Goal: Task Accomplishment & Management: Use online tool/utility

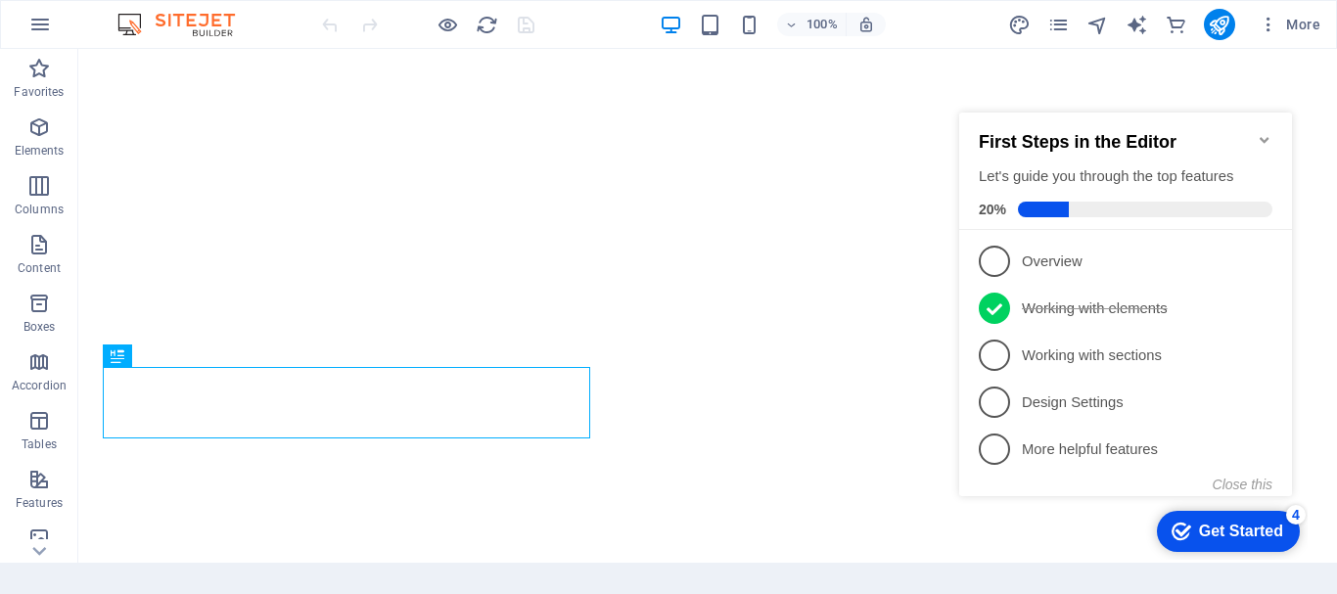
click at [1201, 525] on div "Get Started" at bounding box center [1241, 532] width 84 height 18
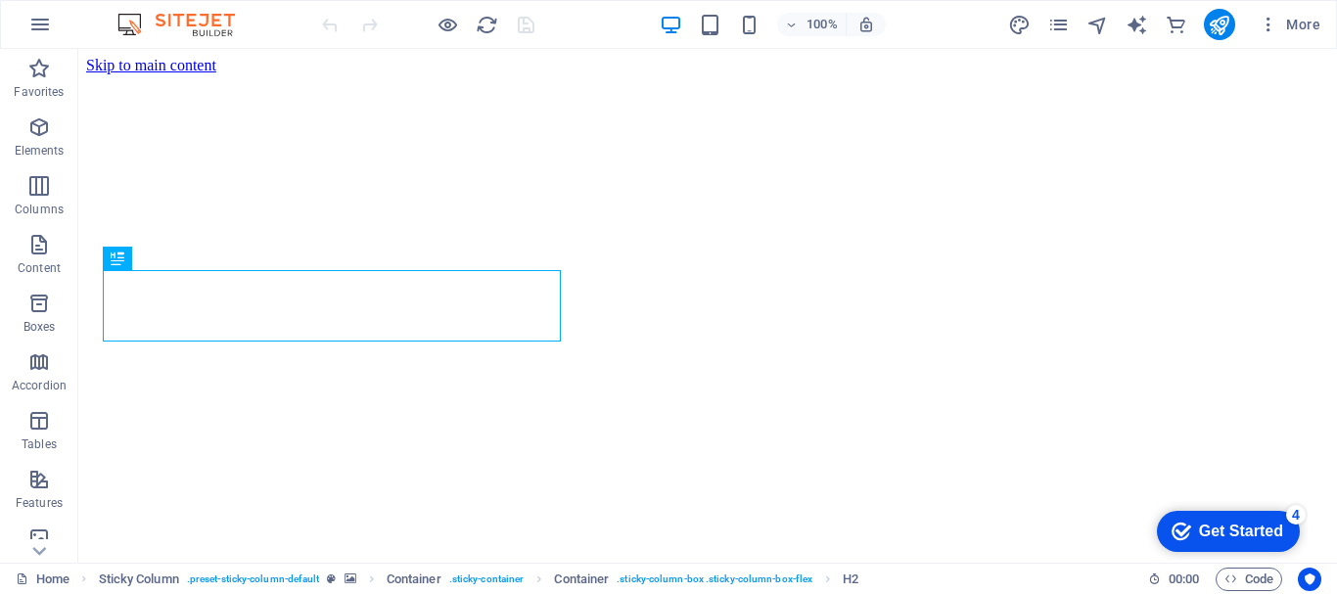
scroll to position [704, 0]
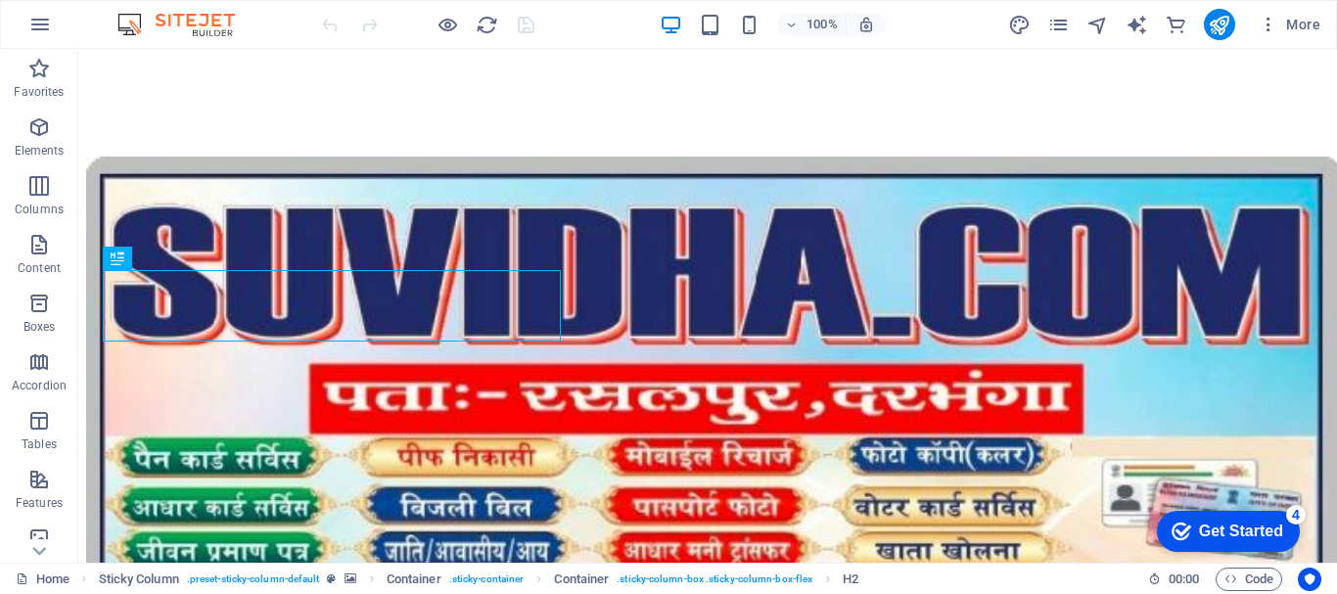
click at [1283, 540] on div "Get Started" at bounding box center [1241, 532] width 84 height 18
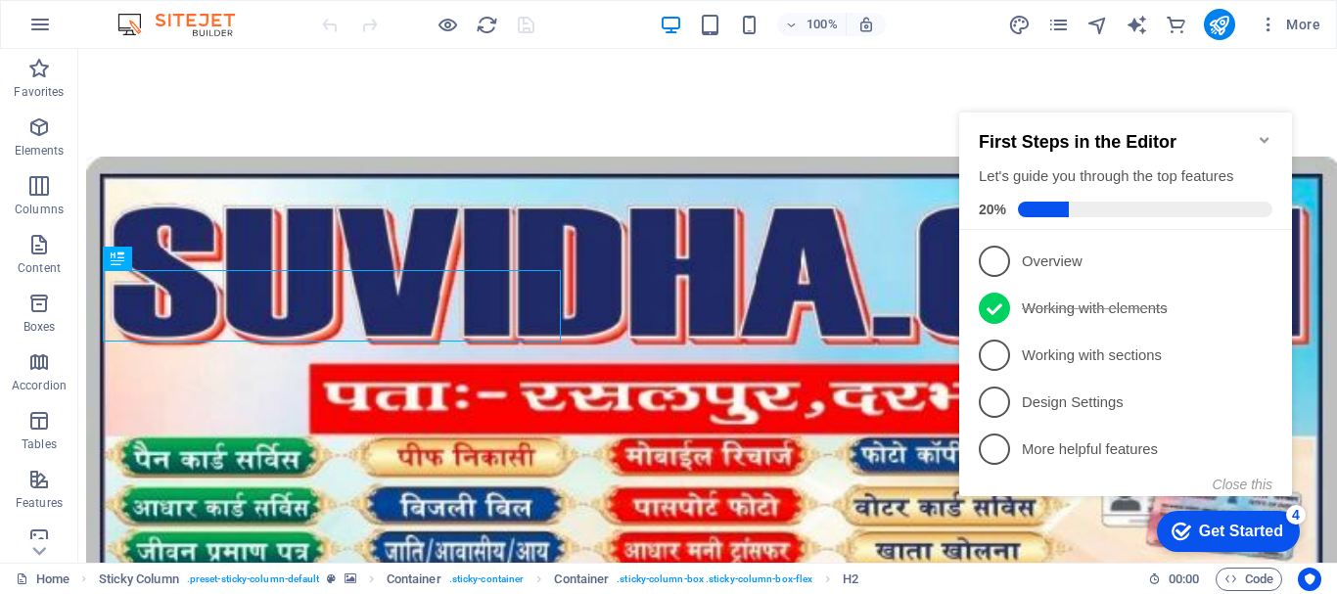
click at [1203, 524] on div "Get Started" at bounding box center [1241, 532] width 84 height 18
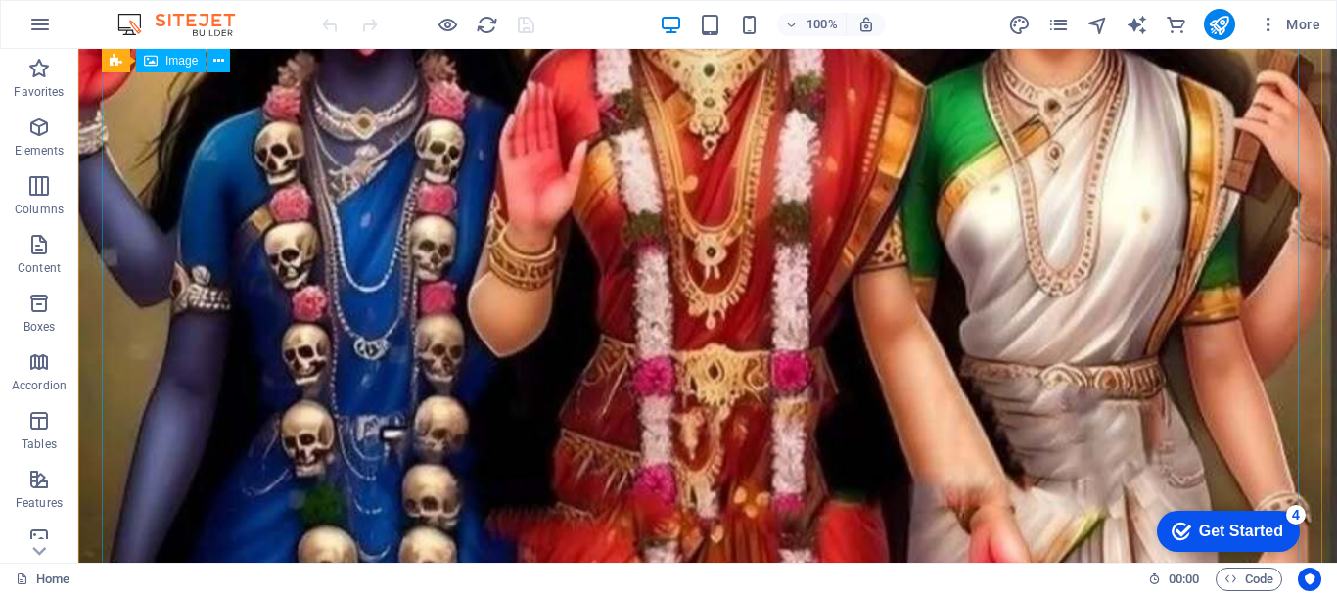
scroll to position [0, 0]
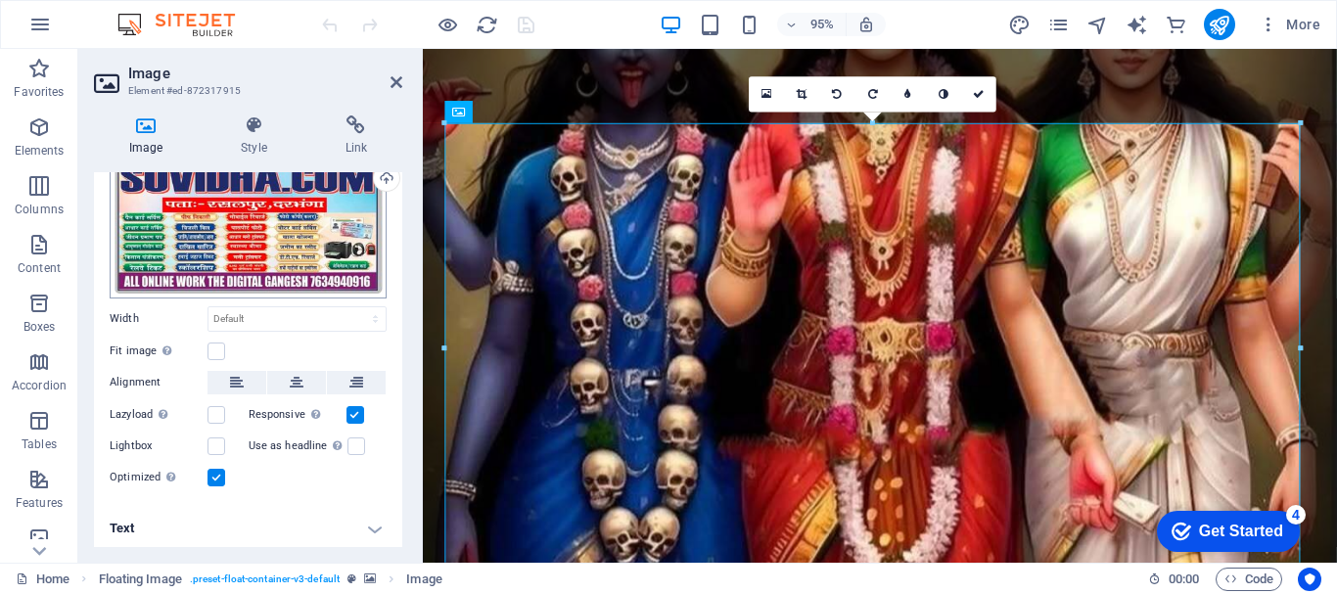
scroll to position [77, 0]
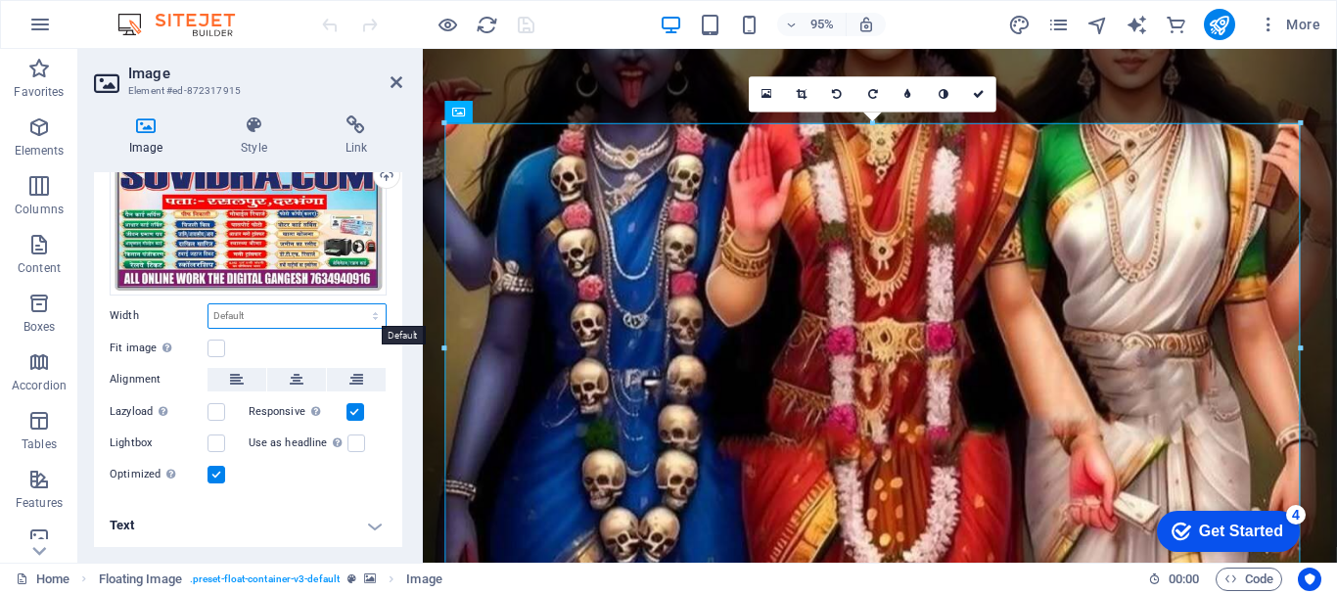
click at [288, 315] on select "Default auto px rem % em vh vw" at bounding box center [297, 315] width 177 height 23
click at [209, 304] on select "Default auto px rem % em vh vw" at bounding box center [297, 315] width 177 height 23
select select "DISABLED_OPTION_VALUE"
click at [615, 107] on figure at bounding box center [904, 363] width 962 height 629
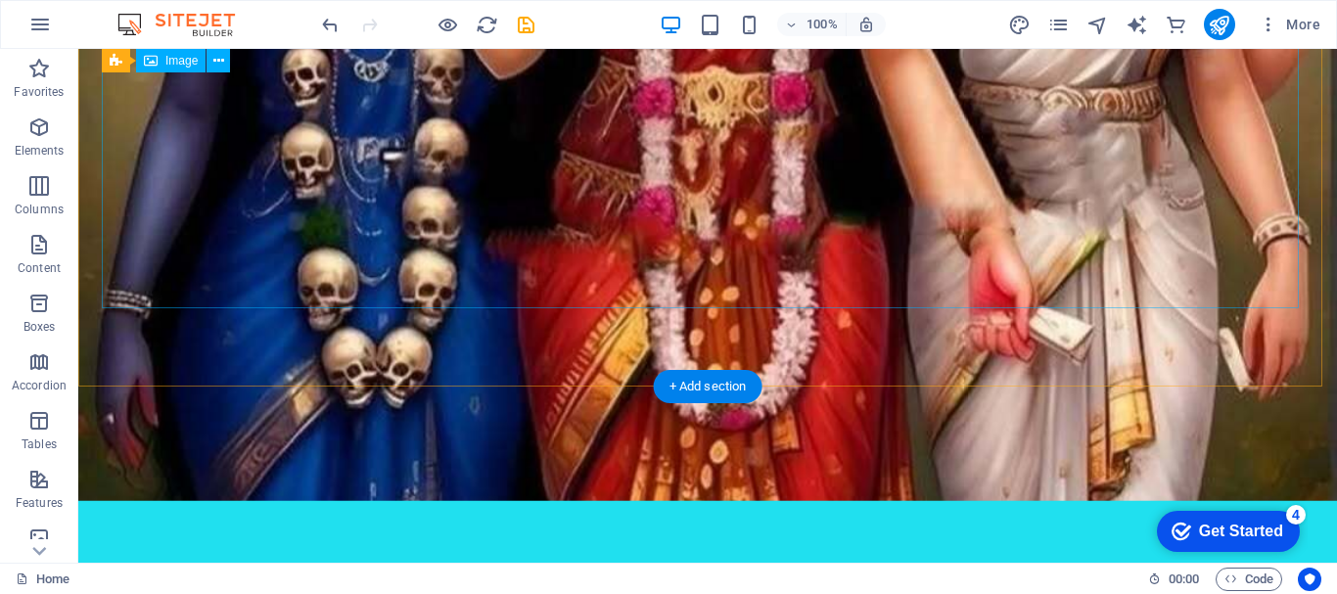
scroll to position [196, 0]
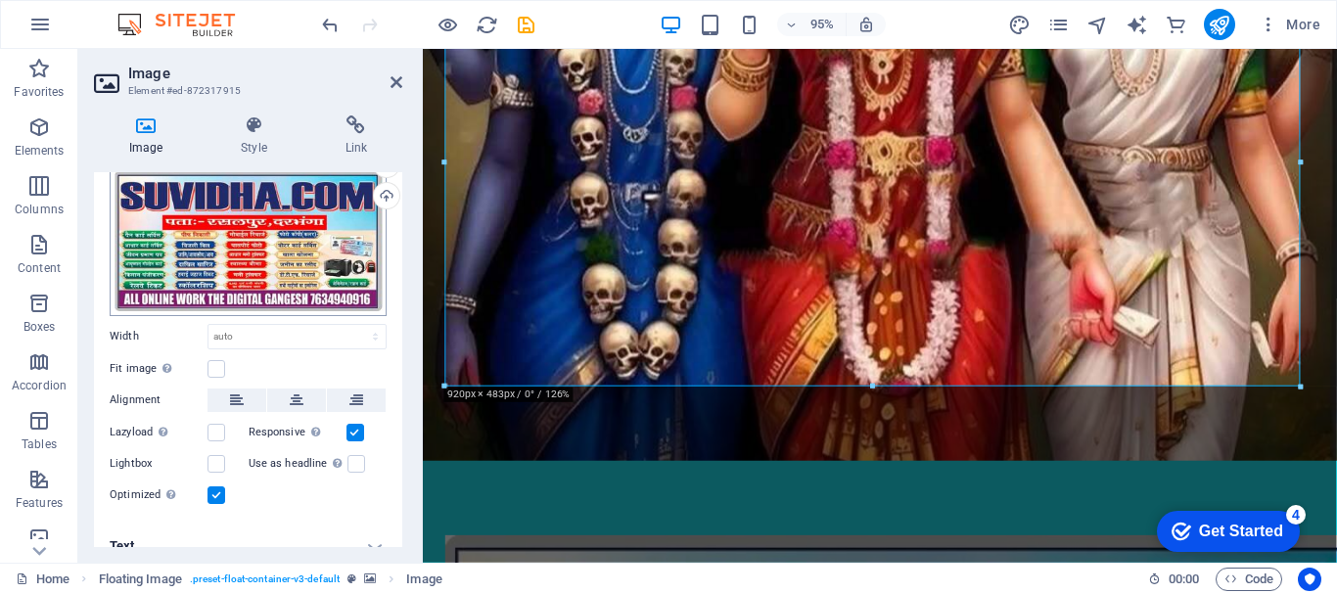
scroll to position [77, 0]
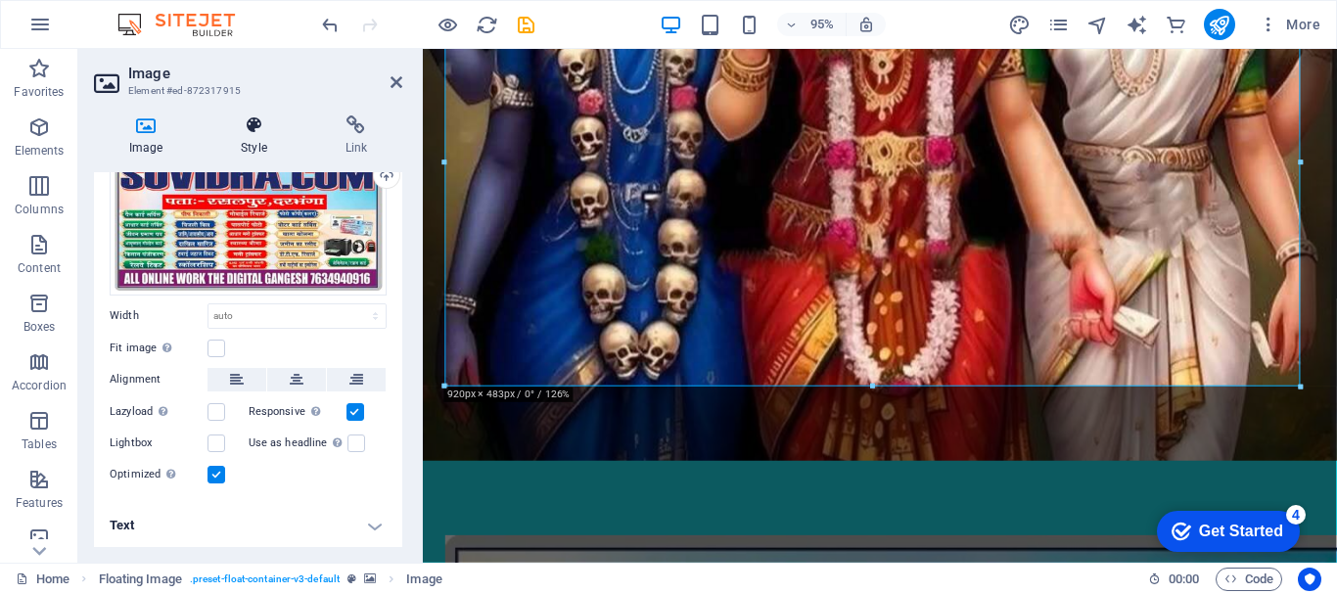
click at [256, 122] on icon at bounding box center [254, 126] width 96 height 20
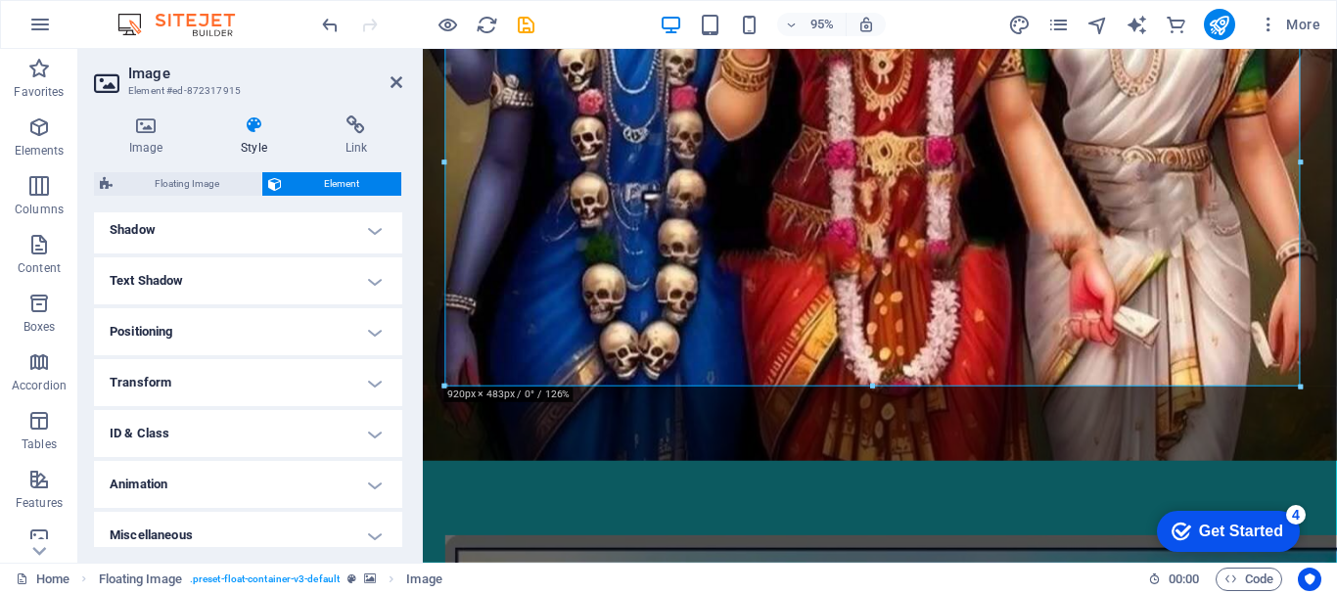
scroll to position [492, 0]
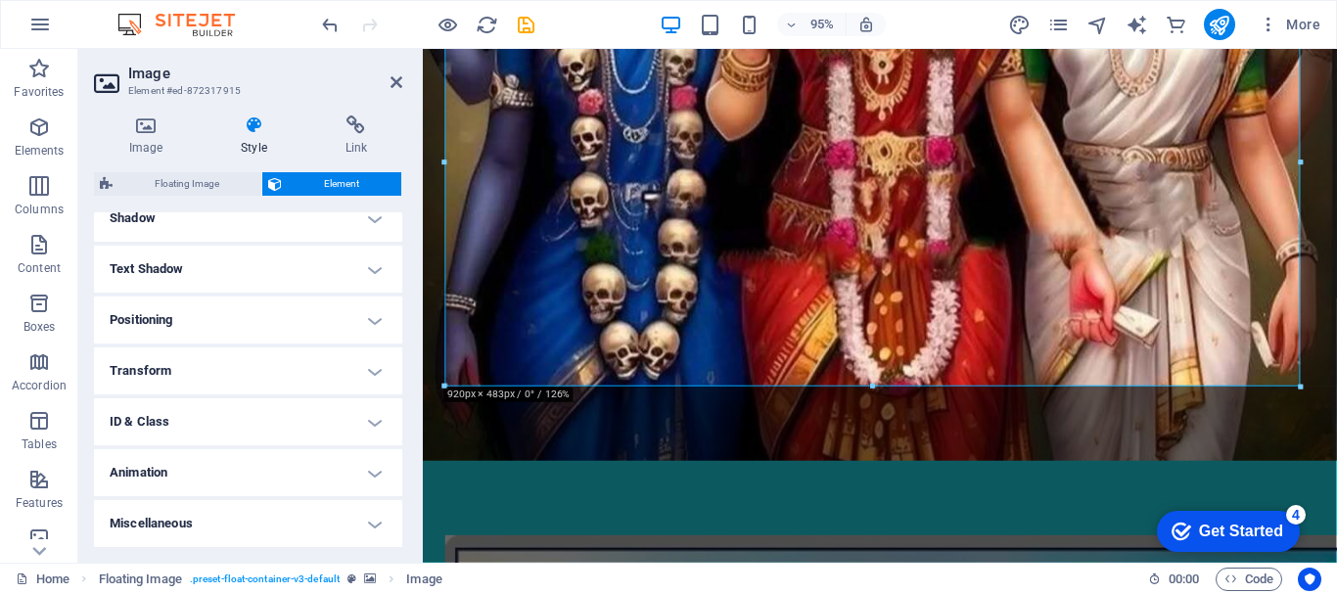
click at [208, 467] on h4 "Animation" at bounding box center [248, 472] width 308 height 47
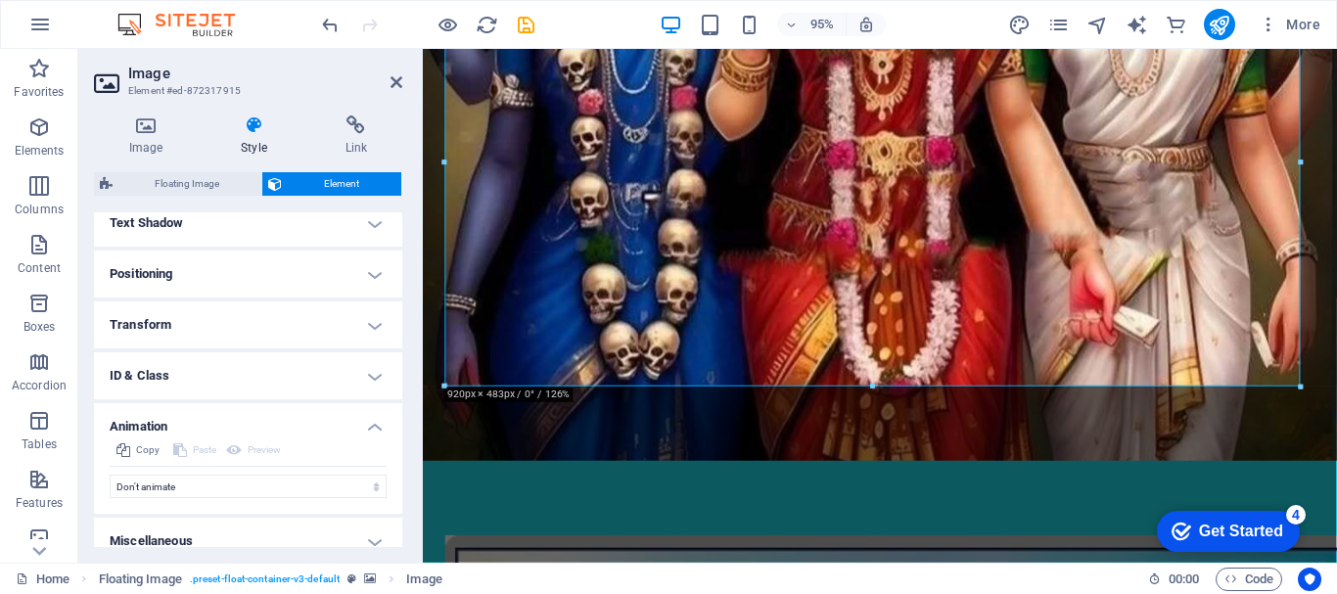
scroll to position [556, 0]
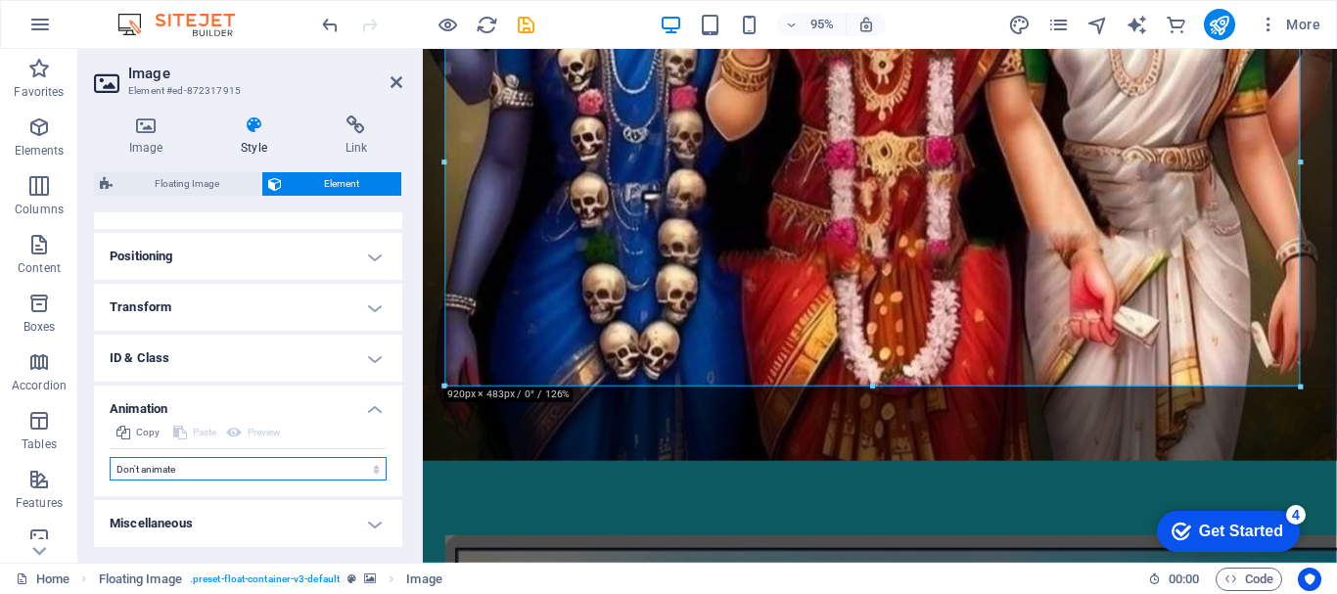
click at [232, 471] on select "Don't animate Show / Hide Slide up/down Zoom in/out Slide left to right Slide r…" at bounding box center [248, 468] width 277 height 23
select select "move-right-to-left"
click at [110, 457] on select "Don't animate Show / Hide Slide up/down Zoom in/out Slide left to right Slide r…" at bounding box center [248, 468] width 277 height 23
select select "scroll"
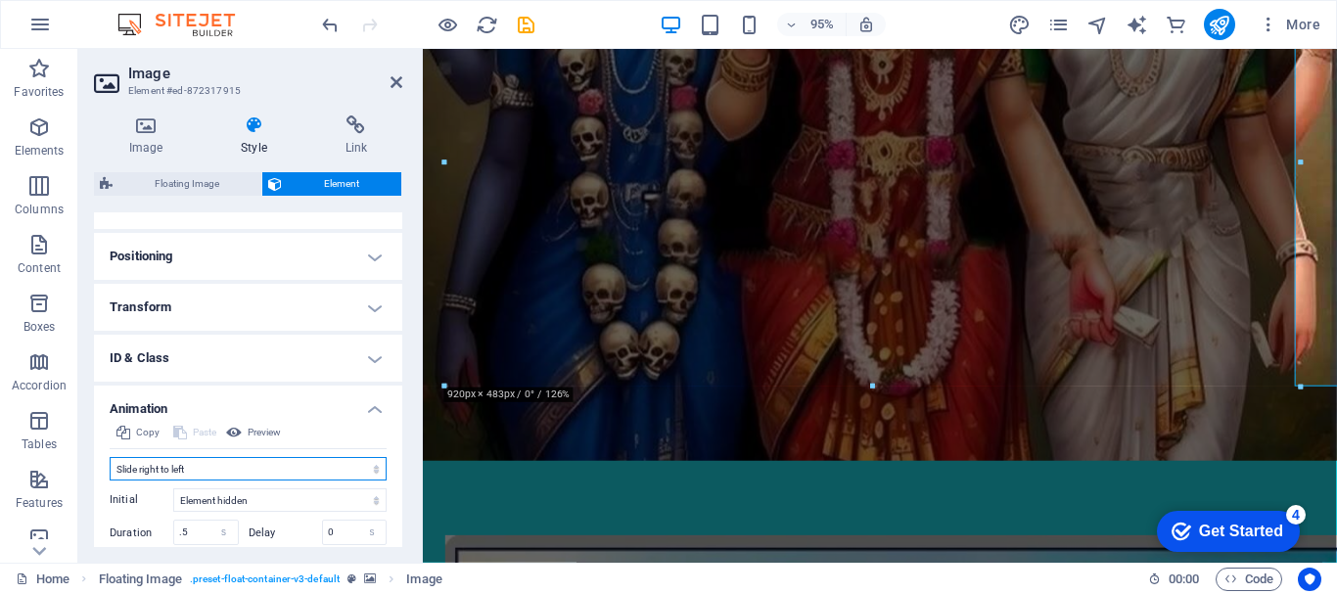
drag, startPoint x: 244, startPoint y: 469, endPoint x: 243, endPoint y: 459, distance: 9.8
click at [244, 469] on select "Don't animate Show / Hide Slide up/down Zoom in/out Slide left to right Slide r…" at bounding box center [248, 468] width 277 height 23
click at [110, 457] on select "Don't animate Show / Hide Slide up/down Zoom in/out Slide left to right Slide r…" at bounding box center [248, 468] width 277 height 23
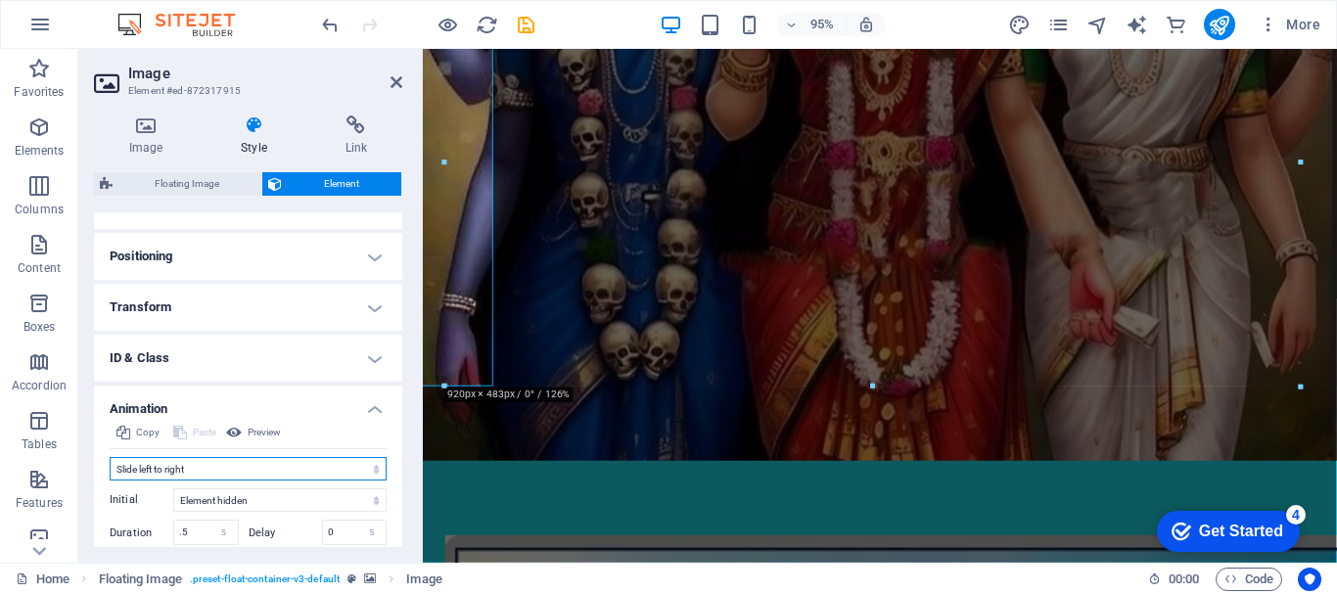
click at [252, 478] on select "Don't animate Show / Hide Slide up/down Zoom in/out Slide left to right Slide r…" at bounding box center [248, 468] width 277 height 23
select select "pulse"
click at [110, 457] on select "Don't animate Show / Hide Slide up/down Zoom in/out Slide left to right Slide r…" at bounding box center [248, 468] width 277 height 23
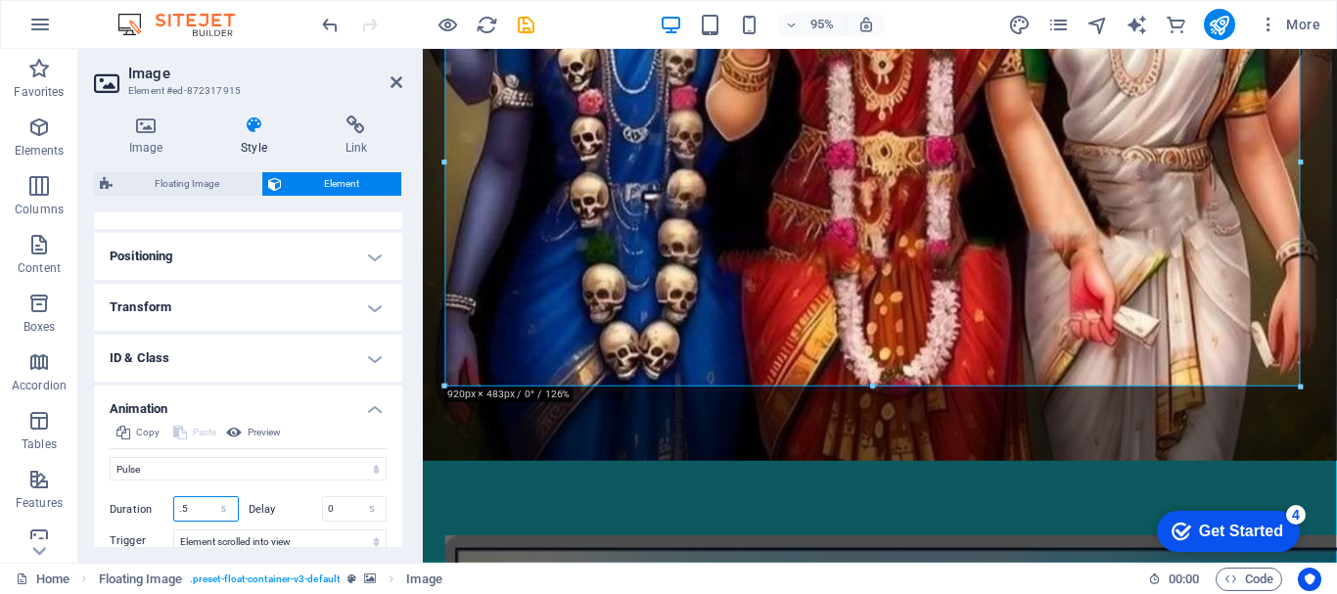
click at [189, 508] on input ".5" at bounding box center [206, 508] width 64 height 23
click at [221, 507] on select "s ms" at bounding box center [223, 508] width 27 height 23
select select "ms"
click at [210, 497] on select "s ms" at bounding box center [223, 508] width 27 height 23
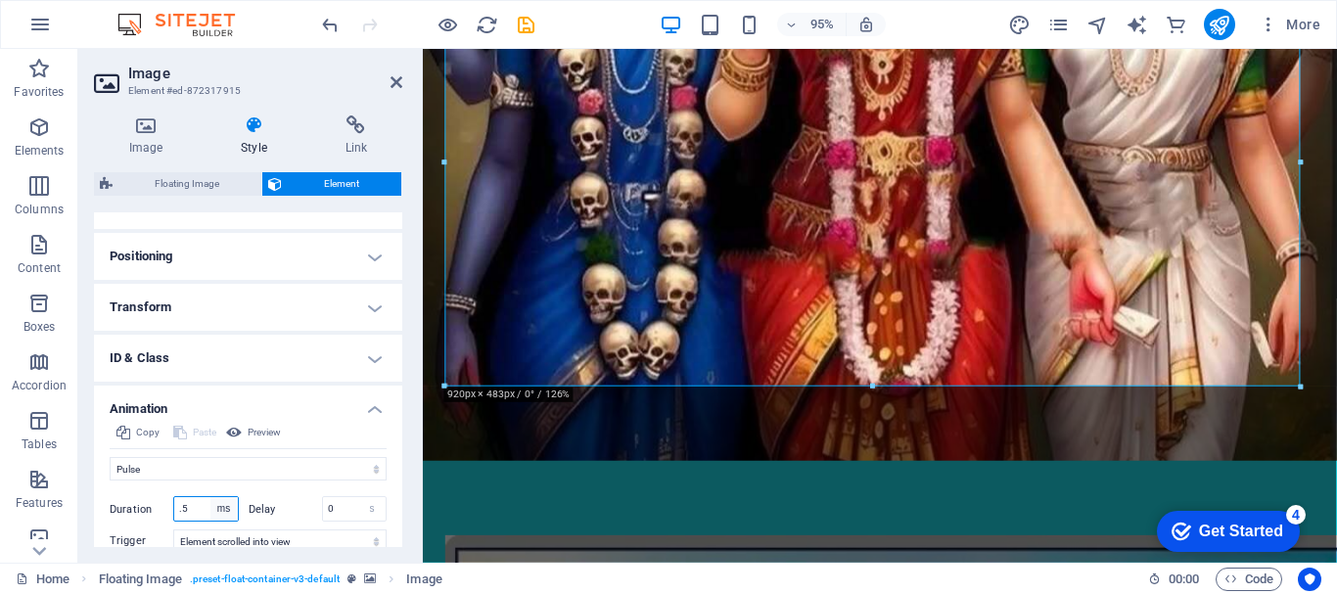
type input "500"
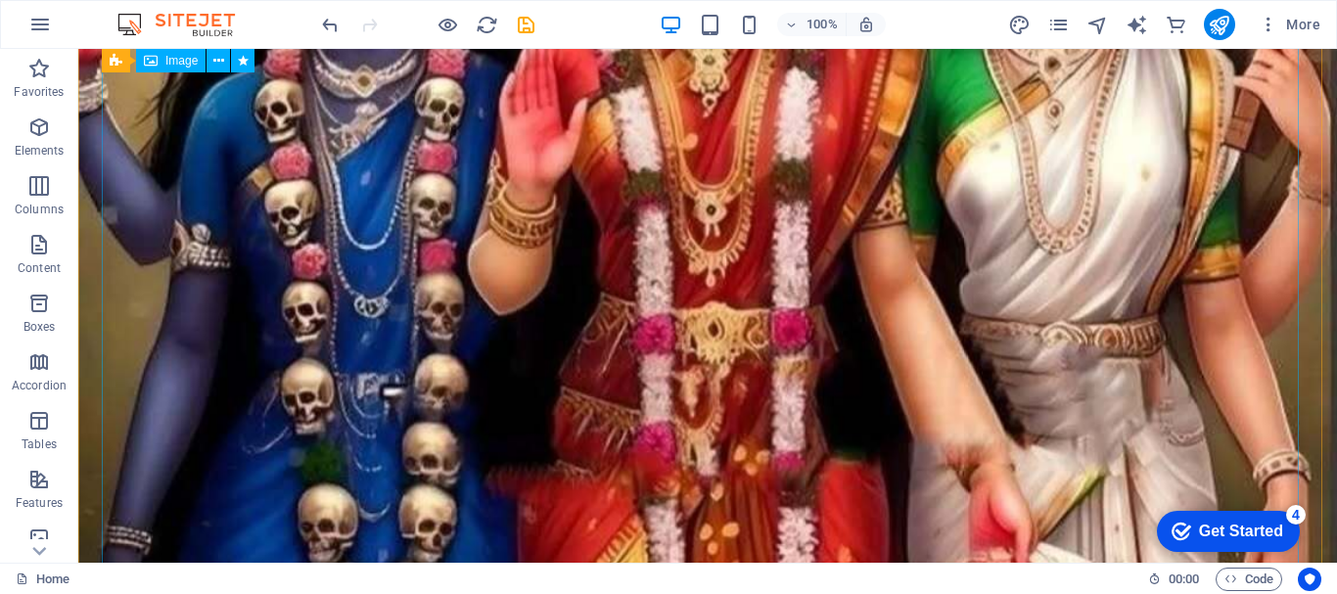
scroll to position [0, 0]
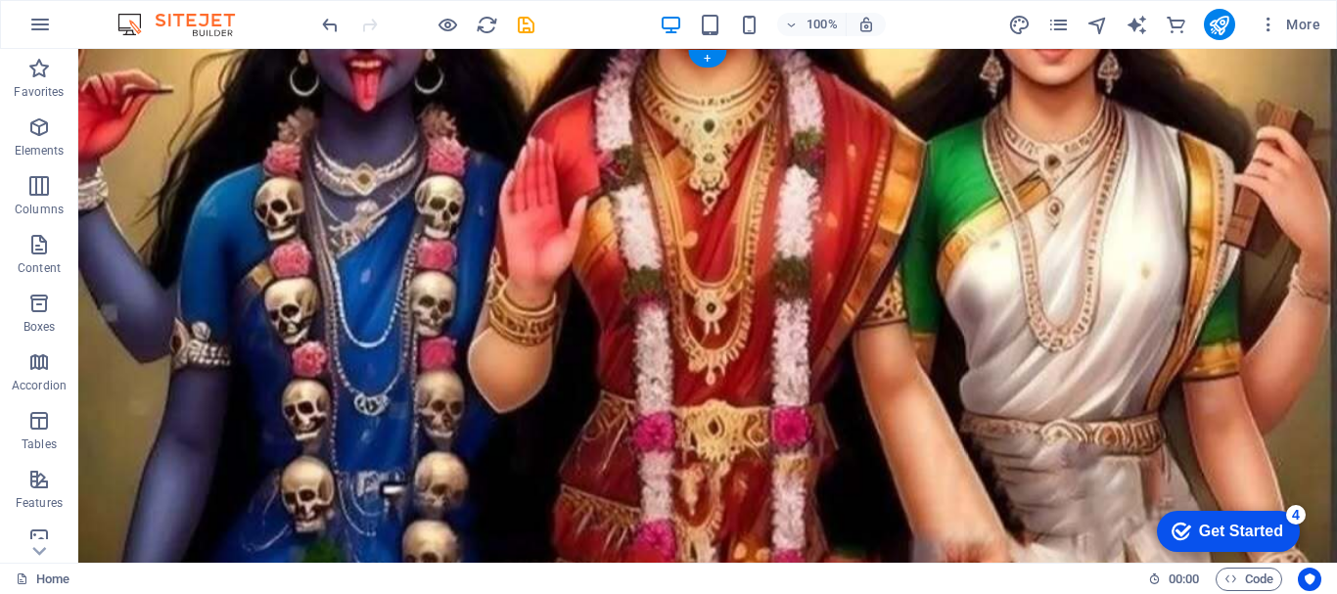
click at [500, 105] on figure at bounding box center [707, 442] width 1259 height 786
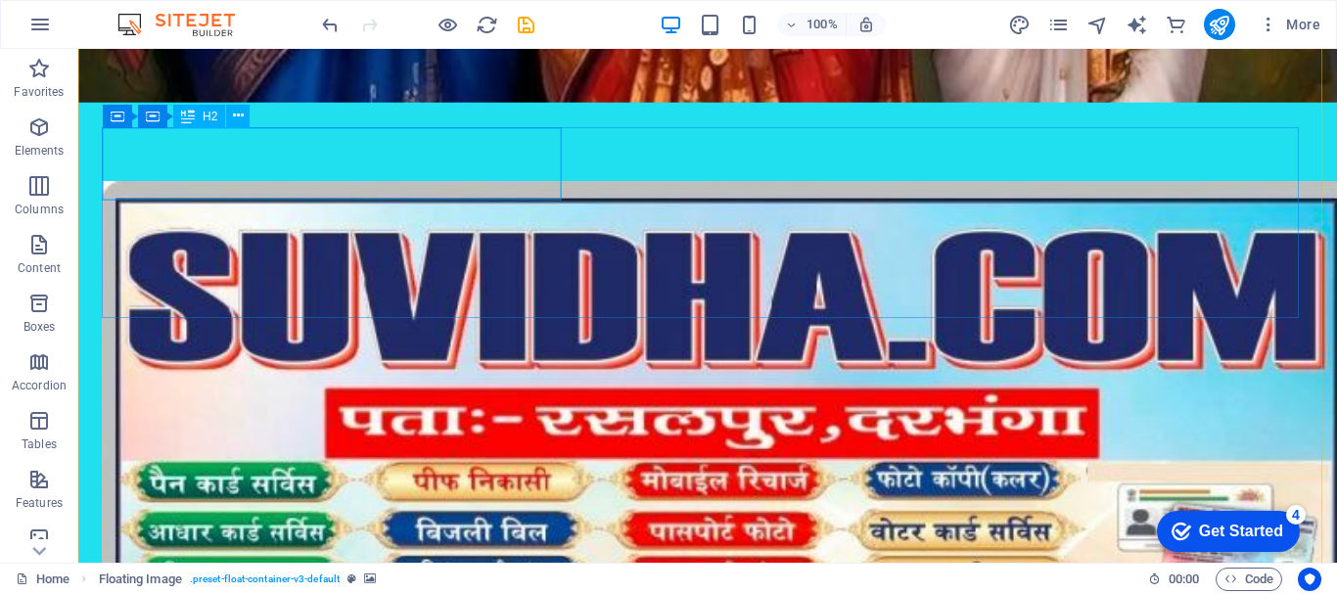
scroll to position [685, 0]
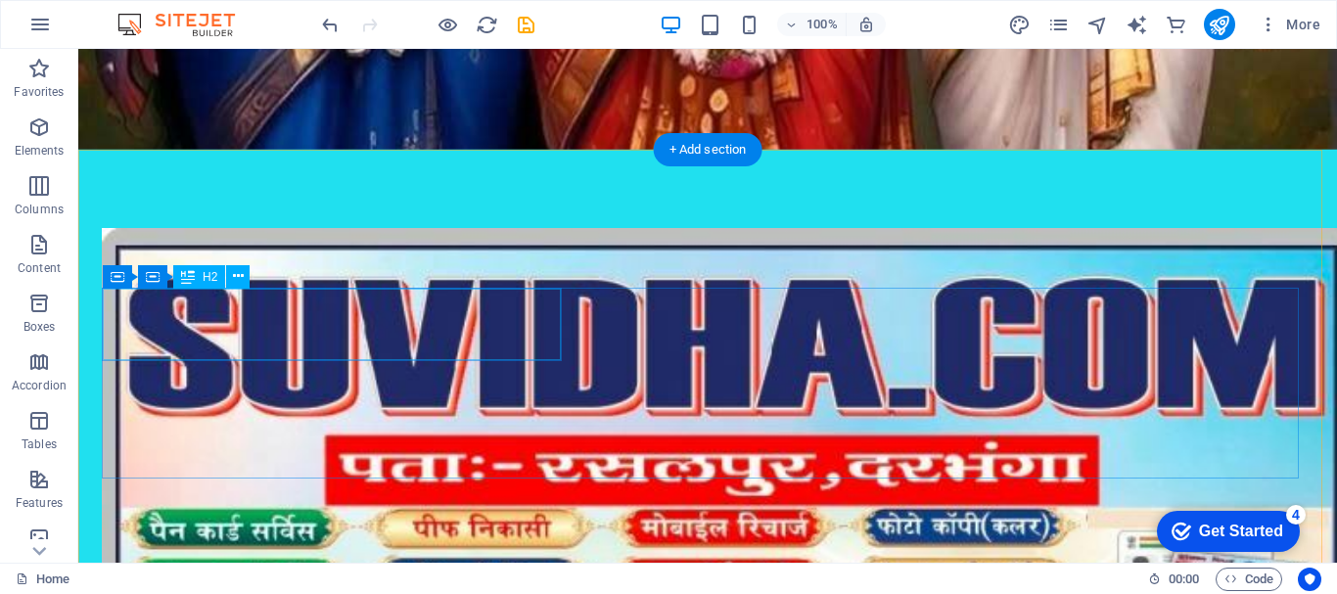
drag, startPoint x: 353, startPoint y: 310, endPoint x: 437, endPoint y: 351, distance: 92.8
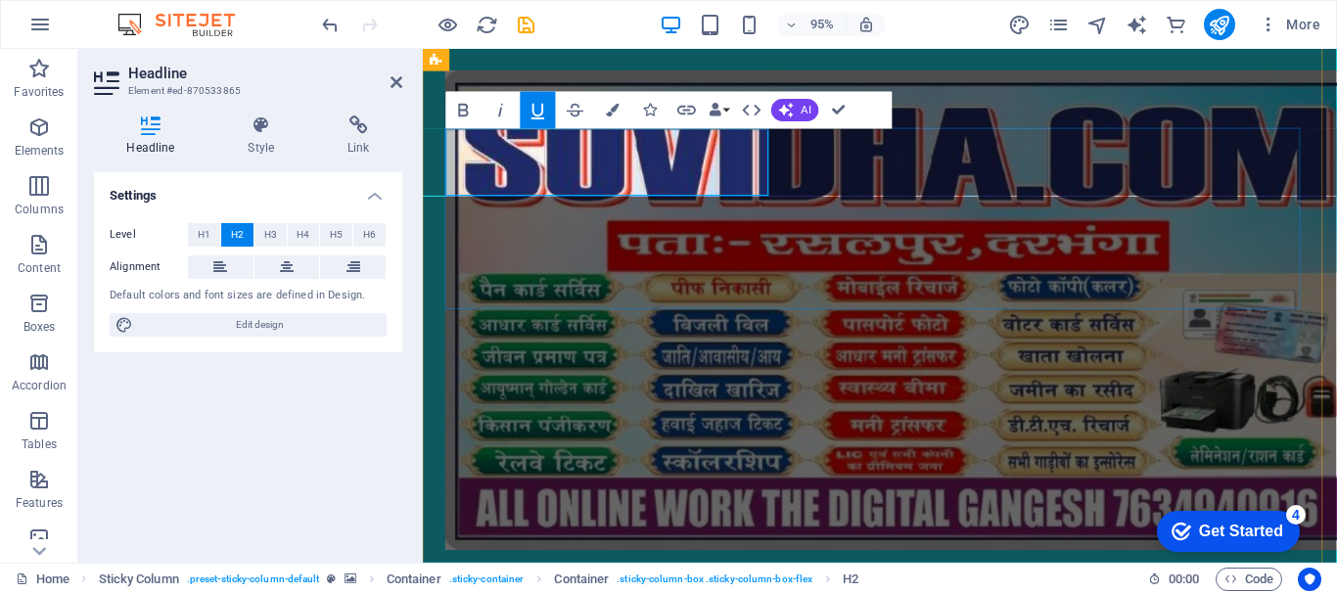
click at [804, 105] on span "AI" at bounding box center [807, 110] width 10 height 11
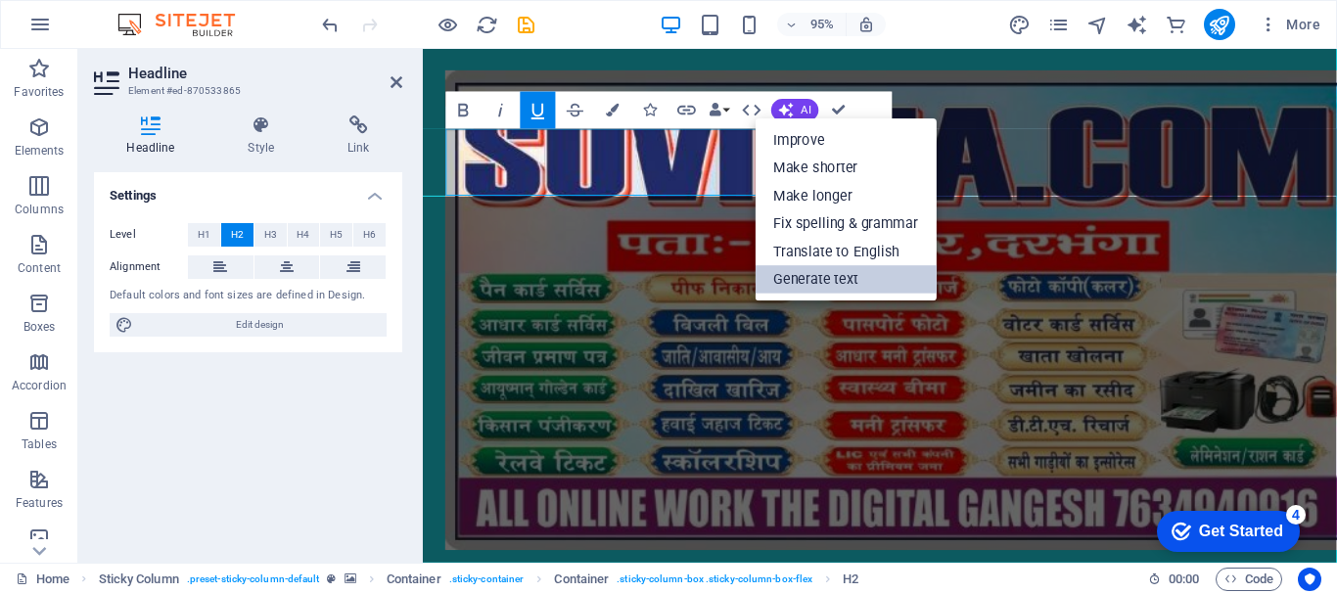
click at [801, 277] on link "Generate text" at bounding box center [846, 280] width 181 height 28
select select "English"
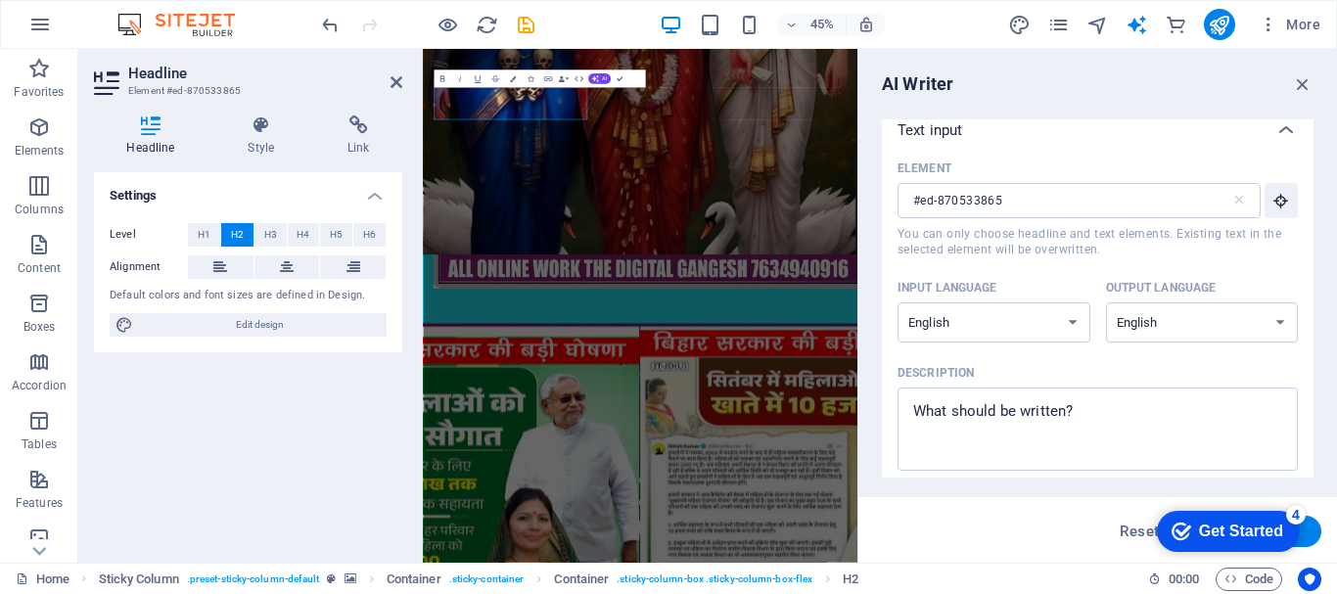
scroll to position [0, 0]
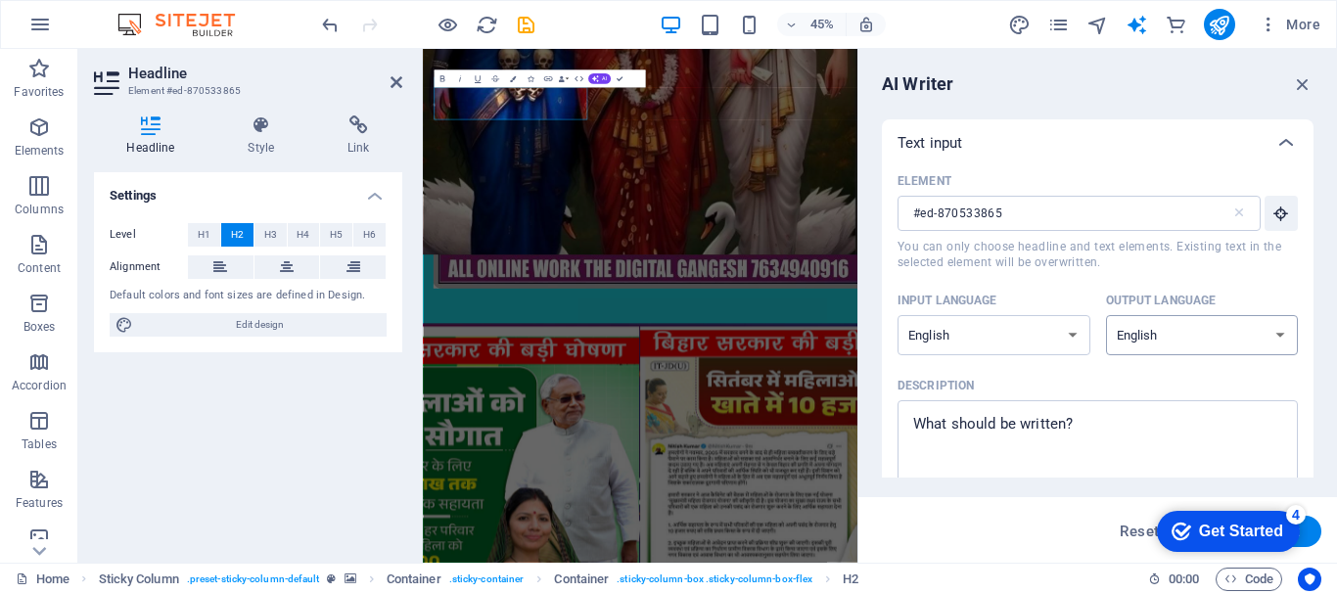
click at [1159, 346] on select "Albanian Arabic Armenian Awadhi Azerbaijani Bashkir Basque Belarusian Bengali B…" at bounding box center [1202, 335] width 193 height 40
click at [398, 88] on icon at bounding box center [397, 82] width 12 height 16
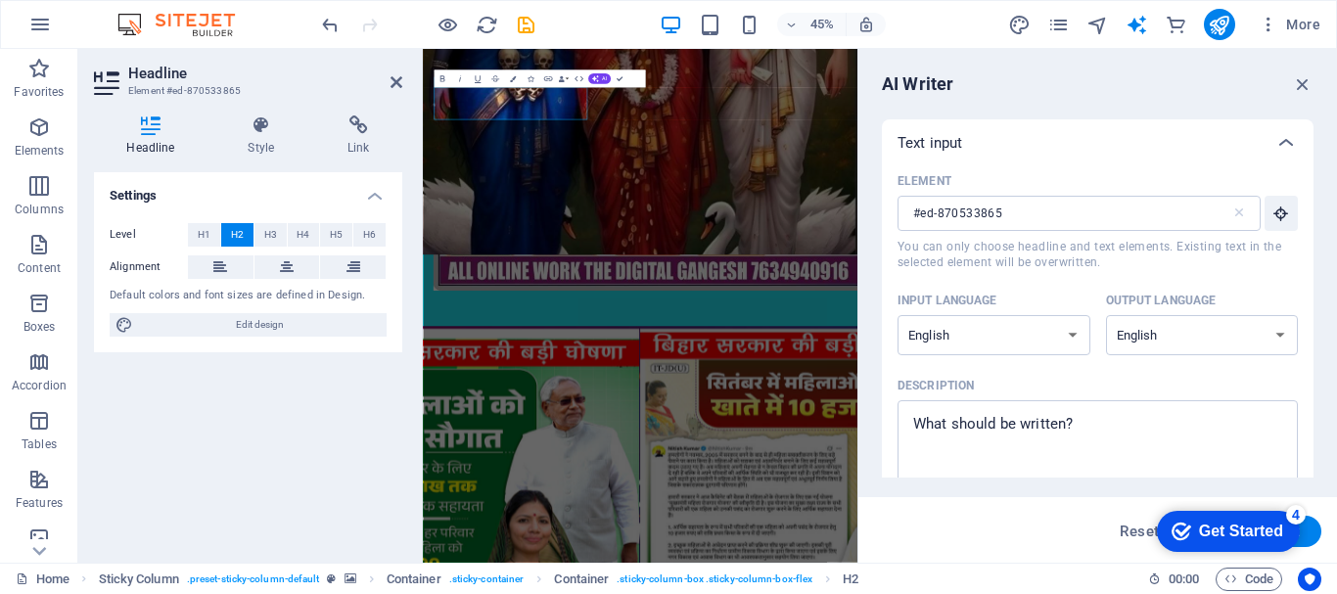
scroll to position [657, 0]
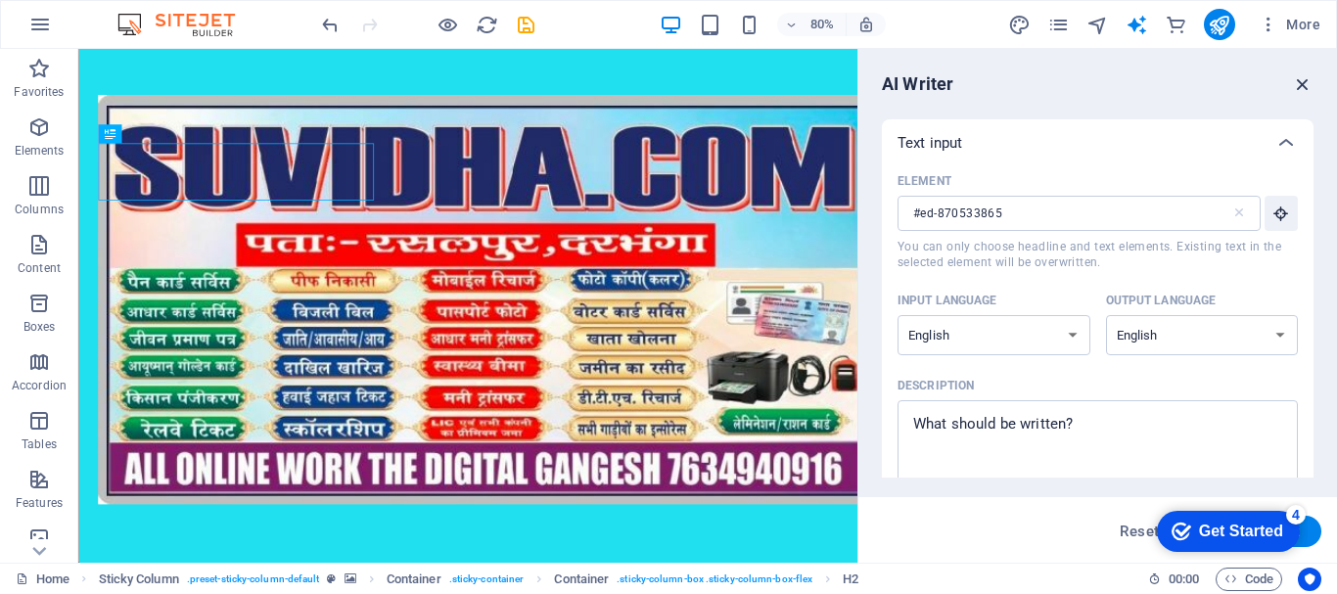
drag, startPoint x: 1303, startPoint y: 83, endPoint x: 1164, endPoint y: 57, distance: 141.5
click at [1303, 83] on icon "button" at bounding box center [1303, 84] width 22 height 22
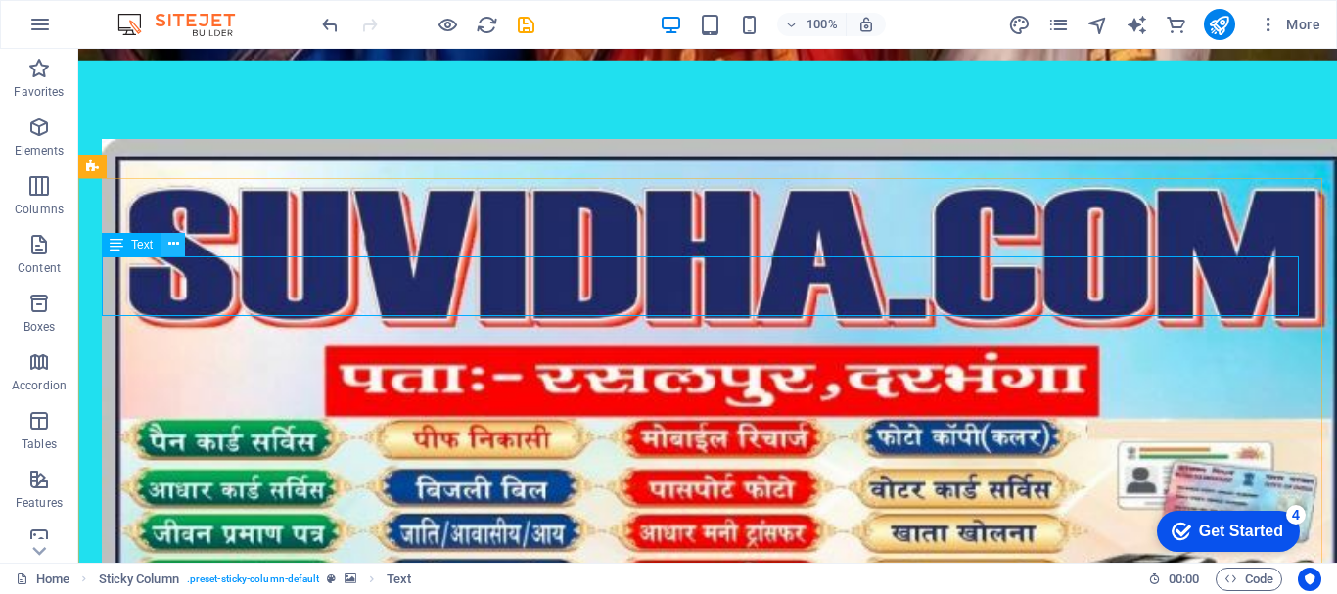
click at [169, 244] on icon at bounding box center [173, 244] width 11 height 21
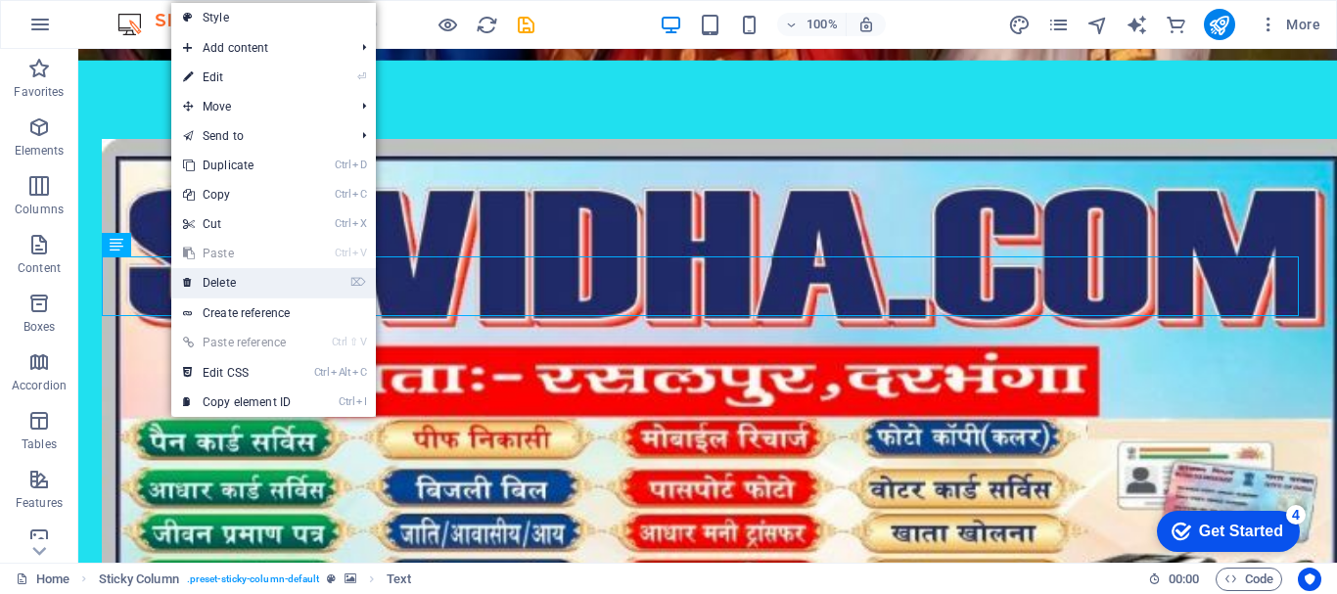
click at [215, 280] on link "⌦ Delete" at bounding box center [236, 282] width 131 height 29
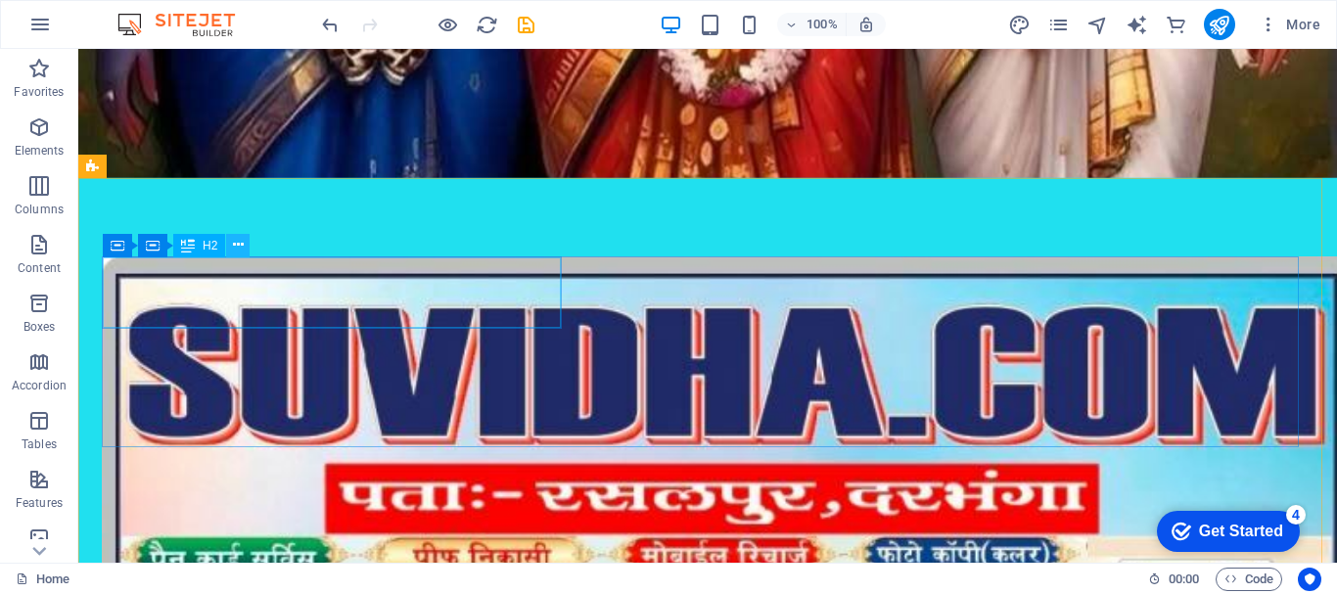
click at [240, 240] on icon at bounding box center [238, 245] width 11 height 21
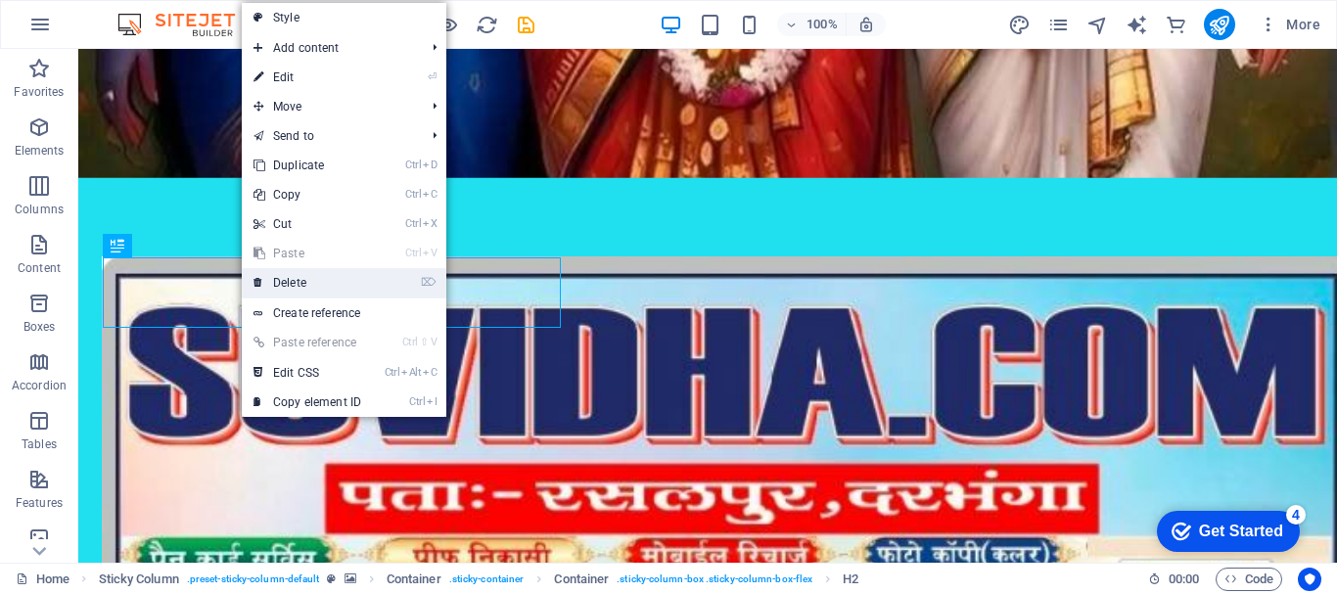
click at [292, 283] on link "⌦ Delete" at bounding box center [307, 282] width 131 height 29
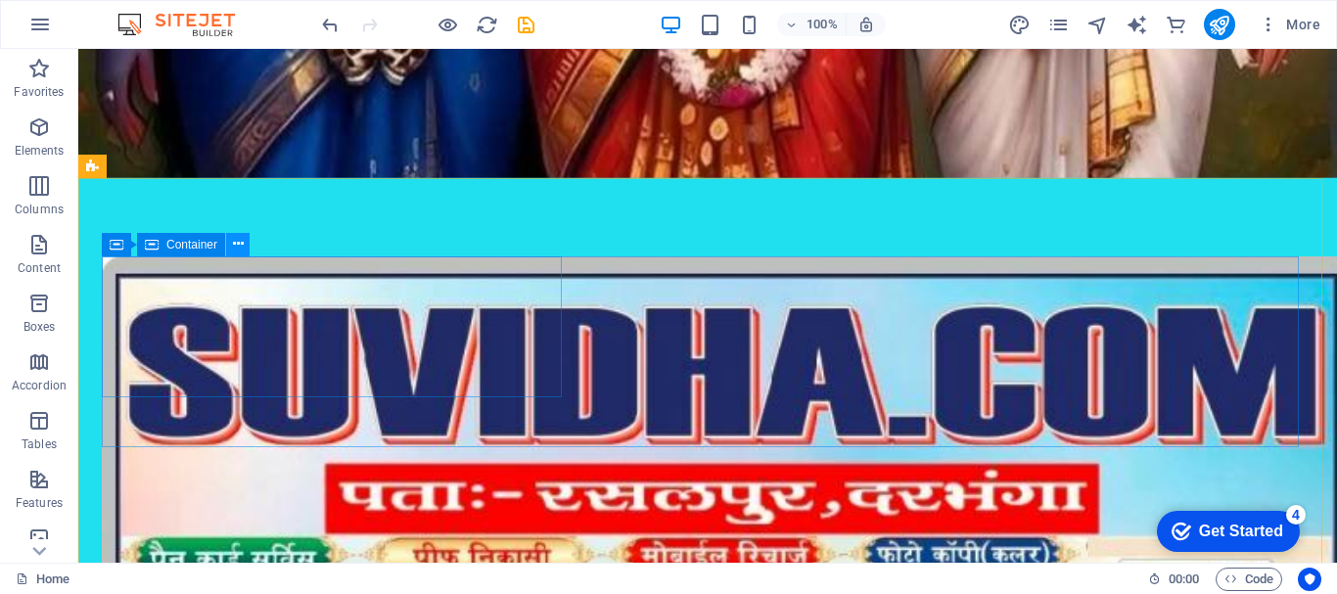
click at [235, 240] on icon at bounding box center [238, 244] width 11 height 21
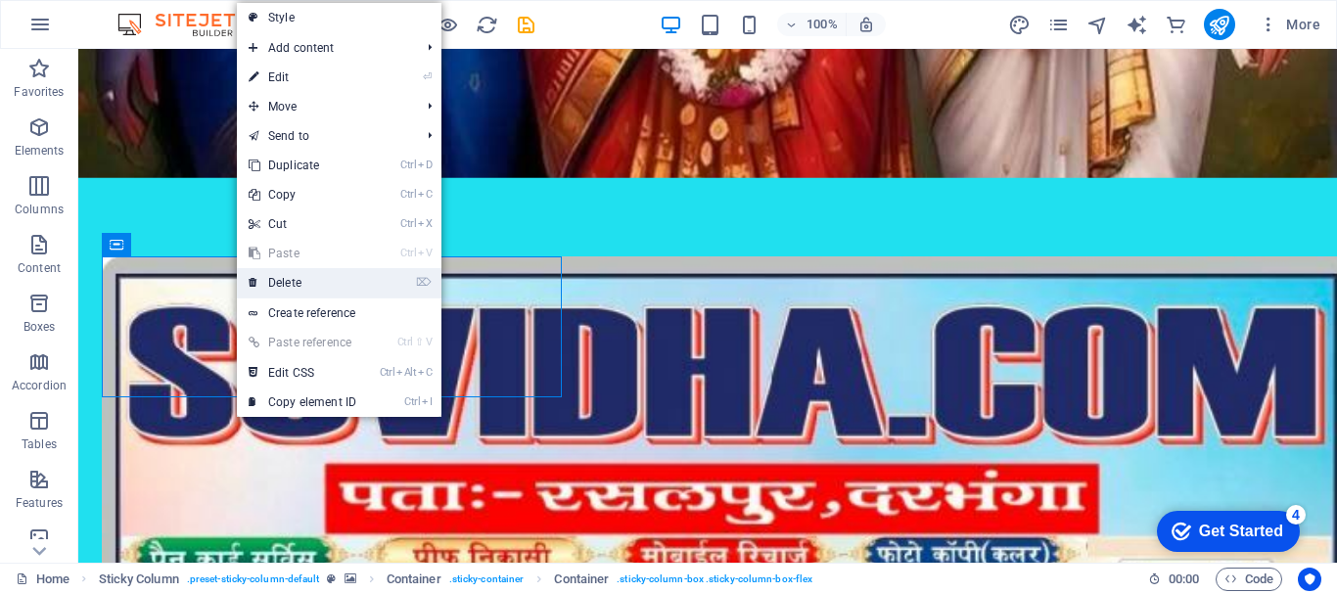
click at [278, 275] on link "⌦ Delete" at bounding box center [302, 282] width 131 height 29
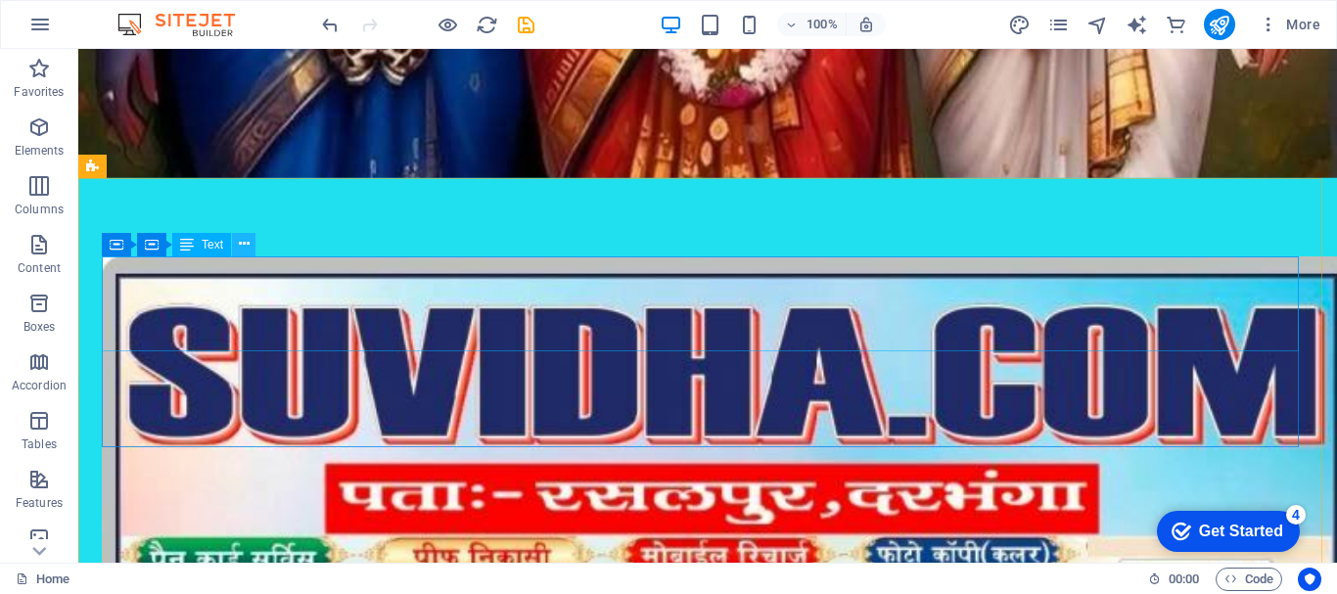
click at [245, 249] on icon at bounding box center [244, 244] width 11 height 21
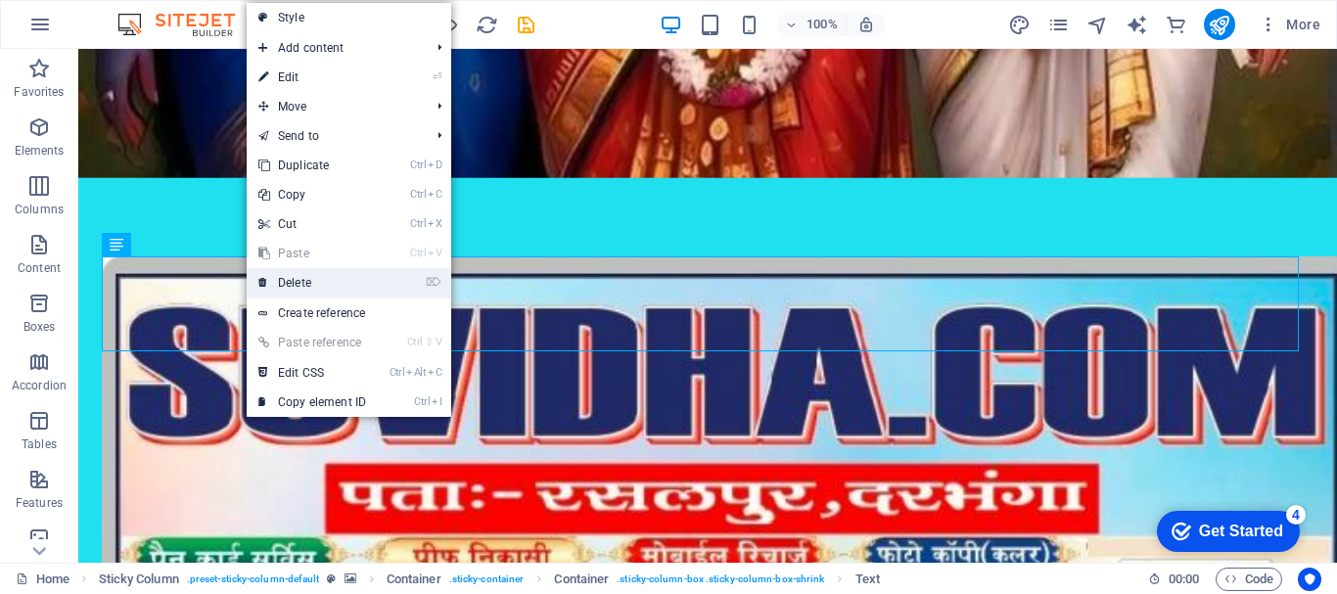
click at [275, 285] on link "⌦ Delete" at bounding box center [312, 282] width 131 height 29
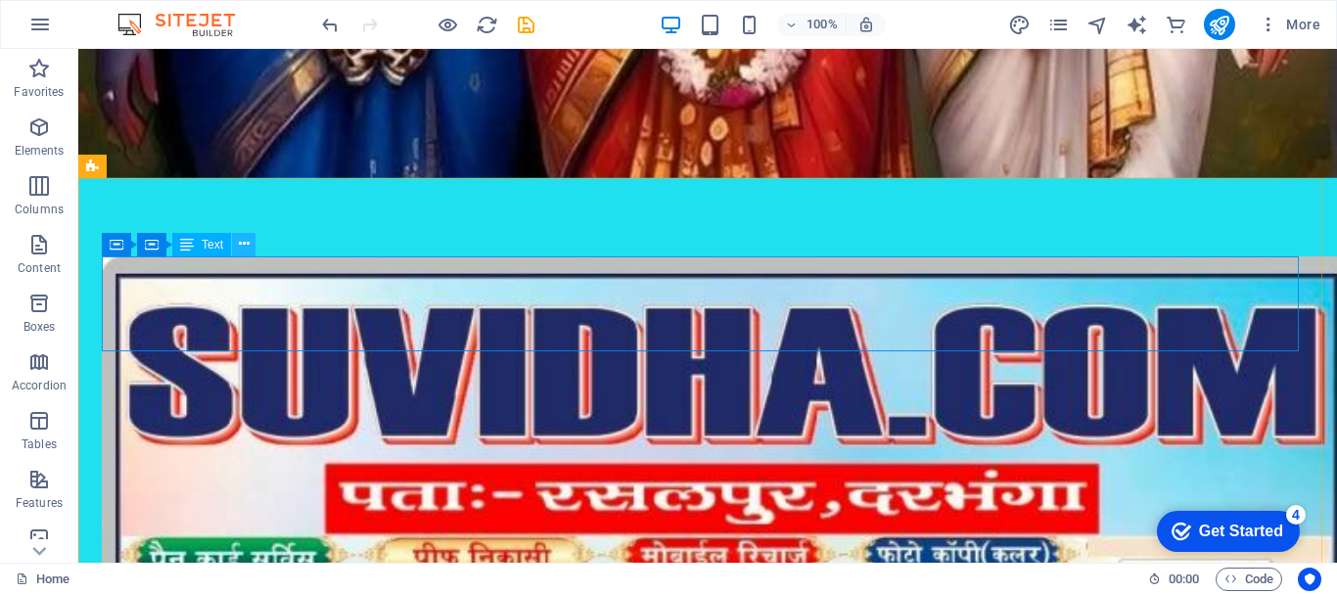
click at [236, 239] on button at bounding box center [243, 244] width 23 height 23
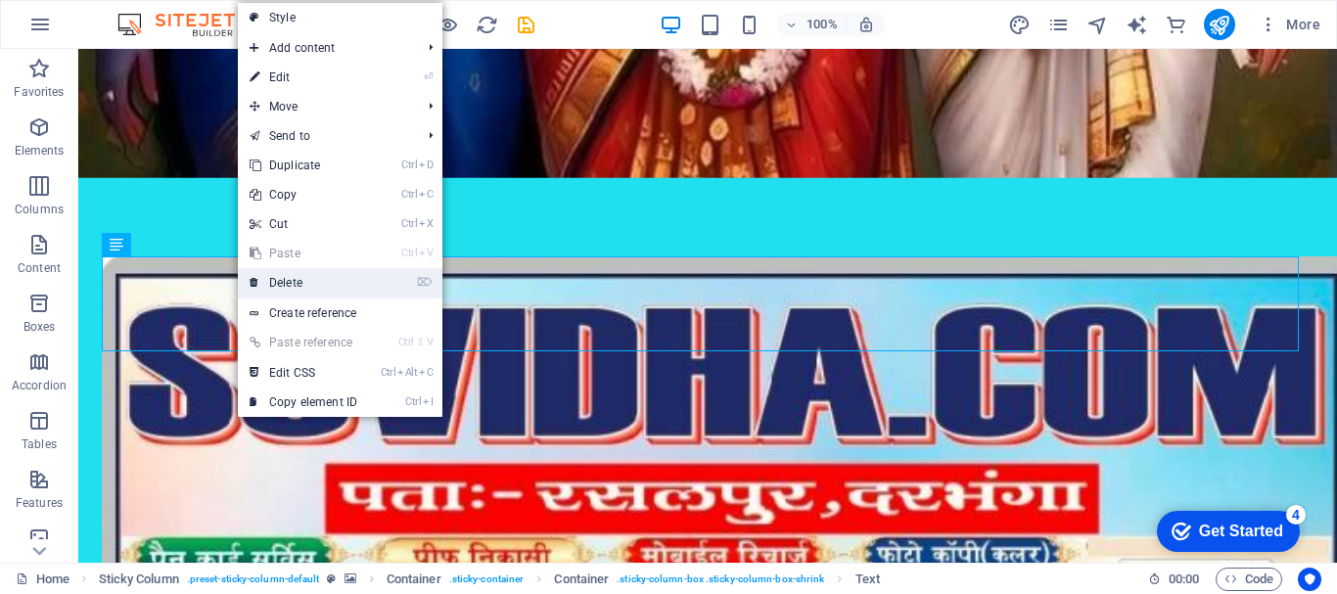
click at [274, 283] on link "⌦ Delete" at bounding box center [303, 282] width 131 height 29
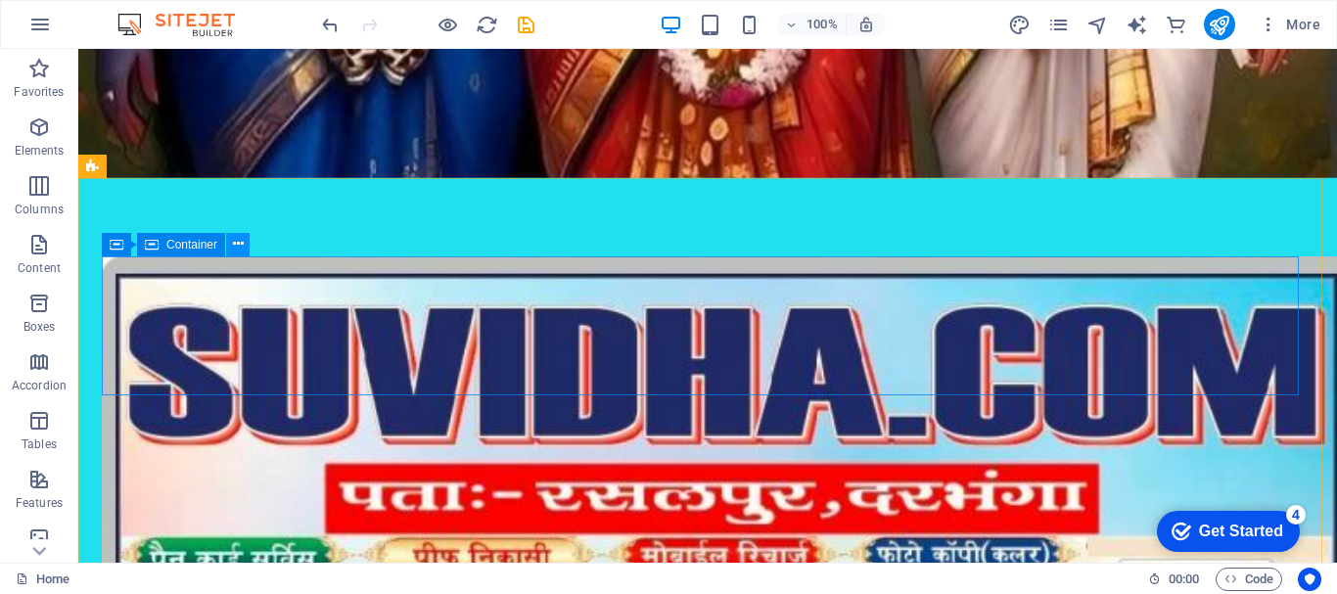
click at [236, 247] on icon at bounding box center [238, 244] width 11 height 21
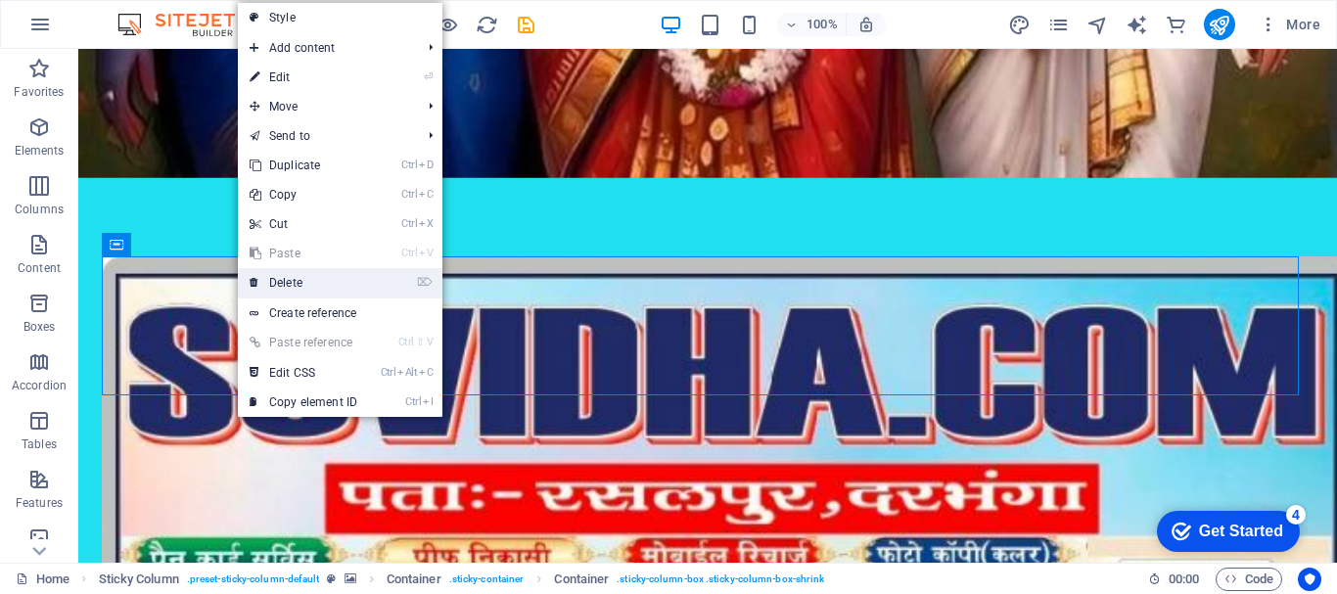
click at [269, 286] on link "⌦ Delete" at bounding box center [303, 282] width 131 height 29
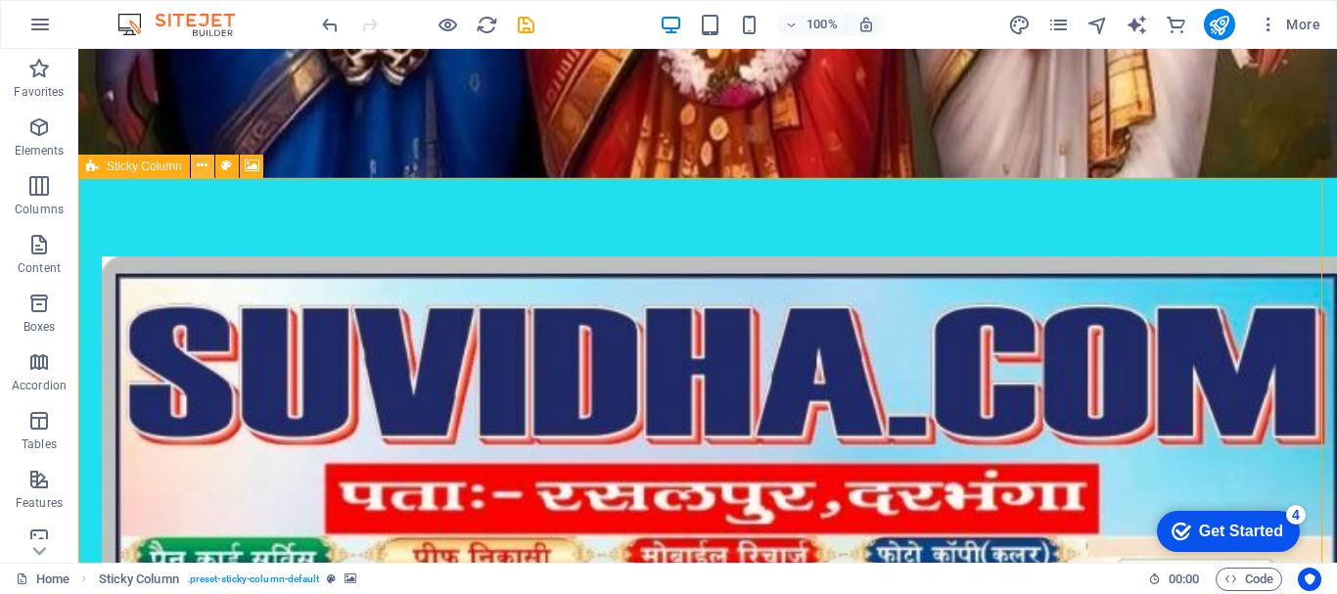
click at [207, 163] on icon at bounding box center [202, 166] width 11 height 21
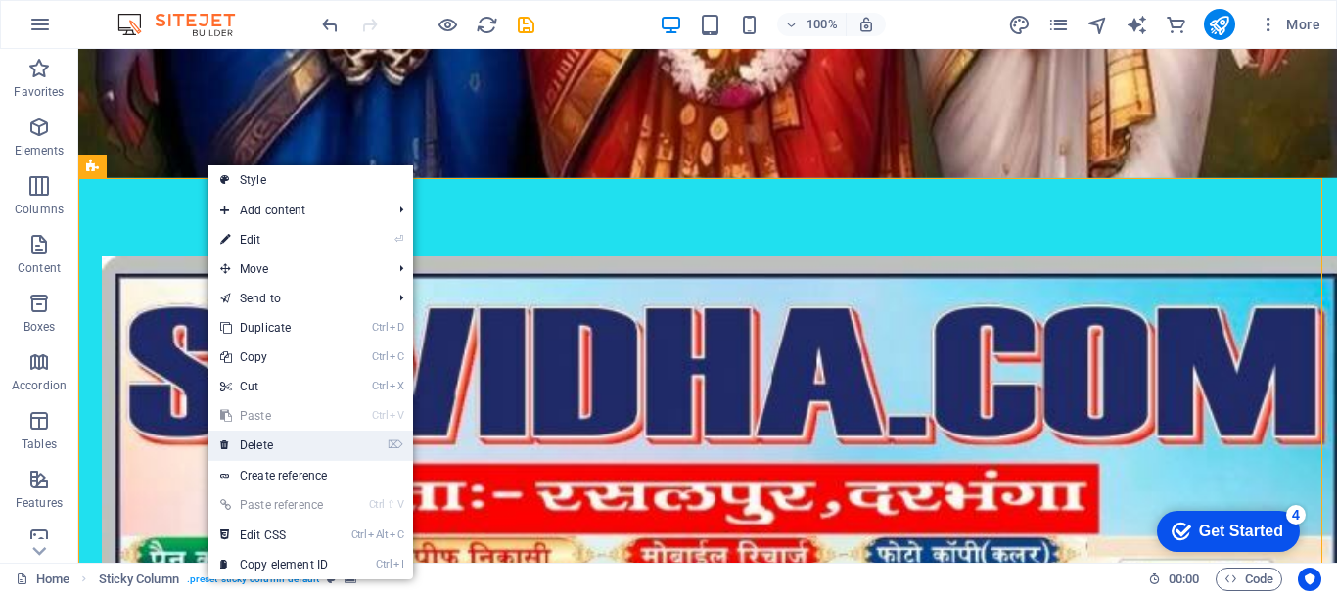
click at [279, 451] on link "⌦ Delete" at bounding box center [274, 445] width 131 height 29
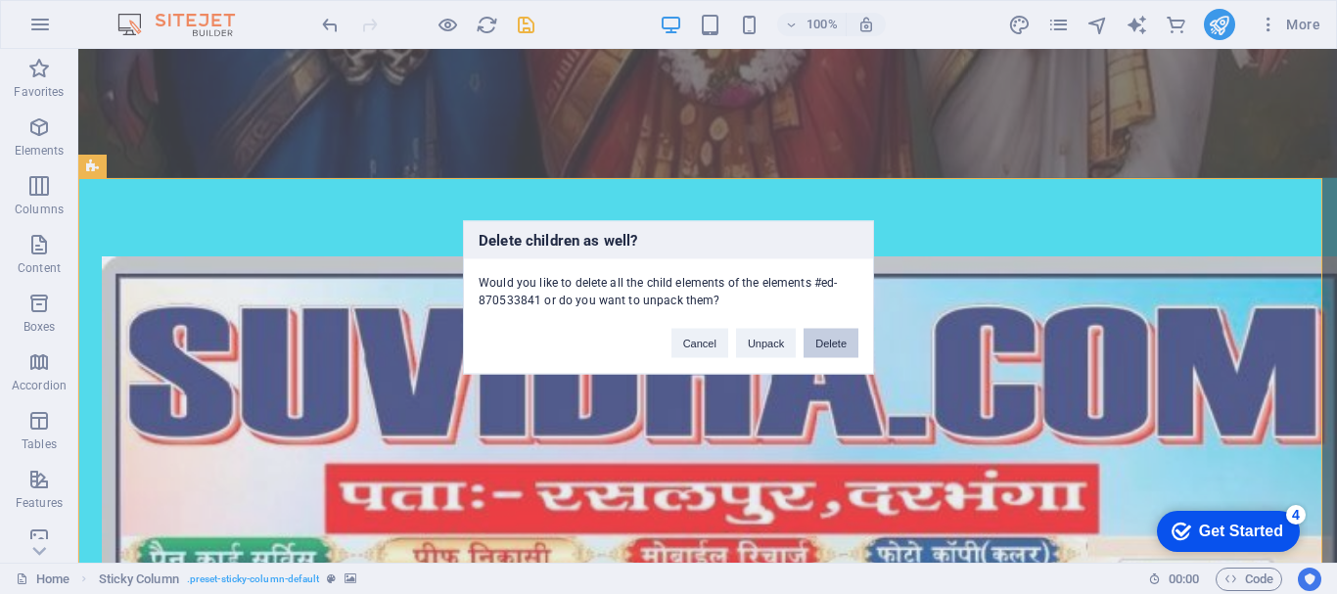
click at [834, 341] on button "Delete" at bounding box center [831, 342] width 55 height 29
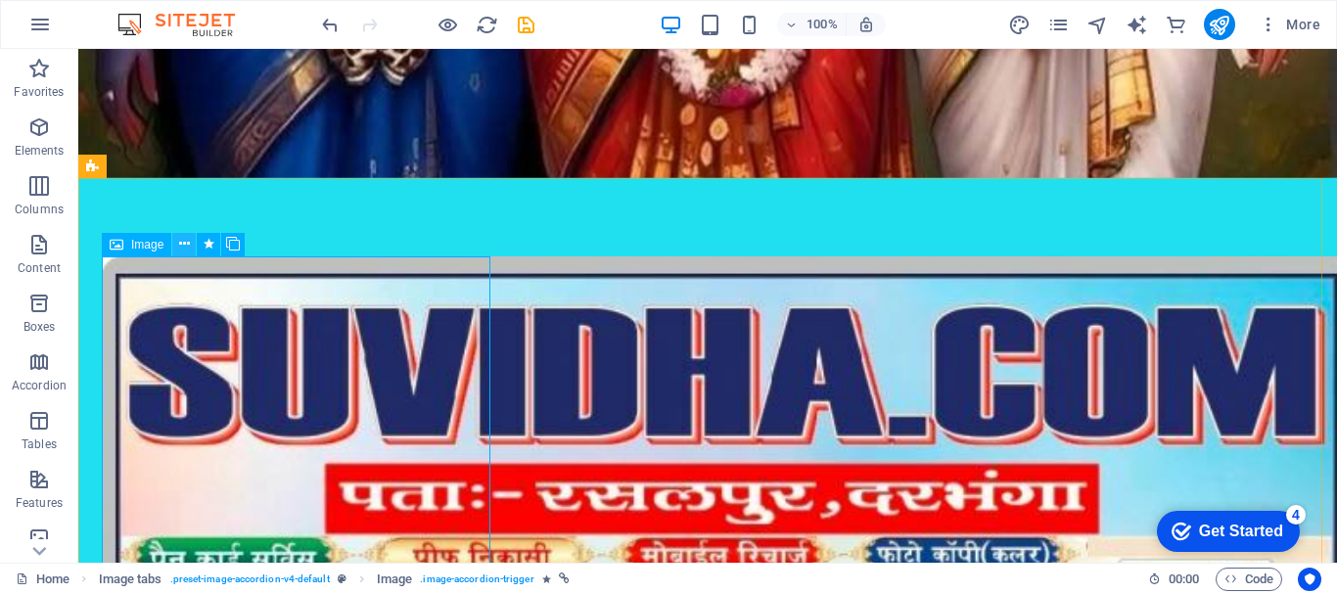
click at [181, 244] on icon at bounding box center [184, 244] width 11 height 21
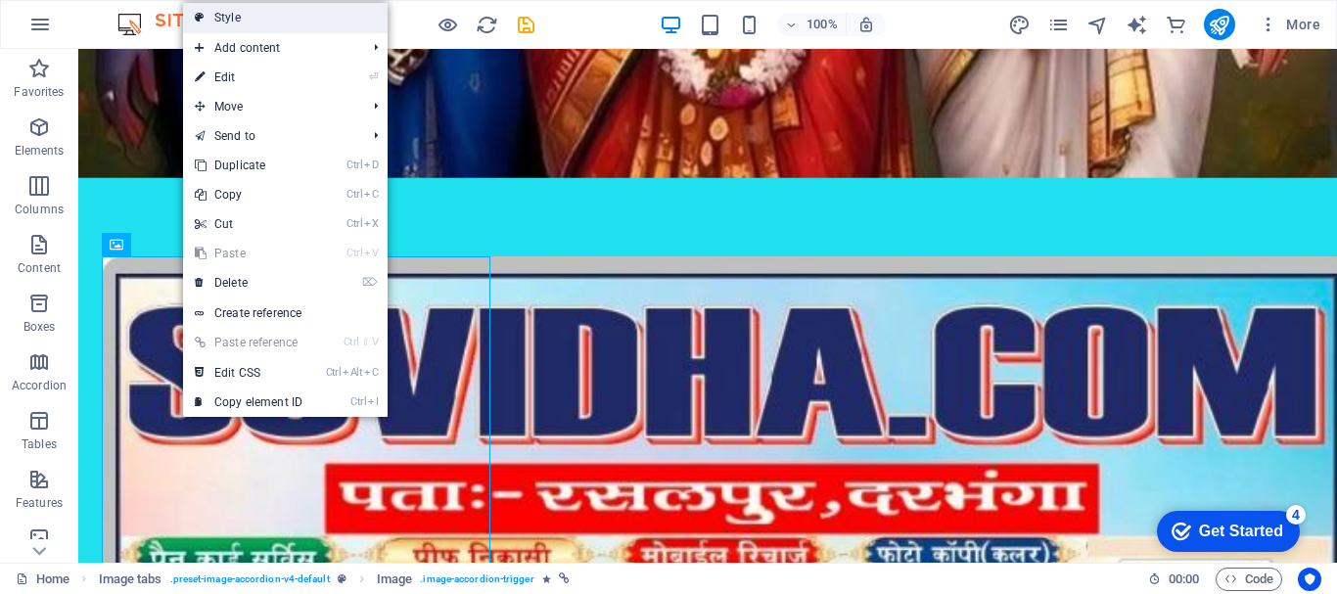
click at [243, 12] on link "Style" at bounding box center [285, 17] width 205 height 29
click at [243, 12] on div "100% More" at bounding box center [668, 24] width 1335 height 47
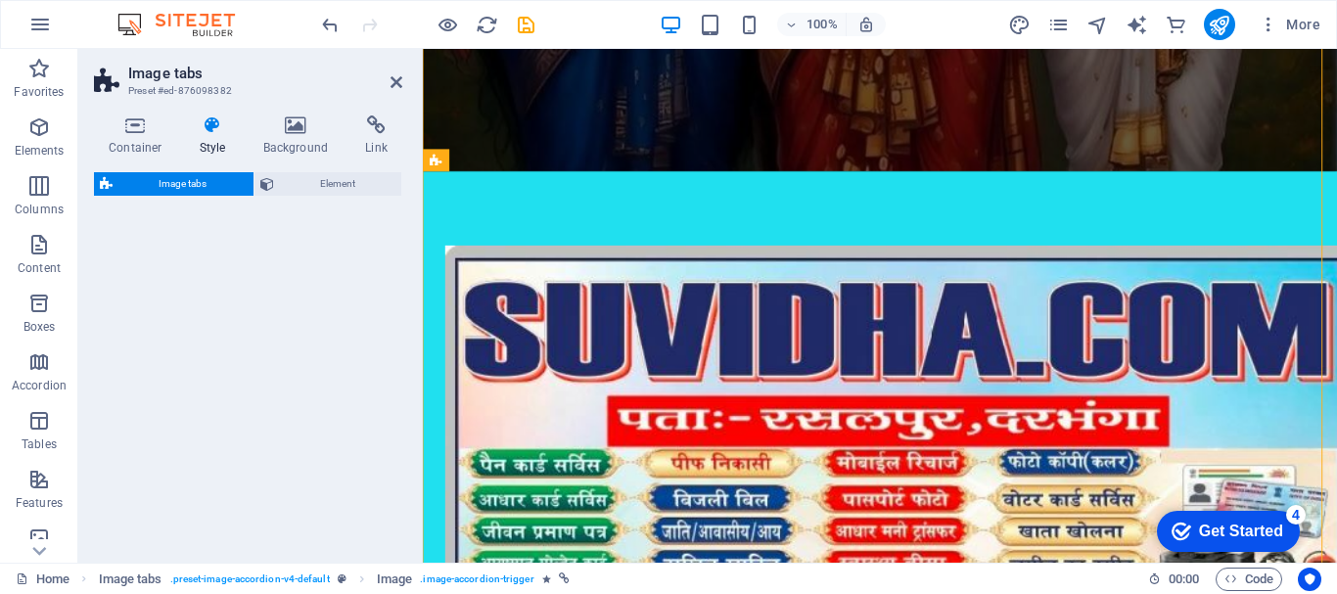
select select "rem"
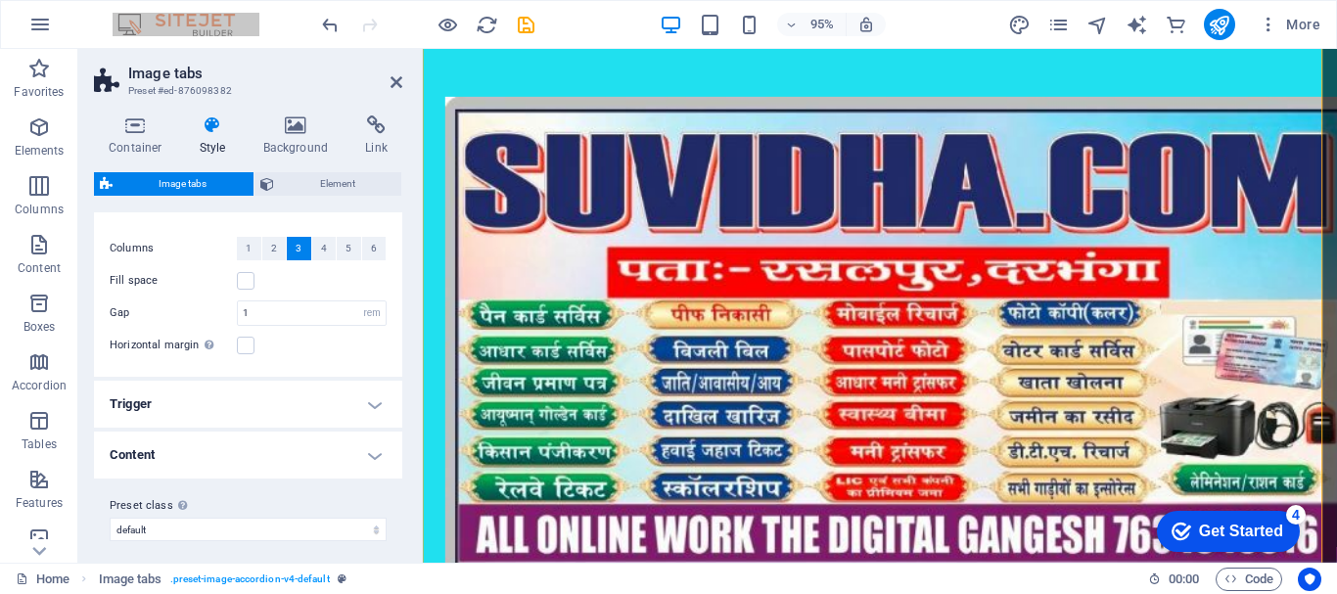
scroll to position [40, 0]
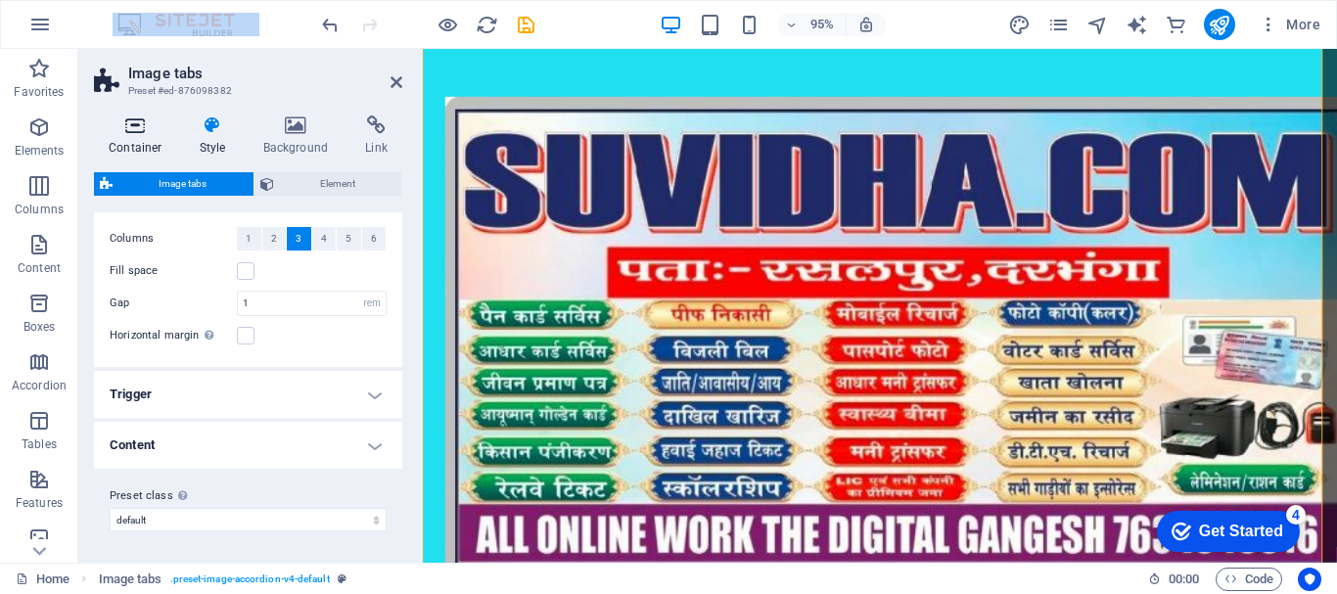
click at [142, 119] on icon at bounding box center [135, 126] width 83 height 20
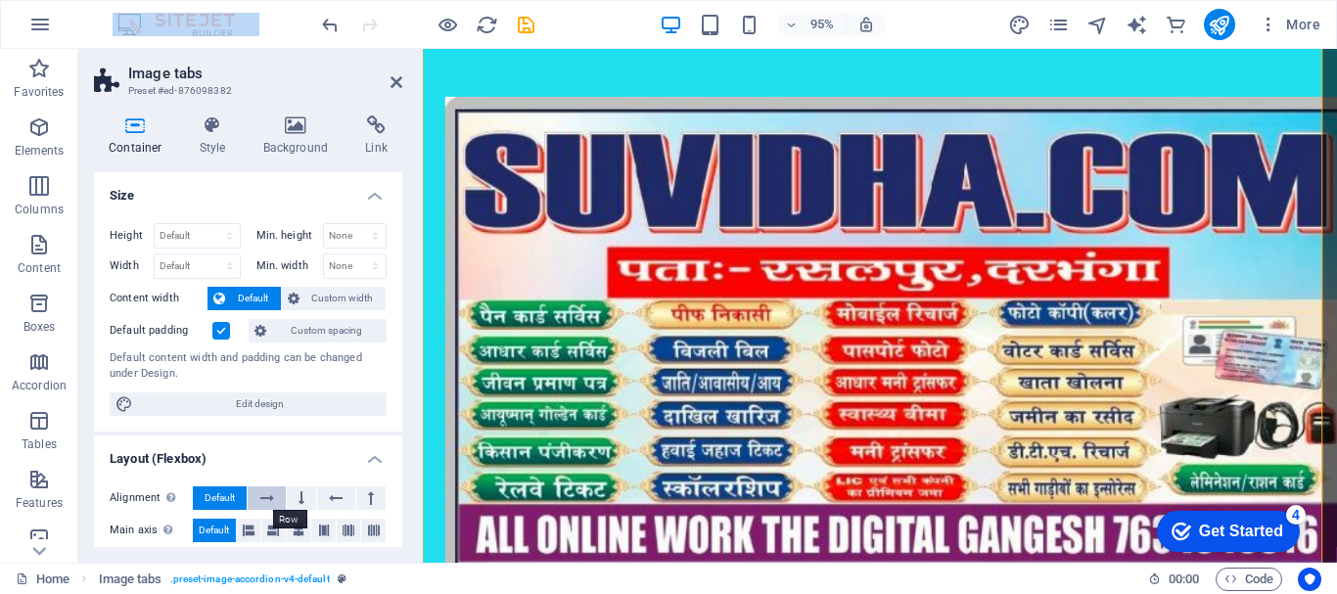
click at [273, 498] on icon at bounding box center [267, 498] width 14 height 23
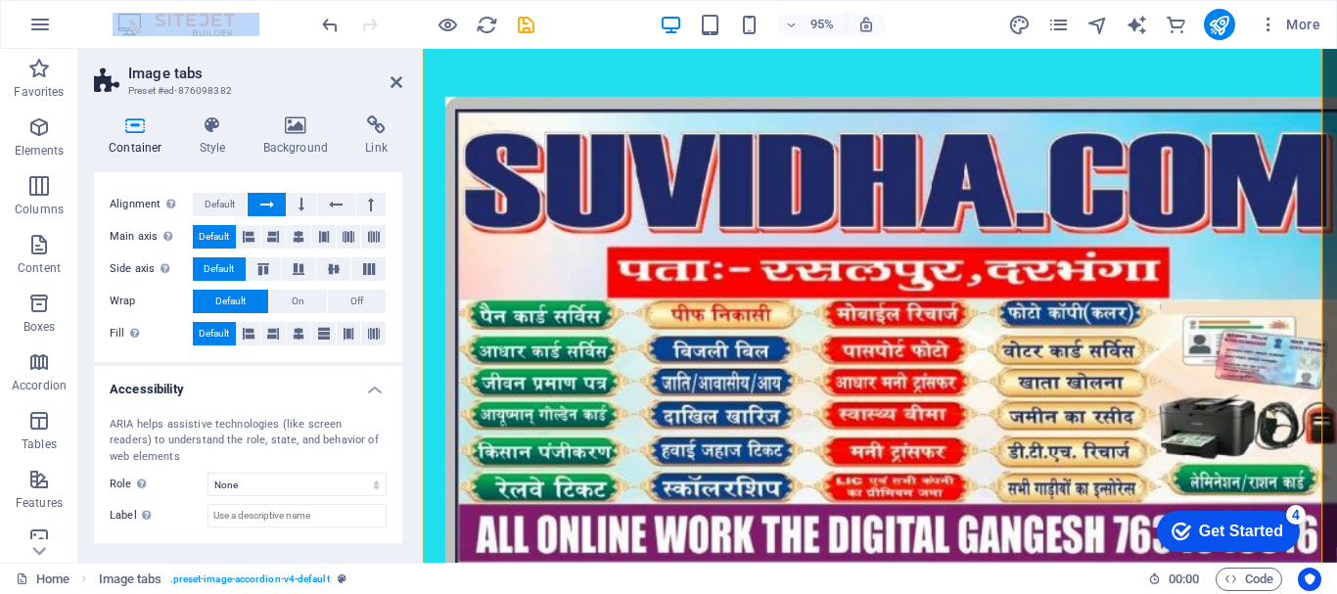
scroll to position [0, 0]
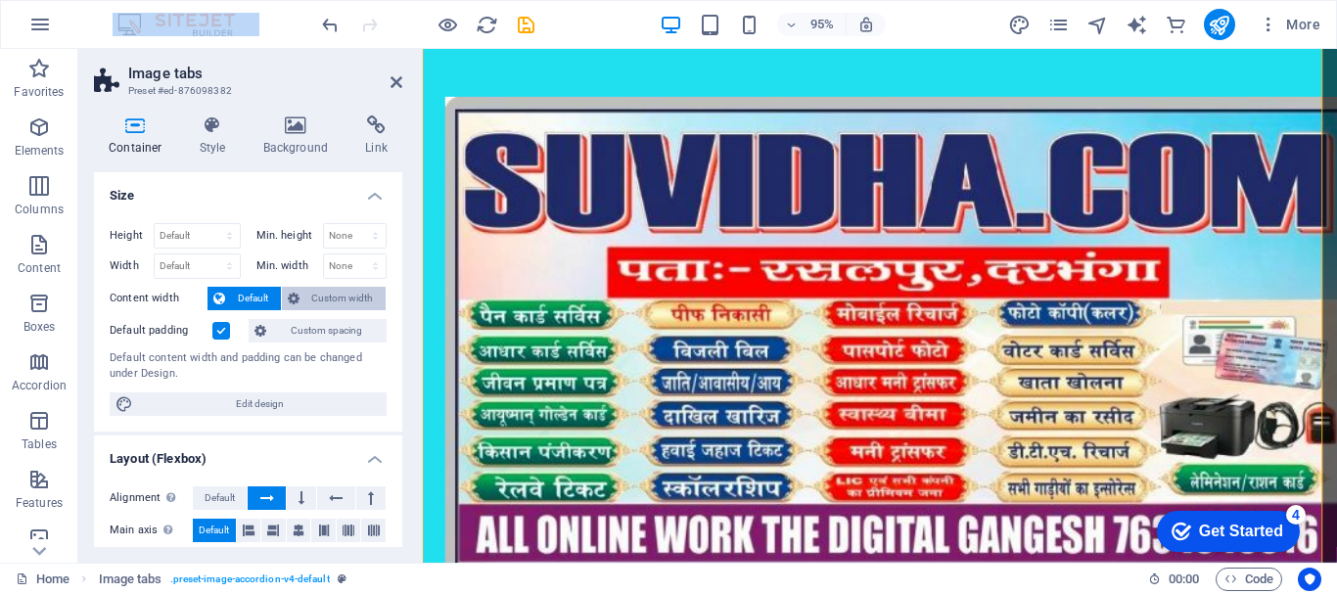
click at [340, 298] on span "Custom width" at bounding box center [342, 298] width 75 height 23
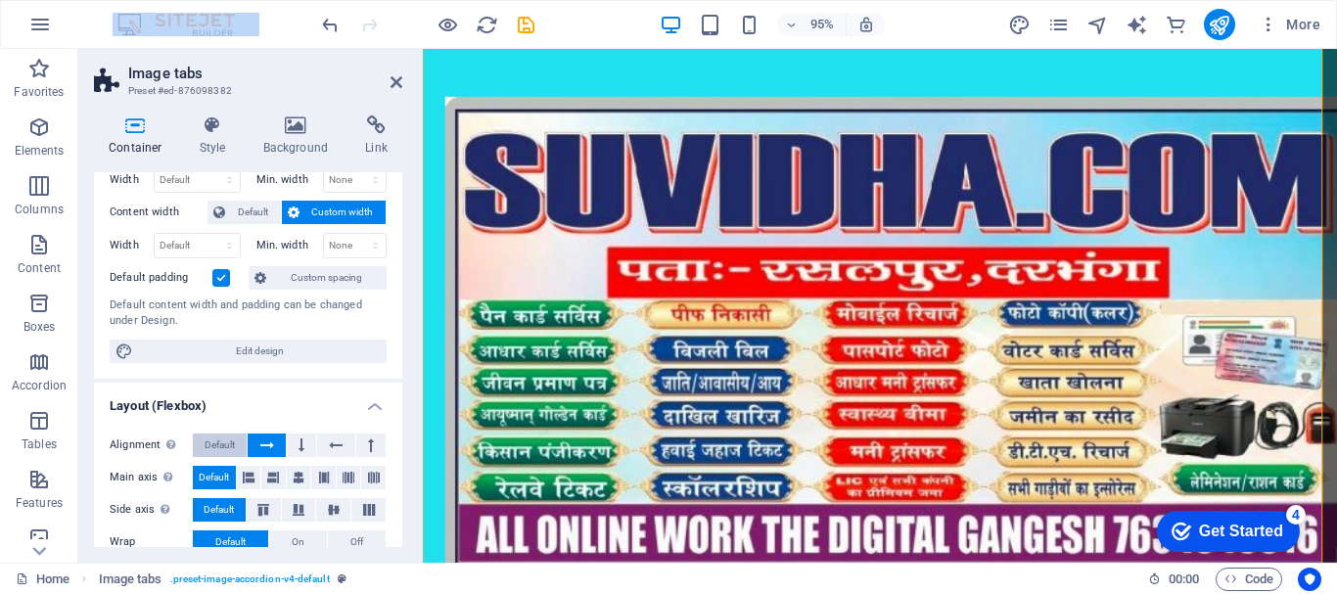
scroll to position [98, 0]
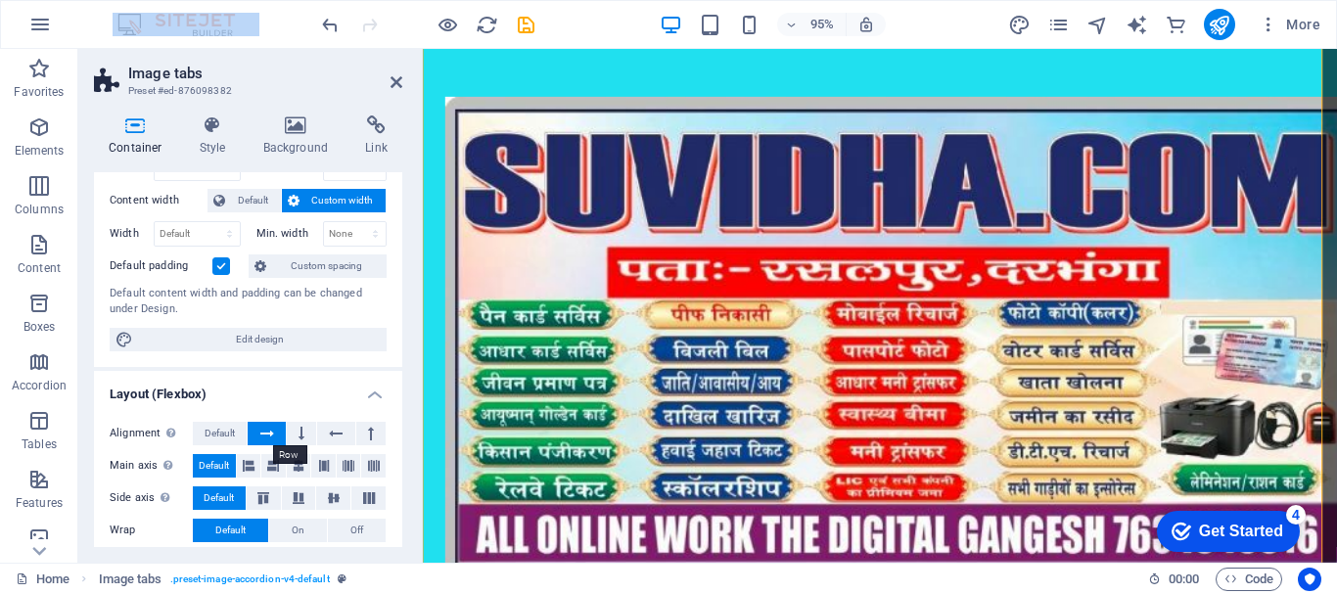
click at [268, 429] on icon at bounding box center [267, 433] width 14 height 23
click at [360, 430] on button at bounding box center [370, 433] width 29 height 23
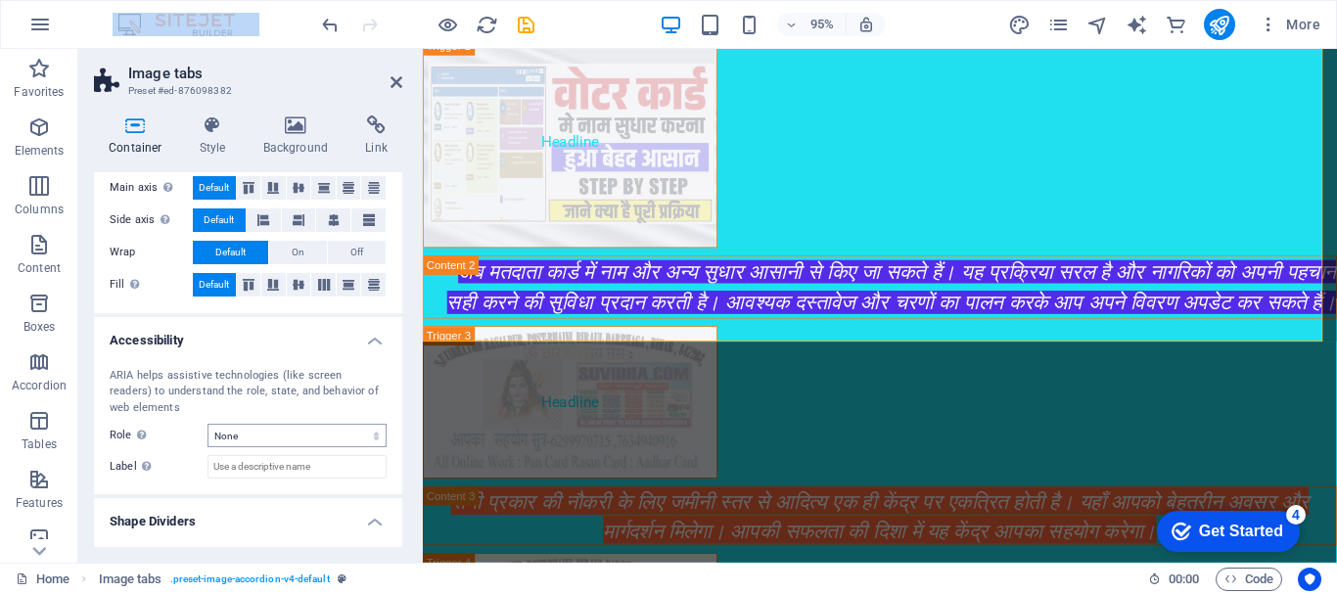
scroll to position [417, 0]
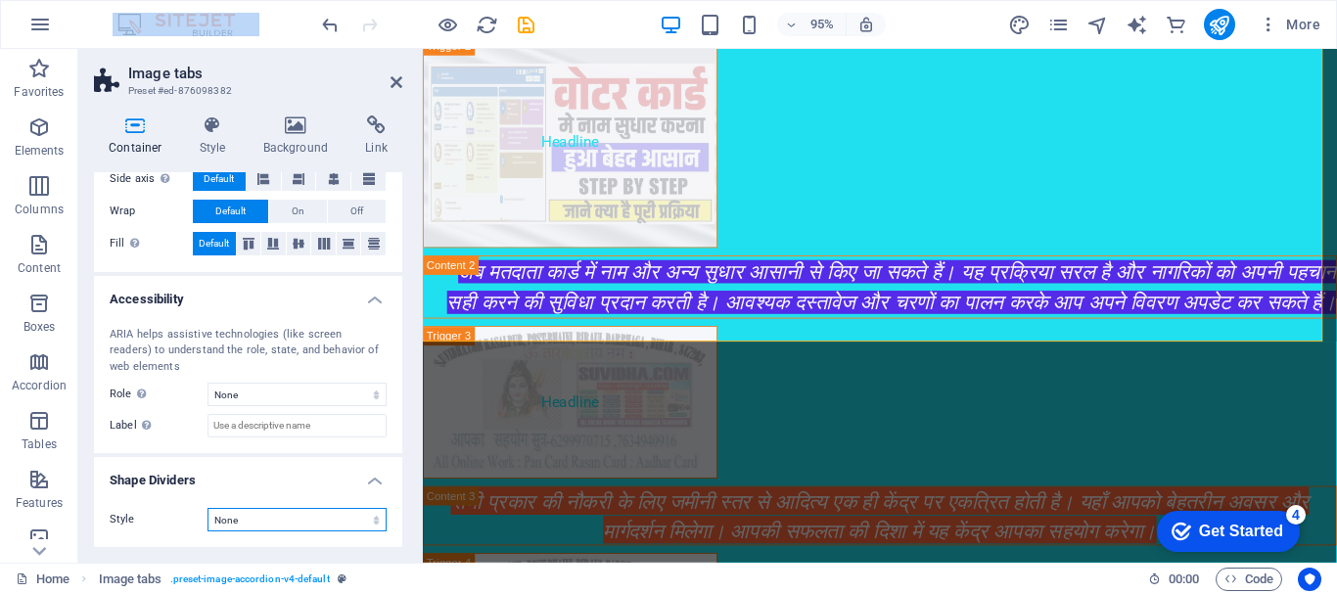
click at [305, 520] on select "None Triangle Square Diagonal Polygon 1 Polygon 2 Zigzag Multiple Zigzags Waves…" at bounding box center [297, 519] width 179 height 23
select select "triangle"
click at [208, 508] on select "None Triangle Square Diagonal Polygon 1 Polygon 2 Zigzag Multiple Zigzags Waves…" at bounding box center [297, 519] width 179 height 23
click at [256, 75] on h2 "Image tabs" at bounding box center [265, 74] width 274 height 18
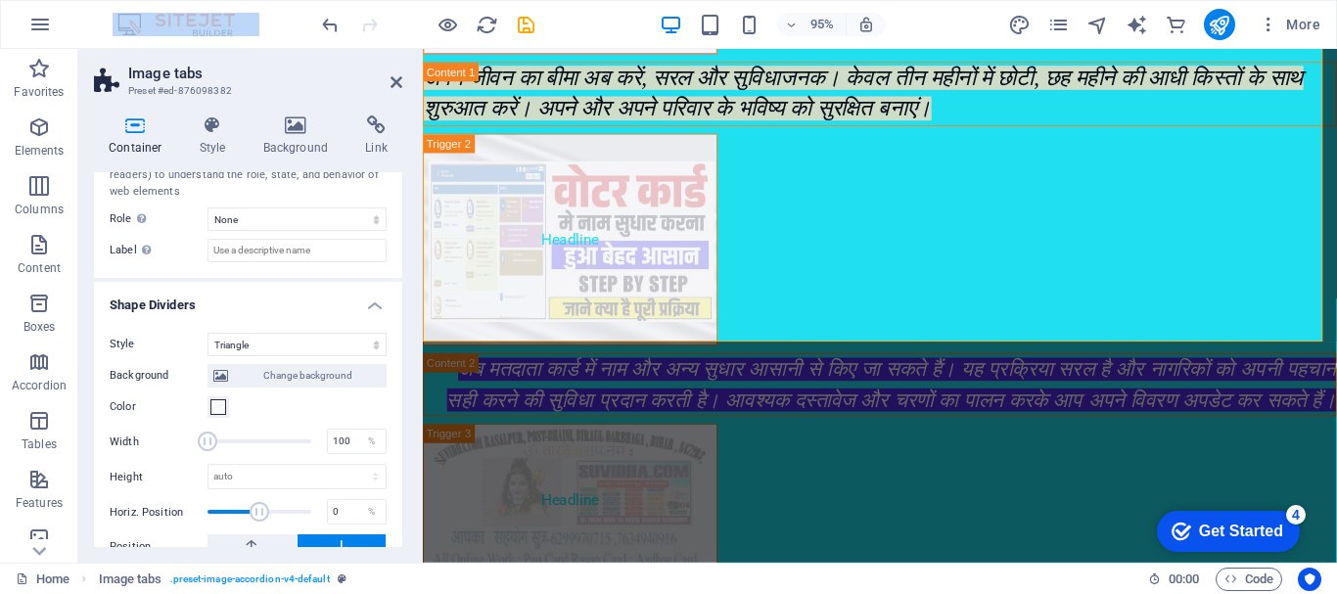
scroll to position [613, 0]
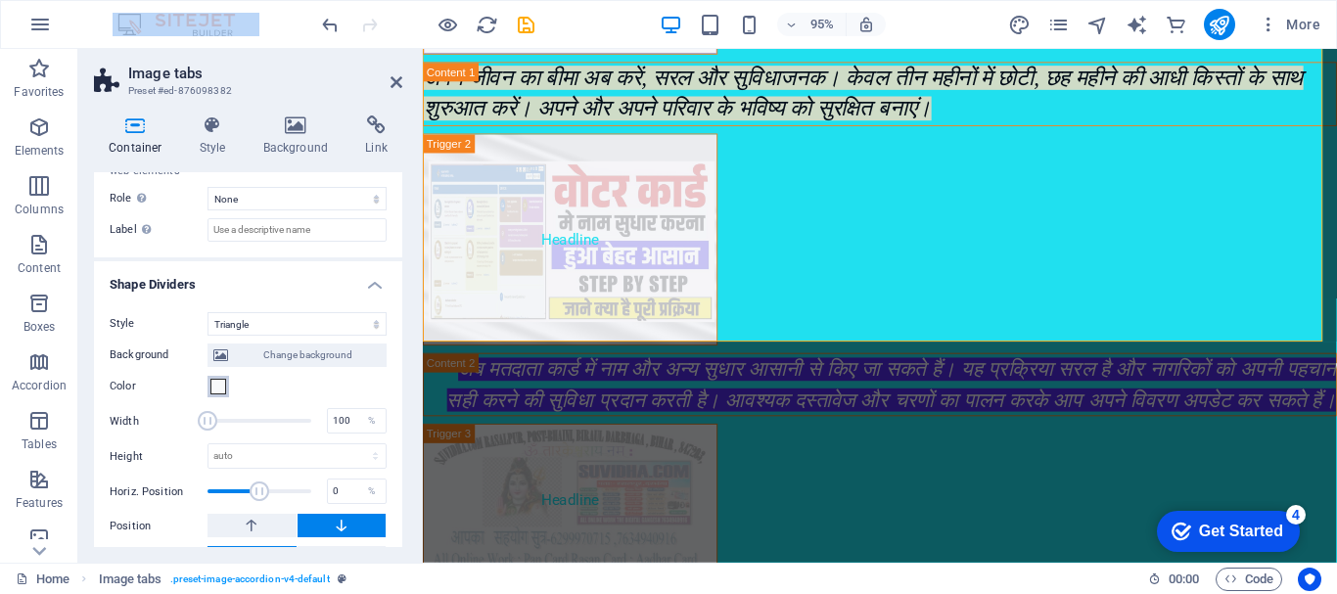
click at [220, 391] on span at bounding box center [218, 387] width 16 height 16
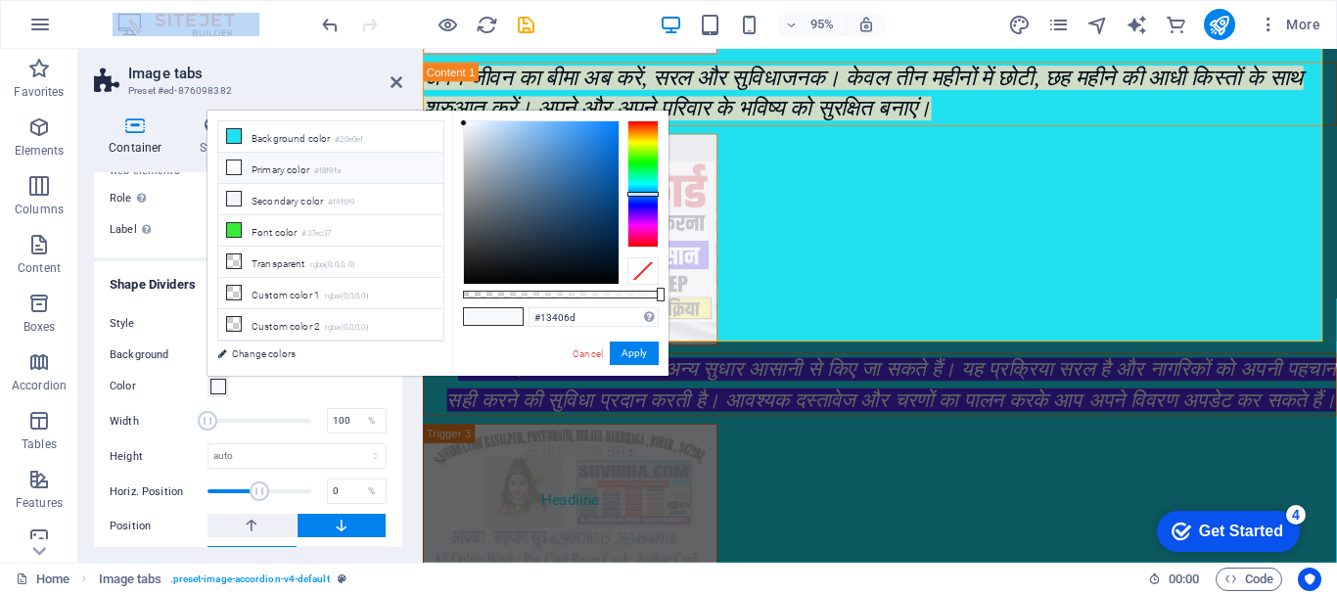
click at [590, 213] on div at bounding box center [541, 202] width 155 height 163
click at [647, 218] on div at bounding box center [643, 183] width 31 height 127
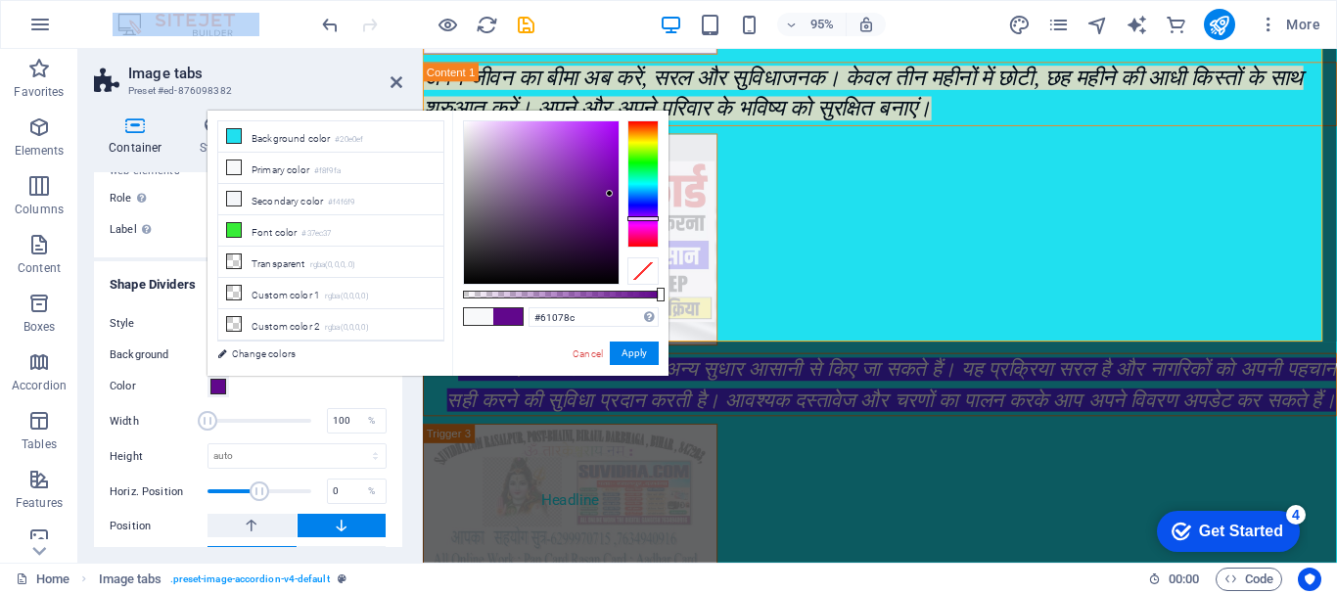
drag, startPoint x: 594, startPoint y: 134, endPoint x: 610, endPoint y: 194, distance: 61.7
click at [610, 194] on div at bounding box center [541, 202] width 155 height 163
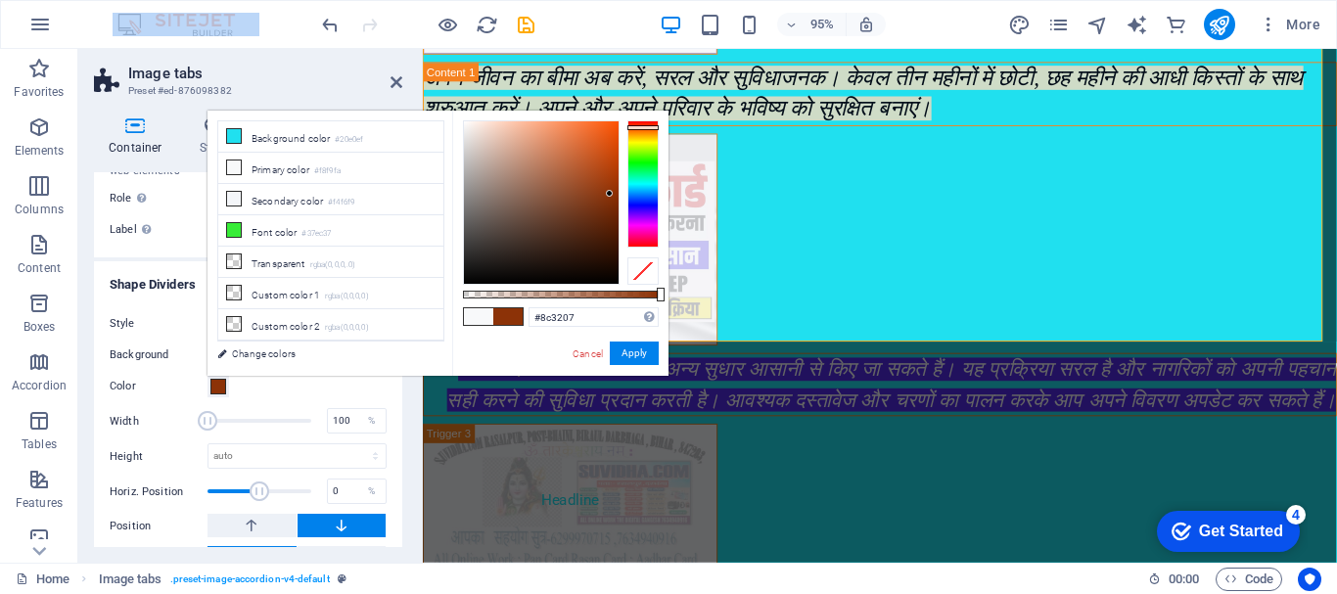
click at [647, 127] on div at bounding box center [643, 183] width 31 height 127
click at [647, 127] on div at bounding box center [643, 127] width 31 height 5
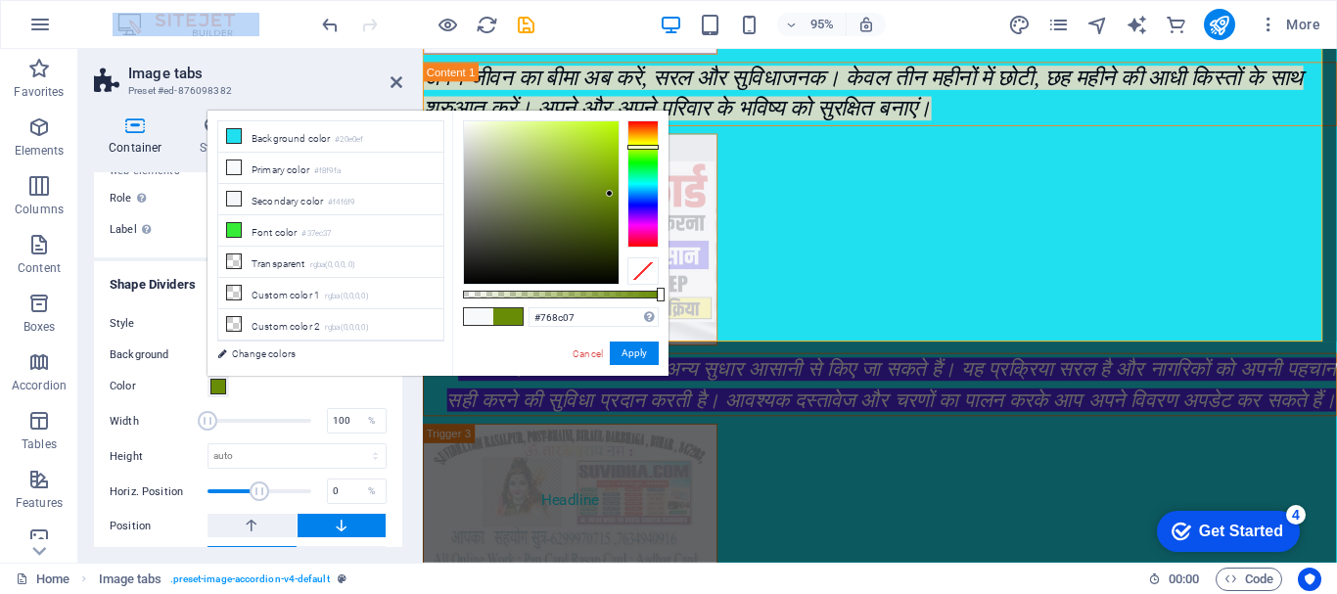
drag, startPoint x: 647, startPoint y: 120, endPoint x: 647, endPoint y: 141, distance: 20.6
click at [647, 144] on div at bounding box center [643, 183] width 31 height 127
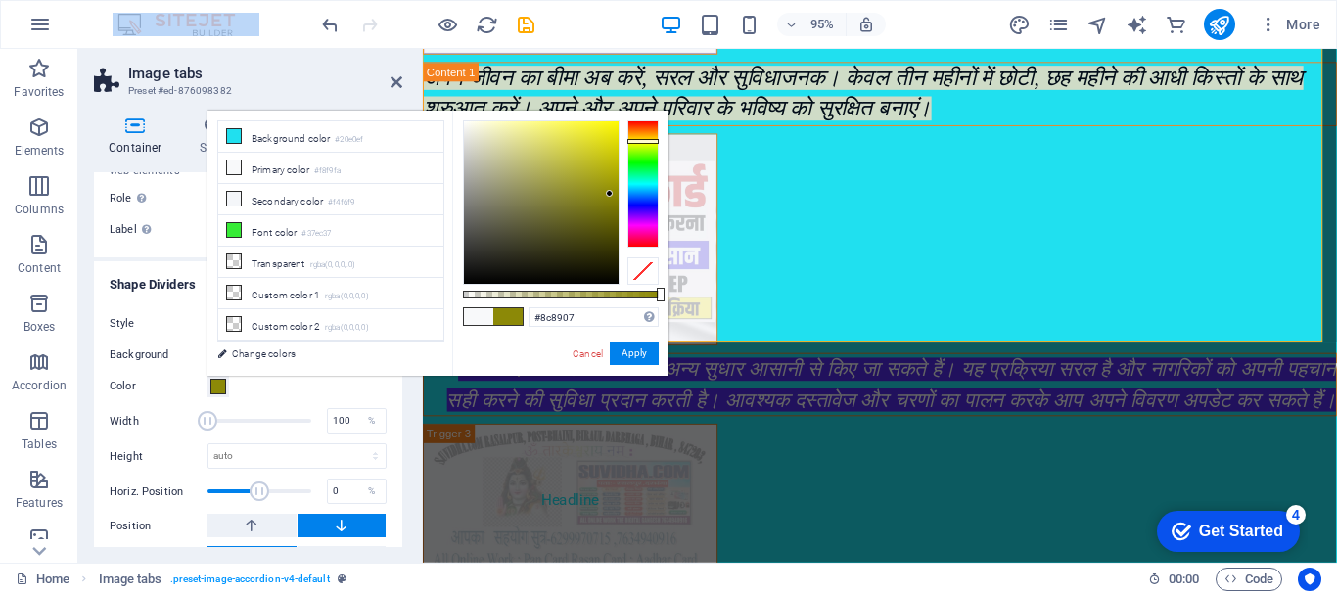
click at [647, 141] on div at bounding box center [643, 141] width 31 height 5
type input "#e2de25"
click at [592, 139] on div at bounding box center [541, 202] width 155 height 163
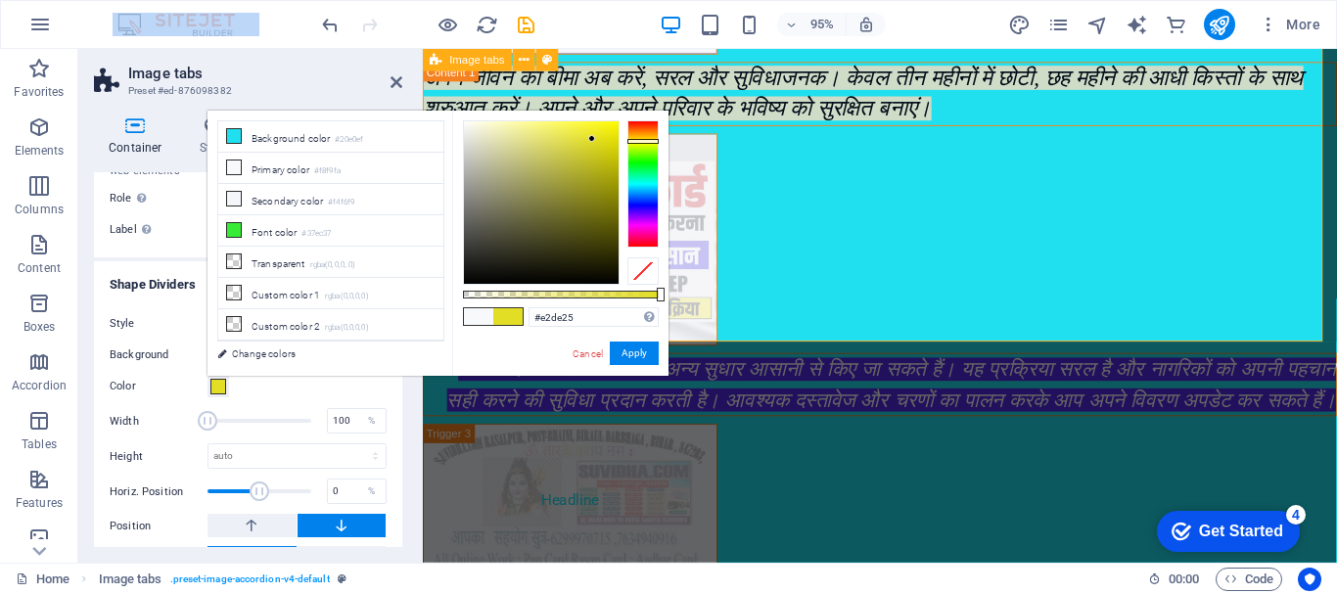
click at [919, 207] on div "Headline अपने जीवन का बीमा अब करें, सरल और सुविधाजनक। केवल तीन महीनों में छोटी,…" at bounding box center [904, 300] width 962 height 1561
click at [648, 347] on button "Apply" at bounding box center [634, 353] width 49 height 23
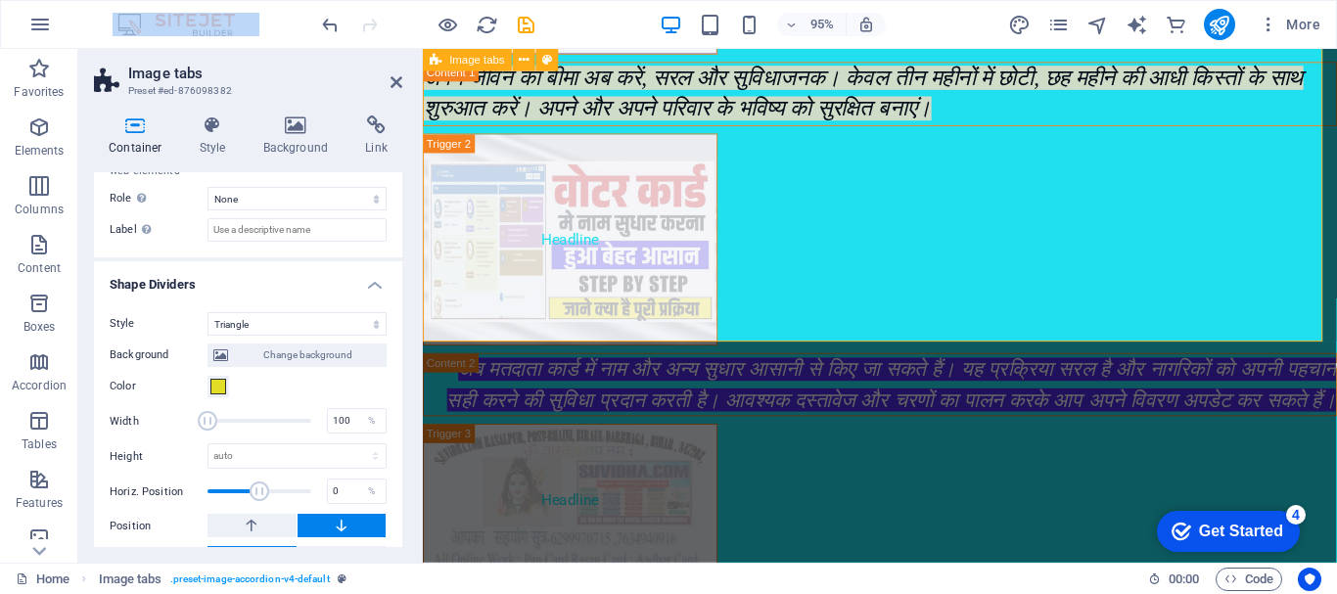
click at [891, 279] on div "Headline अपने जीवन का बीमा अब करें, सरल और सुविधाजनक। केवल तीन महीनों में छोटी,…" at bounding box center [904, 300] width 962 height 1561
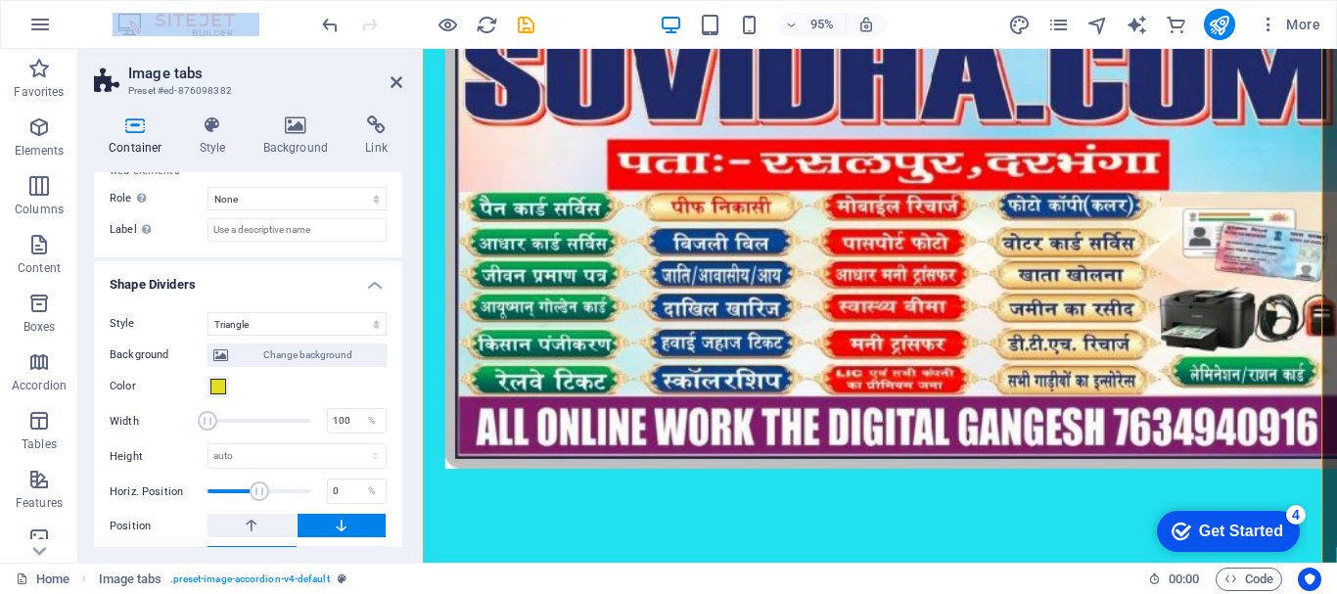
scroll to position [1037, 0]
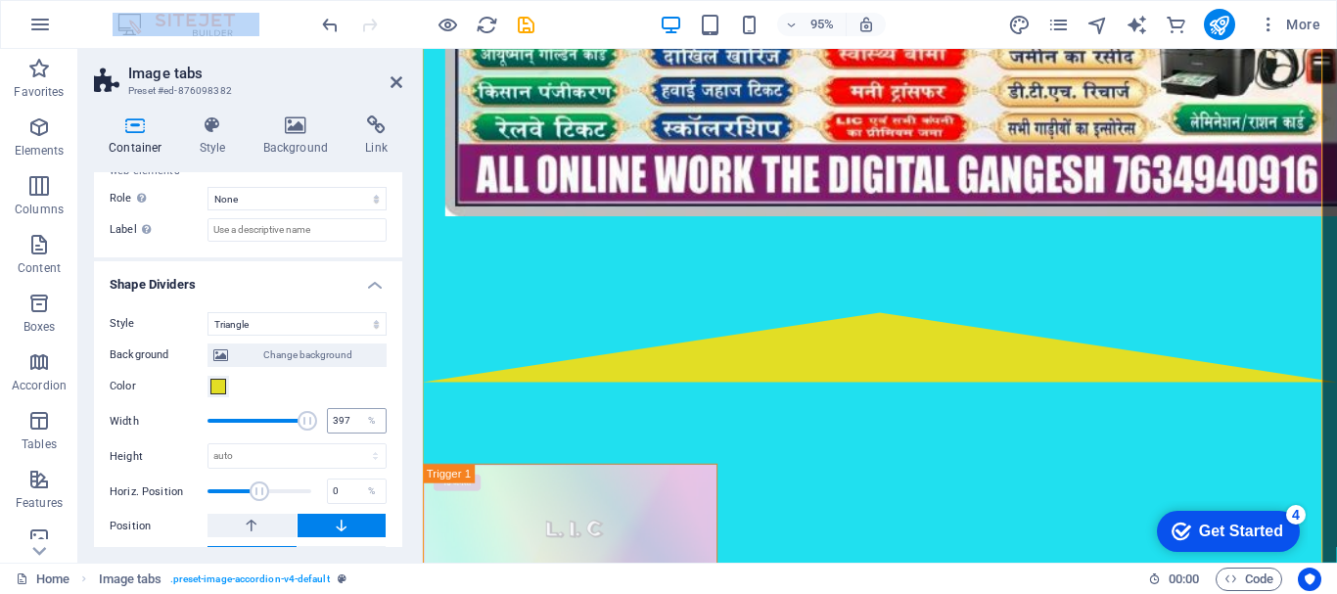
type input "400"
drag, startPoint x: 220, startPoint y: 420, endPoint x: 344, endPoint y: 425, distance: 123.4
click at [344, 425] on div "Width 400 %" at bounding box center [248, 420] width 277 height 29
type input "250"
drag, startPoint x: 254, startPoint y: 493, endPoint x: 349, endPoint y: 495, distance: 95.0
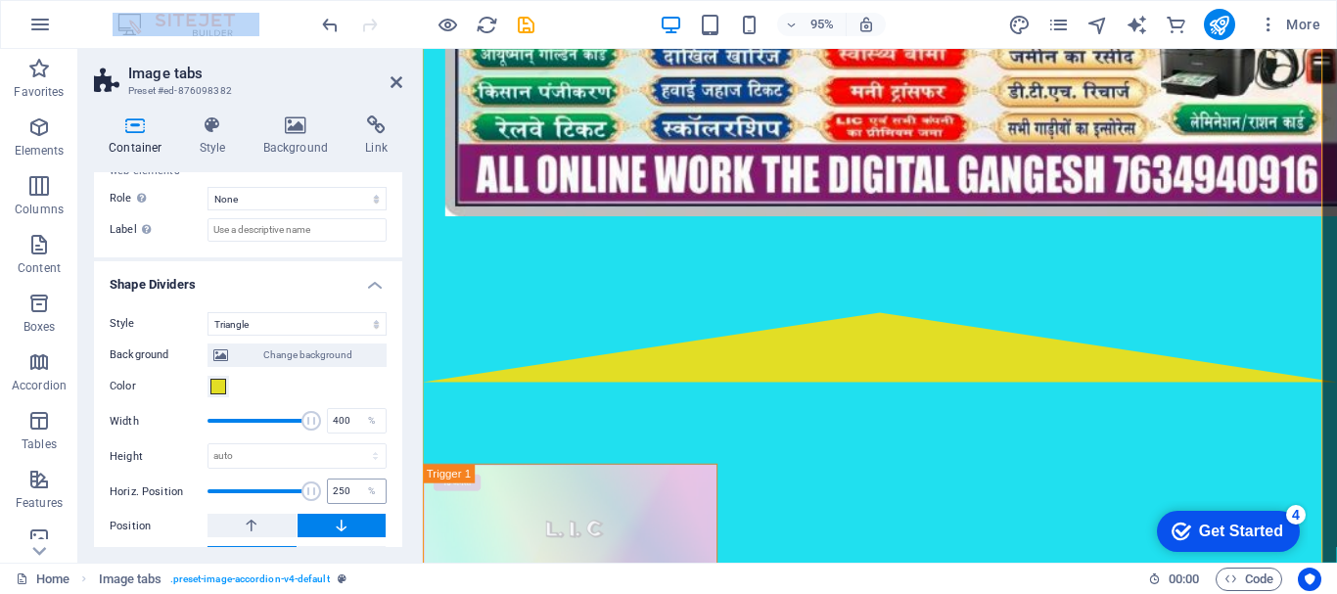
click at [349, 495] on div "Horiz. Position 250 %" at bounding box center [248, 491] width 277 height 29
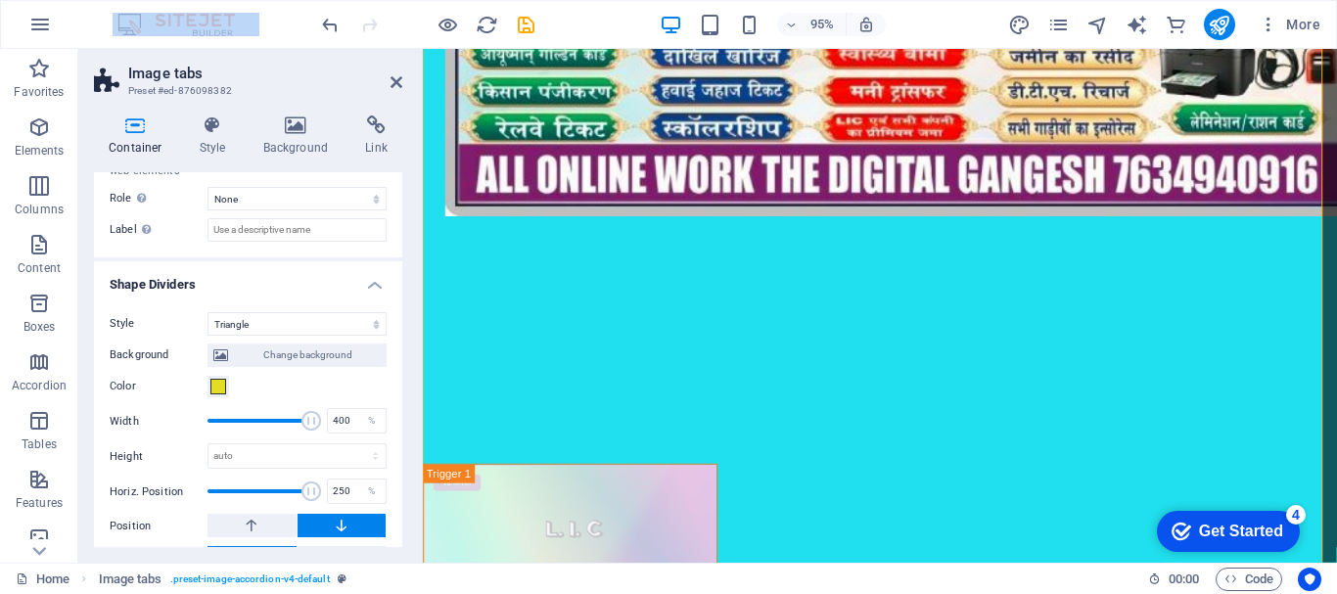
click at [344, 525] on icon at bounding box center [342, 525] width 18 height 23
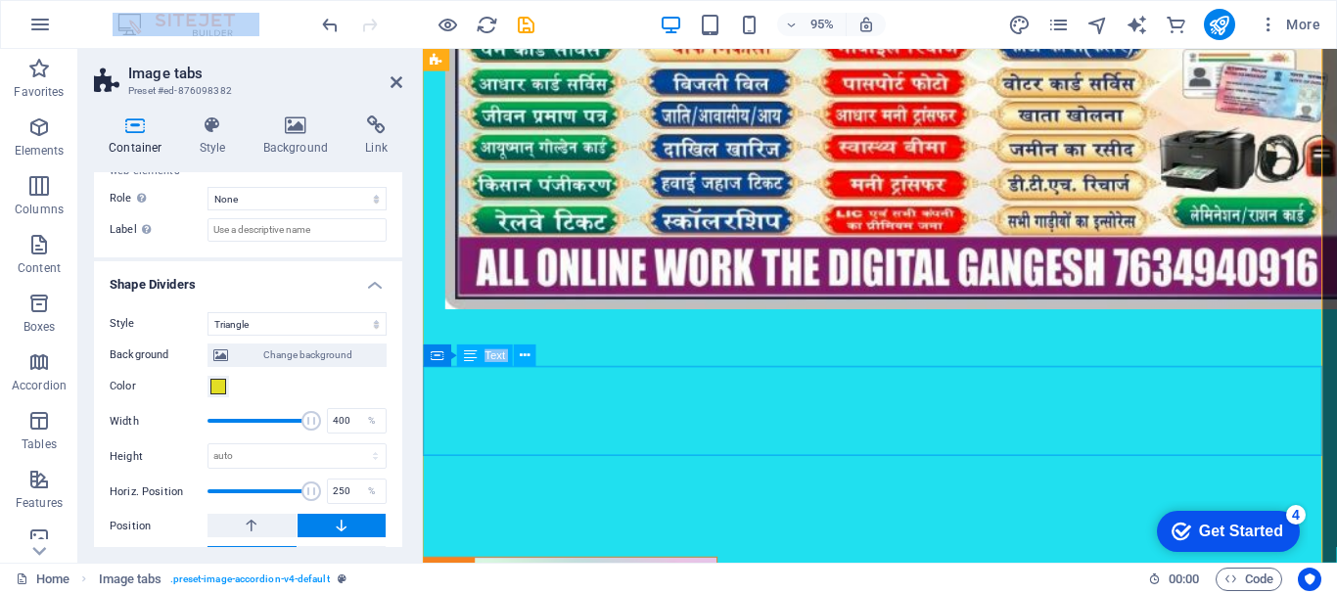
scroll to position [351, 0]
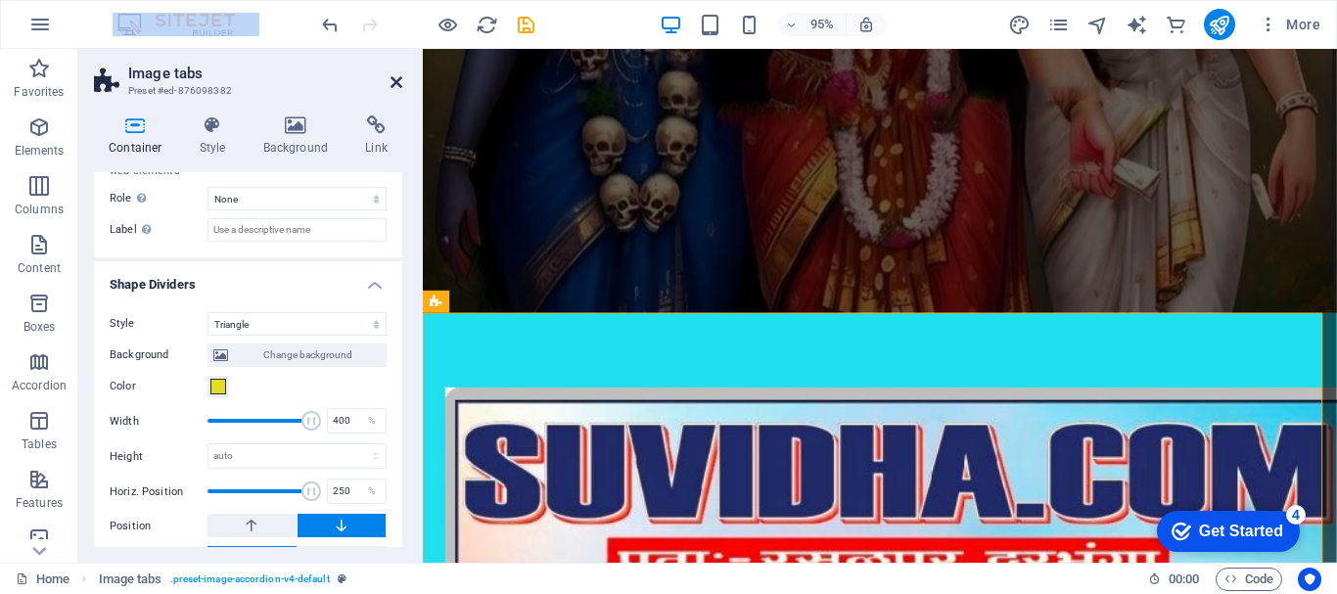
click at [393, 81] on icon at bounding box center [397, 82] width 12 height 16
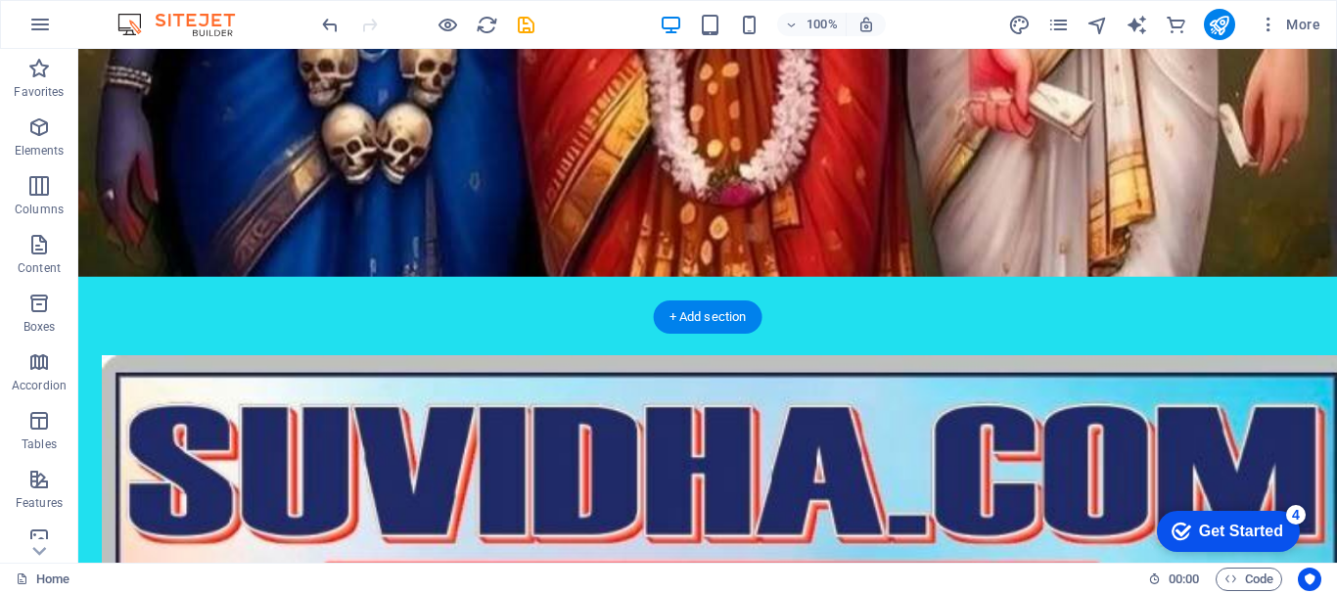
scroll to position [685, 0]
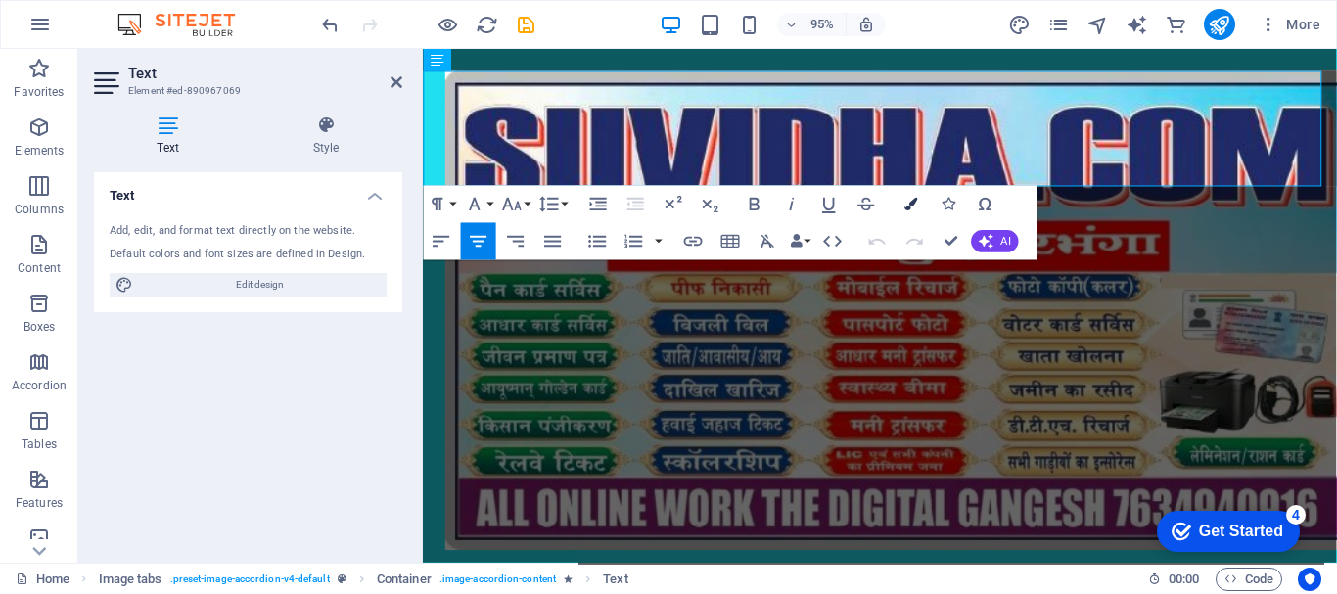
click at [908, 206] on icon "button" at bounding box center [911, 204] width 13 height 13
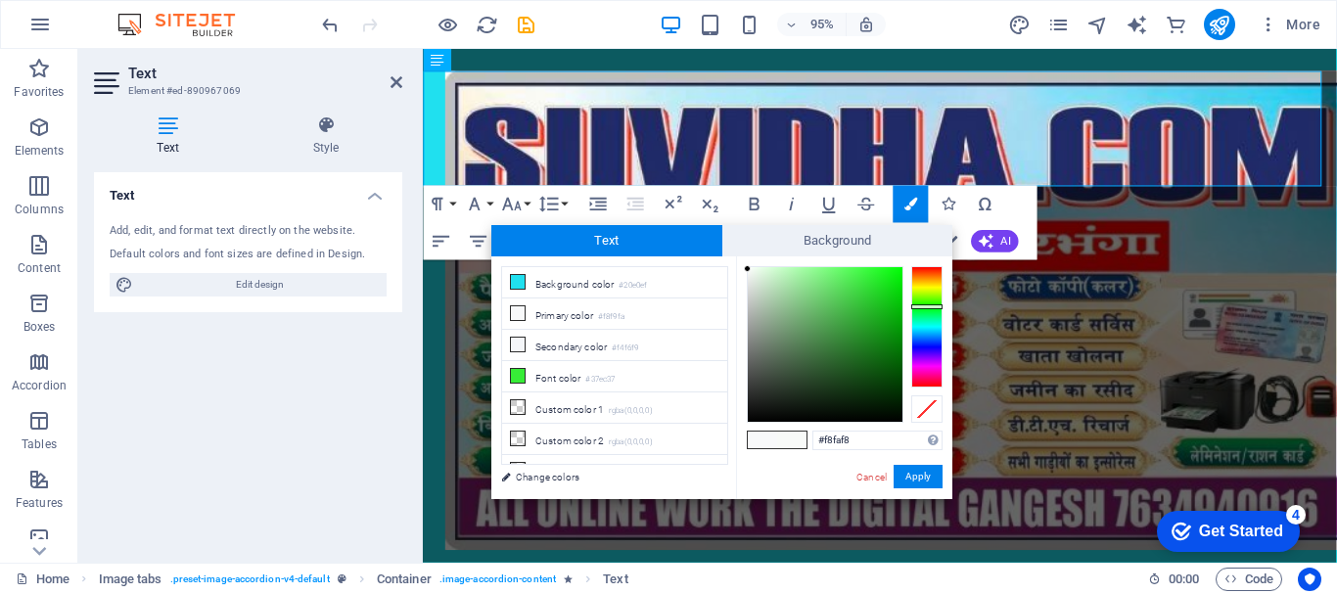
type input "#f8faf9"
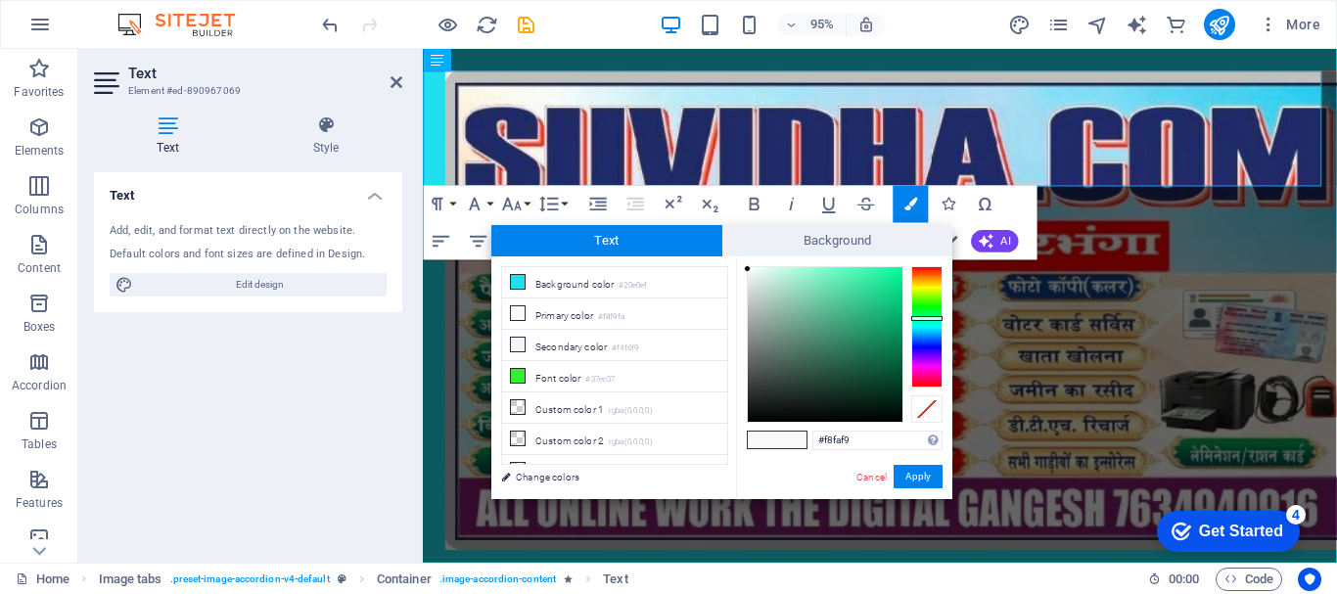
drag, startPoint x: 928, startPoint y: 288, endPoint x: 930, endPoint y: 318, distance: 30.4
click at [930, 318] on div at bounding box center [926, 326] width 31 height 121
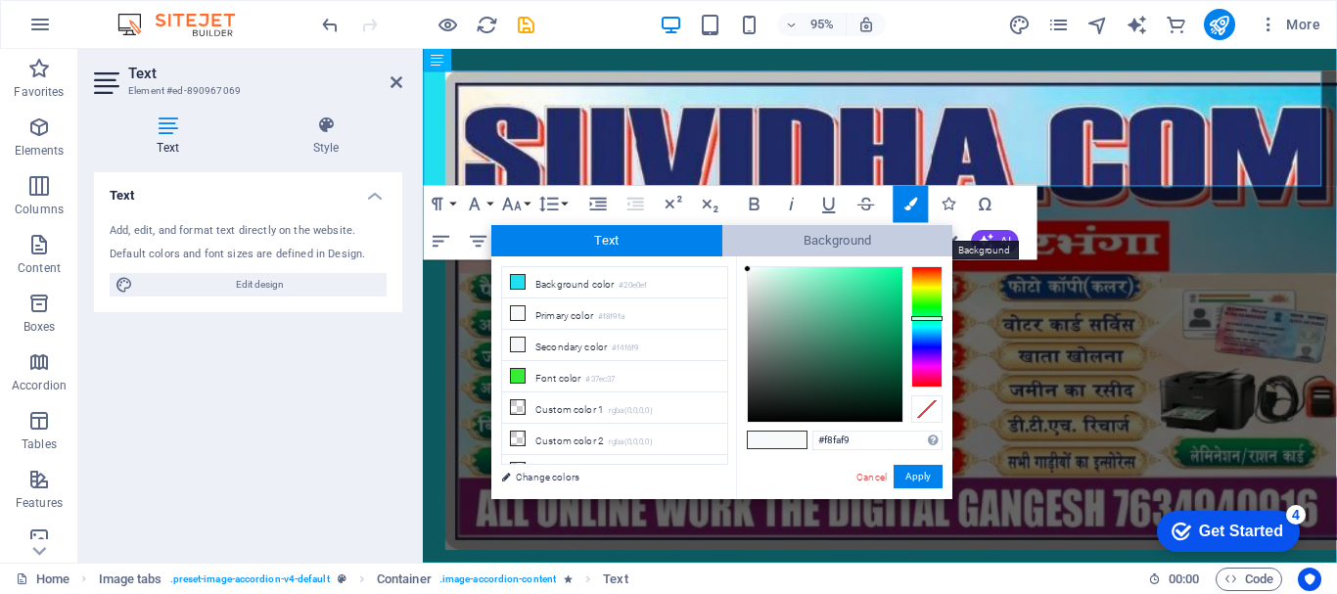
click at [876, 238] on span "Background" at bounding box center [837, 240] width 231 height 31
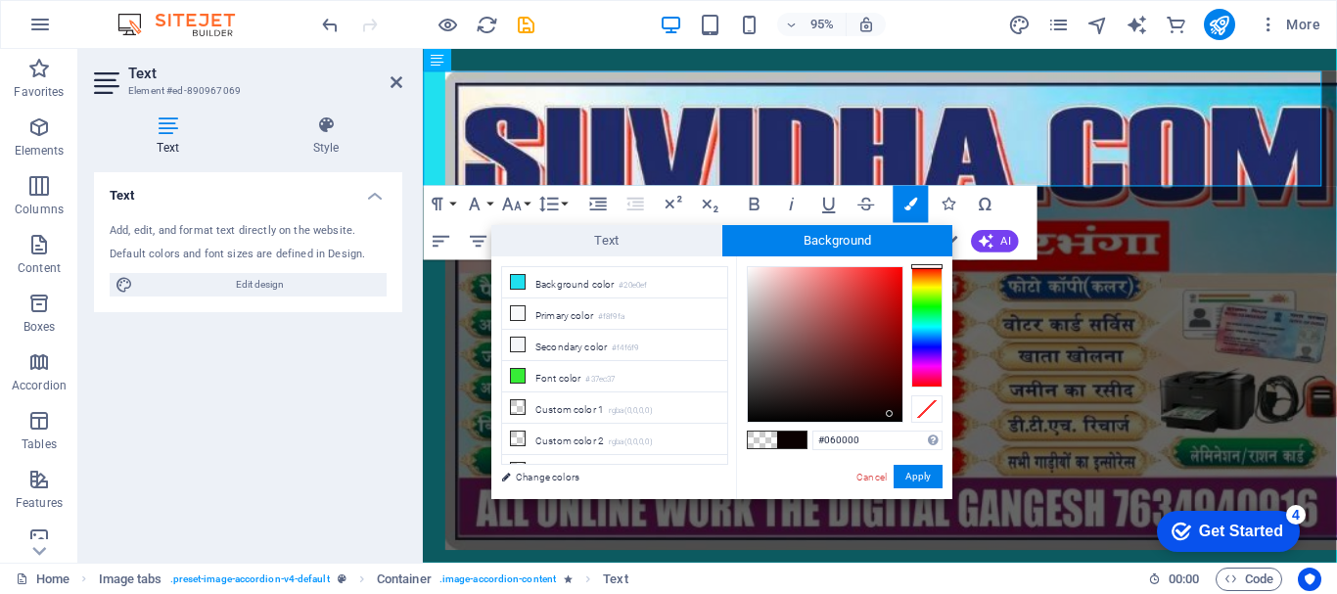
type input "#030000"
drag, startPoint x: 863, startPoint y: 281, endPoint x: 895, endPoint y: 419, distance: 141.5
click at [895, 419] on div at bounding box center [825, 344] width 155 height 155
click at [919, 472] on button "Apply" at bounding box center [918, 476] width 49 height 23
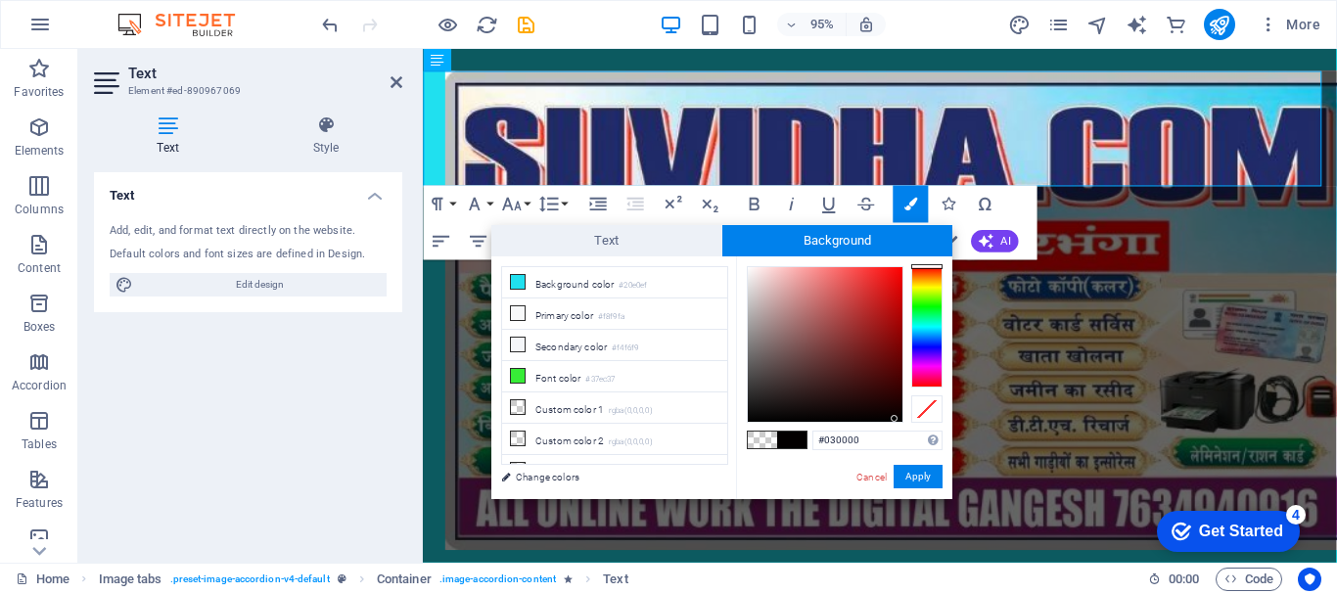
select select "triangle"
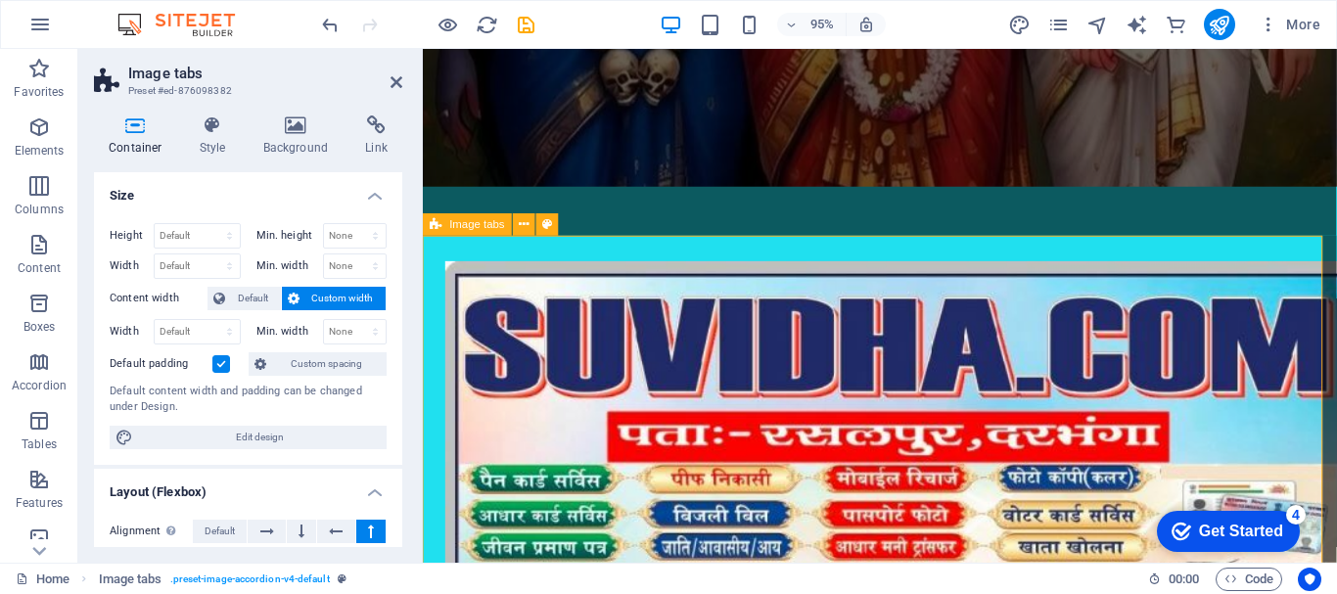
scroll to position [489, 0]
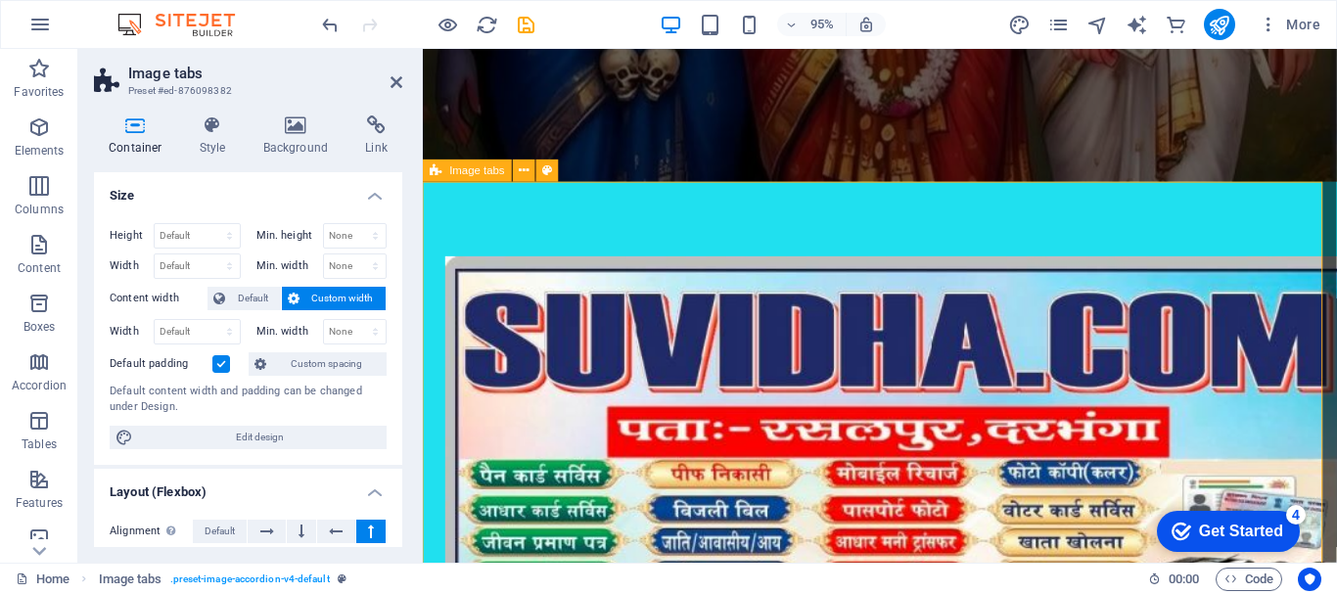
drag, startPoint x: 396, startPoint y: 85, endPoint x: 556, endPoint y: 154, distance: 174.6
click at [396, 85] on icon at bounding box center [397, 82] width 12 height 16
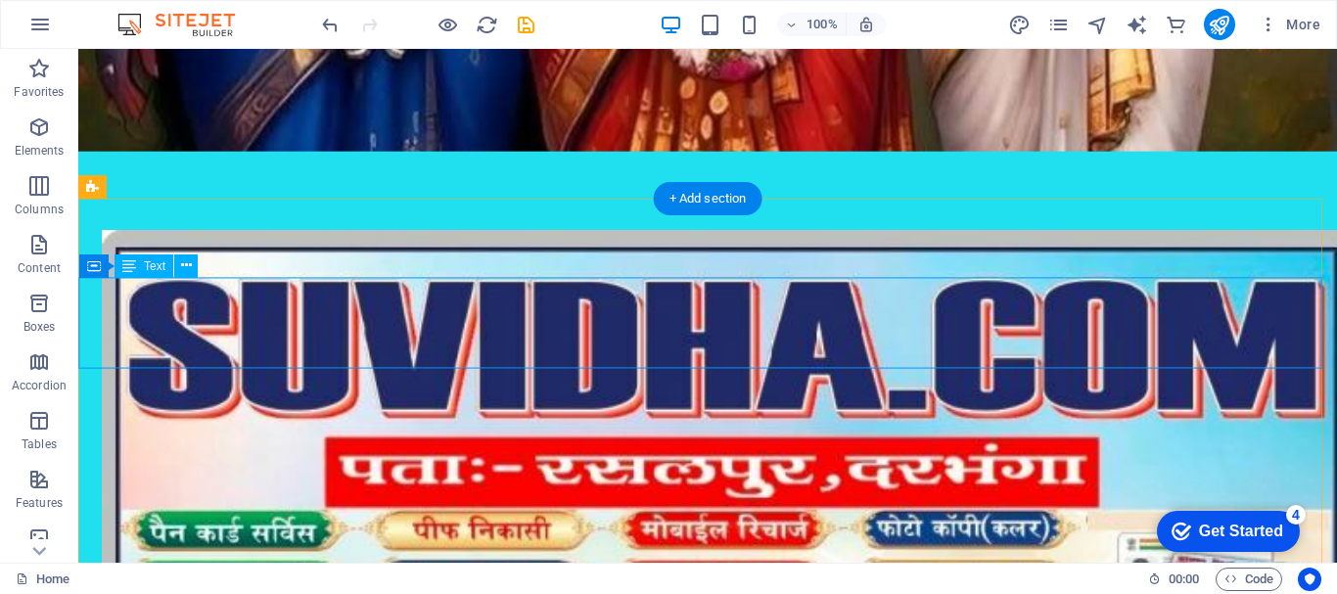
scroll to position [685, 0]
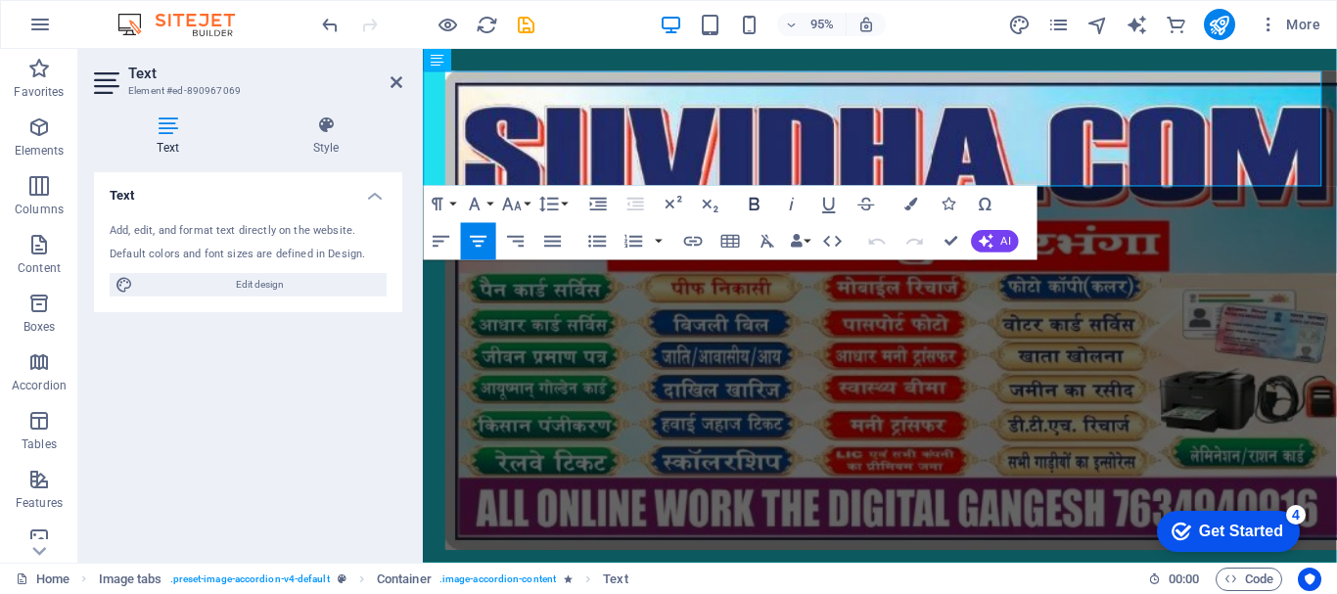
click at [753, 203] on icon "button" at bounding box center [755, 205] width 23 height 23
click at [908, 202] on icon "button" at bounding box center [911, 204] width 13 height 13
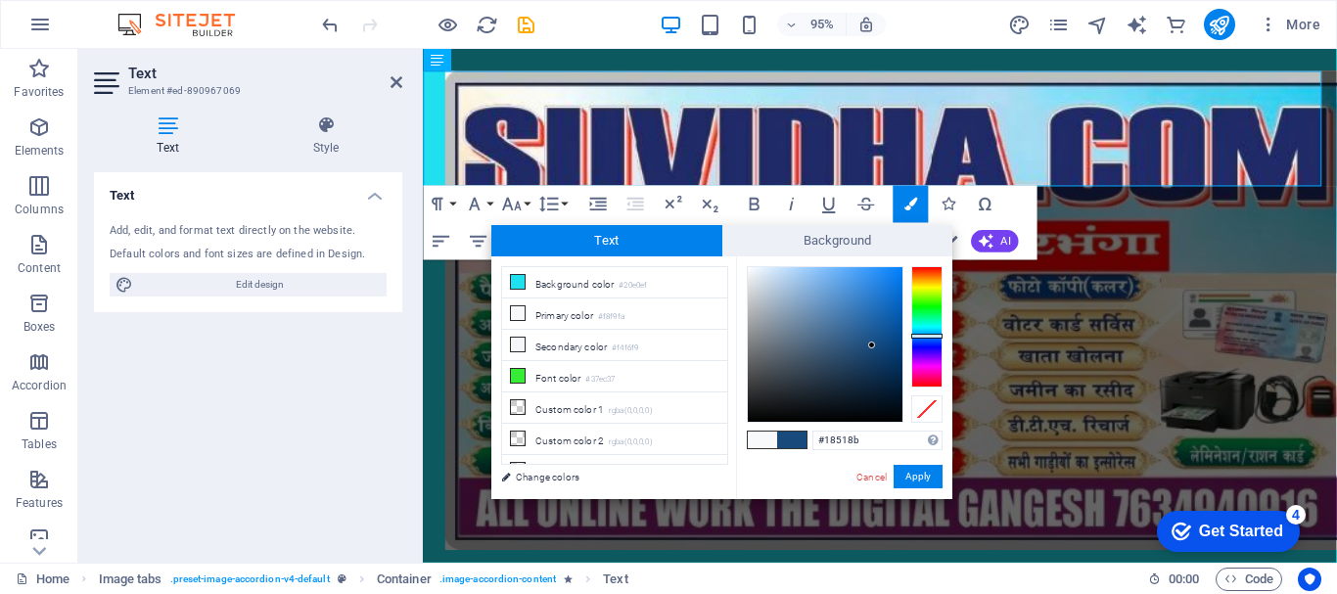
drag, startPoint x: 748, startPoint y: 268, endPoint x: 875, endPoint y: 337, distance: 144.5
click at [875, 342] on div at bounding box center [871, 345] width 7 height 7
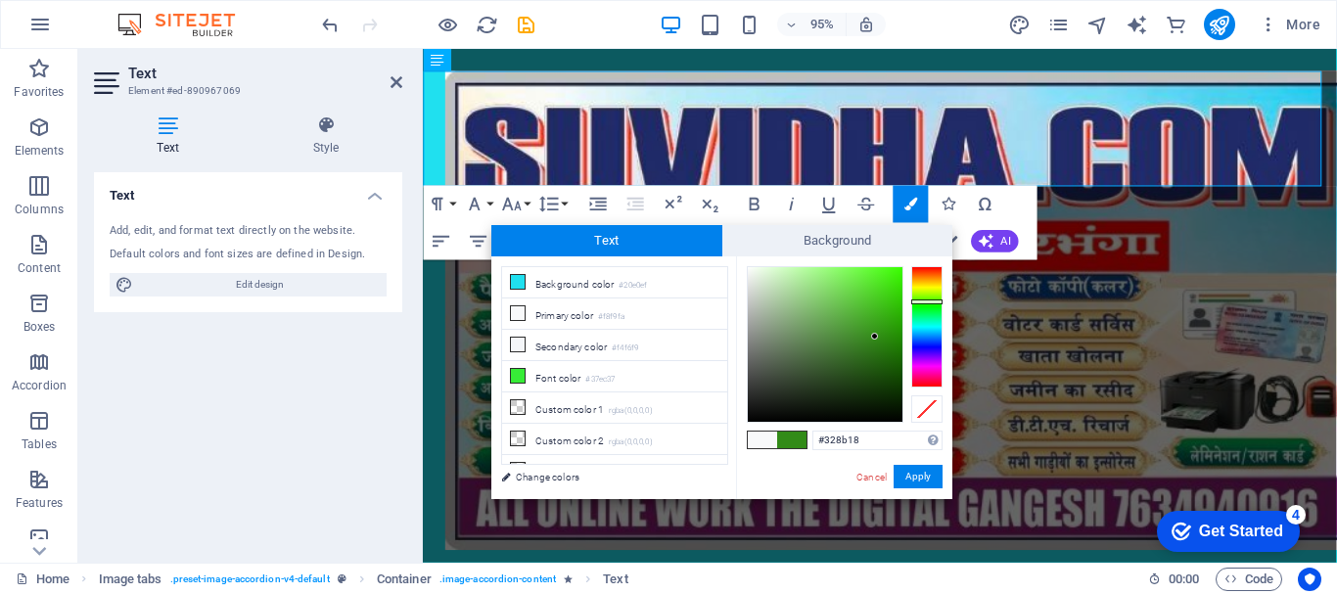
drag, startPoint x: 925, startPoint y: 293, endPoint x: 930, endPoint y: 302, distance: 10.1
click at [930, 302] on div at bounding box center [926, 326] width 31 height 121
type input "#59f02c"
click at [873, 275] on div at bounding box center [825, 344] width 155 height 155
click at [922, 470] on button "Apply" at bounding box center [918, 476] width 49 height 23
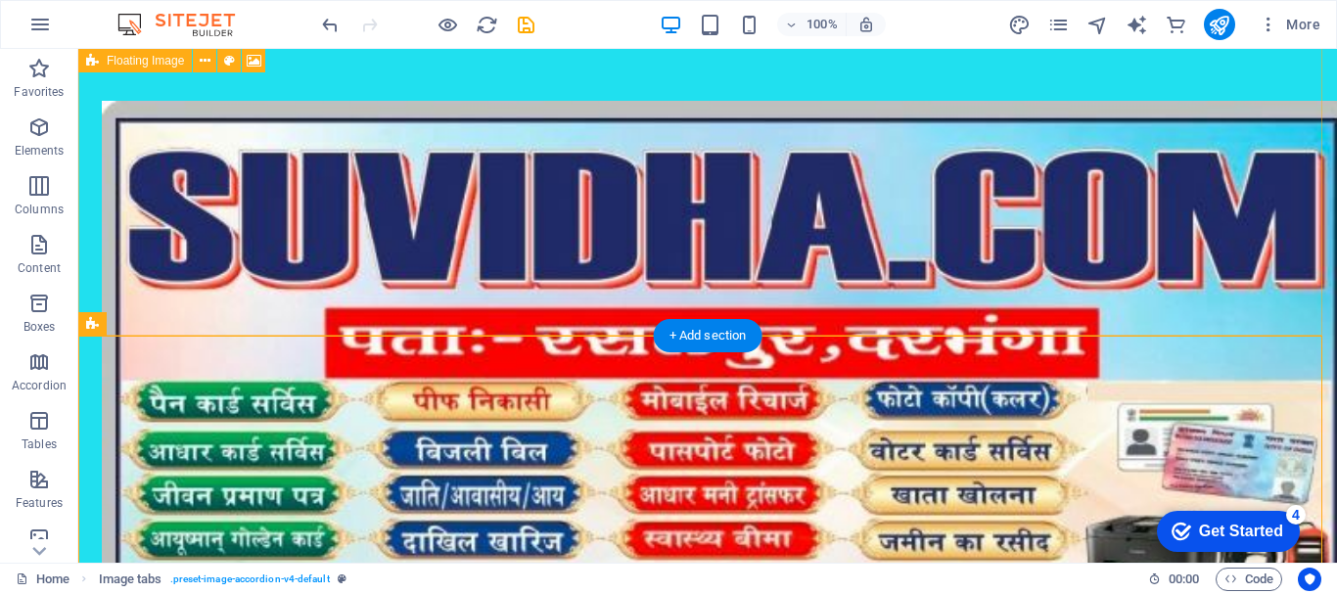
scroll to position [765, 0]
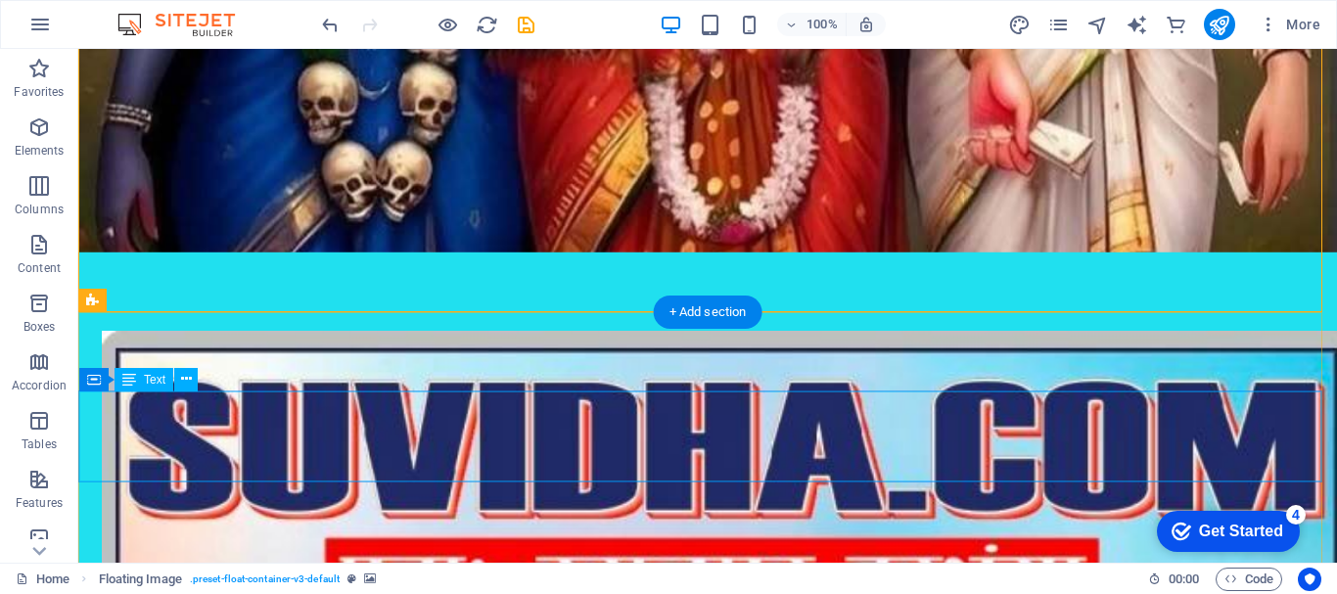
scroll to position [634, 0]
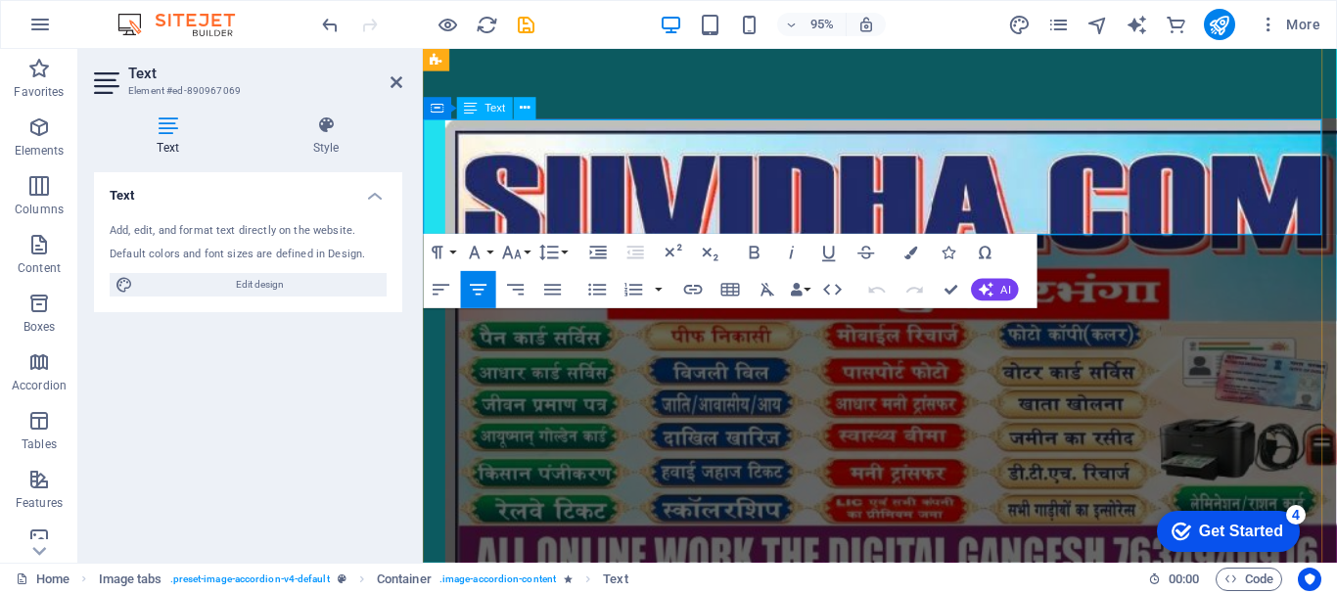
click at [901, 254] on button "Colors" at bounding box center [911, 252] width 35 height 37
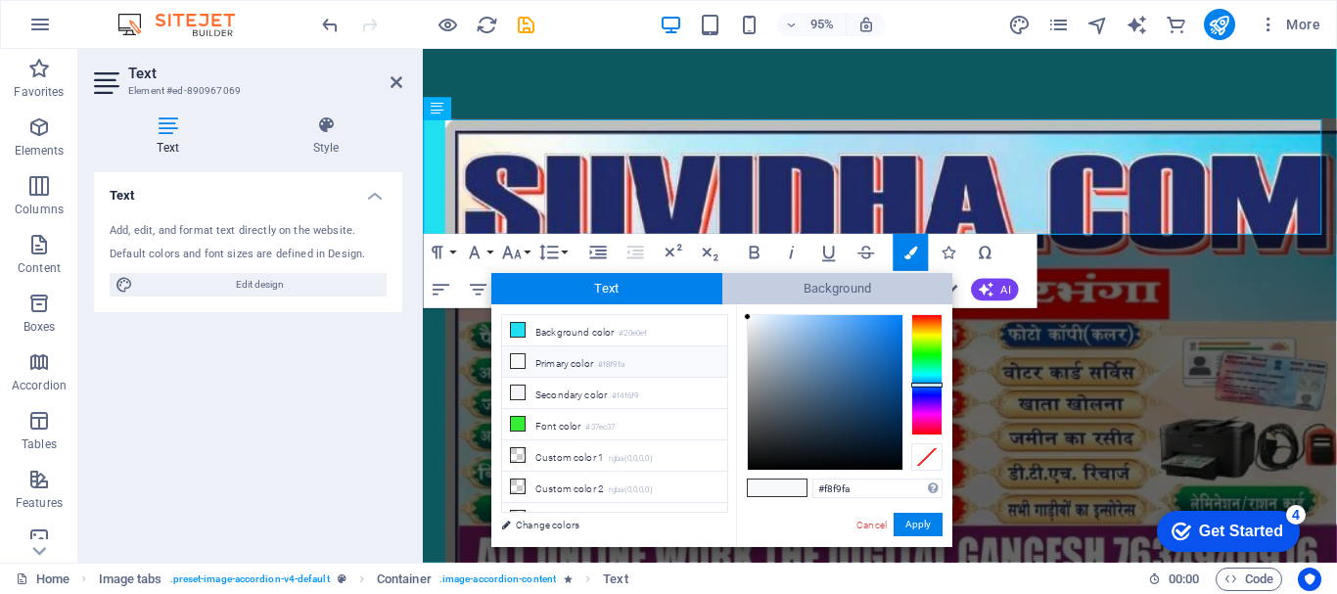
click at [858, 290] on span "Background" at bounding box center [837, 288] width 231 height 31
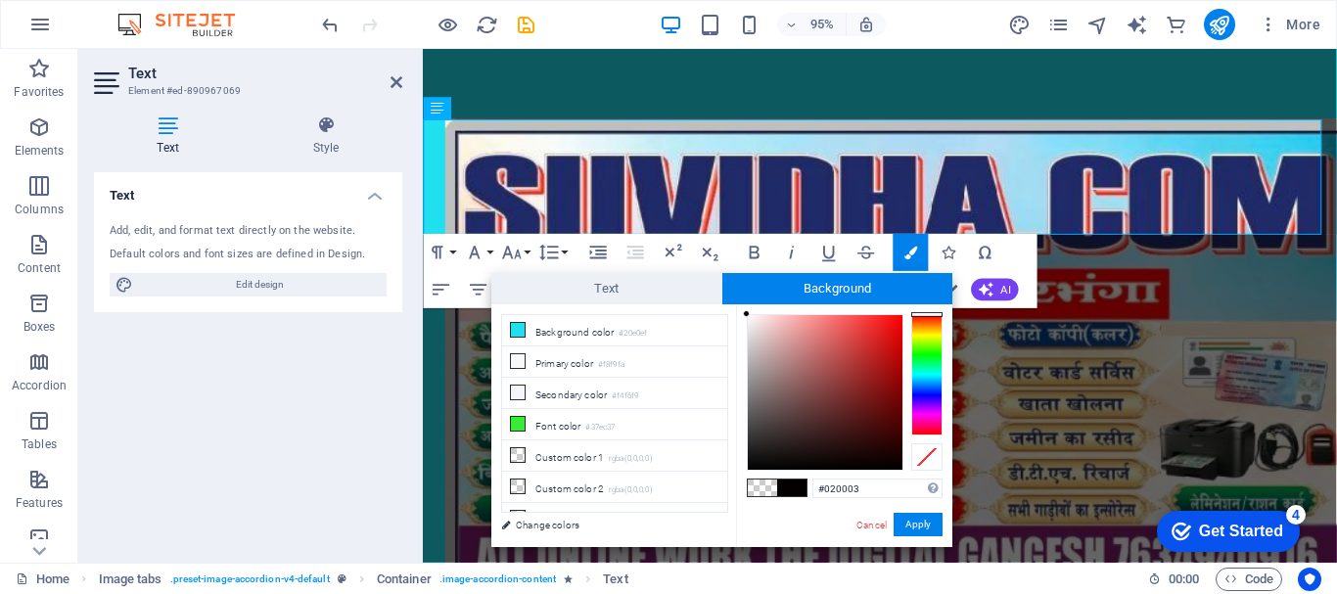
click at [932, 405] on div at bounding box center [926, 374] width 31 height 121
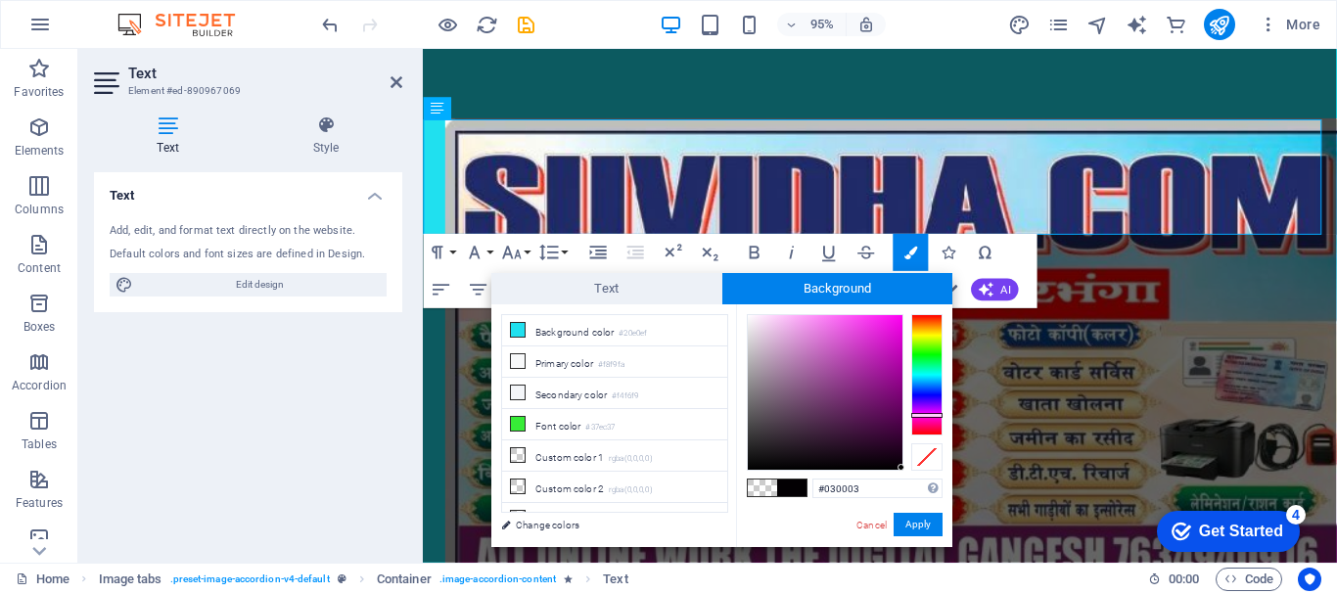
click at [930, 415] on div at bounding box center [926, 374] width 31 height 121
click at [799, 336] on div at bounding box center [825, 392] width 155 height 155
type input "#efd0ee"
drag, startPoint x: 791, startPoint y: 325, endPoint x: 768, endPoint y: 324, distance: 23.5
click at [768, 324] on div at bounding box center [825, 392] width 155 height 155
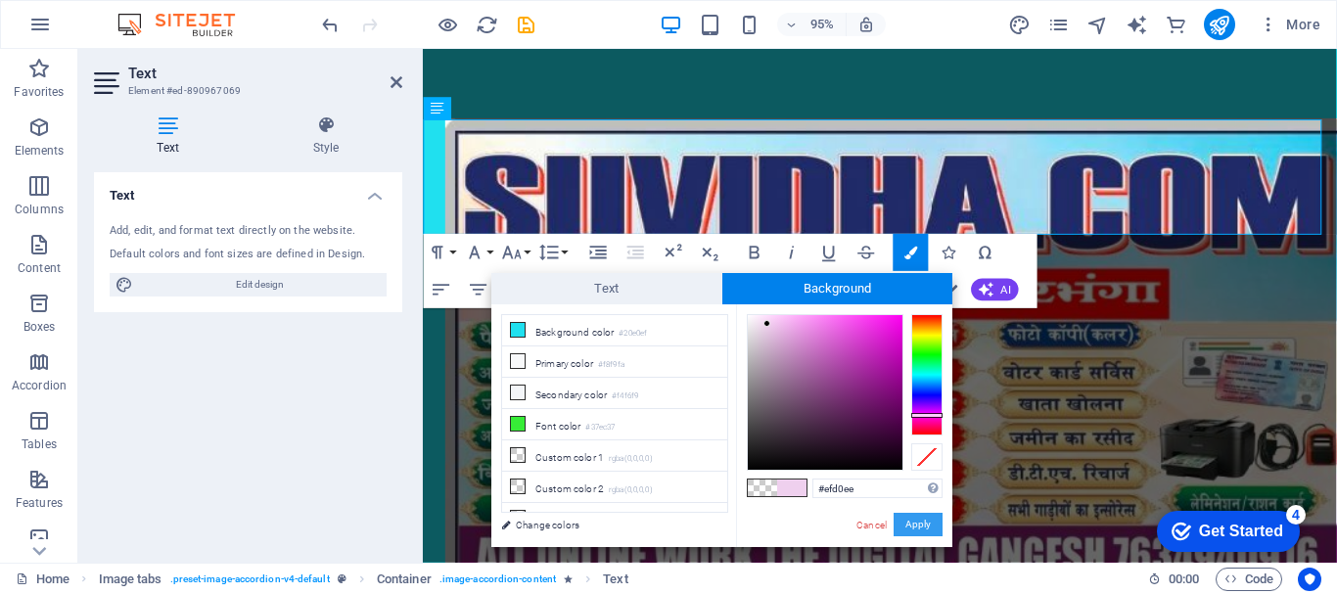
drag, startPoint x: 919, startPoint y: 517, endPoint x: 523, endPoint y: 492, distance: 397.2
click at [919, 517] on button "Apply" at bounding box center [918, 524] width 49 height 23
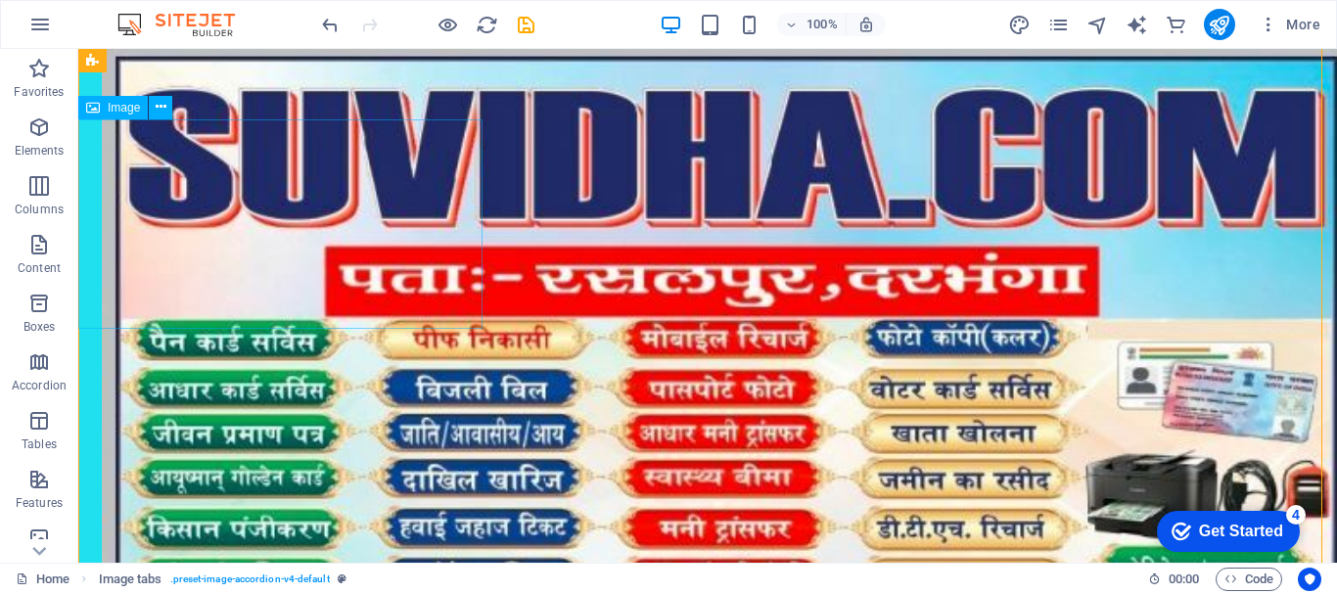
scroll to position [909, 0]
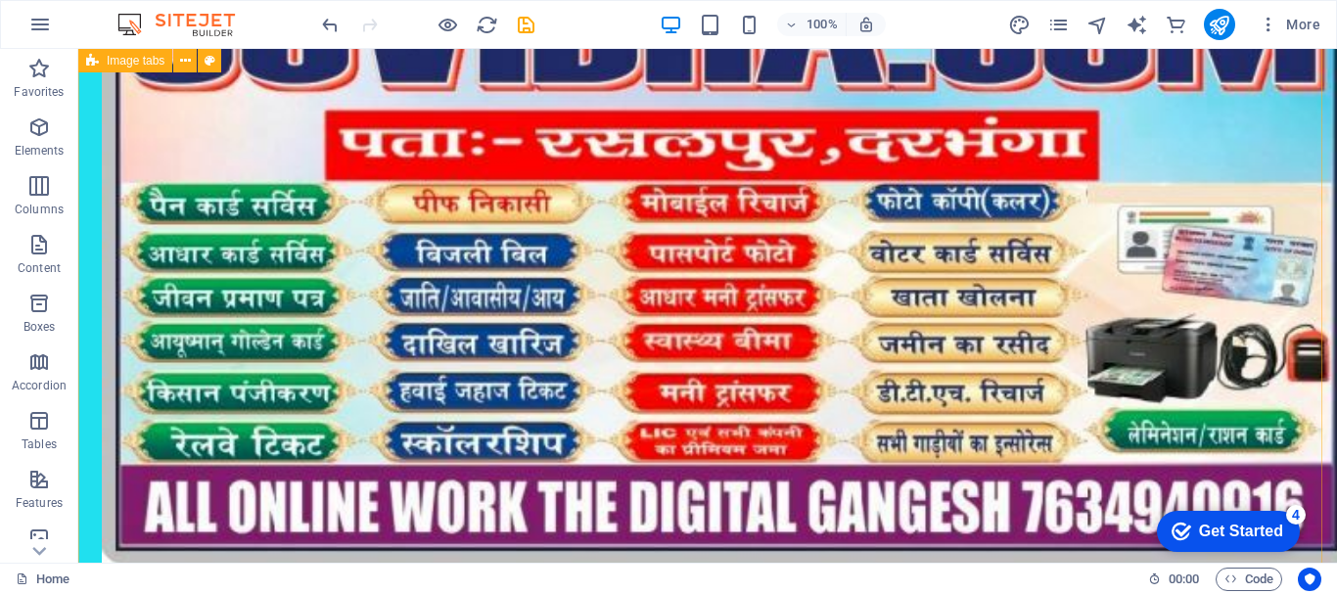
scroll to position [1007, 0]
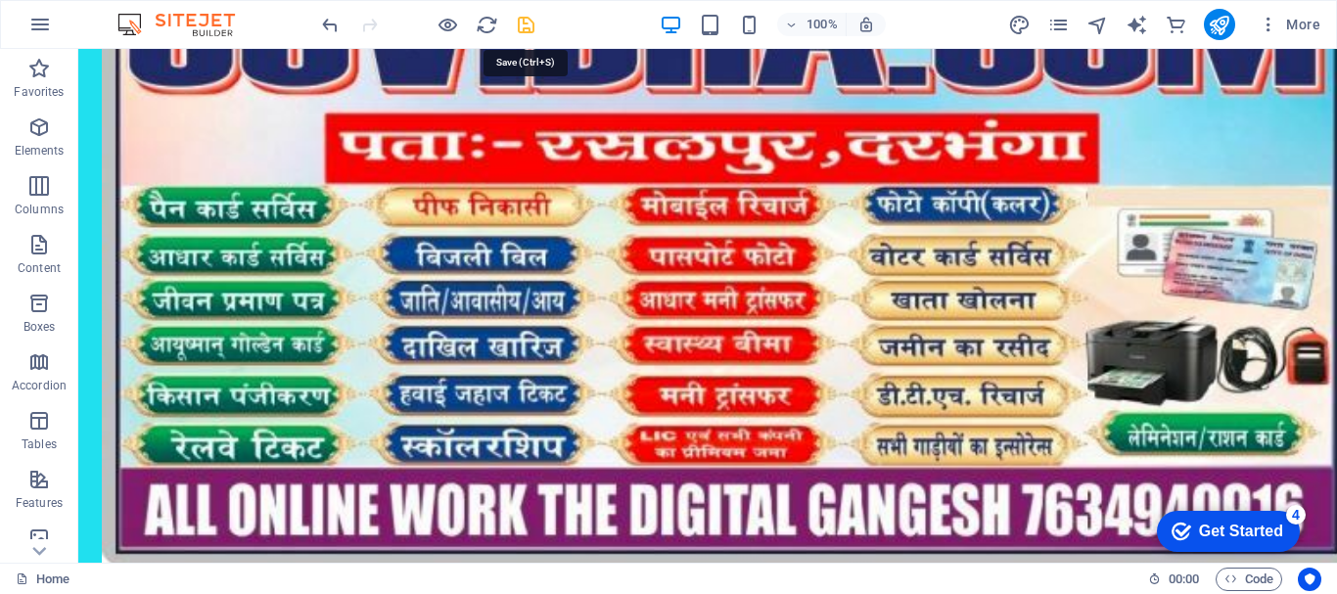
click at [523, 24] on icon "save" at bounding box center [526, 25] width 23 height 23
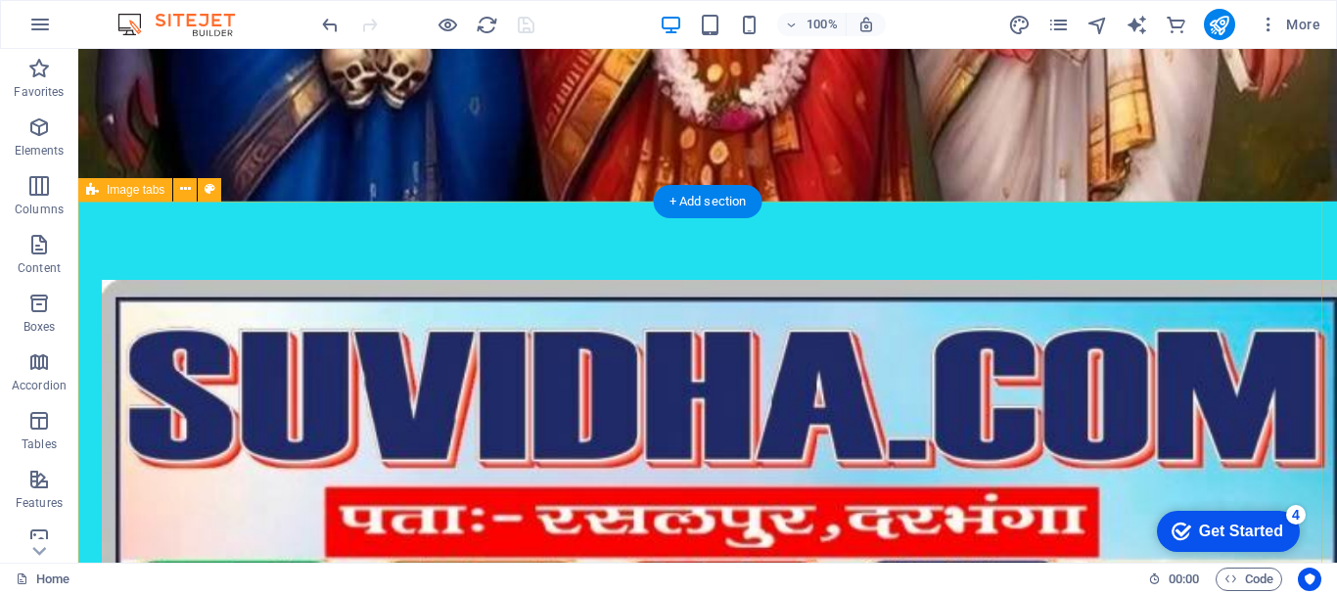
scroll to position [616, 0]
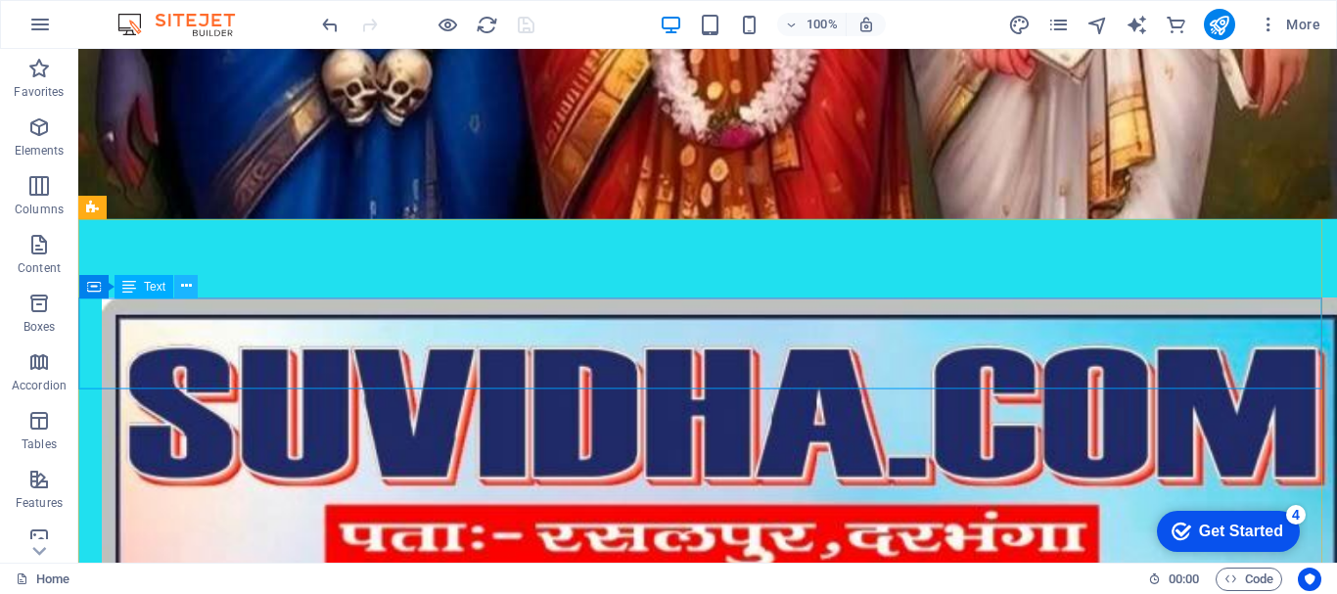
click at [184, 284] on icon at bounding box center [186, 286] width 11 height 21
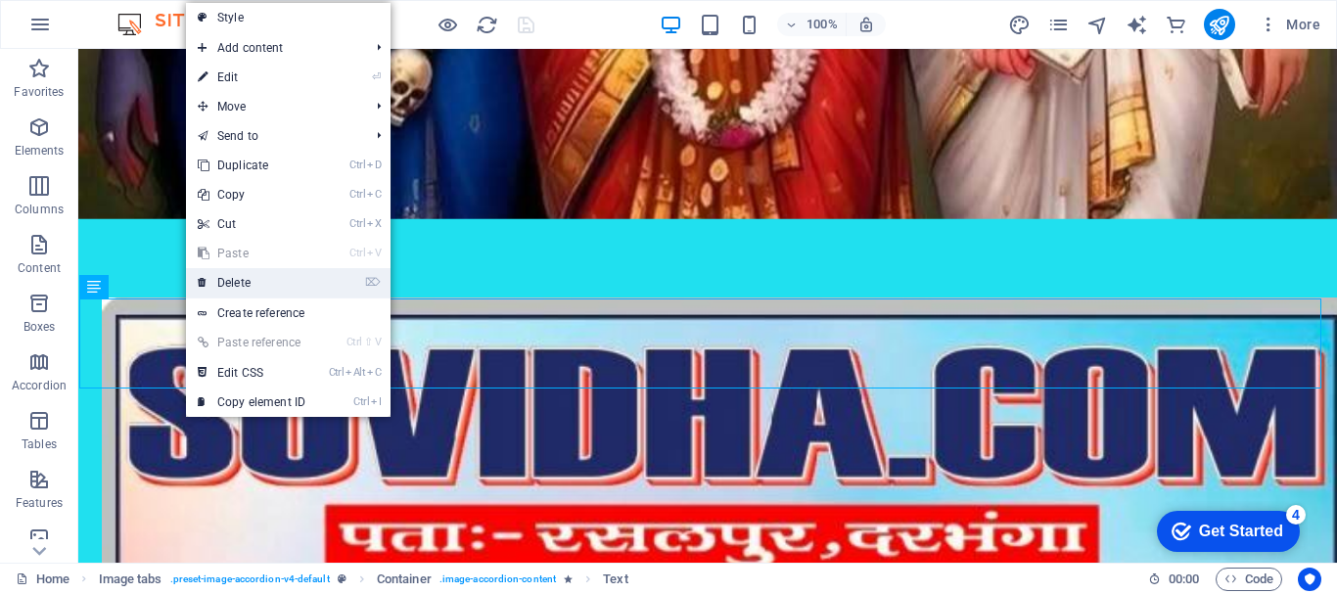
click at [238, 282] on link "⌦ Delete" at bounding box center [251, 282] width 131 height 29
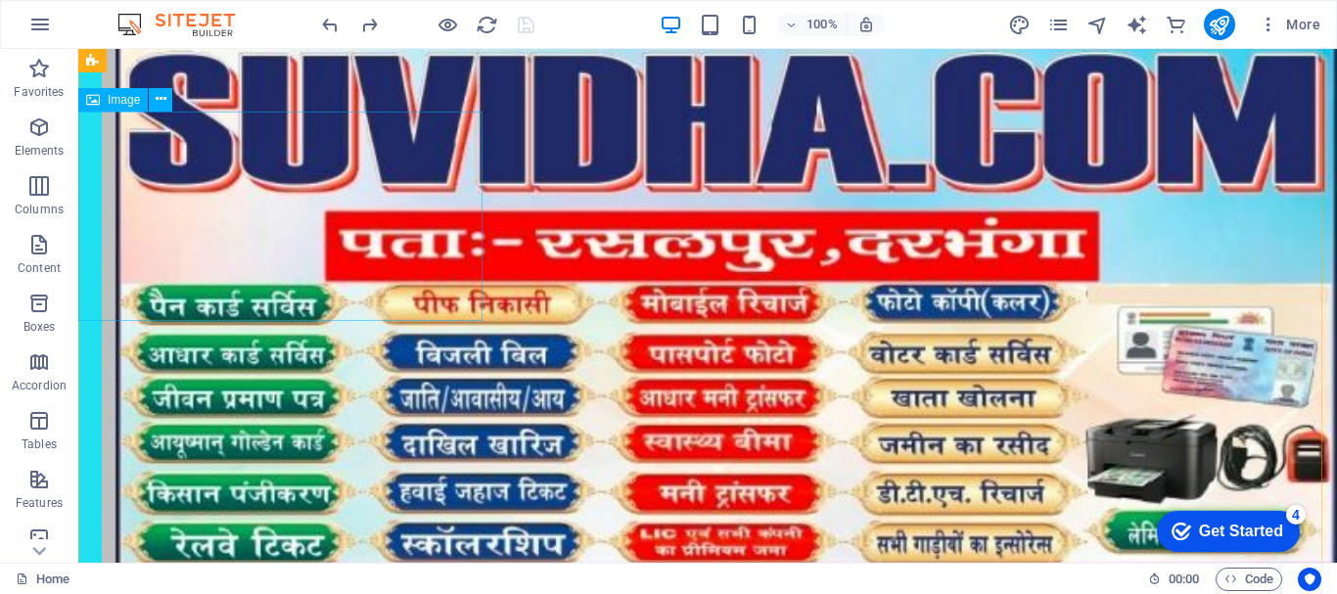
scroll to position [714, 0]
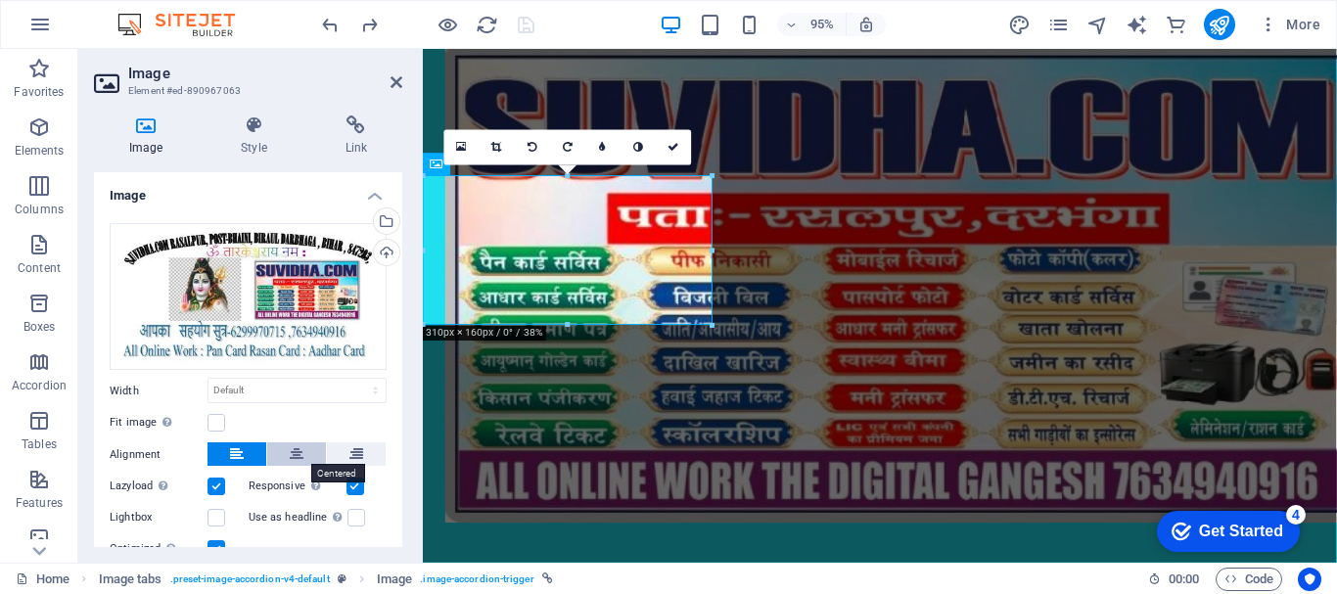
click at [297, 448] on icon at bounding box center [297, 454] width 14 height 23
click at [674, 147] on icon at bounding box center [675, 147] width 12 height 11
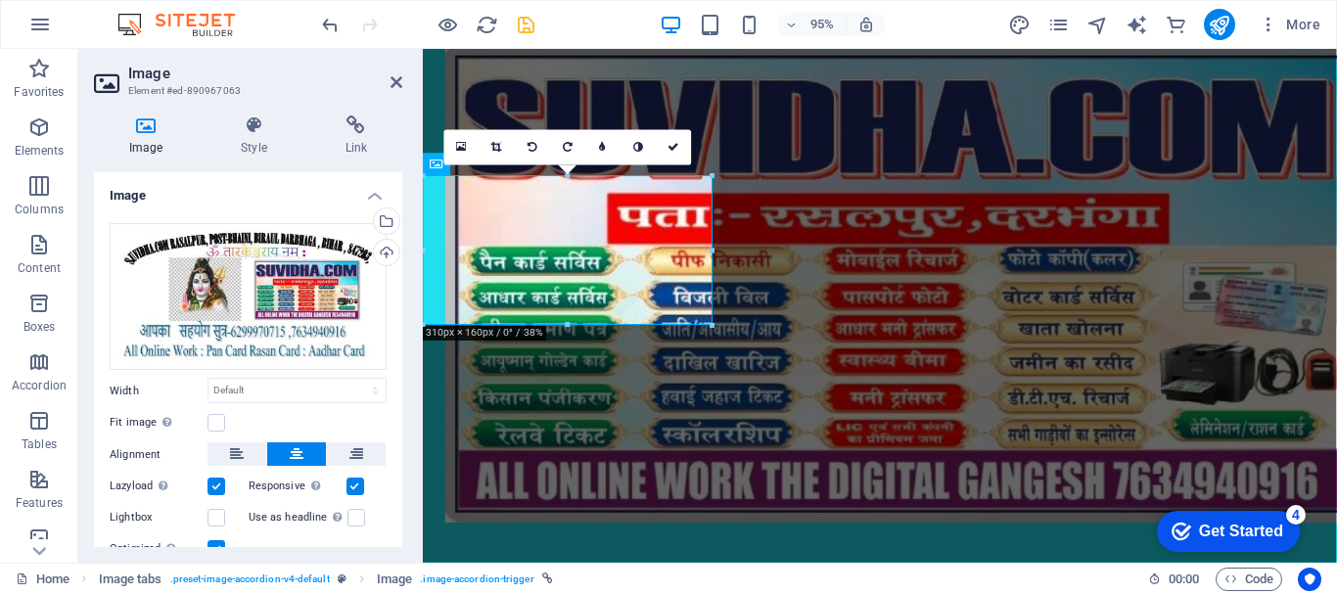
click at [218, 481] on label at bounding box center [217, 487] width 18 height 18
click at [0, 0] on input "Lazyload Loading images after the page loads improves page speed." at bounding box center [0, 0] width 0 height 0
click at [357, 483] on label at bounding box center [356, 487] width 18 height 18
click at [0, 0] on input "Responsive Automatically load retina image and smartphone optimized sizes." at bounding box center [0, 0] width 0 height 0
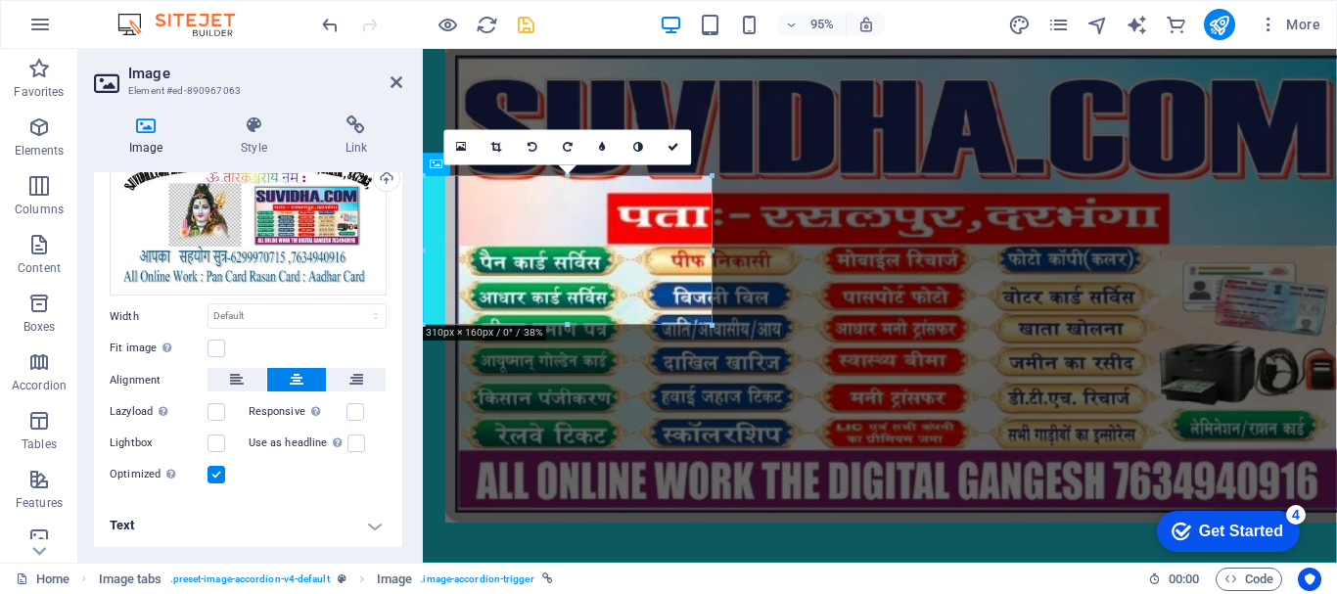
click at [212, 476] on label at bounding box center [217, 475] width 18 height 18
click at [0, 0] on input "Optimized Images are compressed to improve page speed." at bounding box center [0, 0] width 0 height 0
click at [219, 442] on label at bounding box center [217, 444] width 18 height 18
click at [0, 0] on input "Lightbox" at bounding box center [0, 0] width 0 height 0
click at [218, 441] on label at bounding box center [217, 444] width 18 height 18
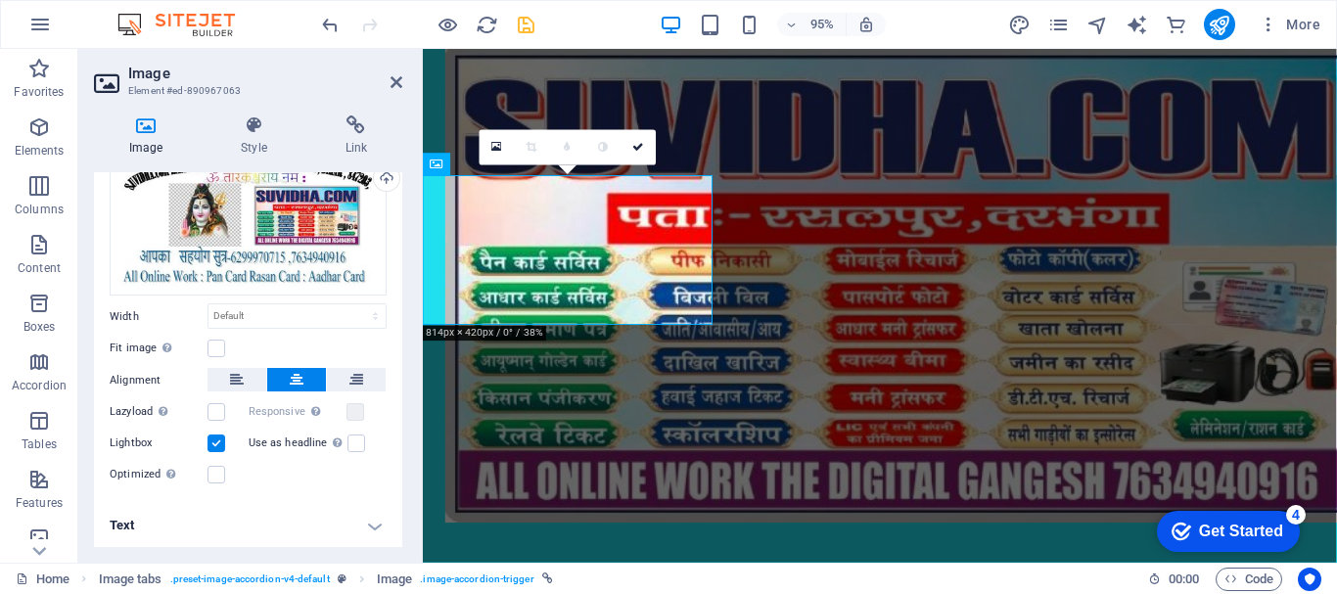
click at [0, 0] on input "Lightbox" at bounding box center [0, 0] width 0 height 0
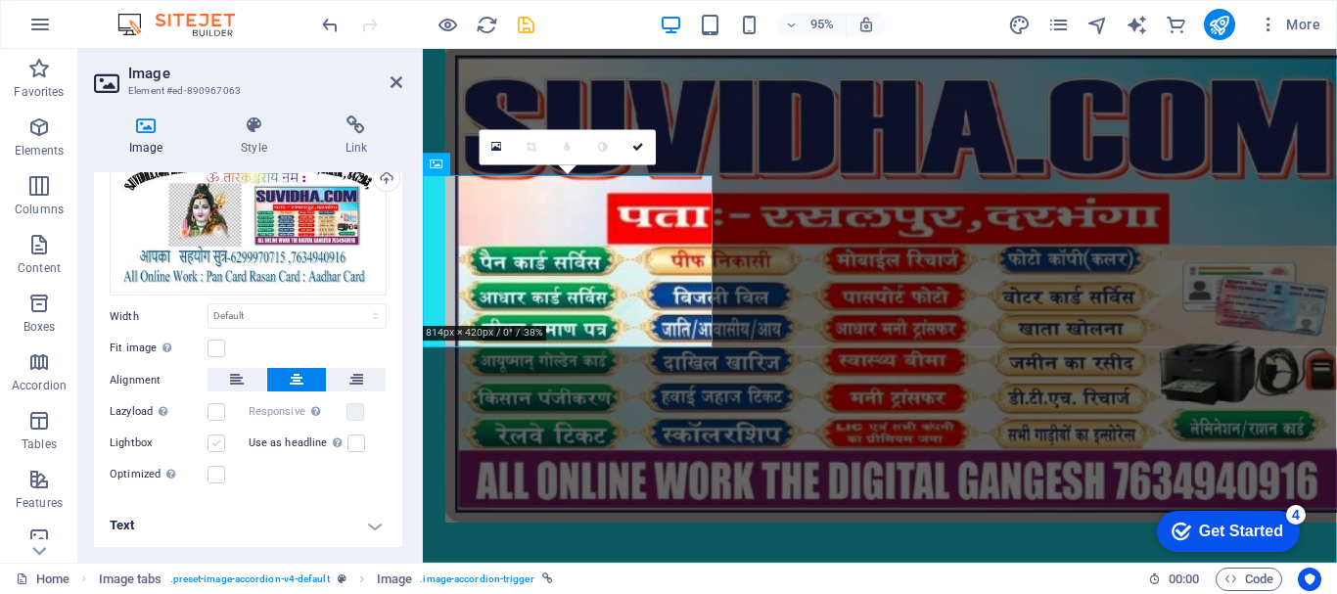
click at [218, 441] on label at bounding box center [217, 444] width 18 height 18
click at [0, 0] on input "Lightbox" at bounding box center [0, 0] width 0 height 0
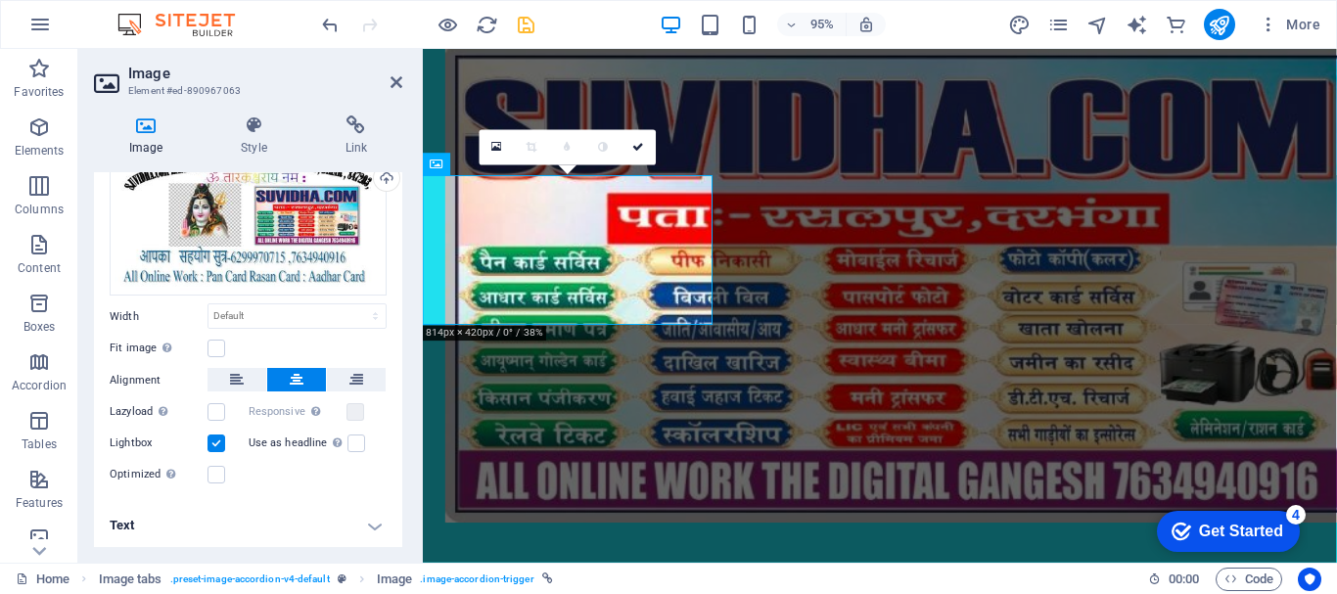
click at [218, 441] on label at bounding box center [217, 444] width 18 height 18
click at [0, 0] on input "Lightbox" at bounding box center [0, 0] width 0 height 0
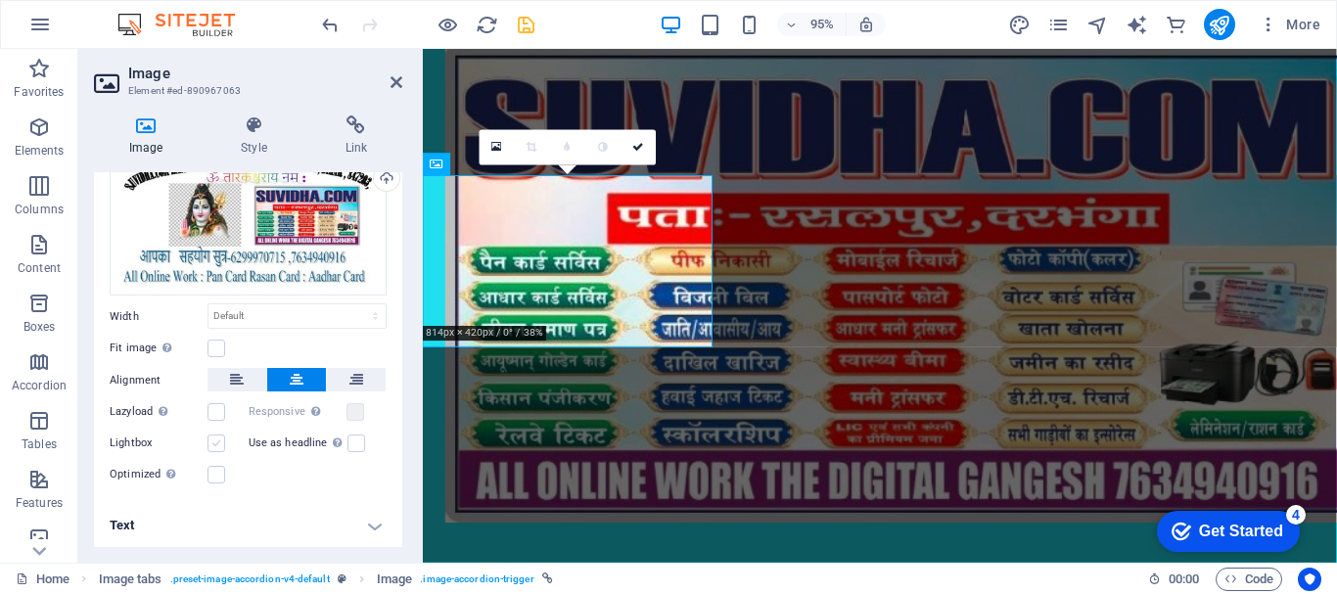
click at [218, 441] on label at bounding box center [217, 444] width 18 height 18
click at [0, 0] on input "Lightbox" at bounding box center [0, 0] width 0 height 0
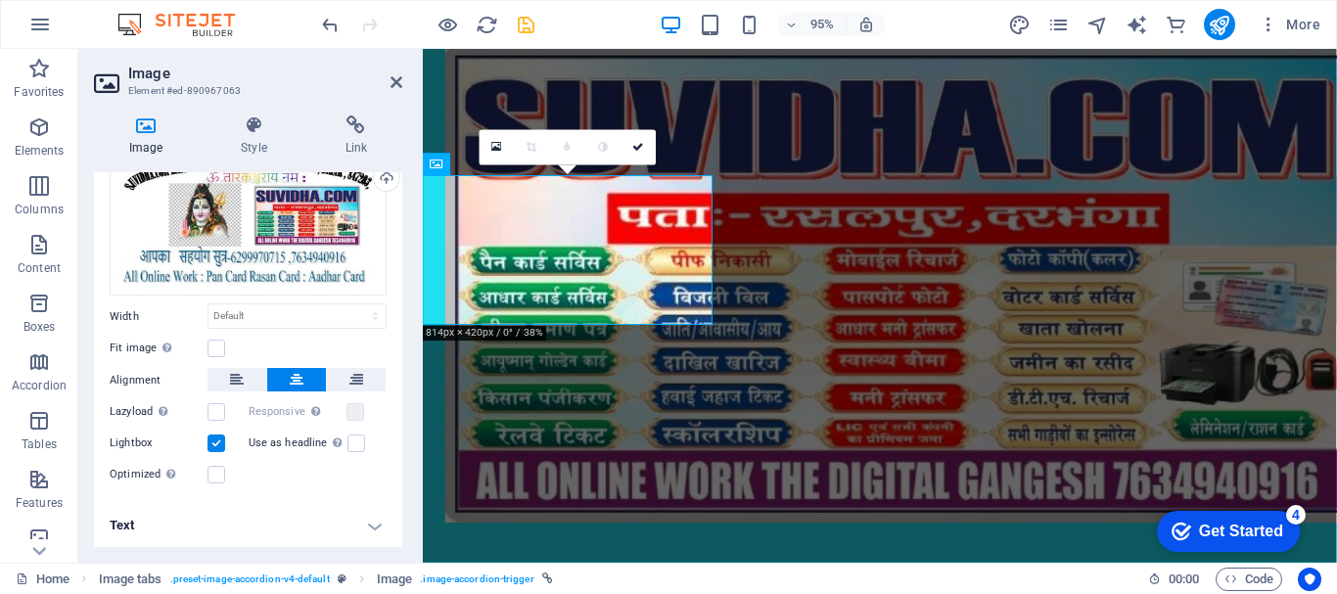
click at [218, 441] on label at bounding box center [217, 444] width 18 height 18
click at [0, 0] on input "Lightbox" at bounding box center [0, 0] width 0 height 0
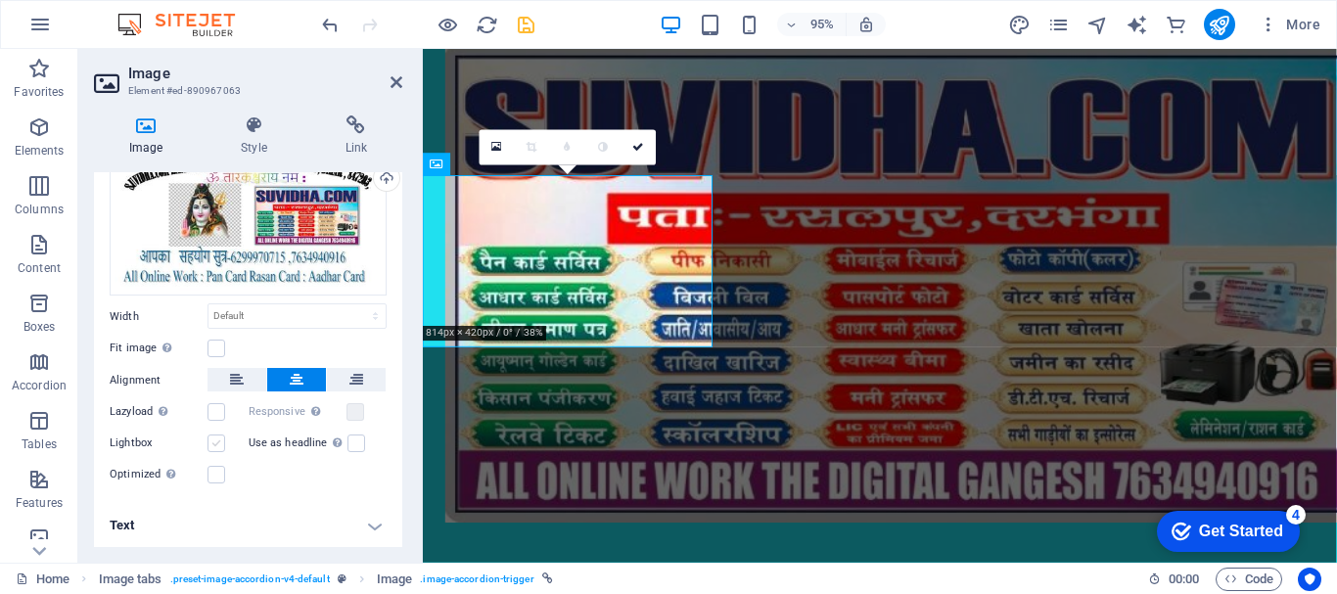
click at [218, 441] on label at bounding box center [217, 444] width 18 height 18
click at [0, 0] on input "Lightbox" at bounding box center [0, 0] width 0 height 0
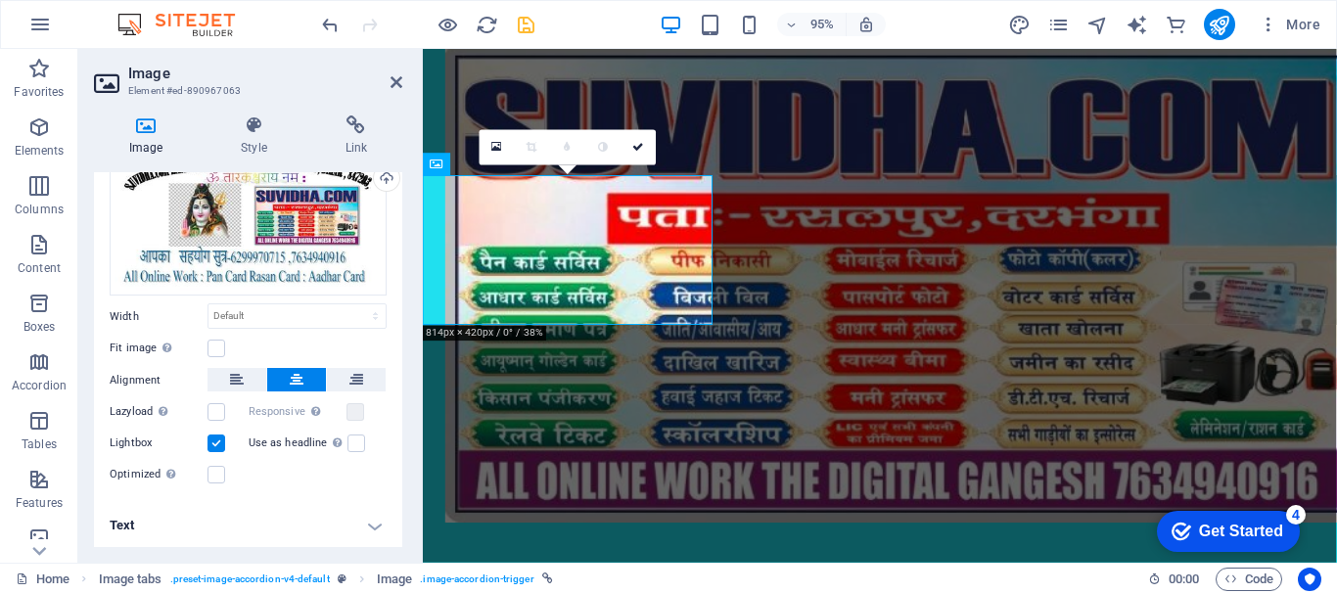
click at [218, 441] on label at bounding box center [217, 444] width 18 height 18
click at [0, 0] on input "Lightbox" at bounding box center [0, 0] width 0 height 0
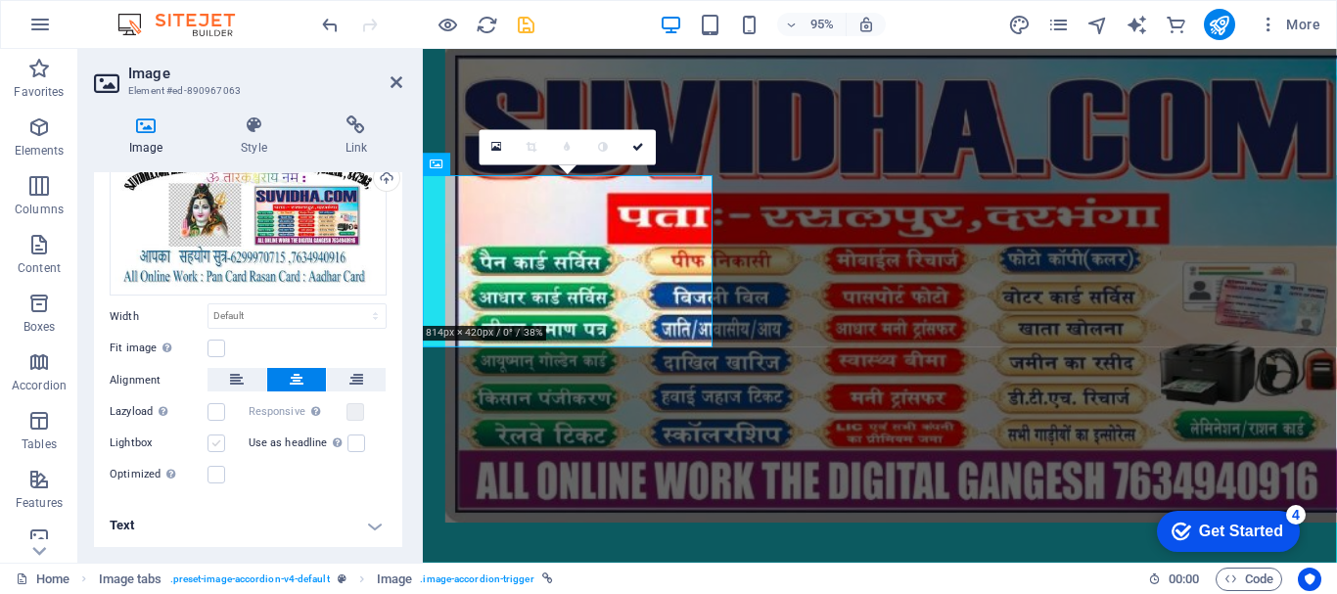
click at [218, 441] on label at bounding box center [217, 444] width 18 height 18
click at [0, 0] on input "Lightbox" at bounding box center [0, 0] width 0 height 0
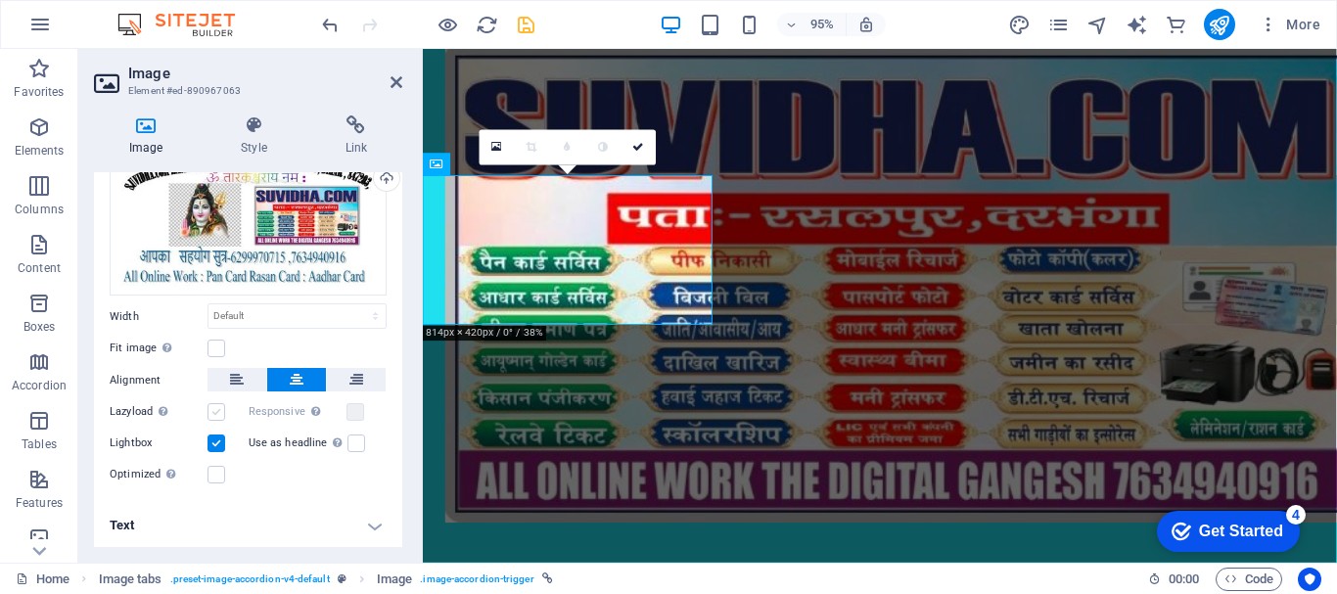
click at [220, 408] on label at bounding box center [217, 412] width 18 height 18
click at [0, 0] on input "Lazyload Loading images after the page loads improves page speed." at bounding box center [0, 0] width 0 height 0
click at [220, 408] on label at bounding box center [217, 412] width 18 height 18
click at [0, 0] on input "Lazyload Loading images after the page loads improves page speed." at bounding box center [0, 0] width 0 height 0
click at [220, 408] on label at bounding box center [217, 412] width 18 height 18
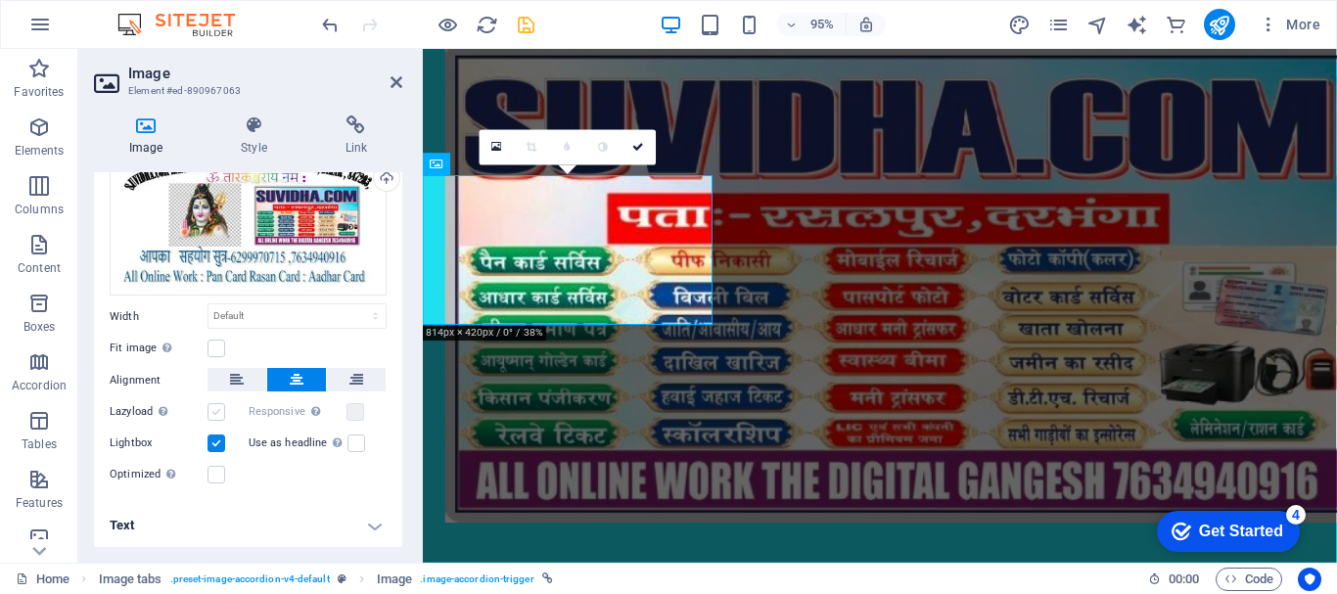
click at [0, 0] on input "Lazyload Loading images after the page loads improves page speed." at bounding box center [0, 0] width 0 height 0
click at [349, 412] on label at bounding box center [356, 412] width 18 height 18
click at [349, 440] on label at bounding box center [357, 444] width 18 height 18
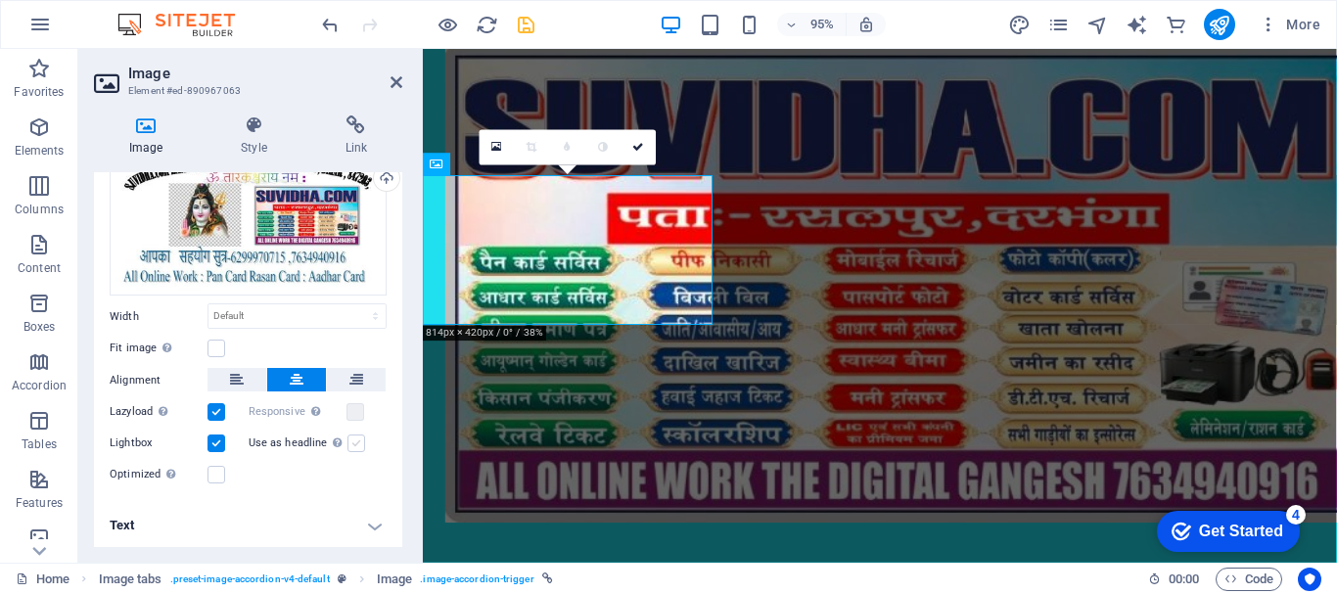
click at [0, 0] on input "Use as headline The image will be wrapped in an H1 headline tag. Useful for giv…" at bounding box center [0, 0] width 0 height 0
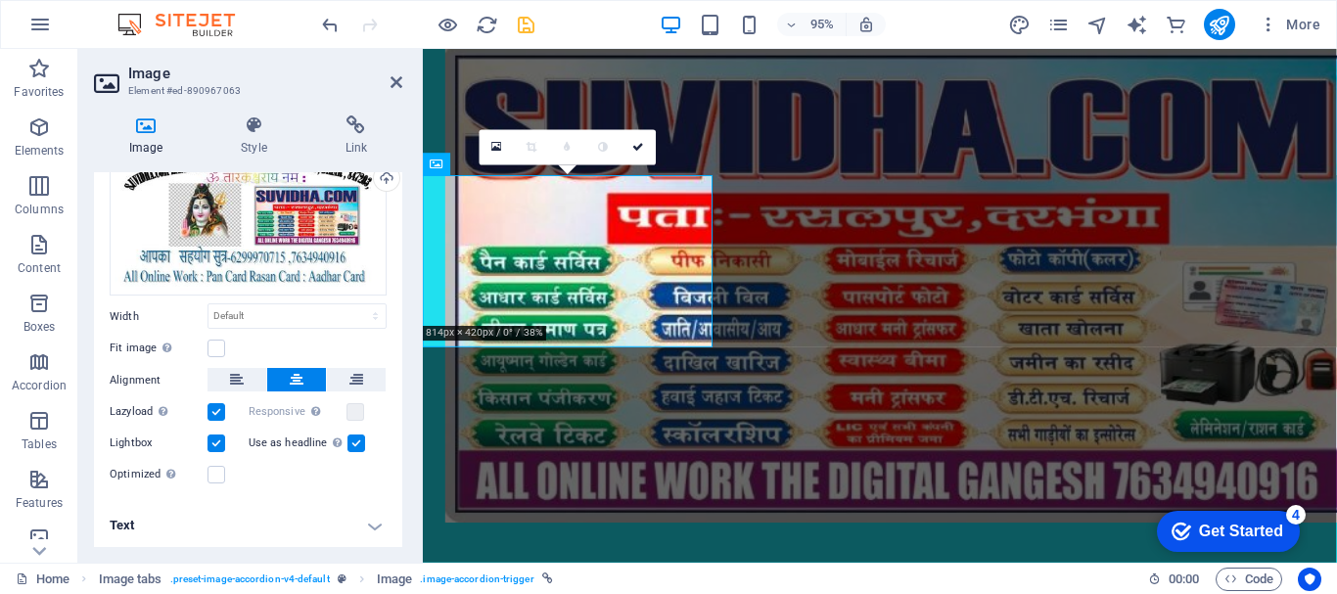
click at [349, 440] on label at bounding box center [357, 444] width 18 height 18
click at [0, 0] on input "Use as headline The image will be wrapped in an H1 headline tag. Useful for giv…" at bounding box center [0, 0] width 0 height 0
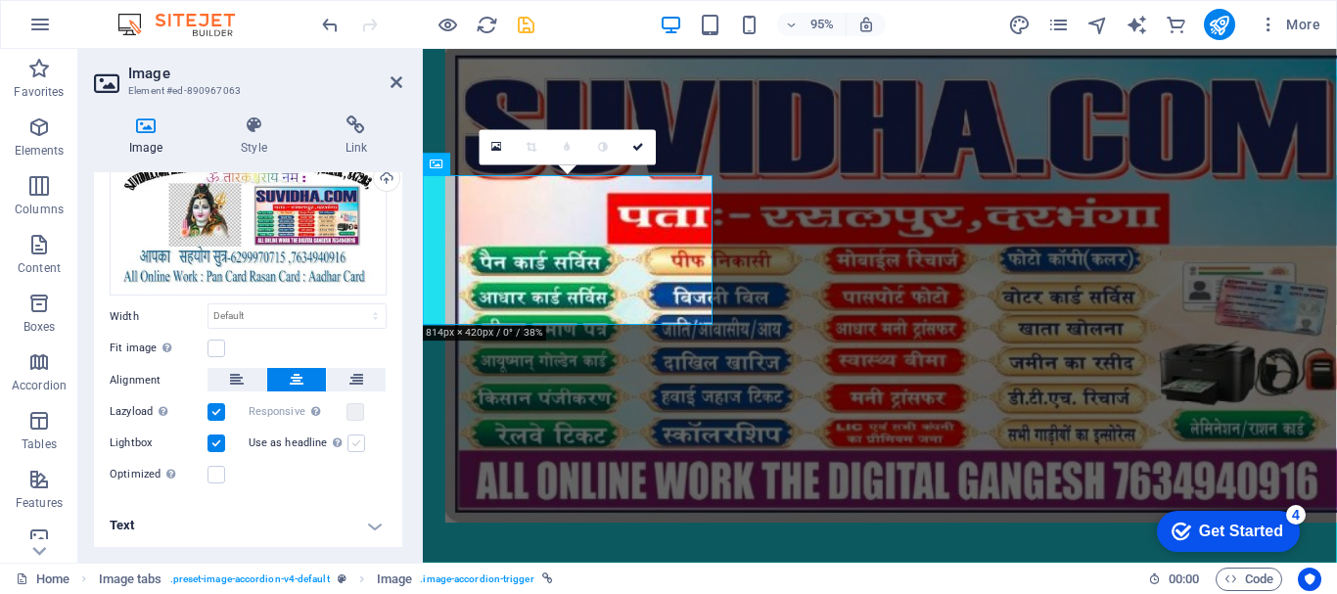
click at [349, 440] on label at bounding box center [357, 444] width 18 height 18
click at [0, 0] on input "Use as headline The image will be wrapped in an H1 headline tag. Useful for giv…" at bounding box center [0, 0] width 0 height 0
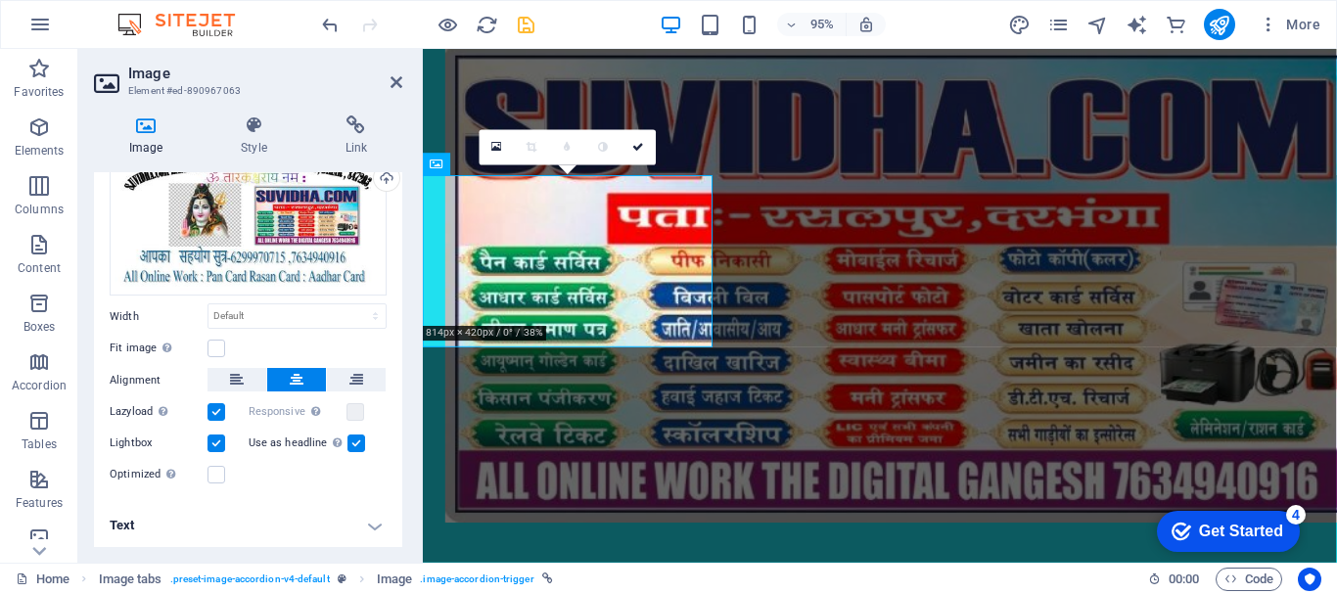
click at [349, 440] on label at bounding box center [357, 444] width 18 height 18
click at [0, 0] on input "Use as headline The image will be wrapped in an H1 headline tag. Useful for giv…" at bounding box center [0, 0] width 0 height 0
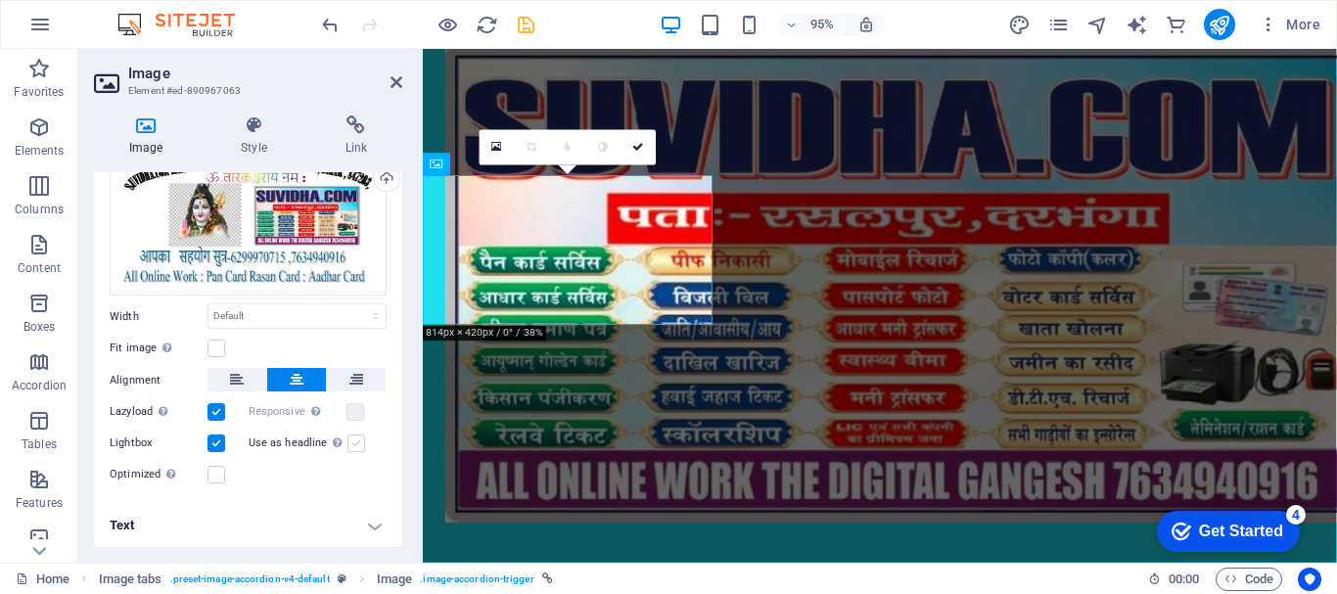
click at [349, 440] on label at bounding box center [357, 444] width 18 height 18
click at [0, 0] on input "Use as headline The image will be wrapped in an H1 headline tag. Useful for giv…" at bounding box center [0, 0] width 0 height 0
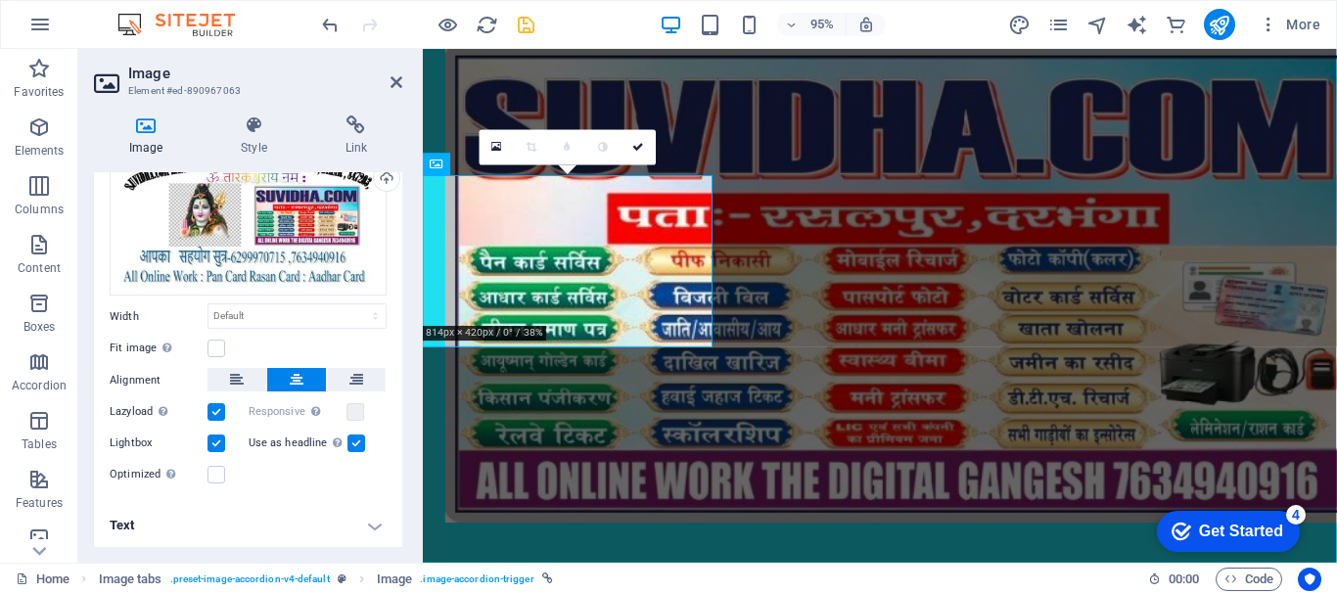
click at [349, 440] on label at bounding box center [357, 444] width 18 height 18
click at [0, 0] on input "Use as headline The image will be wrapped in an H1 headline tag. Useful for giv…" at bounding box center [0, 0] width 0 height 0
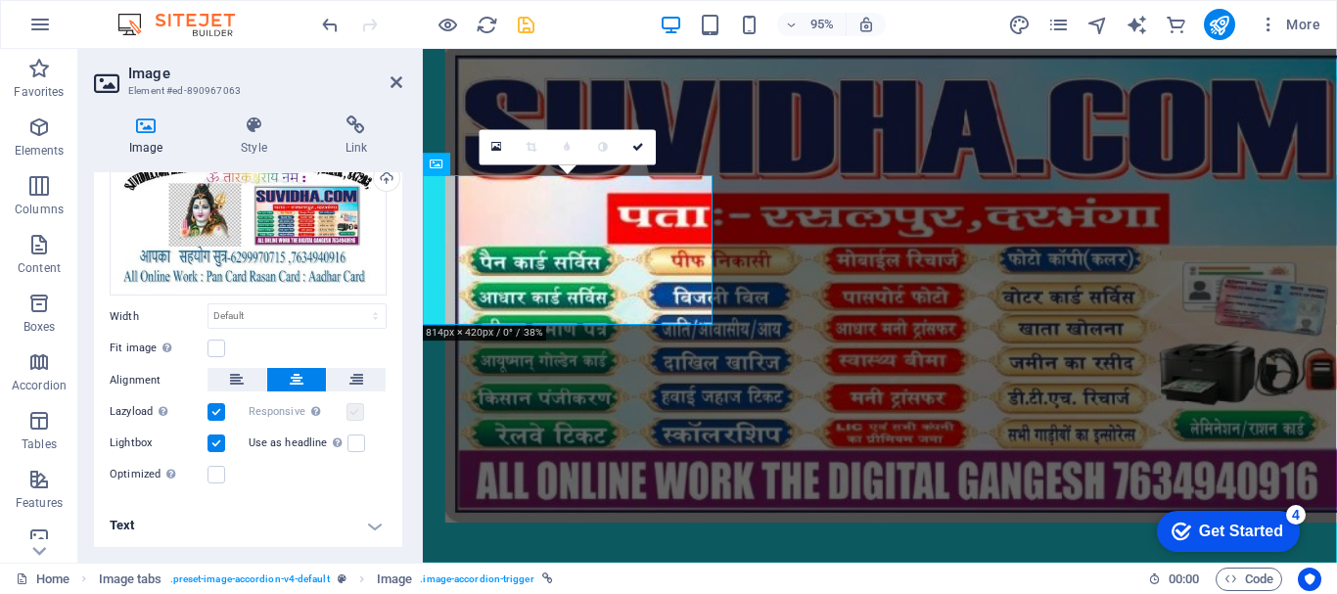
click at [349, 408] on label at bounding box center [356, 412] width 18 height 18
click at [356, 408] on label at bounding box center [356, 412] width 18 height 18
click at [217, 473] on label at bounding box center [217, 475] width 18 height 18
click at [0, 0] on input "Optimized Images are compressed to improve page speed." at bounding box center [0, 0] width 0 height 0
click at [217, 473] on label at bounding box center [217, 475] width 18 height 18
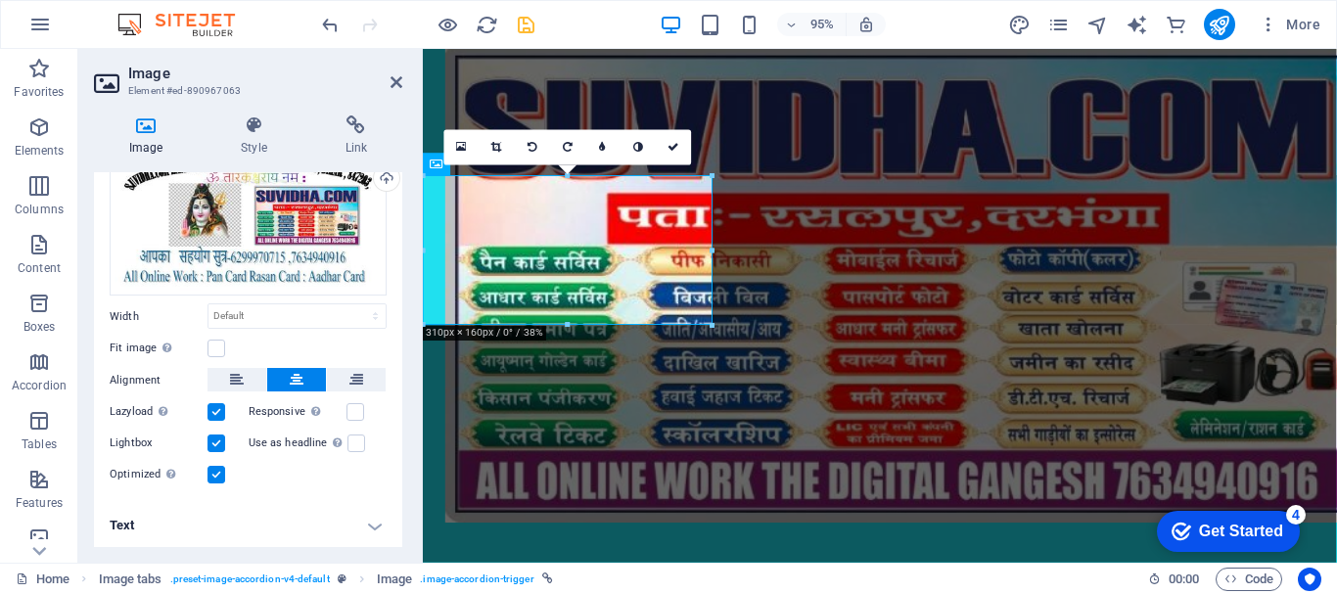
click at [0, 0] on input "Optimized Images are compressed to improve page speed." at bounding box center [0, 0] width 0 height 0
click at [217, 473] on label at bounding box center [217, 475] width 18 height 18
click at [0, 0] on input "Optimized Images are compressed to improve page speed." at bounding box center [0, 0] width 0 height 0
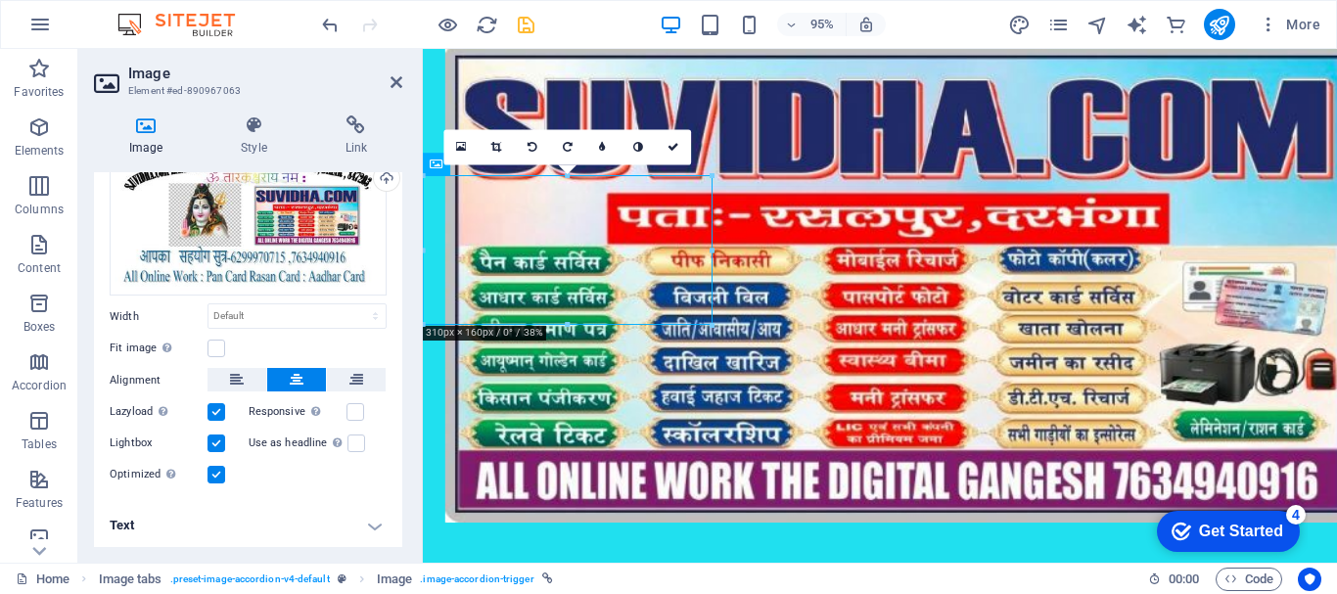
drag, startPoint x: 608, startPoint y: 258, endPoint x: 744, endPoint y: 273, distance: 136.9
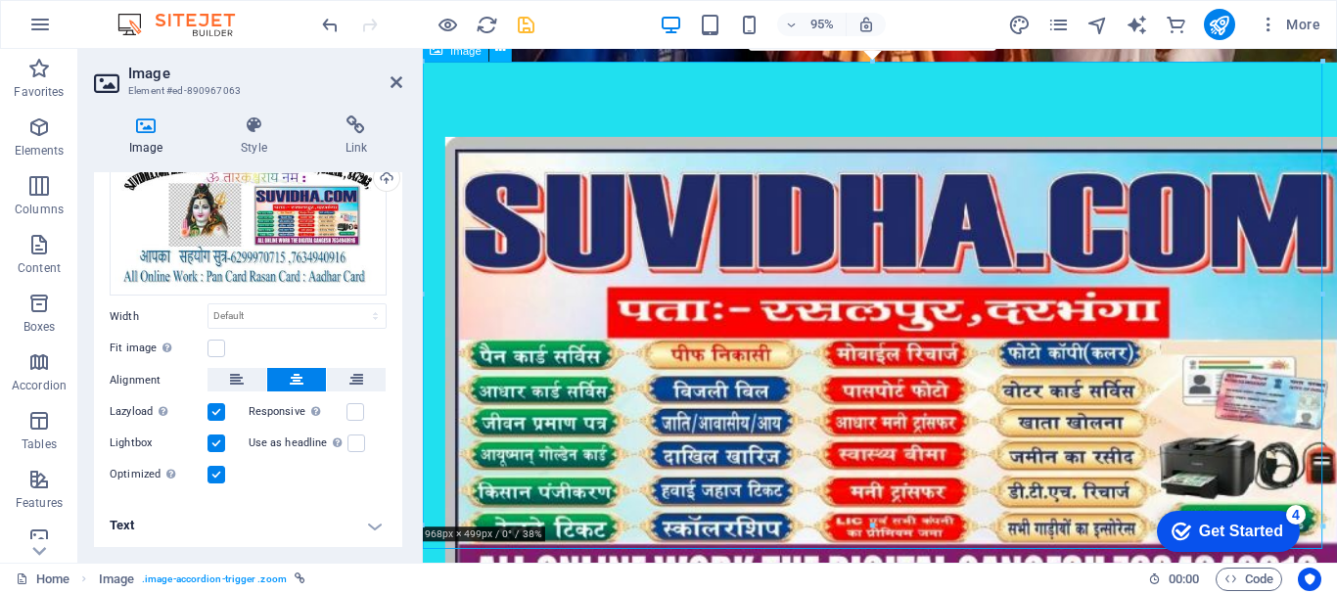
scroll to position [616, 0]
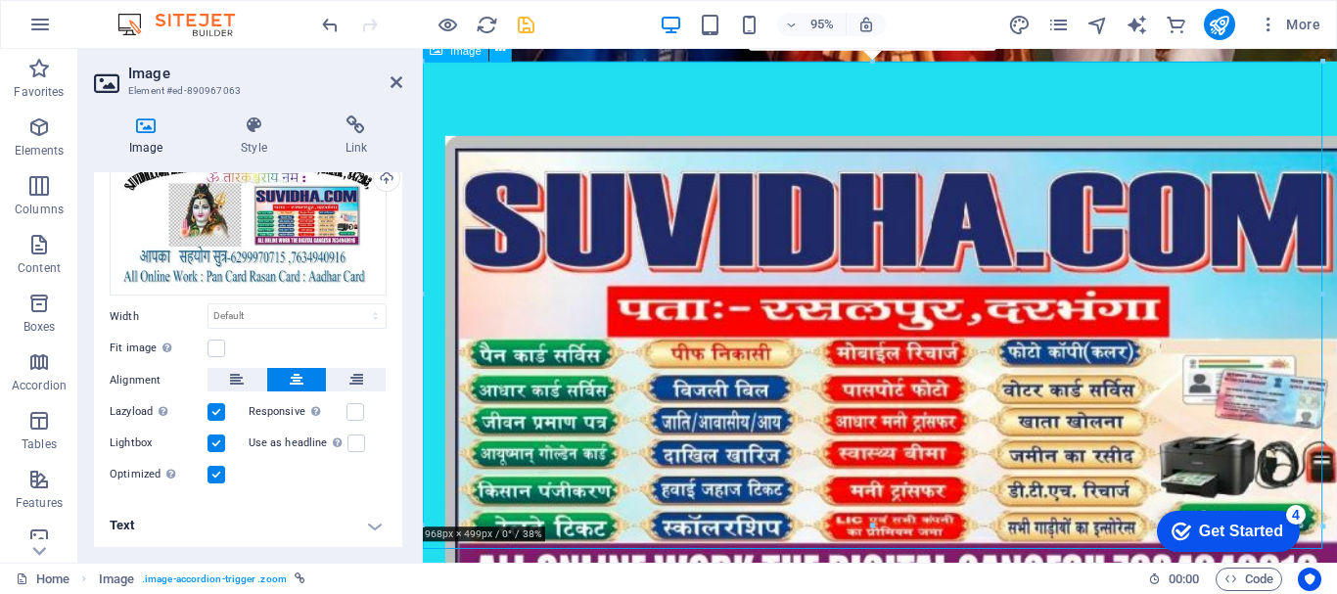
click at [314, 311] on select "Default auto px rem % em vh vw" at bounding box center [297, 315] width 177 height 23
click at [209, 304] on select "Default auto px rem % em vh vw" at bounding box center [297, 315] width 177 height 23
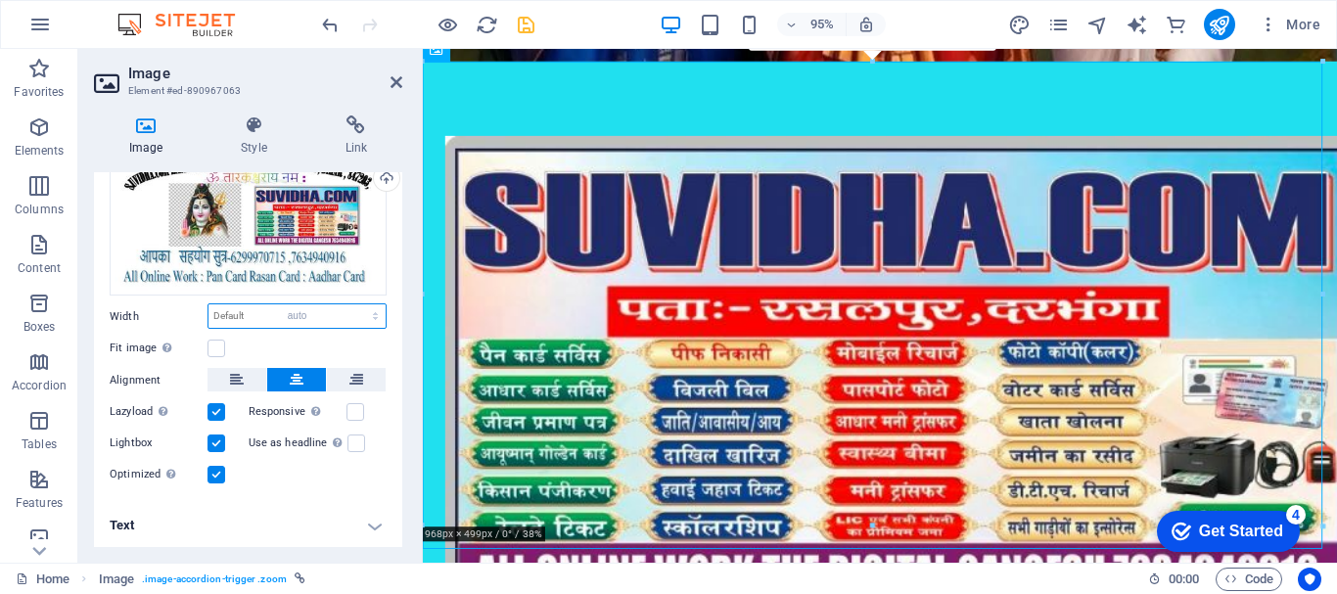
select select "DISABLED_OPTION_VALUE"
click at [349, 380] on icon at bounding box center [356, 379] width 14 height 23
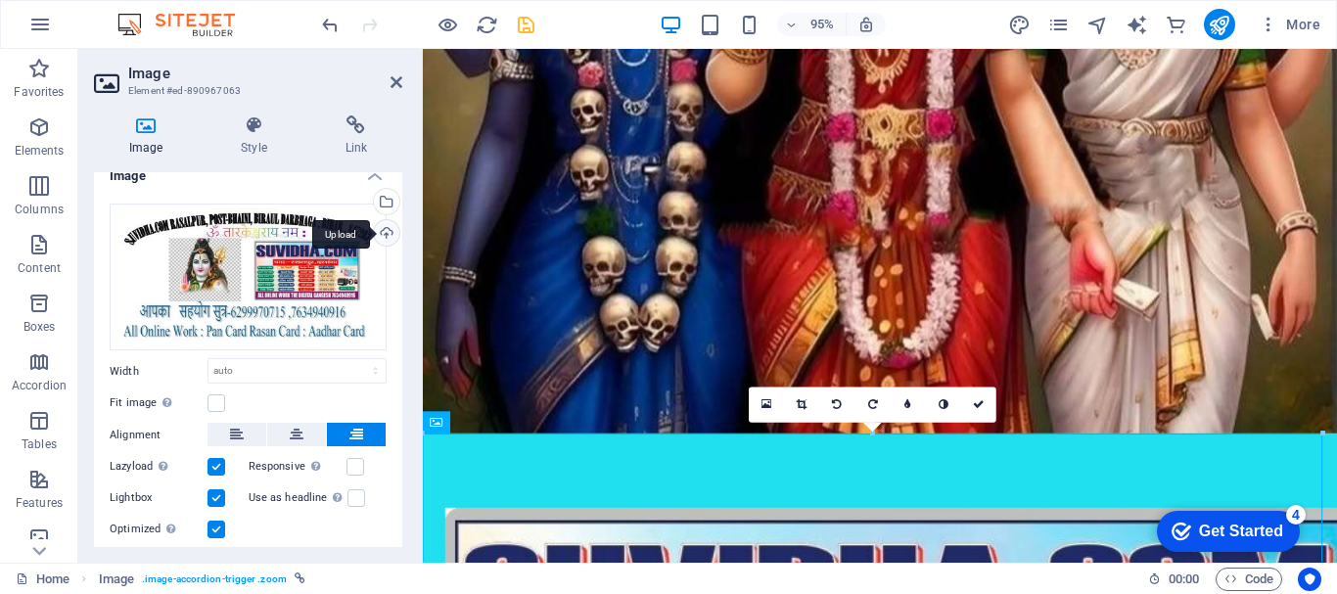
scroll to position [0, 0]
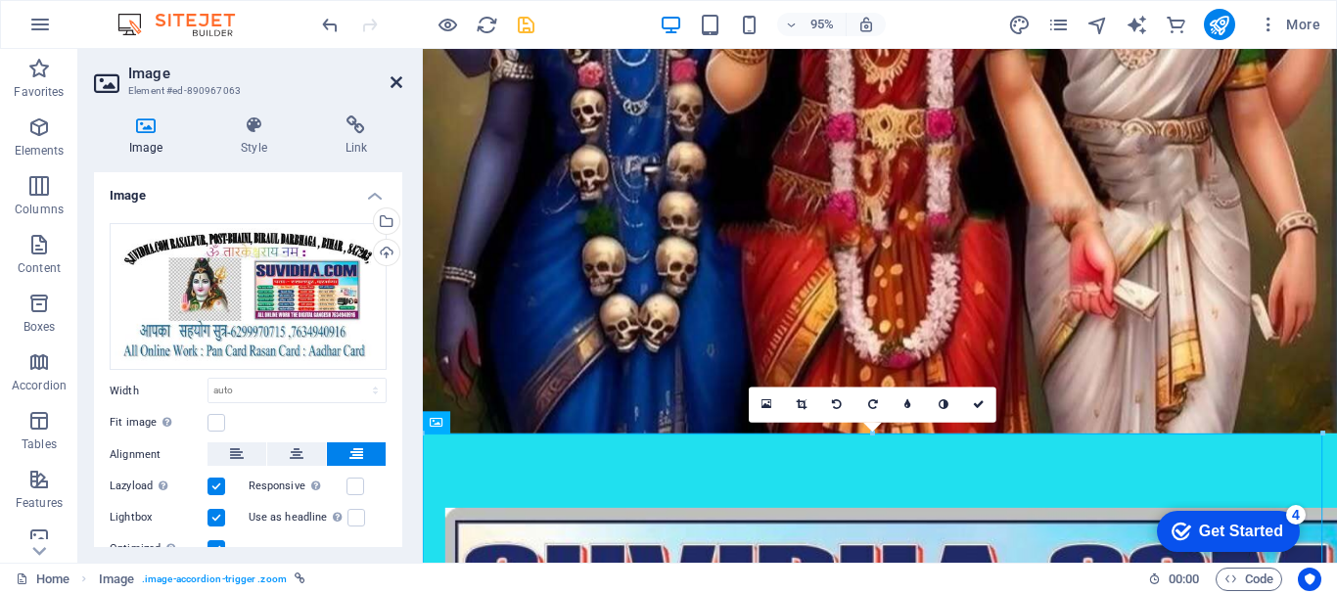
click at [396, 82] on icon at bounding box center [397, 82] width 12 height 16
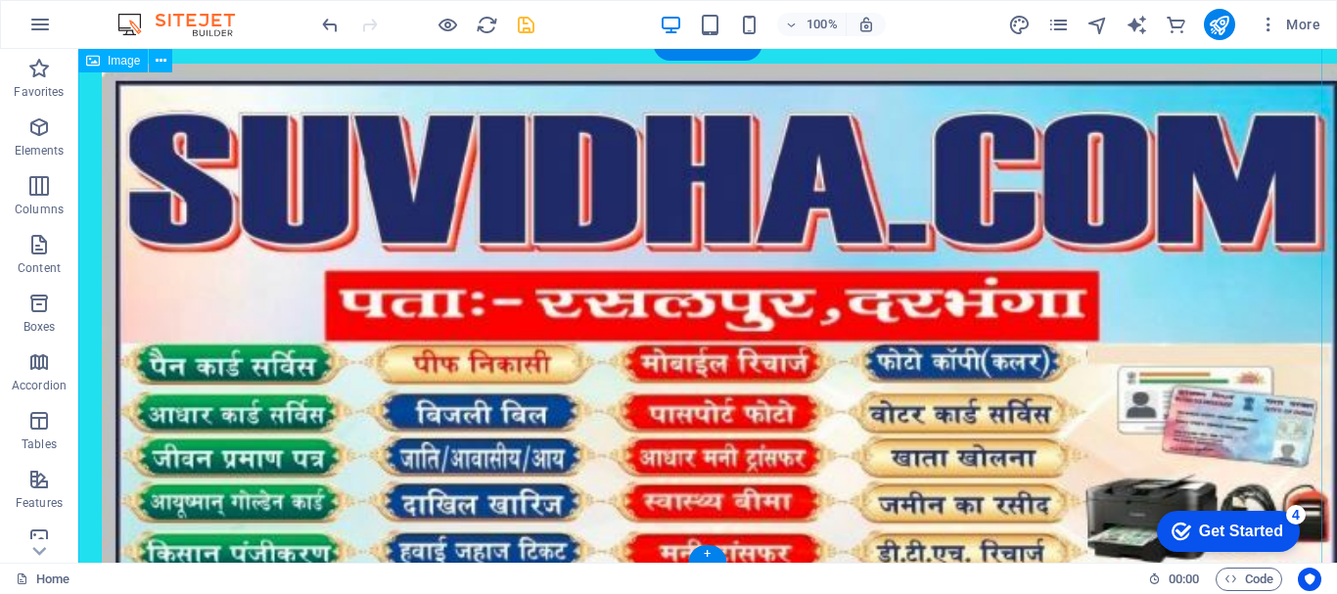
scroll to position [679, 0]
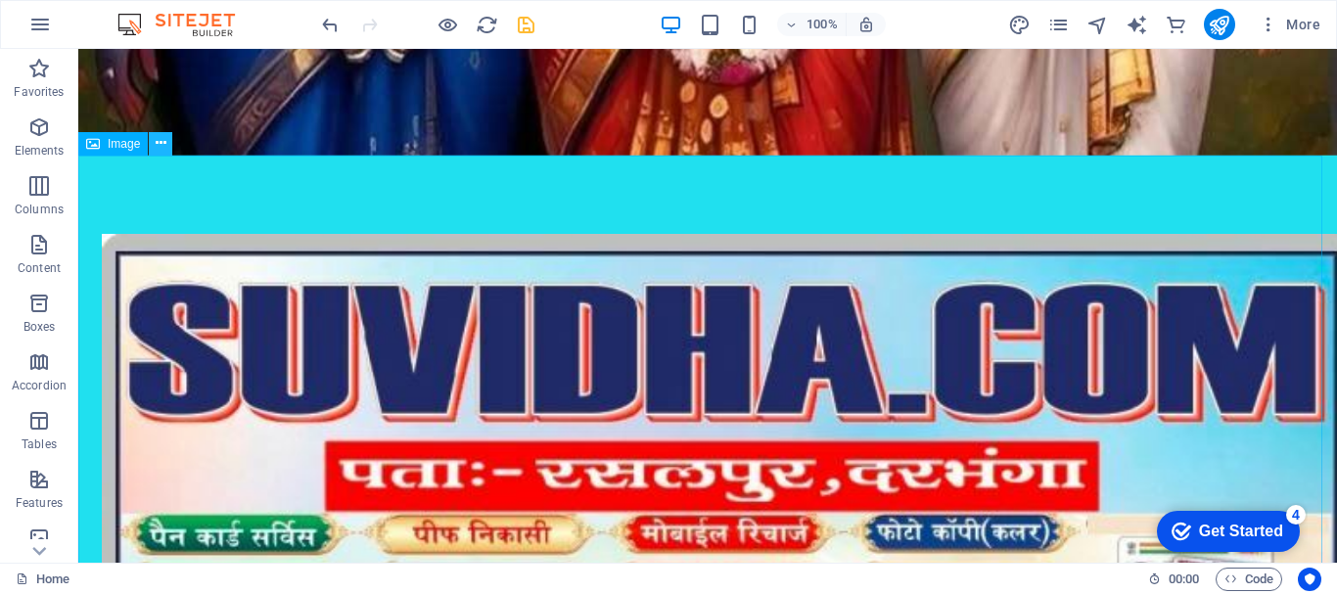
click at [156, 137] on icon at bounding box center [161, 143] width 11 height 21
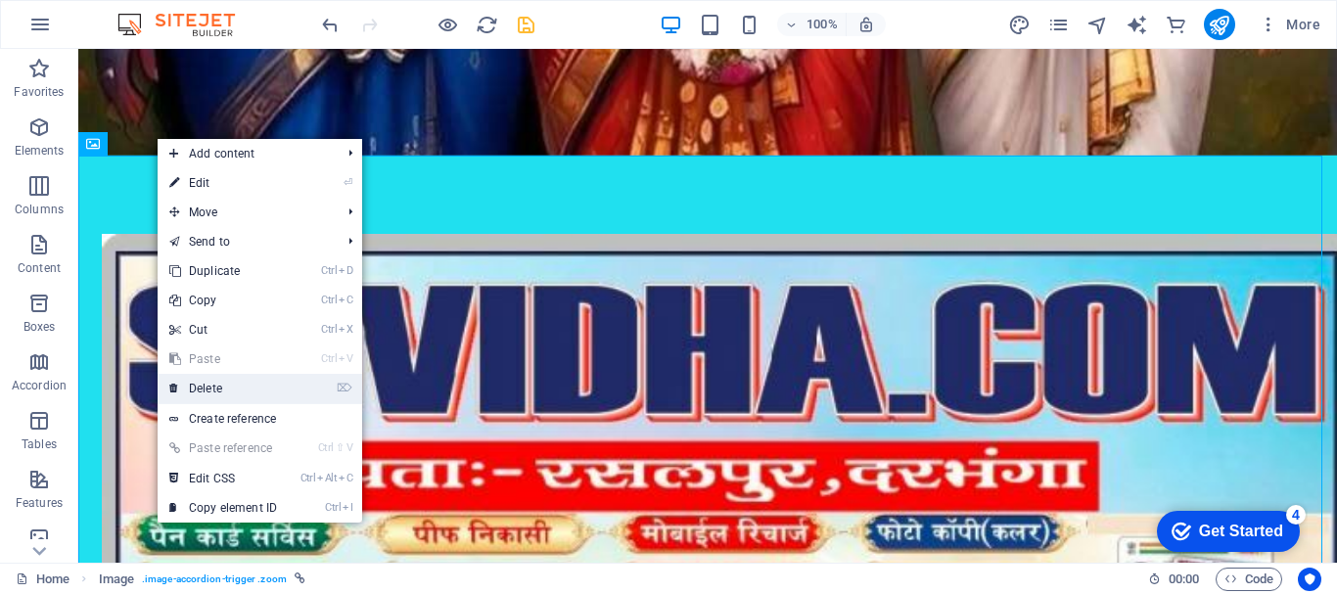
click at [229, 384] on link "⌦ Delete" at bounding box center [223, 388] width 131 height 29
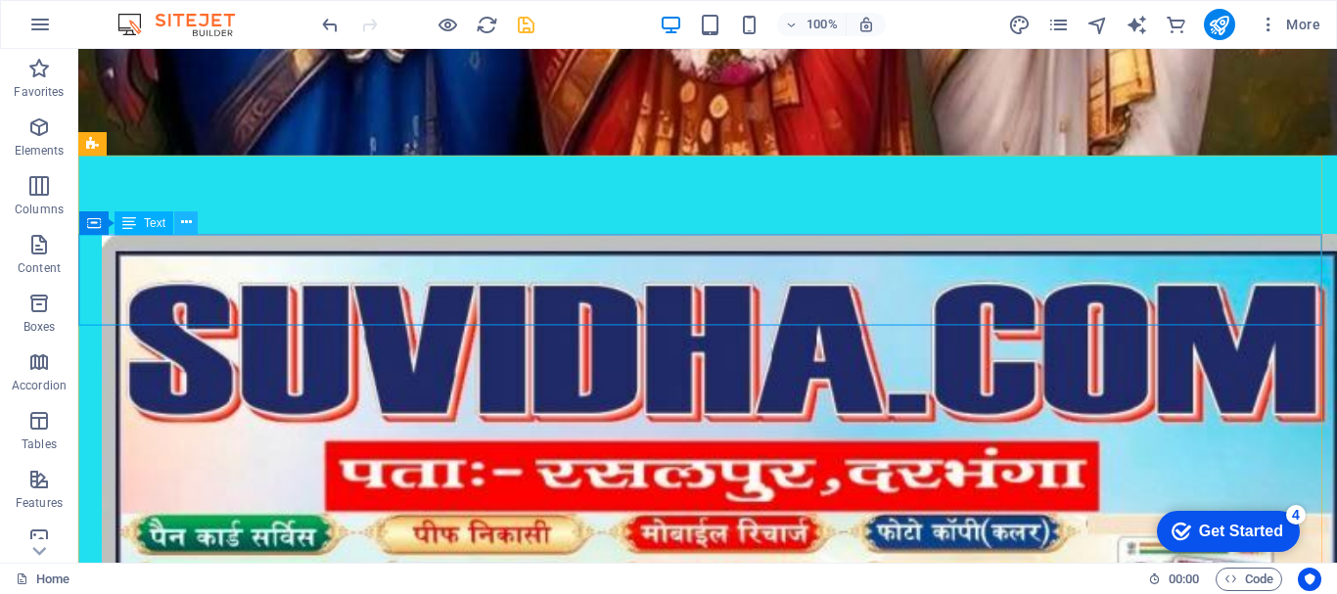
click at [188, 216] on icon at bounding box center [186, 222] width 11 height 21
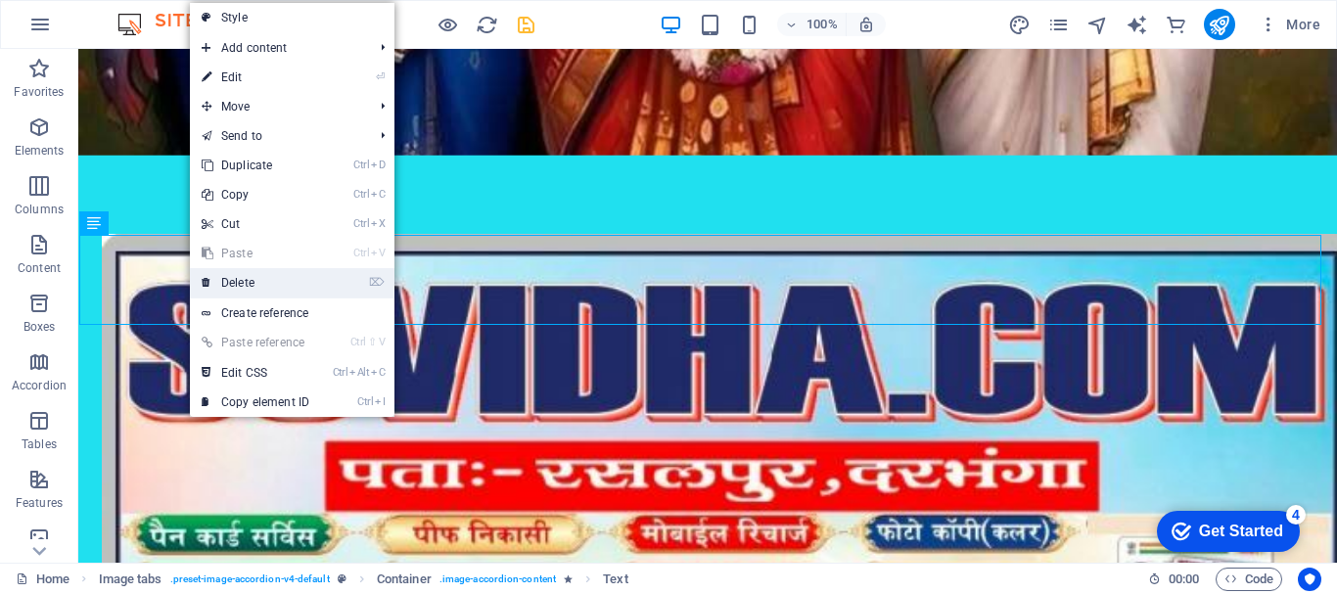
click at [271, 273] on link "⌦ Delete" at bounding box center [255, 282] width 131 height 29
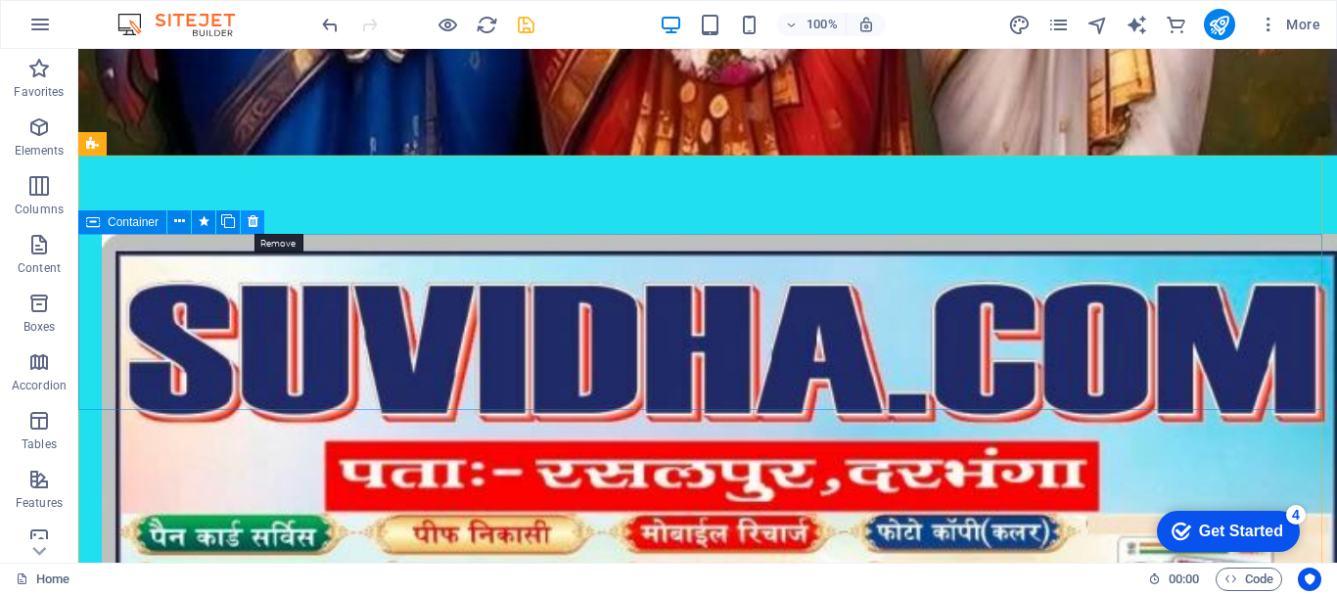
click at [255, 223] on icon at bounding box center [253, 221] width 11 height 21
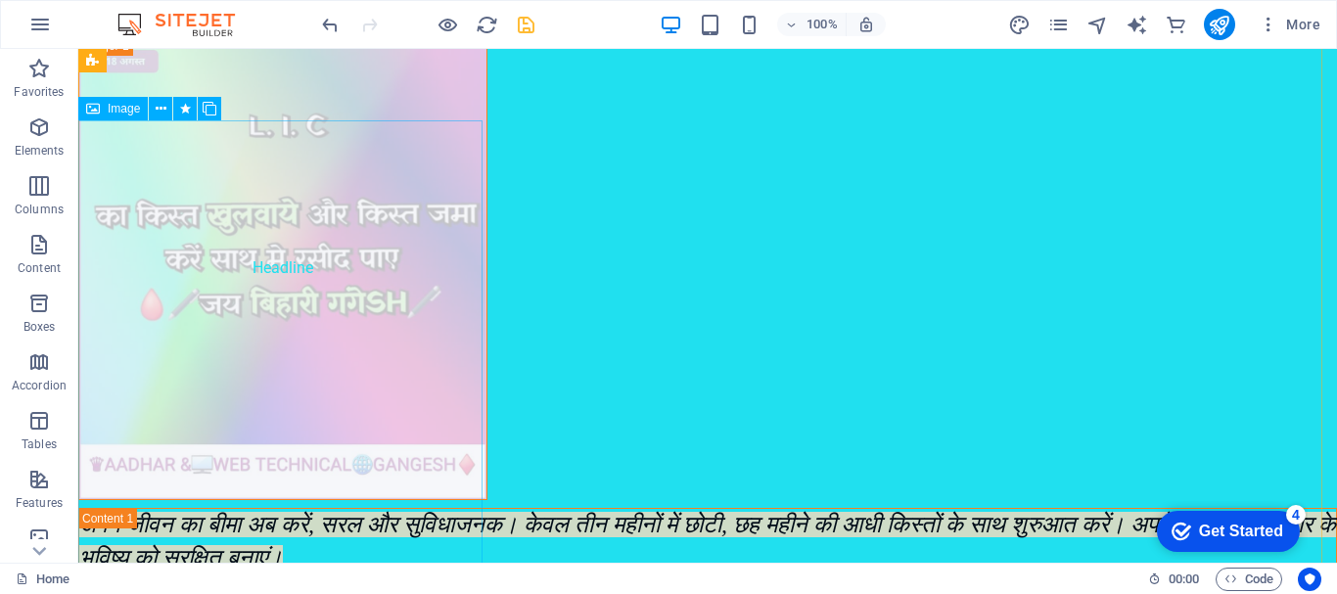
scroll to position [1894, 0]
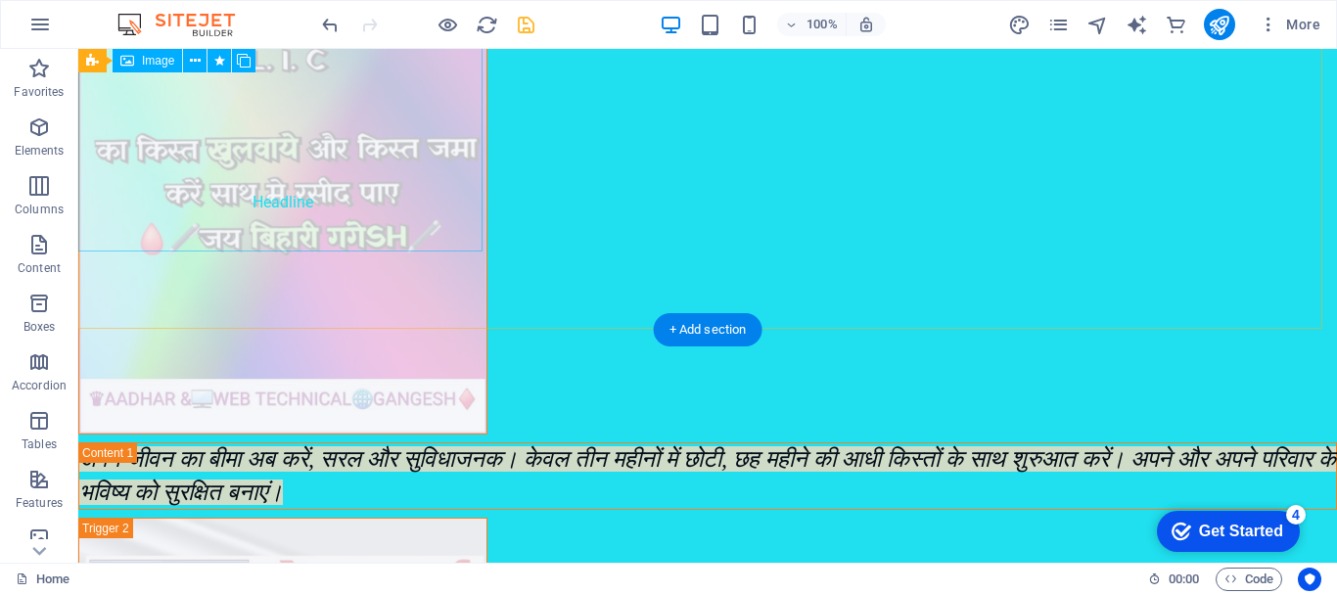
click at [294, 180] on figure "Headline" at bounding box center [282, 202] width 409 height 465
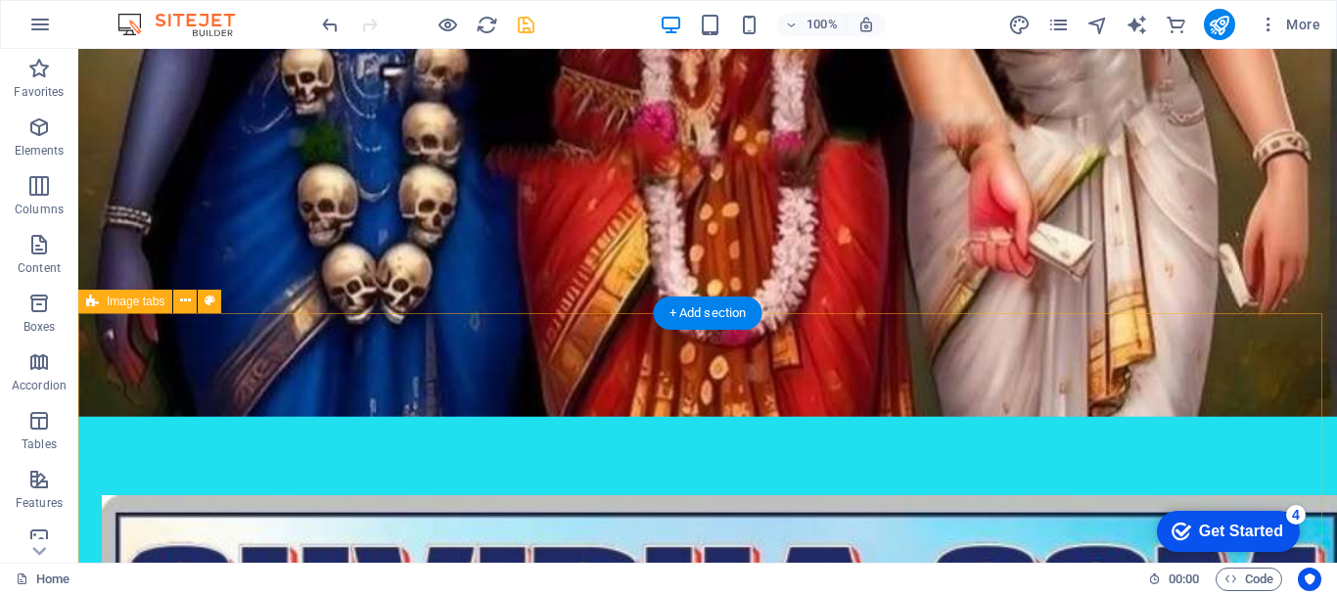
scroll to position [524, 0]
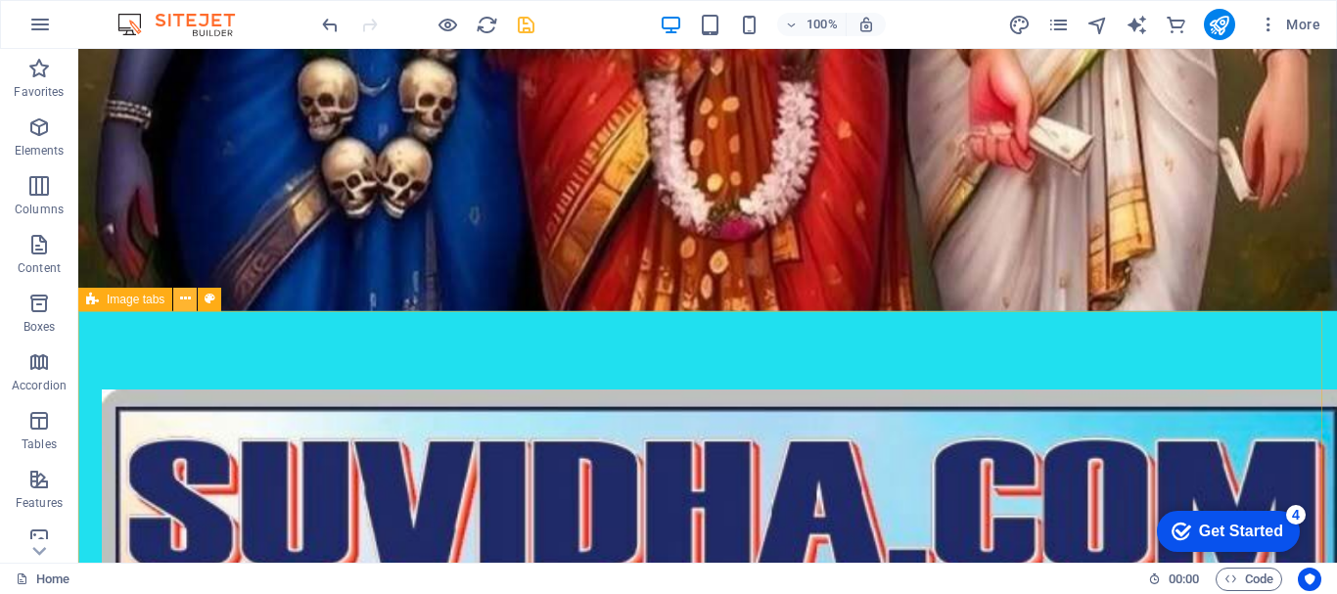
click at [181, 303] on icon at bounding box center [185, 299] width 11 height 21
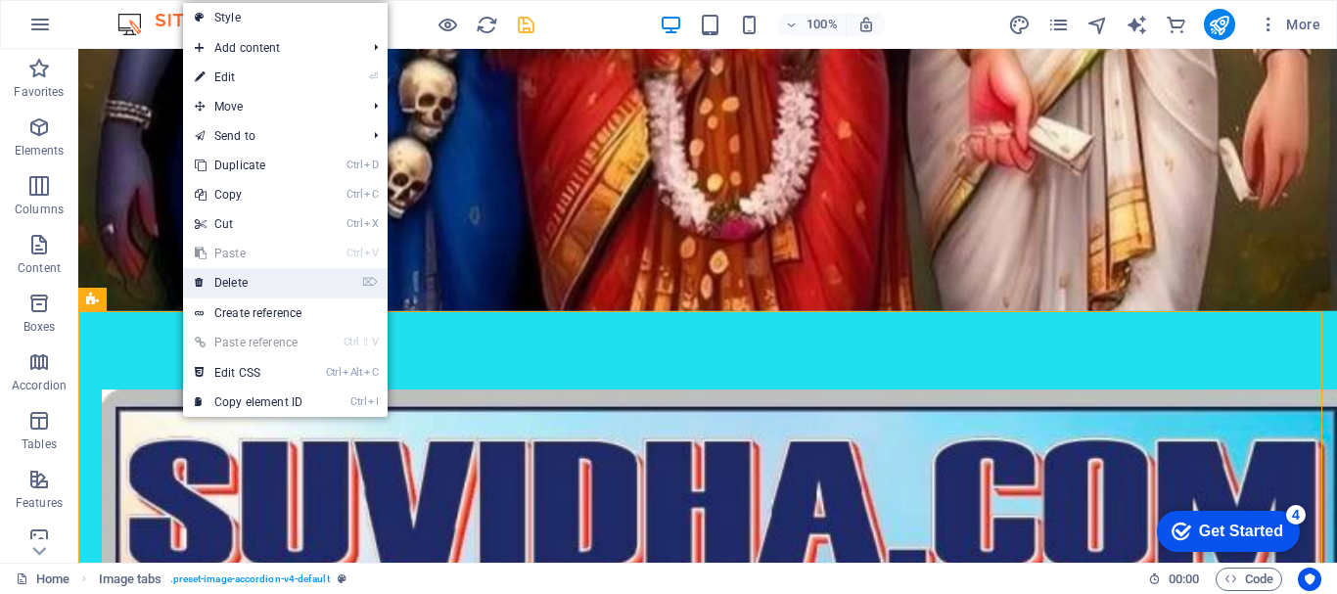
click at [262, 293] on link "⌦ Delete" at bounding box center [248, 282] width 131 height 29
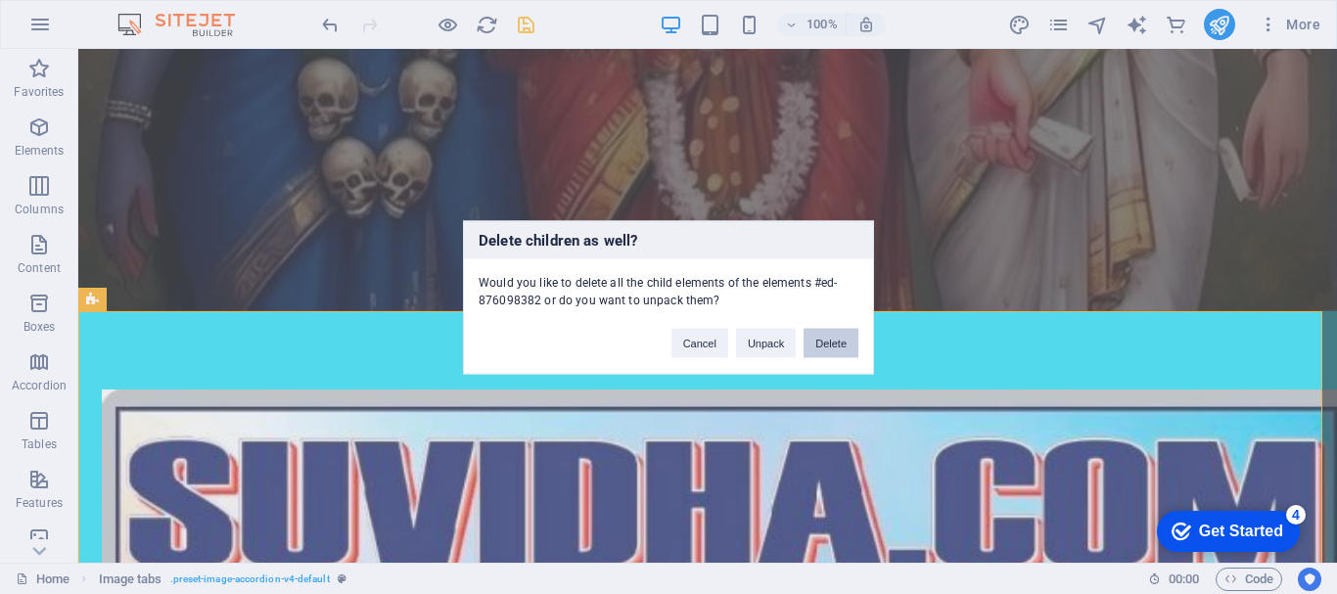
click at [835, 343] on button "Delete" at bounding box center [831, 342] width 55 height 29
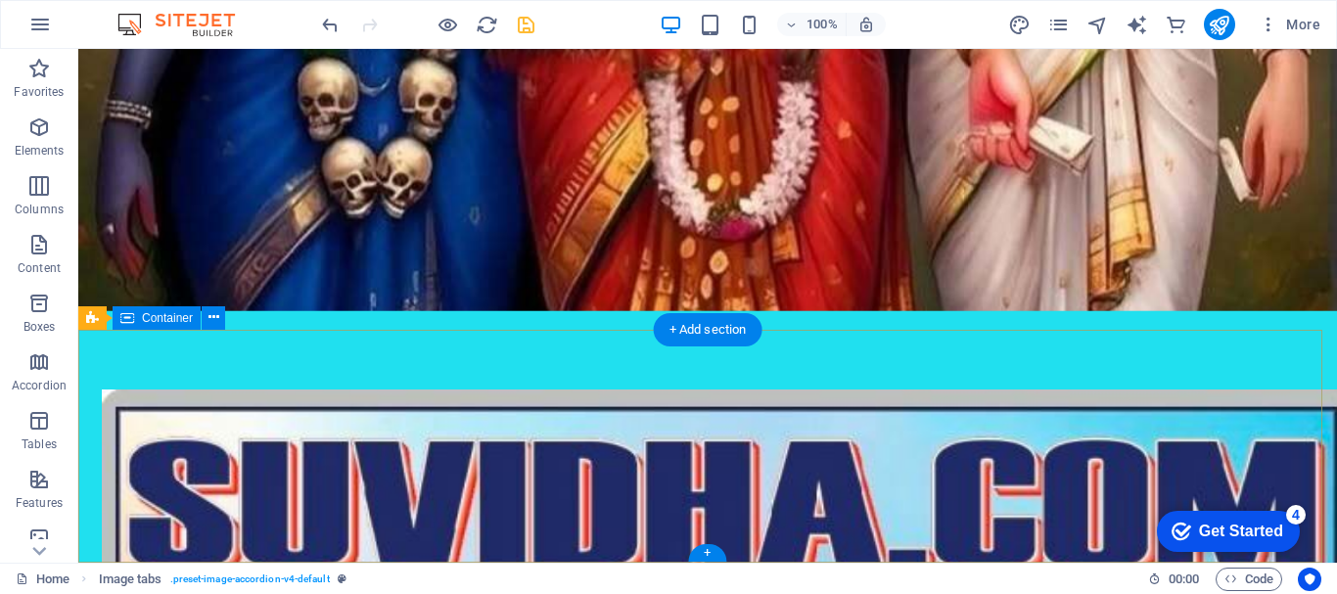
scroll to position [505, 0]
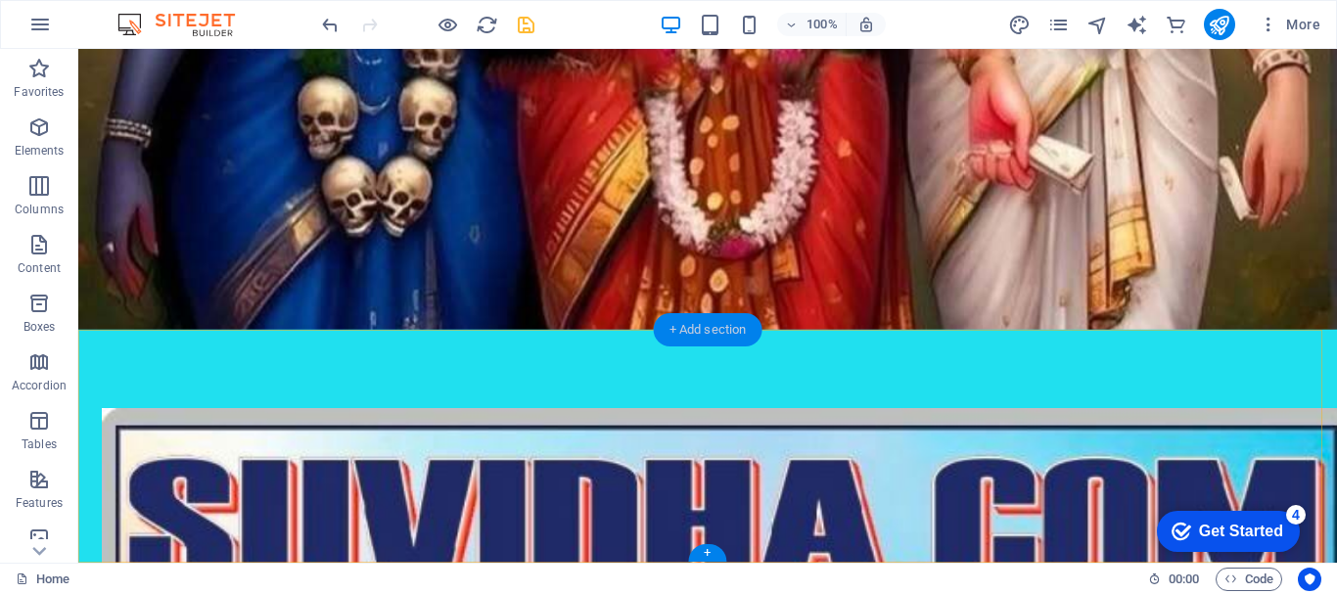
click at [734, 321] on div "+ Add section" at bounding box center [708, 329] width 109 height 33
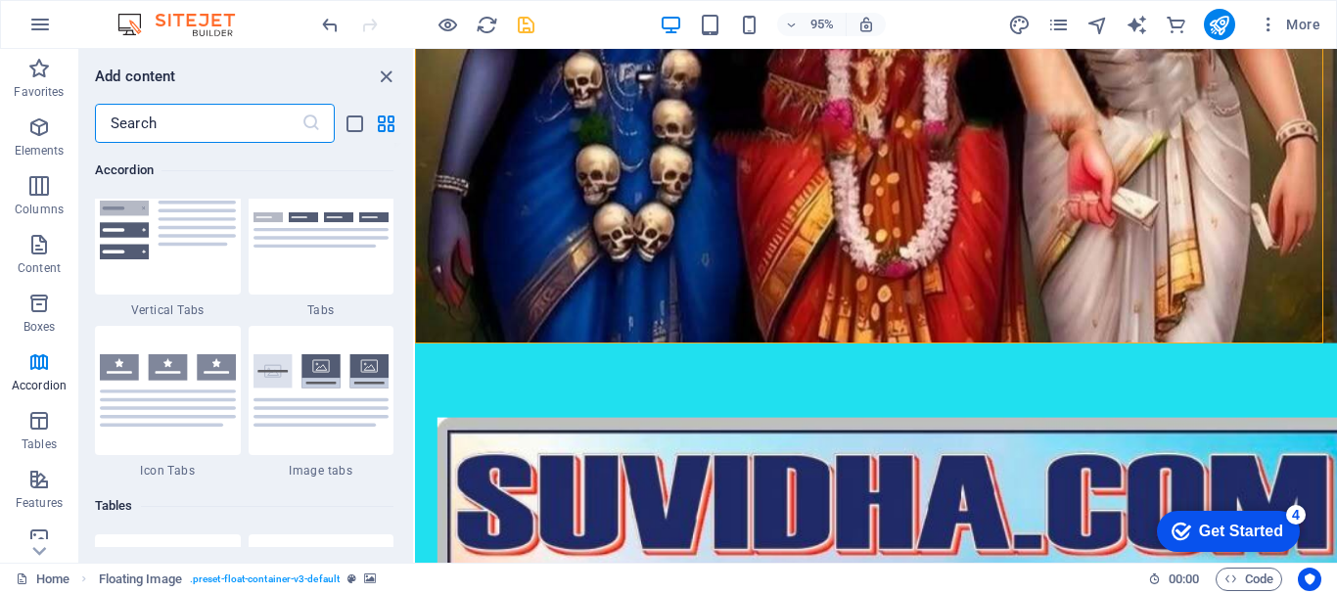
scroll to position [6460, 0]
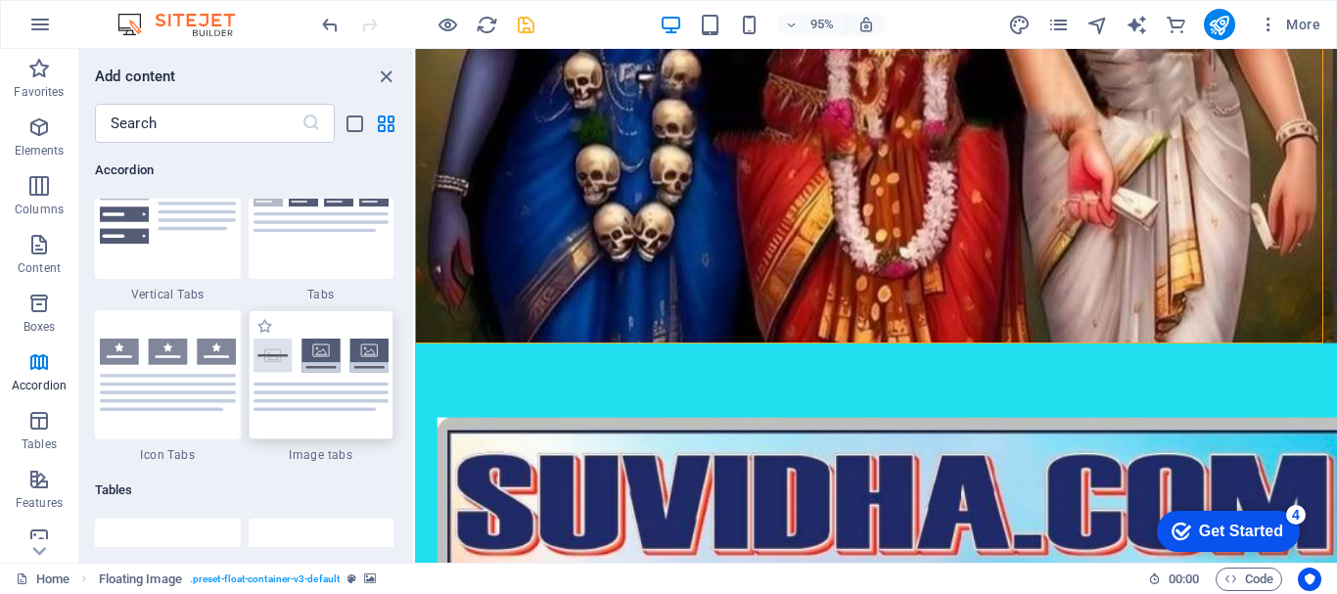
click at [333, 377] on img at bounding box center [322, 375] width 136 height 72
click at [415, 377] on div "Drag here to replace the existing content. Press “Ctrl” if you want to create a…" at bounding box center [876, 306] width 922 height 514
click at [415, 393] on div "Drag here to replace the existing content. Press “Ctrl” if you want to create a…" at bounding box center [876, 306] width 922 height 514
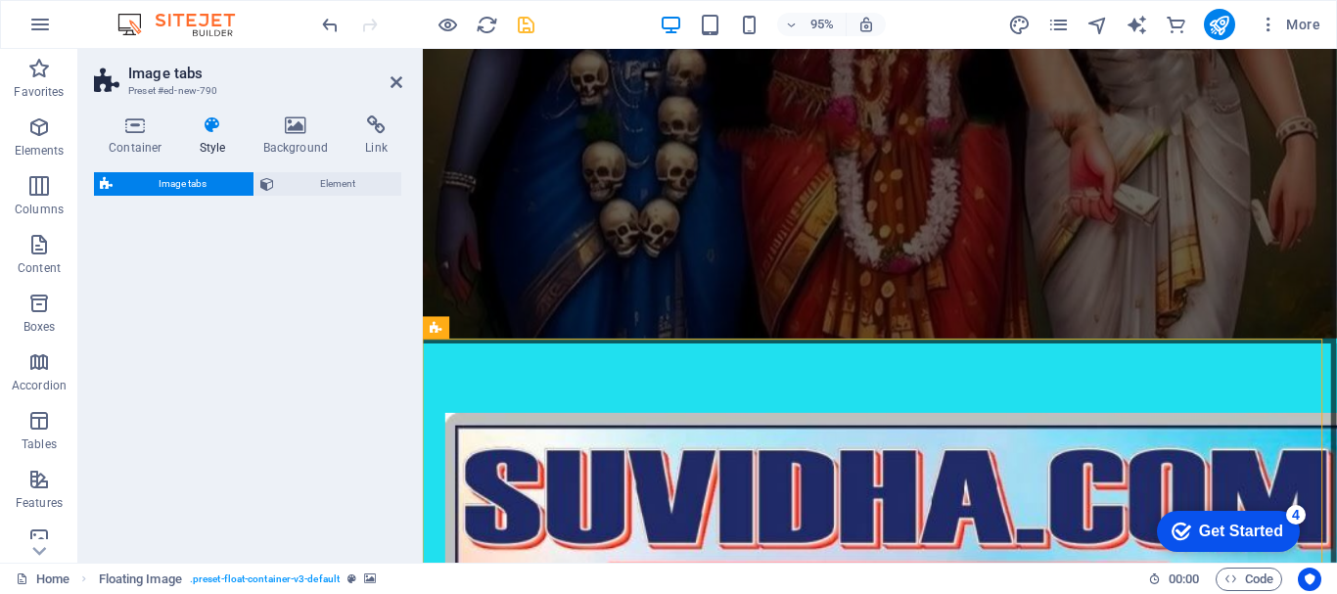
select select "rem"
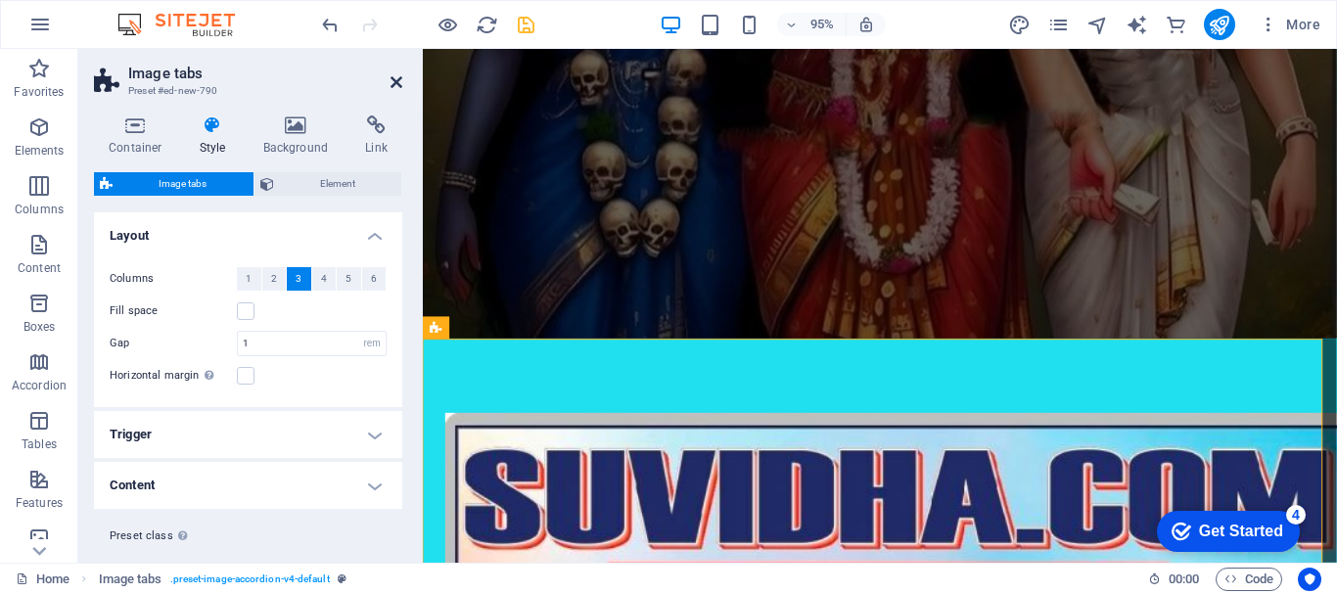
click at [400, 84] on icon at bounding box center [397, 82] width 12 height 16
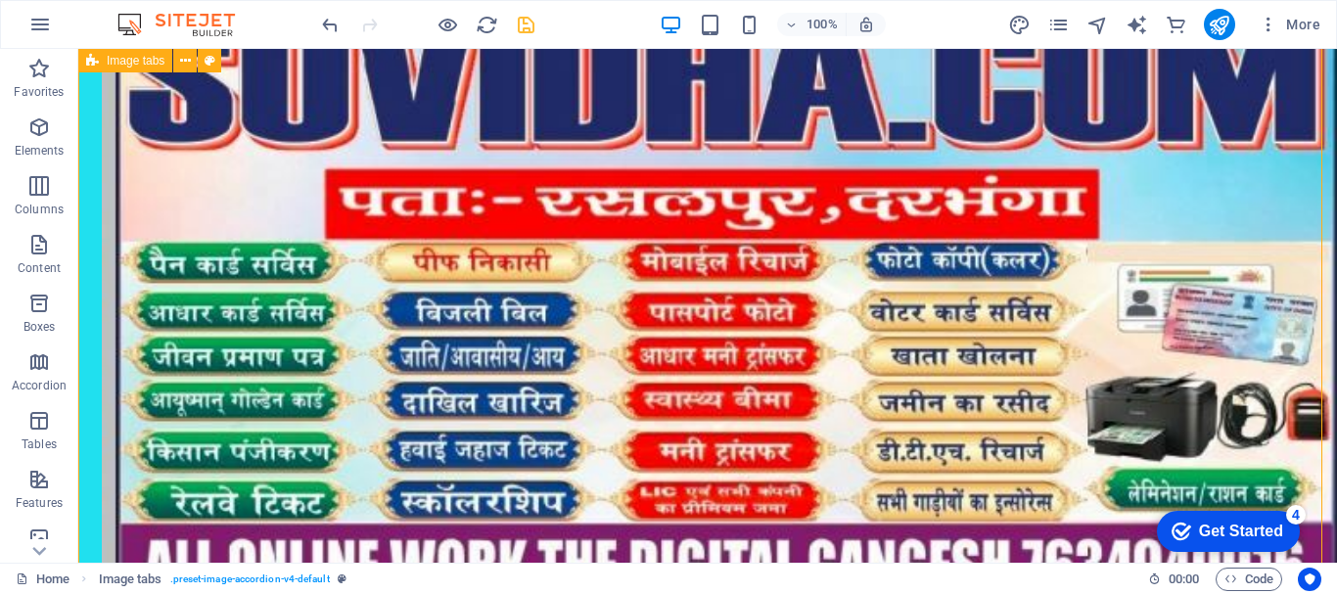
scroll to position [582, 0]
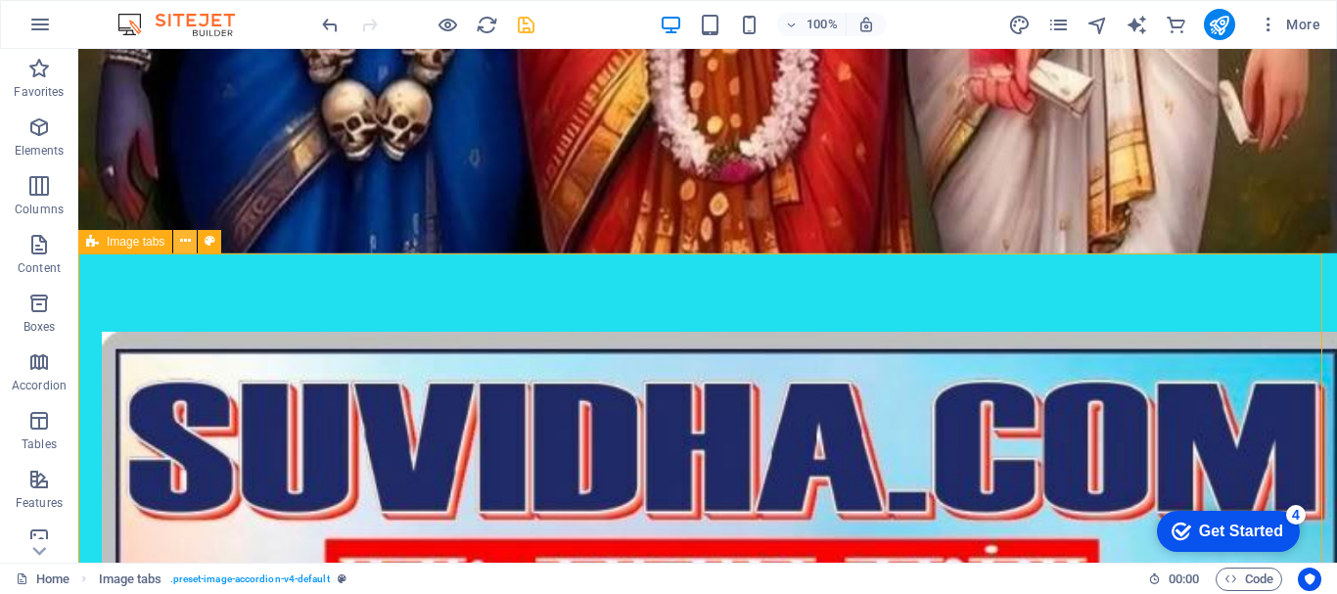
click at [185, 241] on icon at bounding box center [185, 241] width 11 height 21
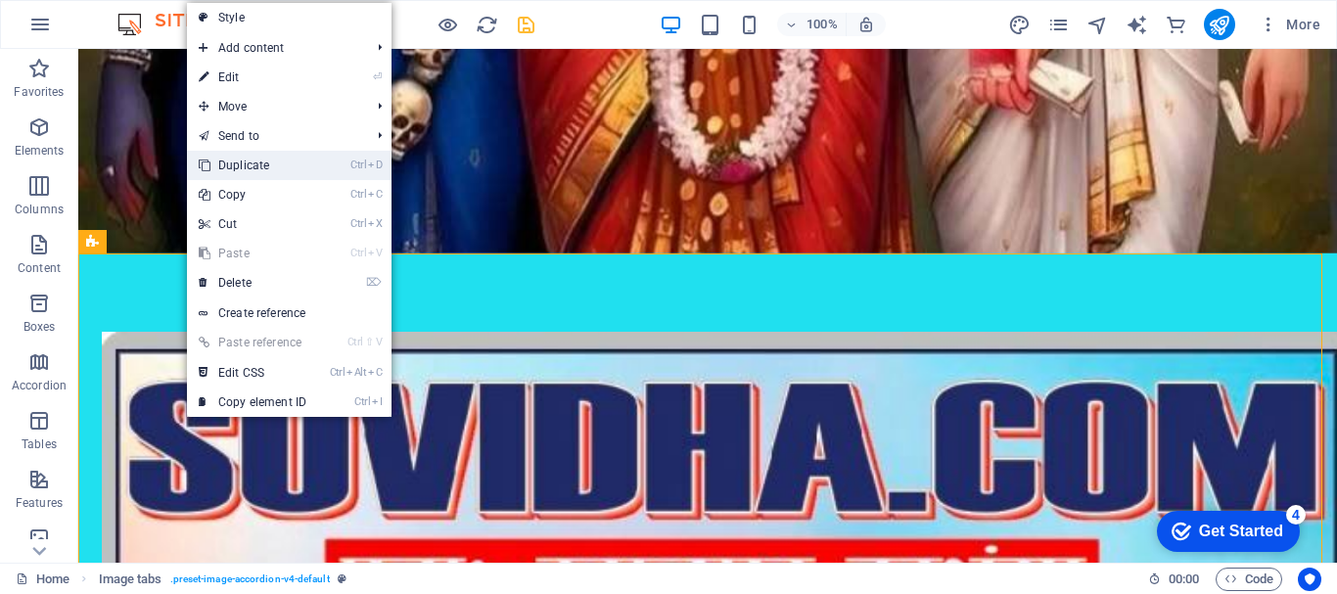
click at [257, 167] on link "Ctrl D Duplicate" at bounding box center [252, 165] width 131 height 29
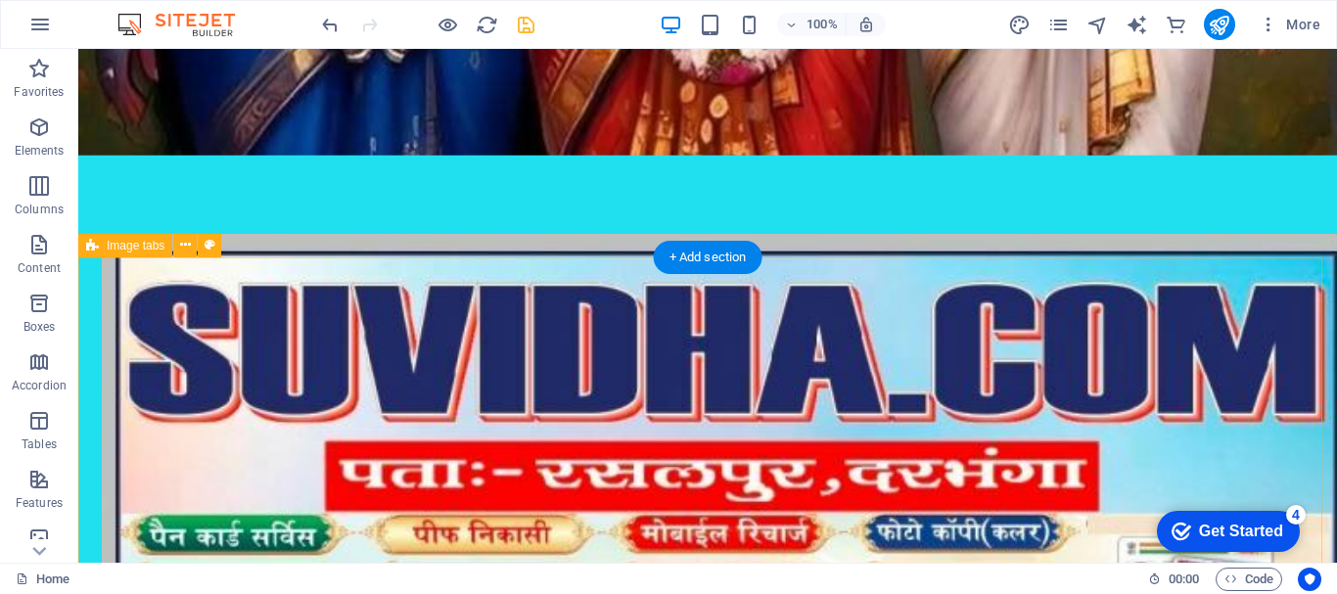
scroll to position [685, 0]
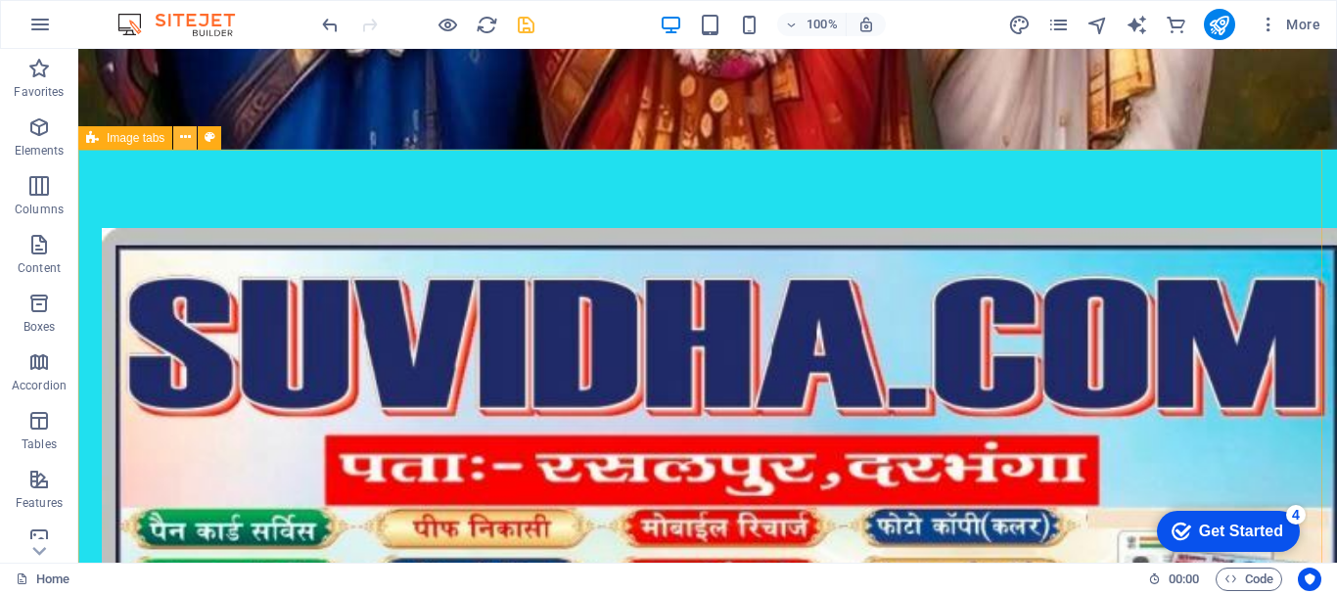
click at [191, 140] on button at bounding box center [184, 137] width 23 height 23
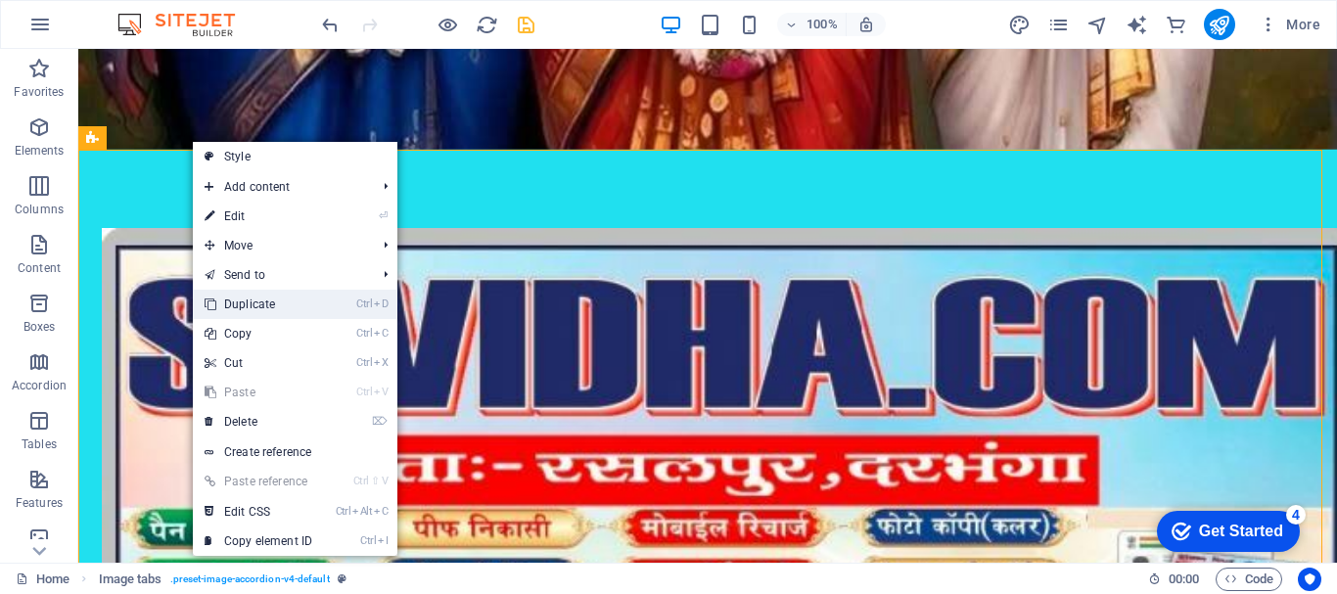
click at [235, 303] on link "Ctrl D Duplicate" at bounding box center [258, 304] width 131 height 29
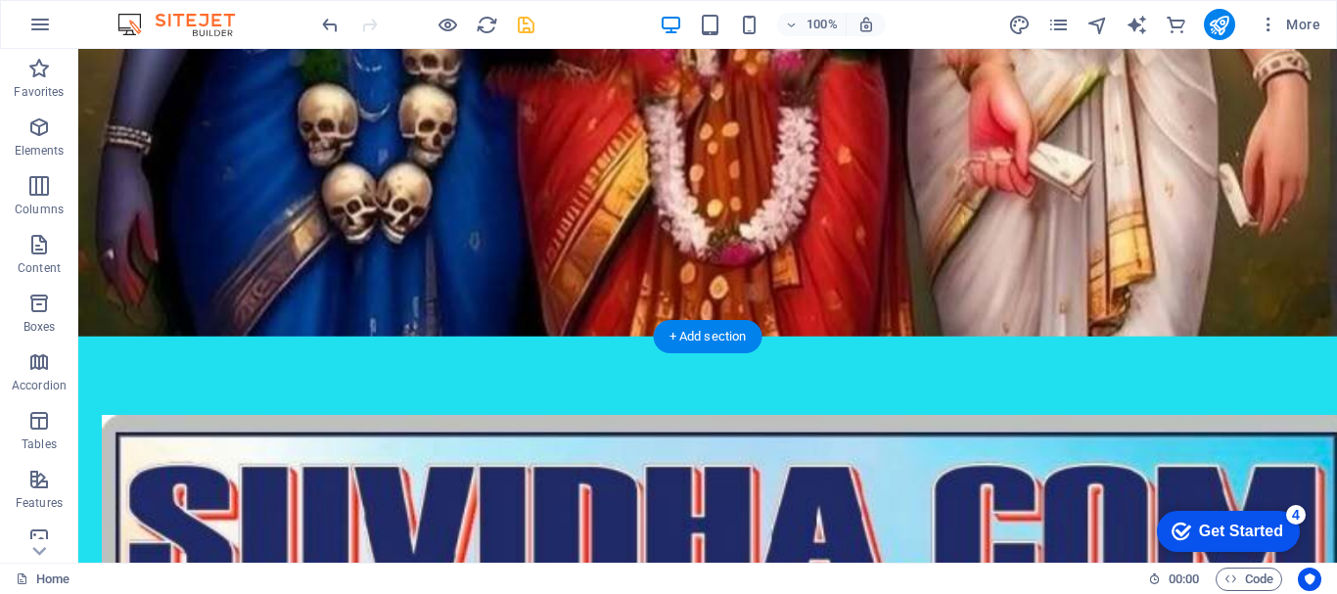
scroll to position [497, 0]
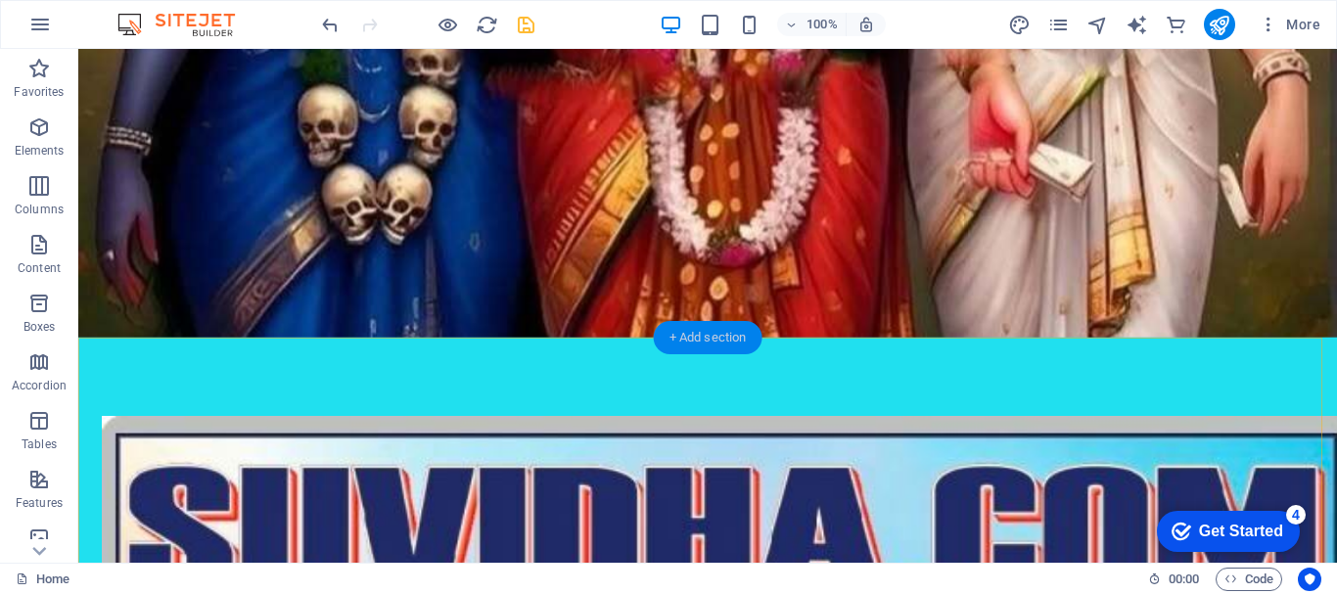
drag, startPoint x: 723, startPoint y: 342, endPoint x: 308, endPoint y: 291, distance: 418.2
click at [723, 342] on div "+ Add section" at bounding box center [708, 337] width 109 height 33
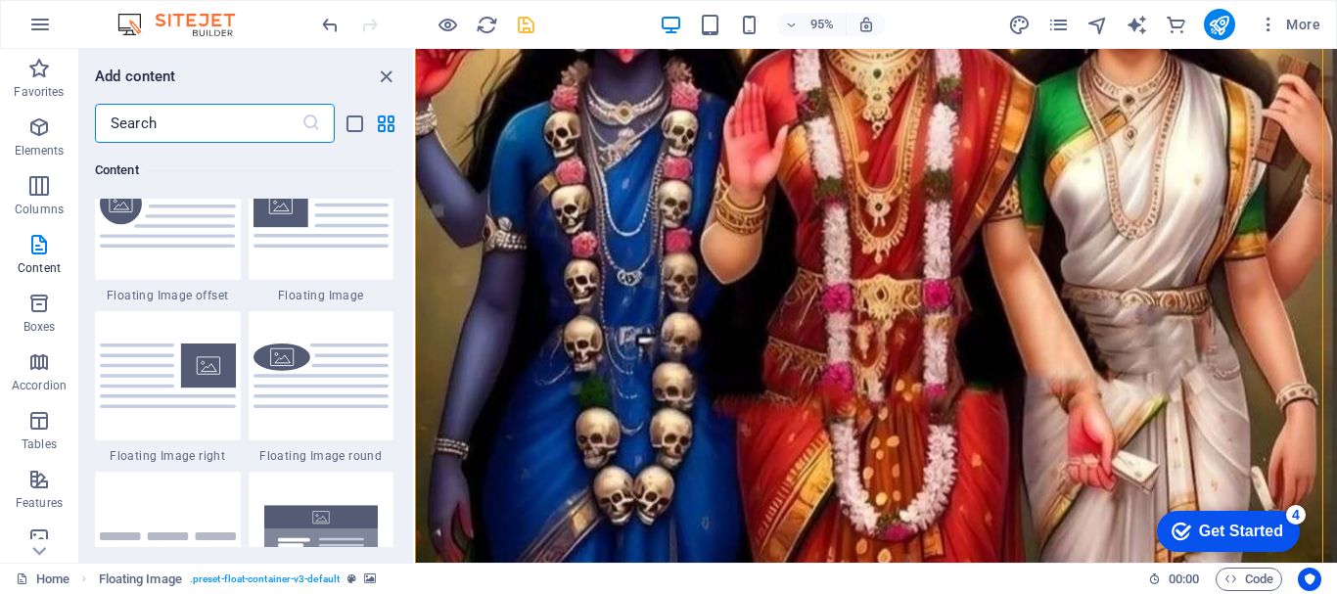
scroll to position [4600, 0]
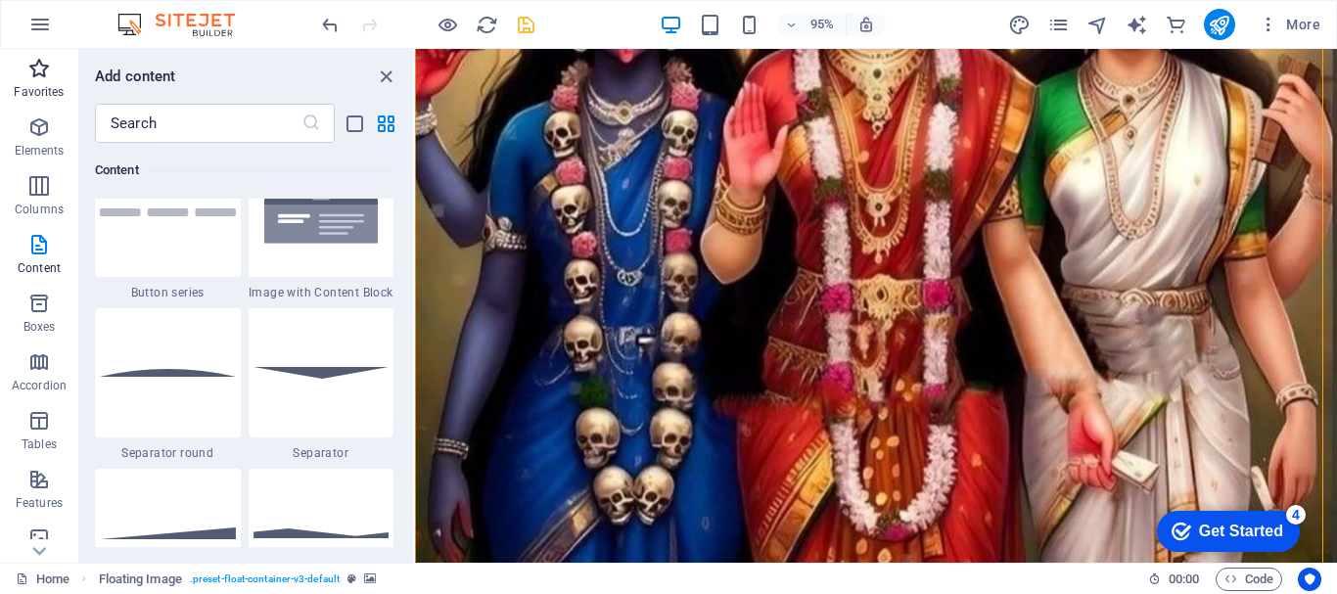
click at [32, 77] on icon "button" at bounding box center [38, 68] width 23 height 23
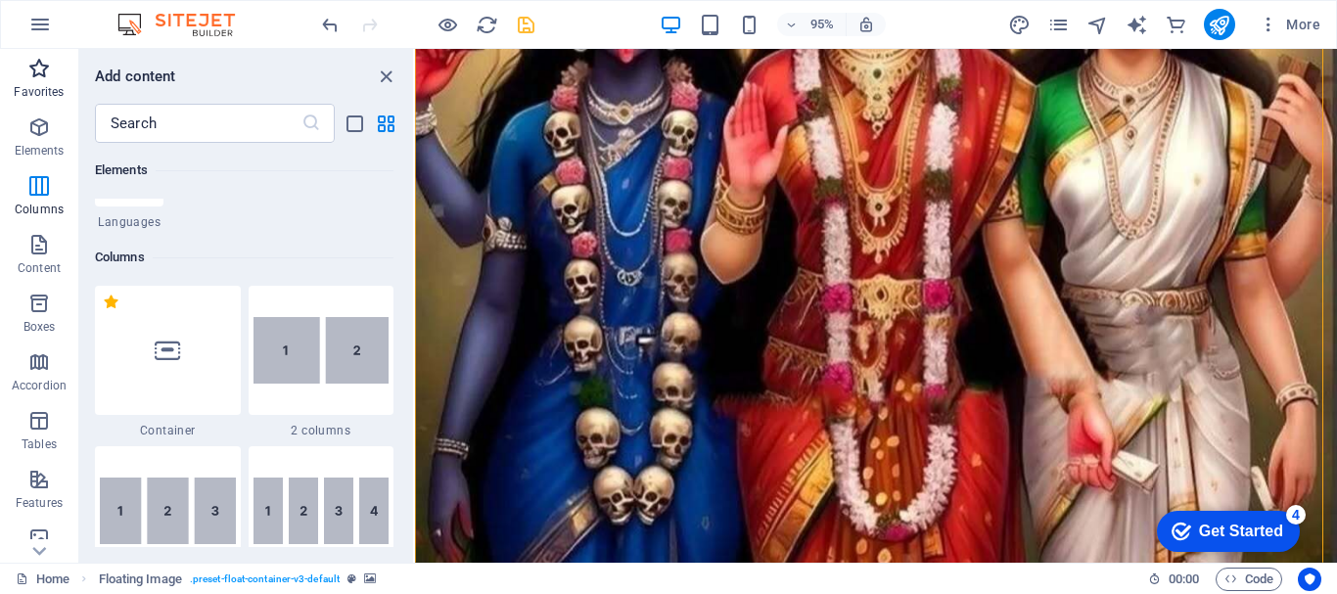
scroll to position [0, 0]
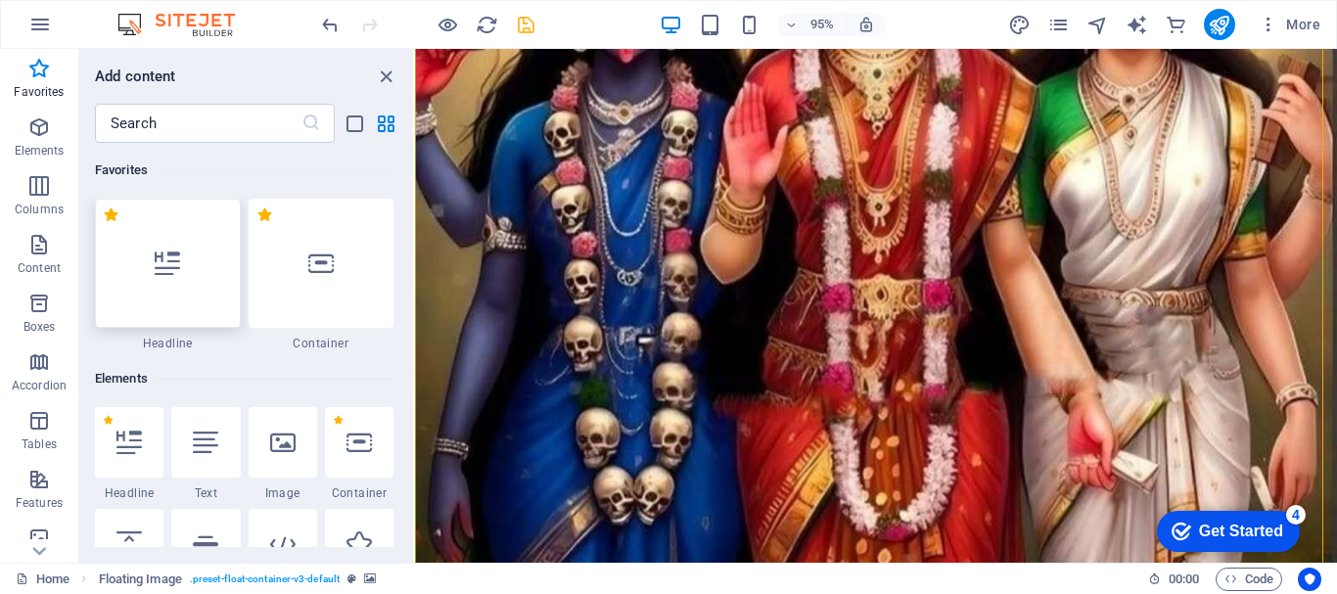
click at [161, 279] on div at bounding box center [168, 263] width 146 height 129
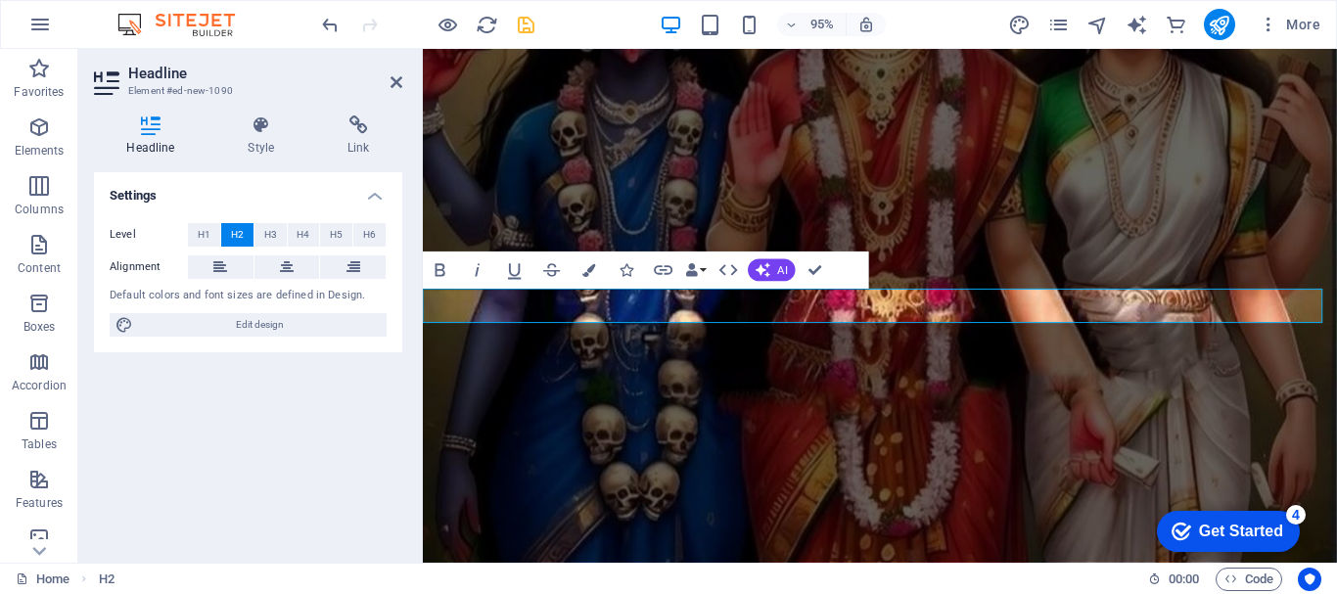
scroll to position [377, 0]
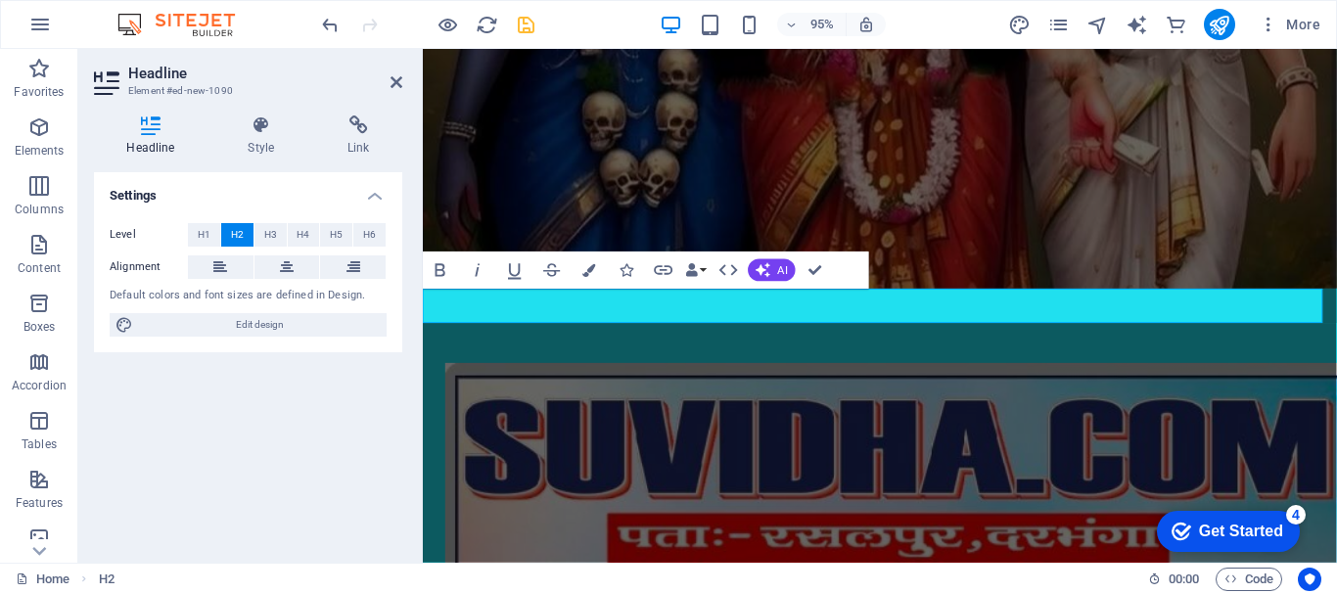
click at [393, 81] on icon at bounding box center [397, 82] width 12 height 16
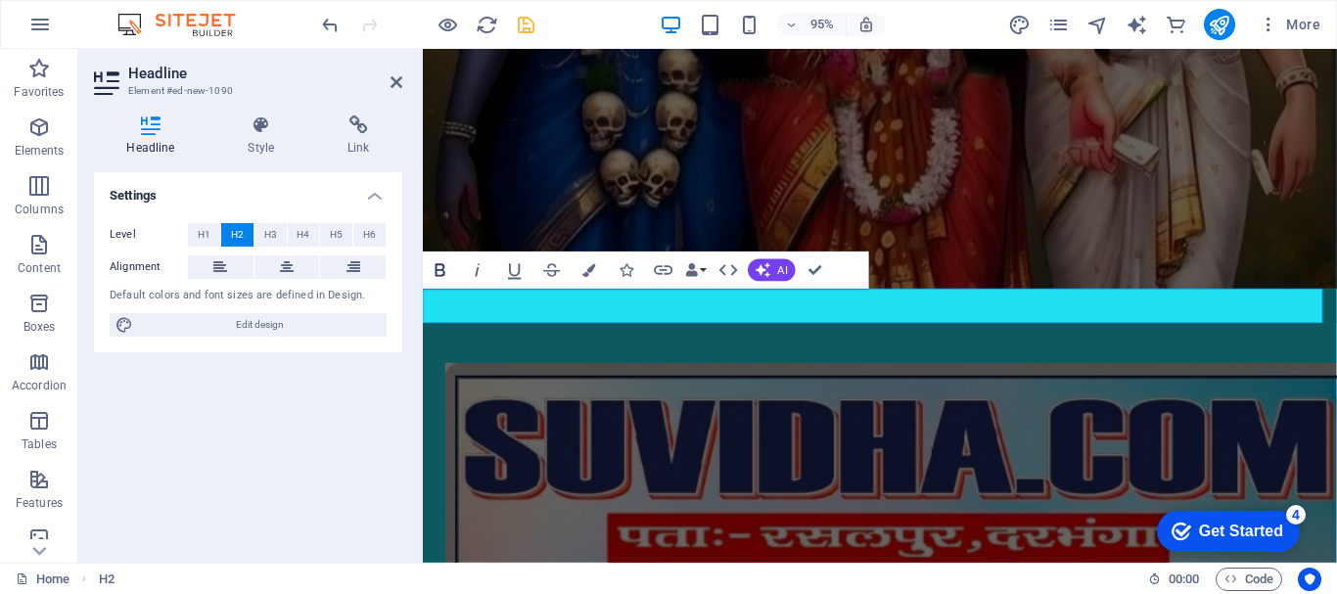
click at [431, 275] on icon "button" at bounding box center [441, 270] width 23 height 23
click at [256, 132] on icon at bounding box center [261, 126] width 92 height 20
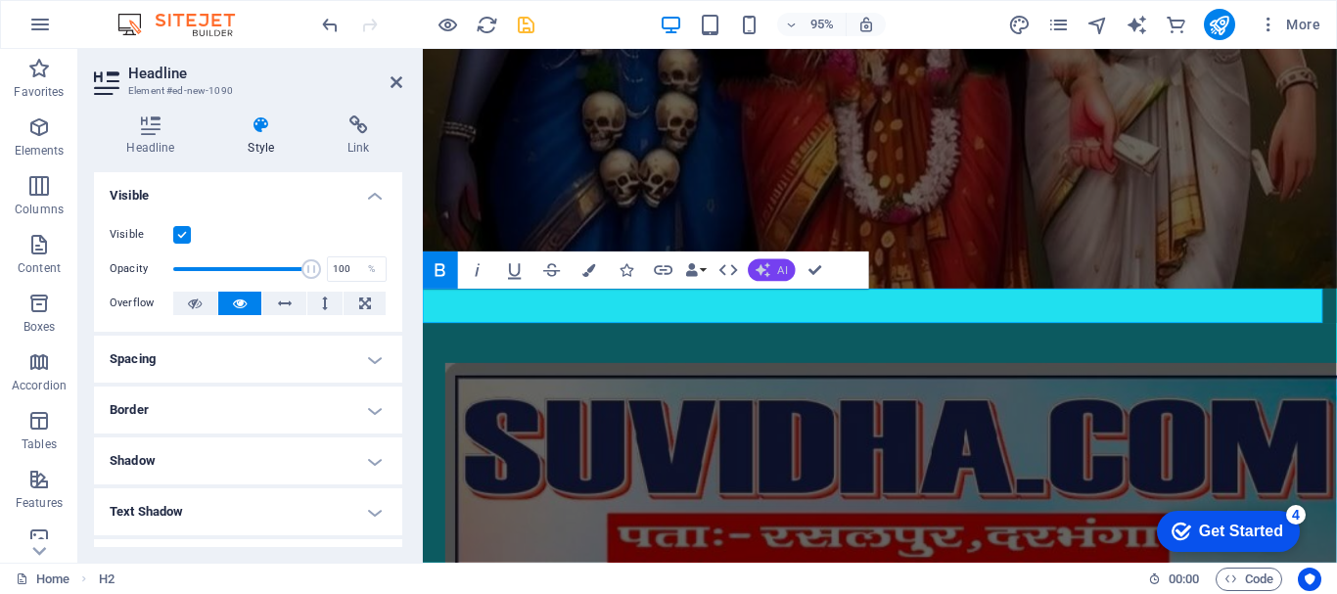
click at [775, 270] on button "AI" at bounding box center [772, 270] width 47 height 23
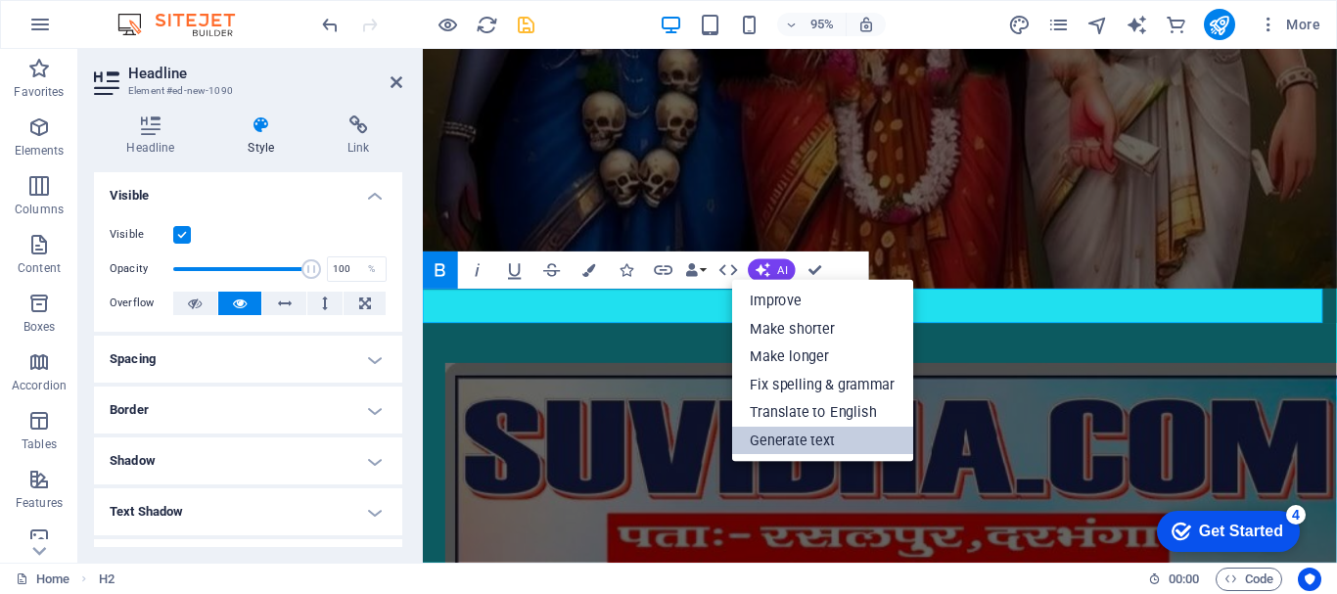
click at [794, 444] on link "Generate text" at bounding box center [822, 441] width 181 height 28
select select "English"
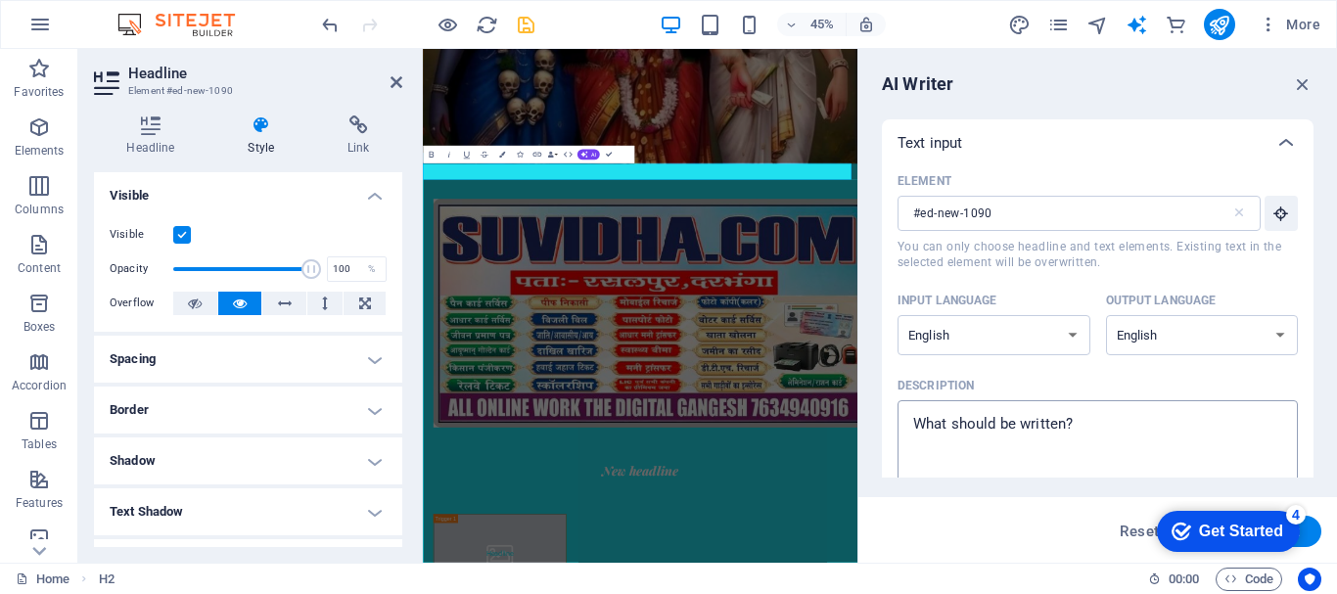
type textarea "x"
click at [1066, 426] on textarea "Description x ​" at bounding box center [1098, 442] width 381 height 64
type textarea "w"
type textarea "x"
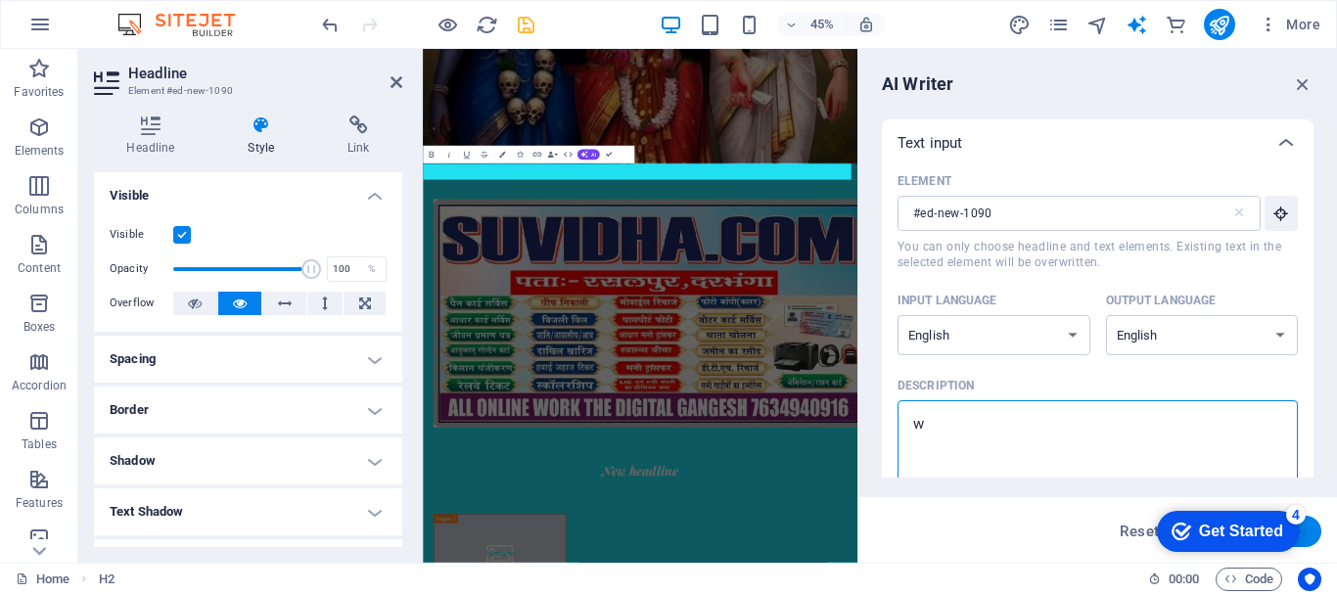
type textarea "we"
type textarea "x"
type textarea "wel"
type textarea "x"
type textarea "welc"
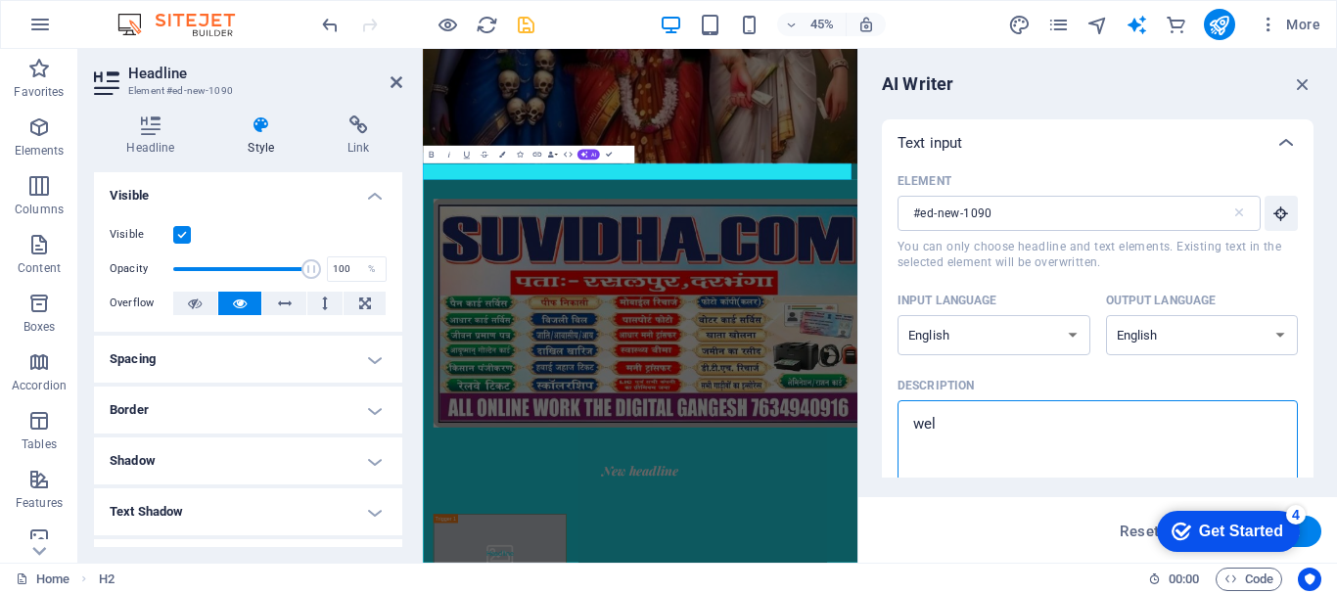
type textarea "x"
type textarea "welco"
type textarea "x"
type textarea "welcom"
type textarea "x"
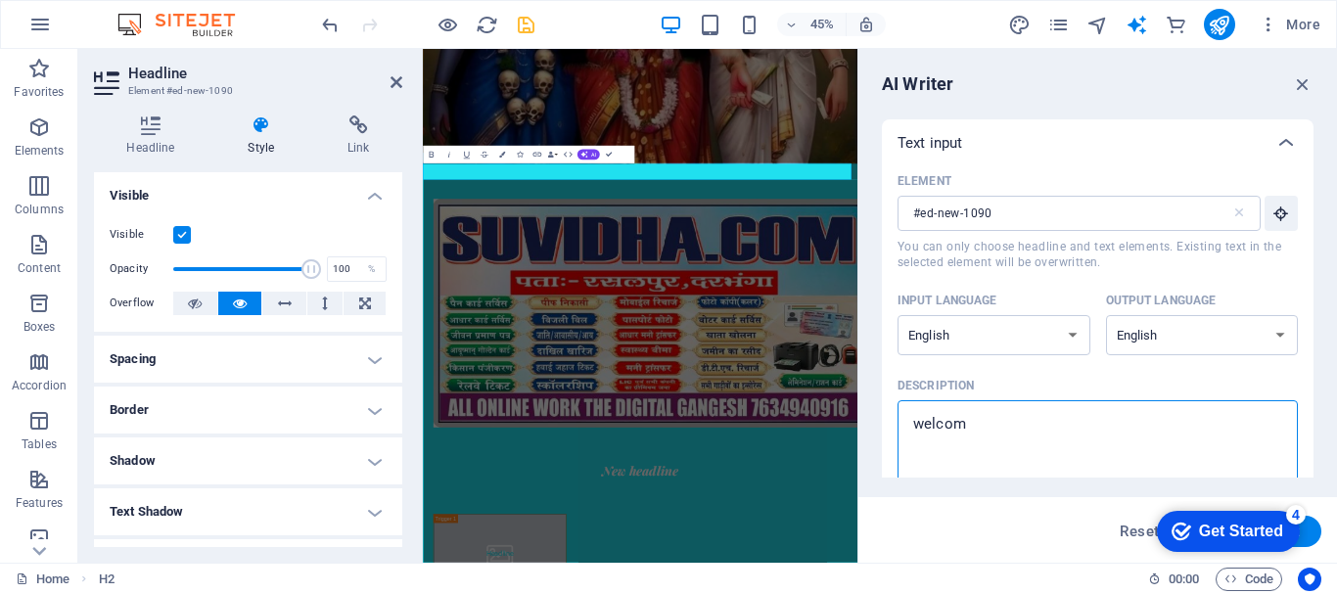
type textarea "welcome"
type textarea "x"
type textarea "welcome"
type textarea "x"
type textarea "welcome t"
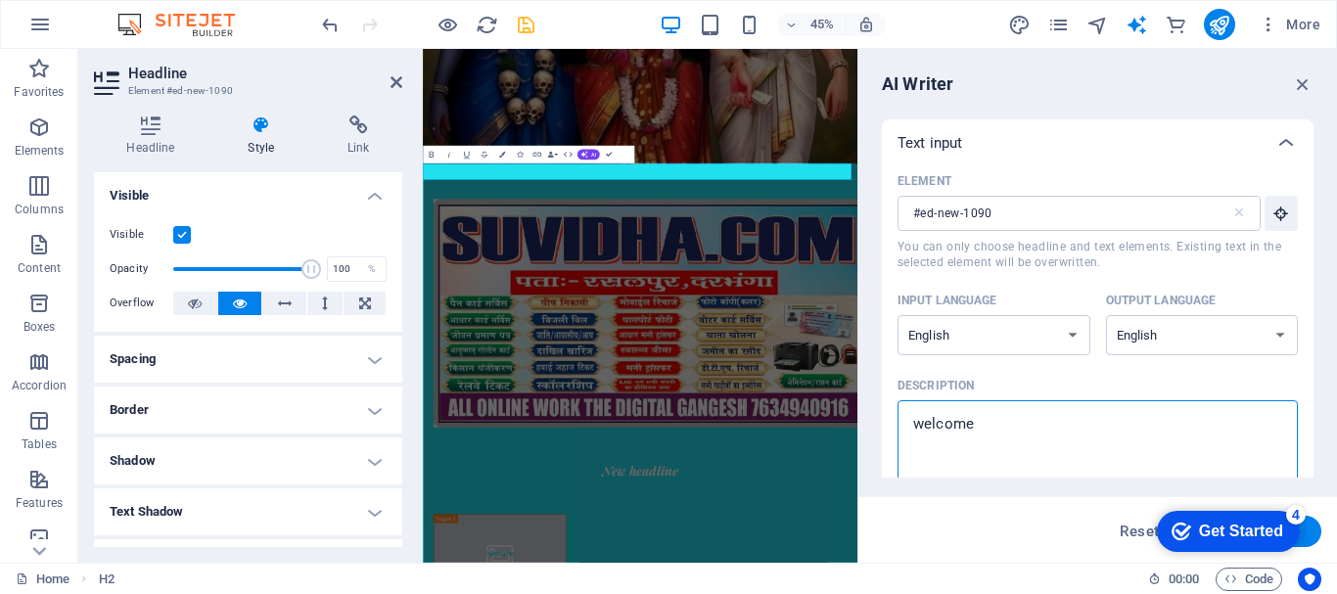
type textarea "x"
type textarea "welcome to"
type textarea "x"
type textarea "welcome to"
type textarea "x"
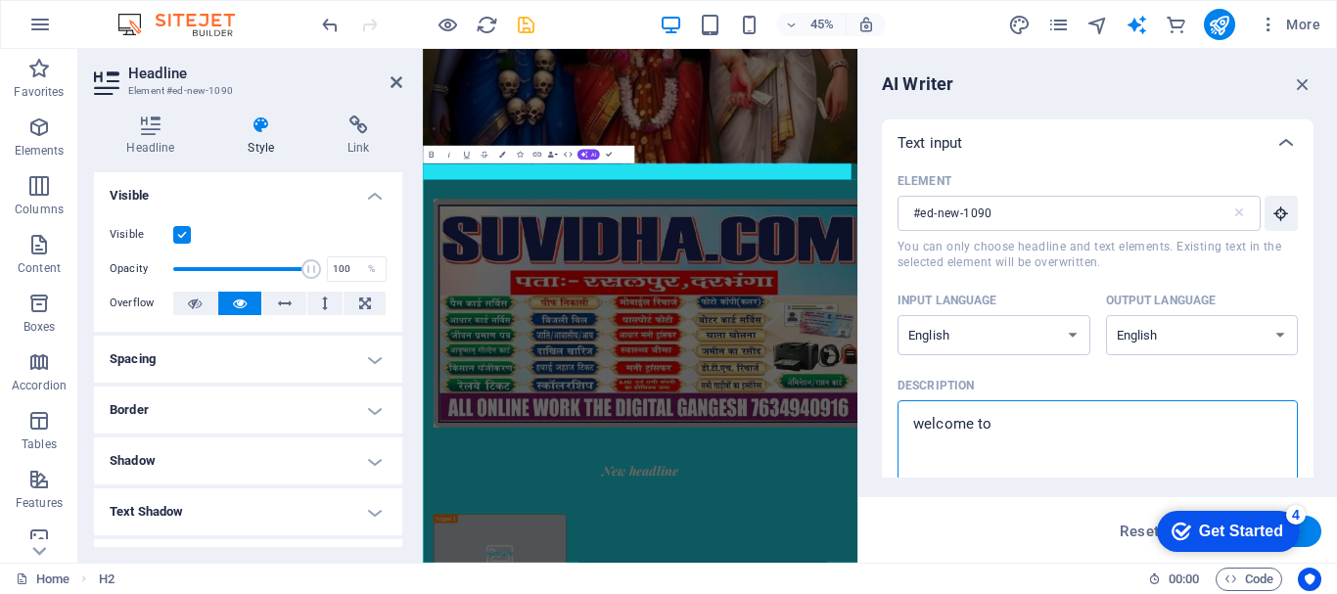
type textarea "welcome to s"
type textarea "x"
type textarea "welcome to su"
type textarea "x"
type textarea "welcome to suv"
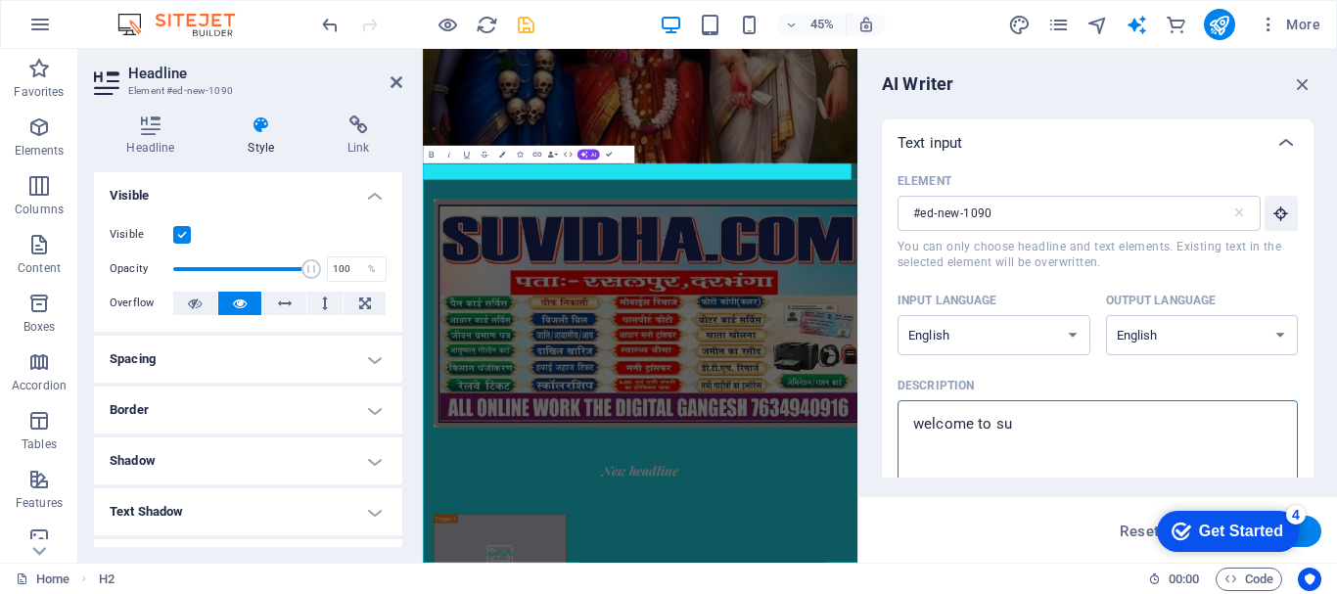
type textarea "x"
type textarea "welcome to suvi"
type textarea "x"
type textarea "welcome to suvid"
type textarea "x"
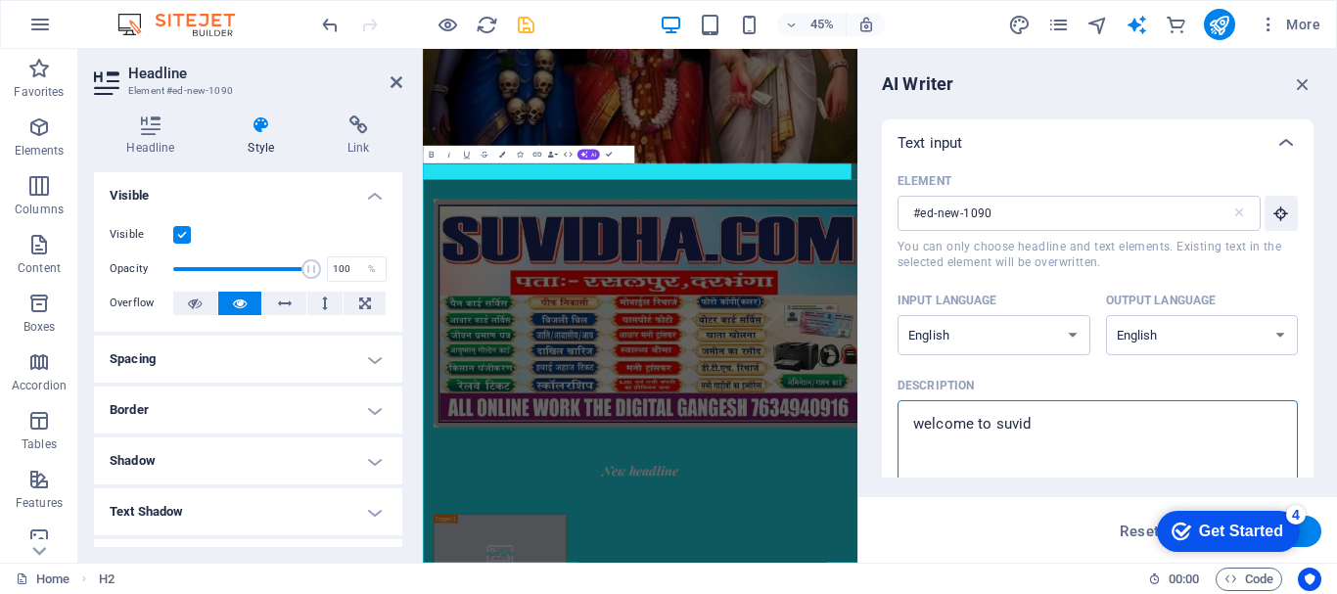
type textarea "welcome to suvidh"
type textarea "x"
type textarea "welcome to [PERSON_NAME]"
type textarea "x"
type textarea "welcome to [PERSON_NAME]"
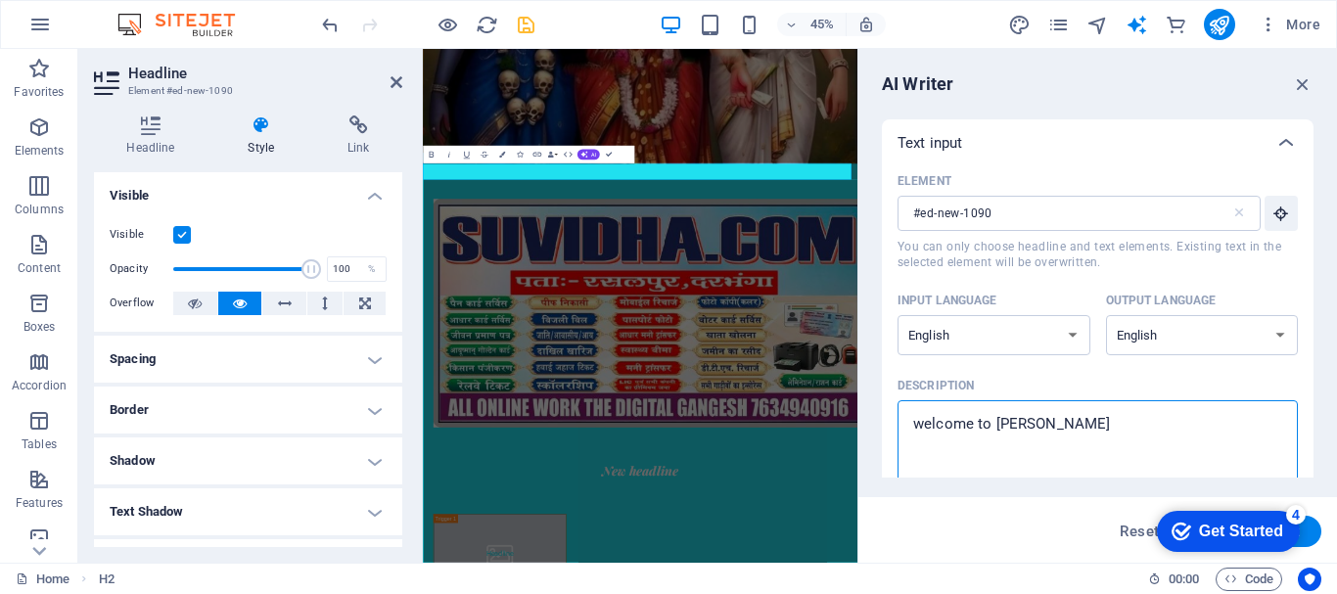
type textarea "x"
type textarea "welcome to [PERSON_NAME] ."
type textarea "x"
type textarea "welcome to [PERSON_NAME] .c"
type textarea "x"
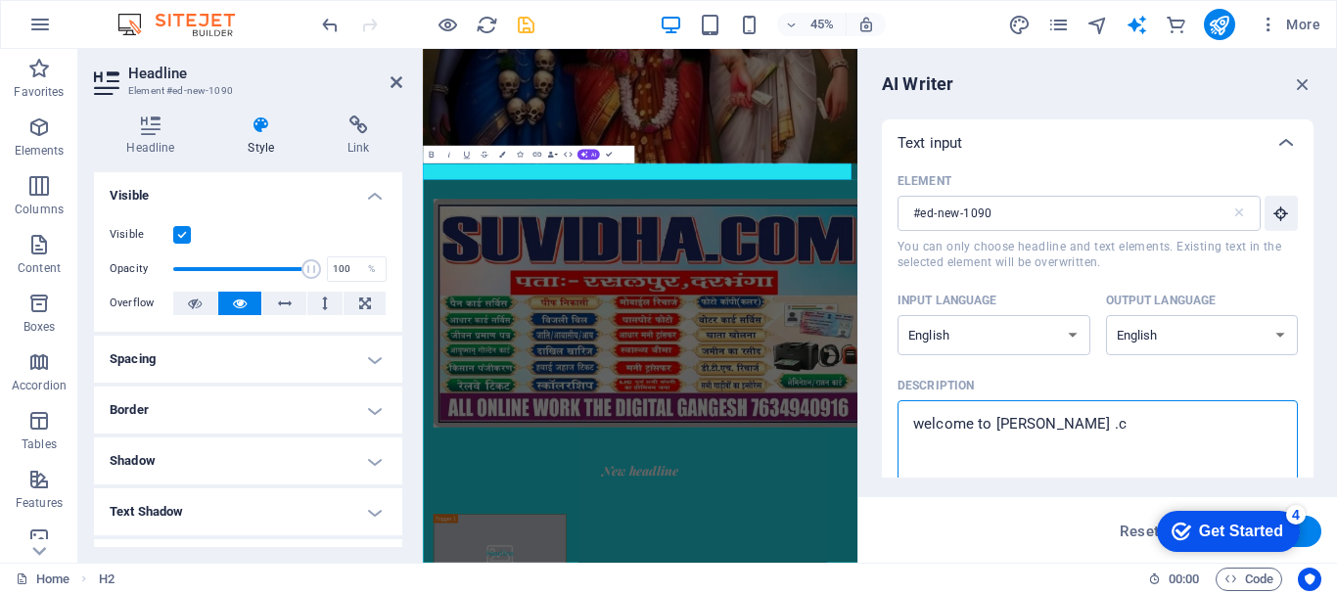
type textarea "welcome to [PERSON_NAME] .co"
type textarea "x"
type textarea "welcome to suvidha .com"
type textarea "x"
type textarea "welcome to suvidha .com"
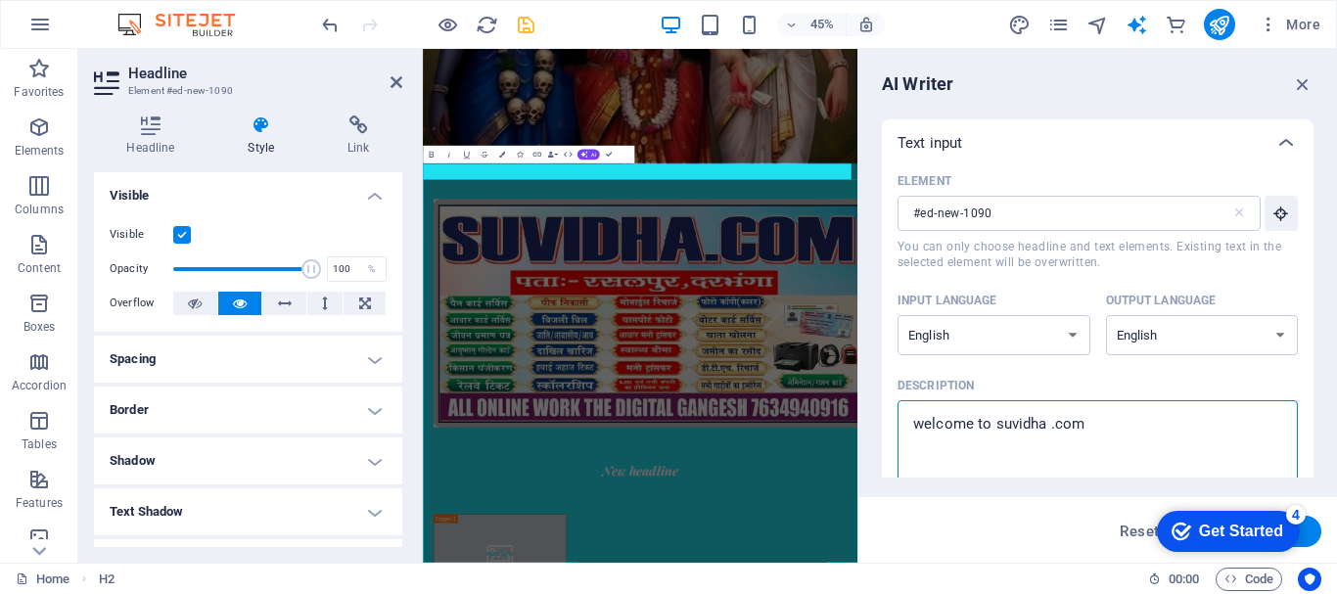
type textarea "x"
type textarea "welcome to suvidha .com r"
type textarea "x"
type textarea "welcome to suvidha .com ra"
type textarea "x"
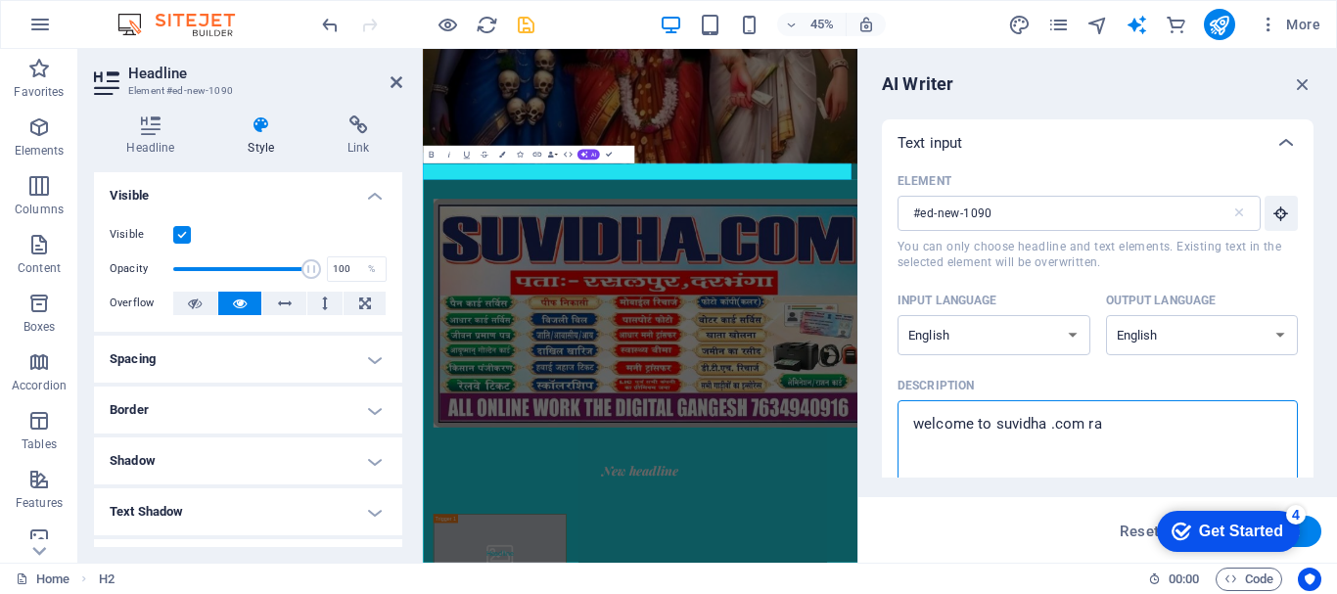
type textarea "welcome to suvidha .com ras"
type textarea "x"
type textarea "welcome to suvidha .com rasa"
type textarea "x"
type textarea "welcome to suvidha .com rasal"
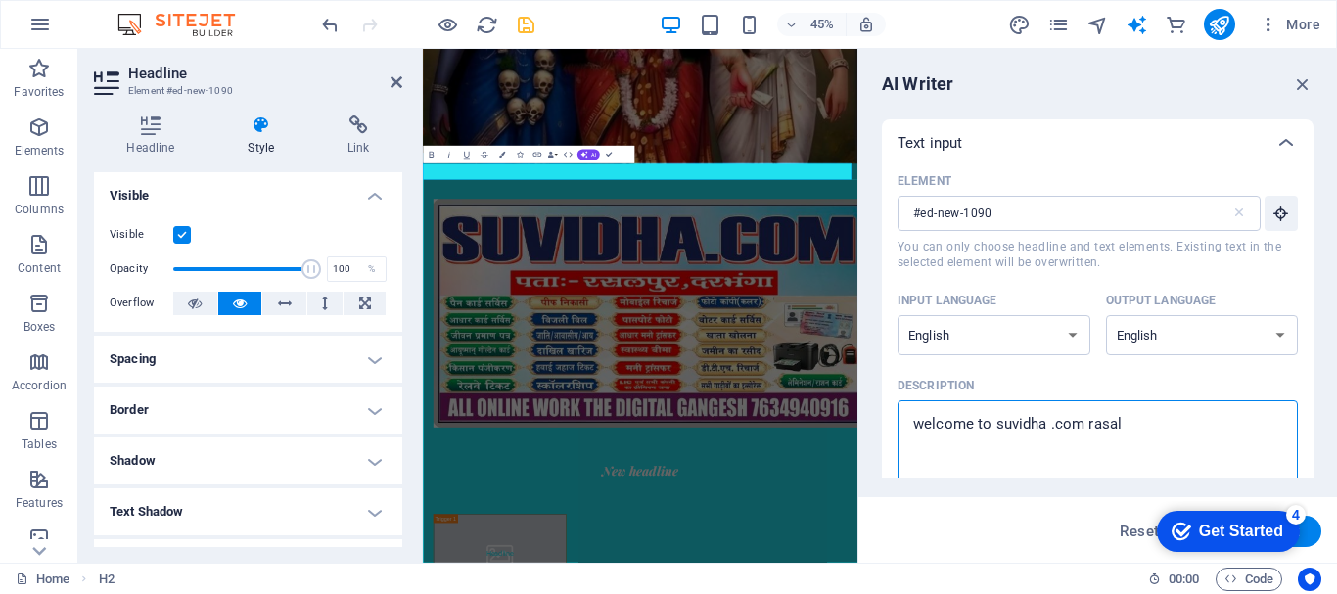
type textarea "x"
type textarea "welcome to suvidha .com rasalp"
type textarea "x"
type textarea "welcome to suvidha .com rasalpu"
type textarea "x"
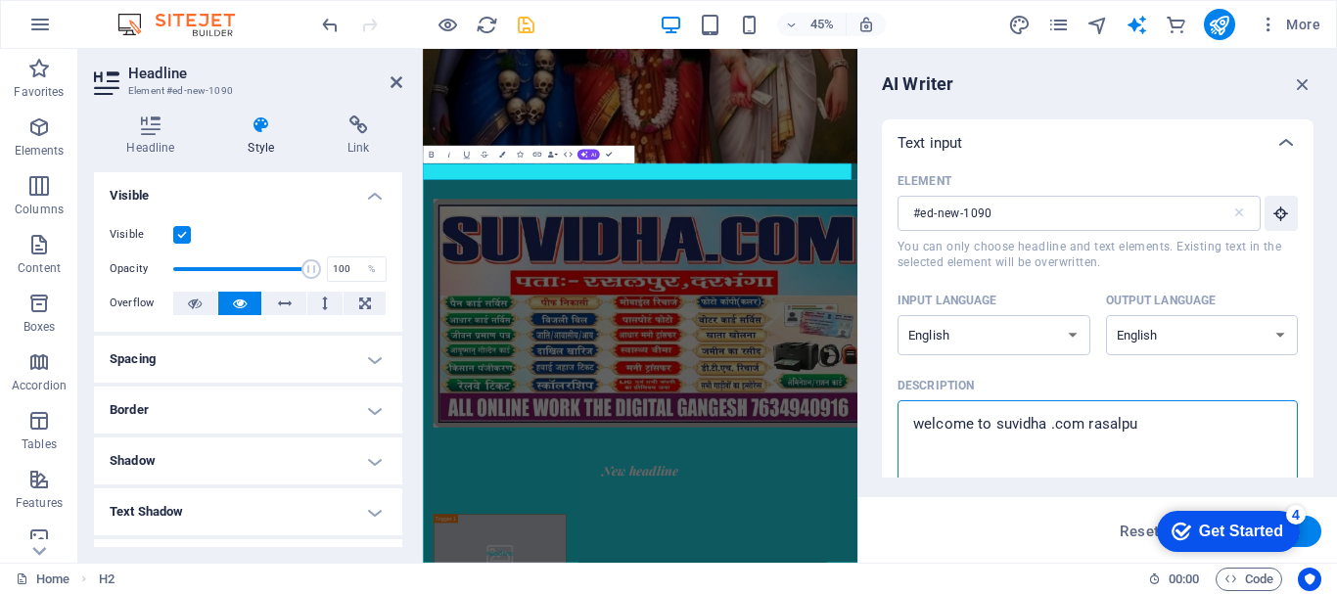
type textarea "welcome to suvidha .com rasalpur"
type textarea "x"
type textarea "welcome to suvidha .com rasalpur"
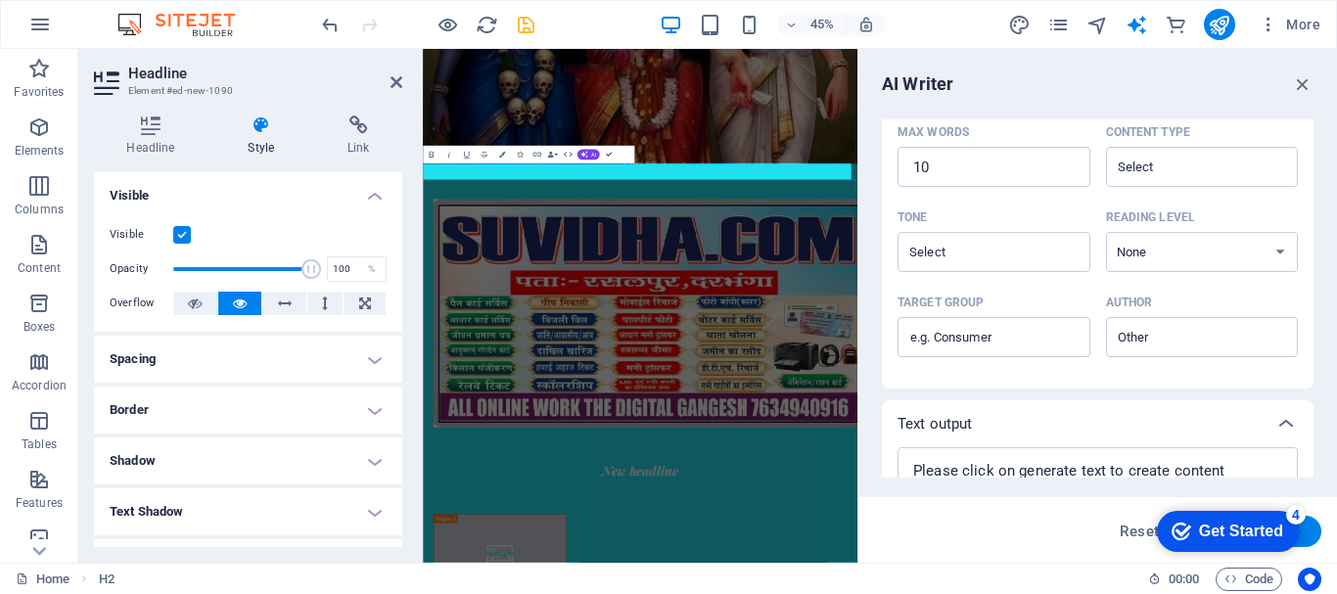
scroll to position [537, 0]
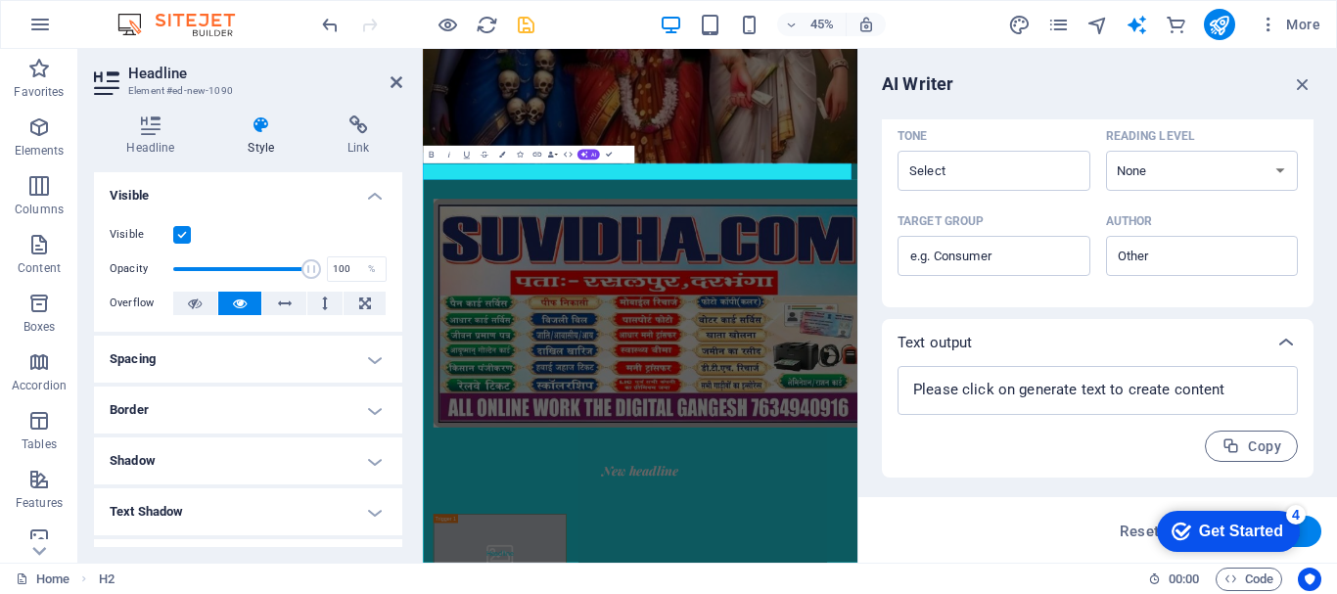
click at [1317, 536] on button "Generate text" at bounding box center [1254, 531] width 136 height 31
type textarea "x"
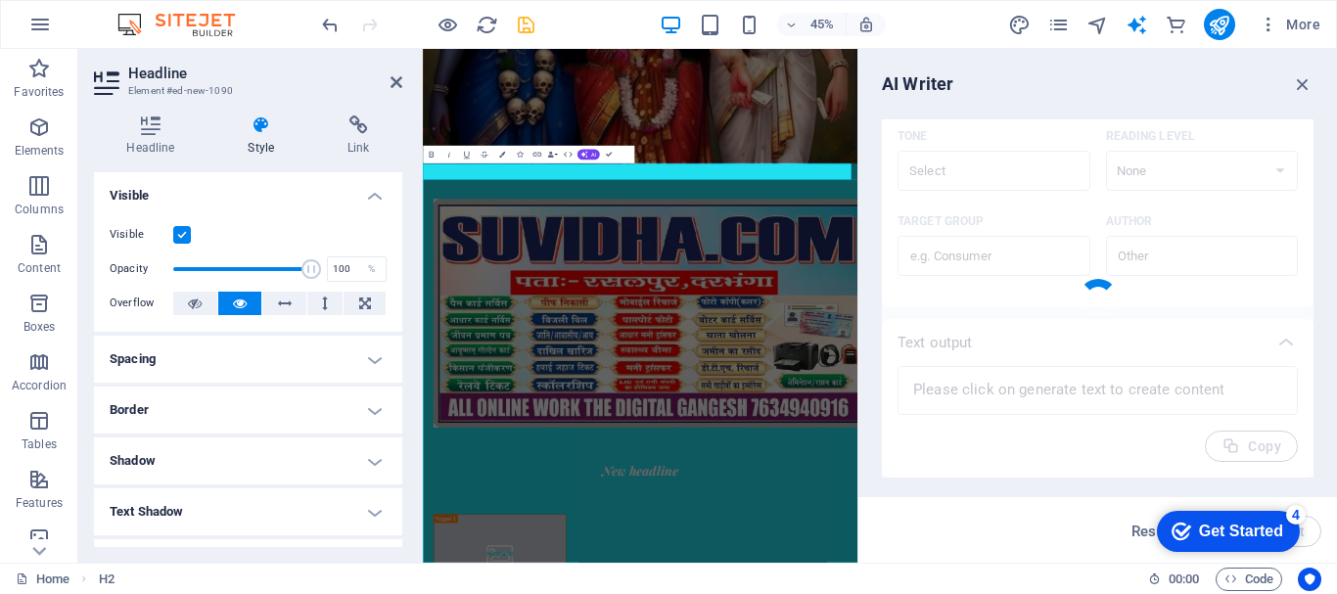
type textarea "x"
type textarea "Discover Rasalpur at [DOMAIN_NAME]! Welcome!"
type textarea "x"
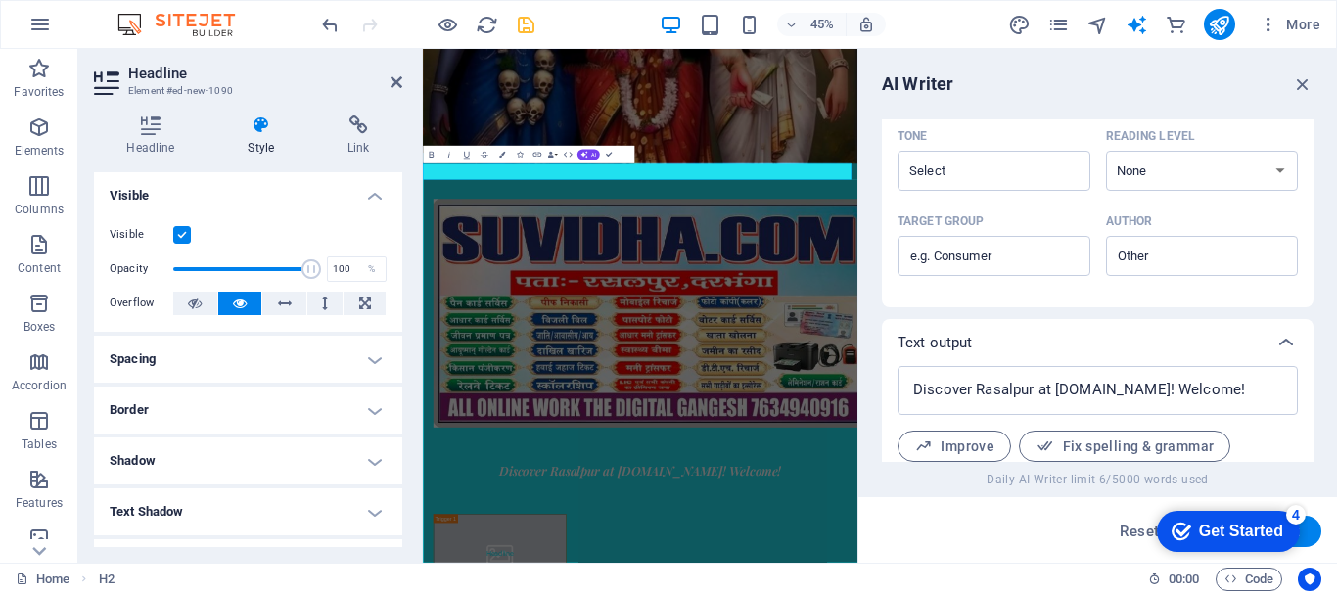
scroll to position [639, 0]
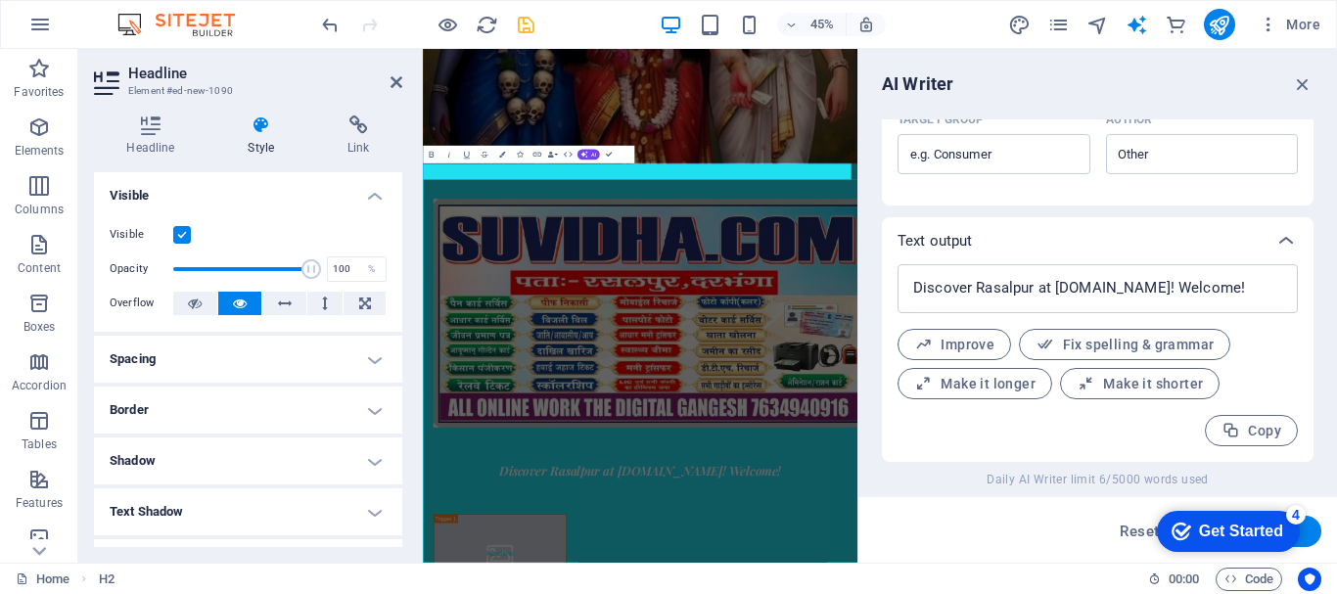
click at [1315, 535] on button "Generate text" at bounding box center [1254, 531] width 136 height 31
type textarea "x"
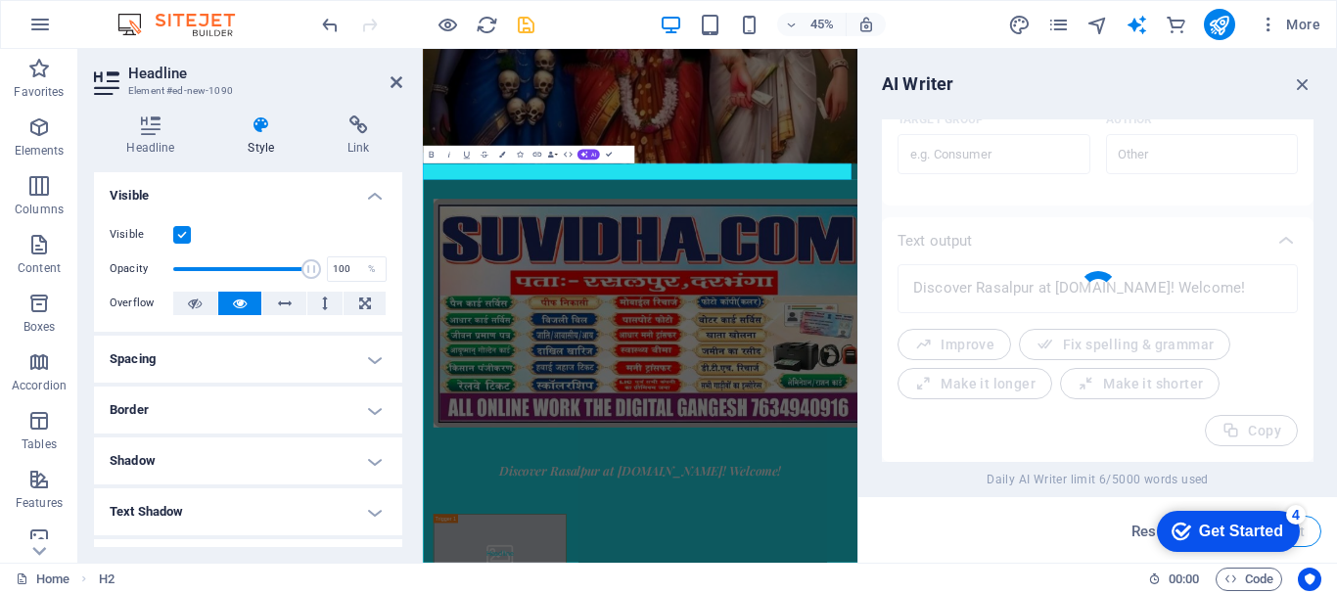
type textarea "x"
type textarea "Welcome to [DOMAIN_NAME], Rasalpur's premier online destination!"
type textarea "x"
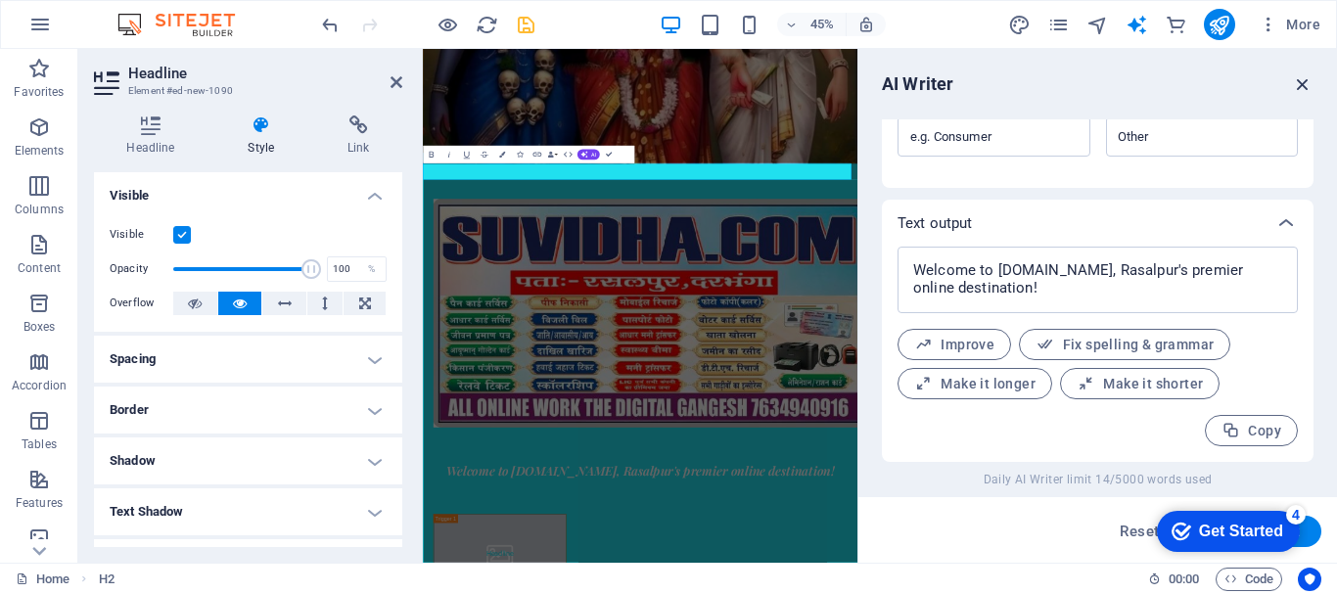
drag, startPoint x: 923, startPoint y: 27, endPoint x: 1300, endPoint y: 85, distance: 381.3
click at [1300, 85] on icon "button" at bounding box center [1303, 84] width 22 height 22
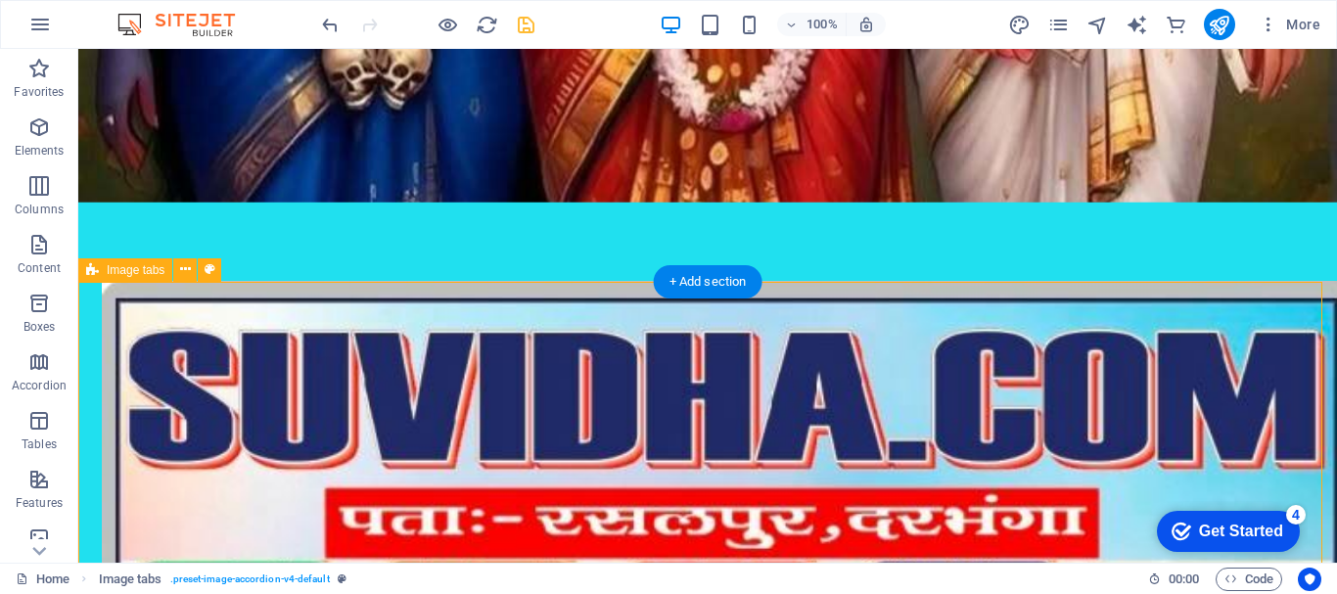
scroll to position [671, 0]
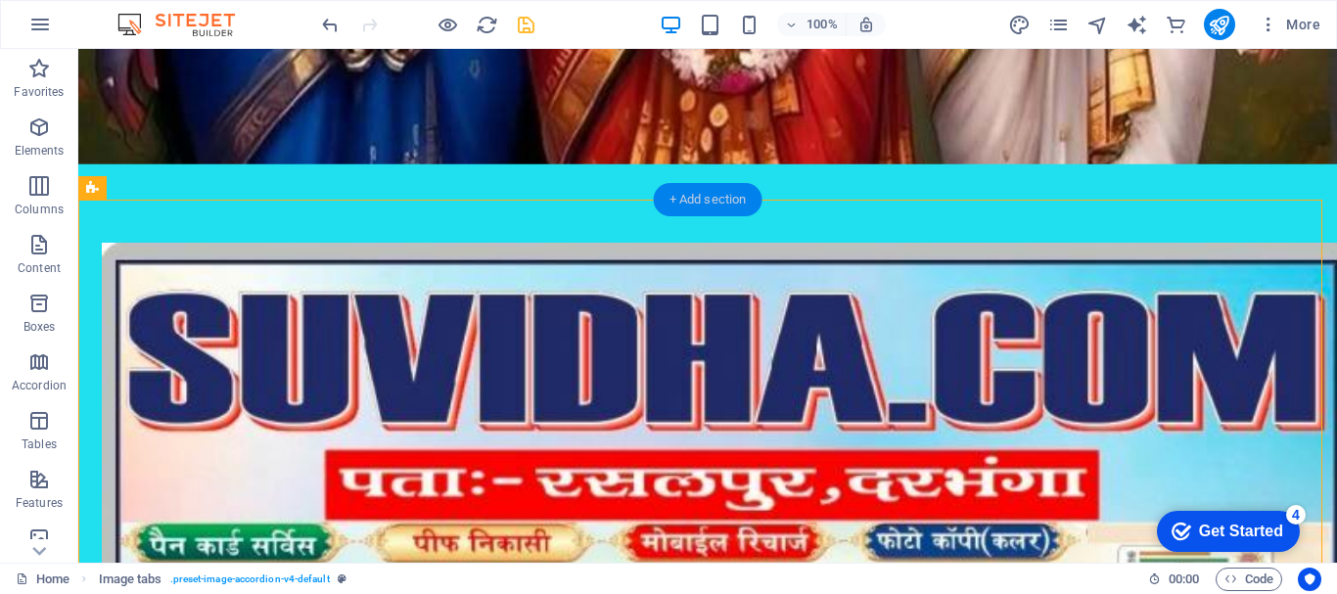
click at [701, 196] on div "+ Add section" at bounding box center [708, 199] width 109 height 33
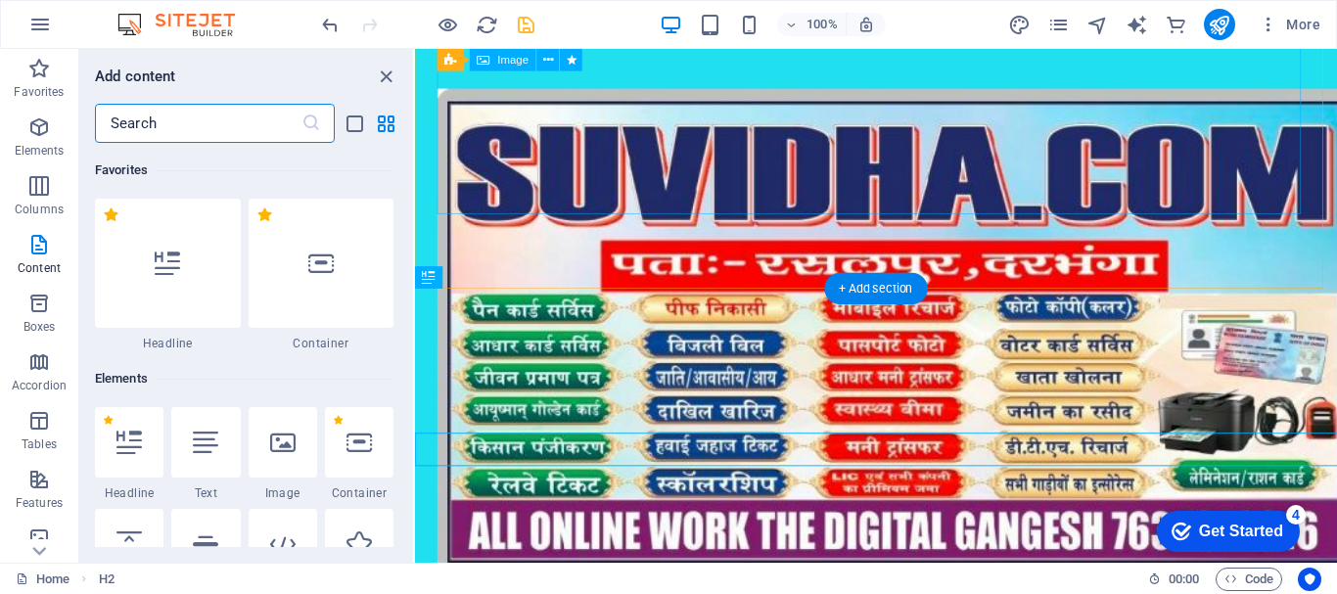
scroll to position [382, 0]
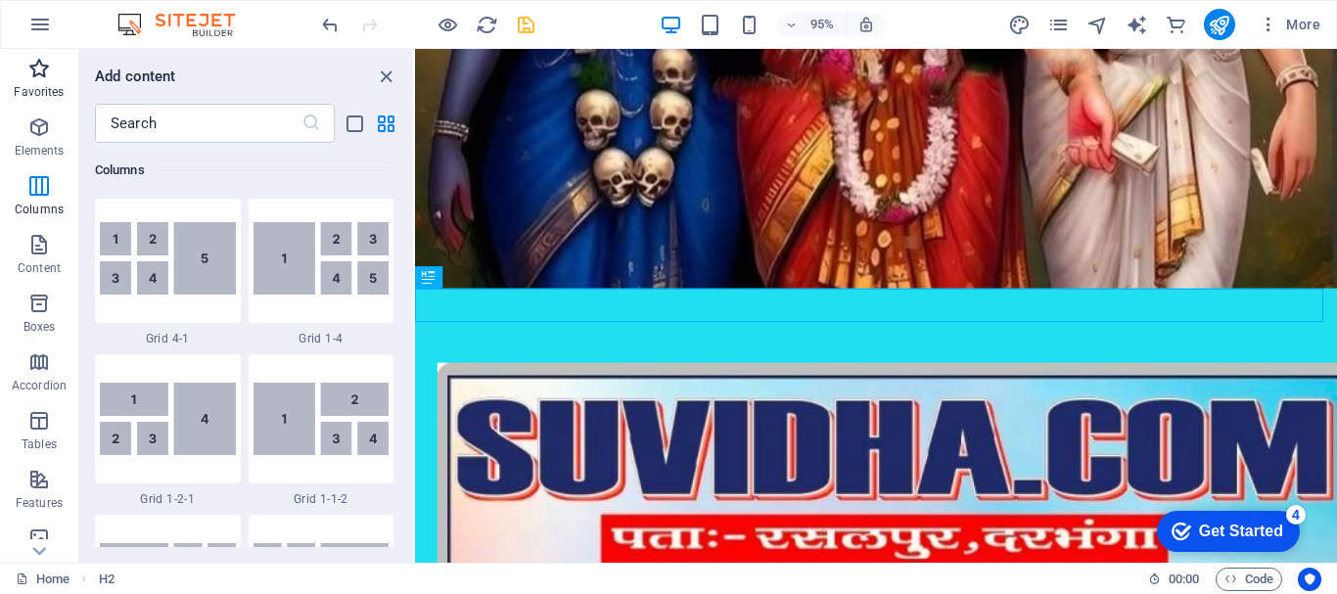
click at [23, 68] on span "Favorites" at bounding box center [39, 80] width 78 height 47
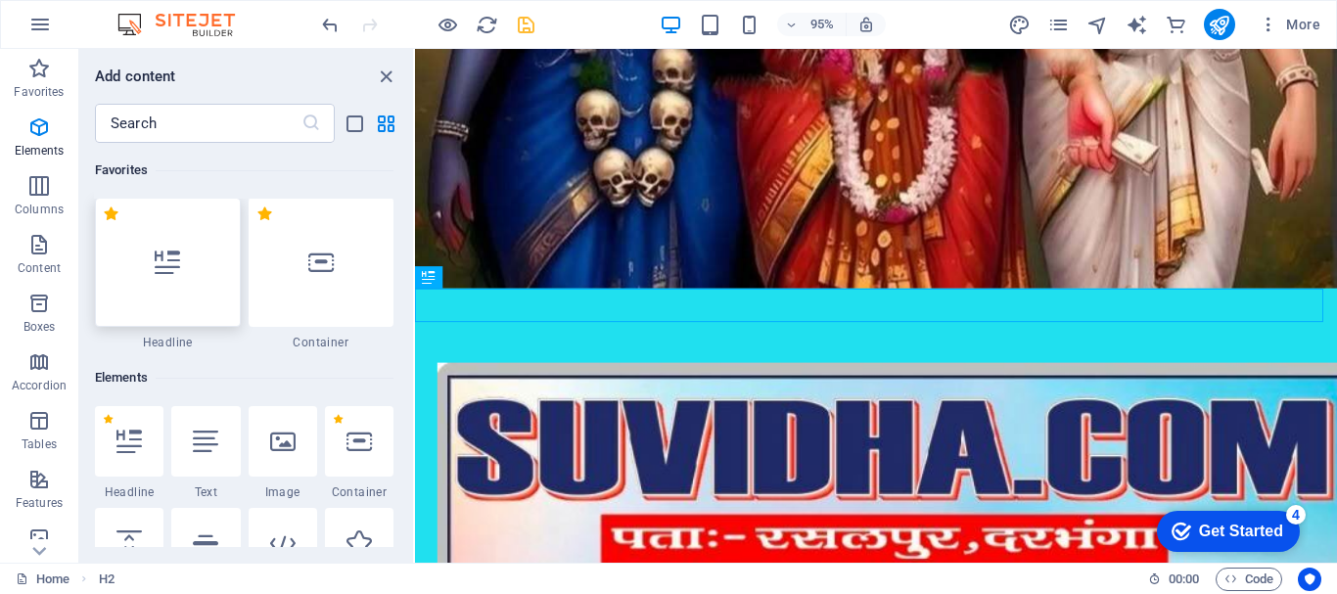
scroll to position [0, 0]
click at [164, 285] on div at bounding box center [168, 263] width 146 height 129
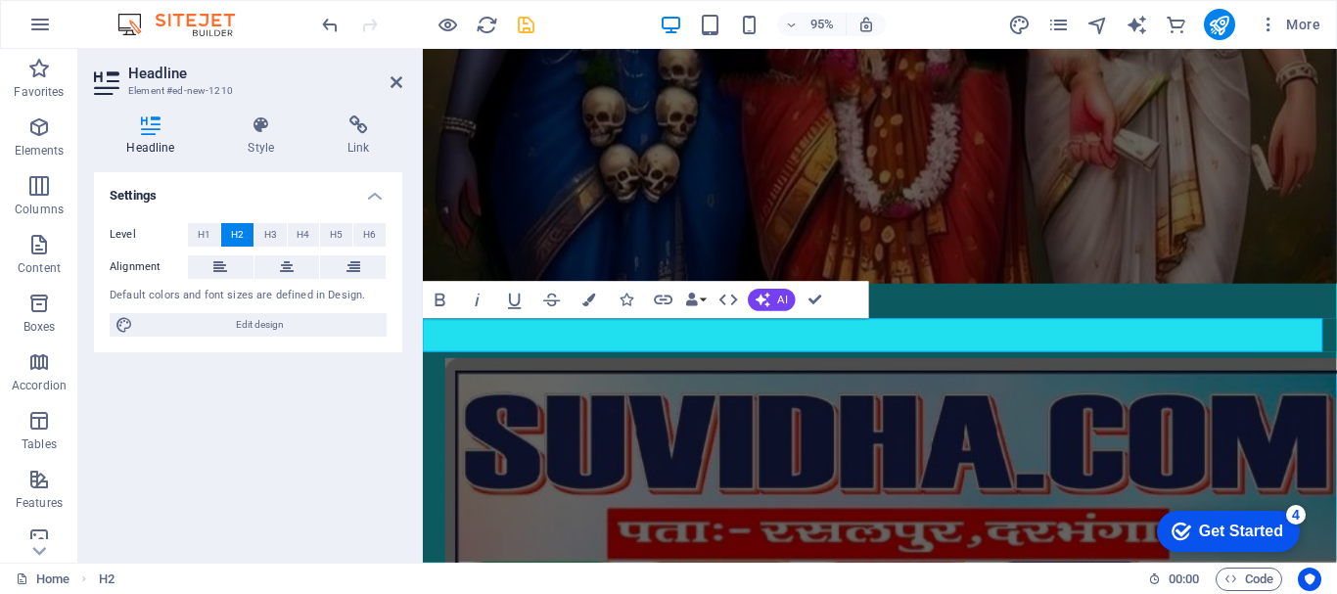
click at [598, 297] on button "Colors" at bounding box center [589, 299] width 35 height 37
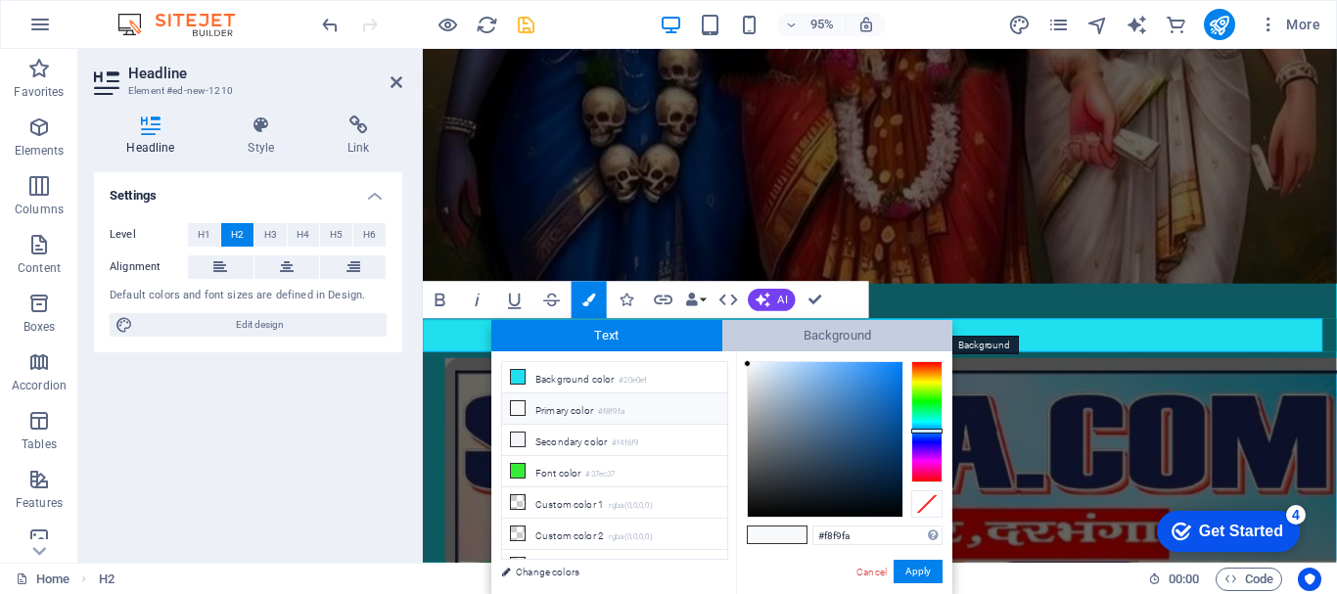
click at [840, 333] on span "Background" at bounding box center [837, 335] width 231 height 31
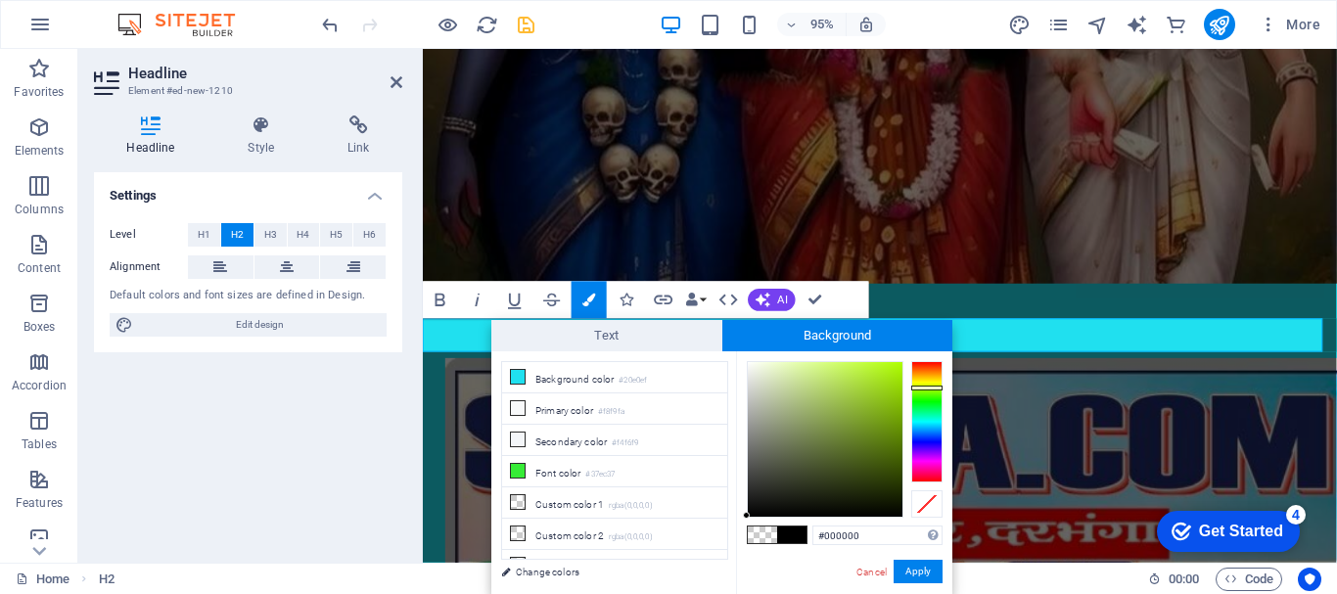
click at [925, 388] on div at bounding box center [926, 421] width 31 height 121
drag, startPoint x: 925, startPoint y: 388, endPoint x: 929, endPoint y: 373, distance: 15.2
click at [926, 386] on div at bounding box center [926, 388] width 31 height 5
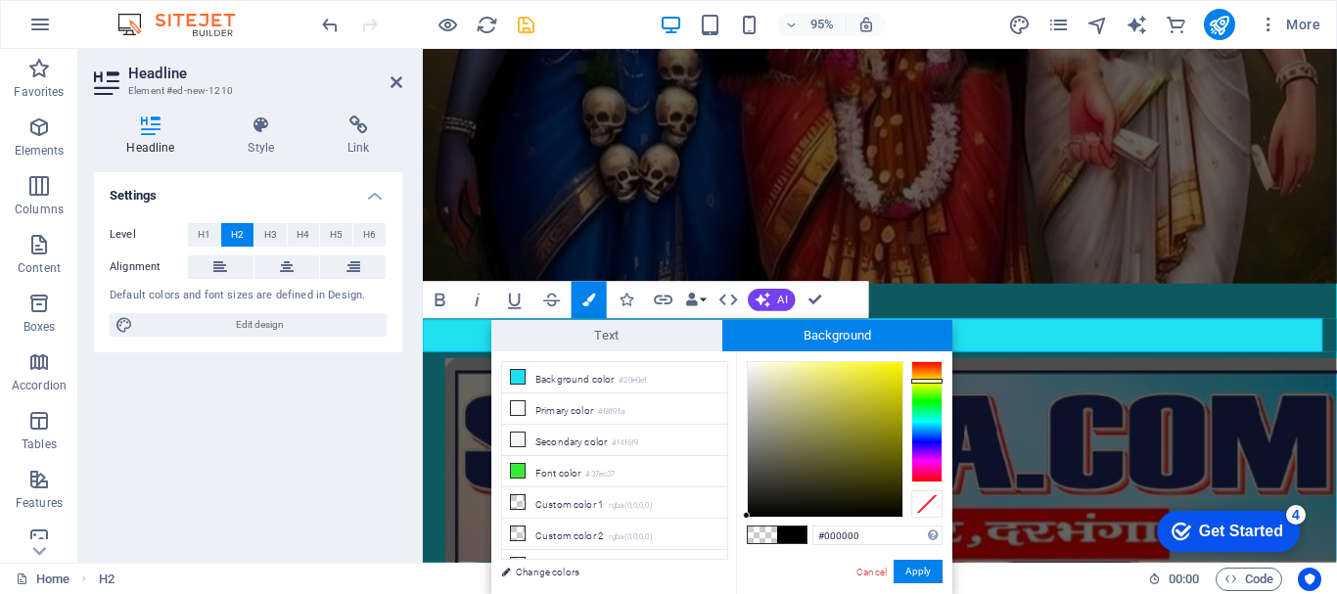
click at [928, 381] on div at bounding box center [926, 421] width 31 height 121
type input "#f2ed3c"
click at [863, 369] on div at bounding box center [825, 439] width 155 height 155
click at [915, 573] on button "Apply" at bounding box center [918, 571] width 49 height 23
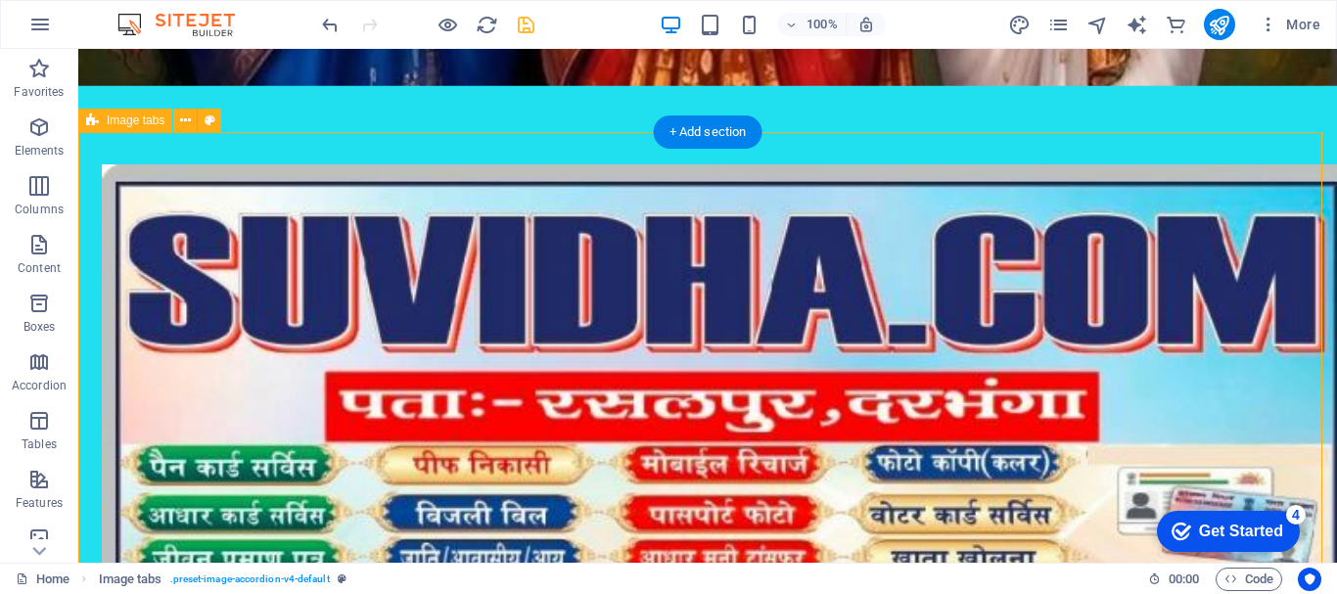
scroll to position [773, 0]
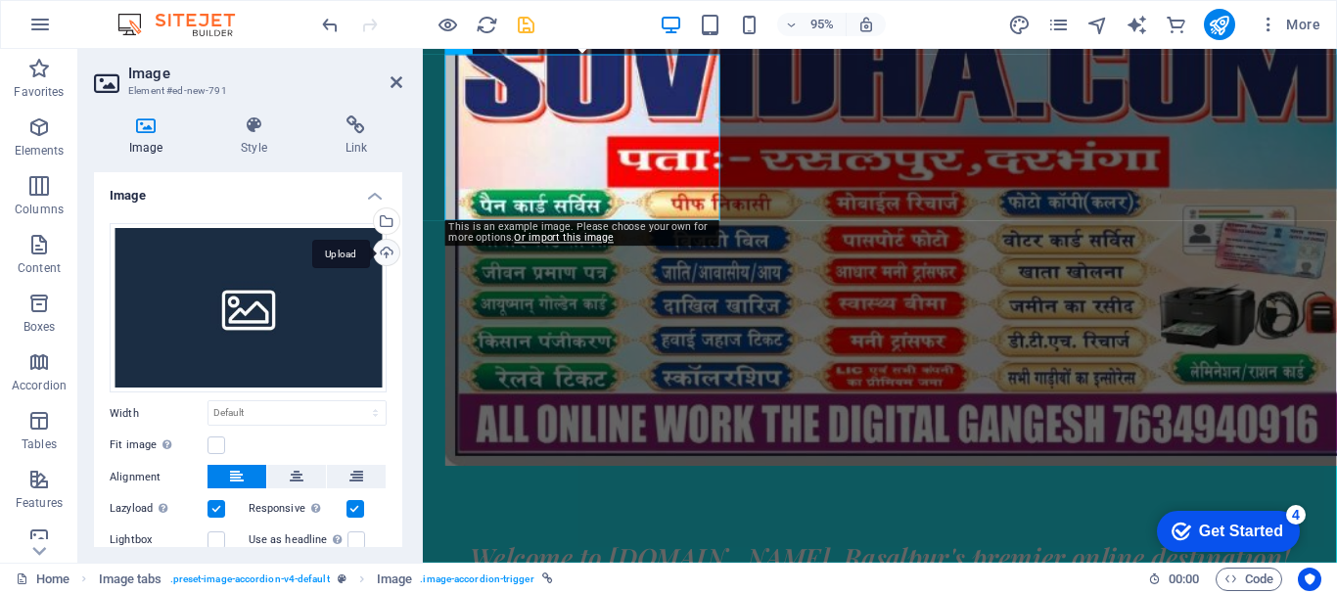
click at [372, 252] on div "Upload" at bounding box center [384, 254] width 29 height 29
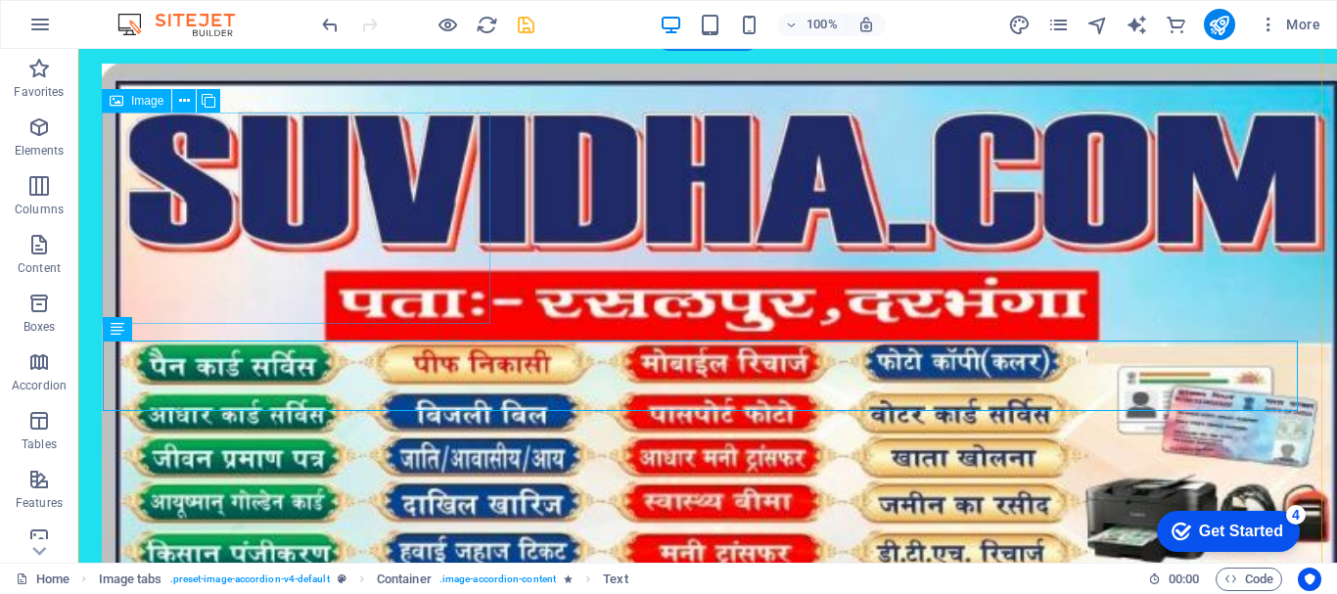
scroll to position [871, 0]
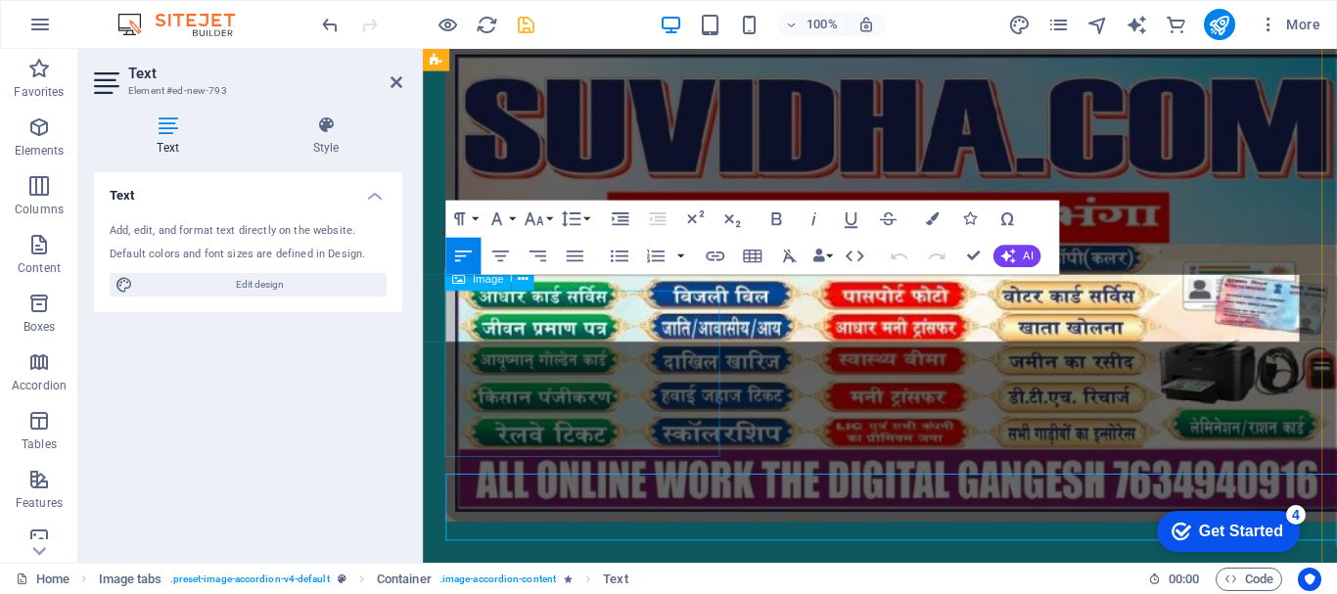
scroll to position [716, 0]
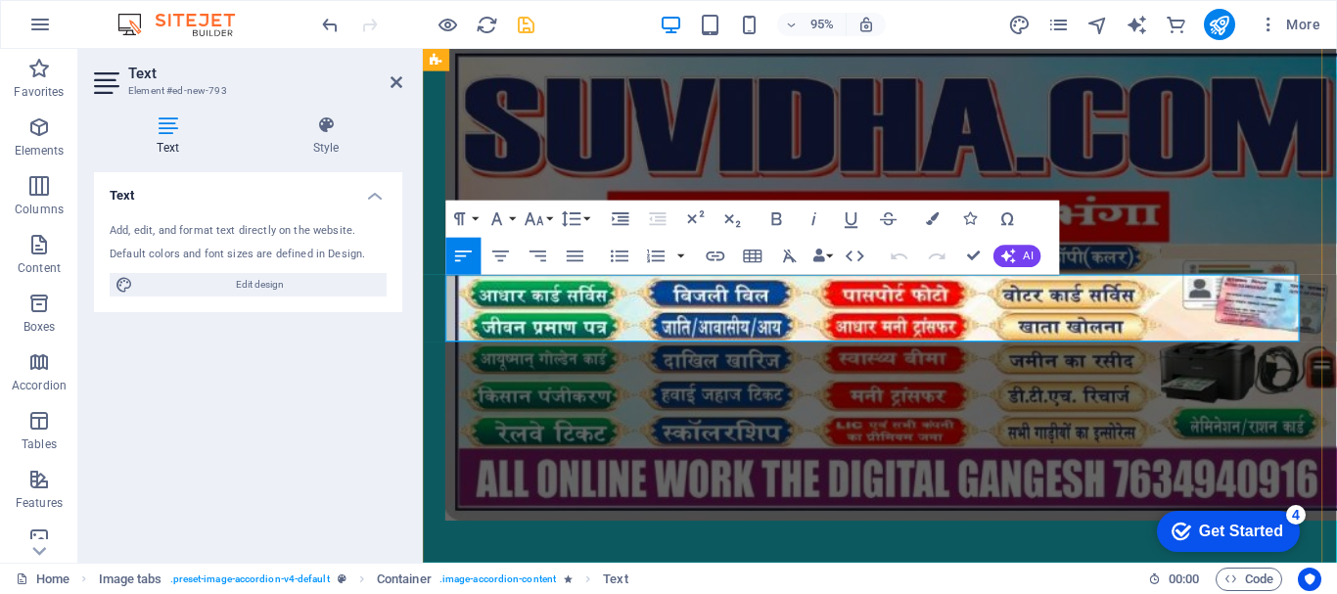
click at [1002, 253] on icon "button" at bounding box center [1009, 256] width 15 height 15
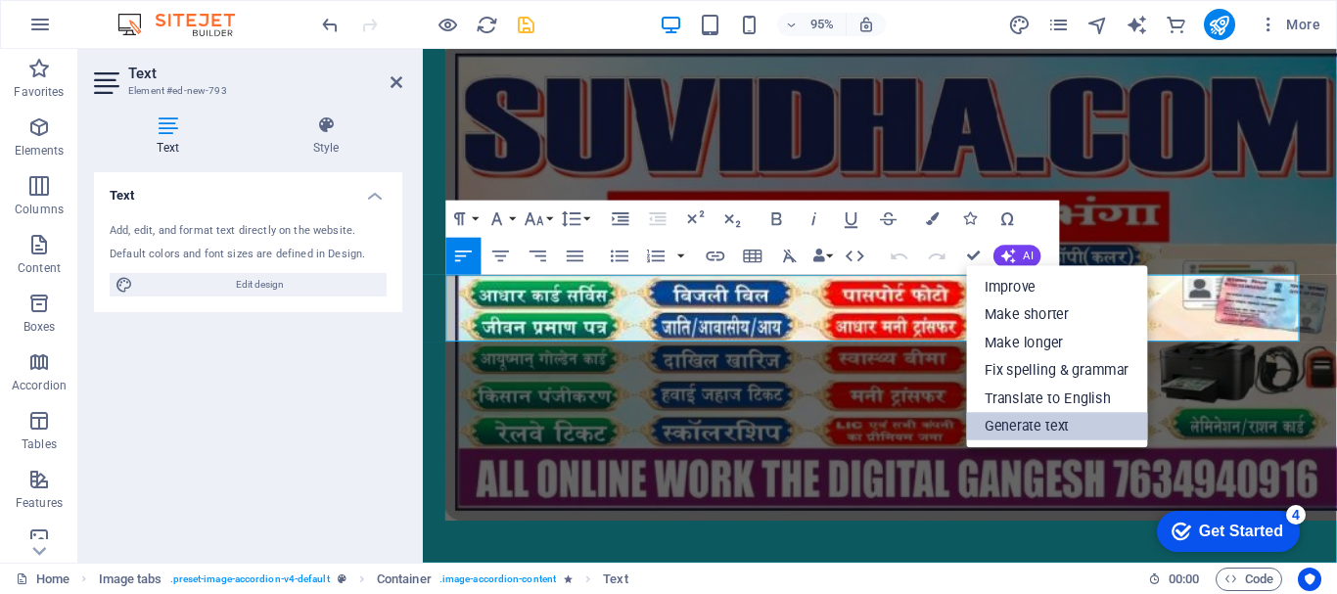
click at [1039, 427] on link "Generate text" at bounding box center [1056, 426] width 181 height 28
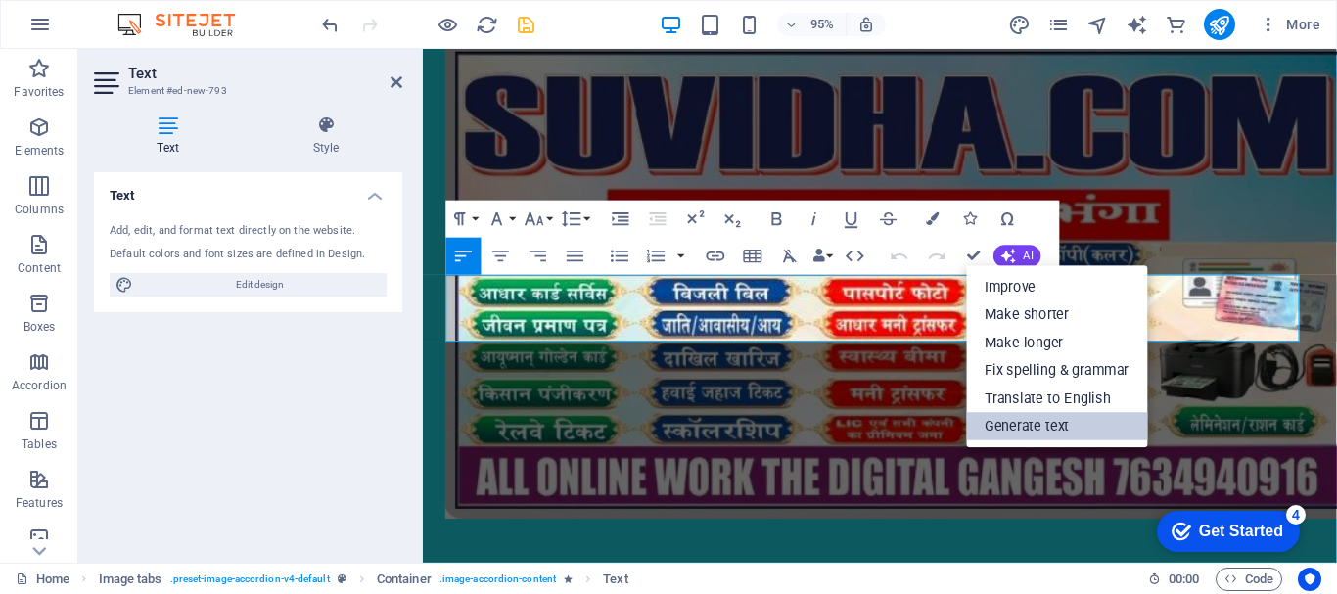
select select "English"
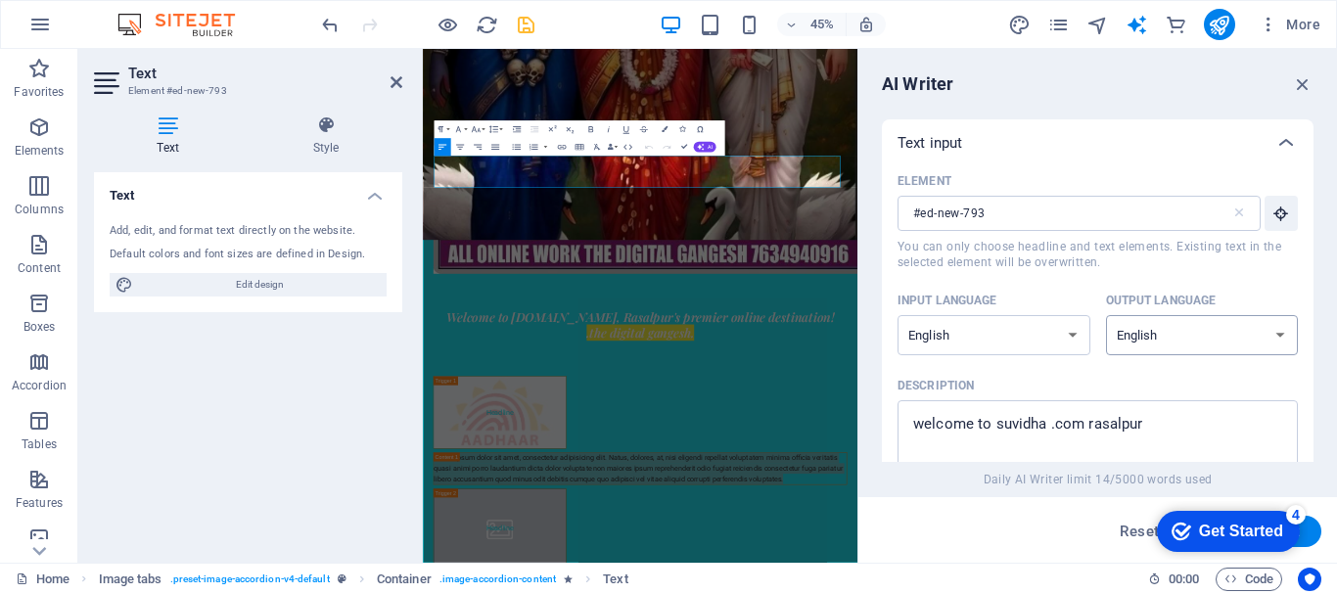
click at [1195, 344] on select "Albanian Arabic Armenian Awadhi Azerbaijani Bashkir Basque Belarusian Bengali B…" at bounding box center [1202, 335] width 193 height 40
select select "Hindi"
click at [1106, 315] on select "Albanian Arabic Armenian Awadhi Azerbaijani Bashkir Basque Belarusian Bengali B…" at bounding box center [1202, 335] width 193 height 40
type textarea "x"
click at [1135, 429] on textarea "welcome to suvidha .com rasalpur" at bounding box center [1098, 442] width 381 height 64
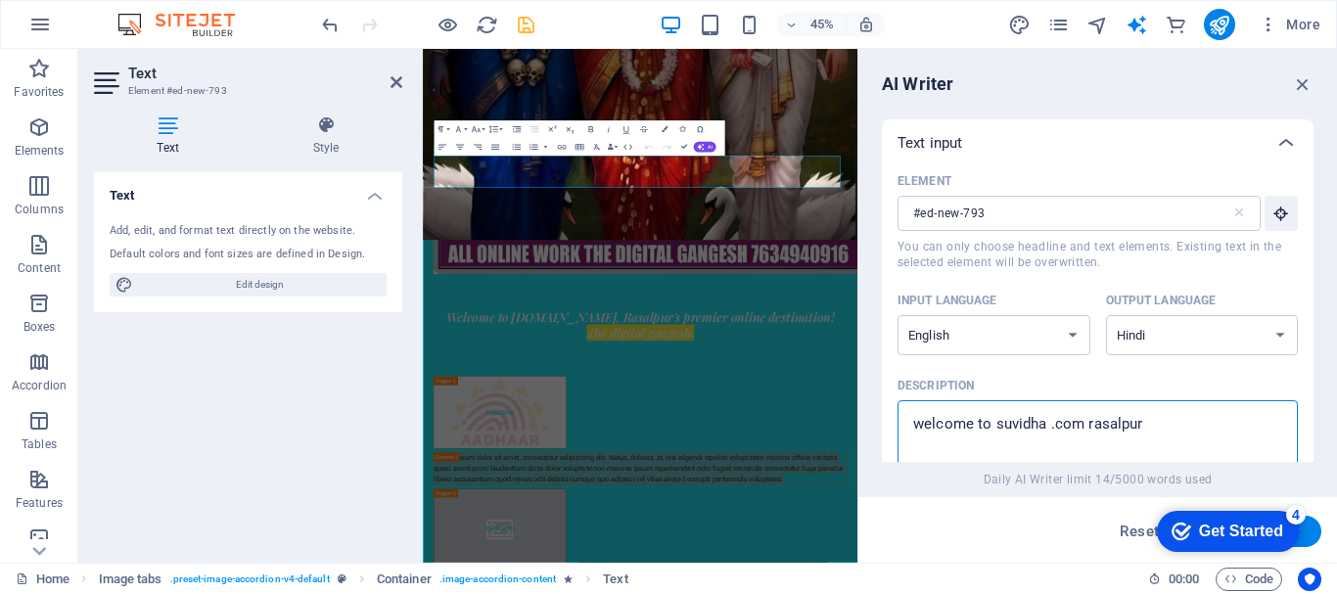
click at [1135, 429] on textarea "welcome to suvidha .com rasalpur" at bounding box center [1098, 442] width 381 height 64
type textarea "a"
type textarea "x"
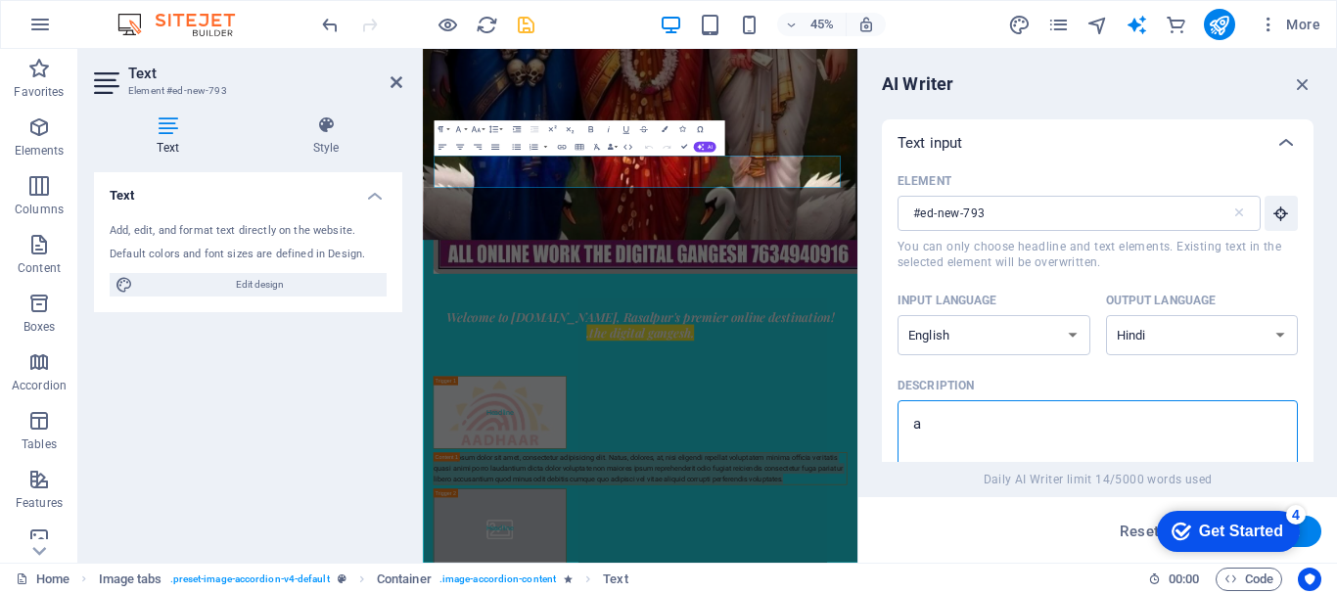
type textarea "aa"
type textarea "x"
type textarea "aad"
type textarea "x"
type textarea "aadh"
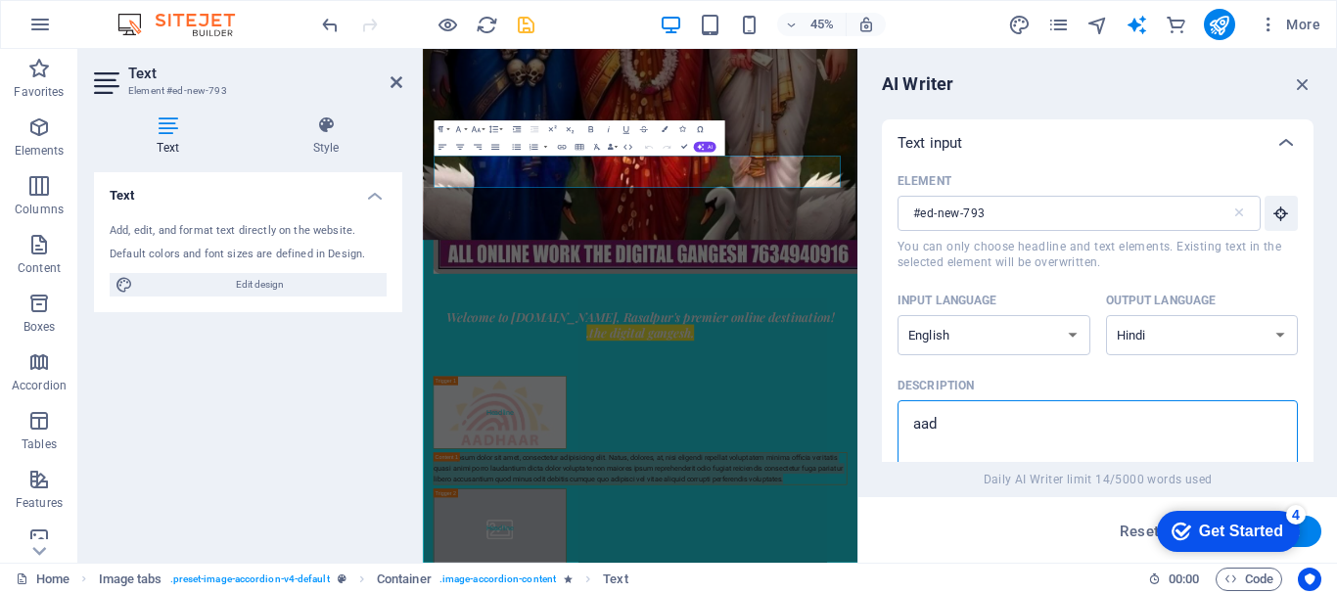
type textarea "x"
type textarea "aadha"
type textarea "x"
type textarea "aadhar"
type textarea "x"
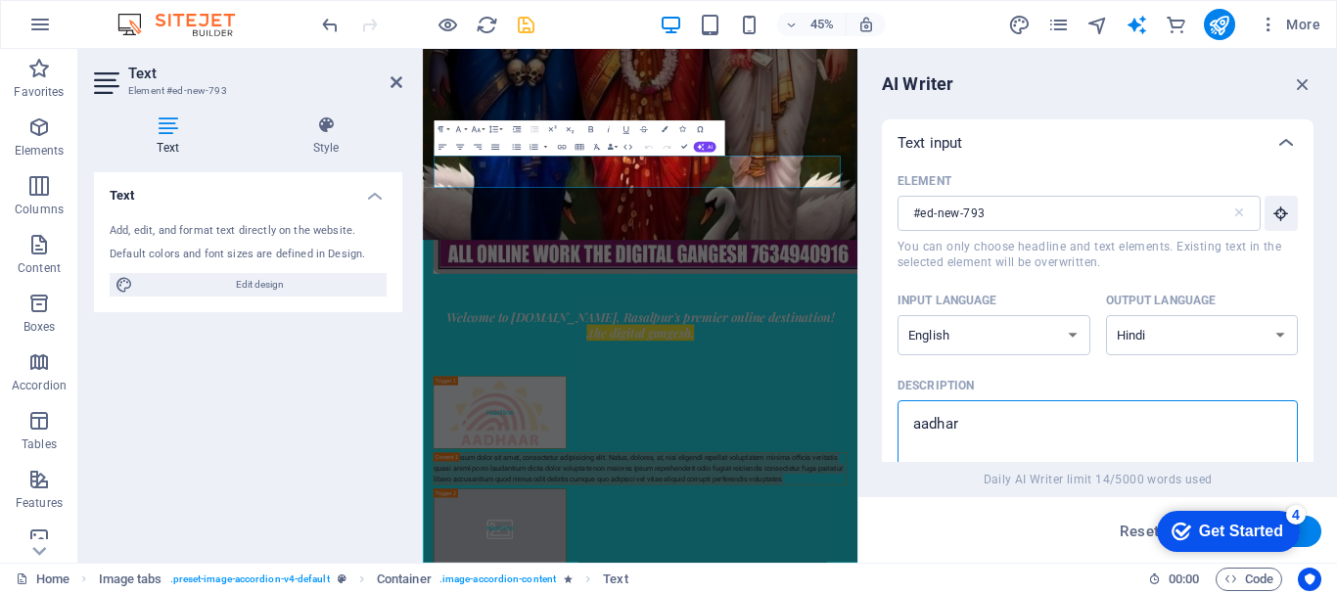
type textarea "aadhar"
type textarea "x"
type textarea "aadhar m"
type textarea "x"
type textarea "aadhar me"
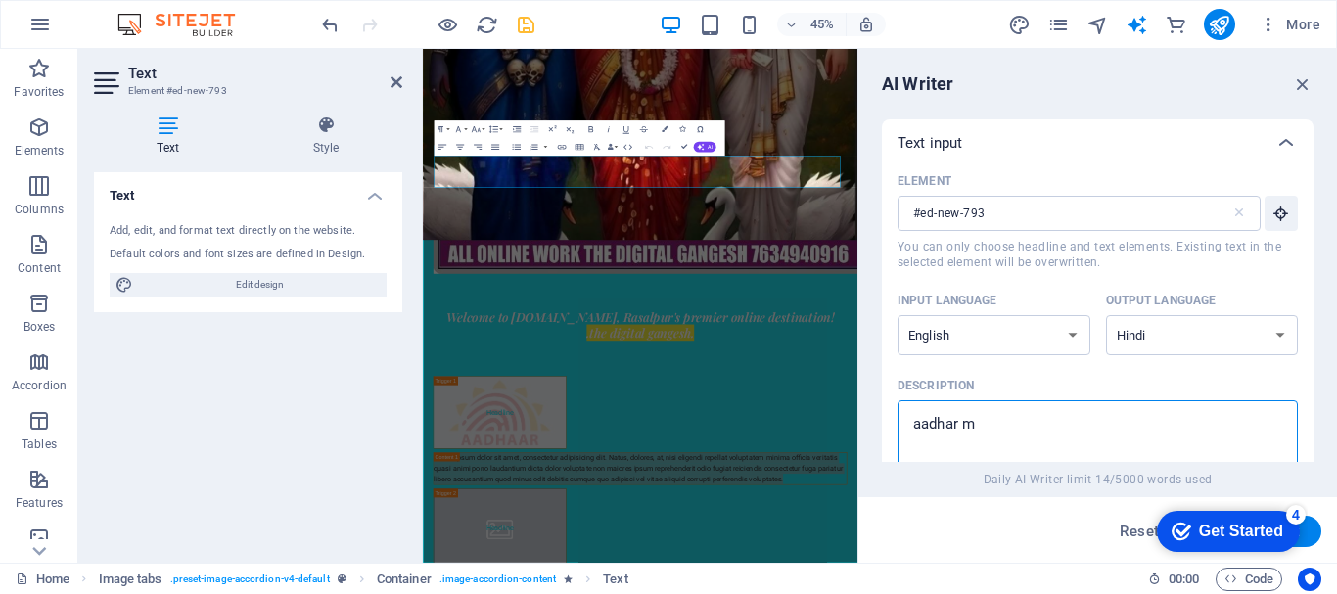
type textarea "x"
type textarea "aadhar me"
type textarea "x"
type textarea "aadhar me s"
type textarea "x"
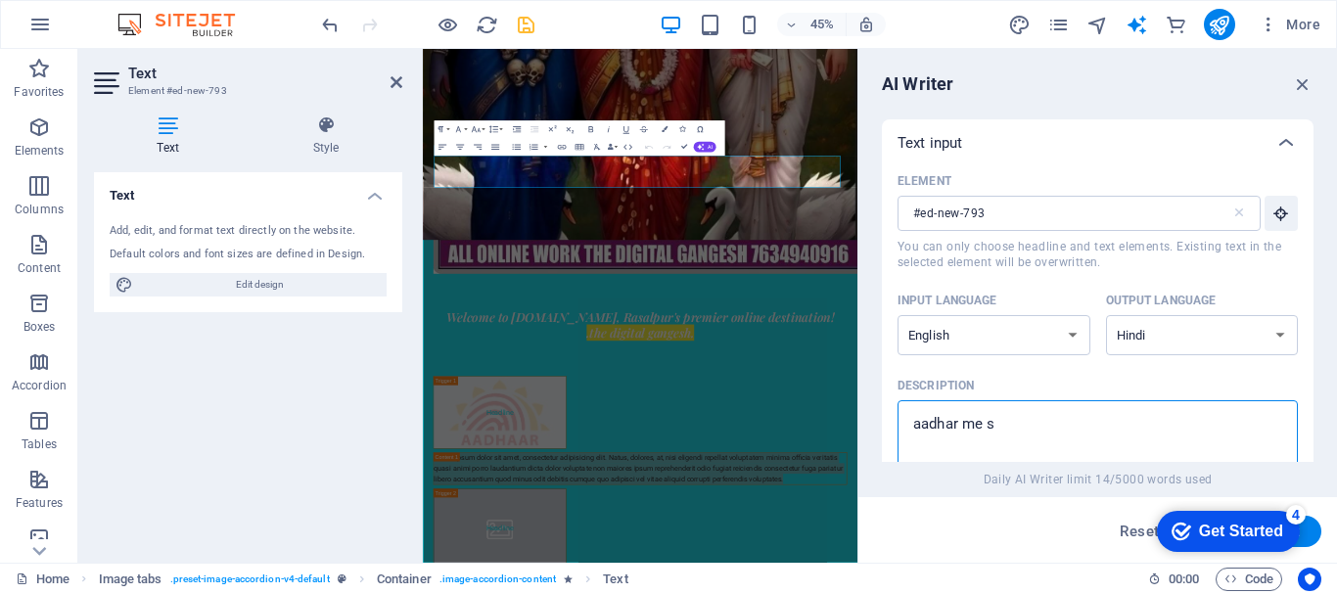
type textarea "aadhar me su"
type textarea "x"
type textarea "aadhar me sud"
type textarea "x"
type textarea "aadhar me sudh"
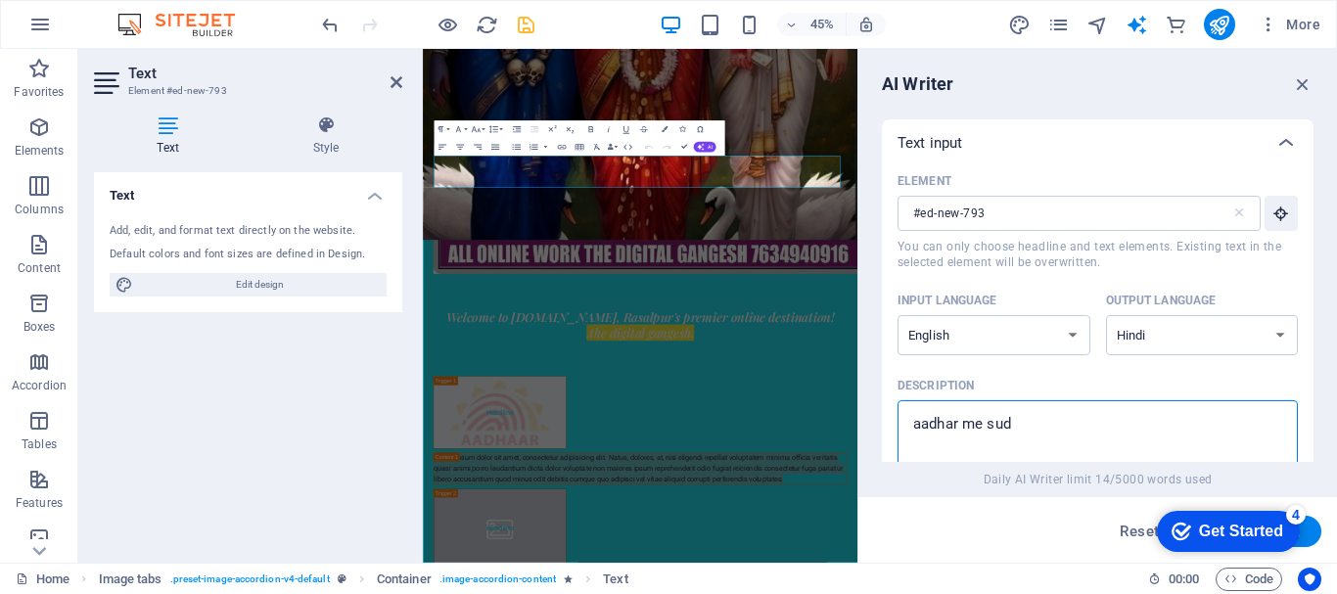
type textarea "x"
type textarea "aadhar me sudha"
type textarea "x"
type textarea "aadhar me sudhar"
type textarea "x"
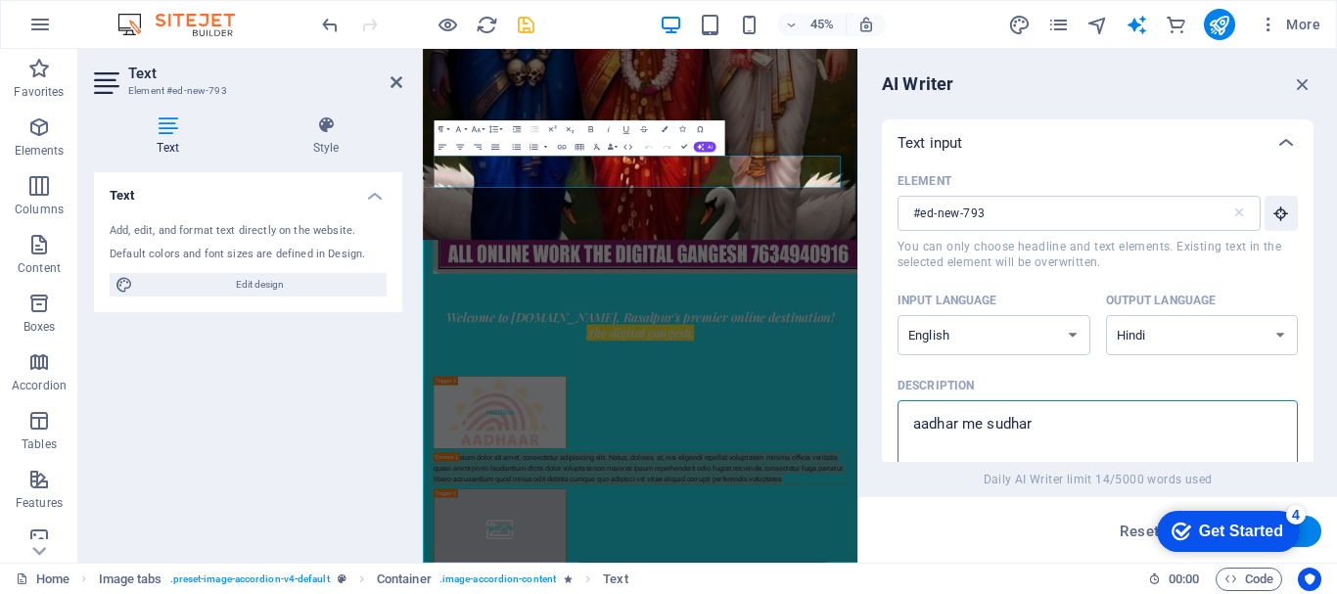
type textarea "aadhar me sudhar"
type textarea "x"
type textarea "aadhar me sudhar j"
type textarea "x"
type textarea "aadhar me sudhar ja"
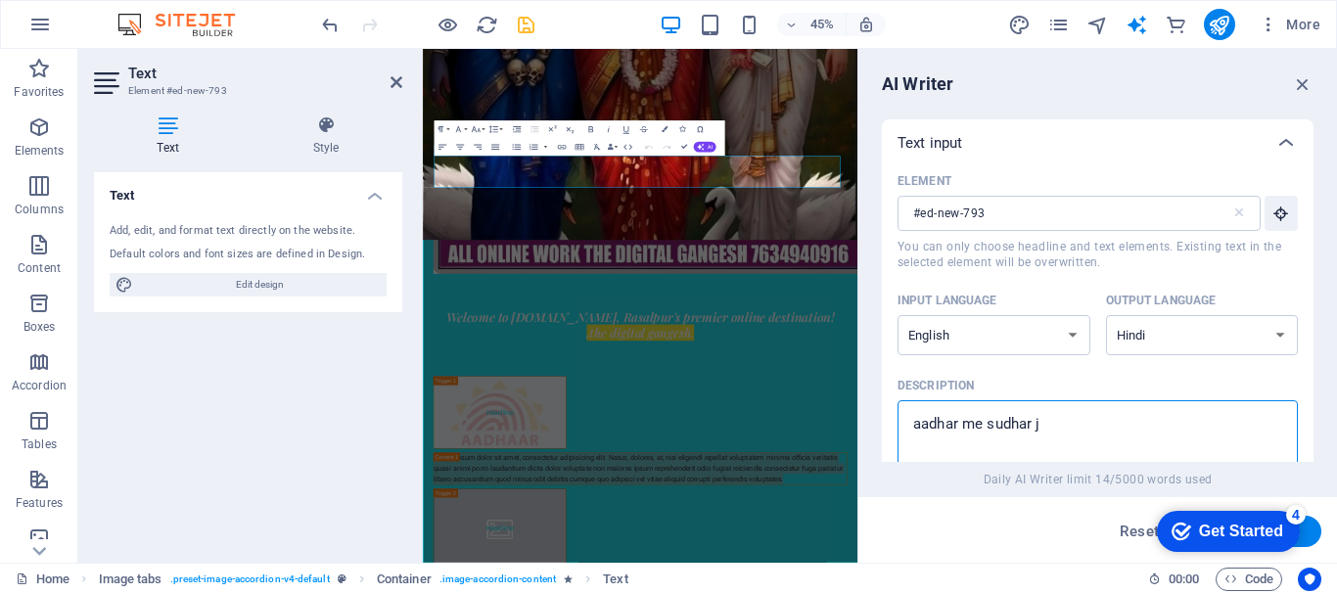
type textarea "x"
type textarea "aadhar me [PERSON_NAME]"
type textarea "x"
type textarea "aadhar me sudhar janm"
type textarea "x"
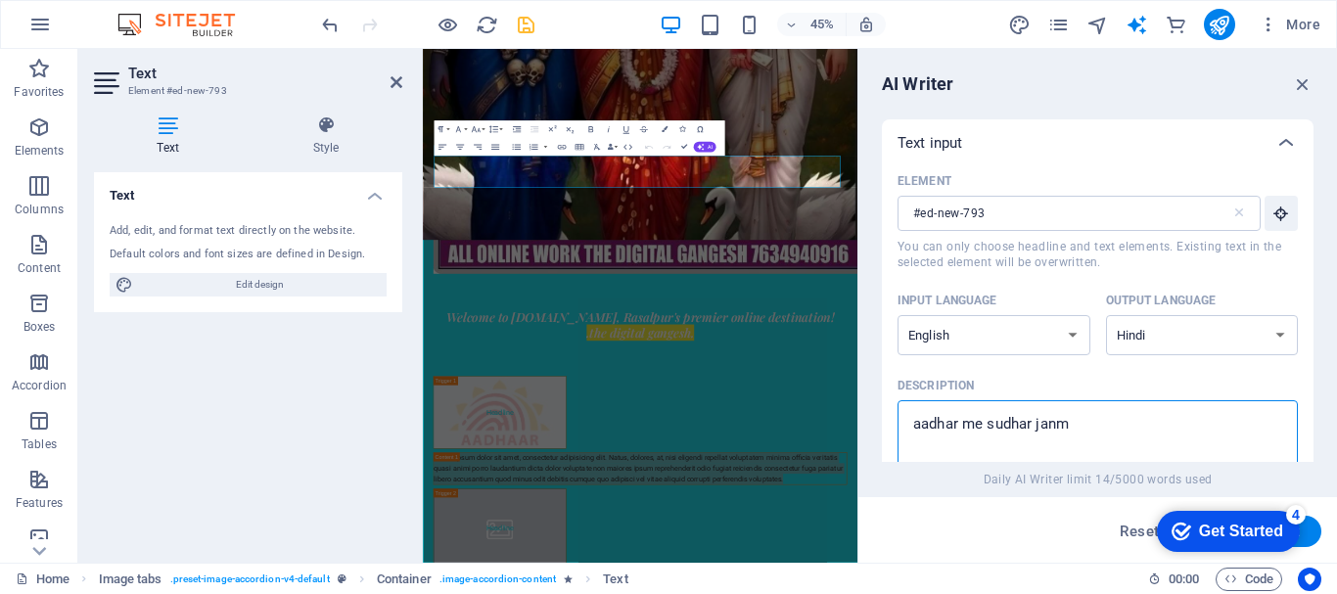
type textarea "aadhar me sudhar janm"
type textarea "x"
type textarea "aadhar me sudhar janm t"
type textarea "x"
type textarea "aadhar me sudhar janm ti"
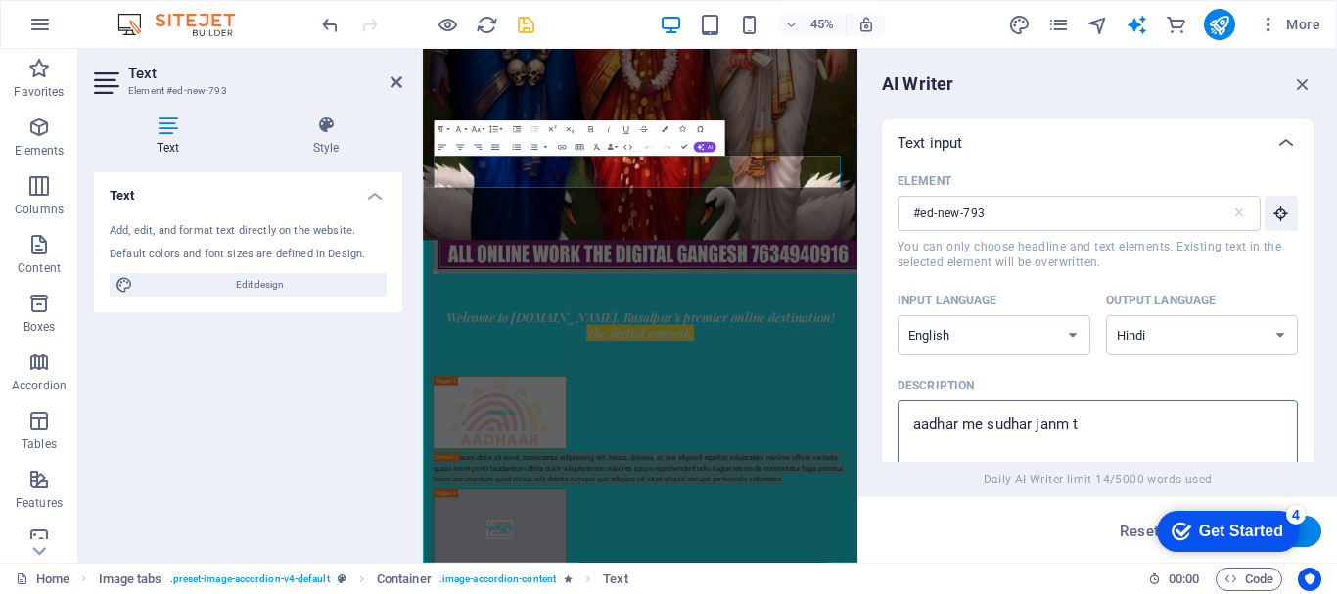
type textarea "x"
type textarea "aadhar me [PERSON_NAME]"
type textarea "x"
type textarea "aadhar me sudhar [PERSON_NAME]"
type textarea "x"
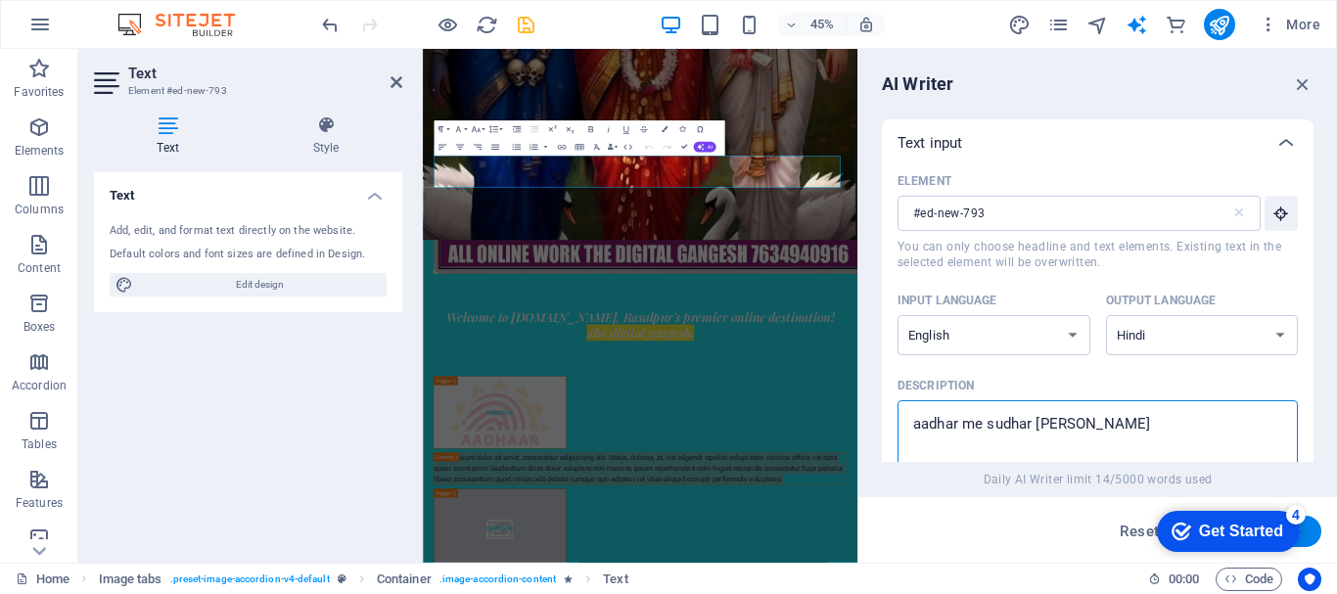
type textarea "aadhar me sudhar [PERSON_NAME]"
type textarea "x"
type textarea "aadhar me sudhar [PERSON_NAME]"
type textarea "x"
type textarea "aadhar me sudhar [PERSON_NAME]"
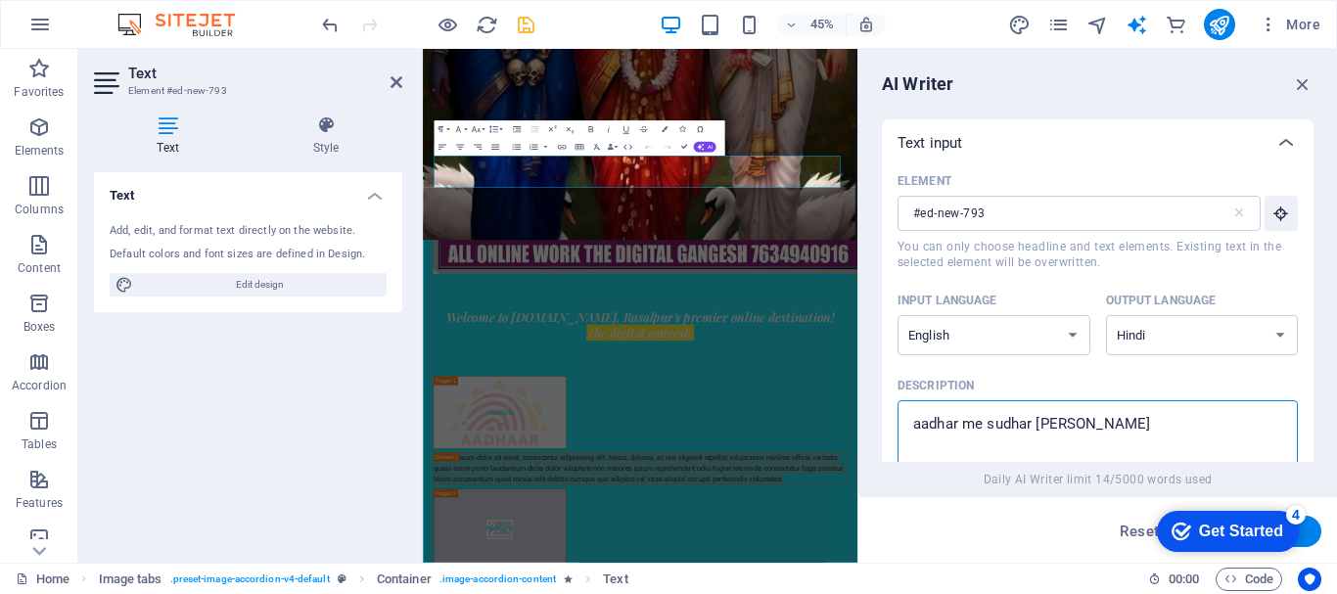
type textarea "x"
type textarea "aadhar me [PERSON_NAME]"
type textarea "x"
type textarea "aadhar me [PERSON_NAME]"
type textarea "x"
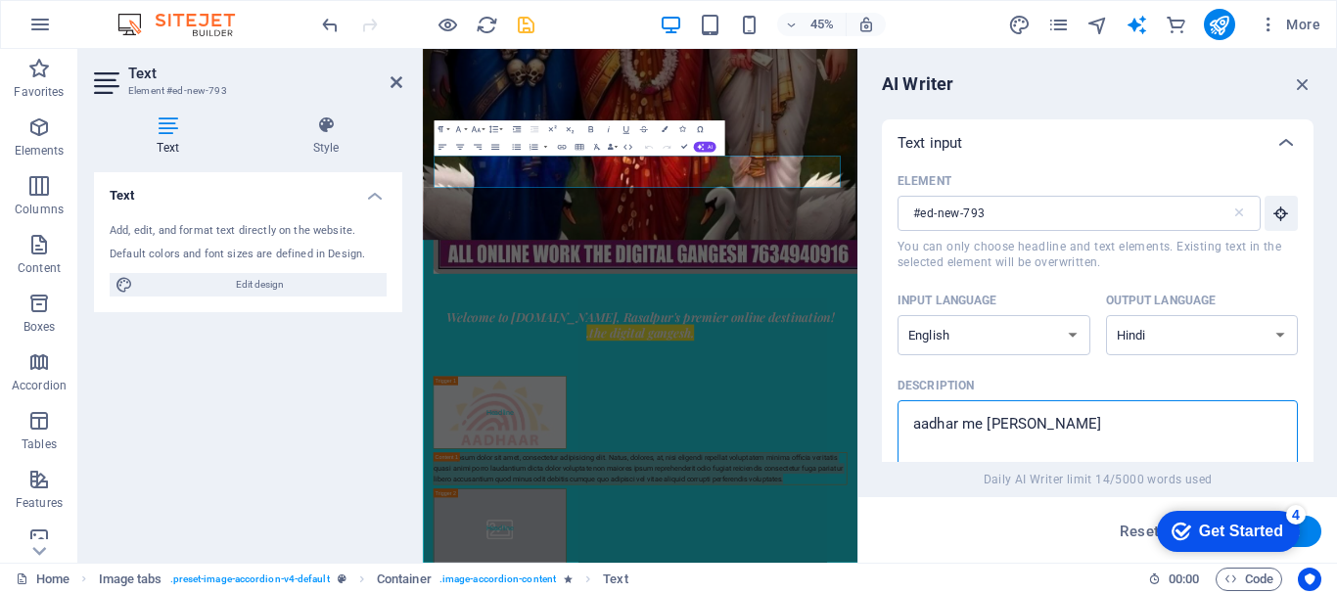
type textarea "aadhar me sudhar [PERSON_NAME]"
type textarea "x"
type textarea "aadhar me sudhar [PERSON_NAME]"
type textarea "x"
type textarea "aadhar me sudhar janm tithi pata n"
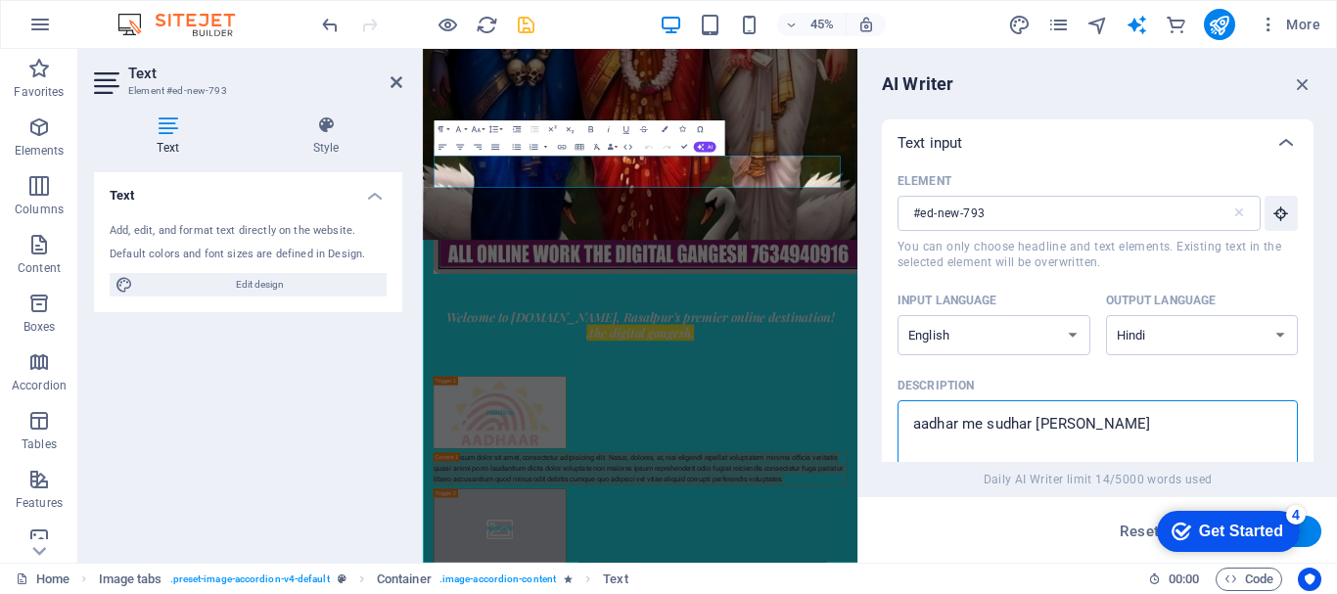
type textarea "x"
type textarea "aadhar me sudhar [PERSON_NAME] na"
type textarea "x"
type textarea "aadhar me sudhar [PERSON_NAME]"
type textarea "x"
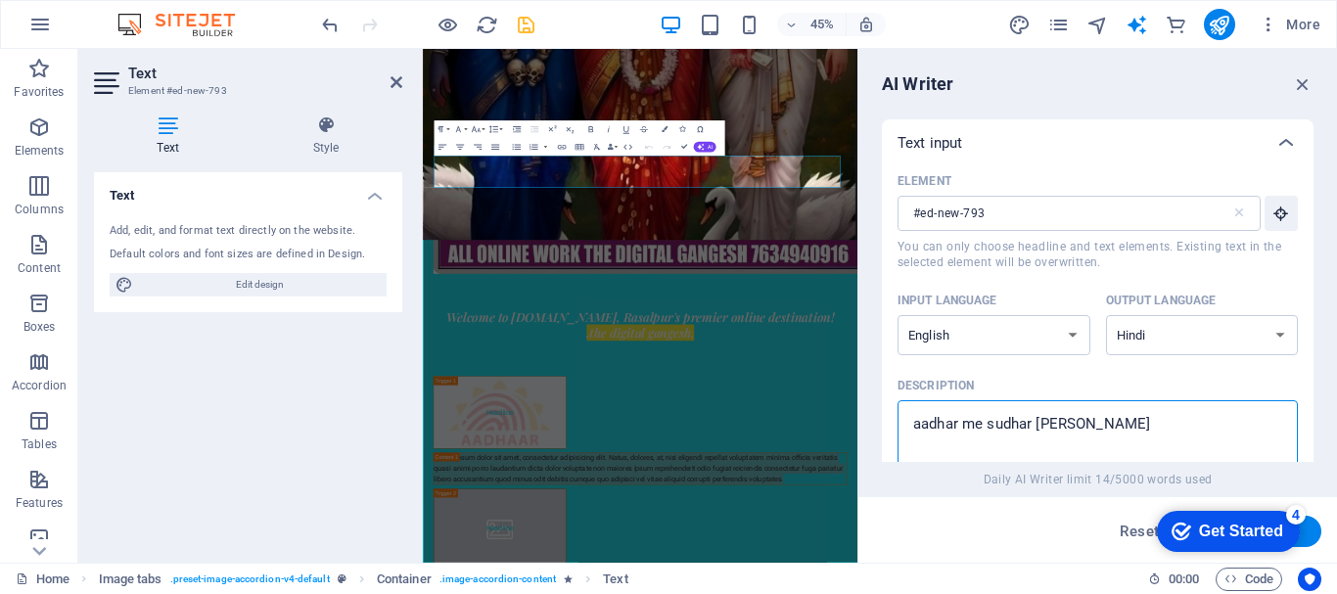
type textarea "aadhar me [PERSON_NAME] name"
type textarea "x"
type textarea "aadhar me [PERSON_NAME] name"
type textarea "x"
type textarea "aadhar me [PERSON_NAME] pata name a"
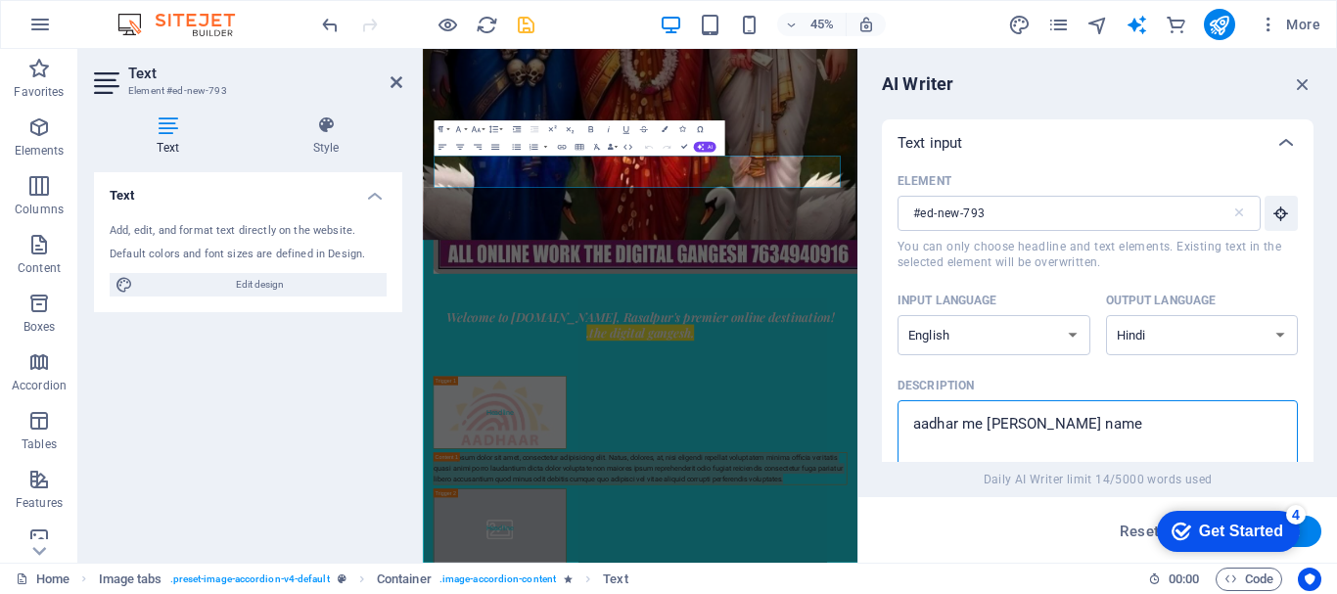
type textarea "x"
type textarea "aadhar me [PERSON_NAME] name aa"
type textarea "x"
type textarea "aadhar me sudhar [PERSON_NAME] name aad"
type textarea "x"
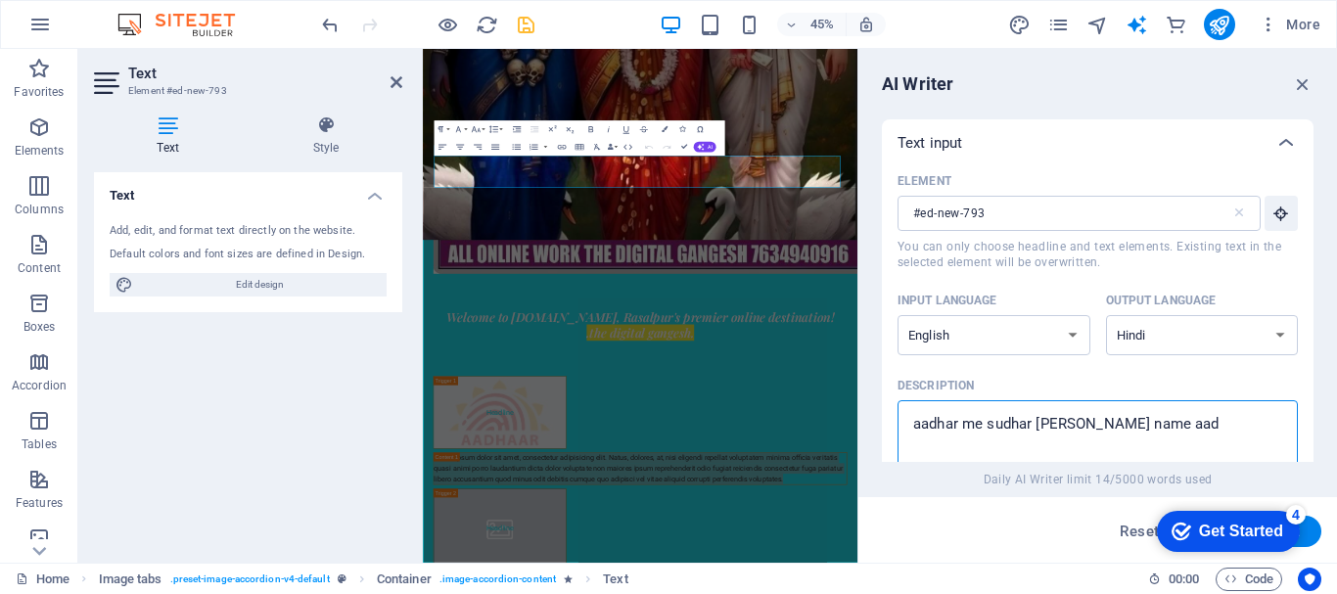
type textarea "aadhar me [PERSON_NAME] name aadi"
type textarea "x"
type textarea "aadhar me [PERSON_NAME] name aadi"
click at [1313, 531] on button "Generate text" at bounding box center [1254, 531] width 136 height 31
type textarea "x"
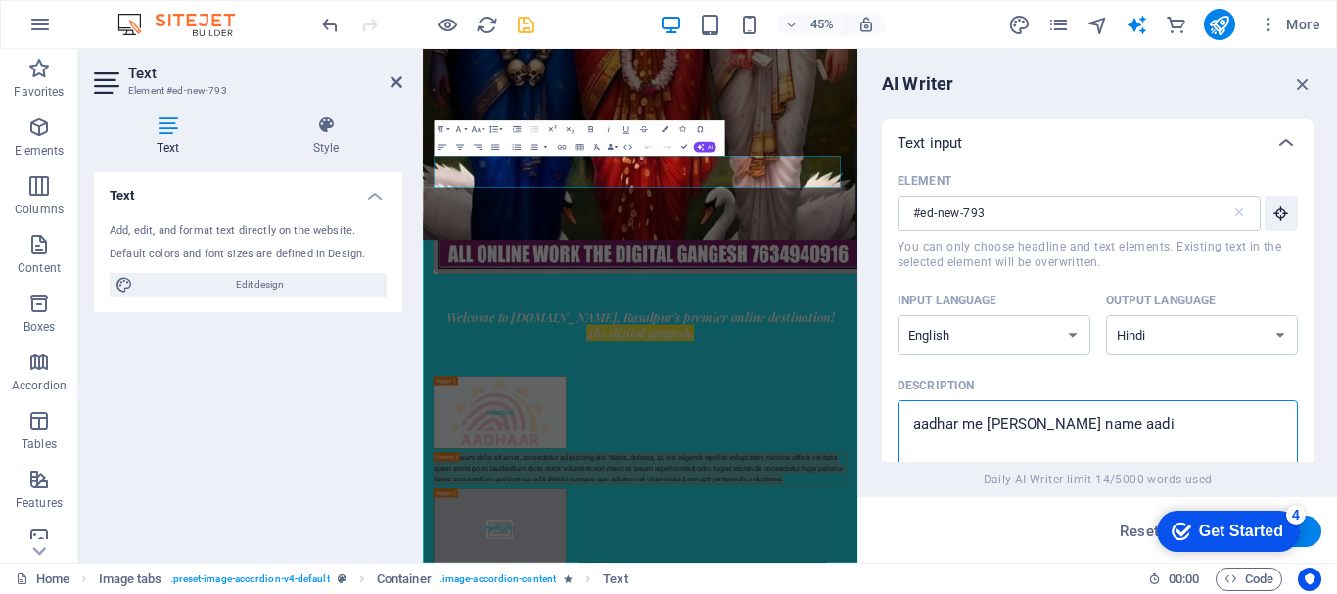
type textarea "x"
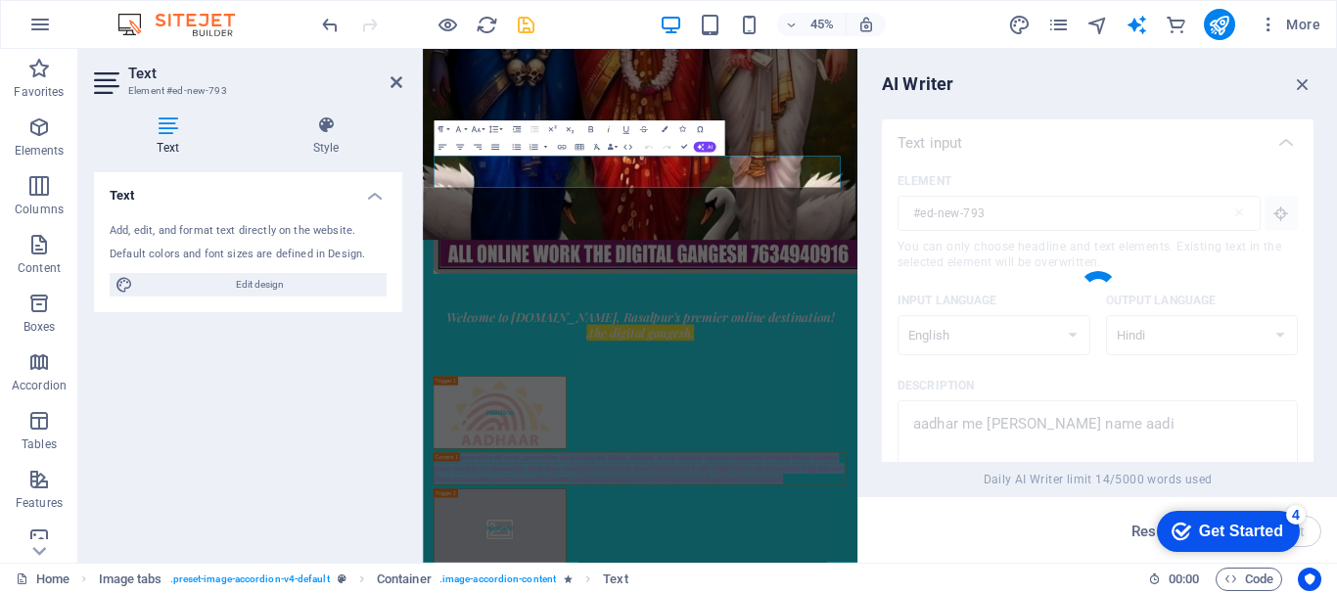
type textarea "x"
type textarea "आधार में जन्म तिथि, नाम आदि में सुधार के लिए आवश्यक प्रक्रिया का पालन करें। सही…"
type textarea "x"
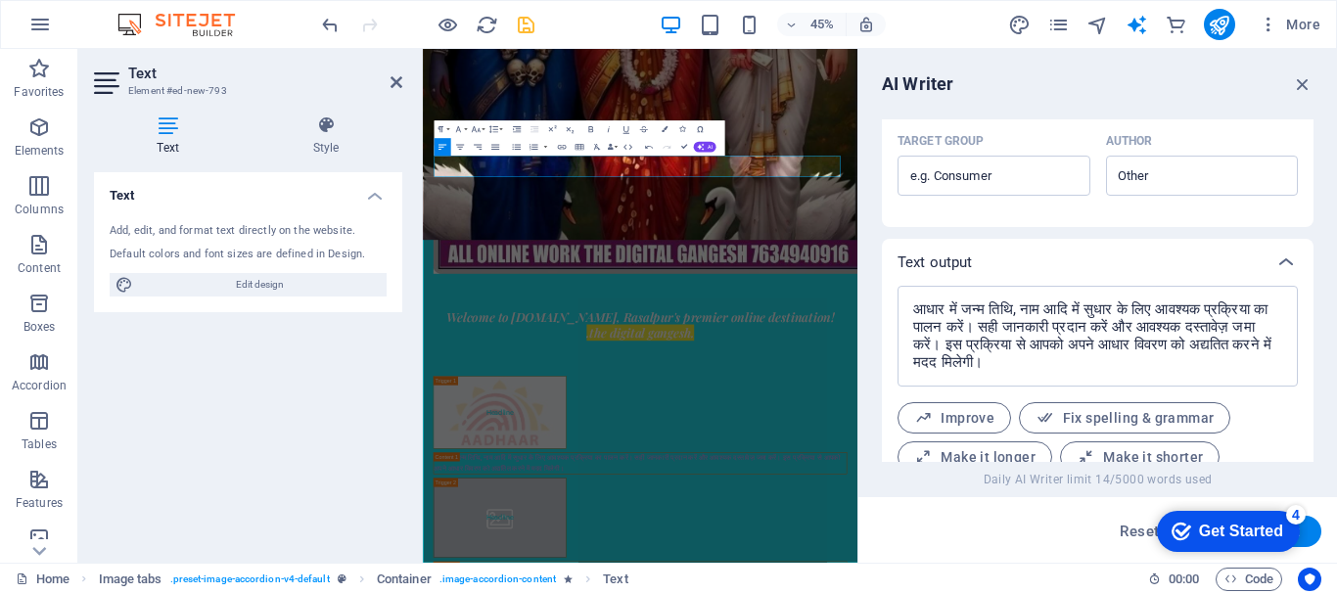
scroll to position [691, 0]
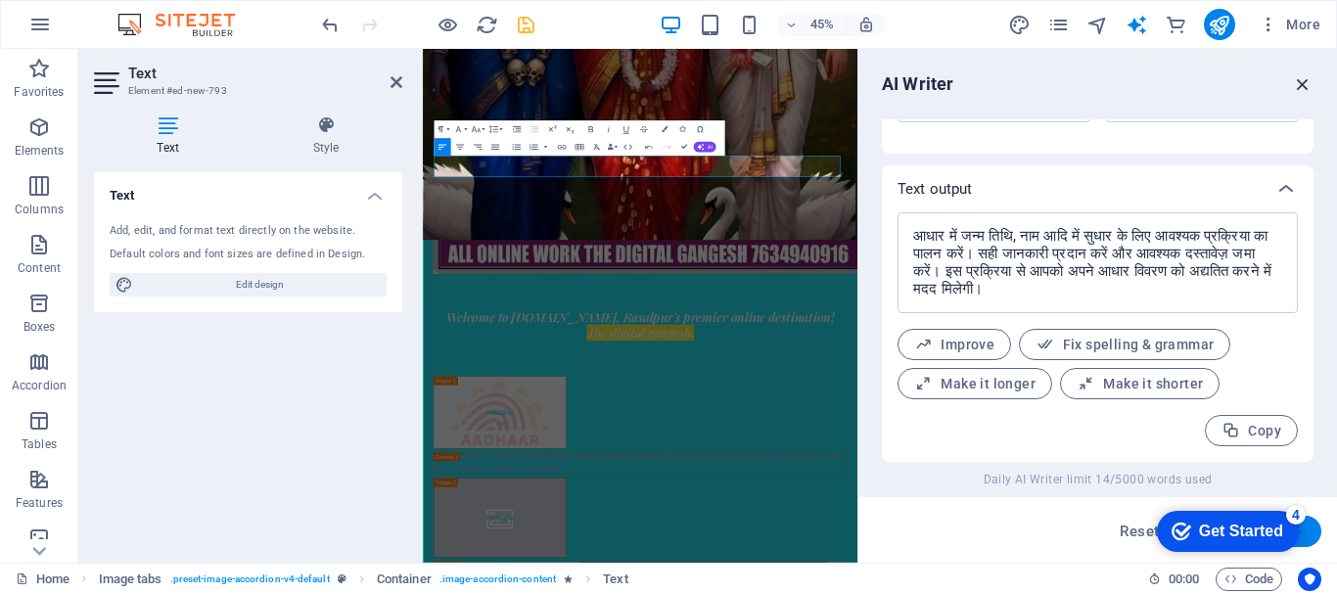
click at [1309, 81] on icon "button" at bounding box center [1303, 84] width 22 height 22
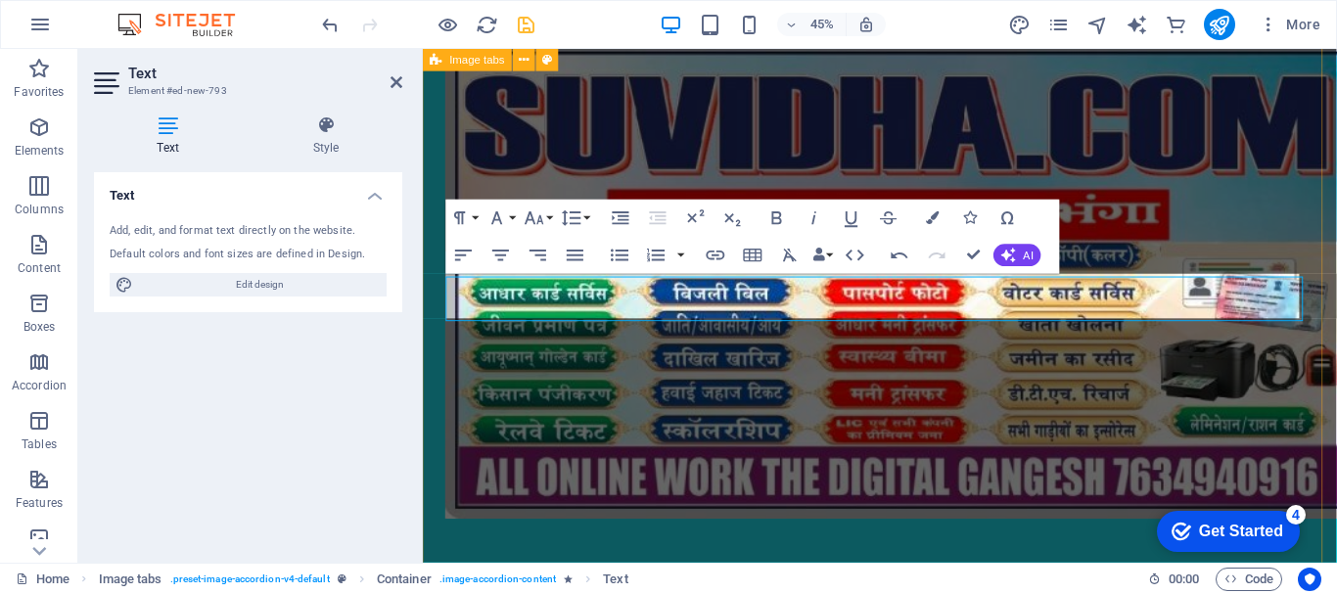
scroll to position [717, 0]
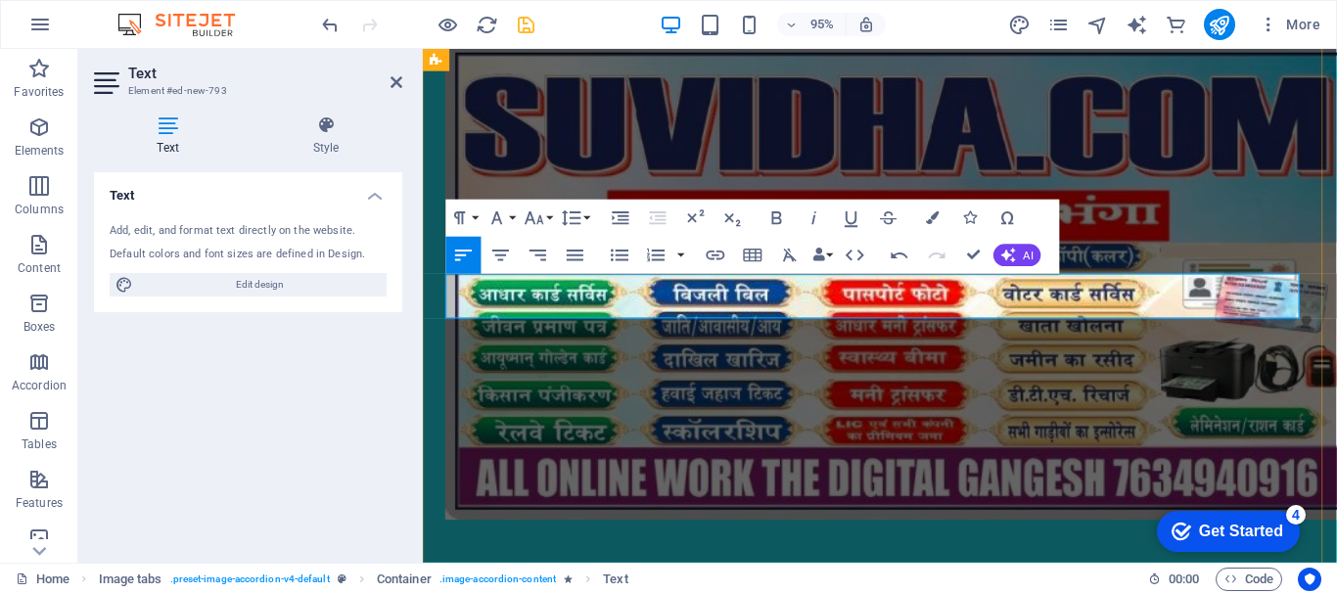
click at [934, 217] on icon "button" at bounding box center [933, 217] width 13 height 13
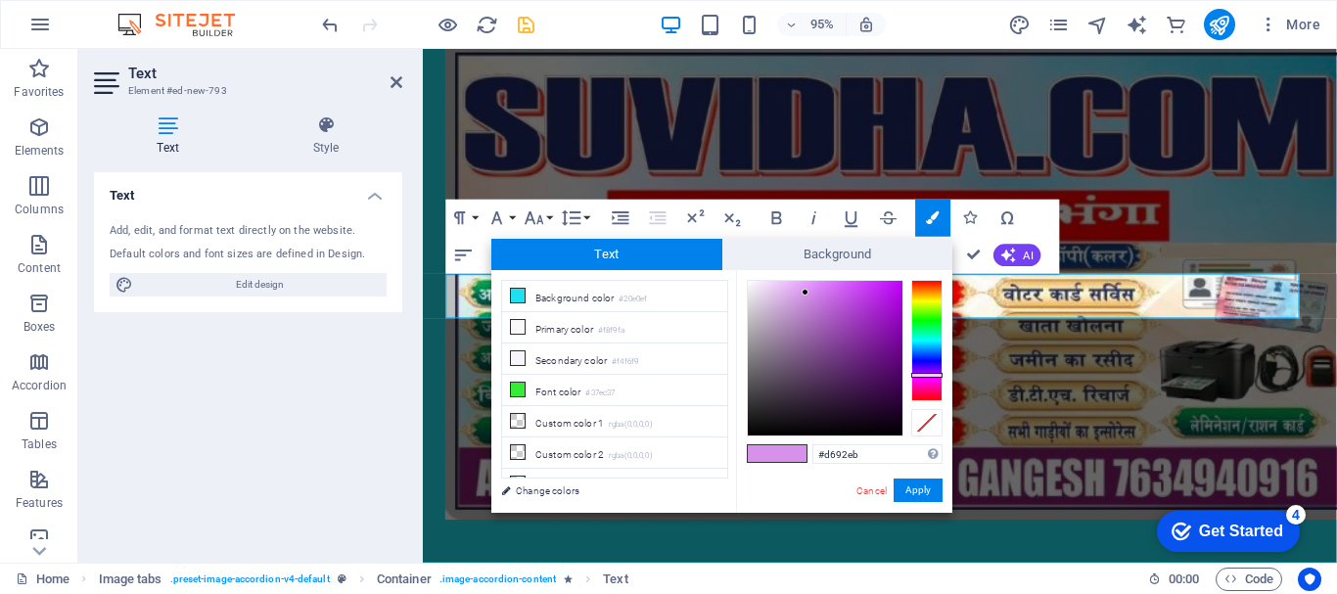
type input "#ba12ed"
click at [890, 291] on div at bounding box center [825, 358] width 155 height 155
click at [927, 484] on button "Apply" at bounding box center [918, 490] width 49 height 23
select select "rem"
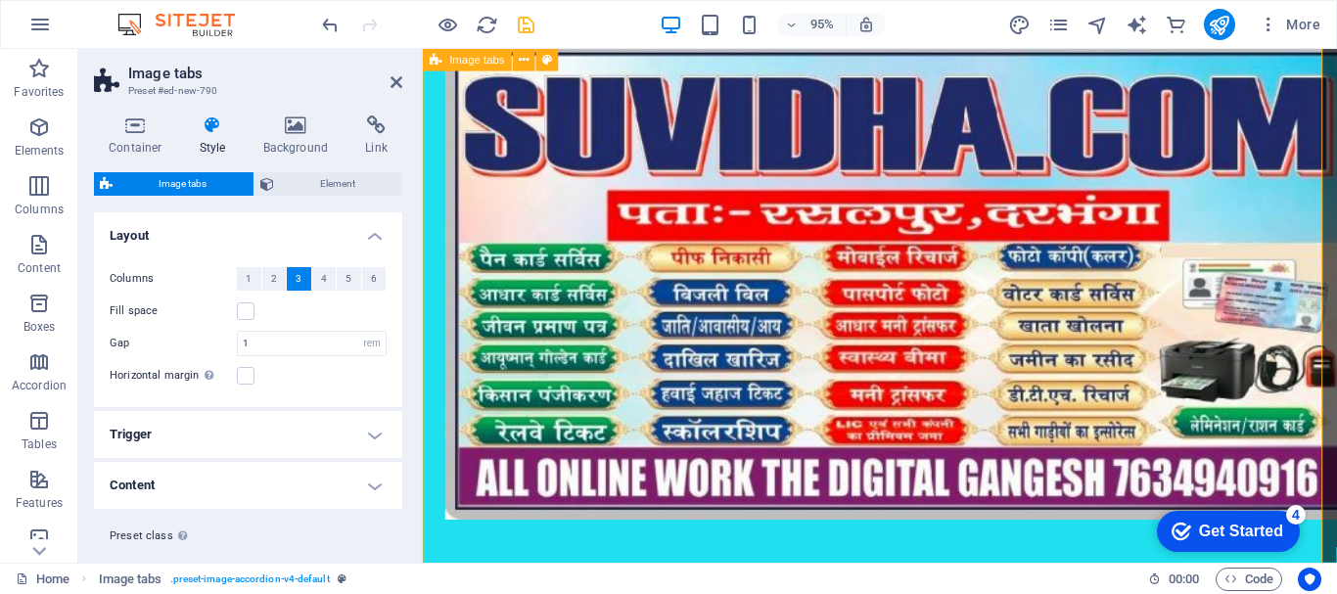
click at [346, 186] on span "Element" at bounding box center [338, 183] width 116 height 23
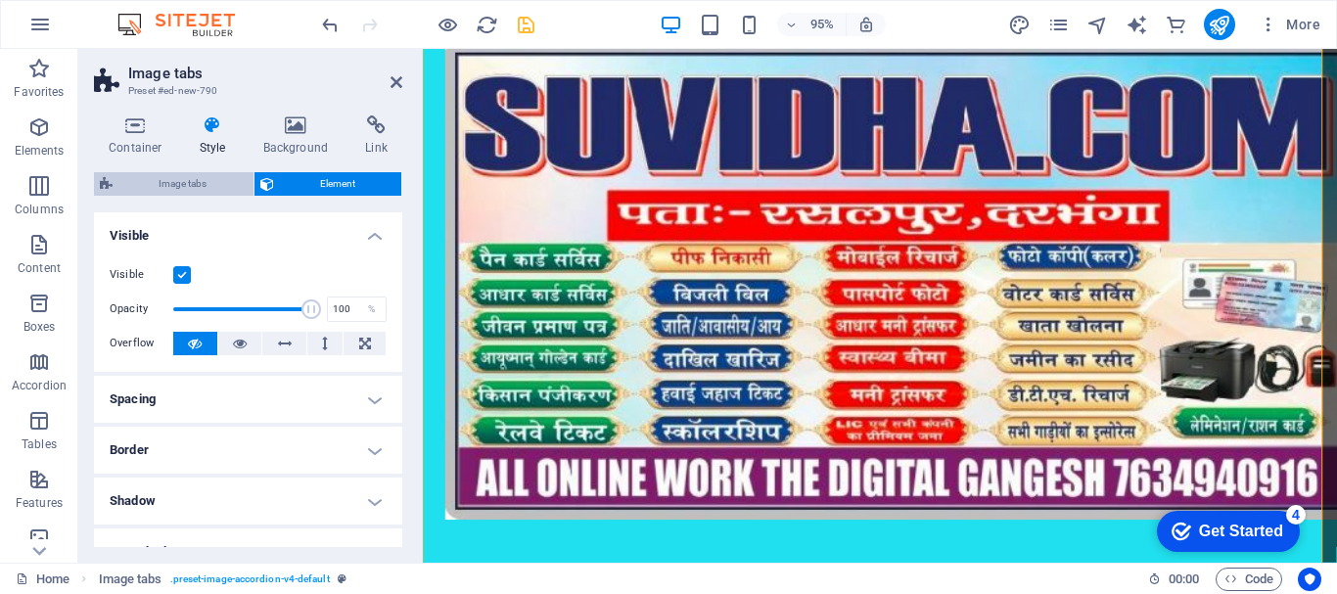
click at [183, 186] on span "Image tabs" at bounding box center [182, 183] width 129 height 23
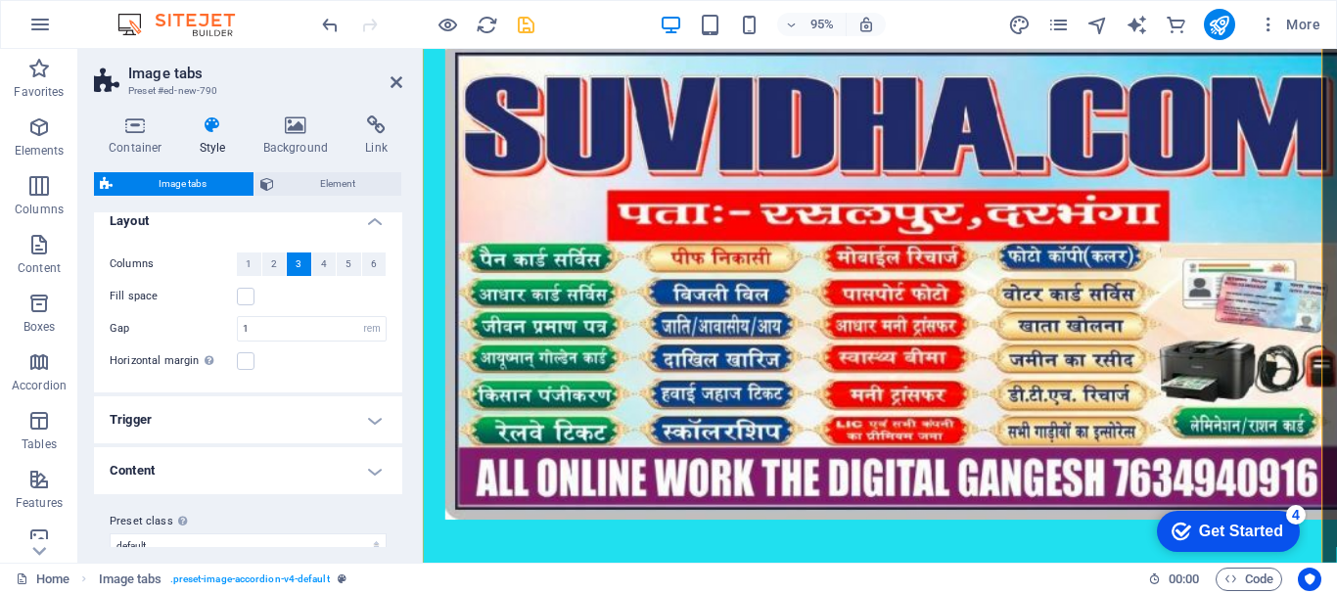
scroll to position [40, 0]
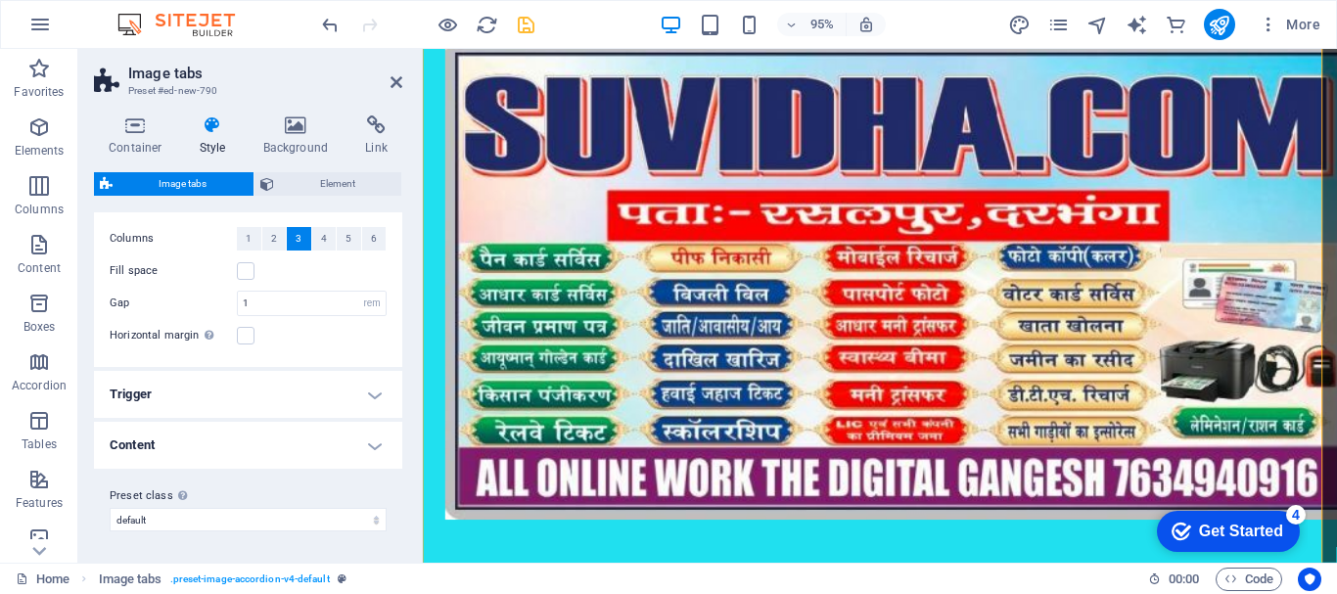
click at [239, 384] on h4 "Trigger" at bounding box center [248, 394] width 308 height 47
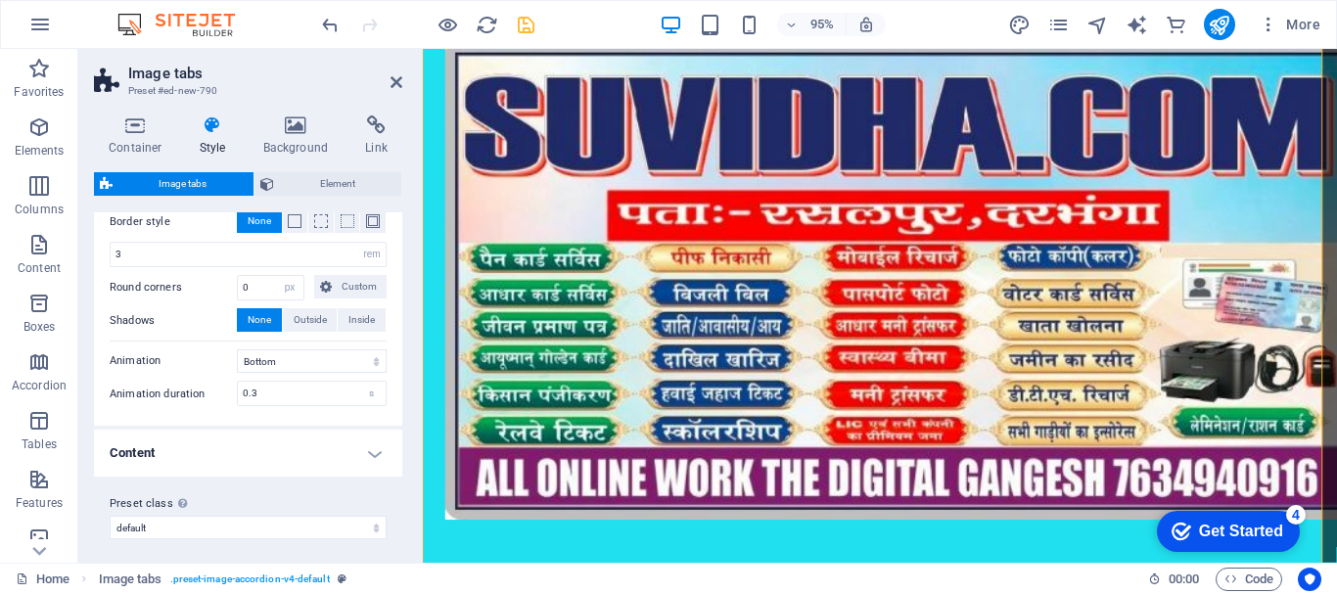
scroll to position [319, 0]
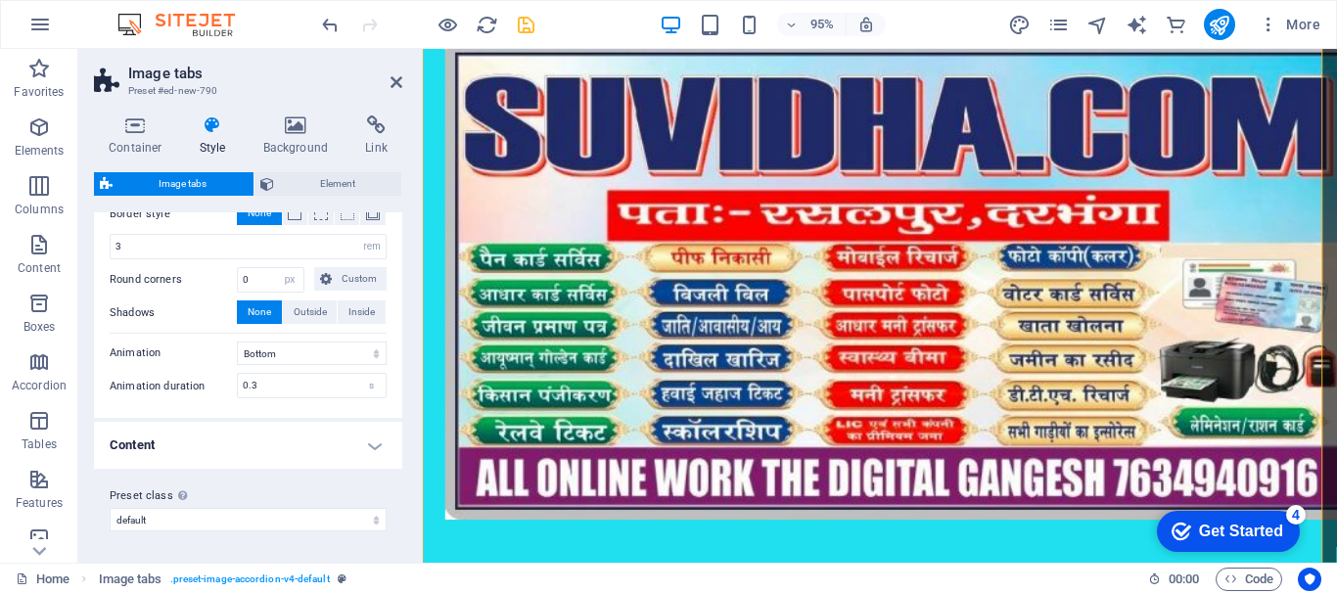
click at [219, 435] on h4 "Content" at bounding box center [248, 445] width 308 height 47
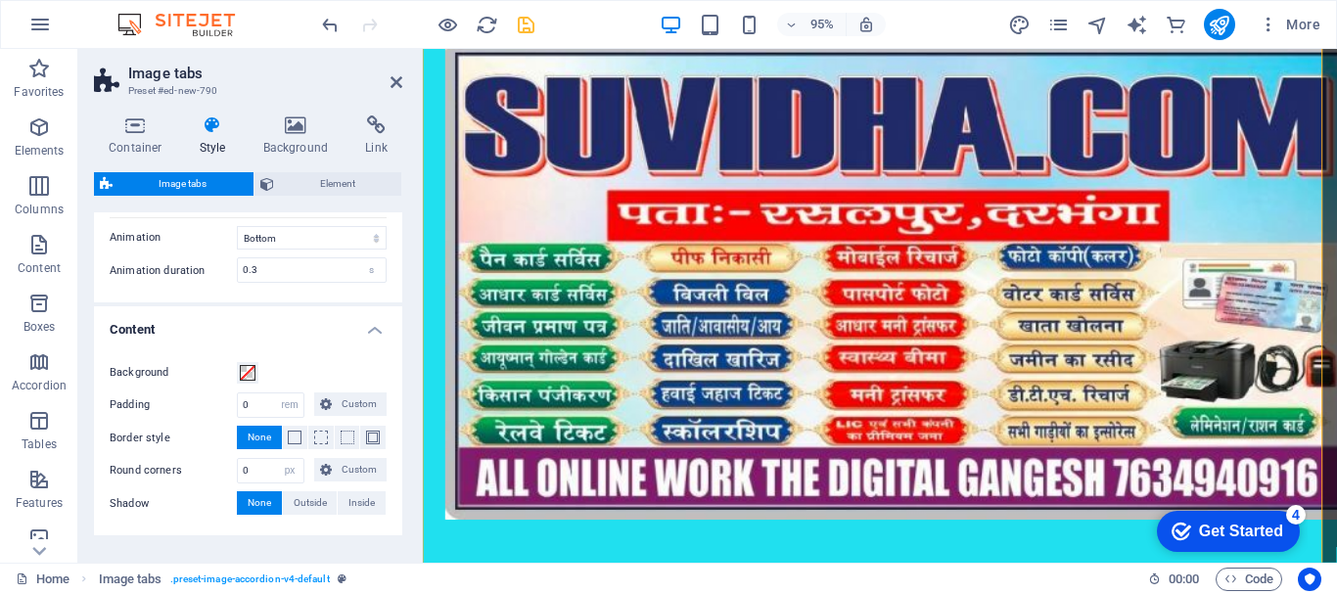
scroll to position [501, 0]
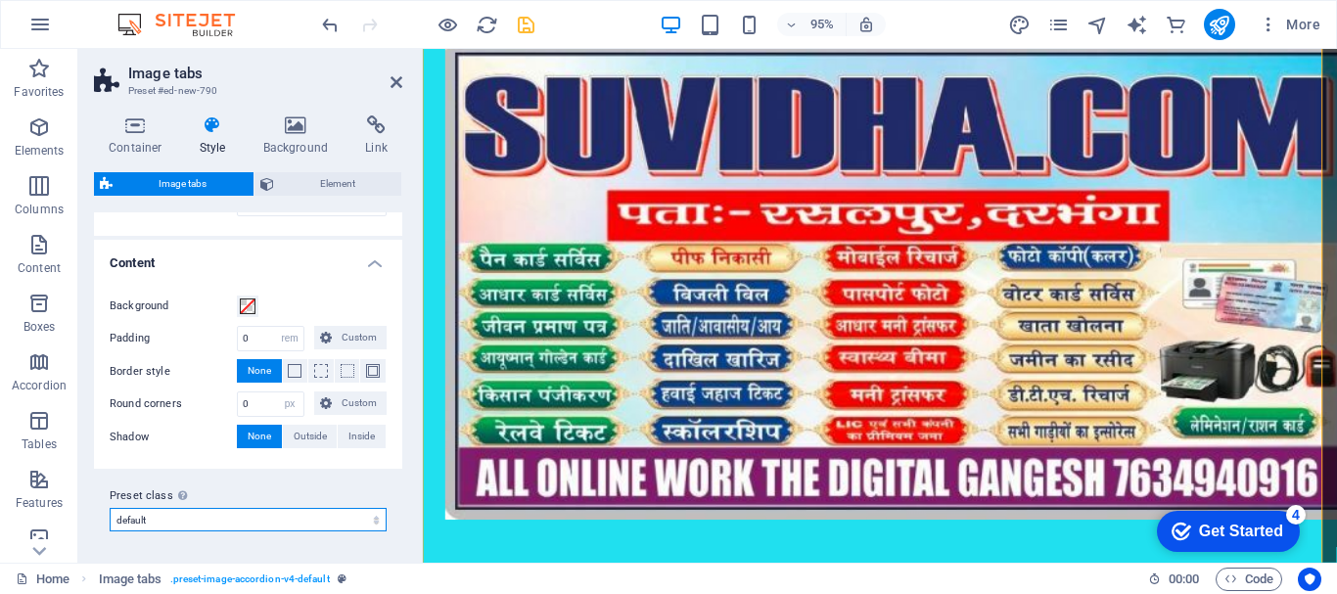
click at [263, 527] on select "default Add preset class" at bounding box center [248, 519] width 277 height 23
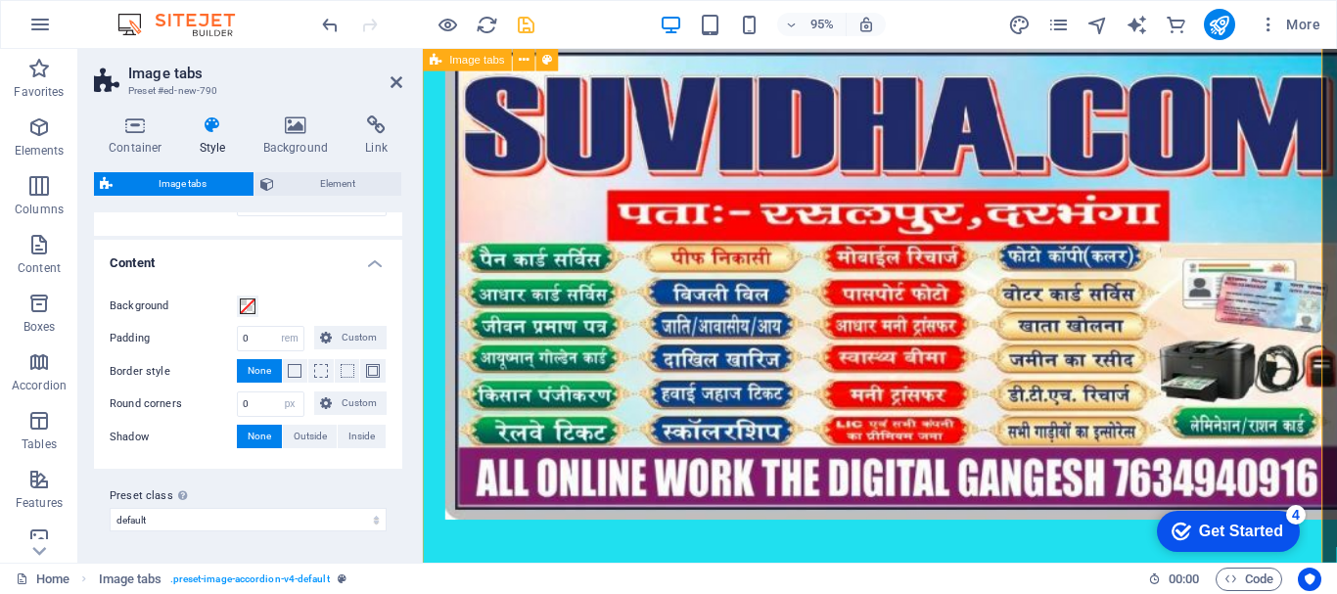
drag, startPoint x: 1073, startPoint y: 422, endPoint x: 1065, endPoint y: 413, distance: 11.8
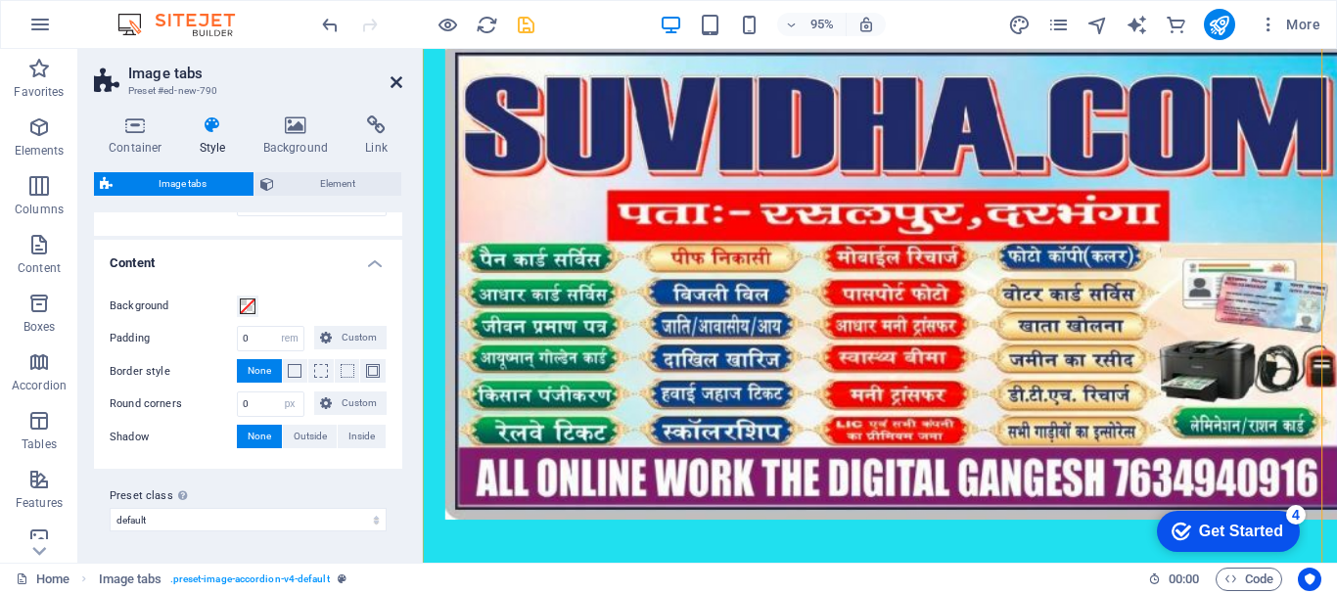
click at [400, 77] on icon at bounding box center [397, 82] width 12 height 16
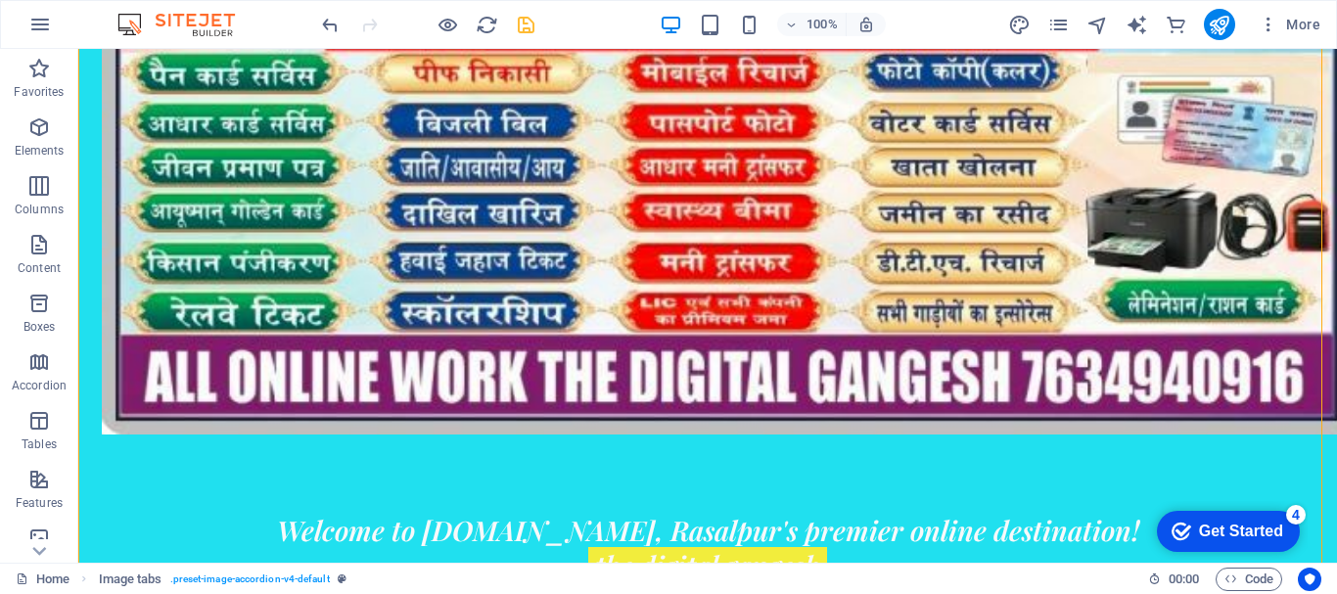
scroll to position [1068, 0]
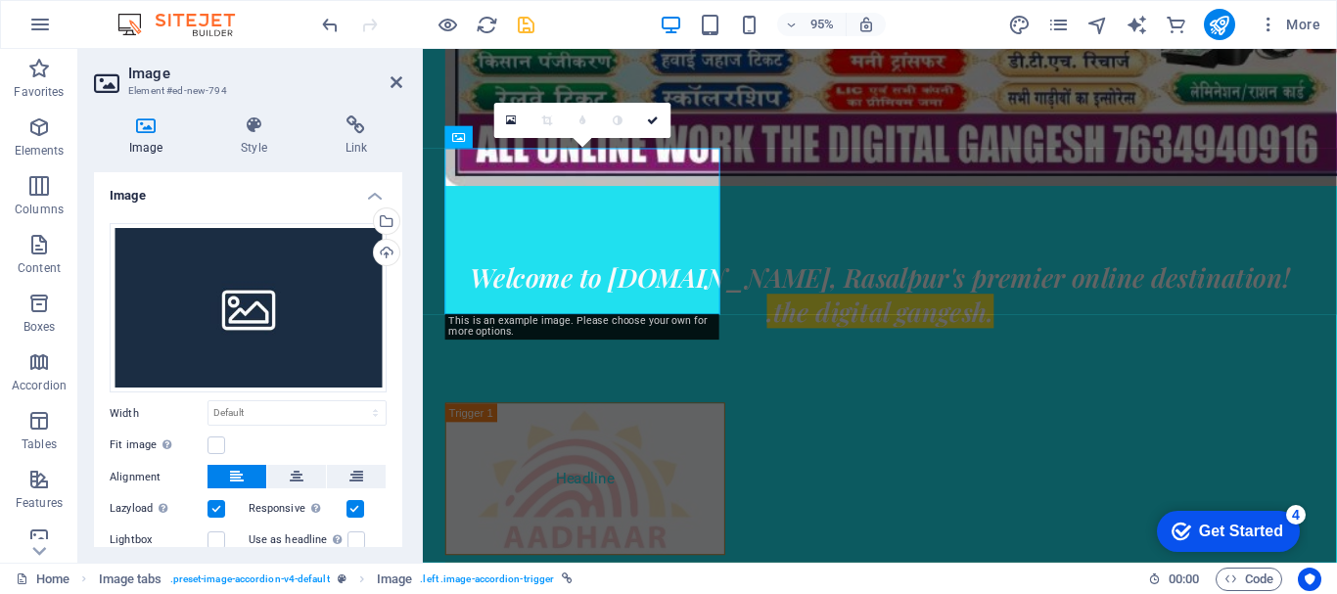
scroll to position [912, 0]
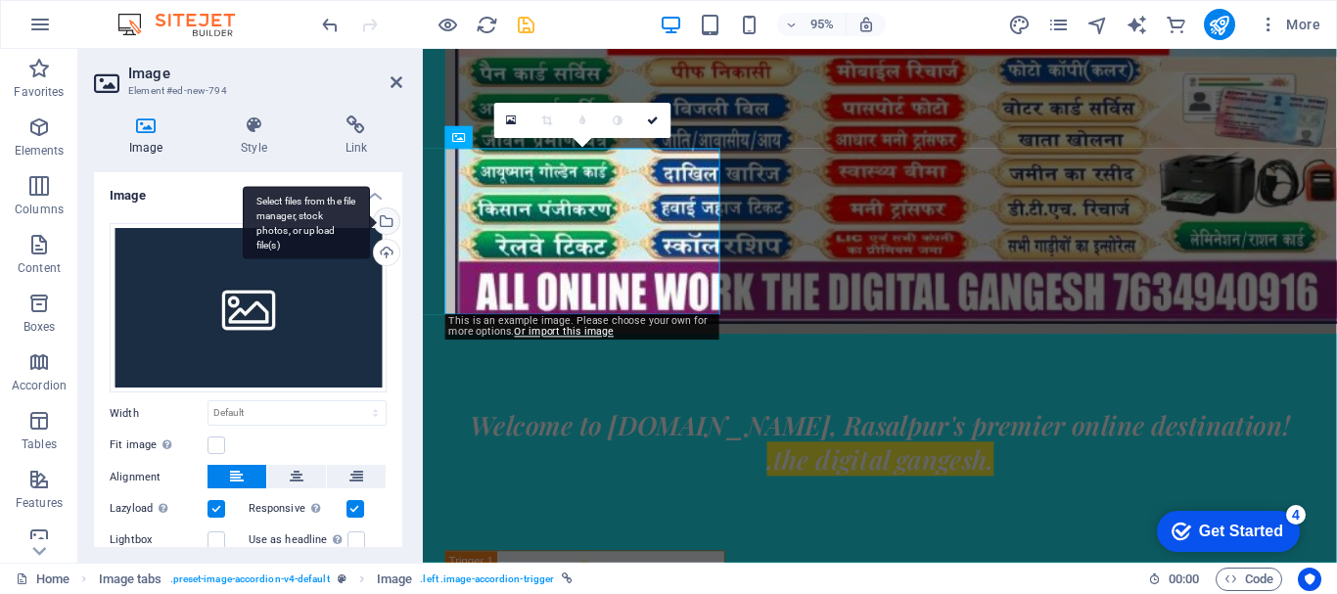
click at [370, 216] on div "Select files from the file manager, stock photos, or upload file(s)" at bounding box center [306, 222] width 127 height 73
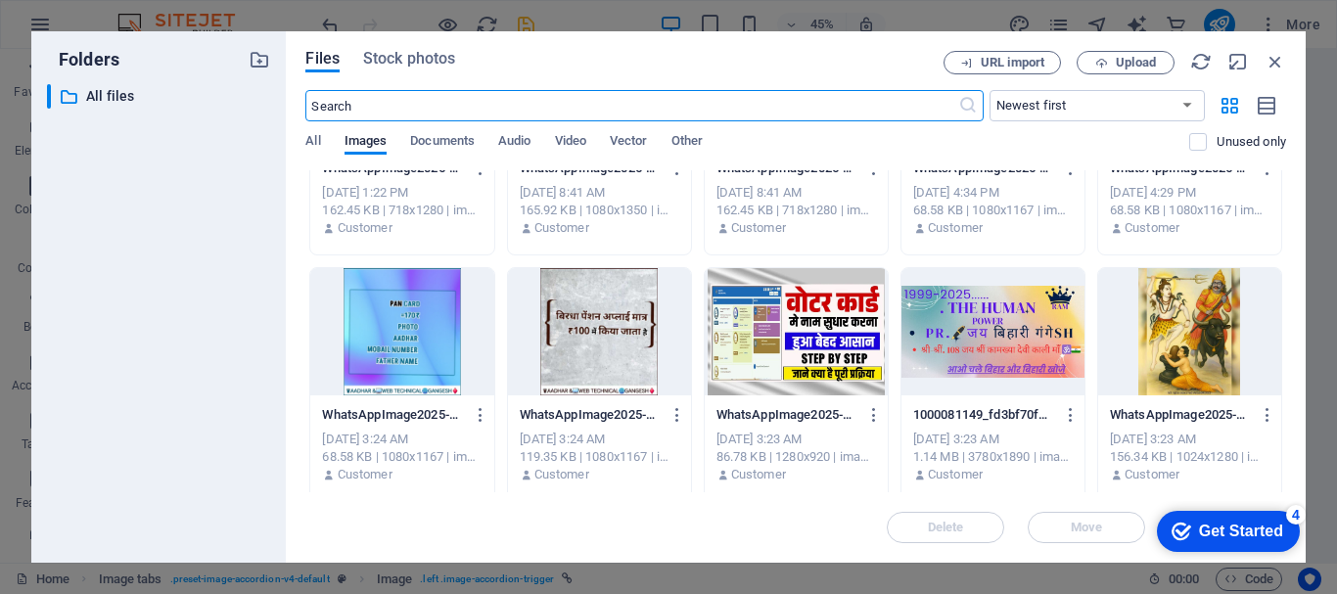
scroll to position [1175, 0]
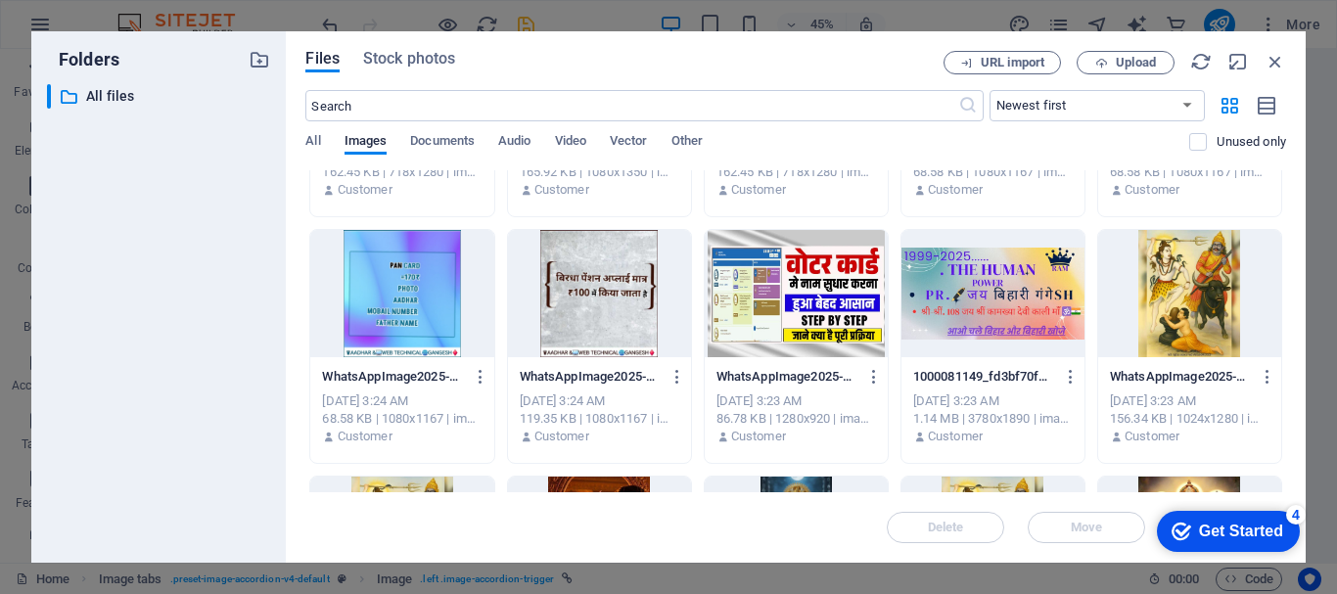
click at [791, 286] on div at bounding box center [796, 293] width 183 height 127
drag, startPoint x: 1214, startPoint y: 335, endPoint x: 807, endPoint y: 297, distance: 409.0
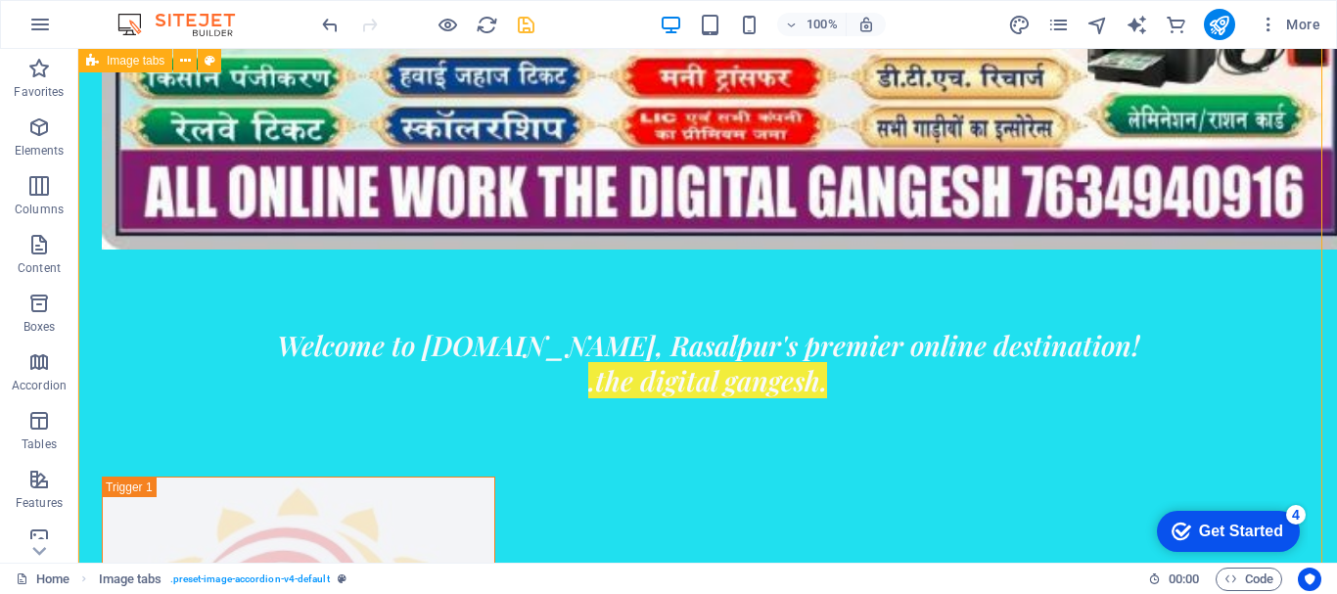
scroll to position [1362, 0]
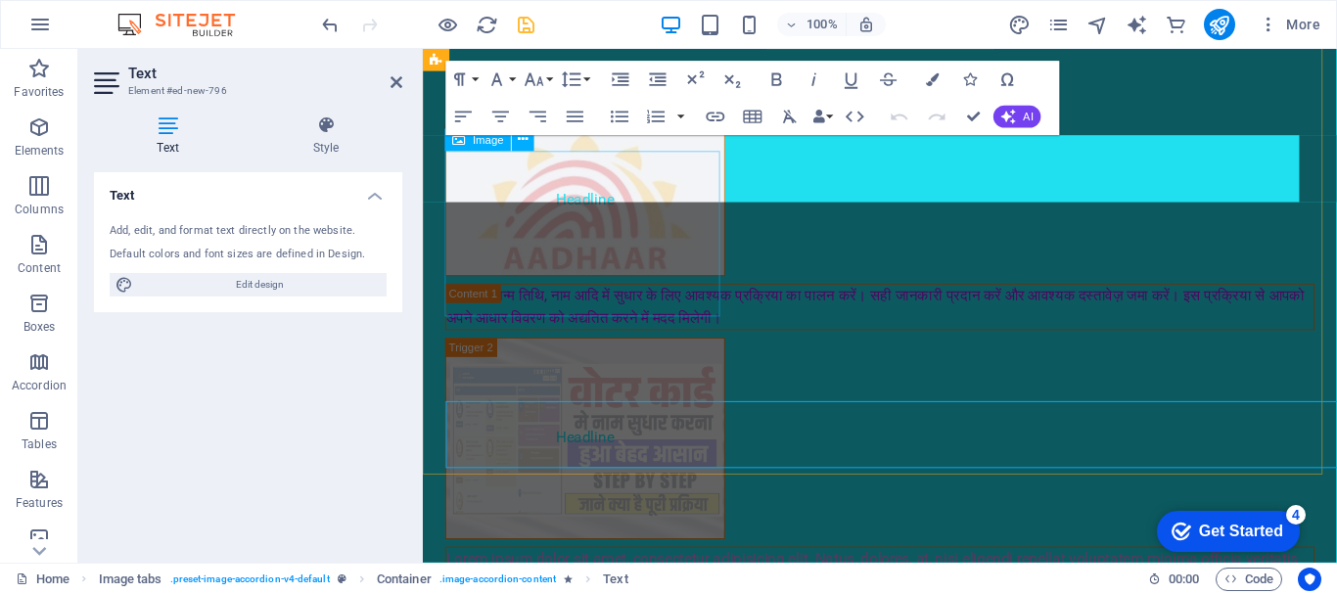
scroll to position [1152, 0]
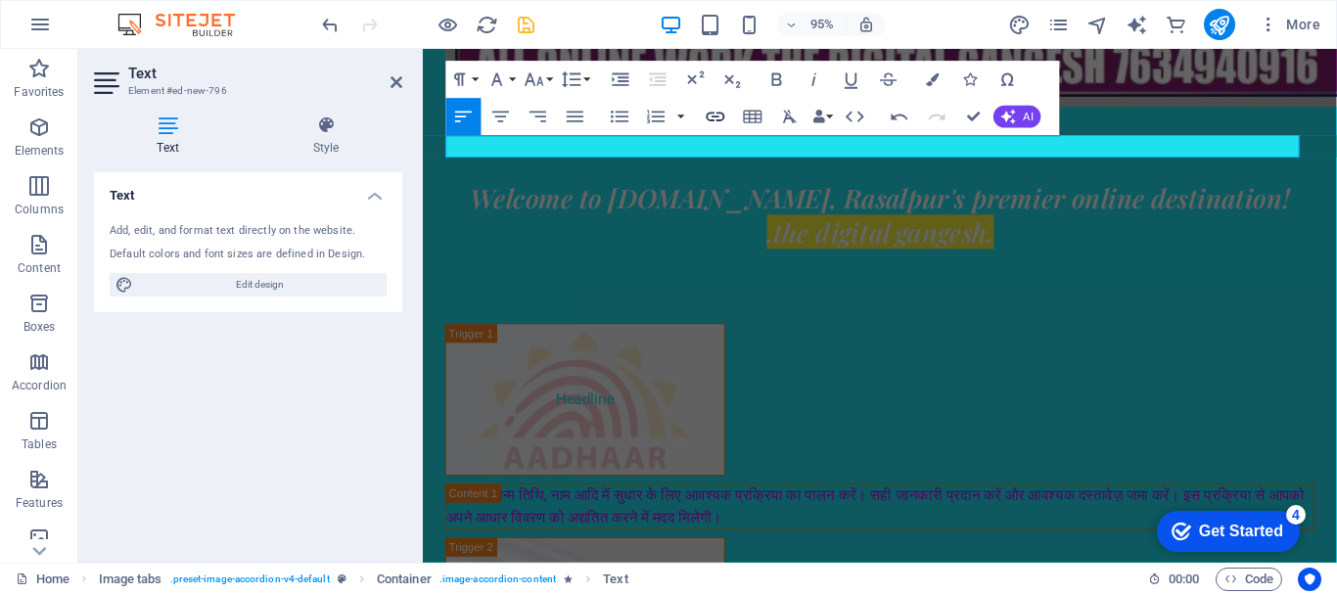
click at [729, 117] on button "Insert Link" at bounding box center [715, 116] width 35 height 37
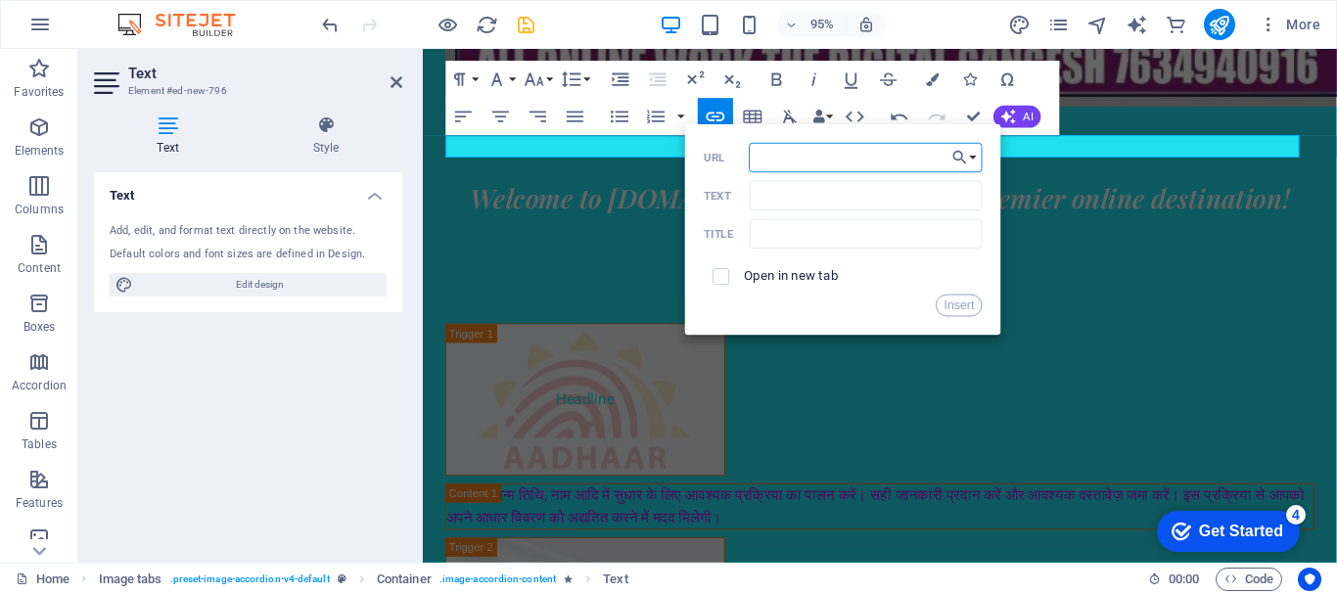
paste input "[URL][DOMAIN_NAME]"
type input "[URL][DOMAIN_NAME][DOMAIN_NAME]"
type input "v"
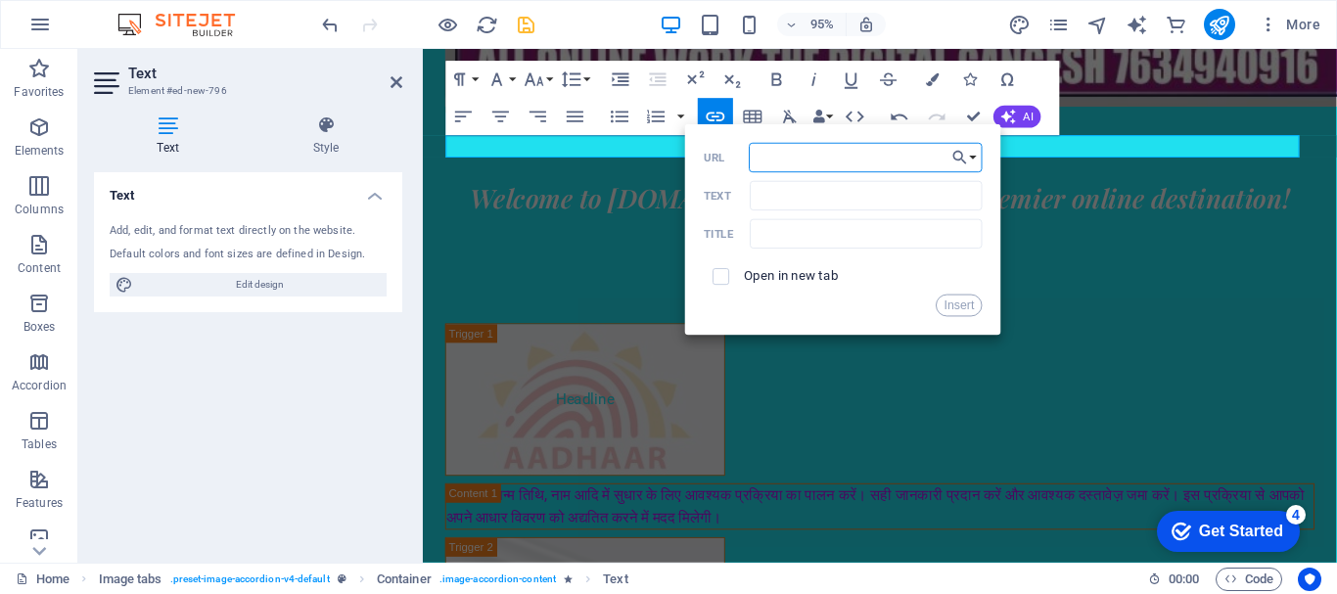
paste input "[URL][DOMAIN_NAME]"
type input "[URL][DOMAIN_NAME]"
click at [813, 201] on input "Text" at bounding box center [866, 194] width 233 height 29
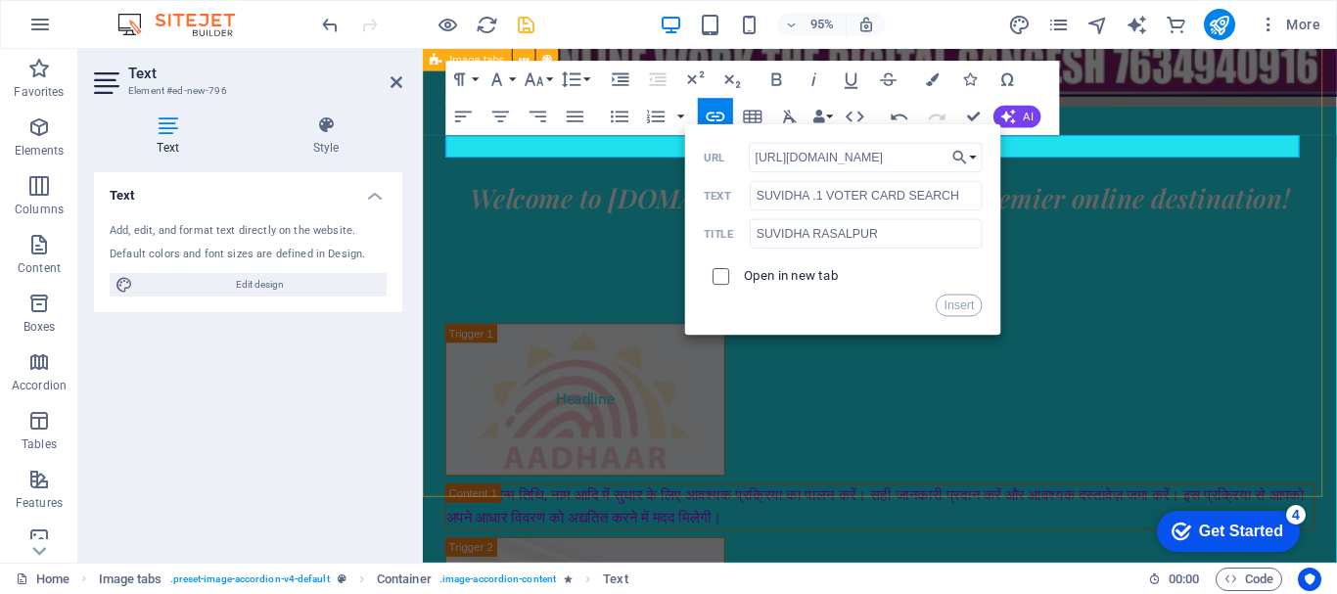
click at [711, 265] on input "checkbox" at bounding box center [719, 273] width 17 height 17
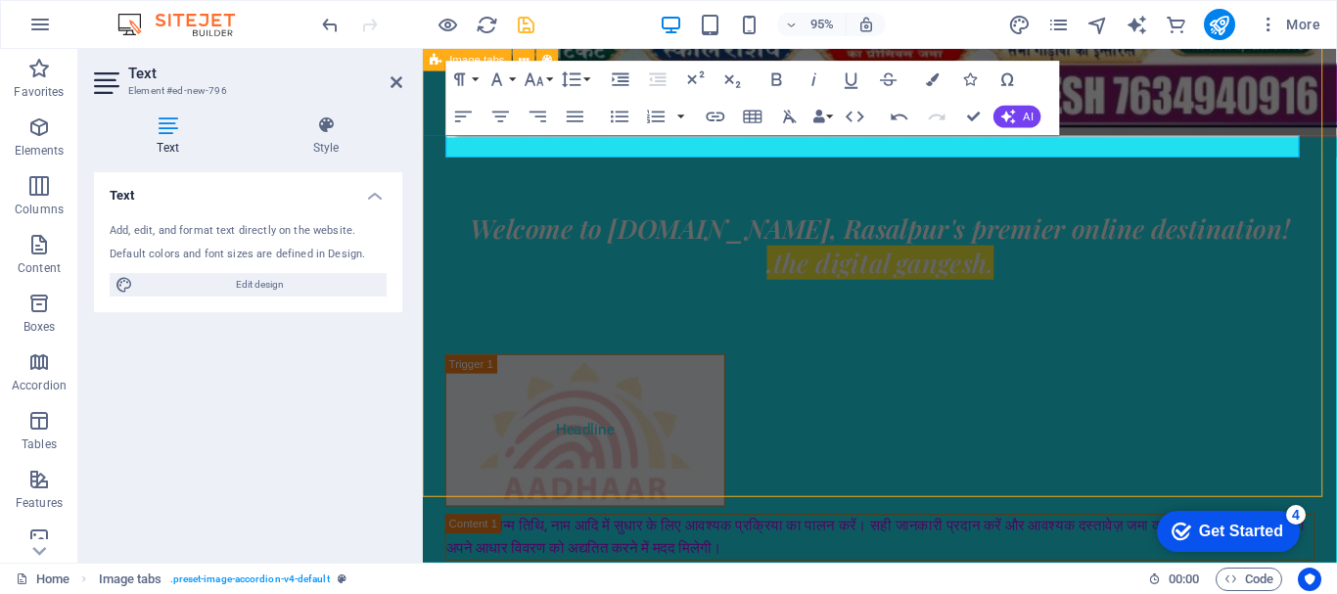
scroll to position [1362, 0]
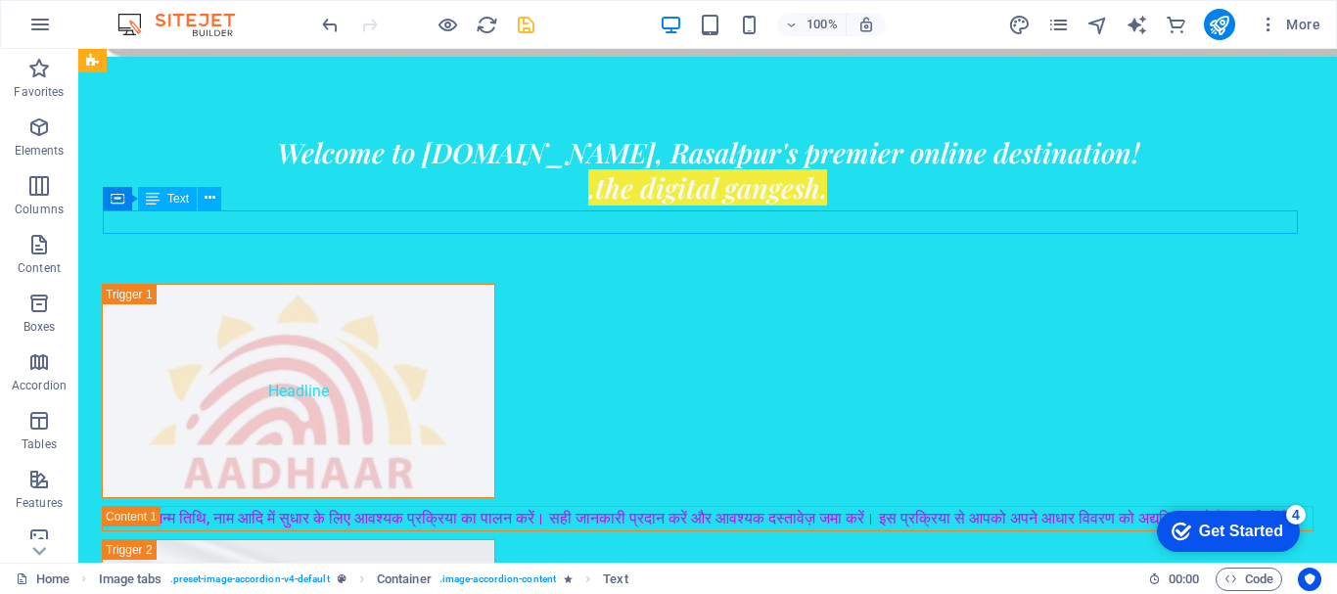
scroll to position [1152, 0]
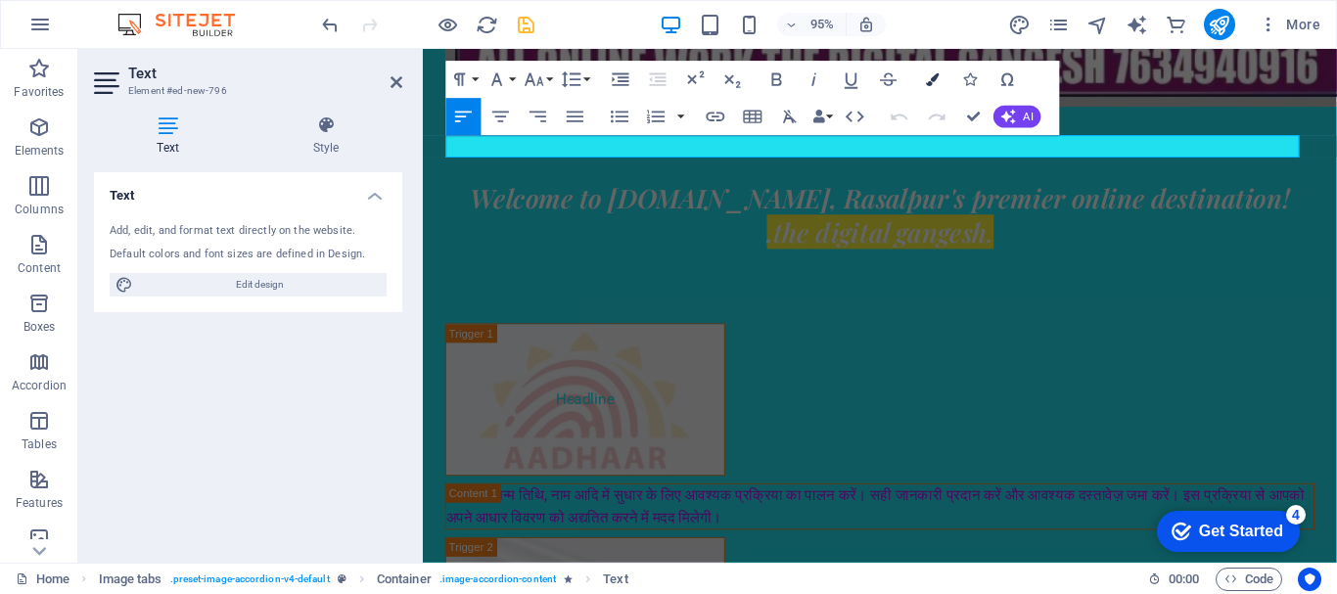
click at [937, 76] on icon "button" at bounding box center [933, 78] width 13 height 13
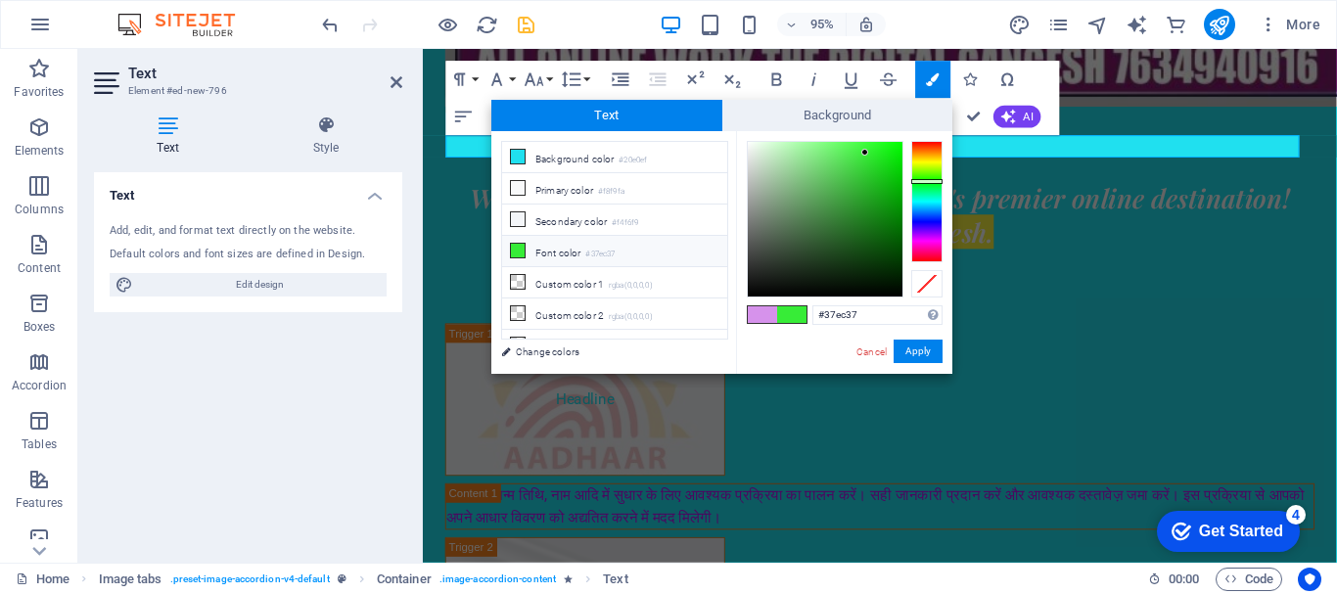
click at [601, 250] on small "#37ec37" at bounding box center [599, 255] width 29 height 14
click at [760, 315] on span at bounding box center [762, 314] width 29 height 17
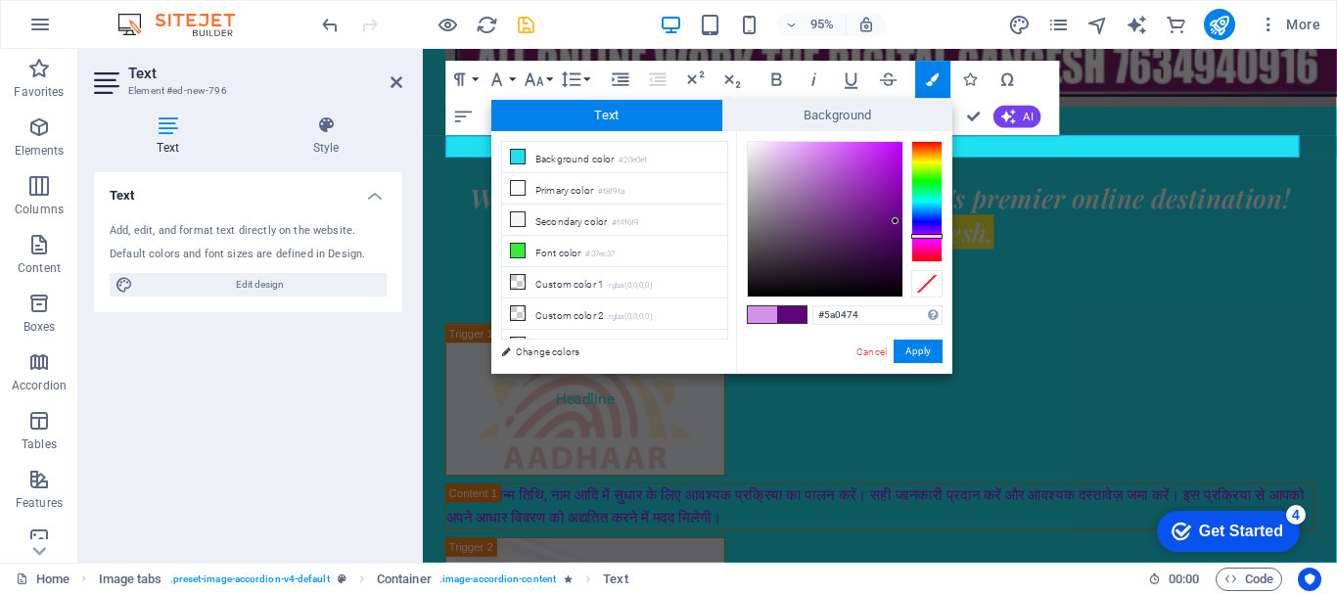
drag, startPoint x: 896, startPoint y: 163, endPoint x: 896, endPoint y: 225, distance: 61.7
click at [896, 225] on div at bounding box center [825, 219] width 155 height 155
click at [929, 351] on button "Apply" at bounding box center [918, 351] width 49 height 23
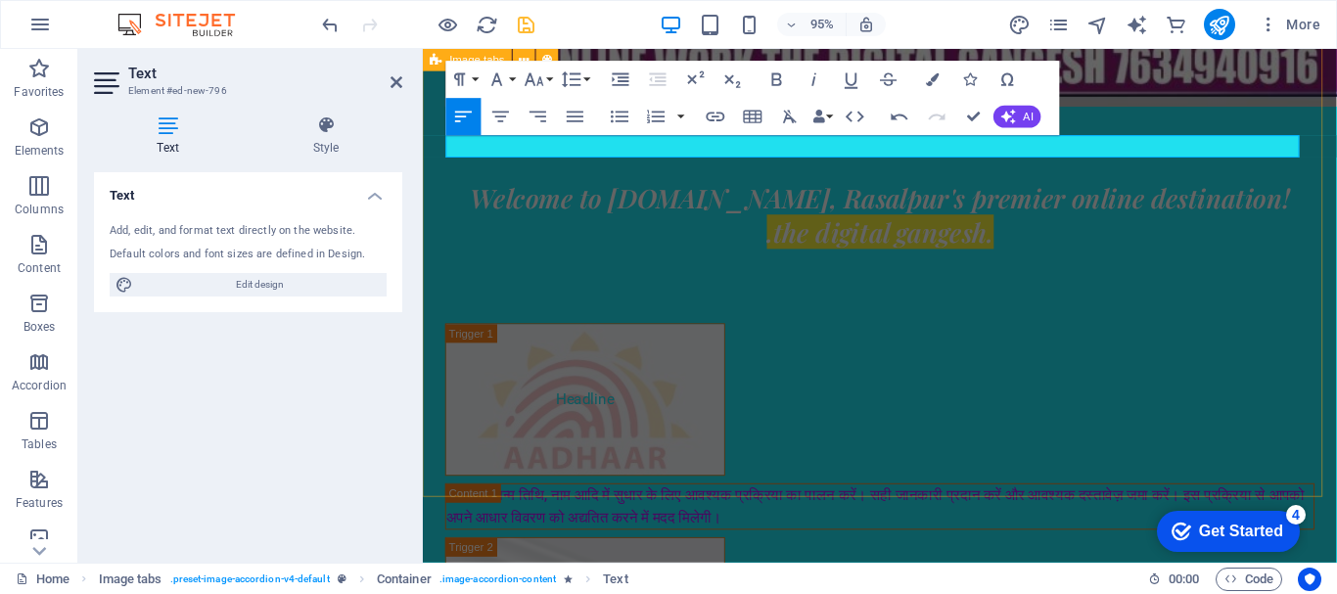
drag, startPoint x: 828, startPoint y: 221, endPoint x: 1154, endPoint y: 215, distance: 326.1
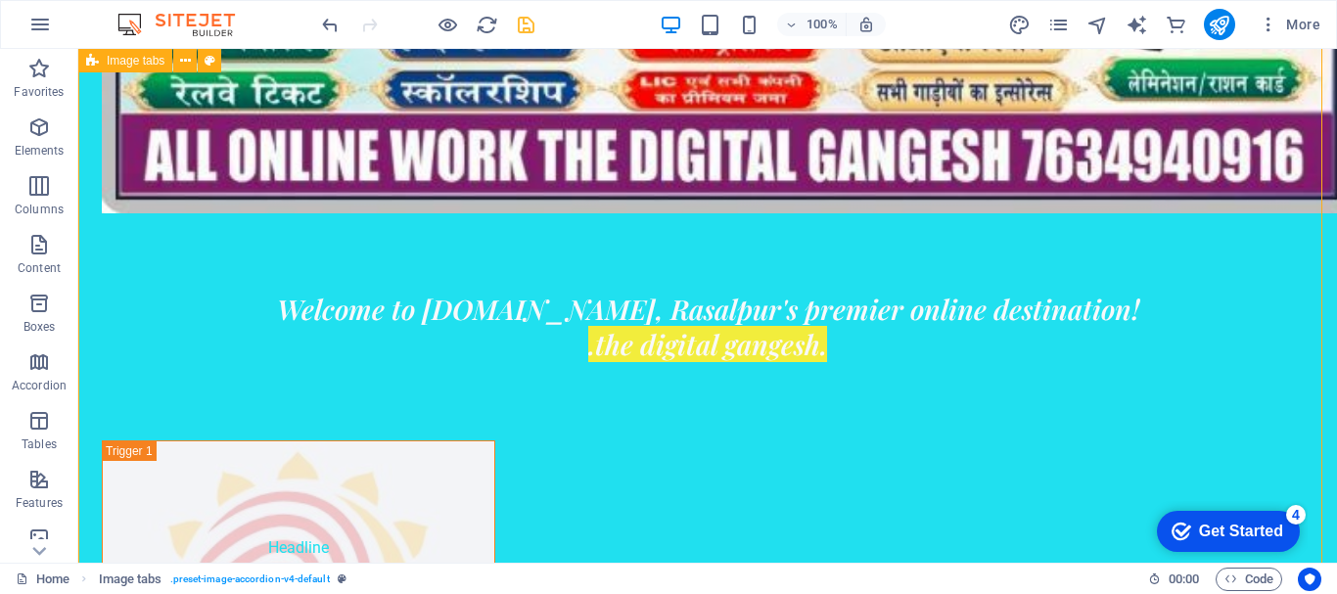
scroll to position [1460, 0]
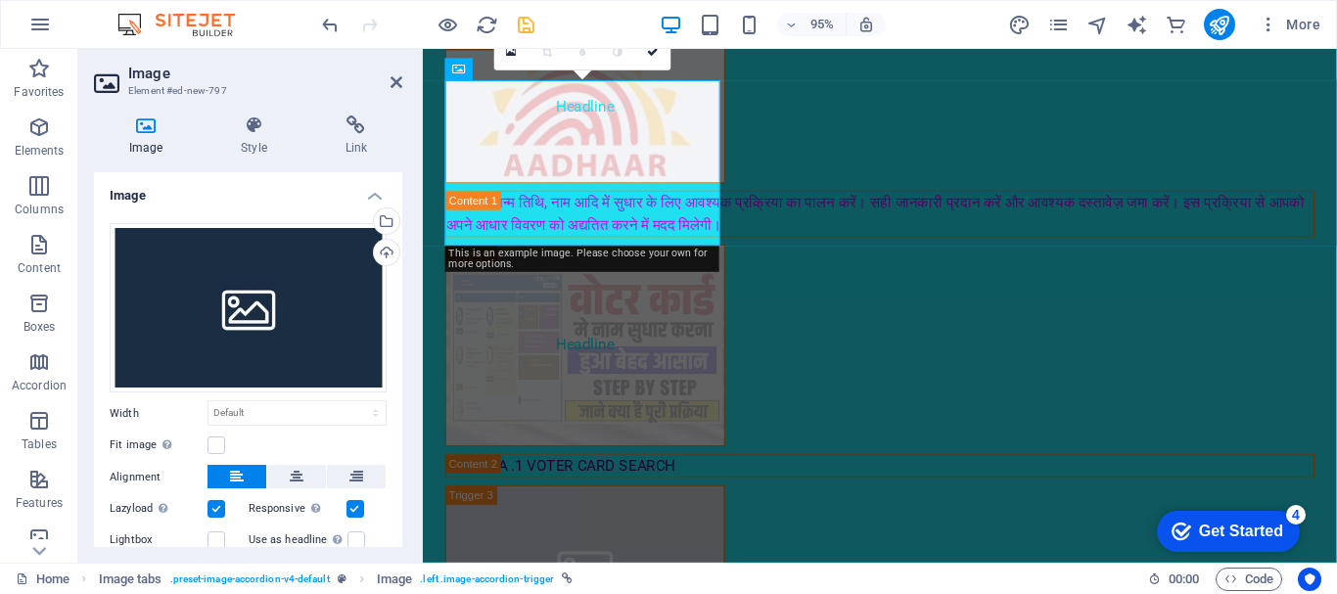
scroll to position [1250, 0]
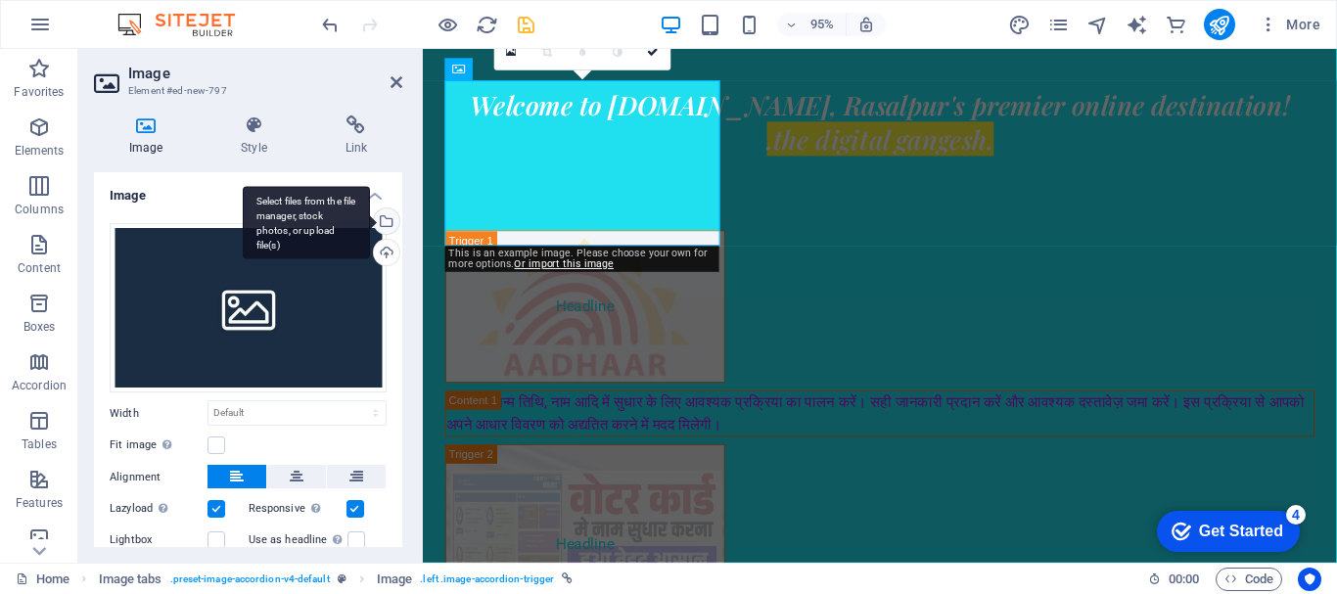
click at [370, 218] on div "Select files from the file manager, stock photos, or upload file(s)" at bounding box center [306, 222] width 127 height 73
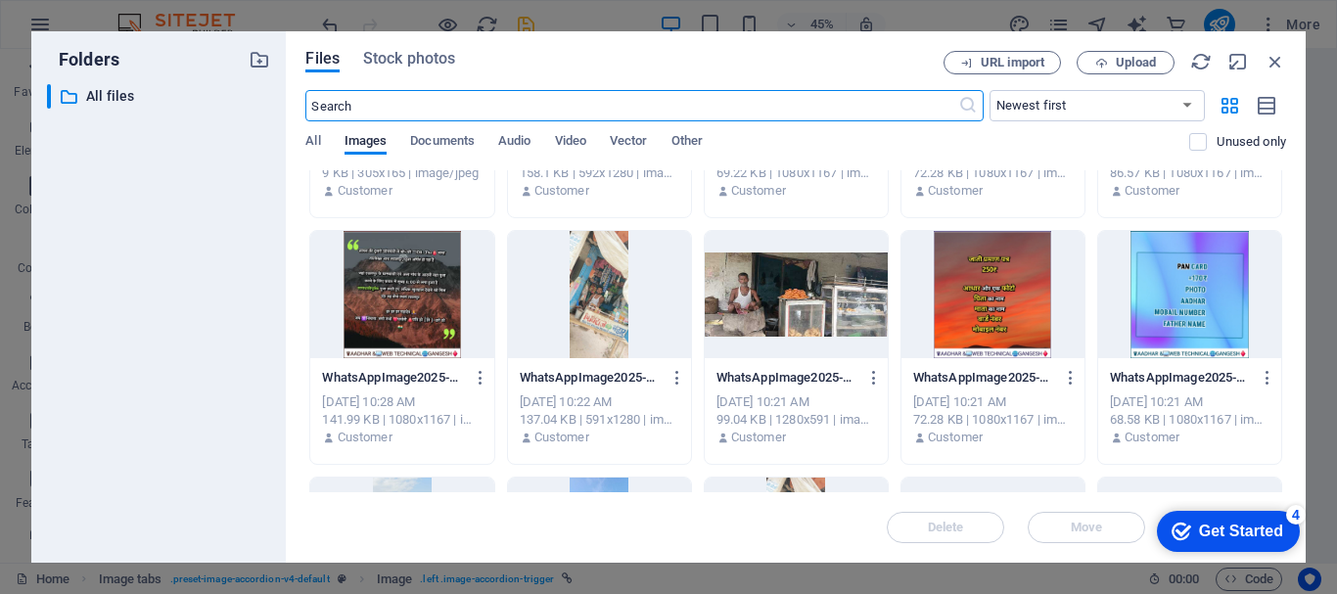
scroll to position [3133, 0]
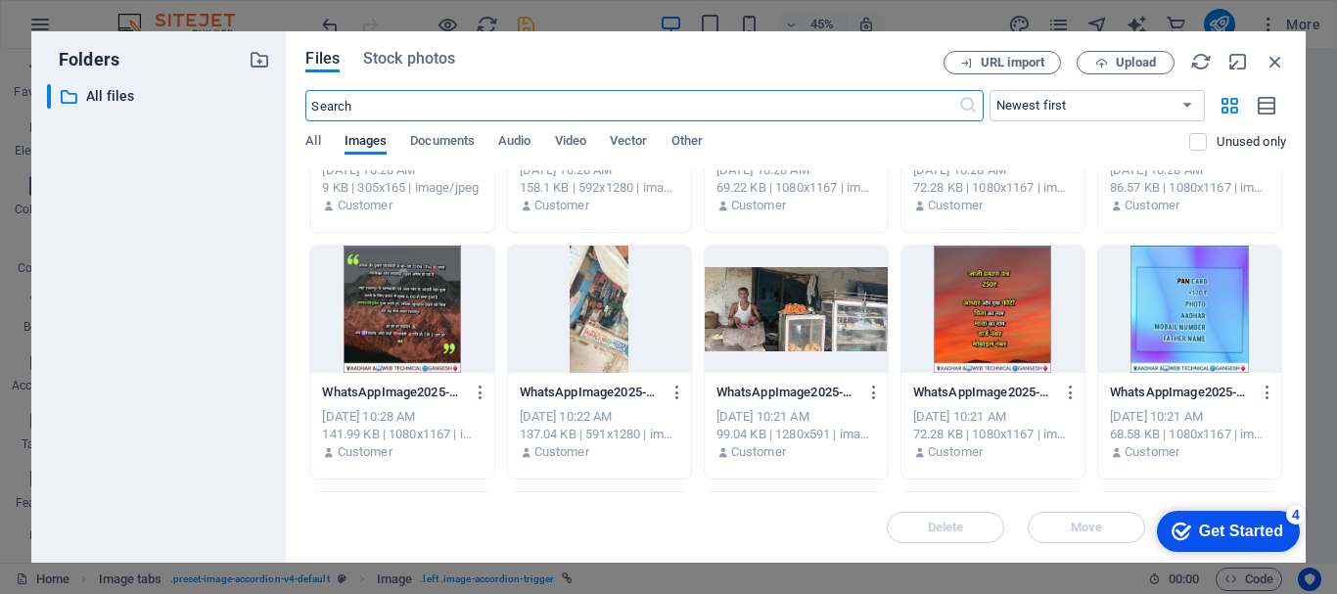
click at [1181, 295] on div at bounding box center [1189, 309] width 183 height 127
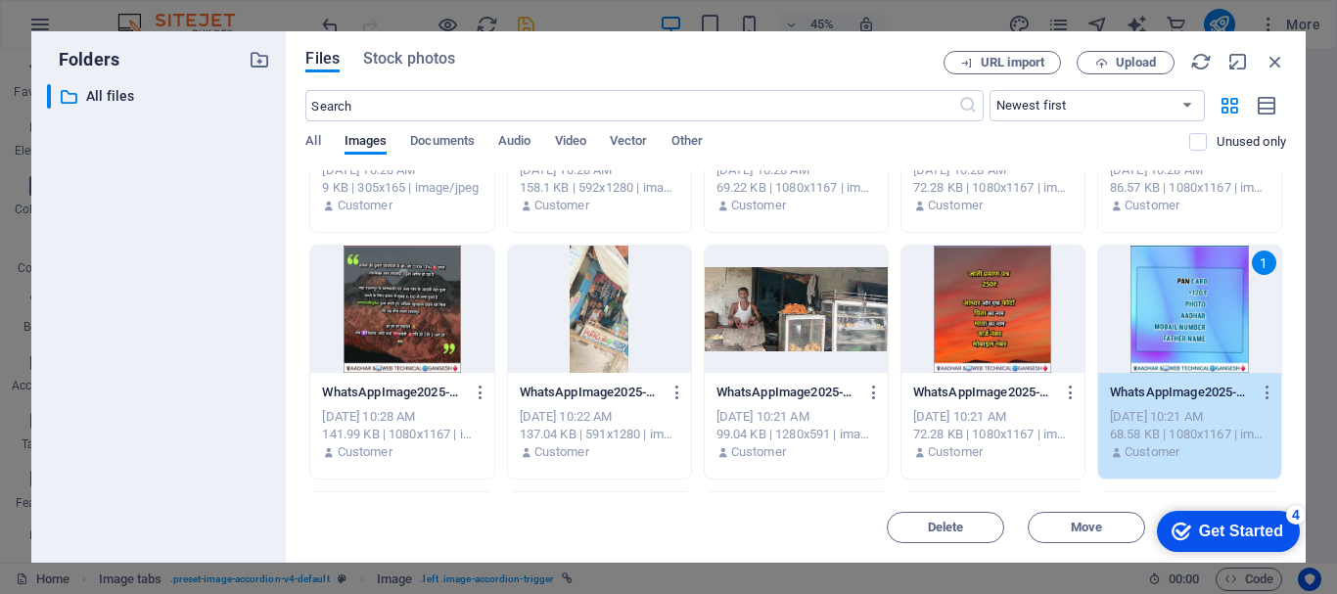
click at [1181, 295] on div "1" at bounding box center [1189, 309] width 183 height 127
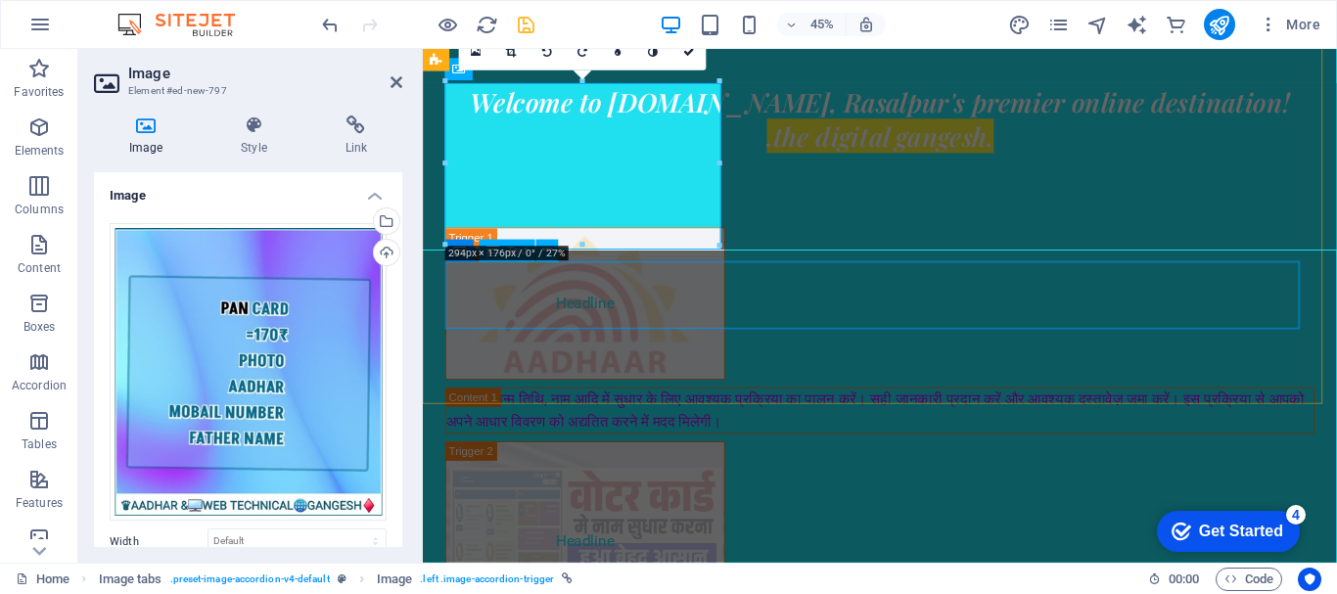
scroll to position [1250, 0]
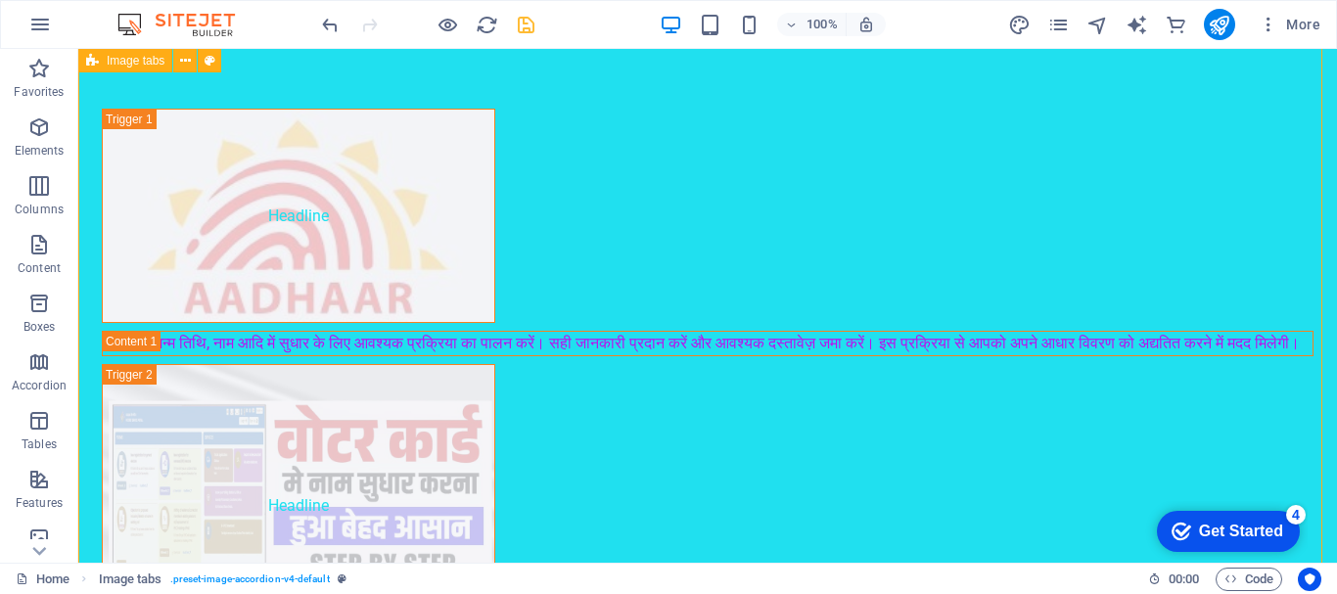
scroll to position [1753, 0]
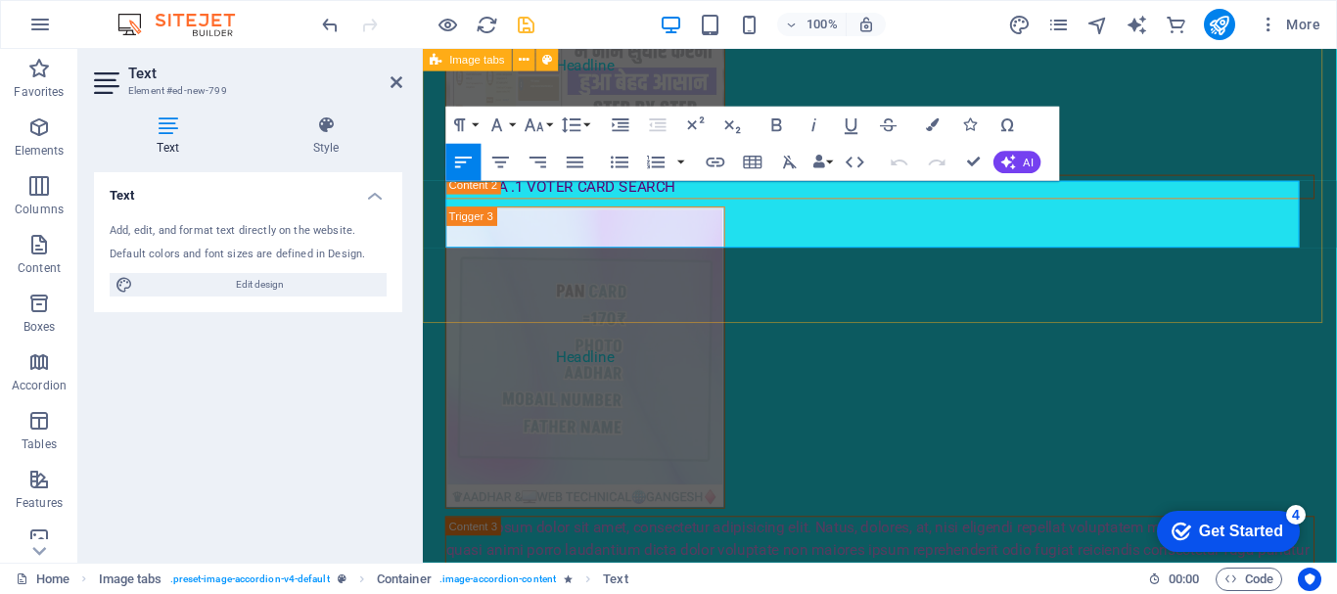
scroll to position [1473, 0]
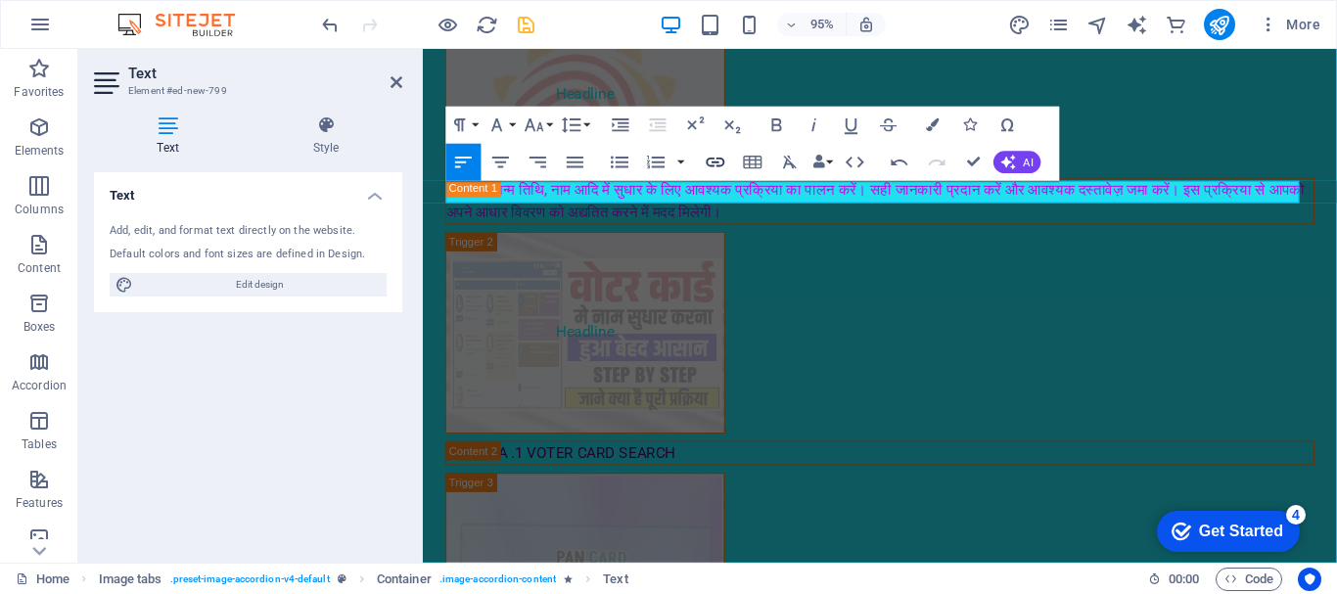
click at [712, 166] on icon "button" at bounding box center [716, 163] width 19 height 10
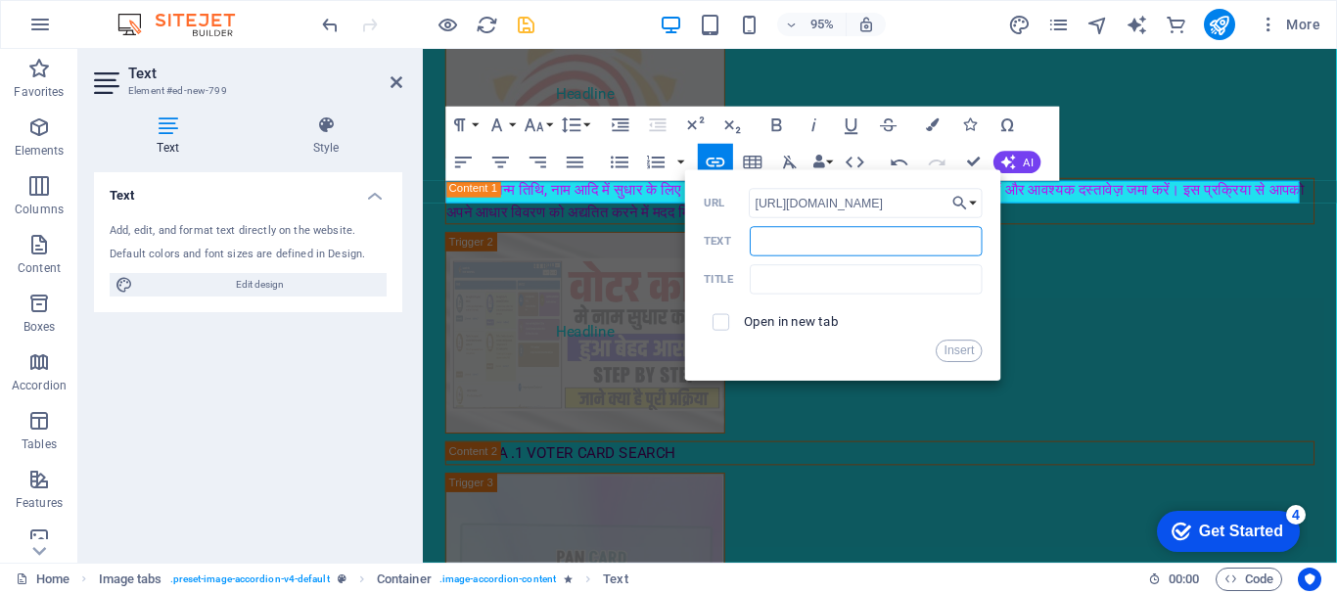
click at [798, 239] on input "Text" at bounding box center [866, 240] width 233 height 29
click at [711, 311] on input "checkbox" at bounding box center [719, 319] width 17 height 17
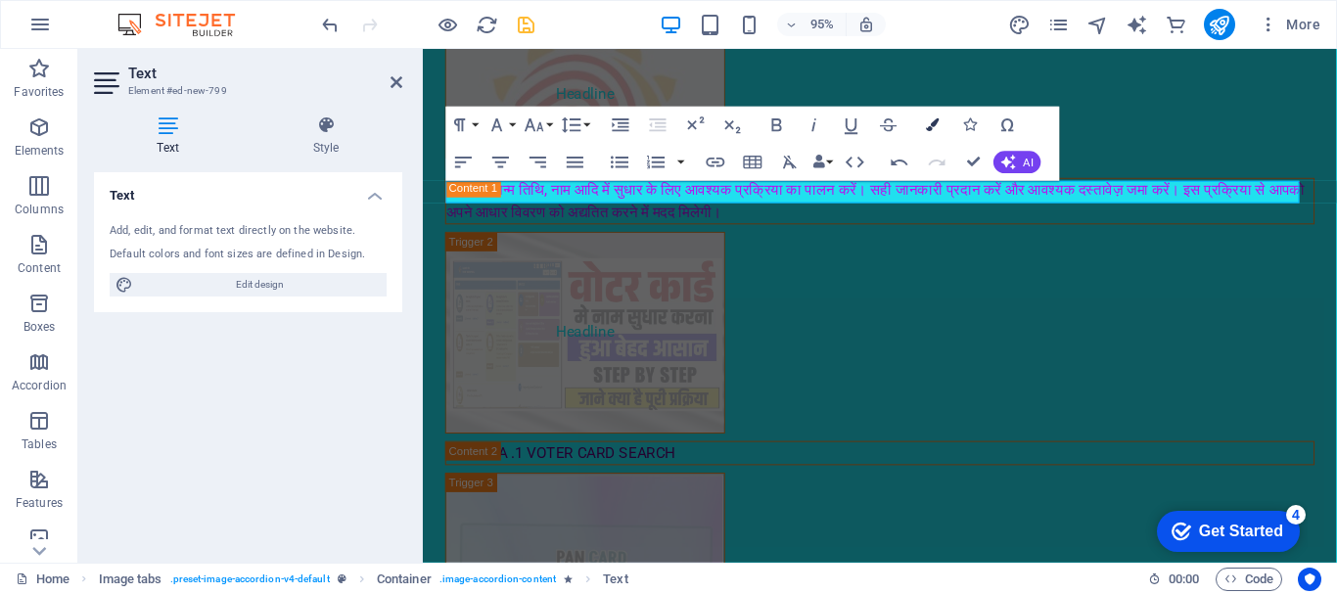
click at [940, 119] on button "Colors" at bounding box center [933, 125] width 35 height 37
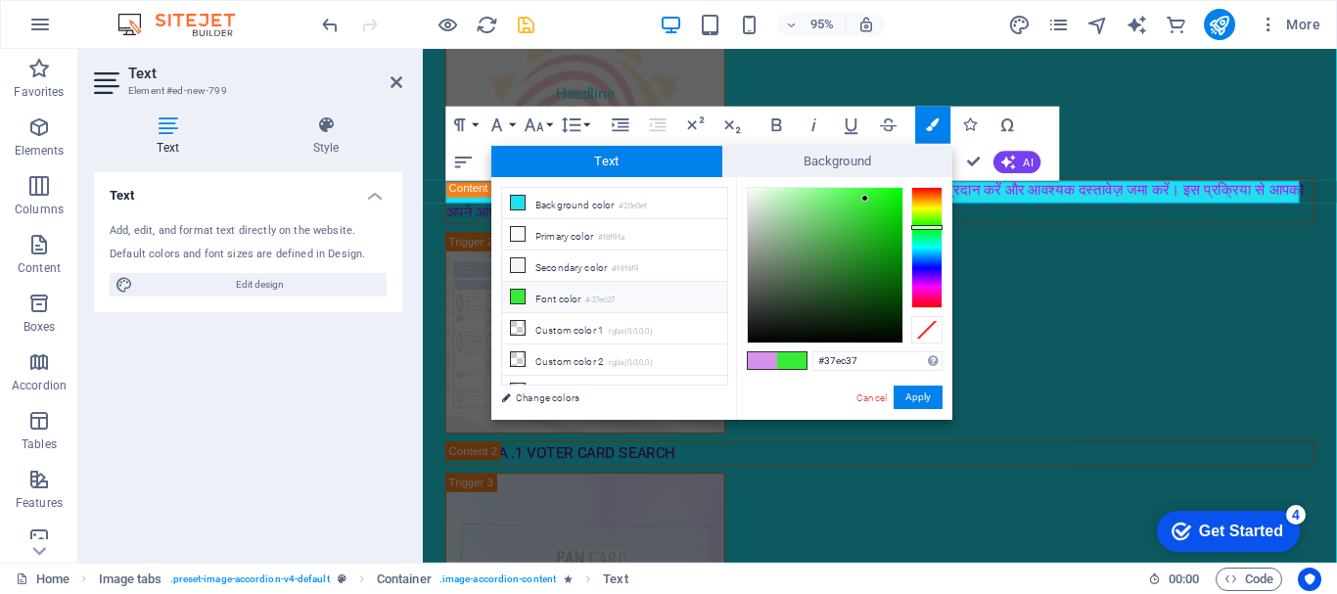
click at [646, 295] on li "Font color #37ec37" at bounding box center [614, 297] width 225 height 31
click at [776, 357] on span at bounding box center [762, 360] width 29 height 17
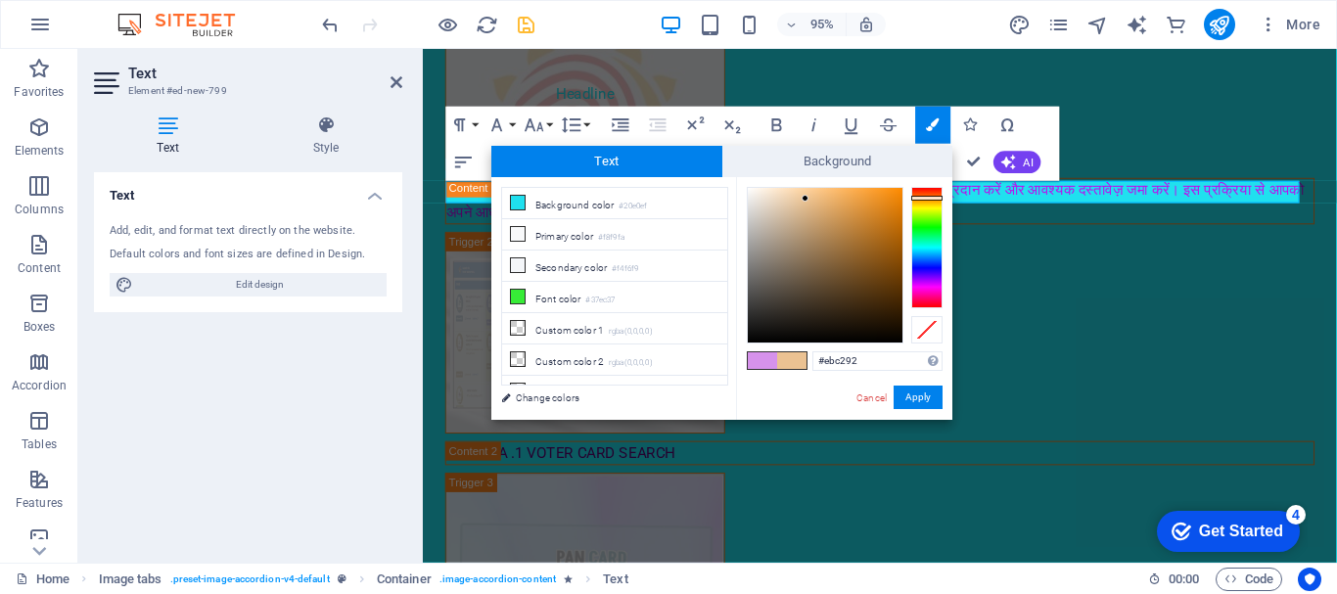
drag, startPoint x: 921, startPoint y: 225, endPoint x: 935, endPoint y: 198, distance: 30.6
click at [935, 198] on div at bounding box center [926, 247] width 31 height 121
drag, startPoint x: 880, startPoint y: 199, endPoint x: 878, endPoint y: 214, distance: 15.8
click at [878, 199] on div at bounding box center [825, 265] width 155 height 155
click at [809, 199] on div at bounding box center [805, 198] width 7 height 7
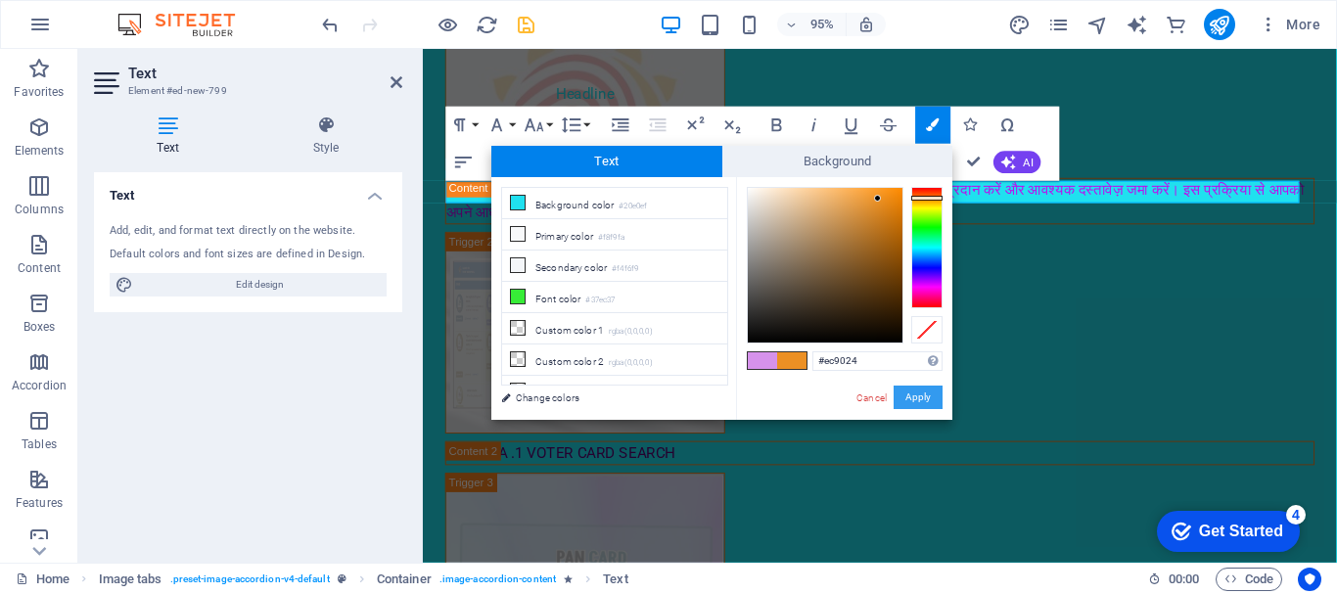
drag, startPoint x: 926, startPoint y: 394, endPoint x: 537, endPoint y: 362, distance: 389.9
click at [926, 394] on button "Apply" at bounding box center [918, 397] width 49 height 23
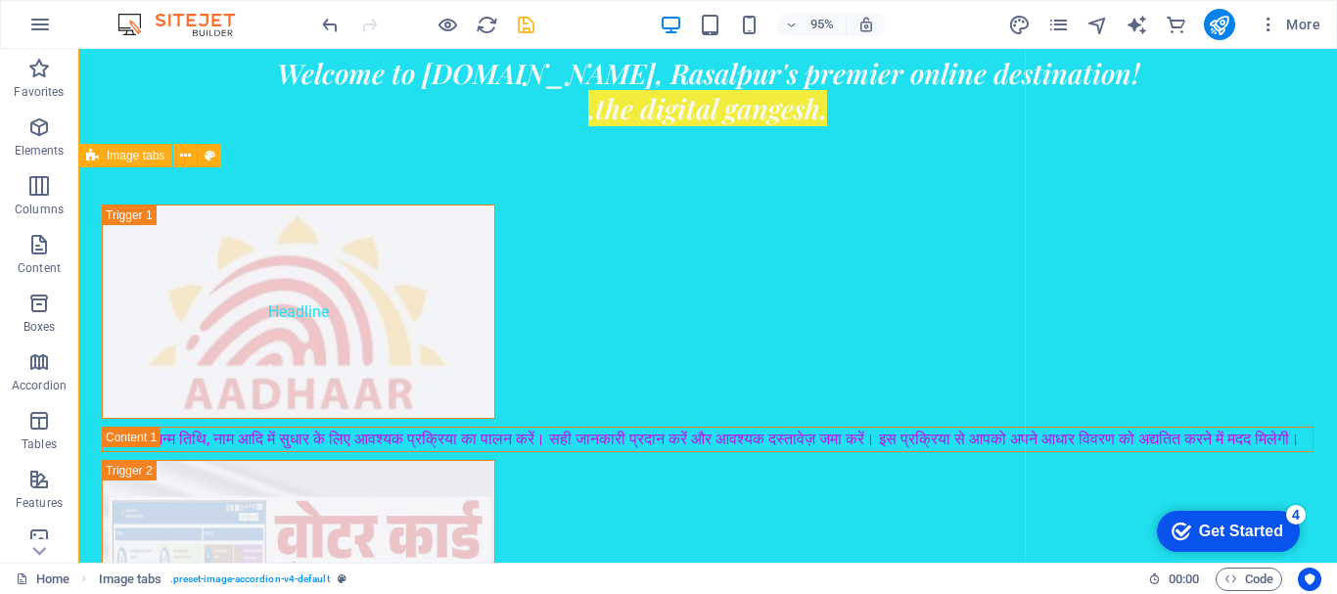
scroll to position [1860, 0]
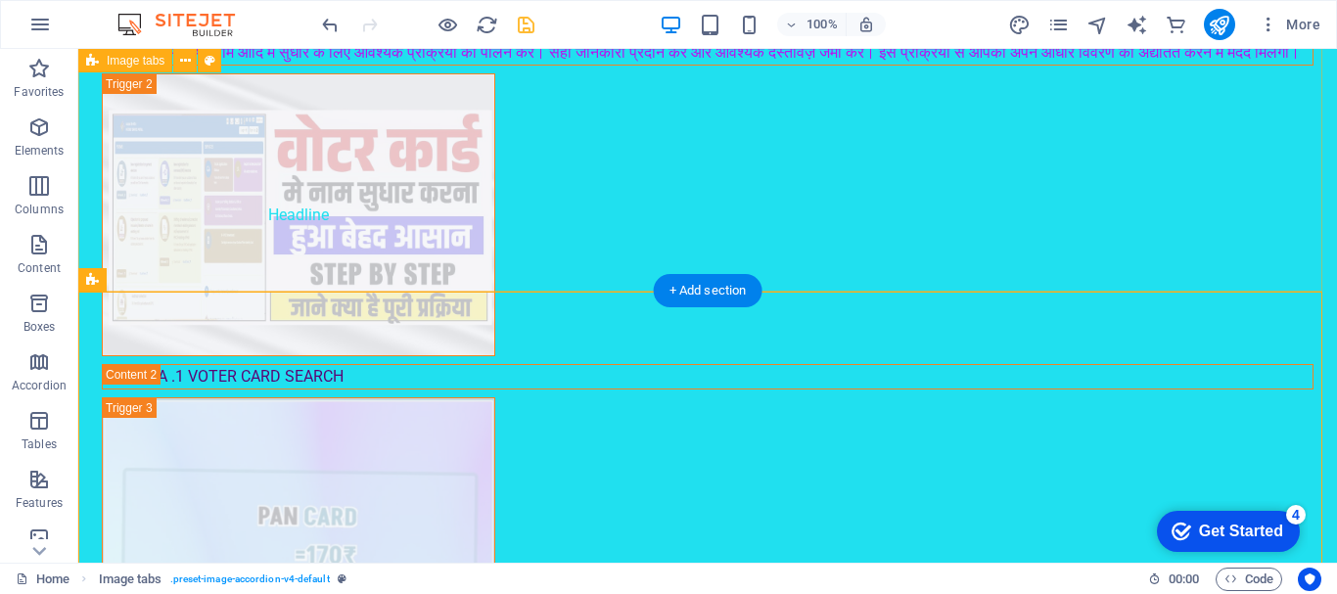
click at [768, 282] on div "Headline आधार में जन्म तिथि, नाम आदि में सुधार के लिए आवश्यक प्रक्रिया का पालन …" at bounding box center [707, 337] width 1259 height 1194
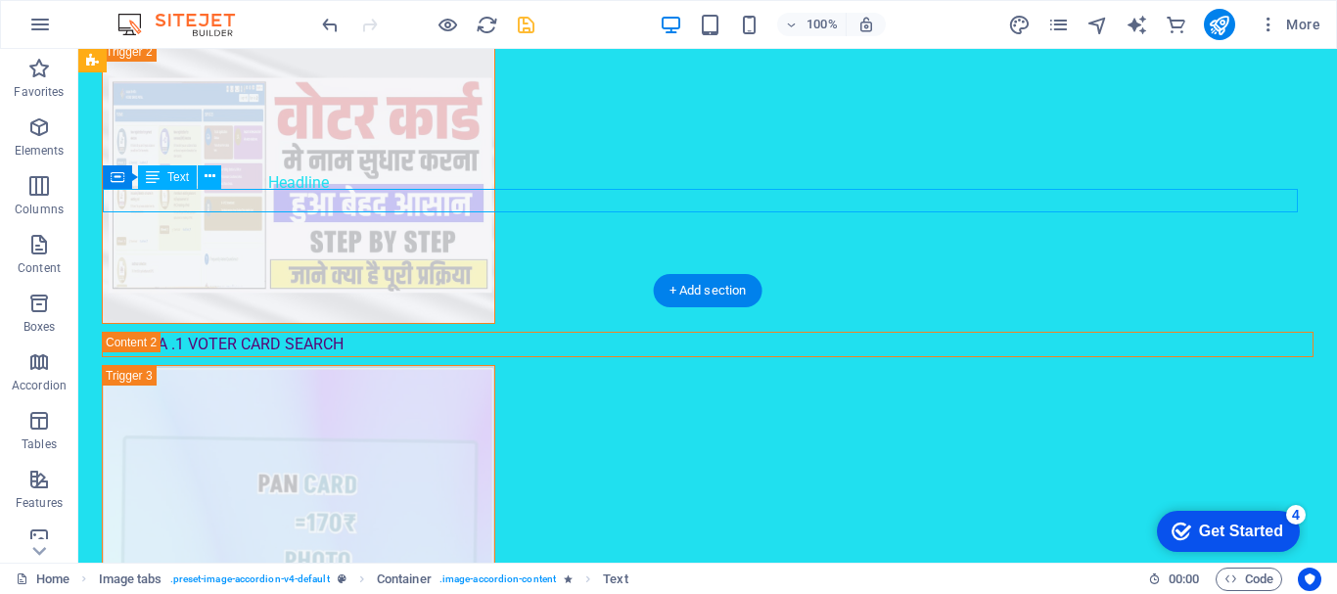
scroll to position [1580, 0]
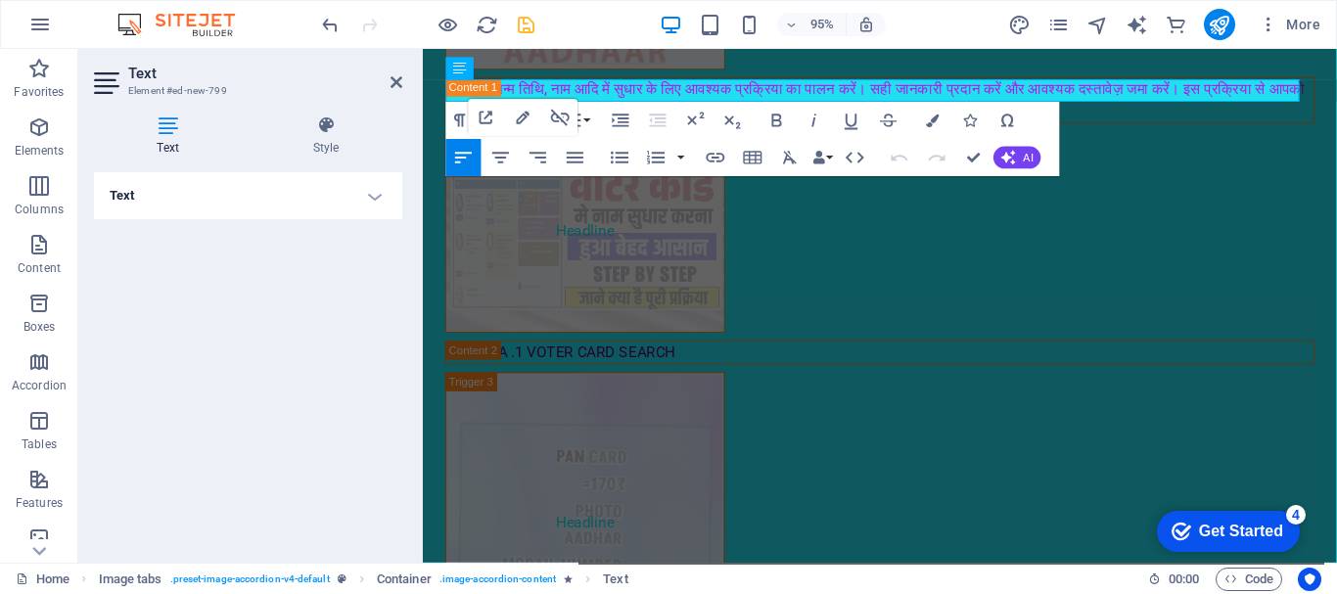
click at [463, 123] on icon "button" at bounding box center [459, 121] width 11 height 13
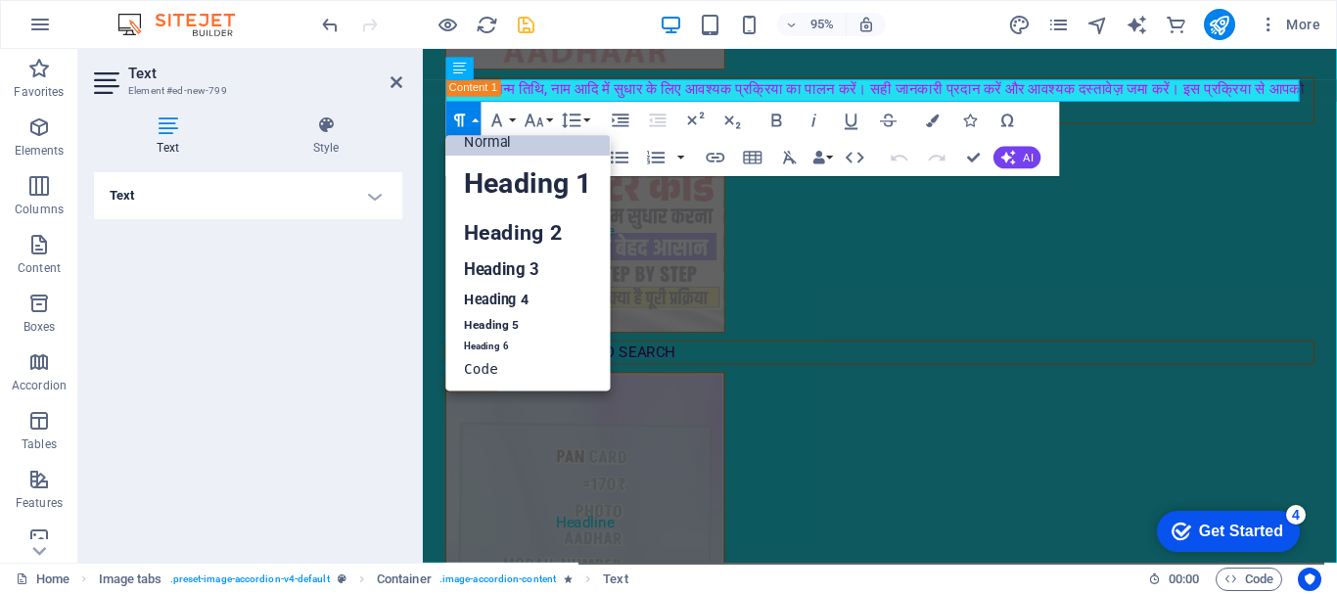
scroll to position [16, 0]
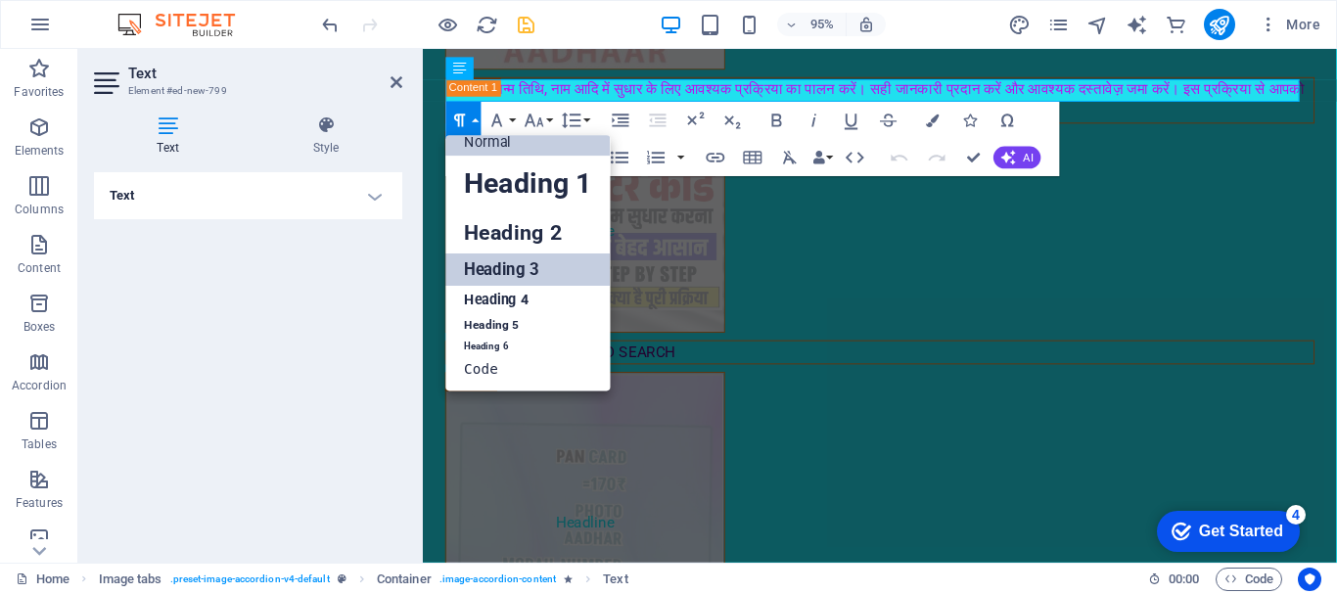
click at [489, 263] on link "Heading 3" at bounding box center [528, 270] width 164 height 32
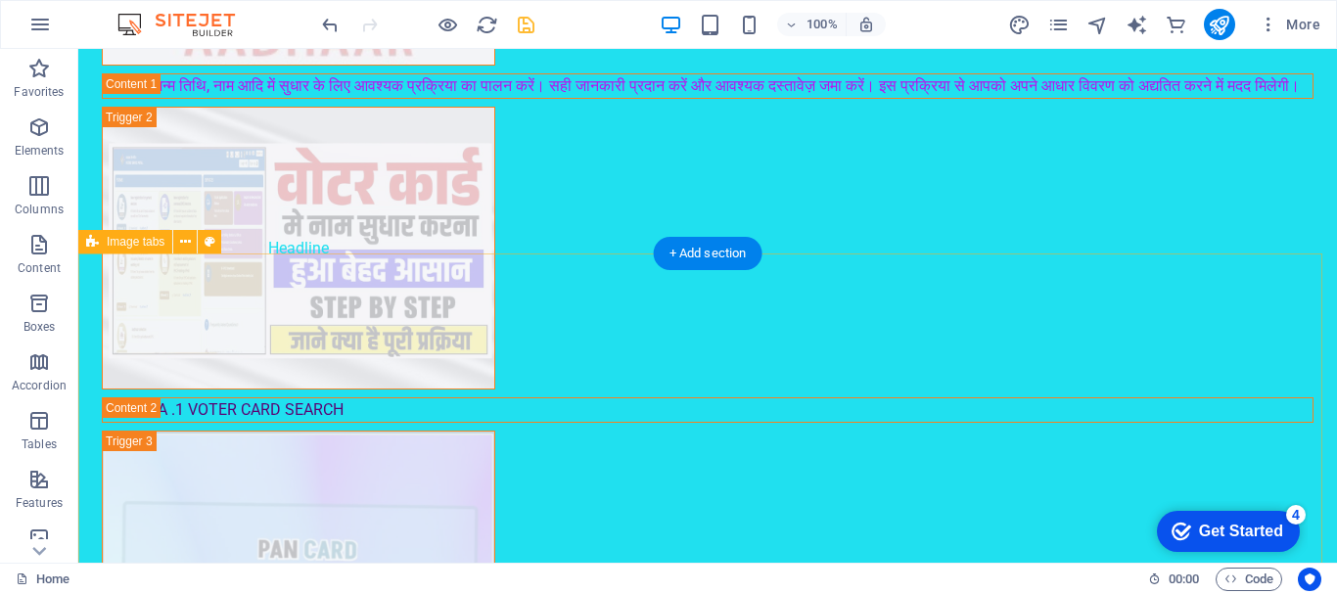
scroll to position [1967, 0]
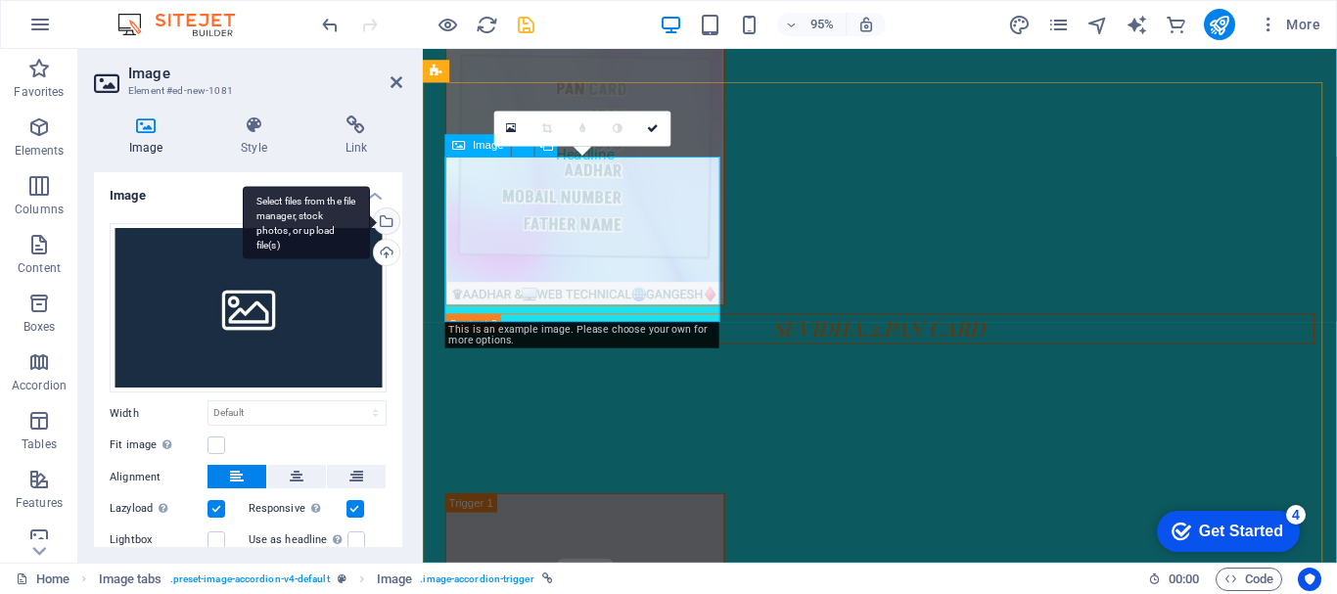
scroll to position [1687, 0]
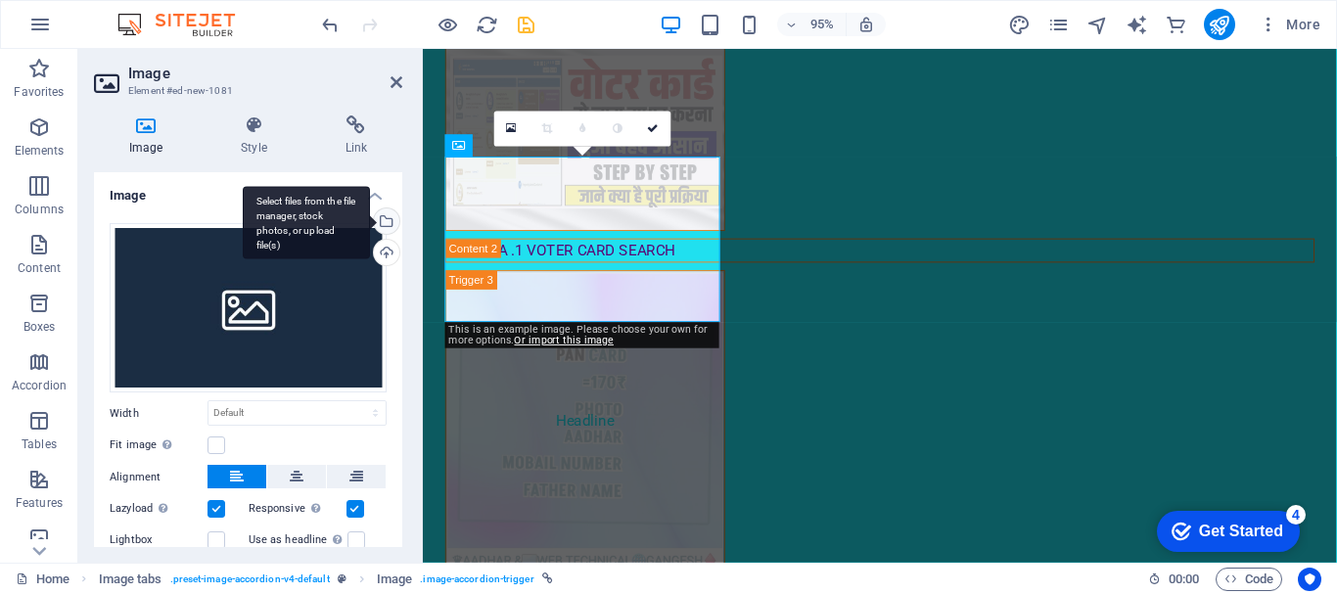
click at [388, 221] on div "Select files from the file manager, stock photos, or upload file(s)" at bounding box center [384, 223] width 29 height 29
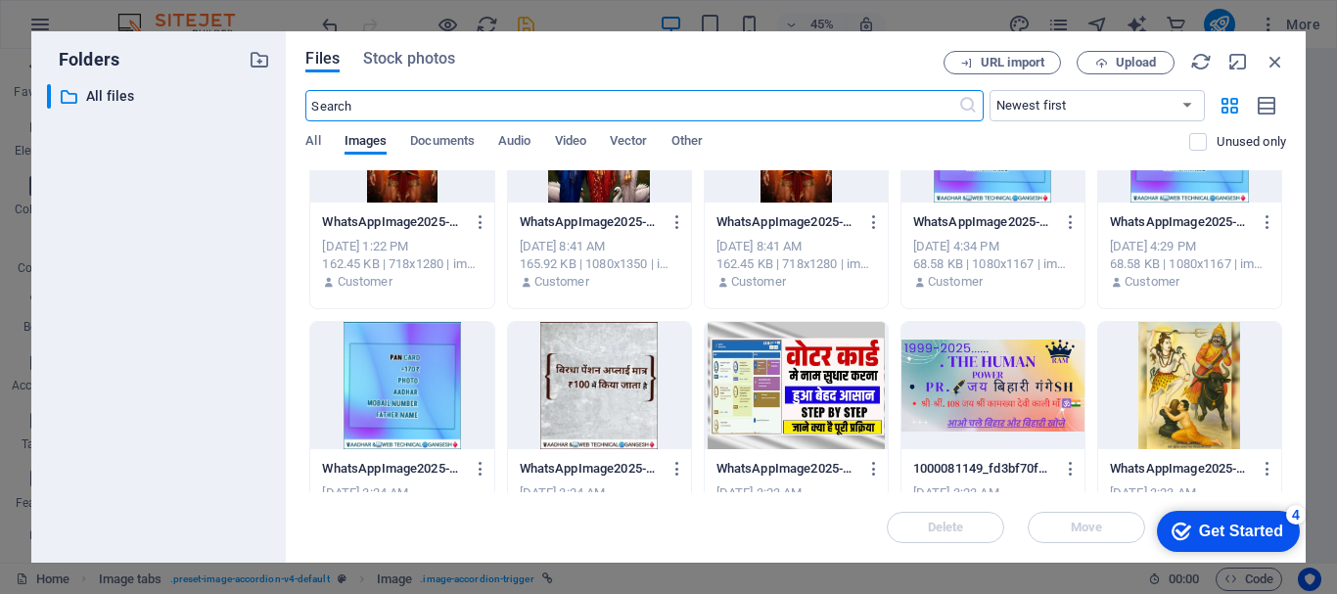
scroll to position [1077, 0]
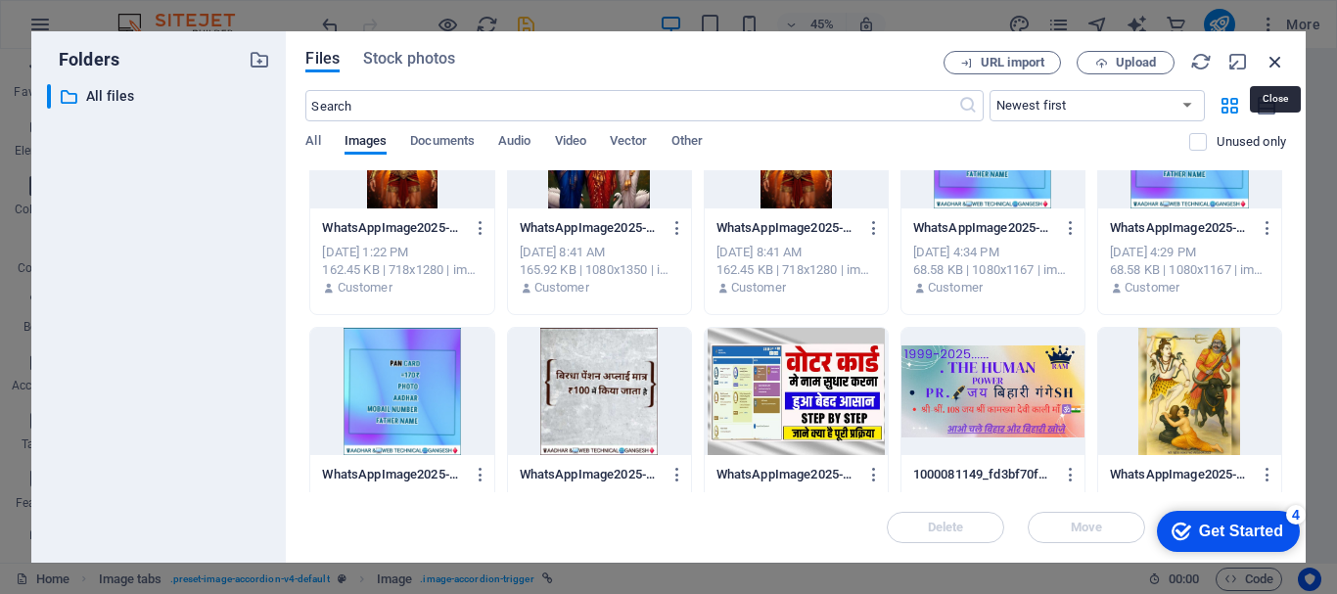
click at [1268, 57] on icon "button" at bounding box center [1276, 62] width 22 height 22
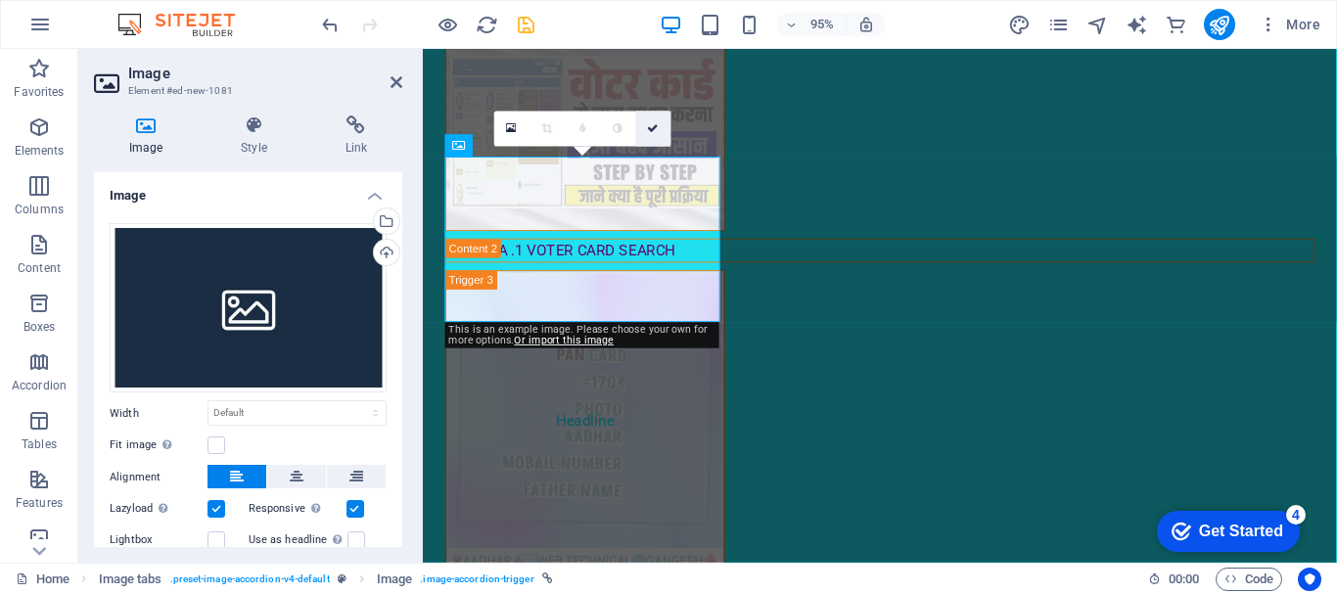
click at [661, 127] on link at bounding box center [653, 128] width 35 height 35
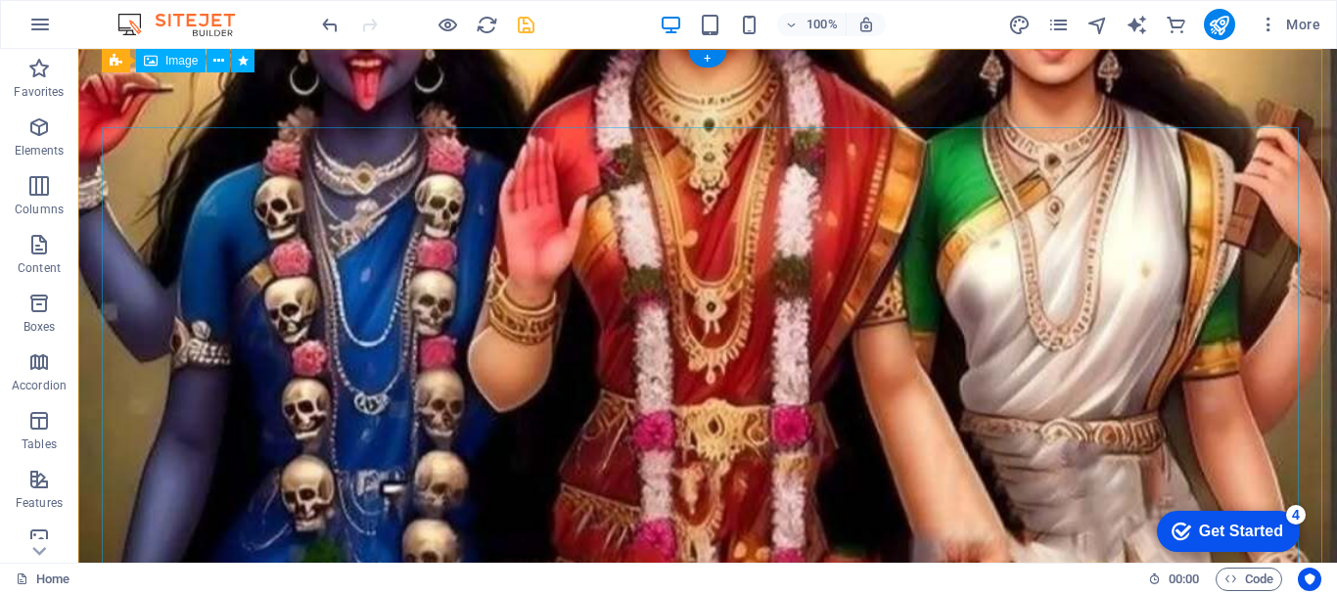
scroll to position [0, 0]
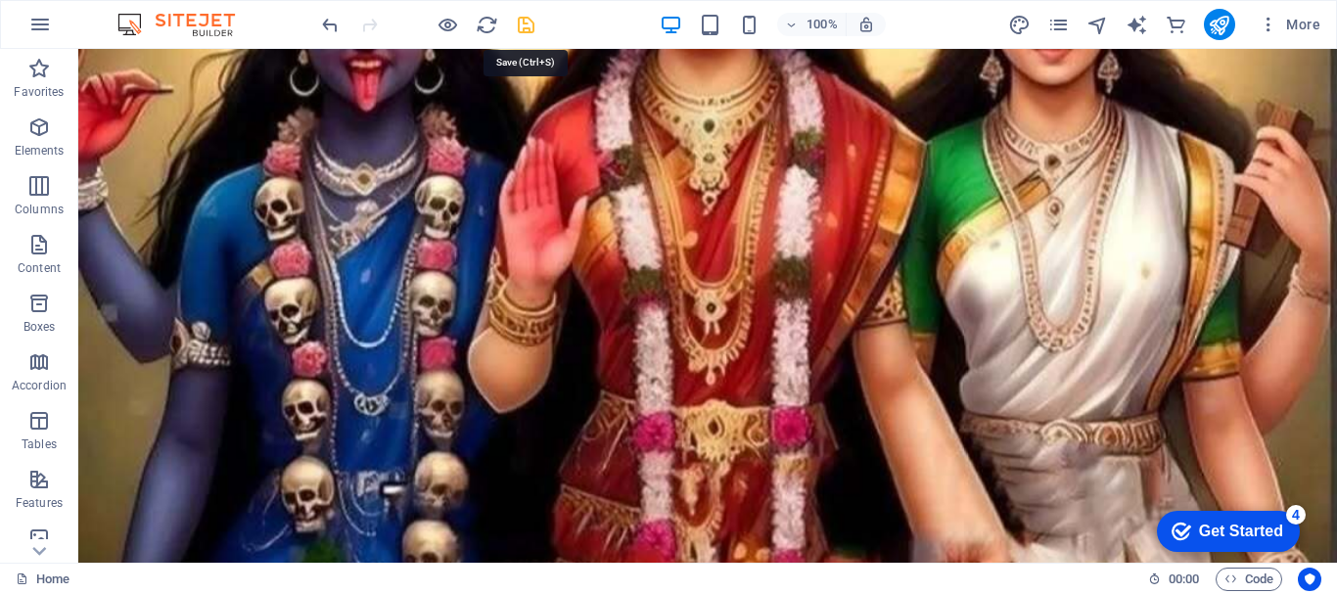
click at [517, 23] on icon "save" at bounding box center [526, 25] width 23 height 23
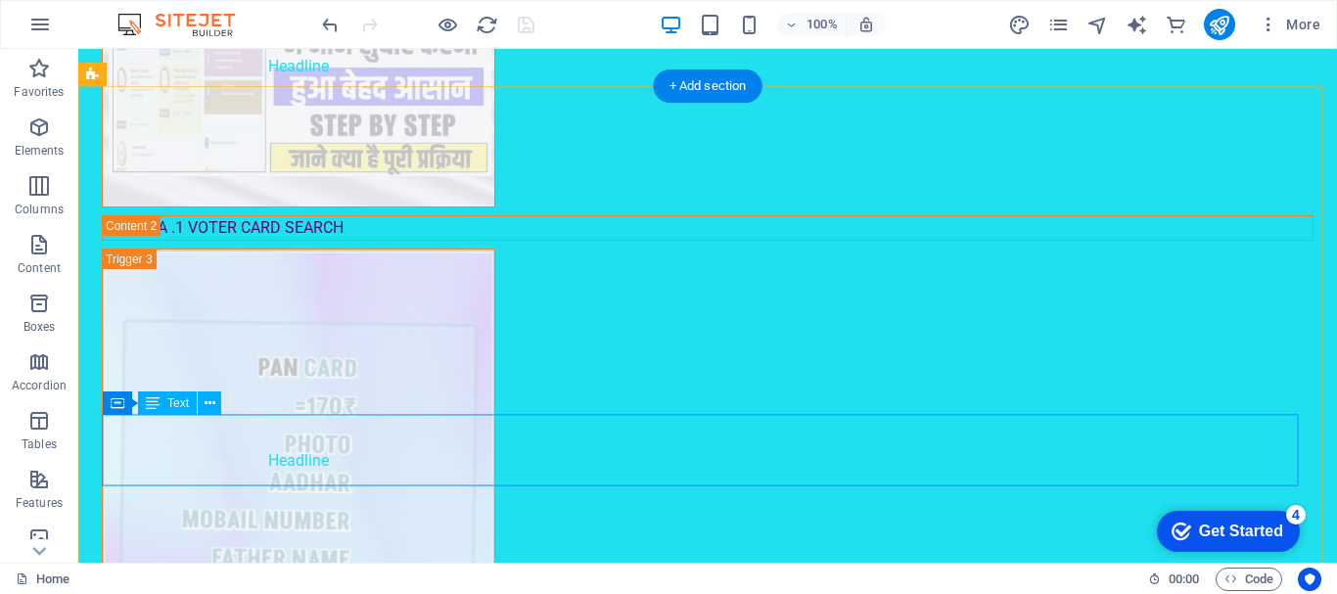
scroll to position [2154, 0]
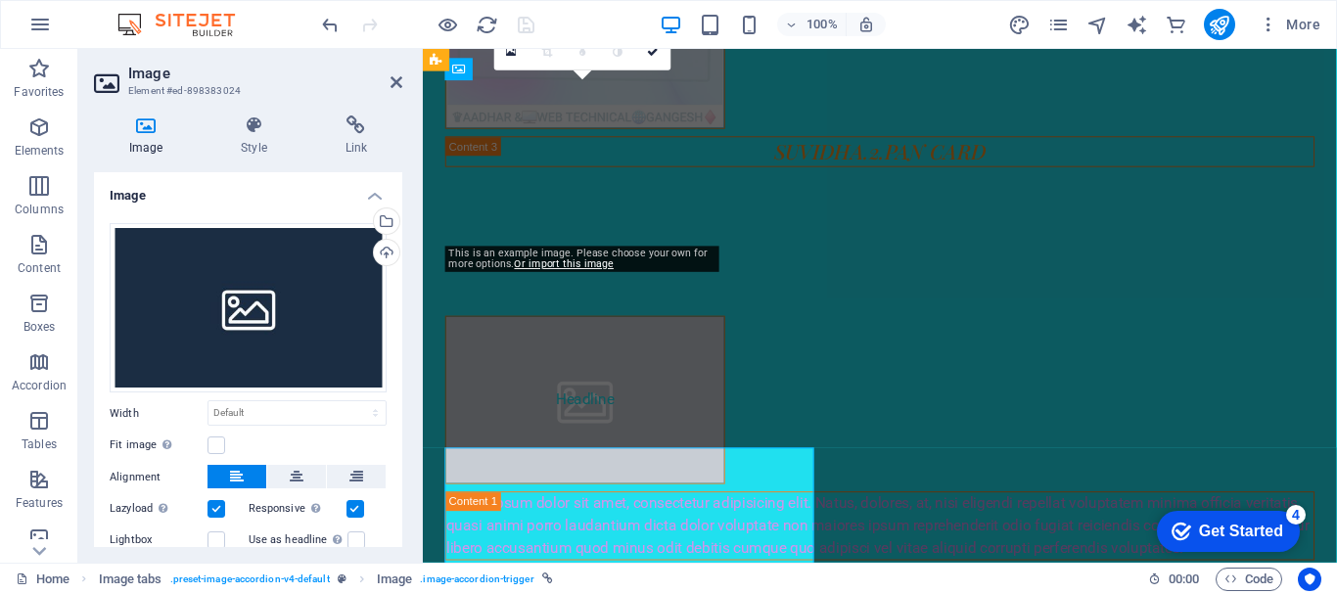
scroll to position [1767, 0]
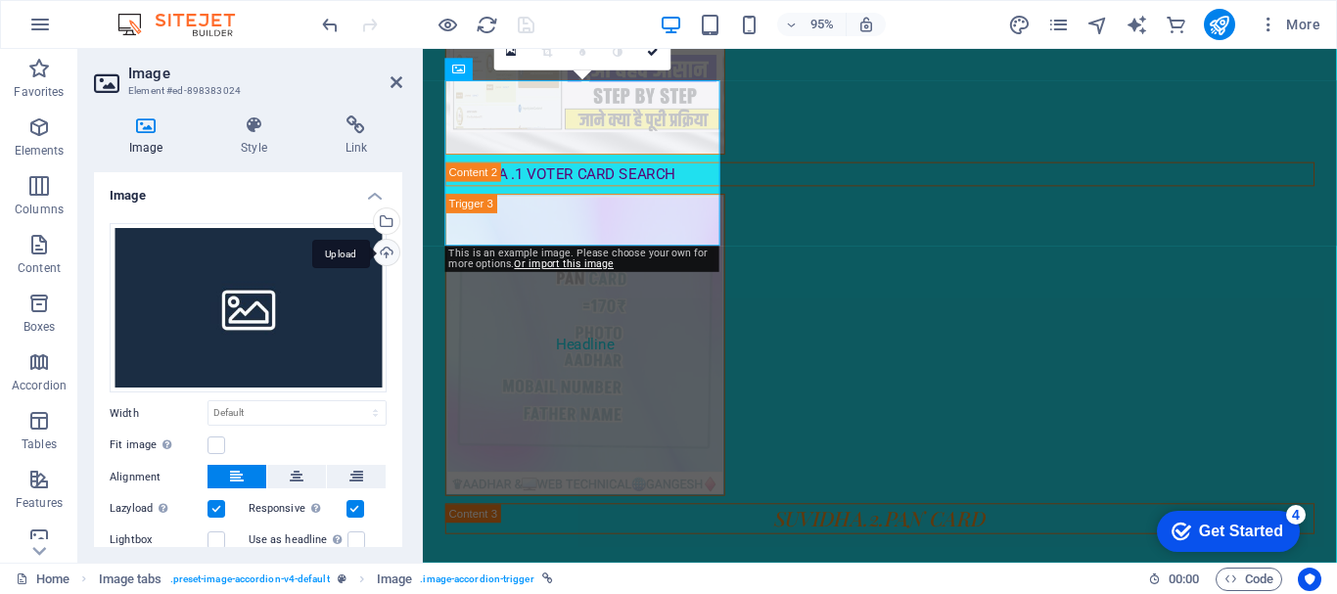
click at [374, 251] on div "Upload" at bounding box center [384, 254] width 29 height 29
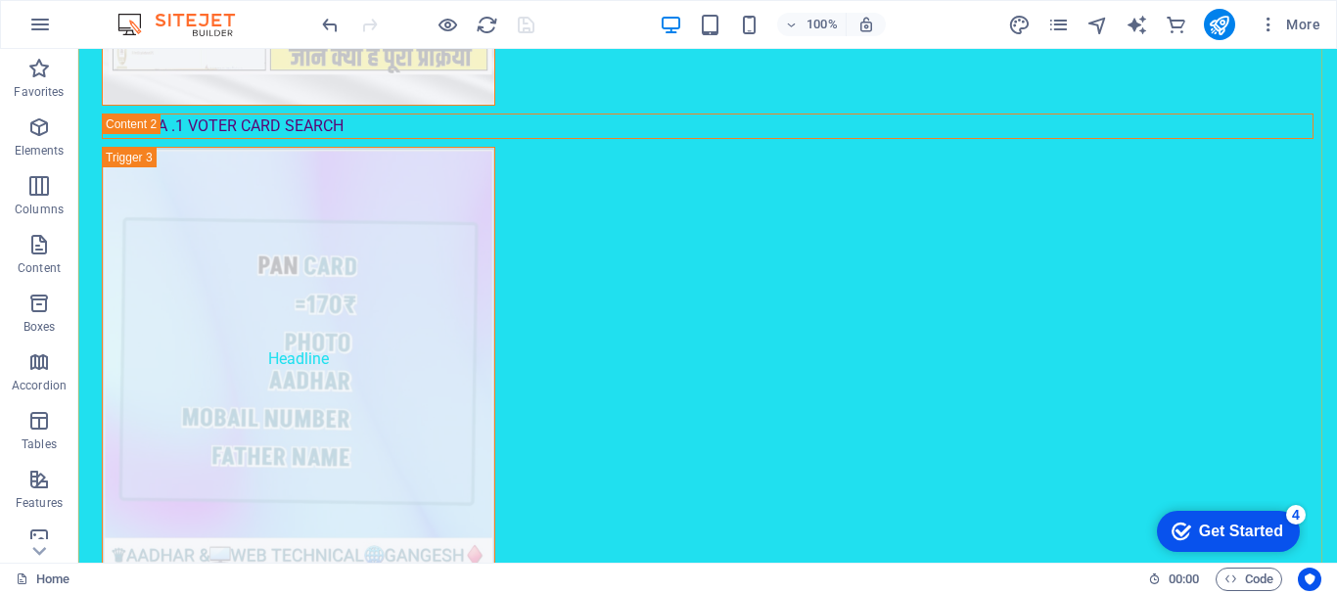
scroll to position [2154, 0]
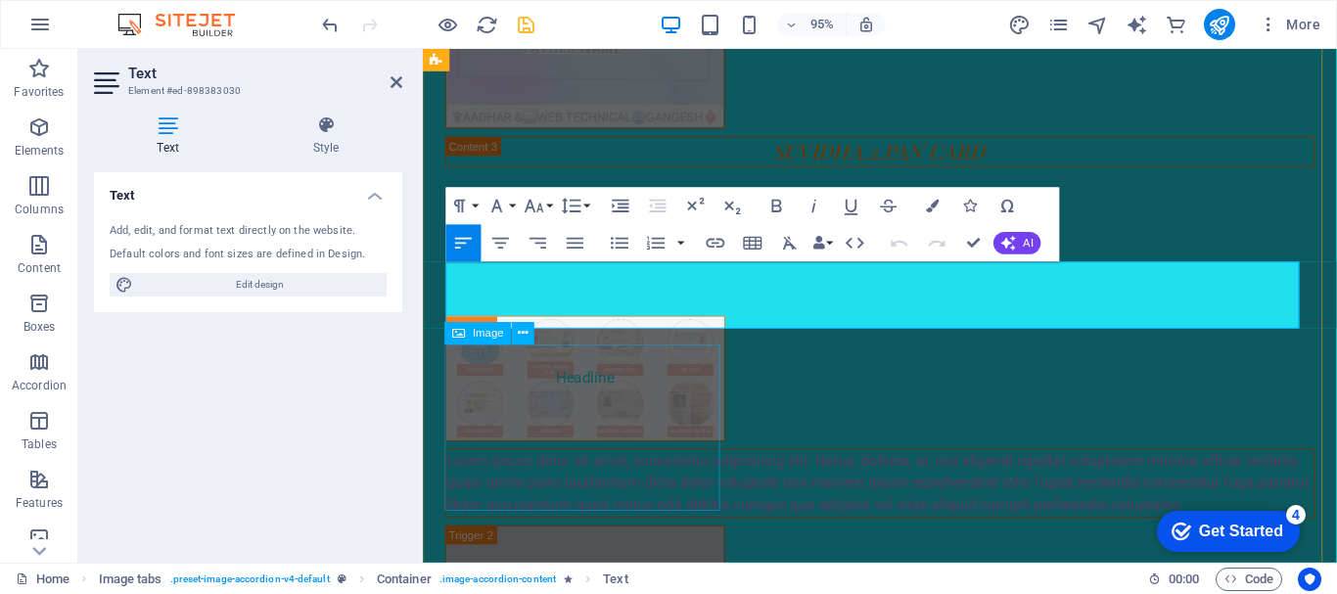
scroll to position [1767, 0]
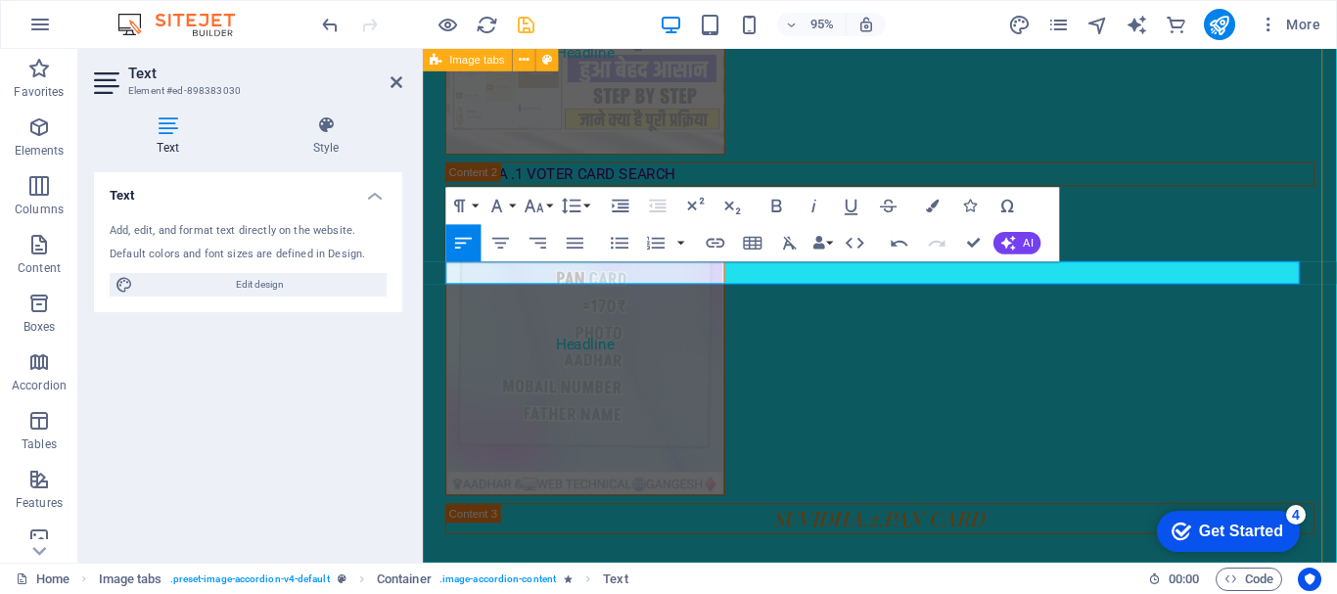
scroll to position [1723, 0]
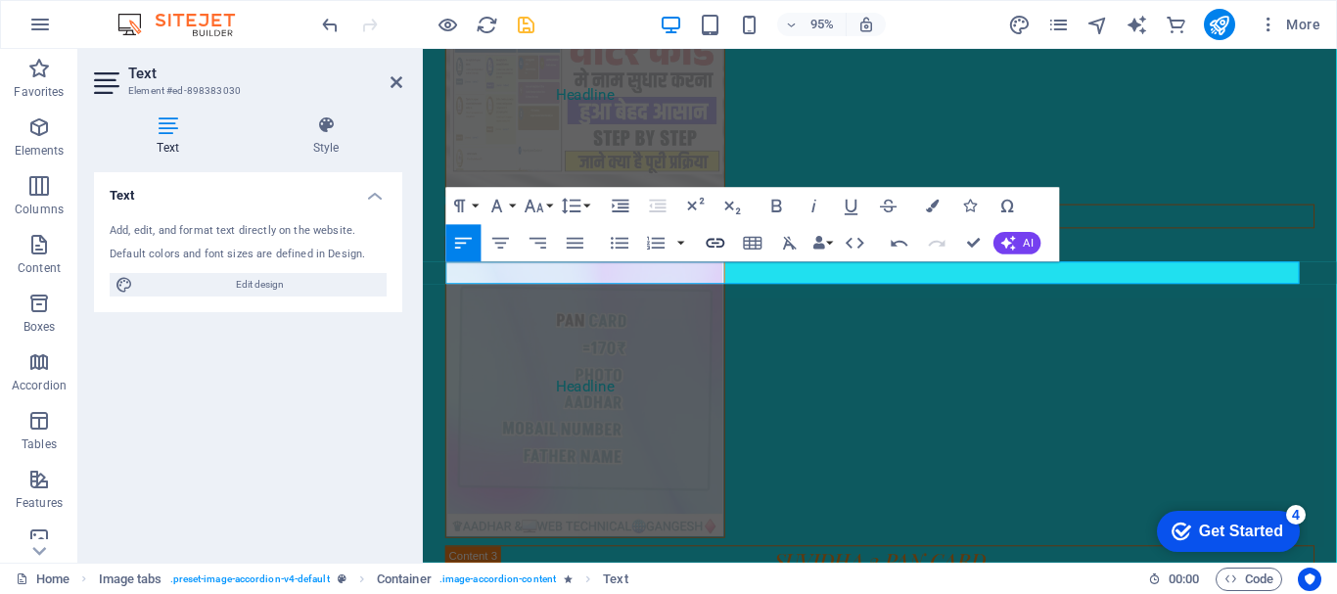
click at [716, 244] on icon "button" at bounding box center [716, 243] width 23 height 23
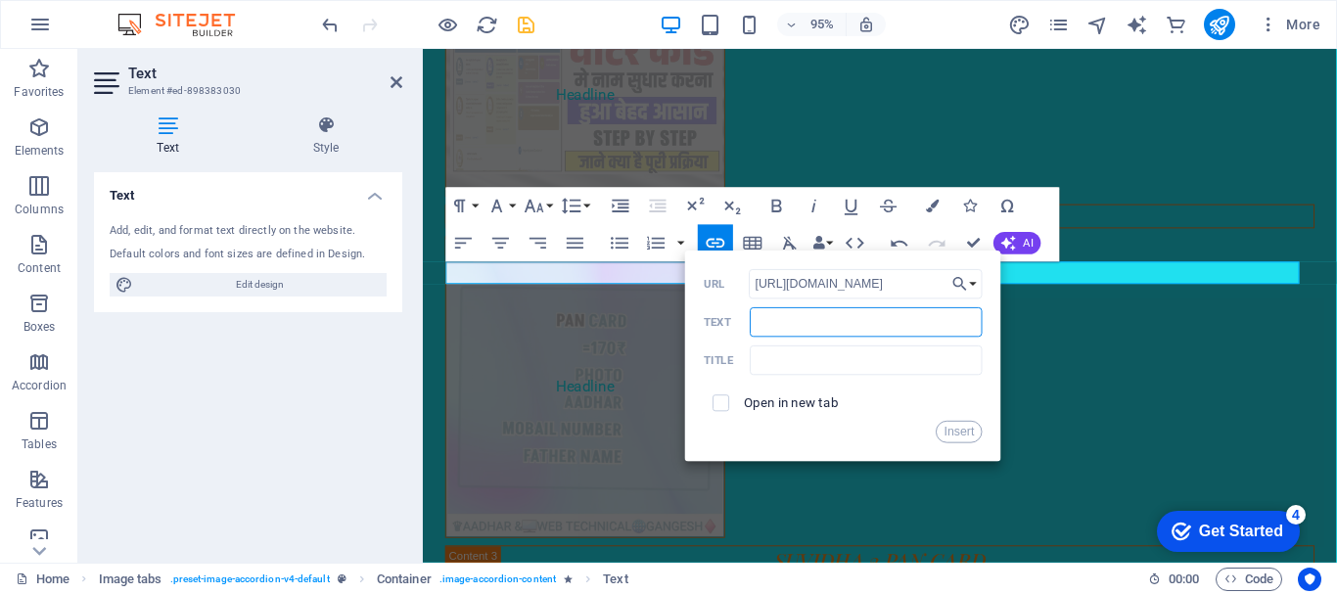
click at [832, 333] on input "Text" at bounding box center [866, 321] width 233 height 29
click at [711, 392] on input "checkbox" at bounding box center [719, 400] width 17 height 17
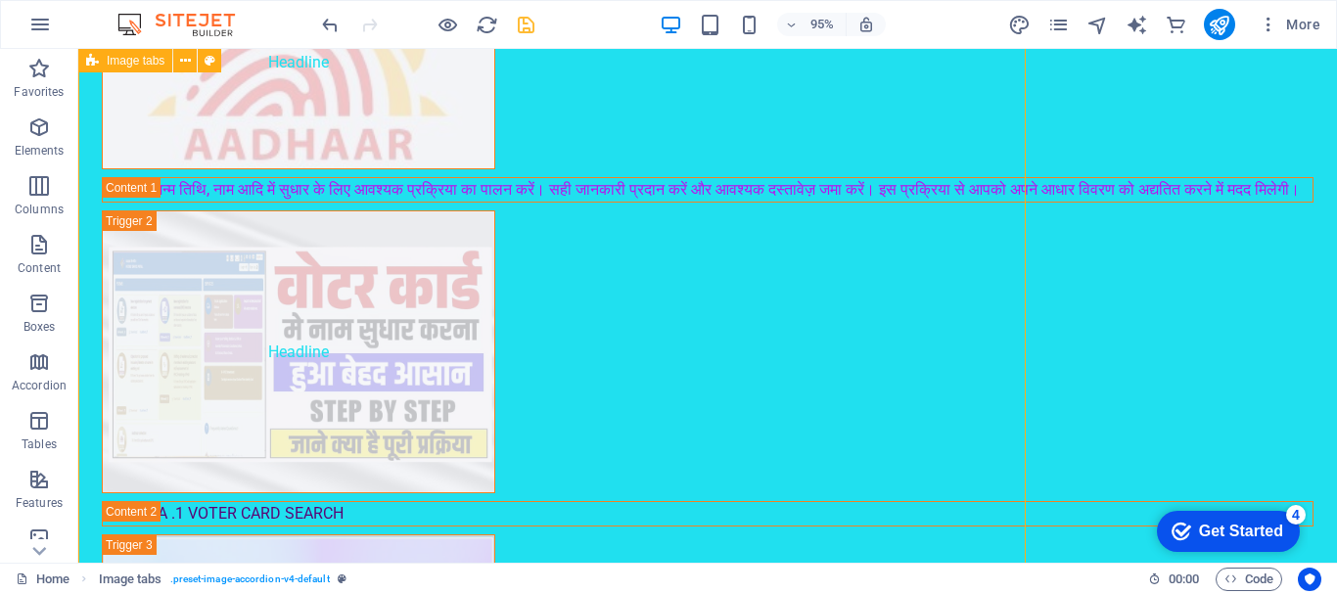
scroll to position [2110, 0]
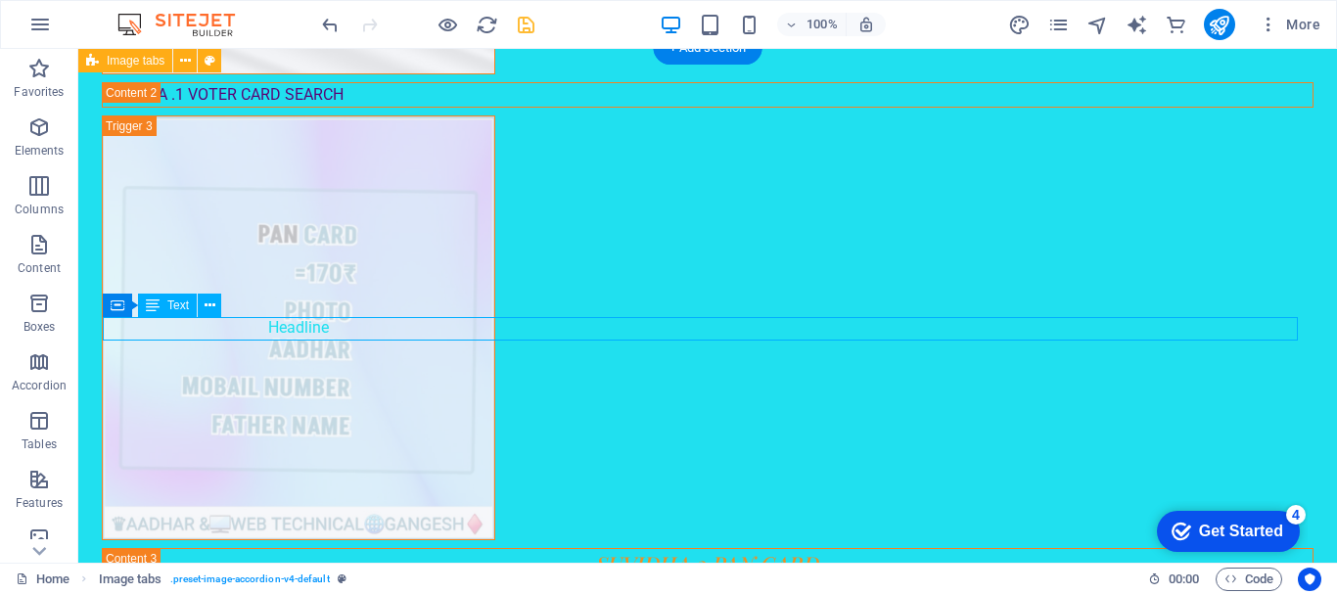
scroll to position [1723, 0]
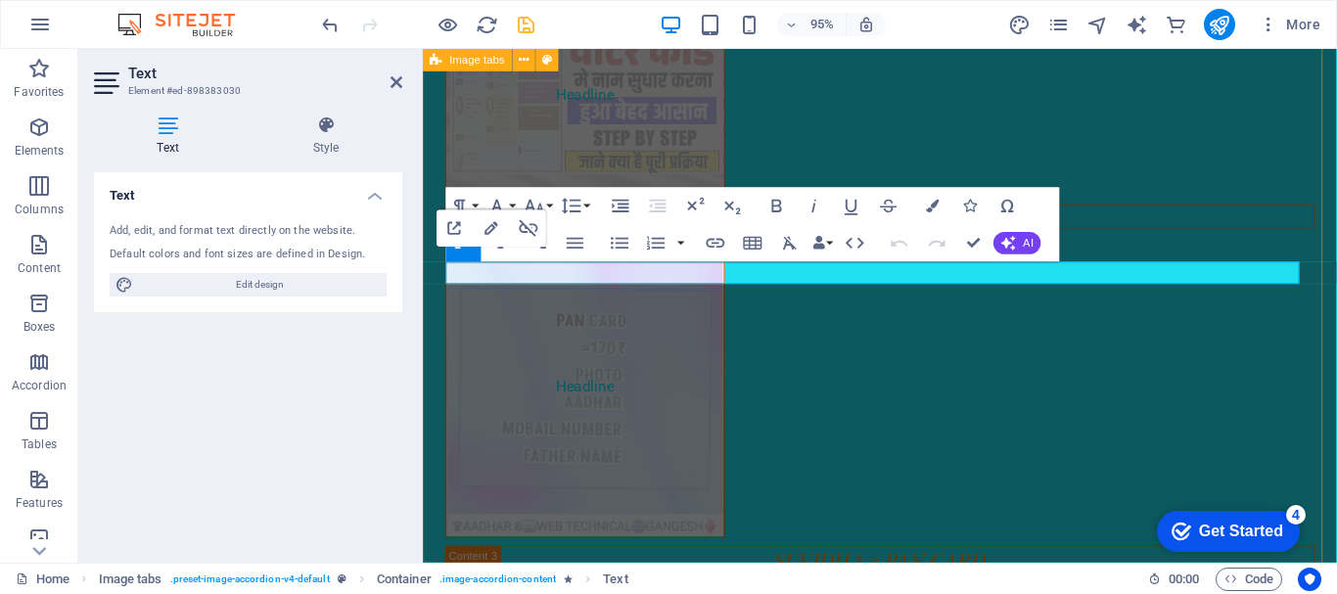
drag, startPoint x: 909, startPoint y: 390, endPoint x: 1231, endPoint y: 375, distance: 321.4
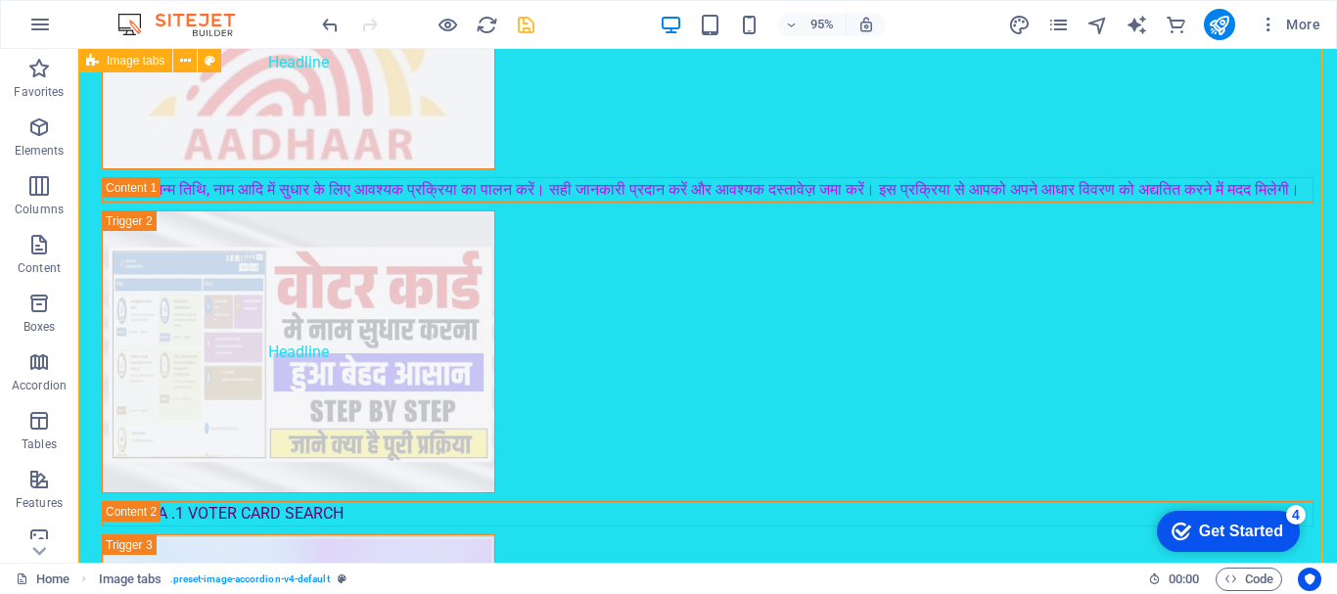
scroll to position [2154, 0]
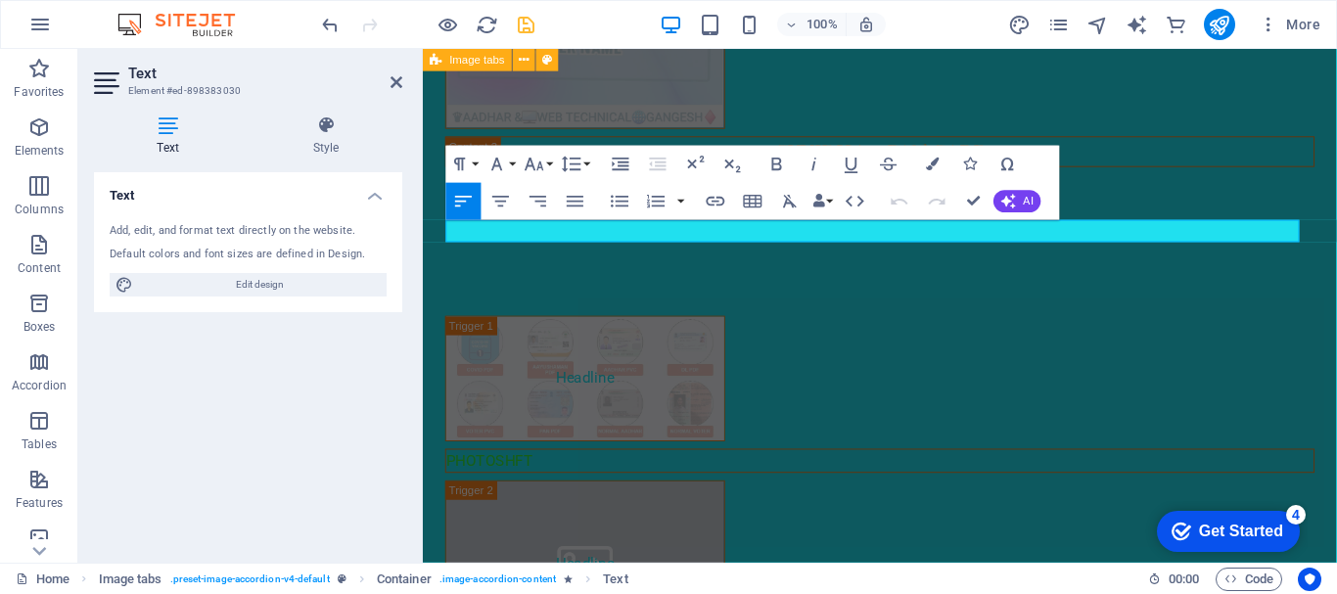
scroll to position [1767, 0]
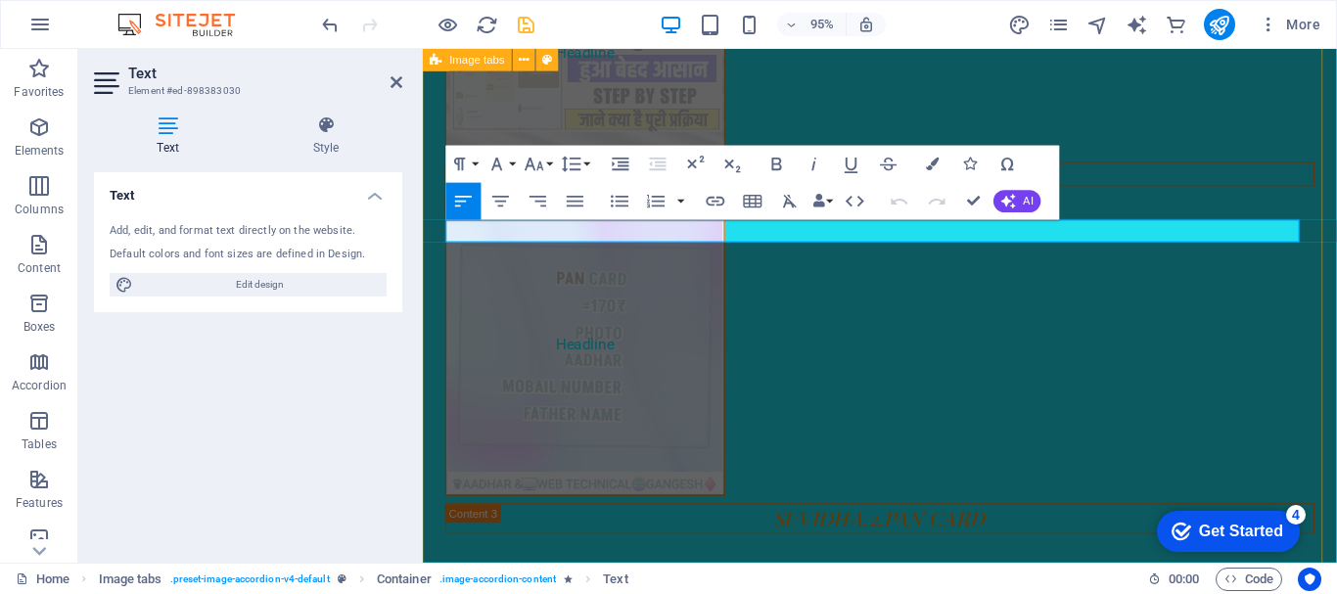
click at [475, 163] on button "Paragraph Format" at bounding box center [463, 163] width 35 height 37
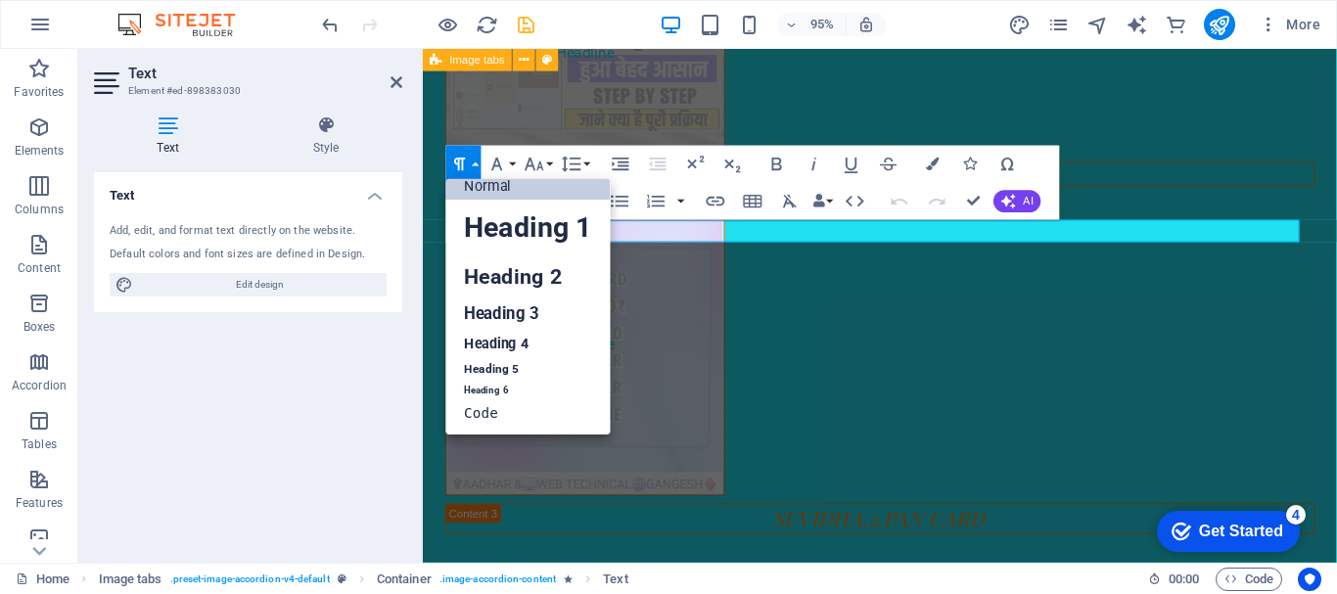
scroll to position [16, 0]
click at [500, 308] on link "Heading 3" at bounding box center [528, 313] width 164 height 32
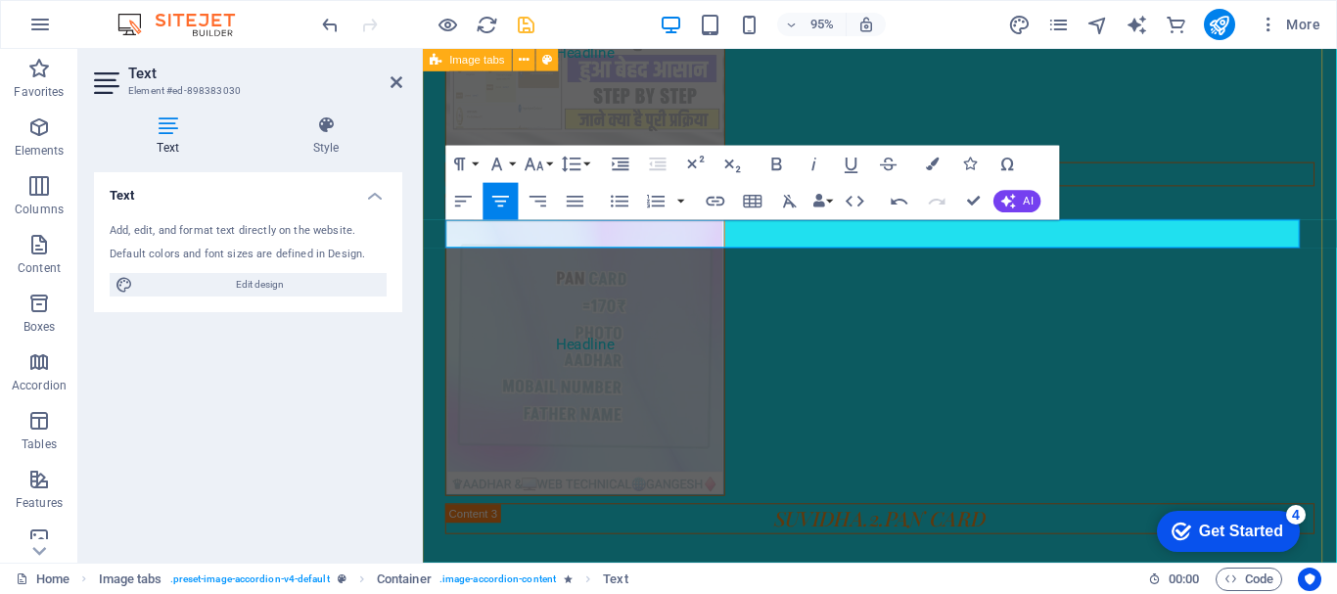
click at [936, 158] on icon "button" at bounding box center [933, 164] width 13 height 13
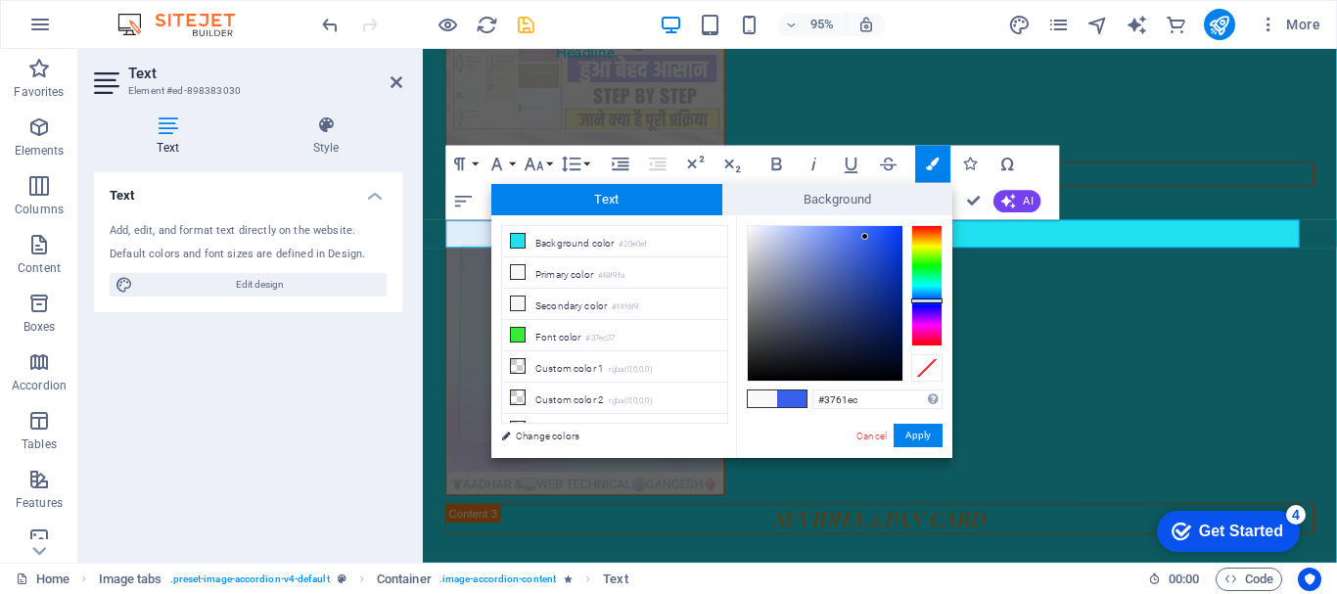
click at [928, 301] on div at bounding box center [926, 285] width 31 height 121
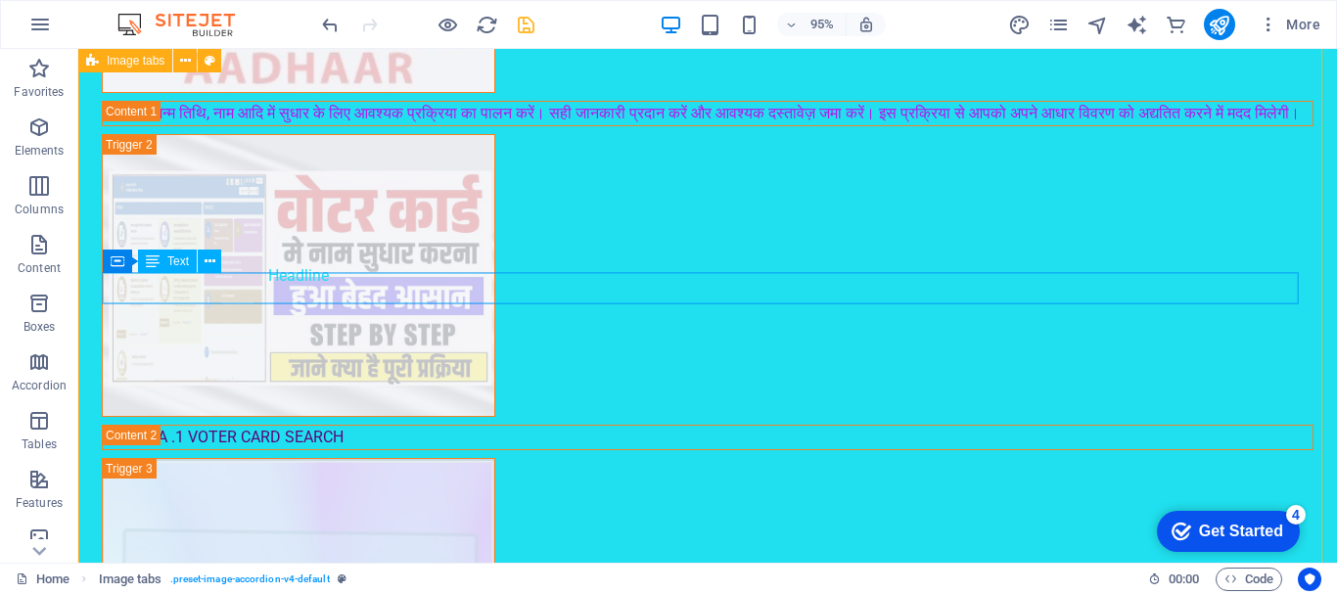
scroll to position [2154, 0]
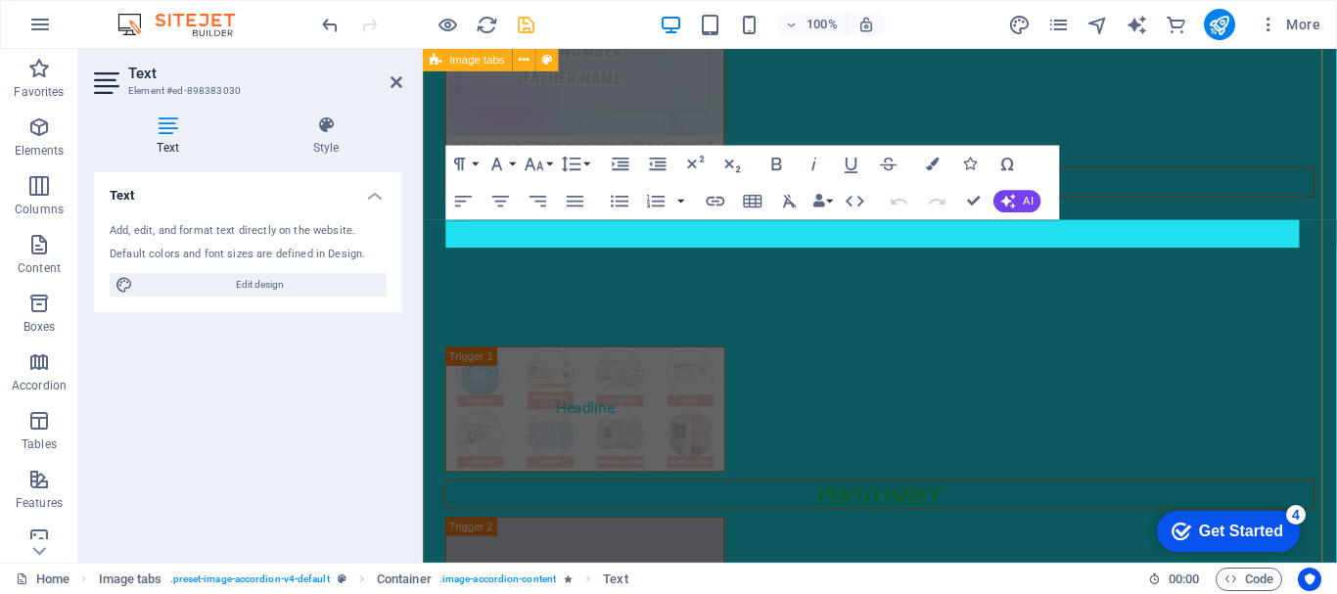
scroll to position [1767, 0]
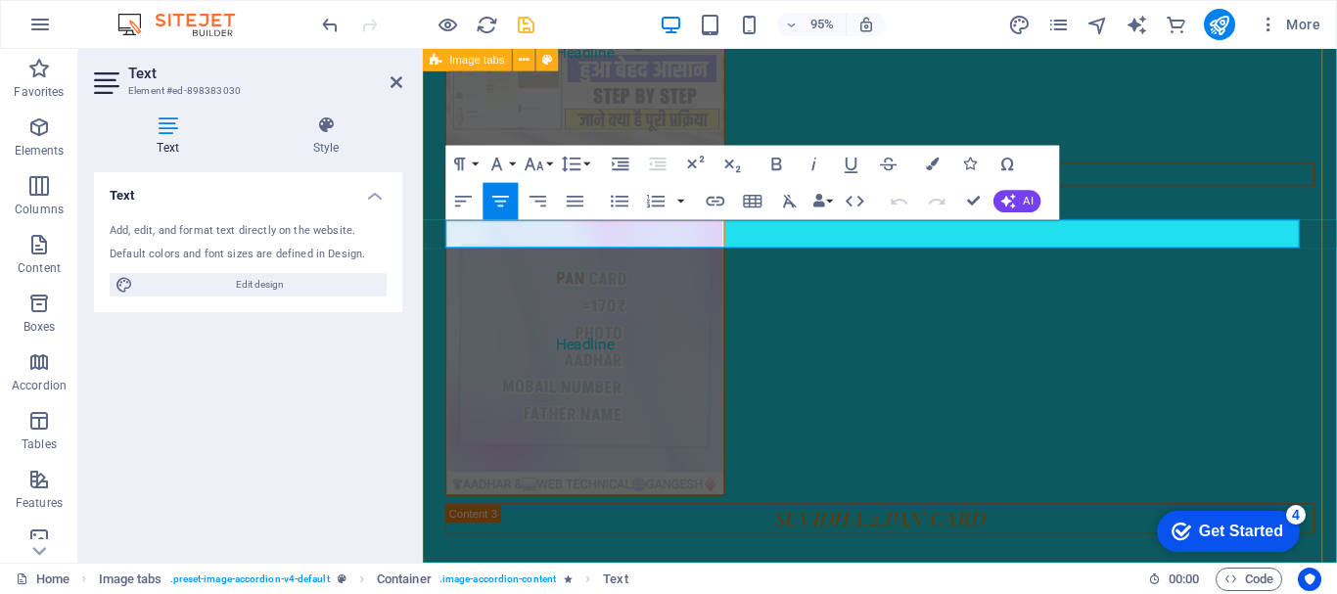
click at [925, 161] on button "Colors" at bounding box center [933, 163] width 35 height 37
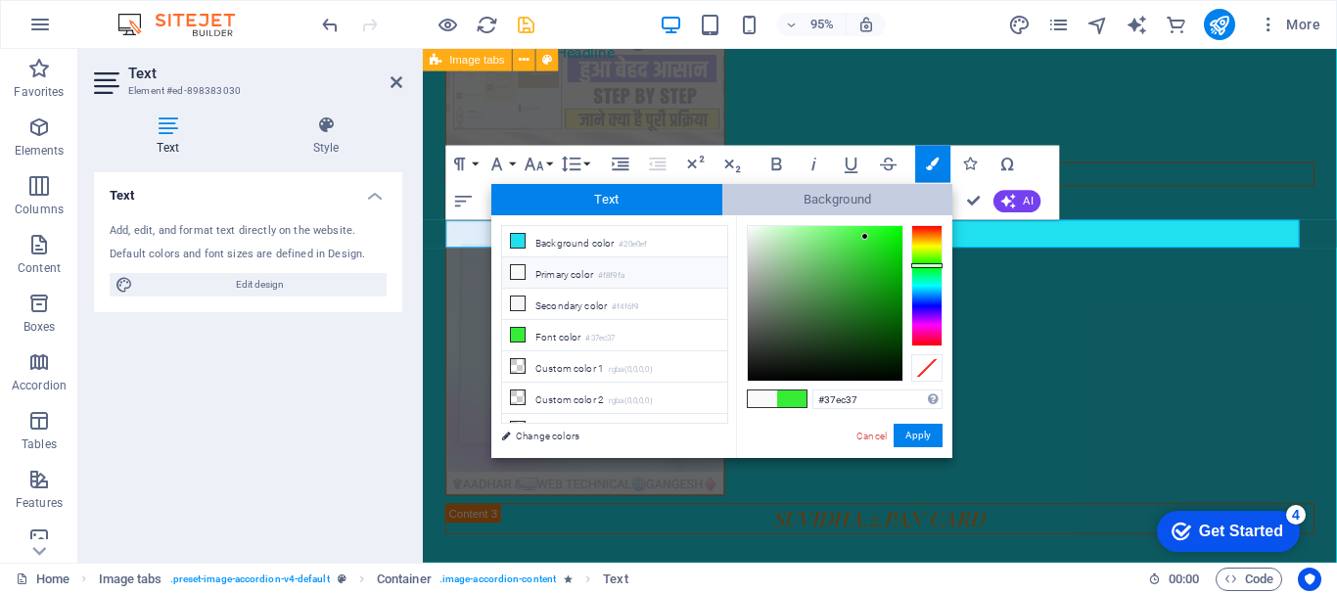
click at [893, 204] on span "Background" at bounding box center [837, 199] width 231 height 31
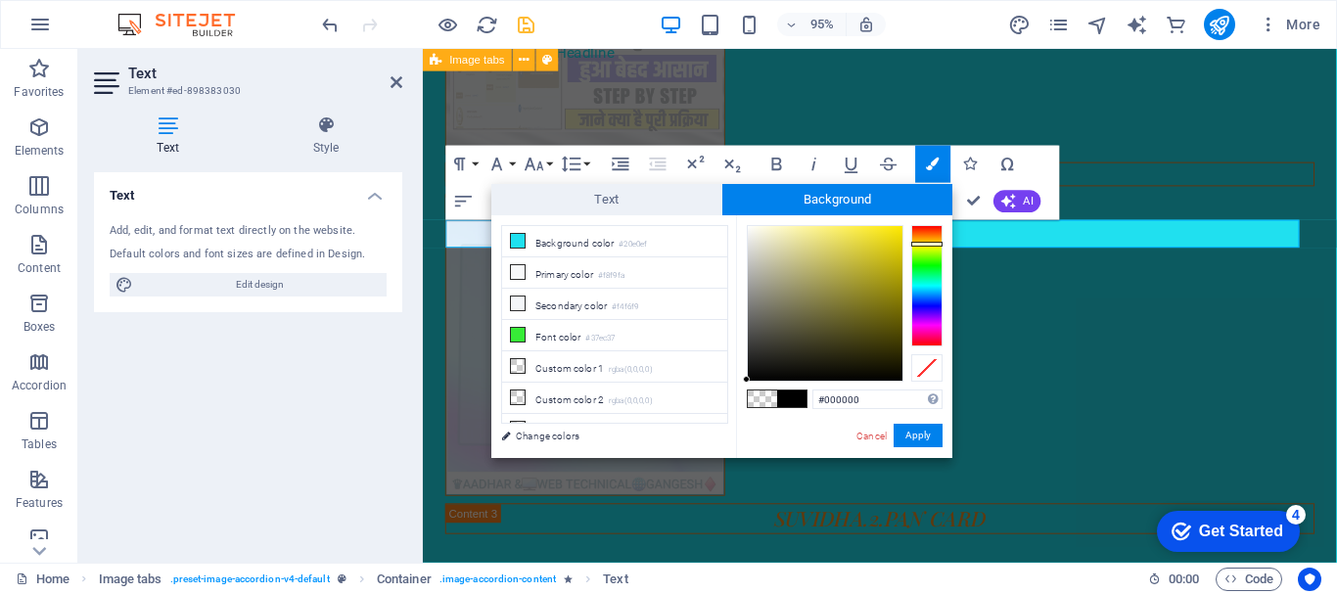
click at [928, 244] on div at bounding box center [926, 285] width 31 height 121
click at [881, 243] on div at bounding box center [825, 303] width 155 height 155
click at [911, 435] on button "Apply" at bounding box center [918, 435] width 49 height 23
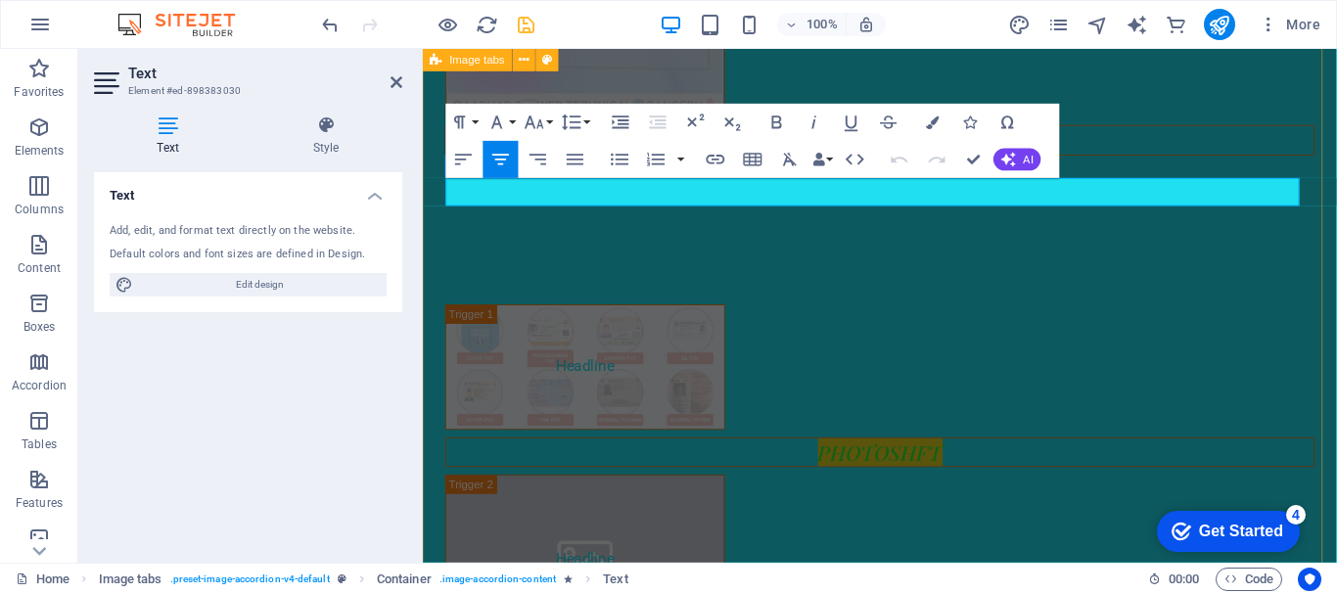
scroll to position [1811, 0]
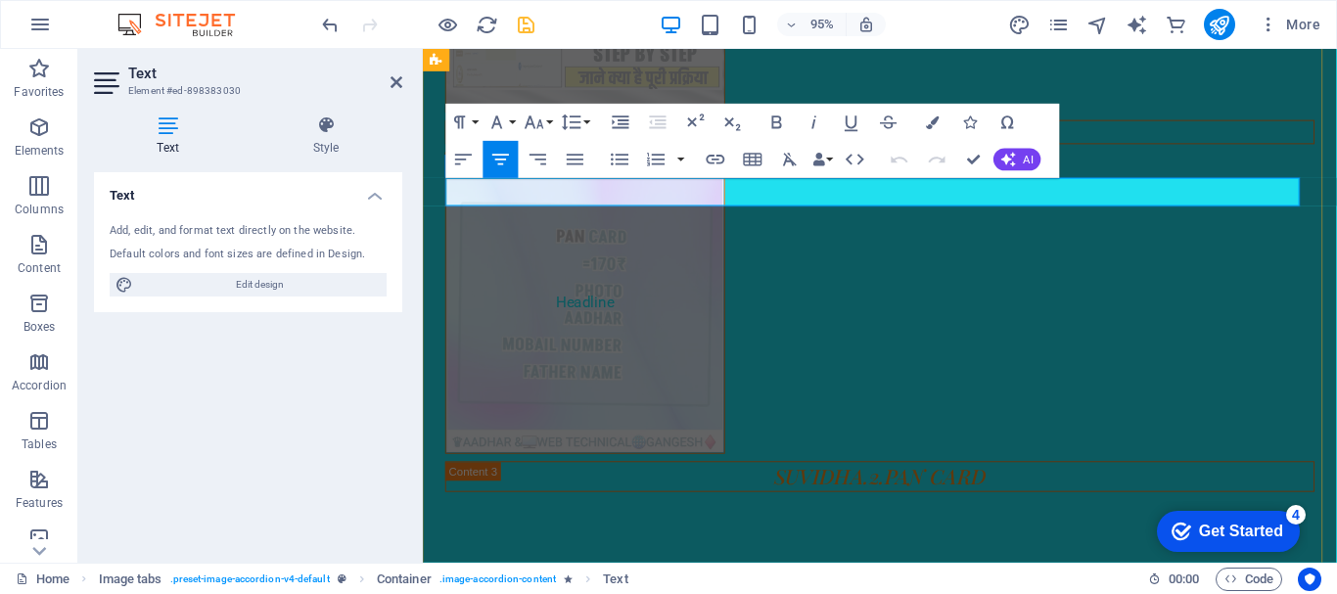
click at [936, 121] on icon "button" at bounding box center [933, 122] width 13 height 13
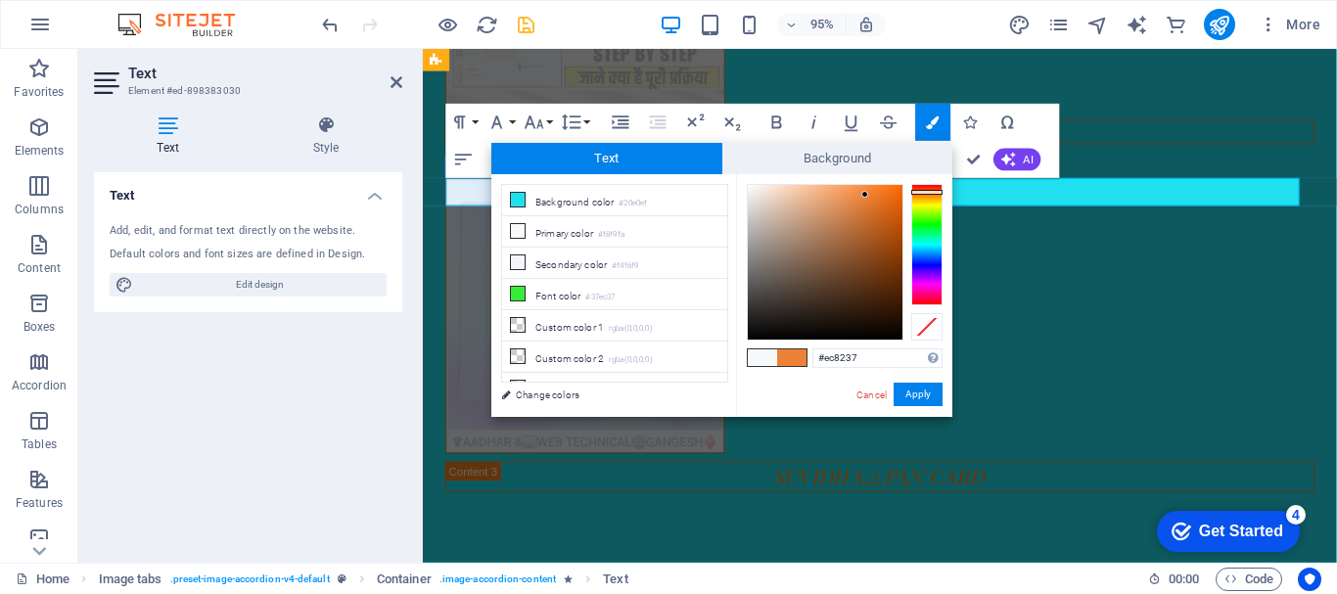
click at [927, 192] on div at bounding box center [926, 244] width 31 height 121
drag, startPoint x: 824, startPoint y: 193, endPoint x: 831, endPoint y: 203, distance: 12.0
click at [831, 203] on div at bounding box center [825, 262] width 155 height 155
click at [914, 388] on button "Apply" at bounding box center [918, 394] width 49 height 23
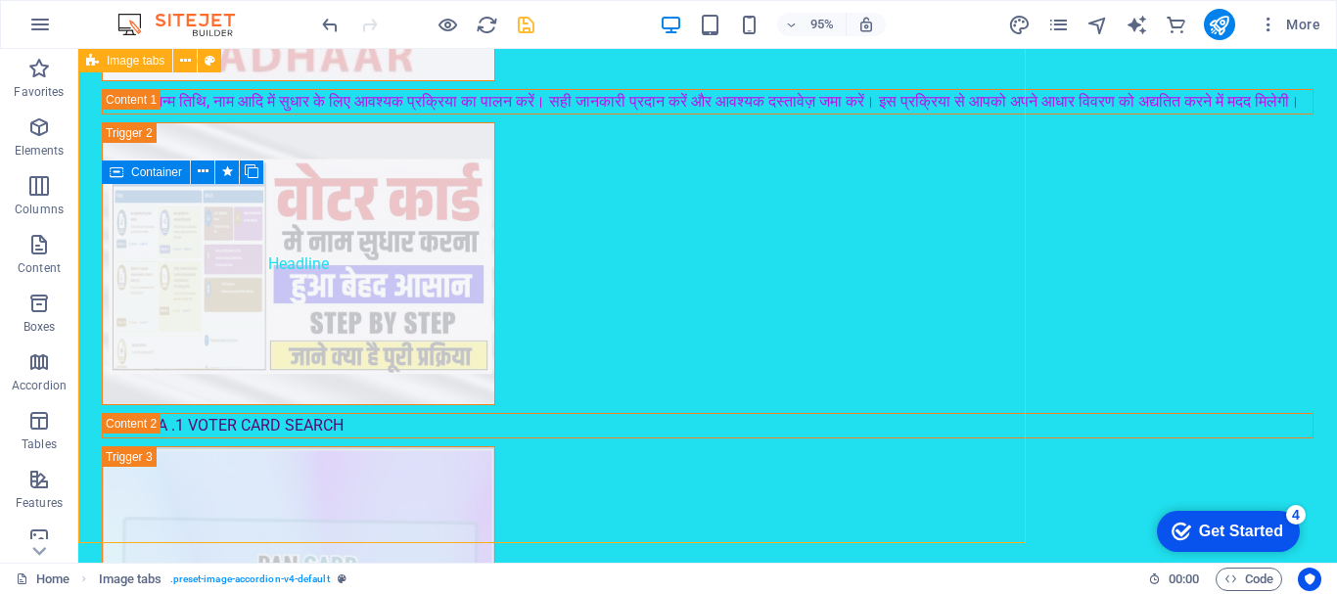
scroll to position [2242, 0]
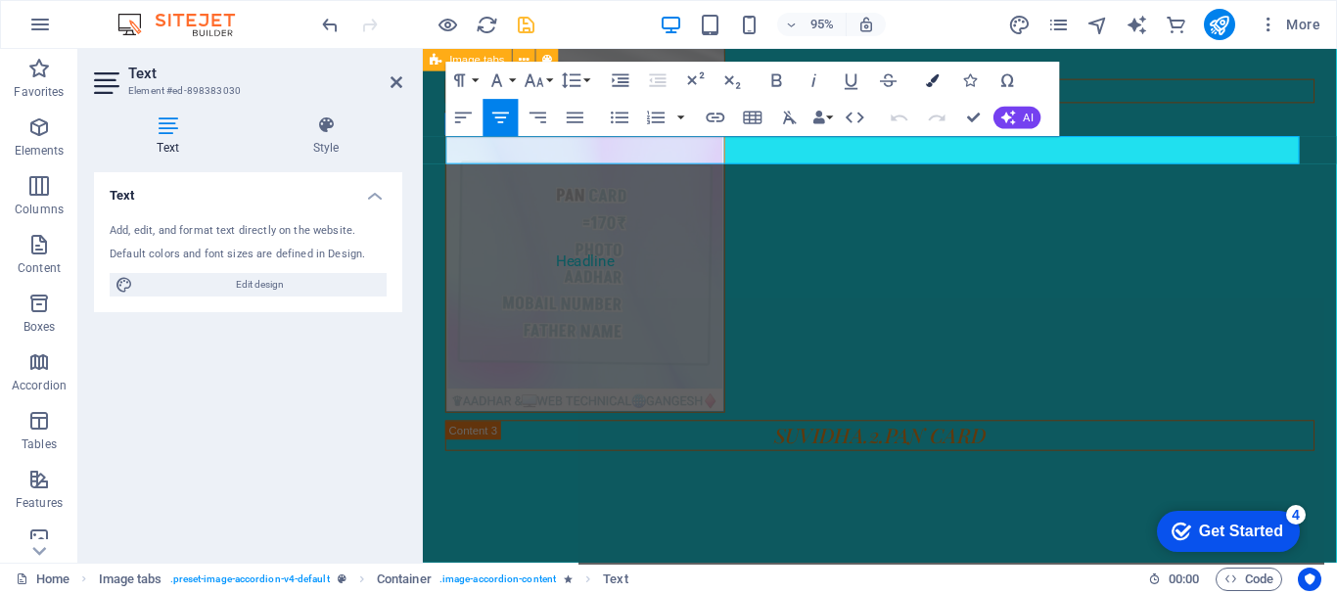
click at [938, 74] on icon "button" at bounding box center [933, 79] width 13 height 13
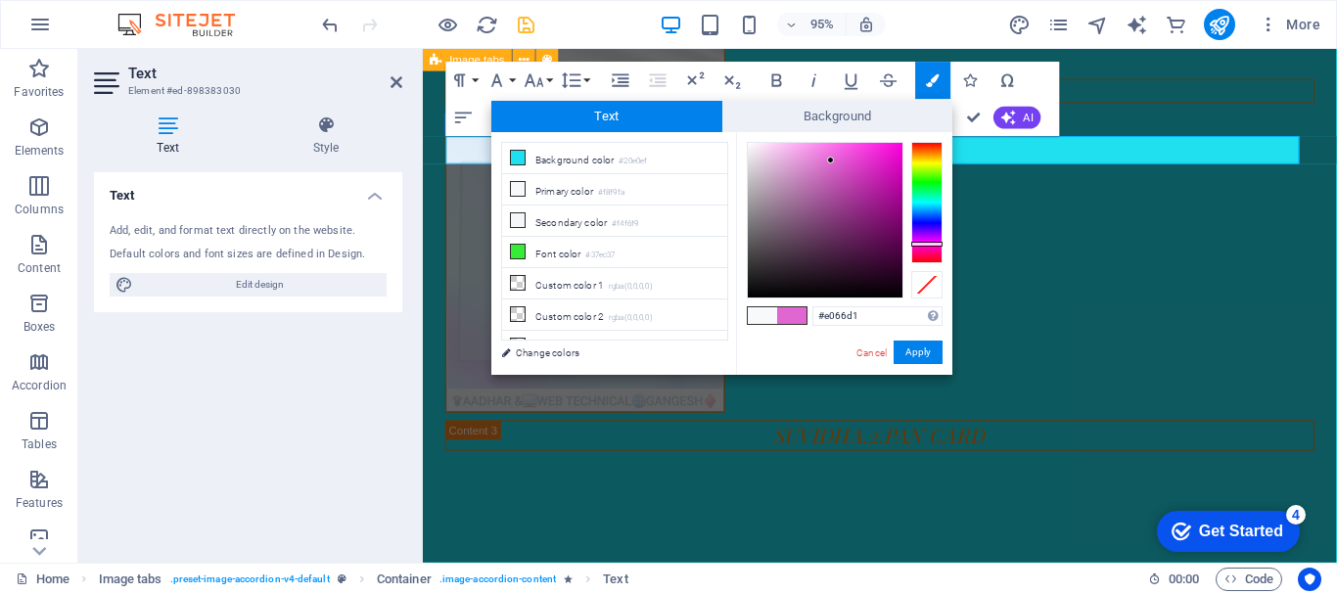
drag, startPoint x: 924, startPoint y: 185, endPoint x: 931, endPoint y: 244, distance: 59.1
click at [931, 244] on div at bounding box center [926, 202] width 31 height 121
click at [881, 150] on div at bounding box center [825, 220] width 155 height 155
click at [918, 352] on button "Apply" at bounding box center [918, 352] width 49 height 23
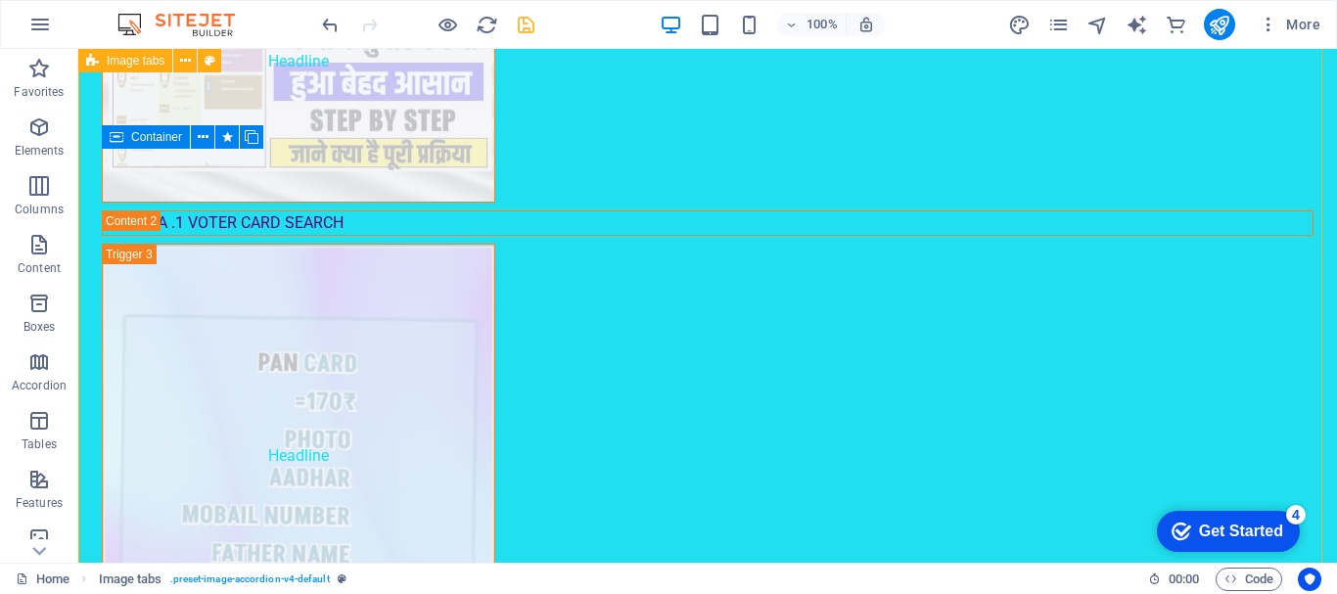
scroll to position [1992, 0]
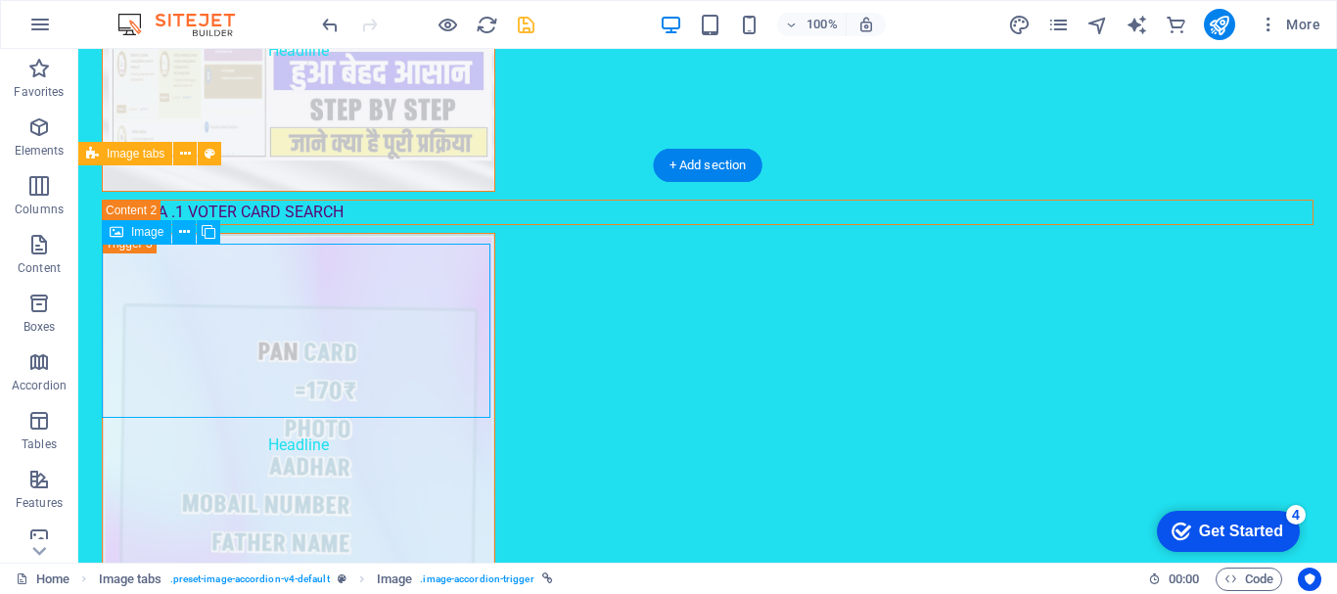
scroll to position [1605, 0]
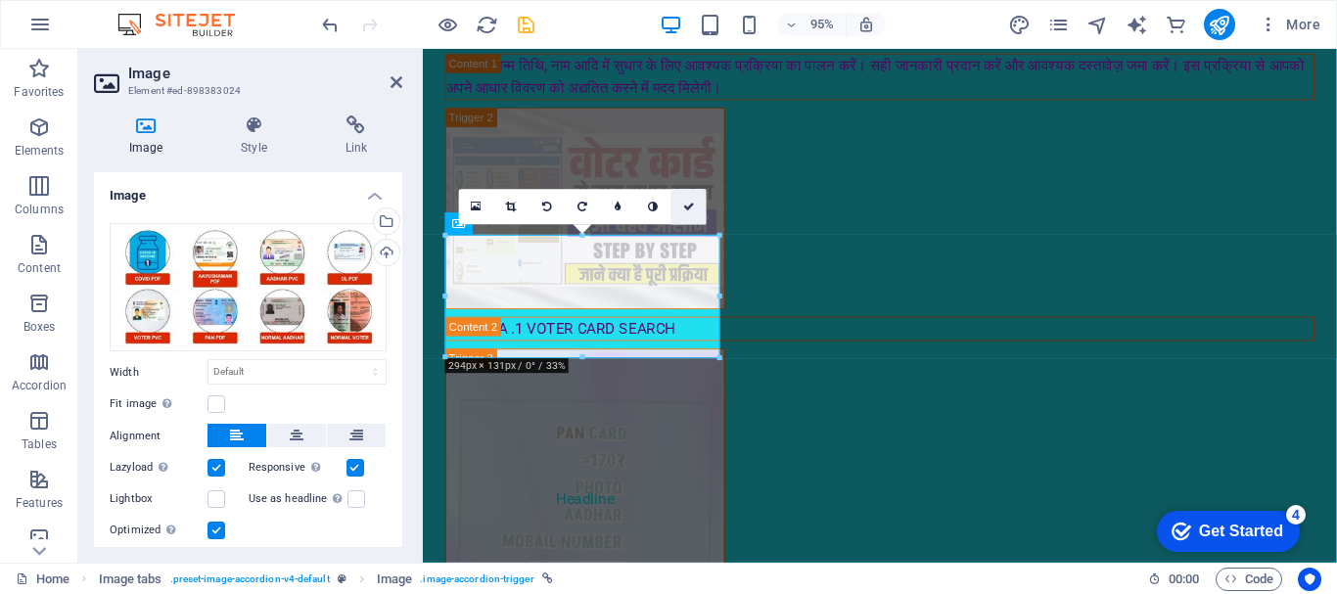
click at [694, 202] on icon at bounding box center [689, 207] width 12 height 11
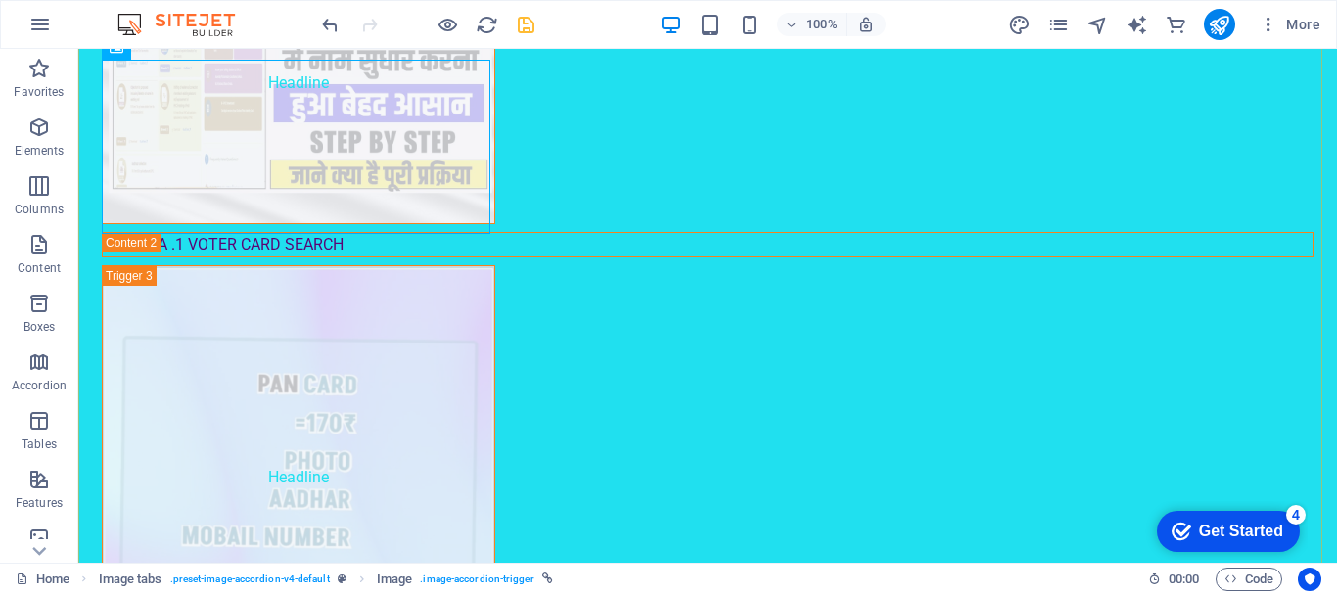
scroll to position [2188, 0]
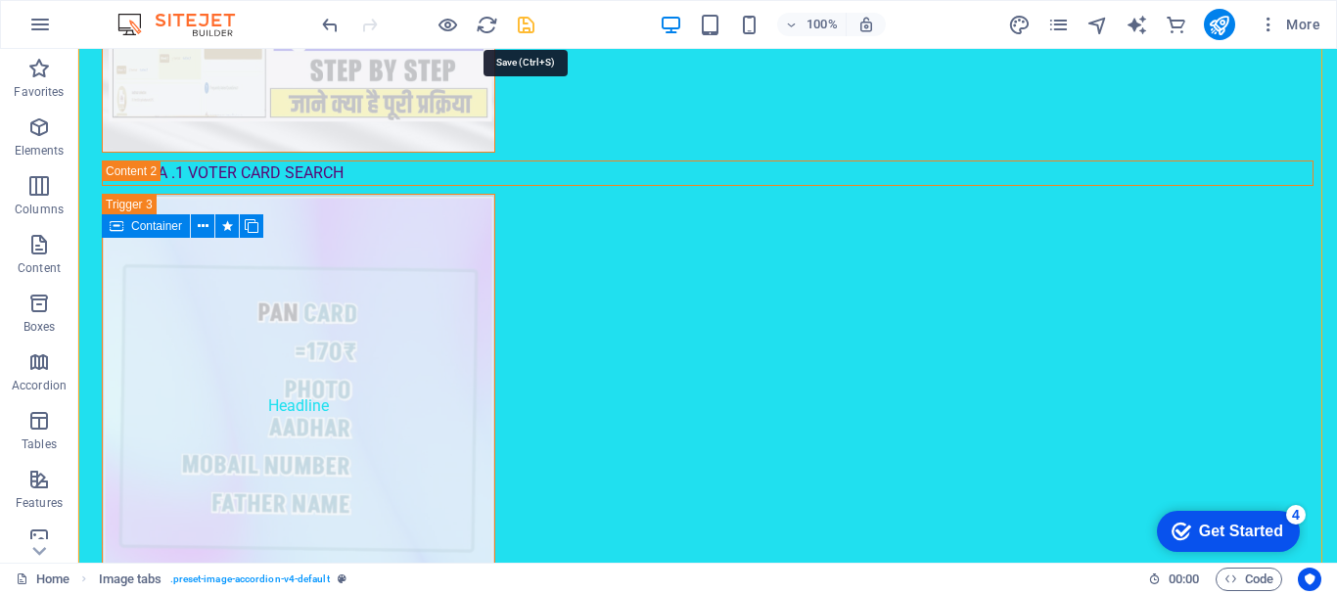
click at [527, 23] on icon "save" at bounding box center [526, 25] width 23 height 23
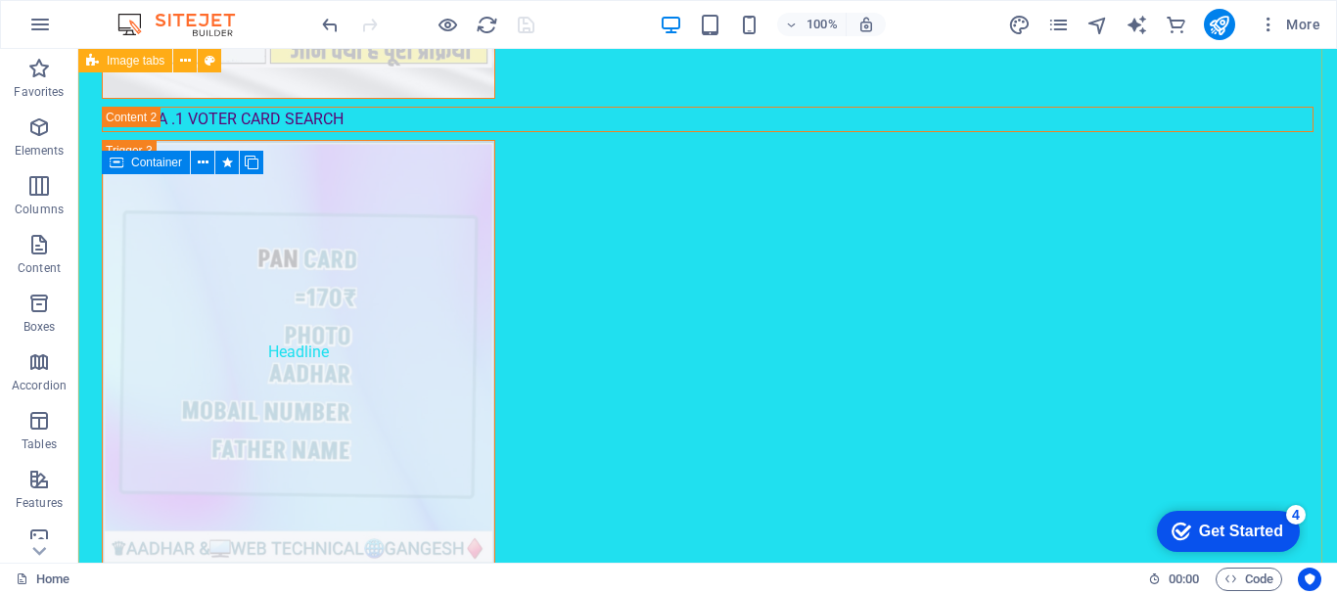
scroll to position [2252, 0]
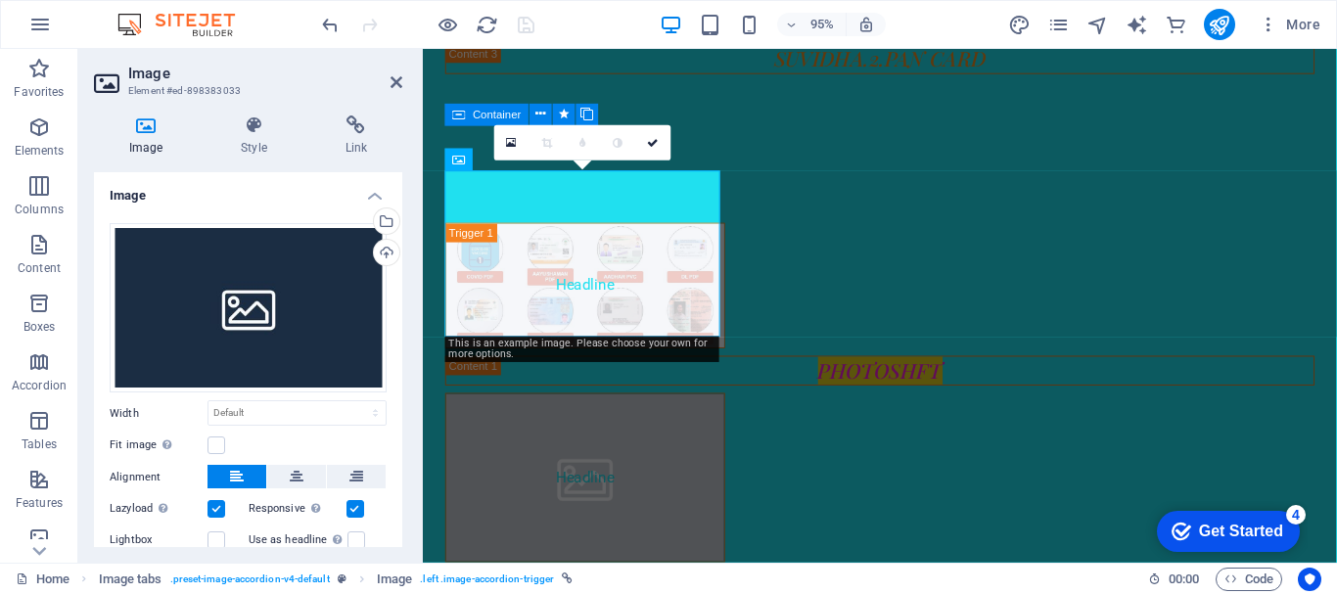
scroll to position [1865, 0]
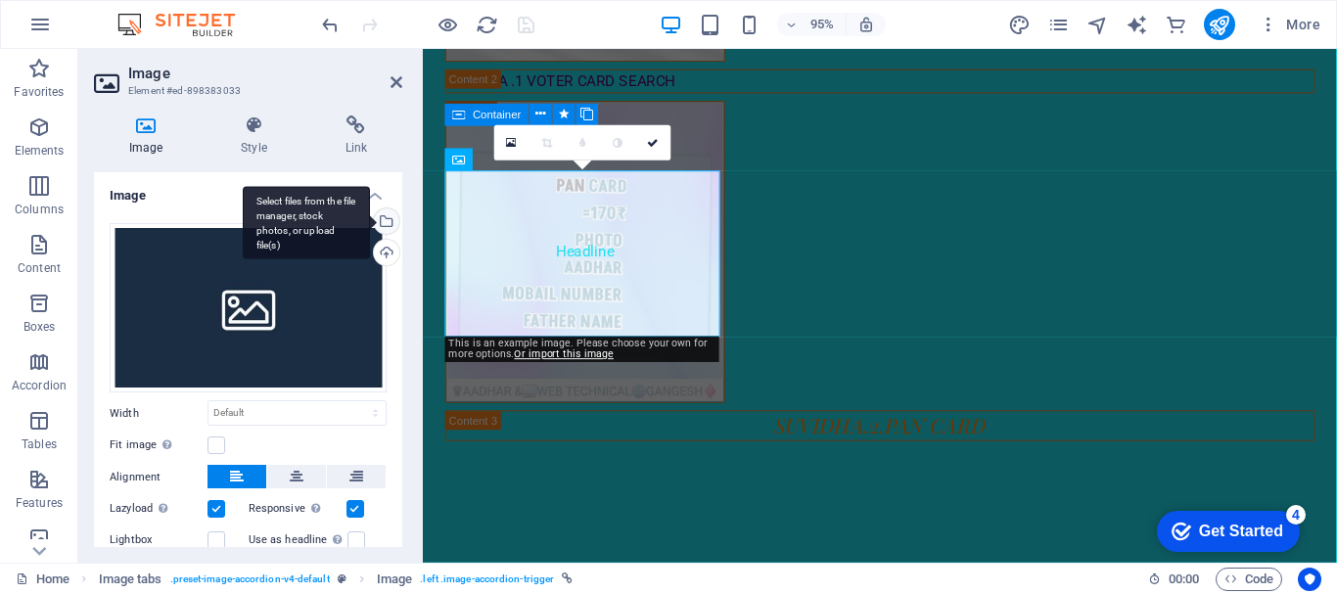
click at [383, 218] on div "Select files from the file manager, stock photos, or upload file(s)" at bounding box center [384, 223] width 29 height 29
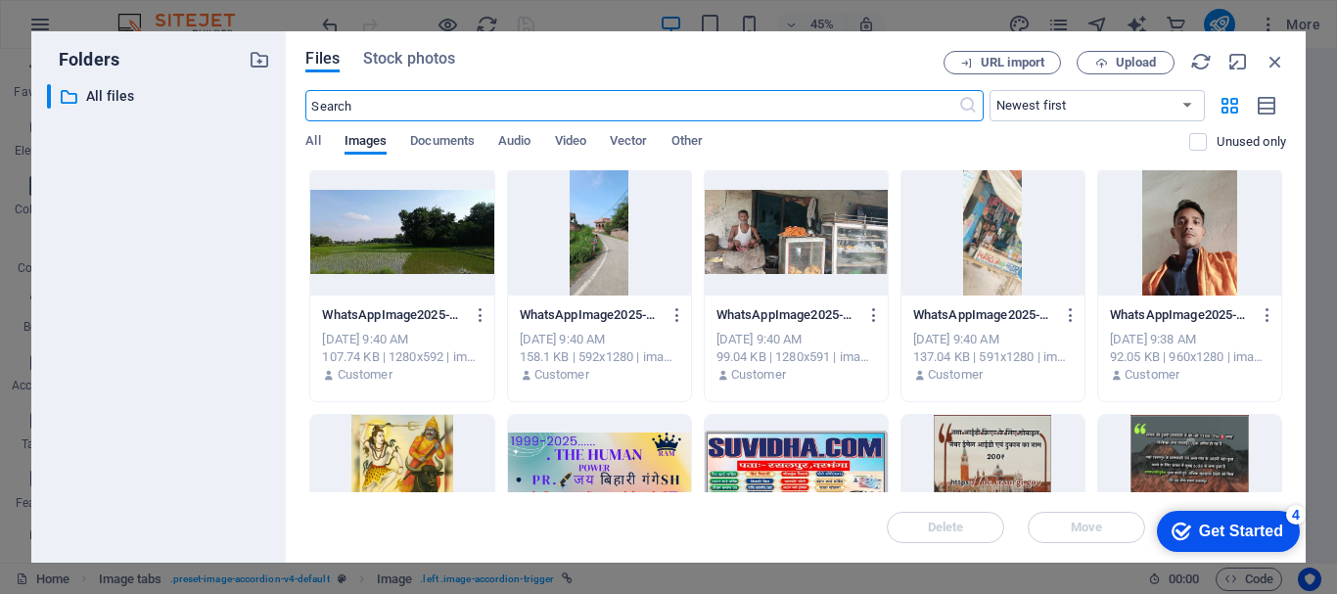
scroll to position [4601, 0]
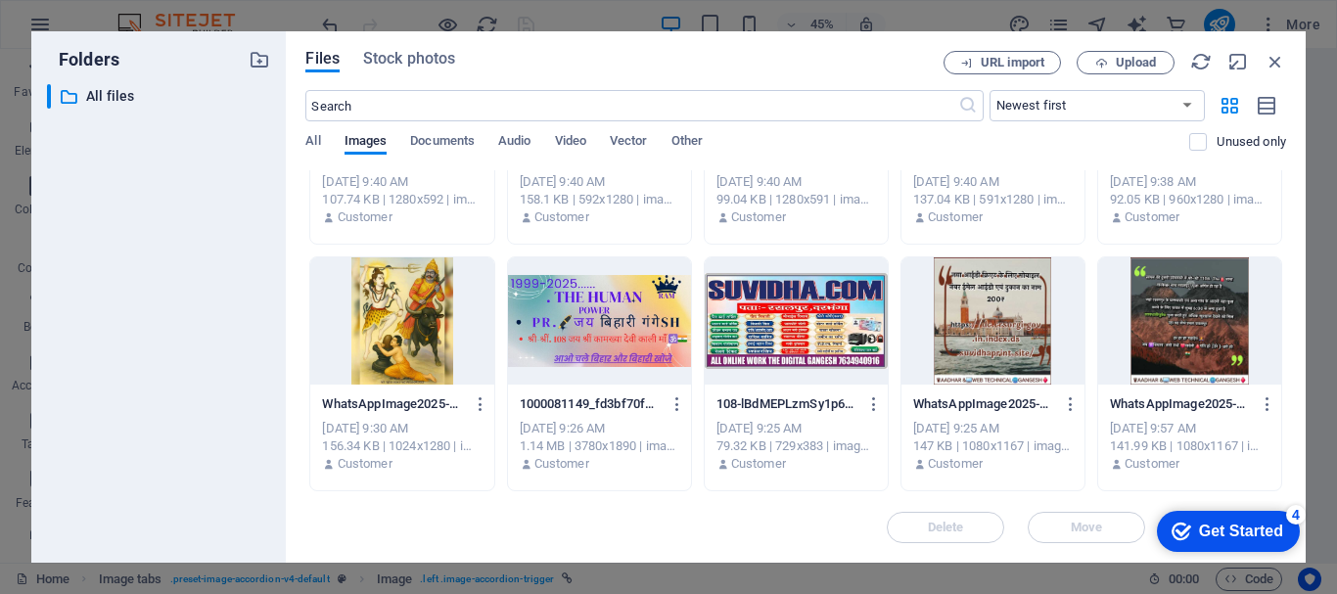
click at [1005, 320] on div at bounding box center [993, 320] width 183 height 127
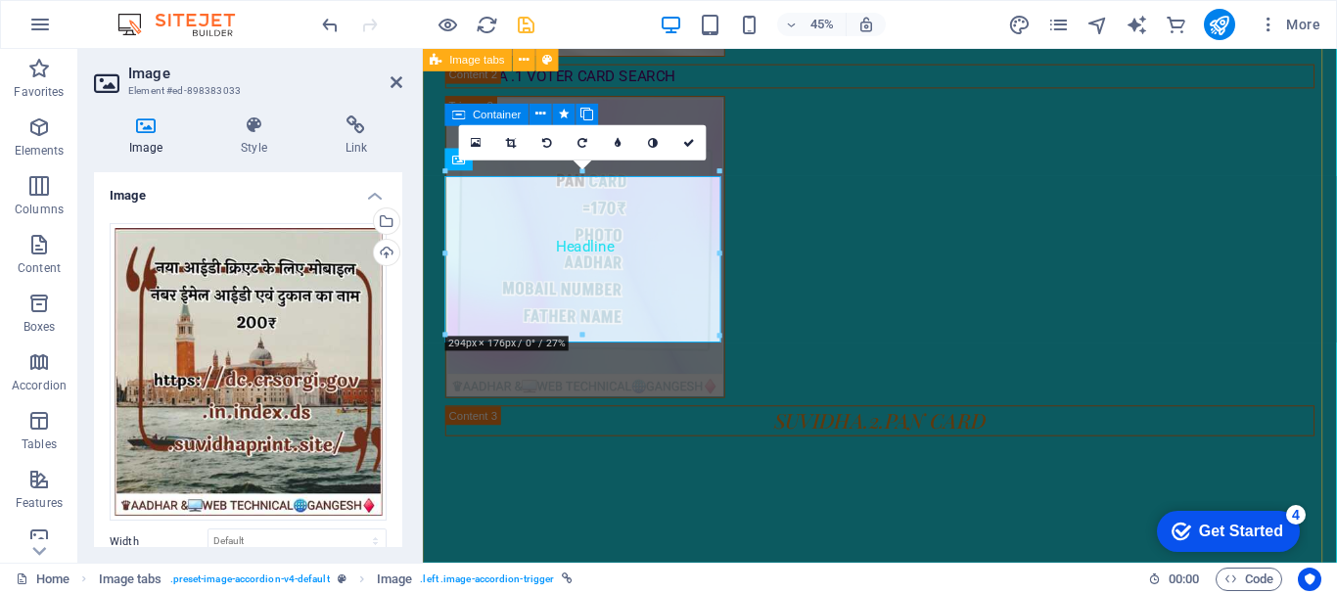
scroll to position [1865, 0]
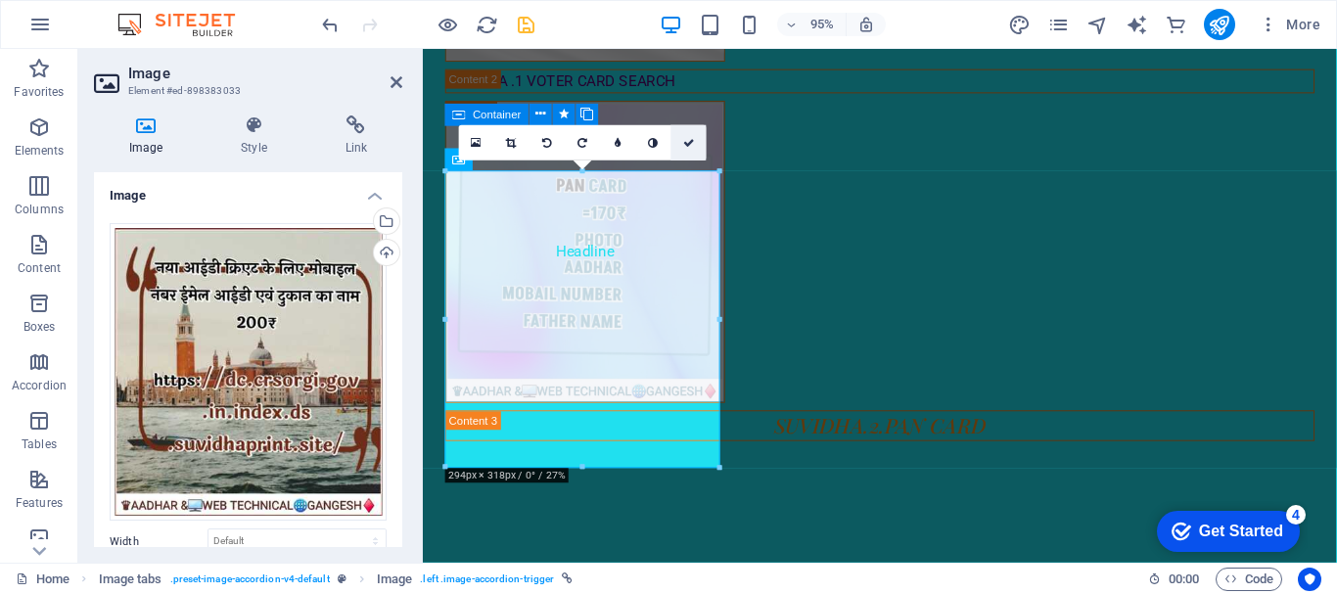
drag, startPoint x: 604, startPoint y: 91, endPoint x: 689, endPoint y: 136, distance: 96.3
click at [689, 136] on link at bounding box center [689, 142] width 35 height 35
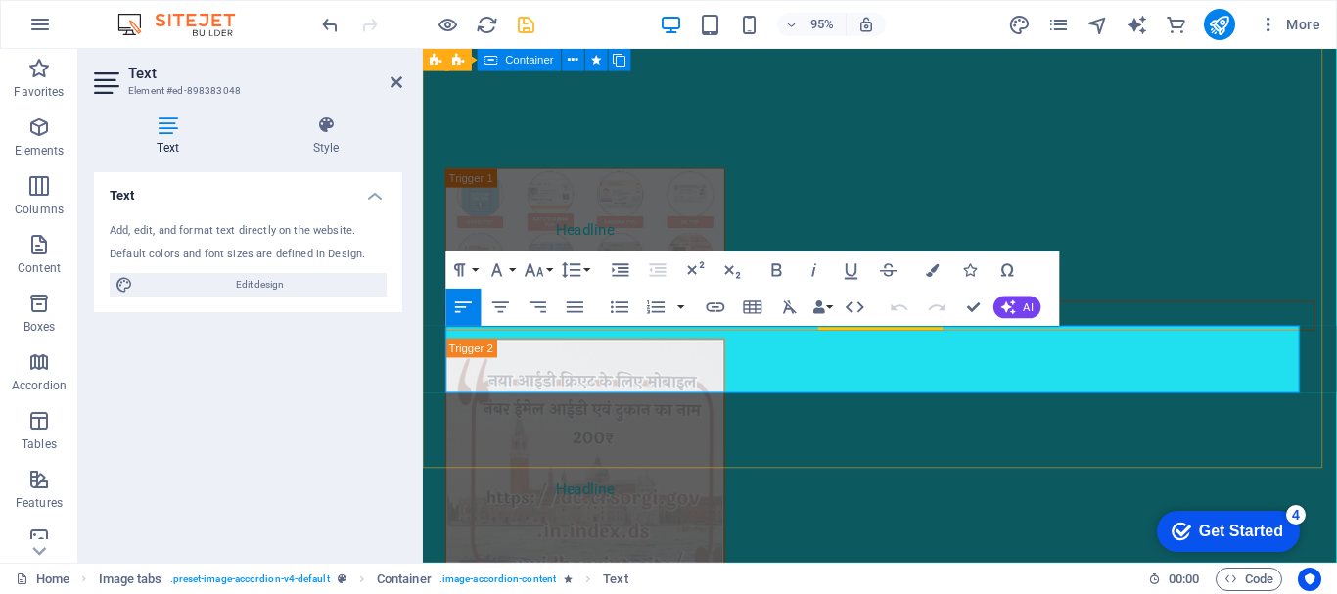
click at [1024, 310] on span "AI" at bounding box center [1029, 308] width 10 height 11
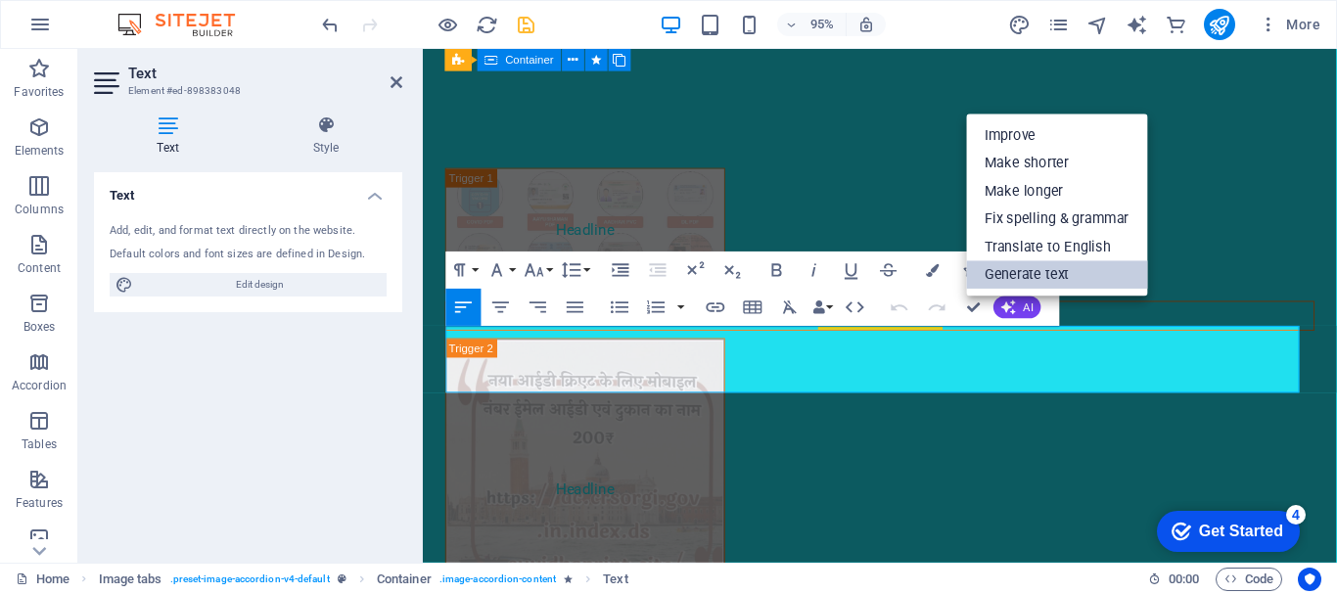
click at [1063, 274] on link "Generate text" at bounding box center [1056, 275] width 181 height 28
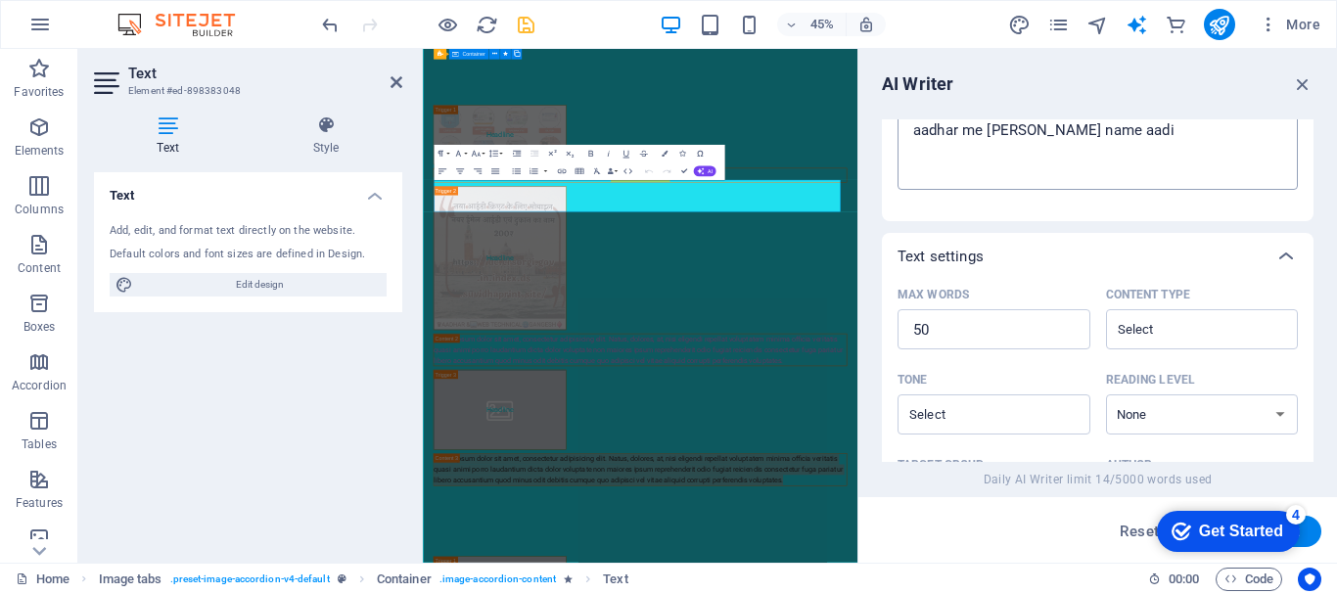
scroll to position [196, 0]
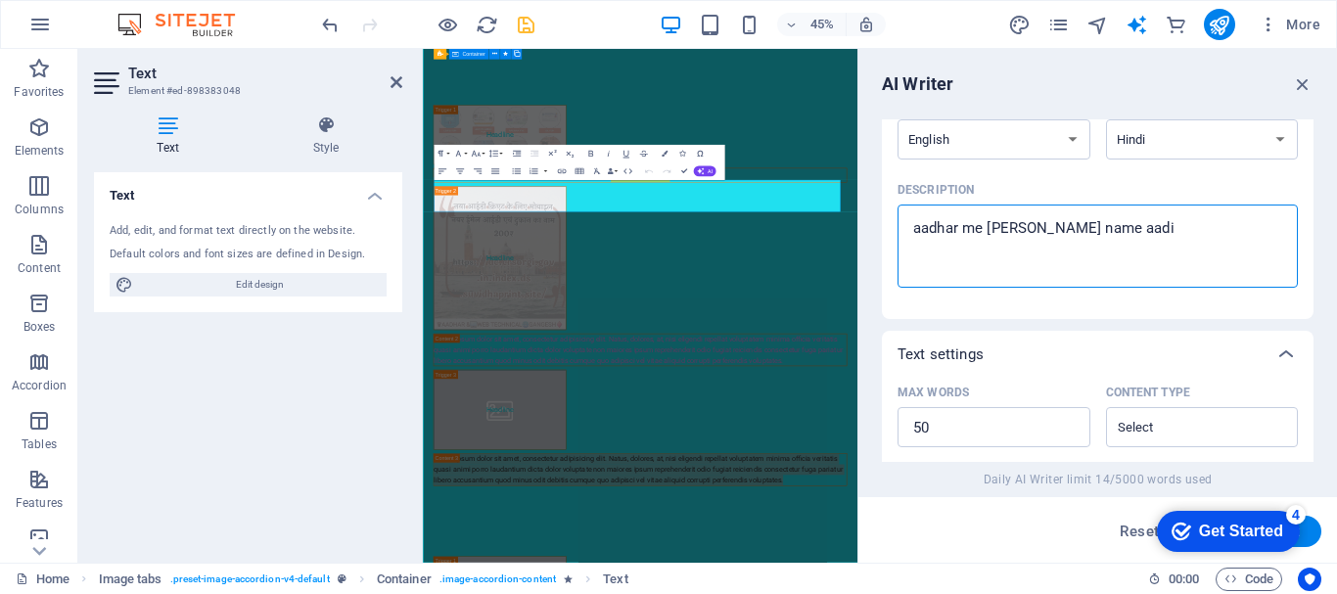
click at [1108, 241] on textarea "aadhar me [PERSON_NAME] name aadi" at bounding box center [1098, 246] width 381 height 64
click at [1107, 241] on textarea "aadhar me [PERSON_NAME] name aadi" at bounding box center [1098, 246] width 381 height 64
click div "checkmark Get Started 4 First Steps in the Editor Let's guide you through the t…"
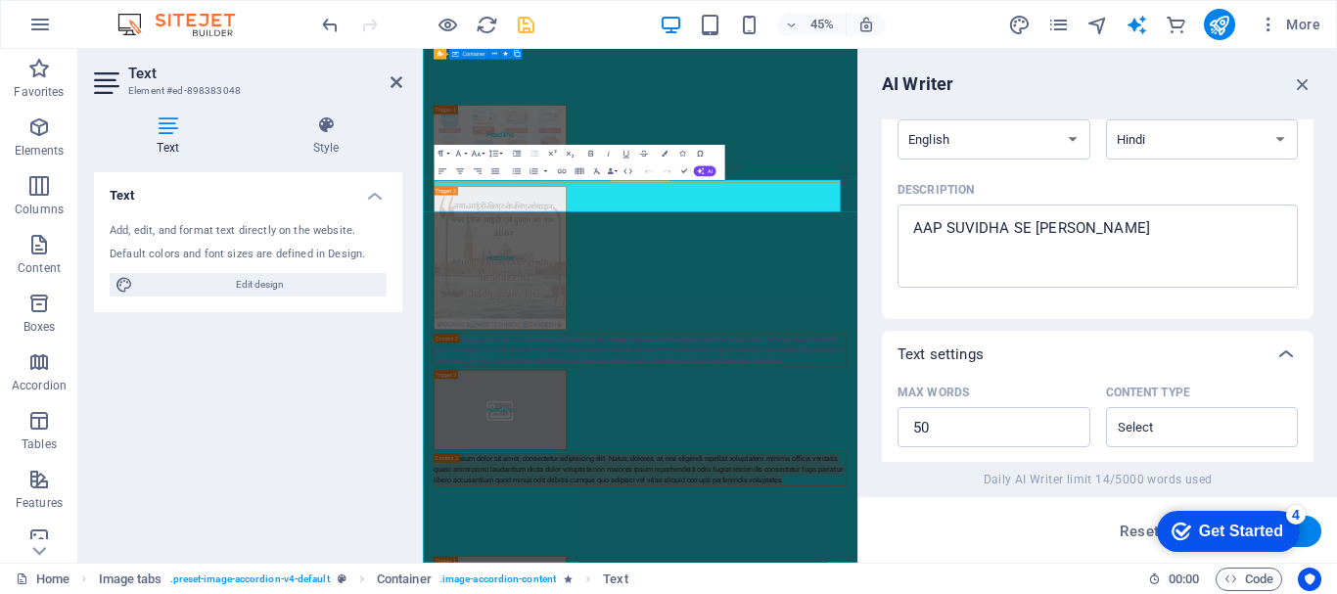
click div "checkmark Get Started 4 First Steps in the Editor Let's guide you through the t…"
click at [1308, 533] on button "Generate text" at bounding box center [1254, 531] width 136 height 31
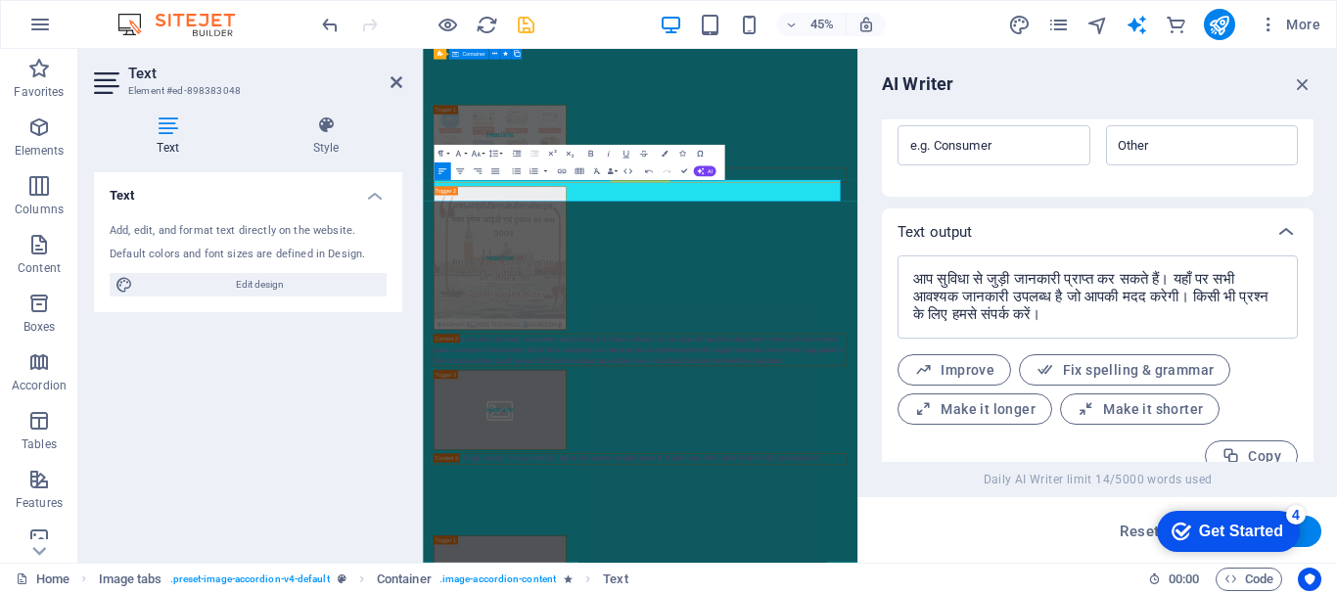
scroll to position [674, 0]
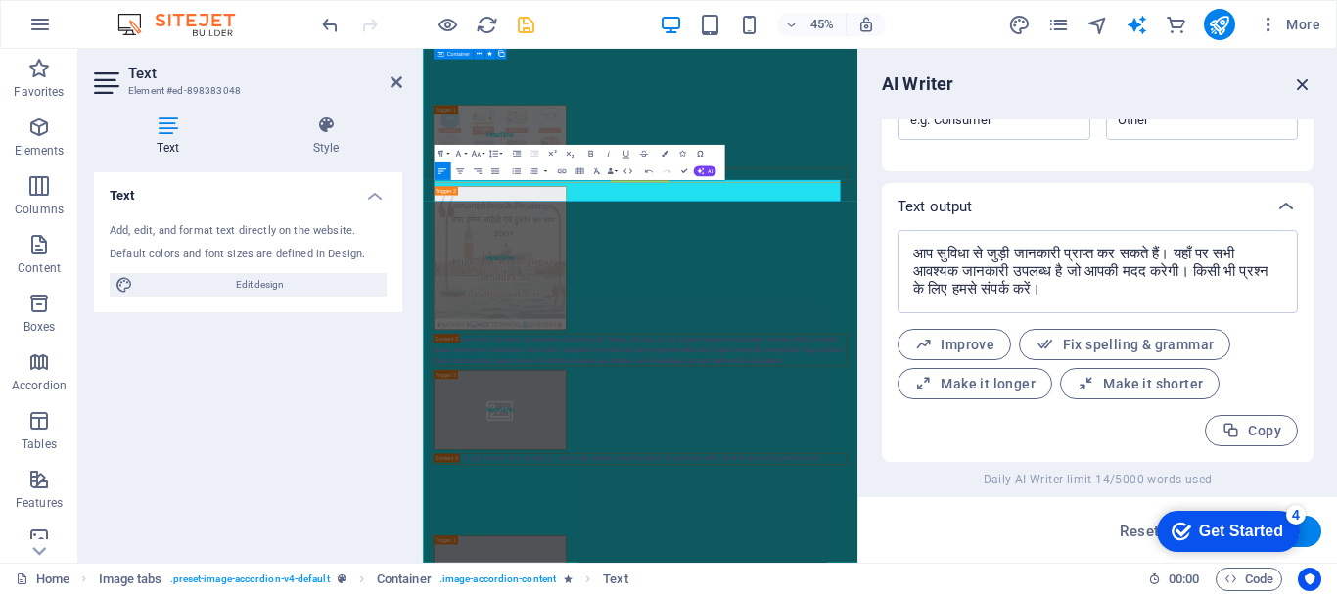
click at [1308, 83] on icon "button" at bounding box center [1303, 84] width 22 height 22
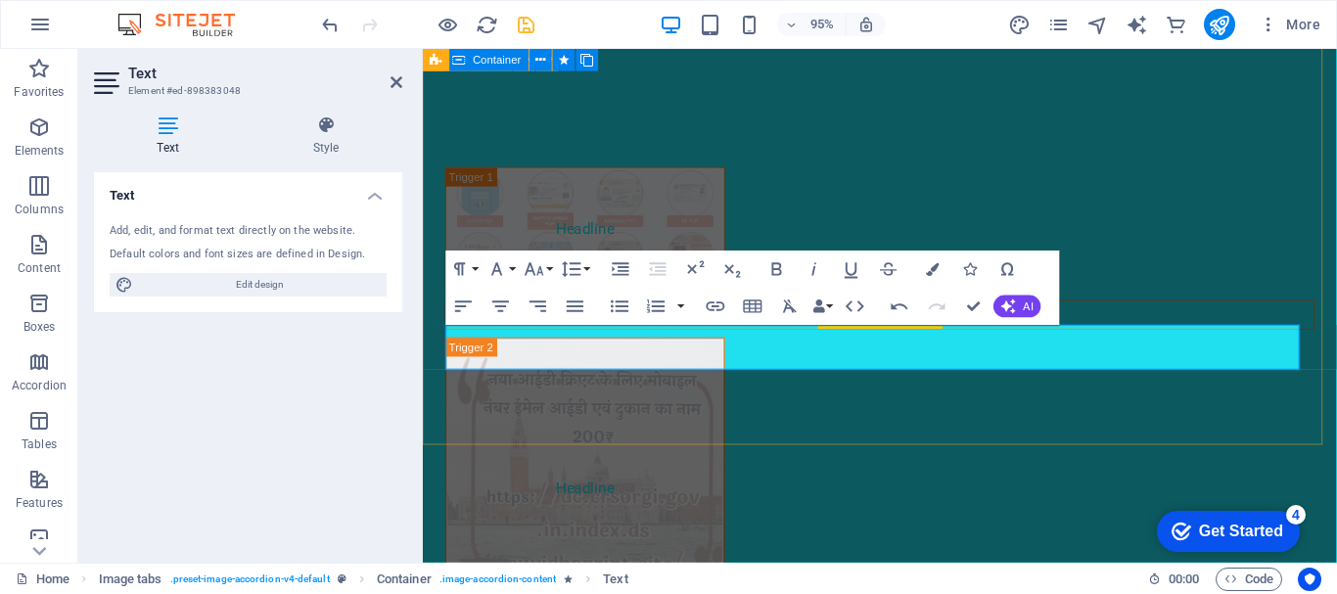
click at [784, 266] on icon "button" at bounding box center [778, 269] width 23 height 23
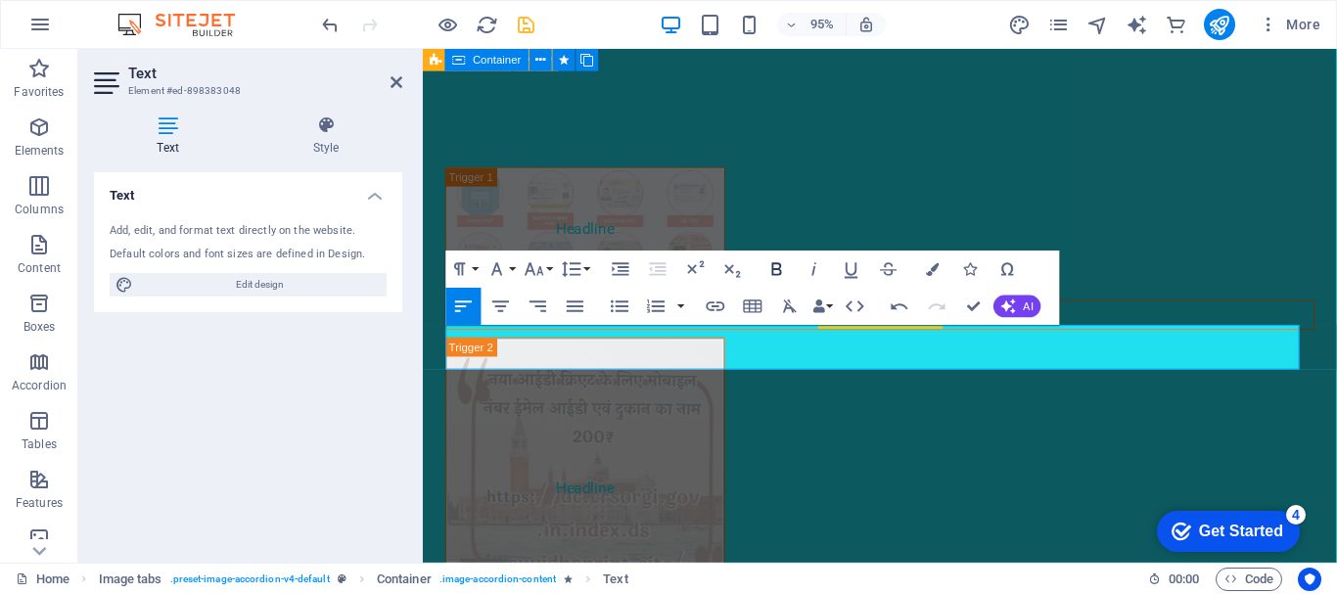
click at [777, 261] on icon "button" at bounding box center [778, 269] width 23 height 23
click at [794, 435] on div "Headline PHOTOSHFT Headline Lorem ipsum dolor sit amet, consectetur adipisicing…" at bounding box center [904, 572] width 962 height 954
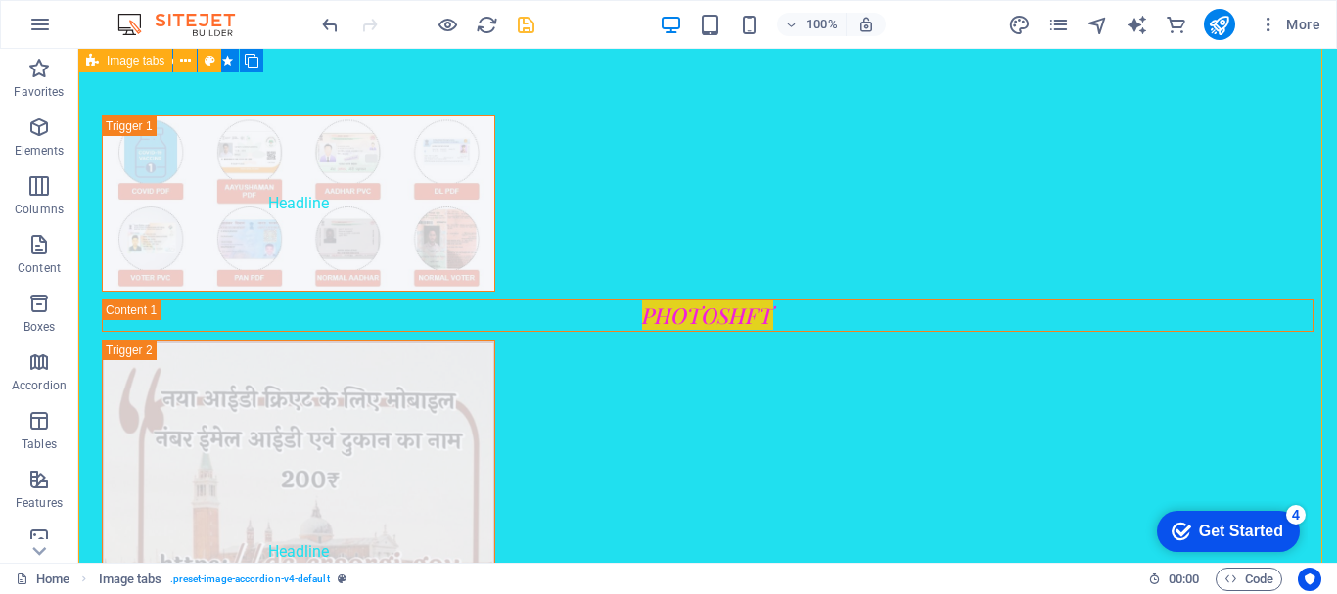
scroll to position [2652, 0]
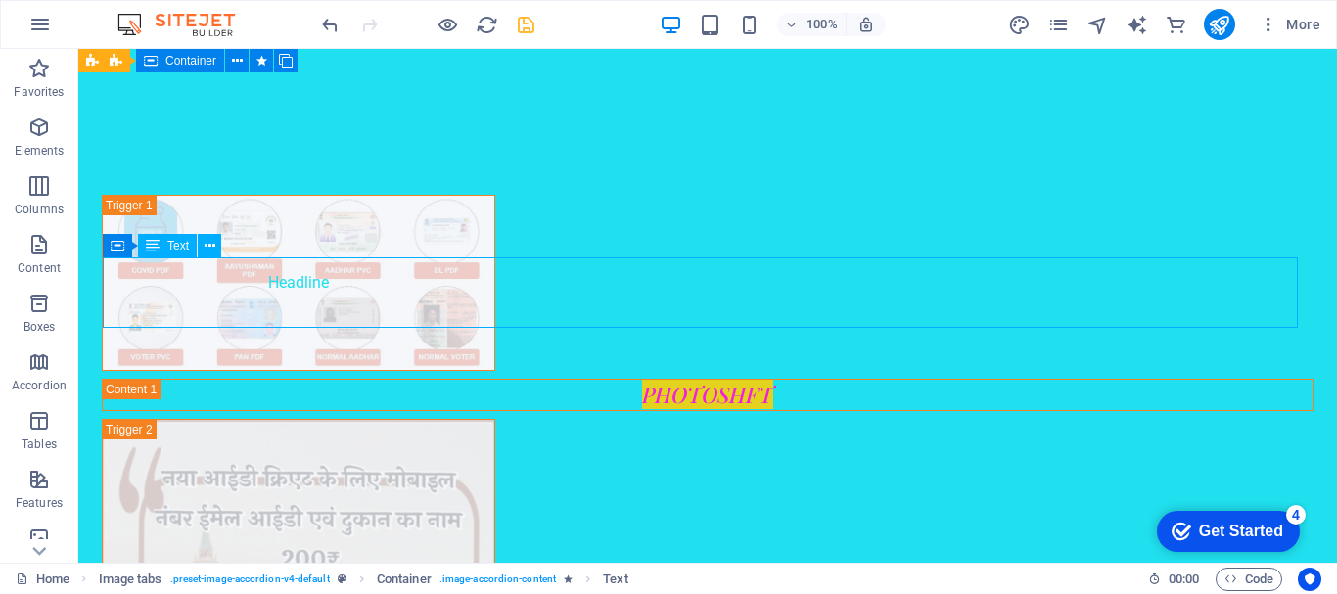
scroll to position [2220, 0]
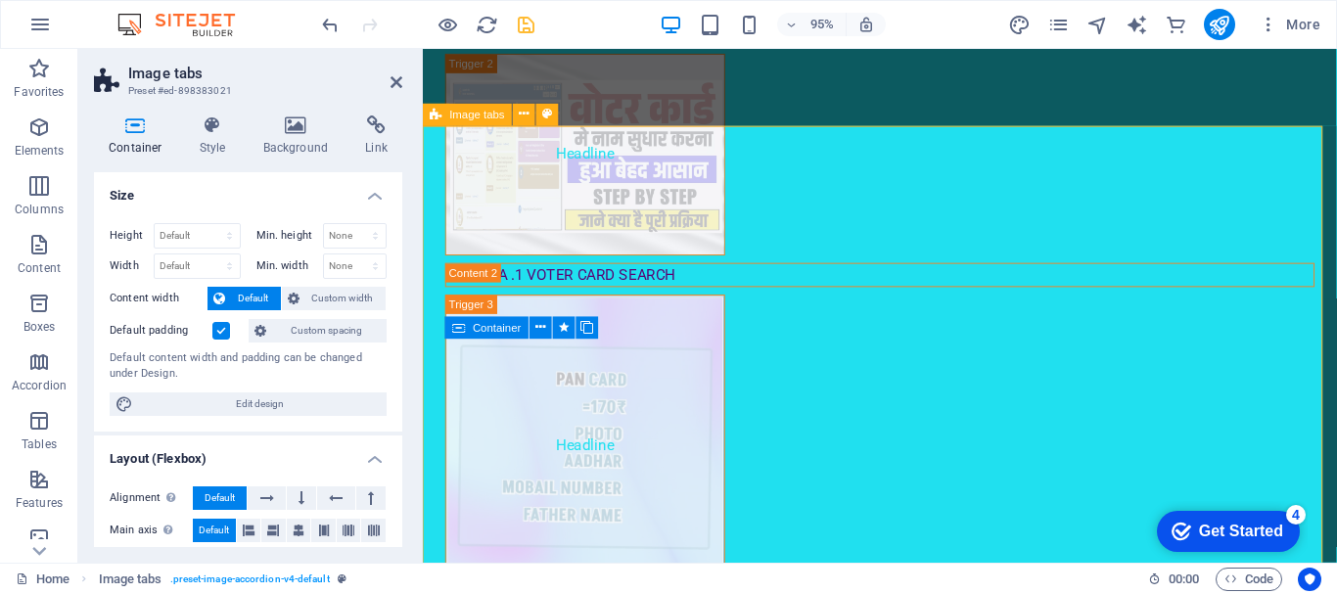
scroll to position [1641, 0]
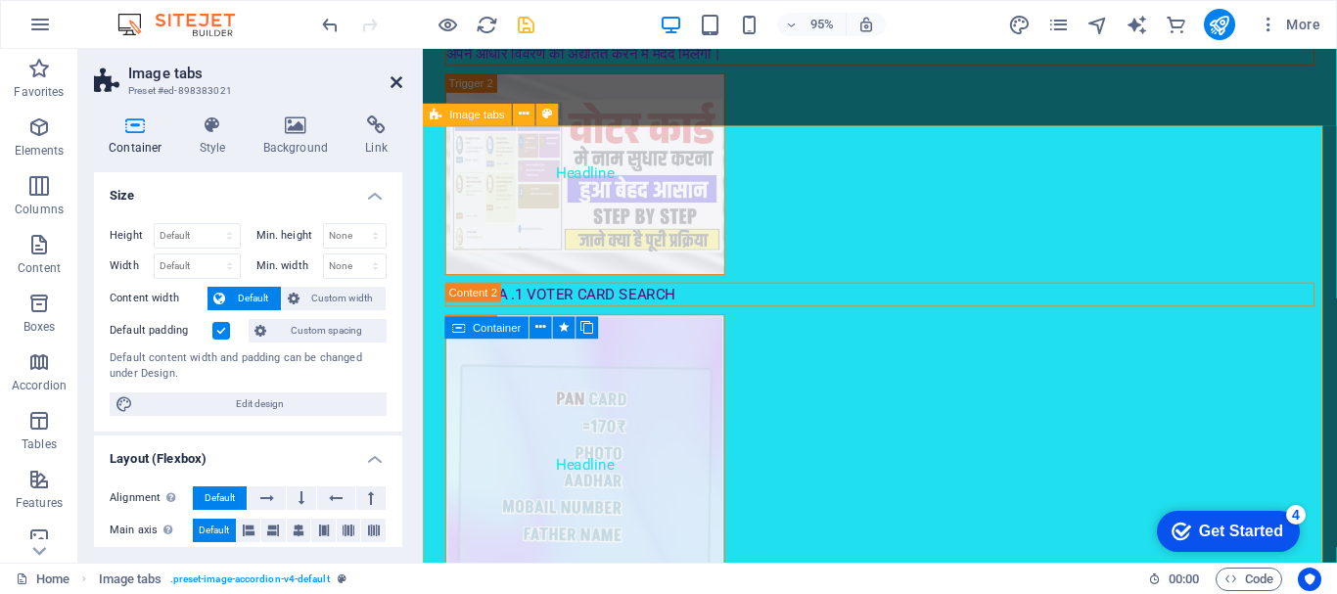
click at [398, 74] on icon at bounding box center [397, 82] width 12 height 16
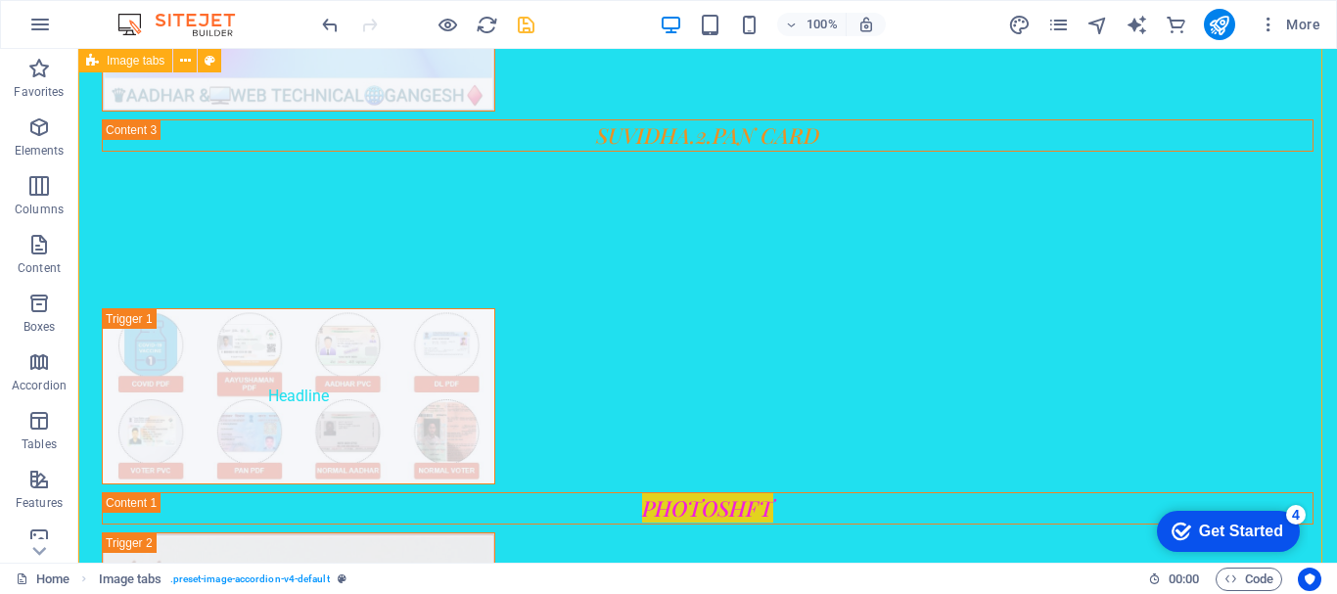
scroll to position [2616, 0]
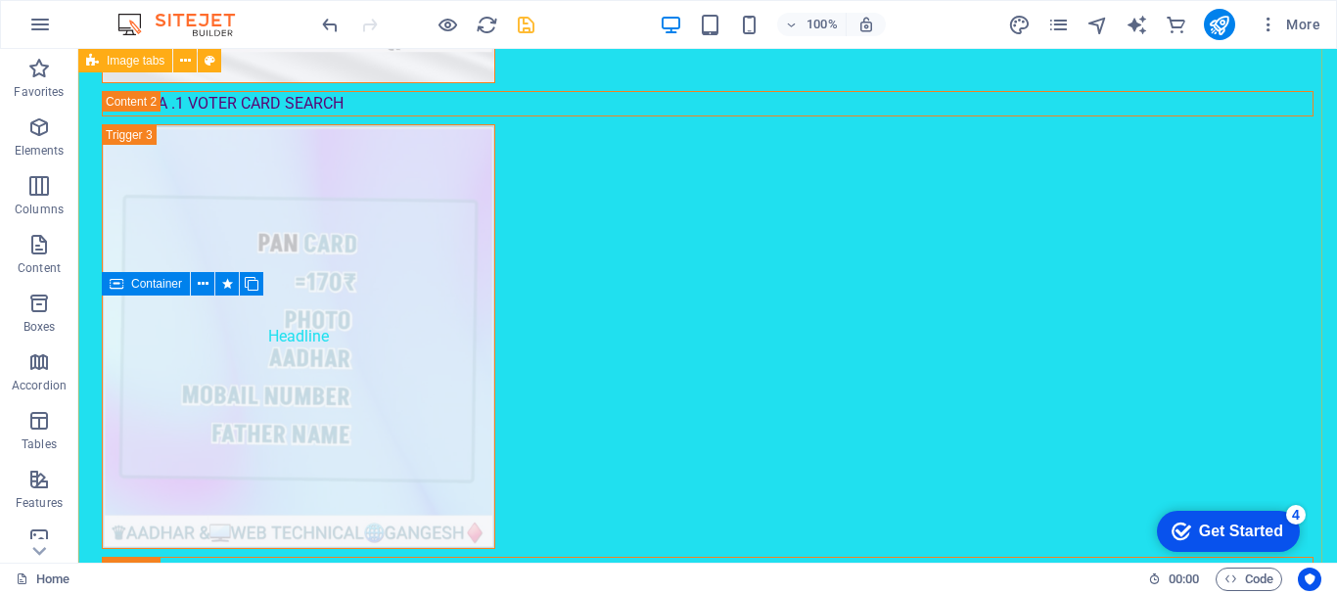
scroll to position [2134, 0]
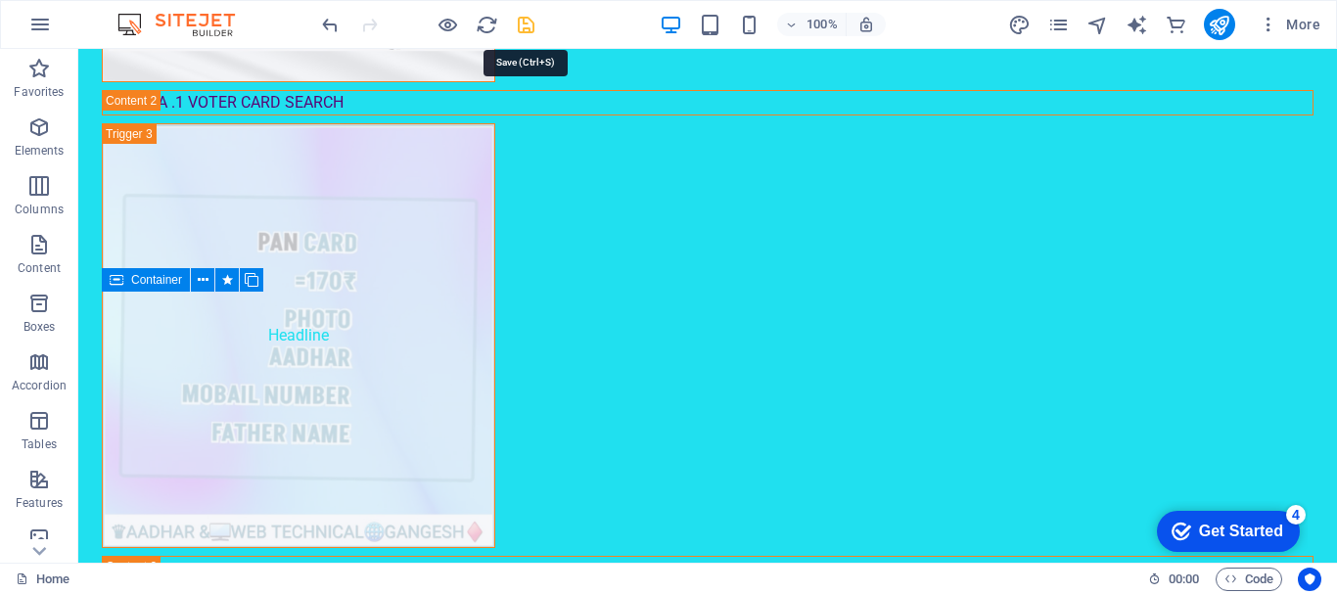
click at [528, 25] on icon "save" at bounding box center [526, 25] width 23 height 23
click at [528, 25] on div at bounding box center [427, 24] width 219 height 31
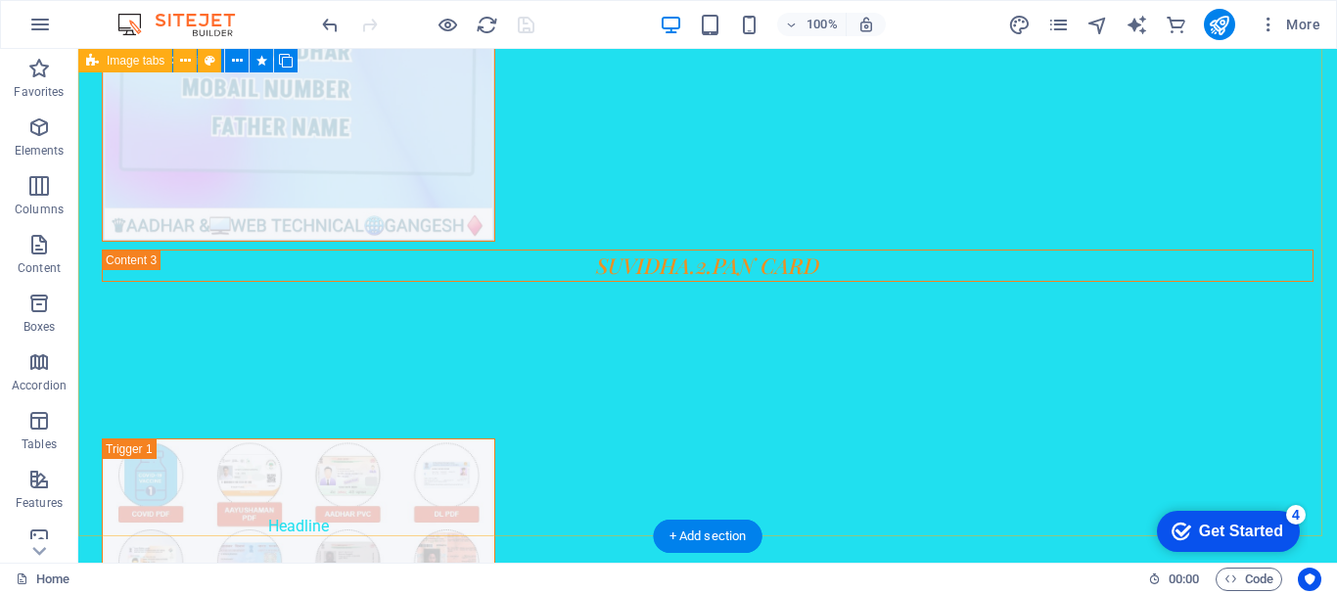
scroll to position [2428, 0]
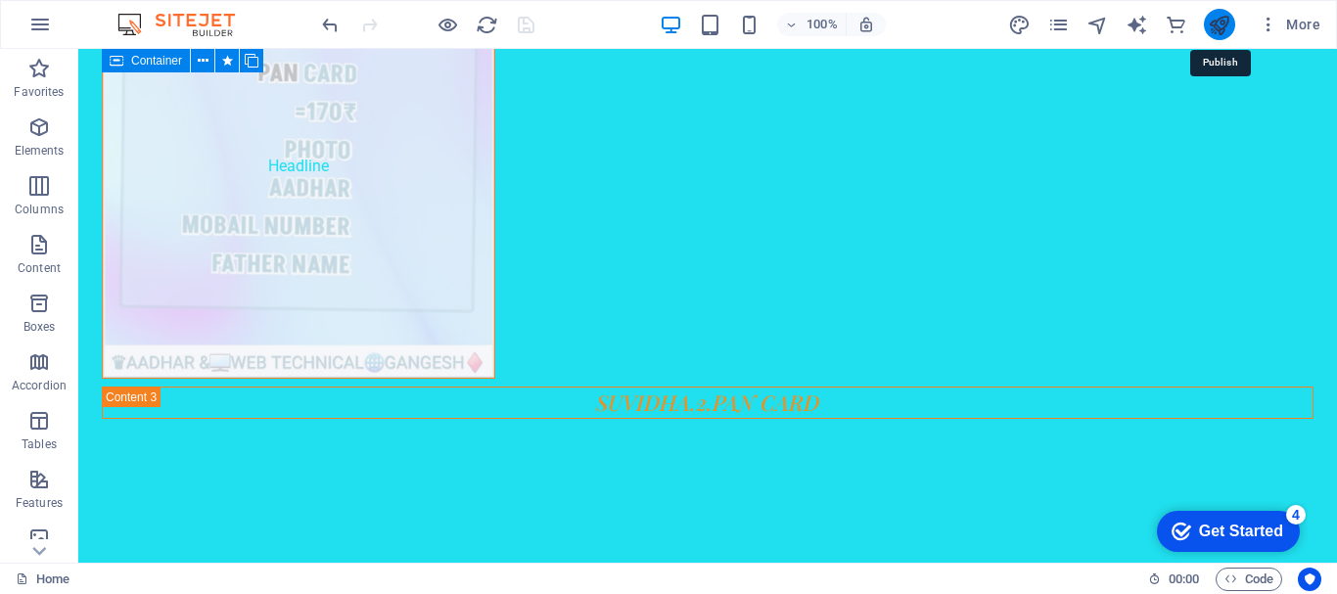
click at [1222, 33] on icon "publish" at bounding box center [1219, 25] width 23 height 23
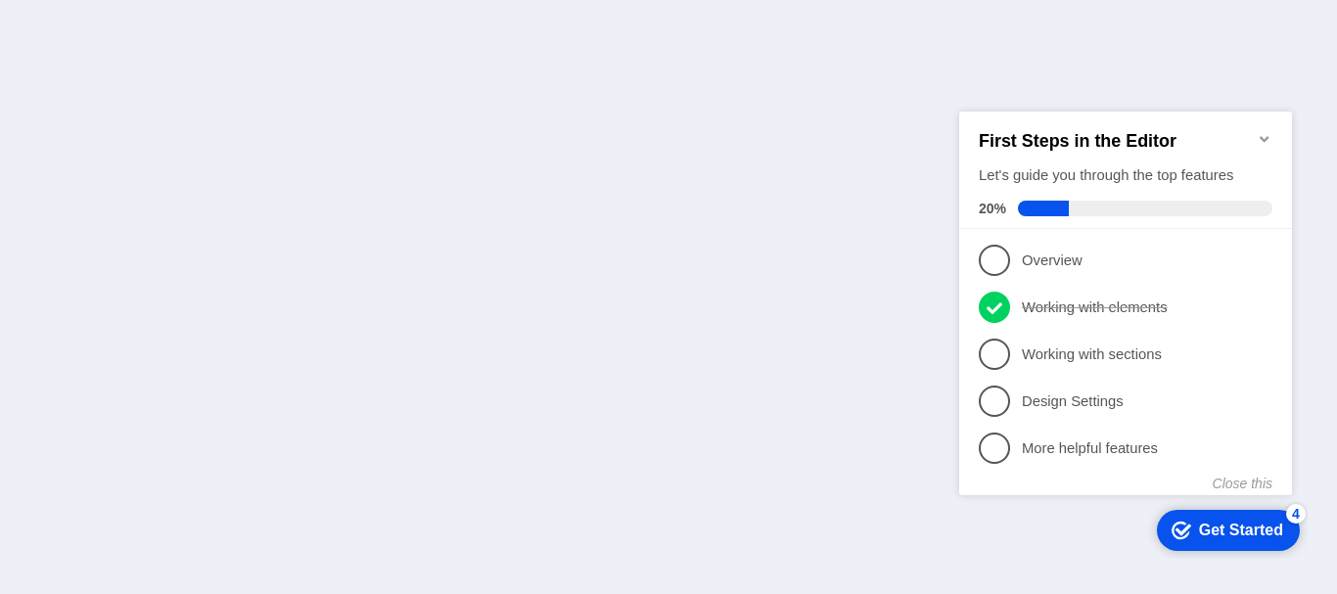
click at [1247, 521] on div "Get Started" at bounding box center [1241, 530] width 84 height 18
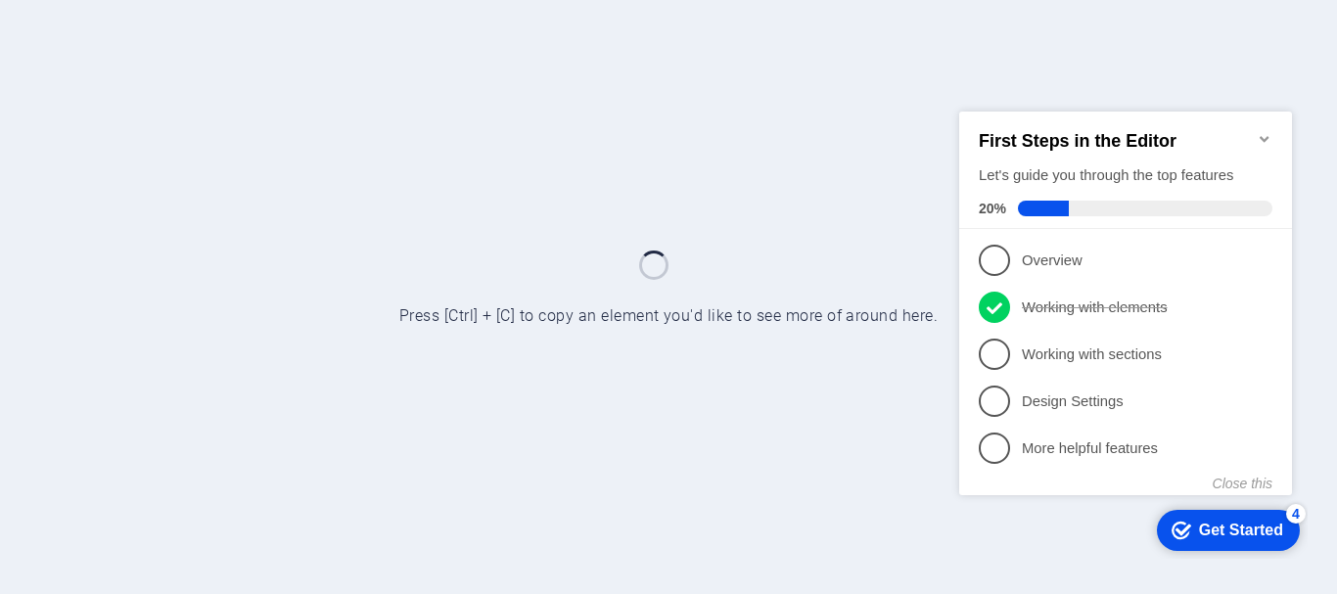
click at [1232, 525] on div "Get Started" at bounding box center [1241, 530] width 84 height 18
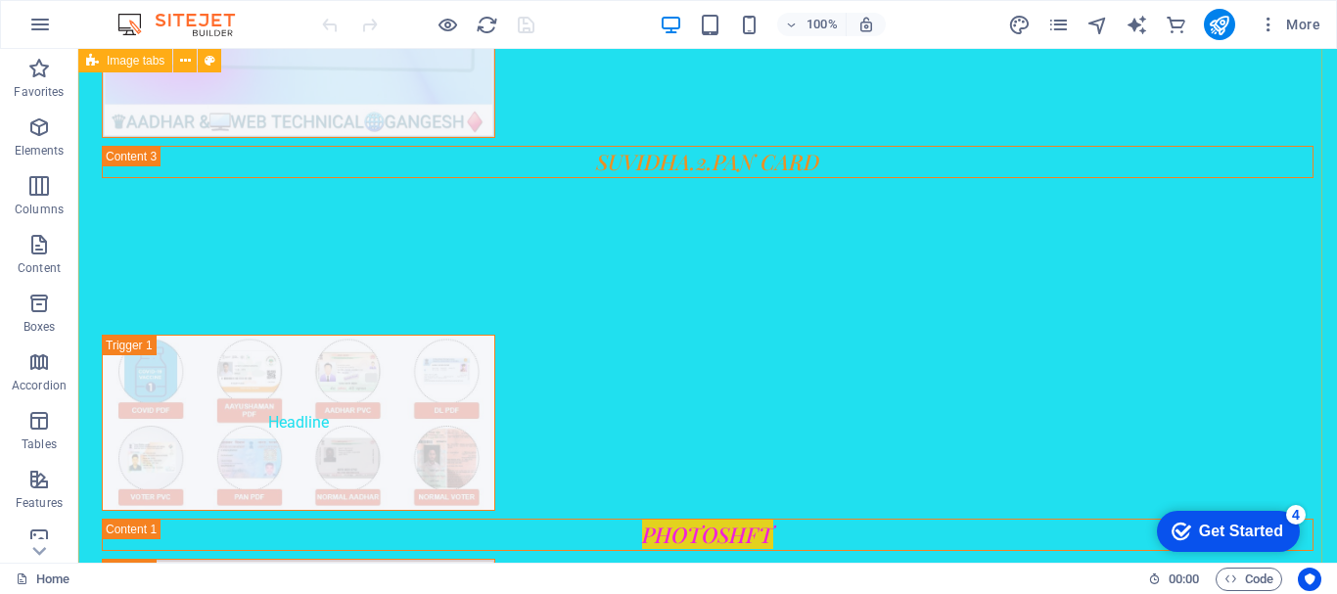
scroll to position [2706, 0]
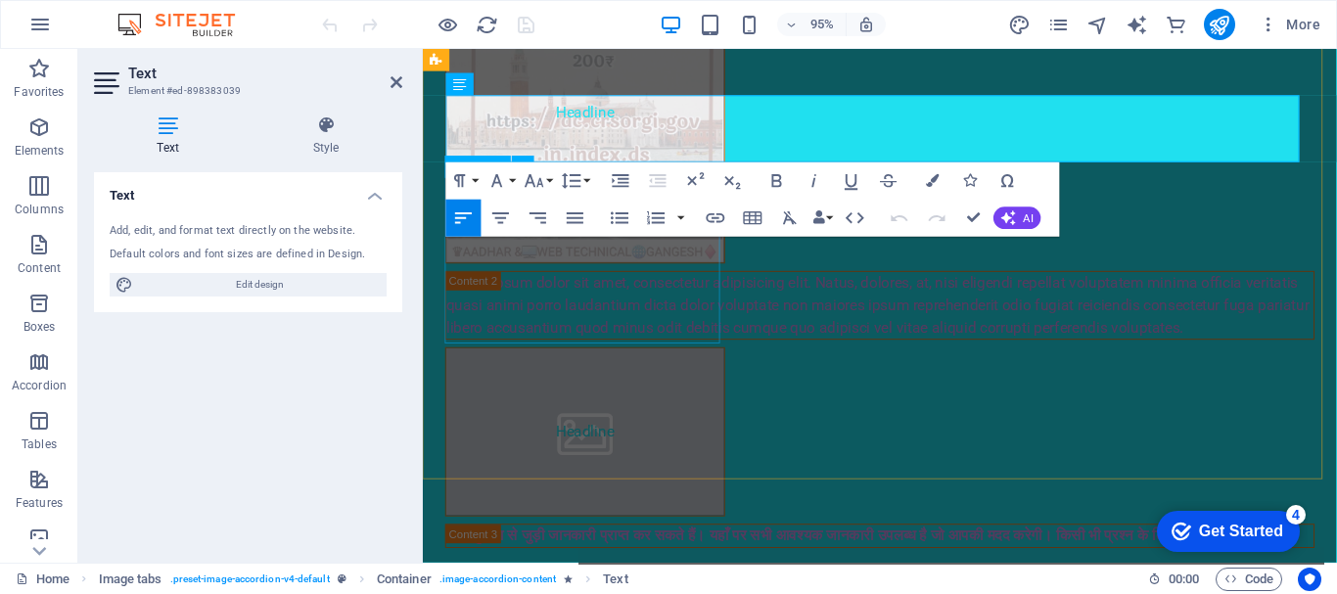
scroll to position [2274, 0]
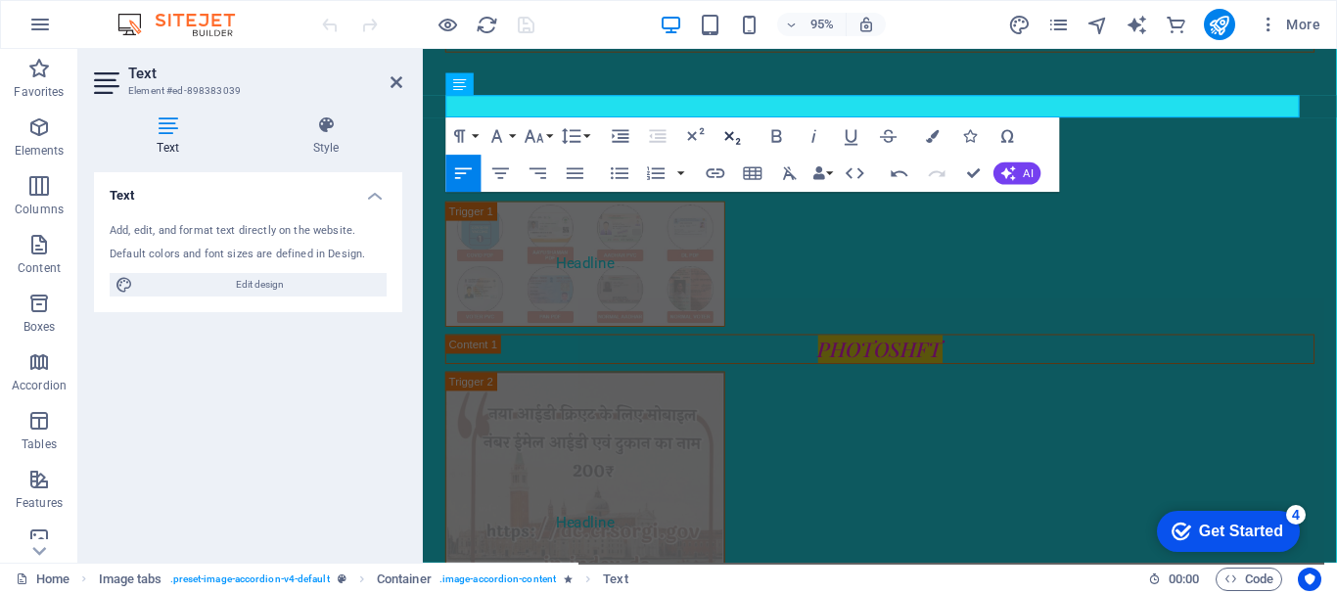
drag, startPoint x: 722, startPoint y: 116, endPoint x: 314, endPoint y: 70, distance: 410.0
click at [722, 117] on button "Subscript" at bounding box center [732, 135] width 35 height 37
click at [507, 138] on icon "button" at bounding box center [498, 136] width 23 height 23
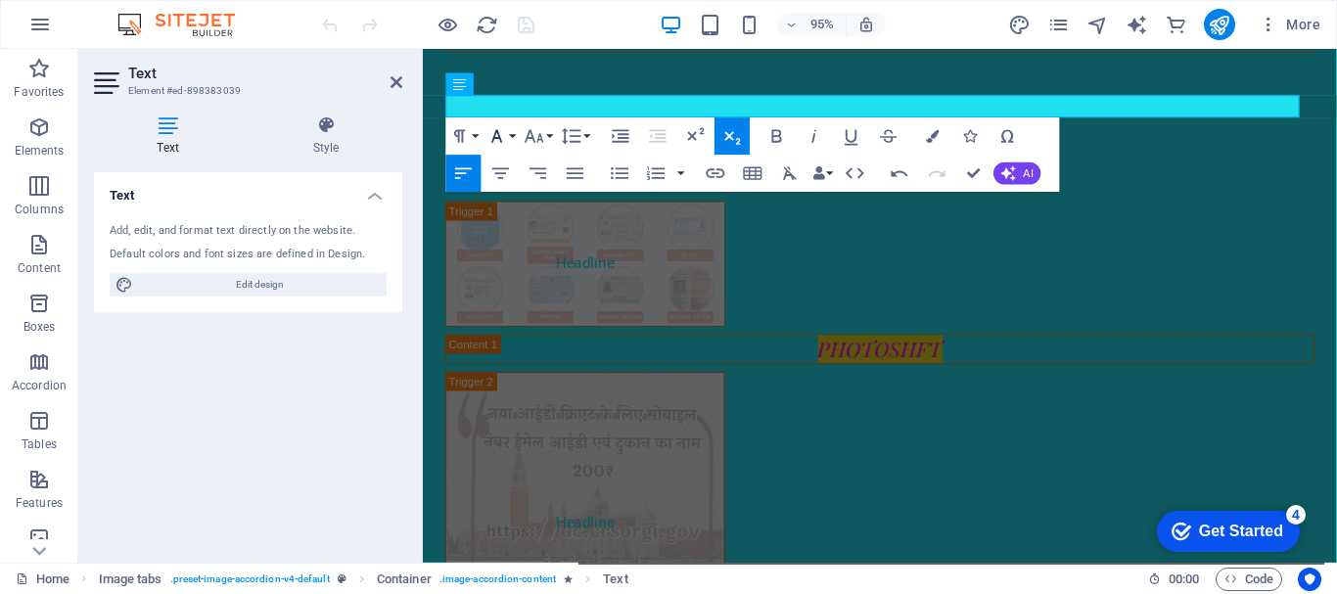
click at [507, 138] on icon "button" at bounding box center [498, 136] width 23 height 23
click at [506, 136] on icon "button" at bounding box center [498, 136] width 23 height 23
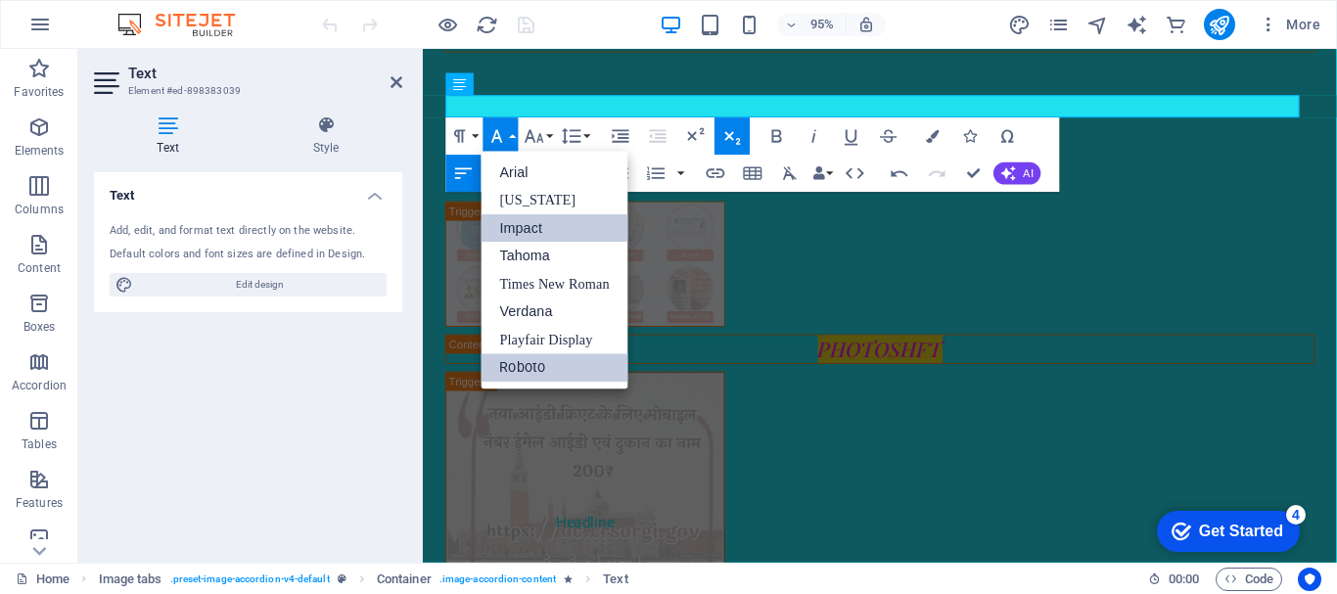
click at [526, 225] on link "Impact" at bounding box center [555, 228] width 147 height 28
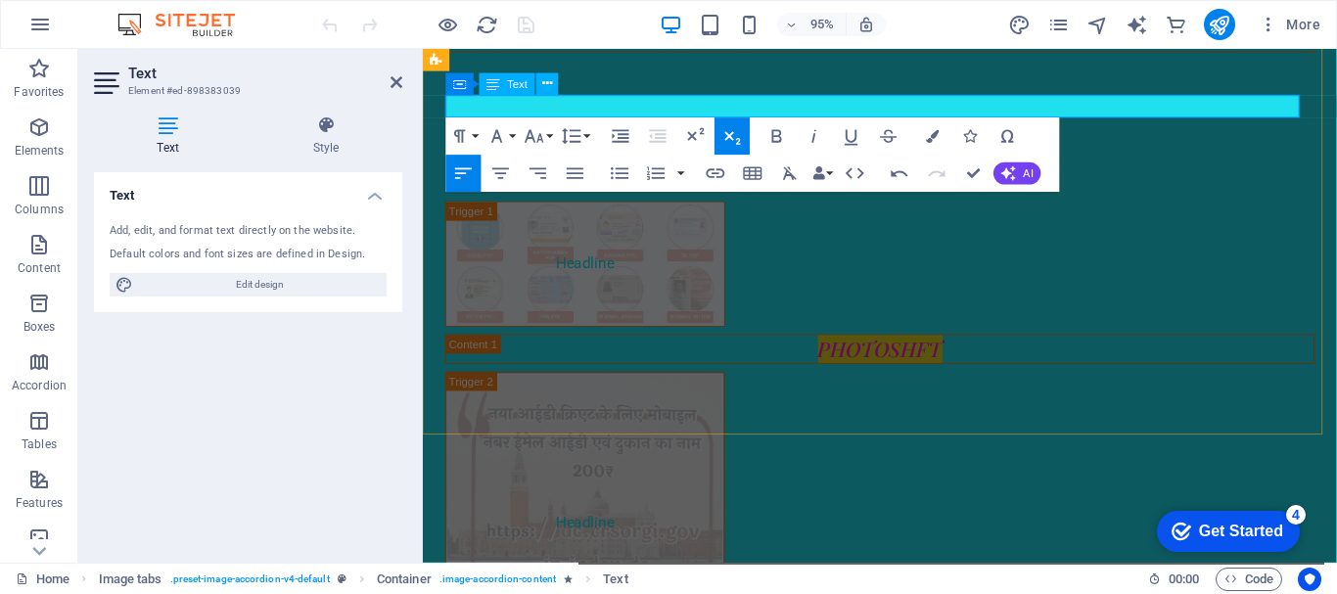
click at [463, 132] on icon "button" at bounding box center [459, 136] width 11 height 13
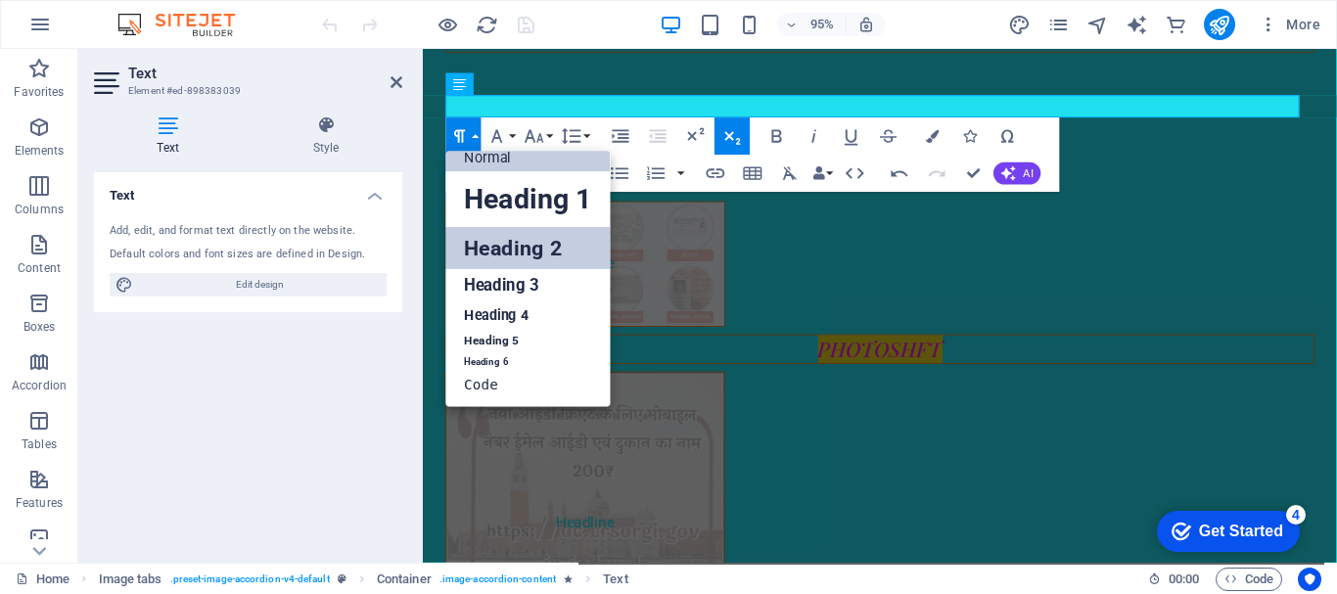
scroll to position [16, 0]
click at [483, 287] on link "Heading 3" at bounding box center [528, 285] width 164 height 32
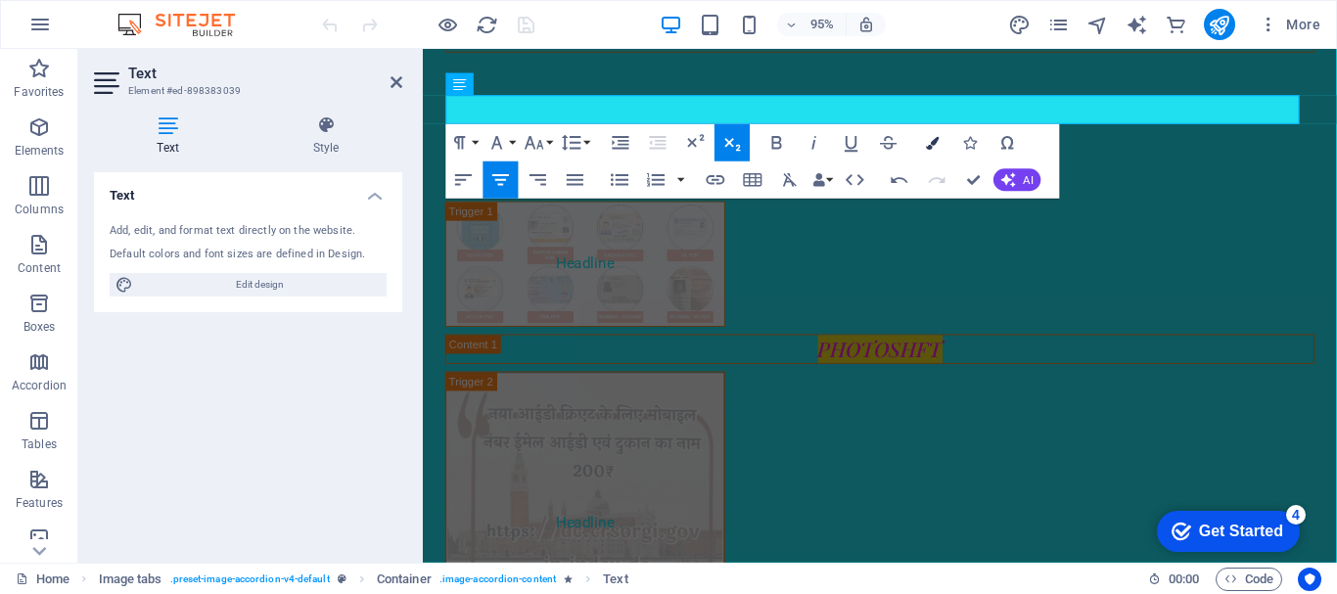
click at [929, 143] on icon "button" at bounding box center [933, 142] width 13 height 13
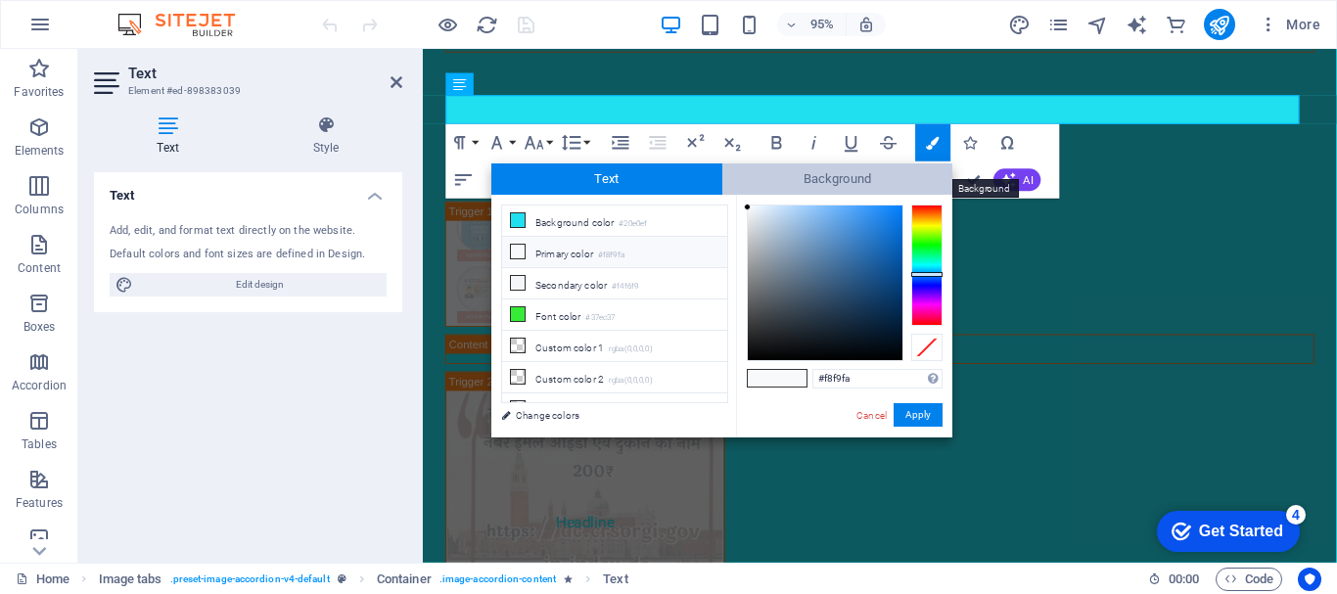
click at [861, 188] on span "Background" at bounding box center [837, 178] width 231 height 31
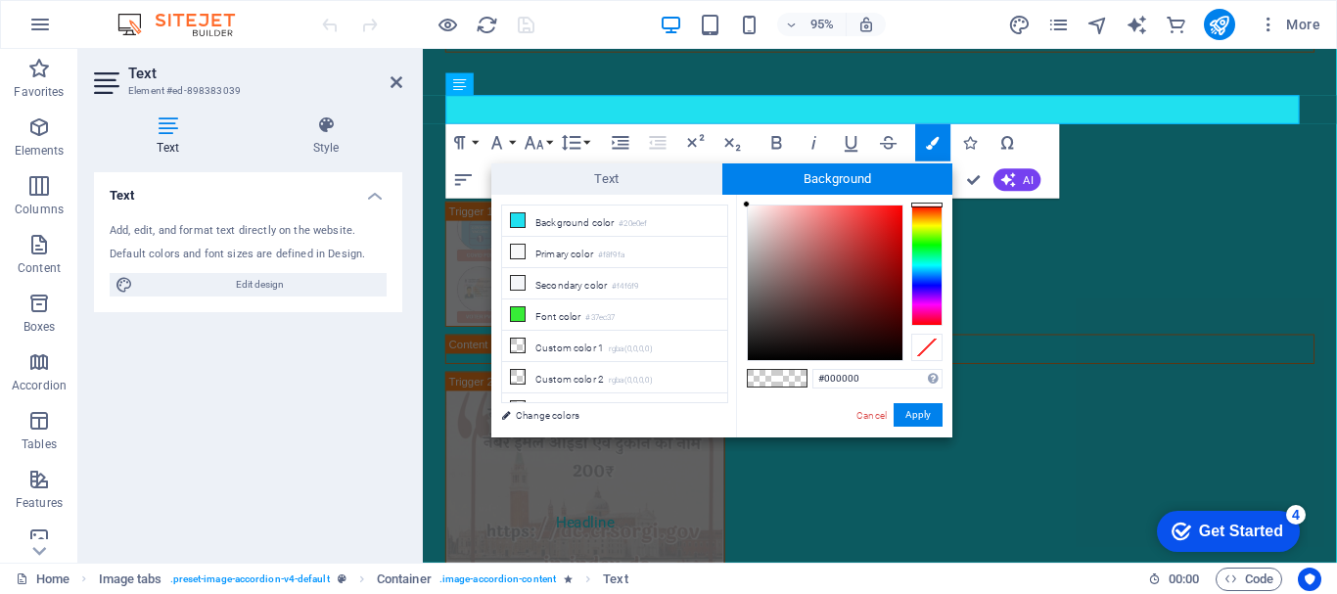
drag, startPoint x: 923, startPoint y: 278, endPoint x: 912, endPoint y: 274, distance: 11.5
click at [923, 279] on div at bounding box center [926, 265] width 31 height 121
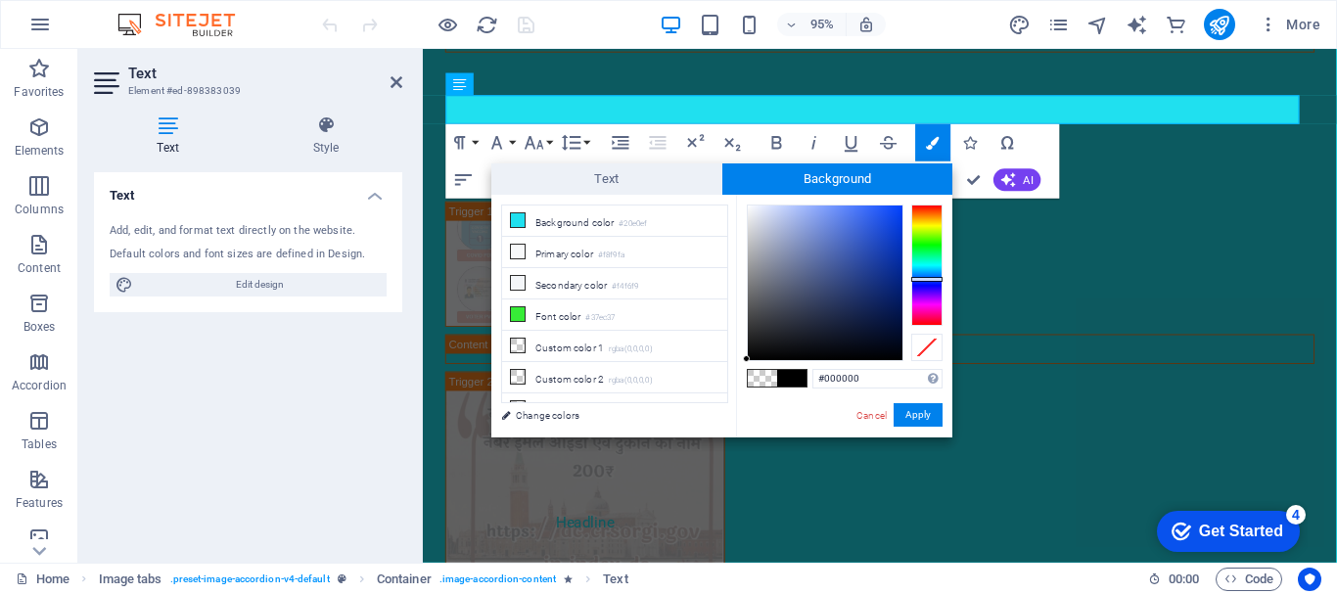
click at [886, 207] on div "#000000 Supported formats #0852ed rgb(8, 82, 237) rgba(8, 82, 237, 90%) hsv(221…" at bounding box center [844, 458] width 216 height 527
type input "#1a49d5"
click at [883, 230] on div at bounding box center [825, 283] width 155 height 155
click at [917, 412] on button "Apply" at bounding box center [918, 414] width 49 height 23
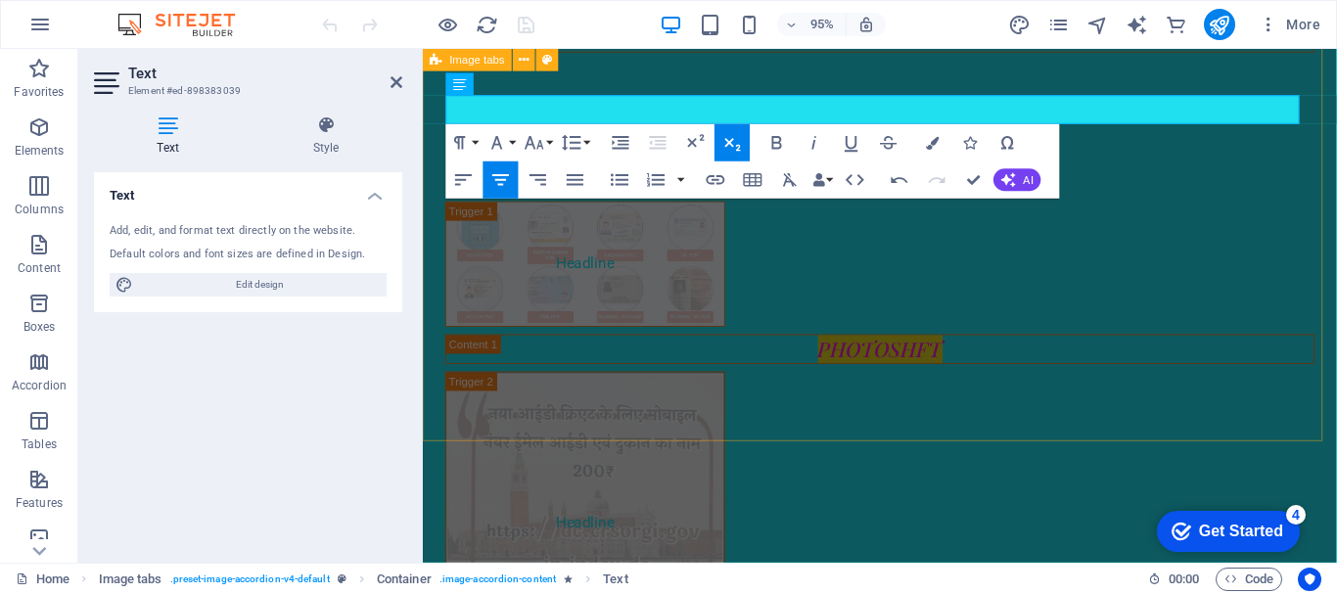
click at [1211, 236] on div "Headline PHOTOSHFT Headline ​ https://uidai.gov.in/en/ ​ ​ ​ https://uidai.gov.…" at bounding box center [904, 587] width 962 height 913
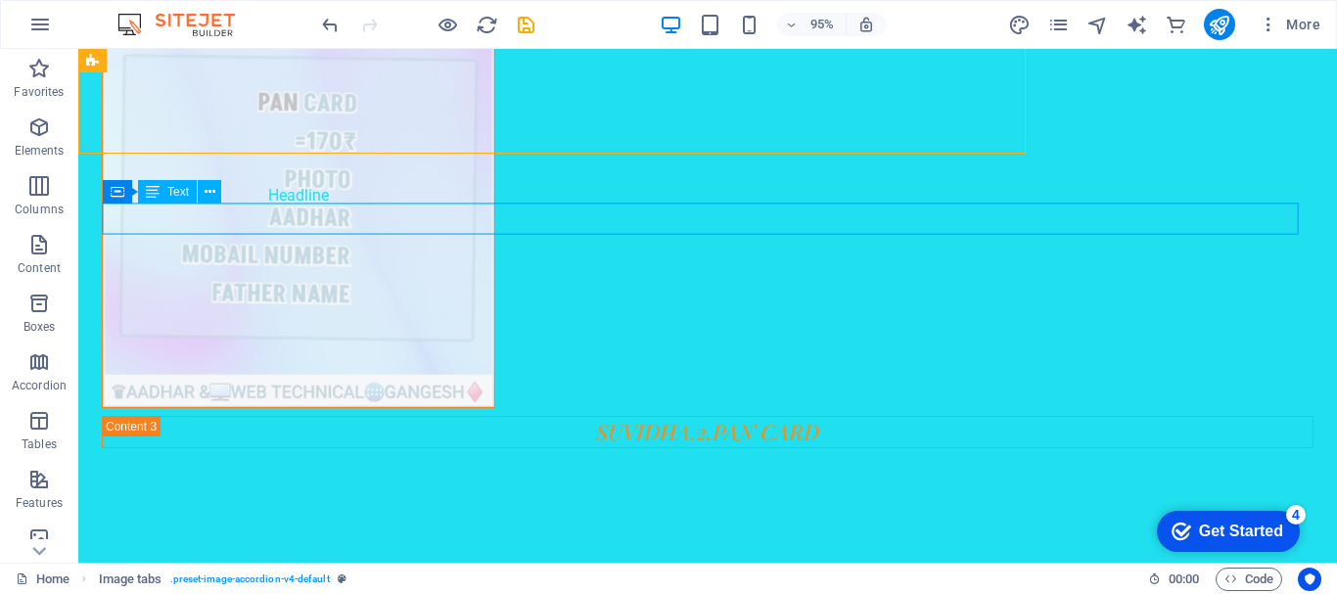
scroll to position [2706, 0]
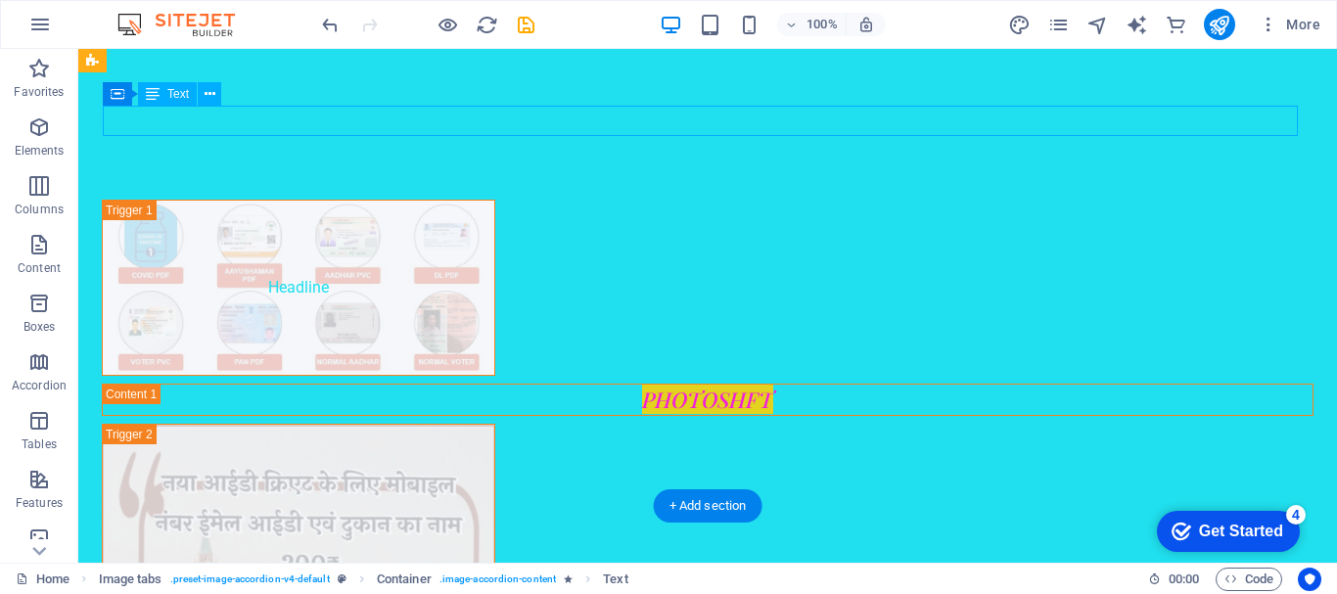
drag, startPoint x: 856, startPoint y: 118, endPoint x: 933, endPoint y: 167, distance: 91.5
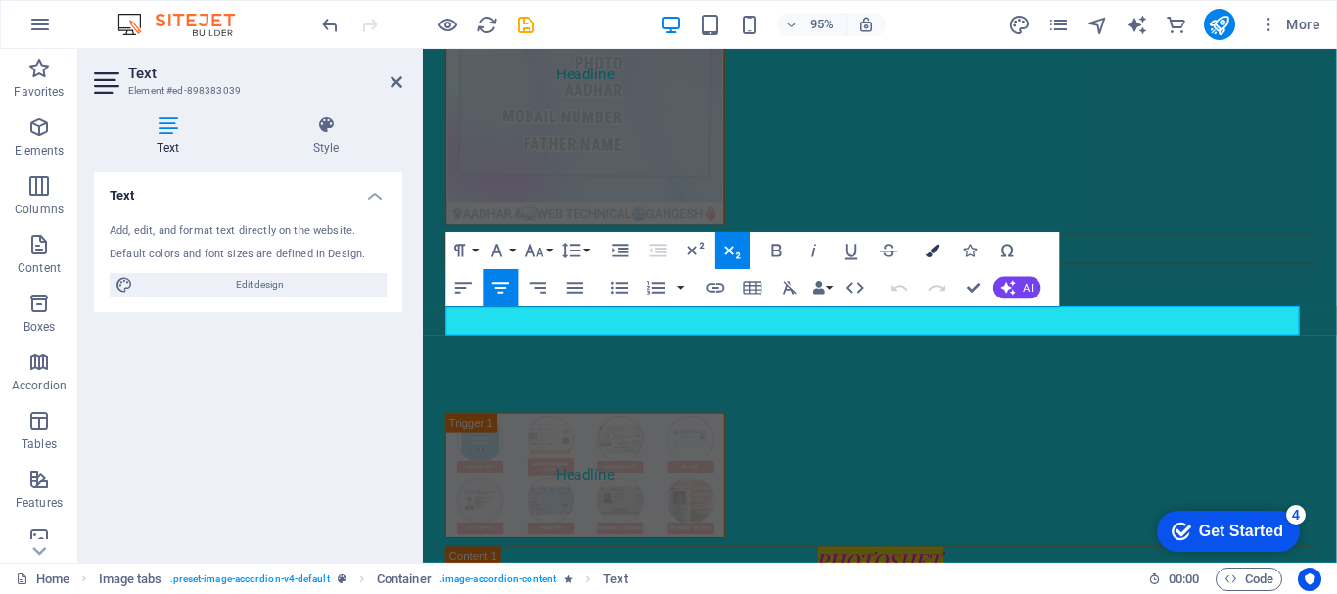
click at [928, 249] on icon "button" at bounding box center [933, 250] width 13 height 13
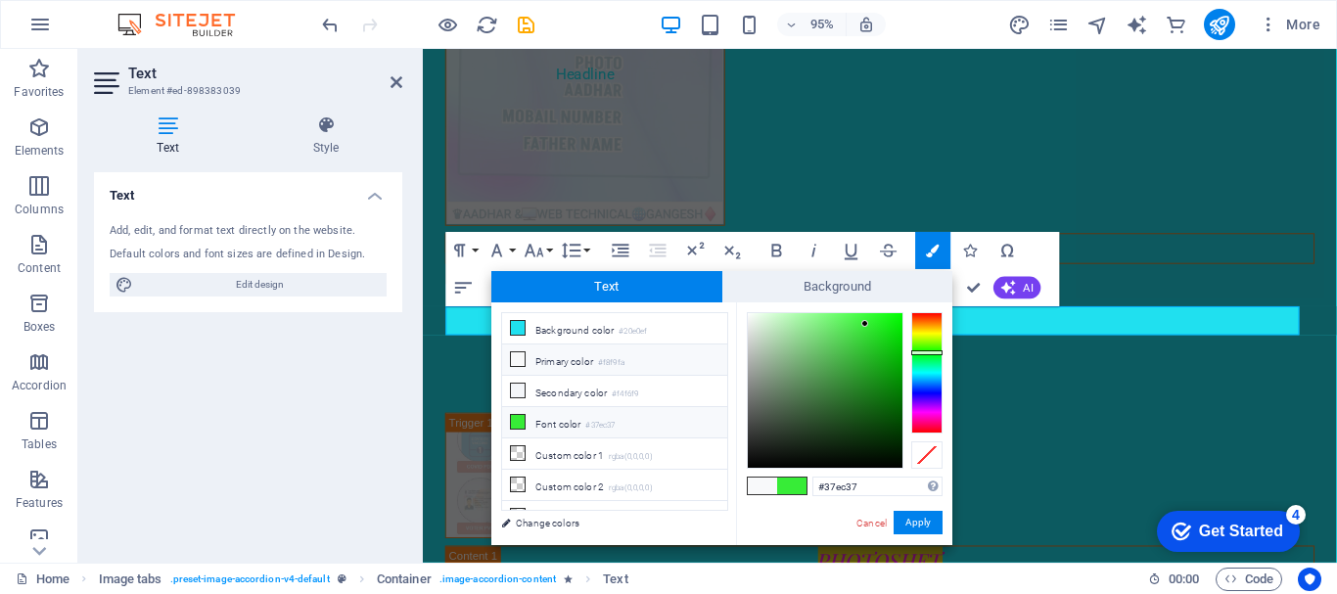
click at [619, 413] on li "Font color #37ec37" at bounding box center [614, 422] width 225 height 31
click at [782, 487] on span at bounding box center [791, 486] width 29 height 17
click at [770, 484] on span at bounding box center [762, 486] width 29 height 17
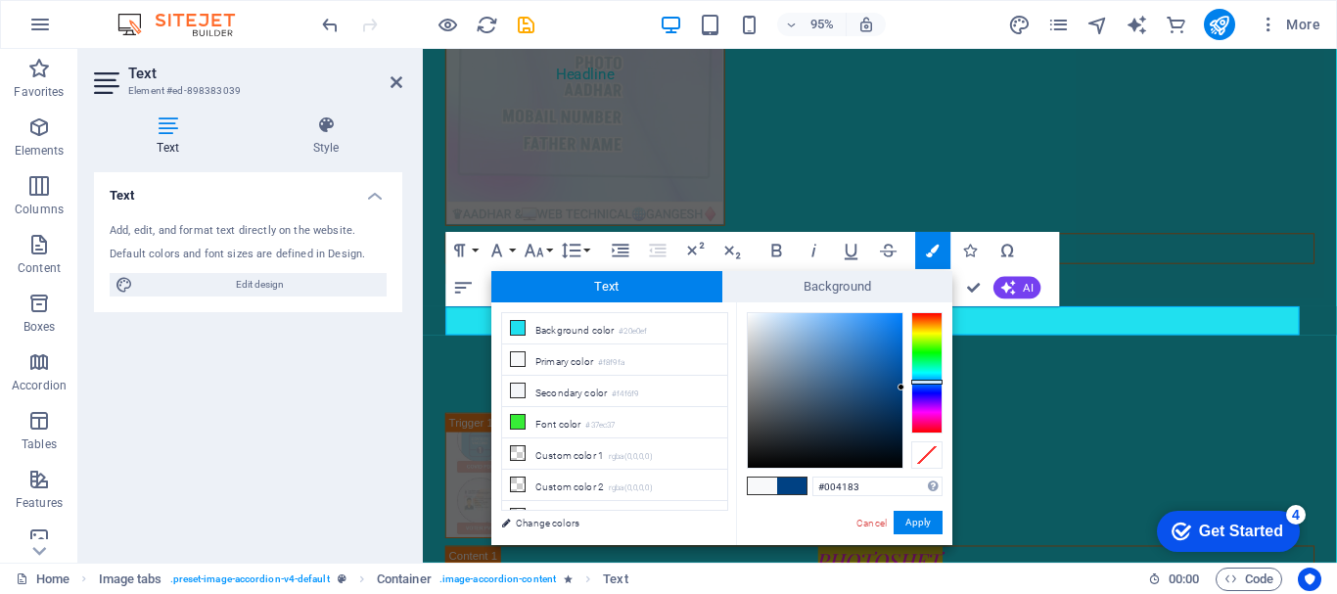
drag, startPoint x: 844, startPoint y: 343, endPoint x: 905, endPoint y: 388, distance: 75.6
click at [905, 388] on div at bounding box center [845, 390] width 196 height 157
click at [891, 331] on div at bounding box center [890, 330] width 7 height 7
drag, startPoint x: 929, startPoint y: 526, endPoint x: 533, endPoint y: 500, distance: 397.3
click at [929, 525] on button "Apply" at bounding box center [918, 522] width 49 height 23
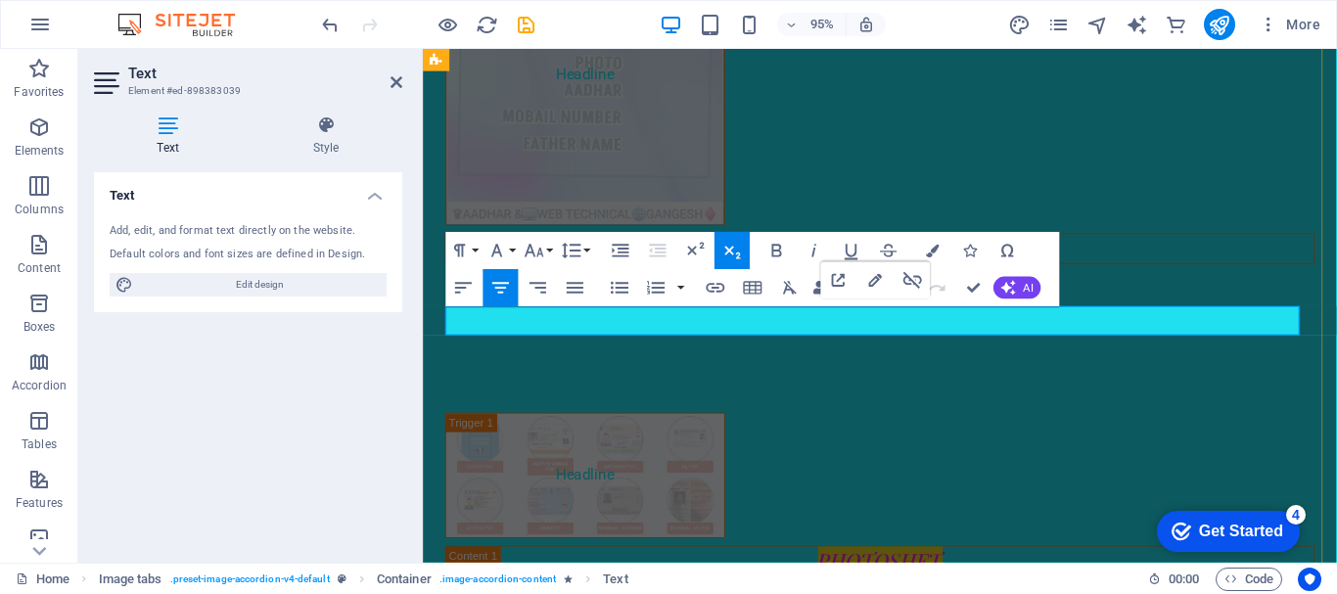
click at [938, 252] on icon "button" at bounding box center [933, 250] width 13 height 13
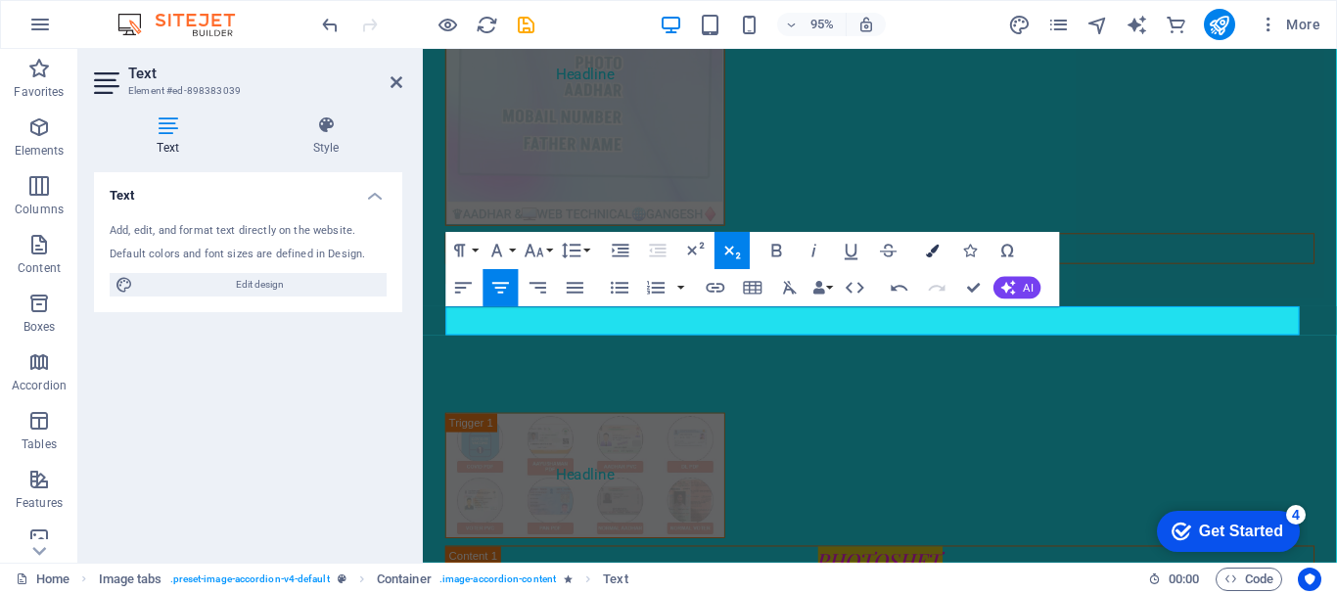
click at [938, 252] on icon "button" at bounding box center [933, 250] width 13 height 13
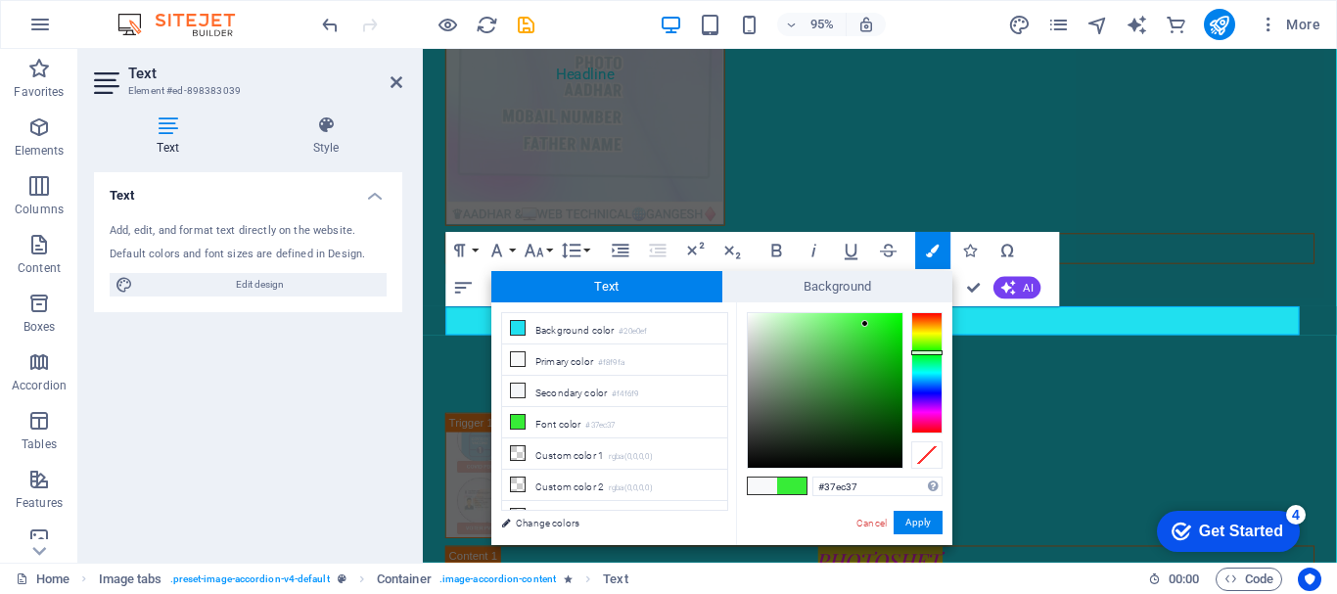
click at [774, 483] on span at bounding box center [762, 486] width 29 height 17
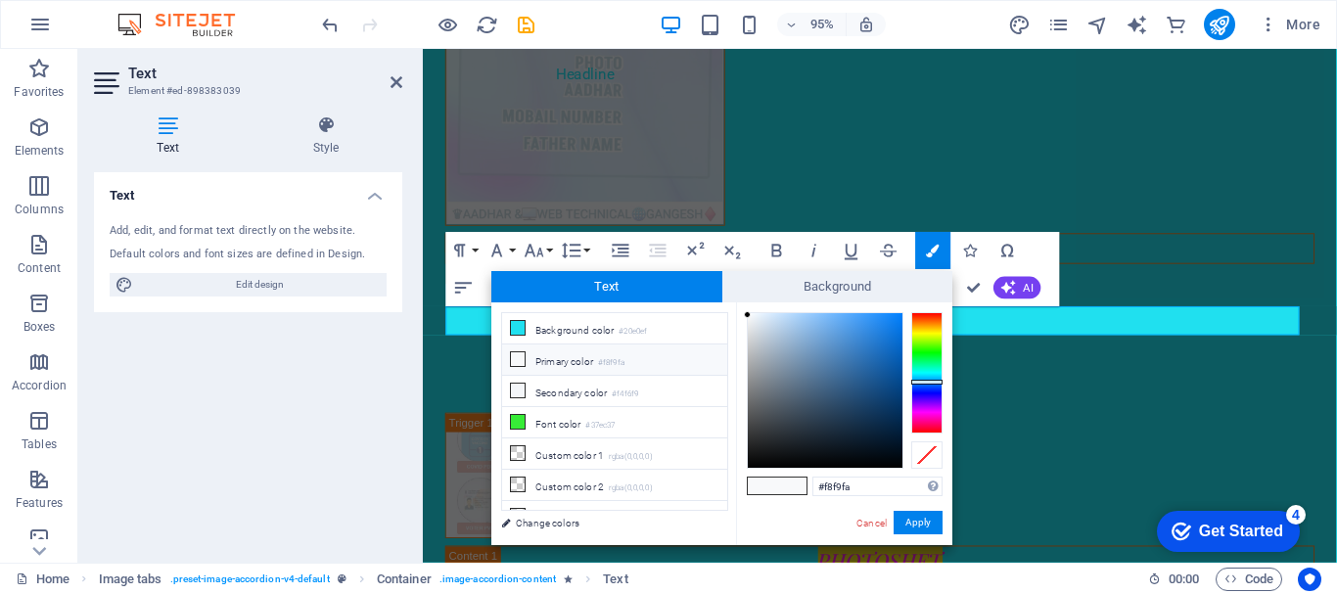
type input "#057cf4"
click at [899, 319] on div at bounding box center [825, 390] width 155 height 155
click at [922, 518] on button "Apply" at bounding box center [918, 522] width 49 height 23
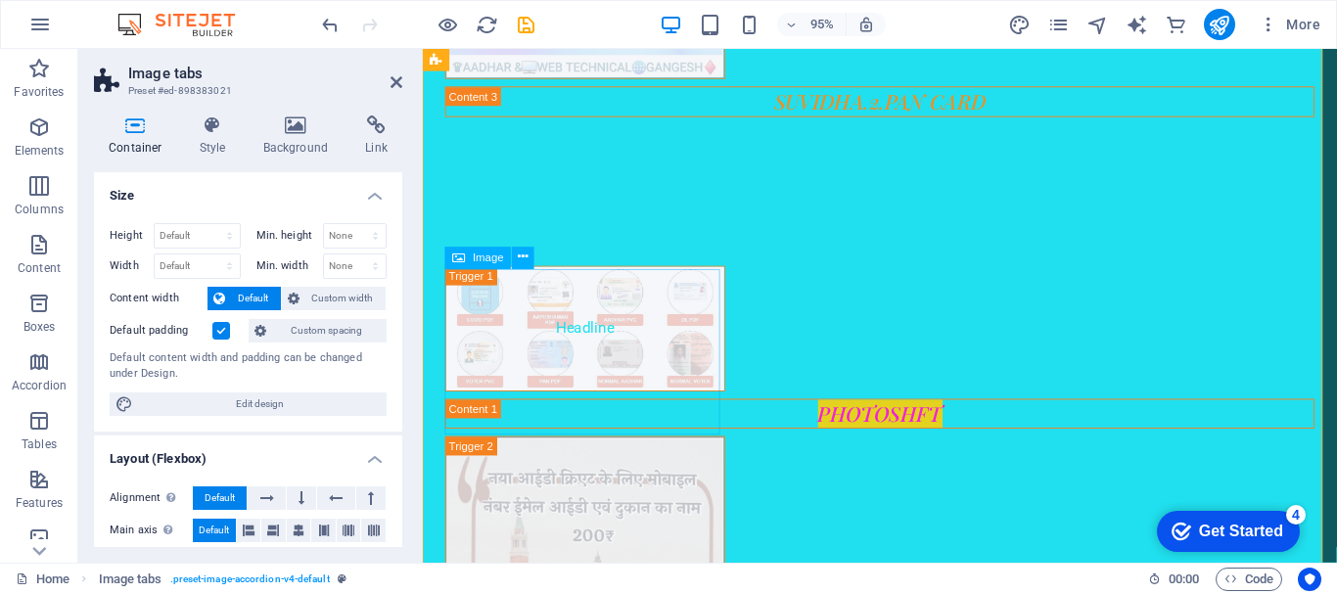
scroll to position [2248, 0]
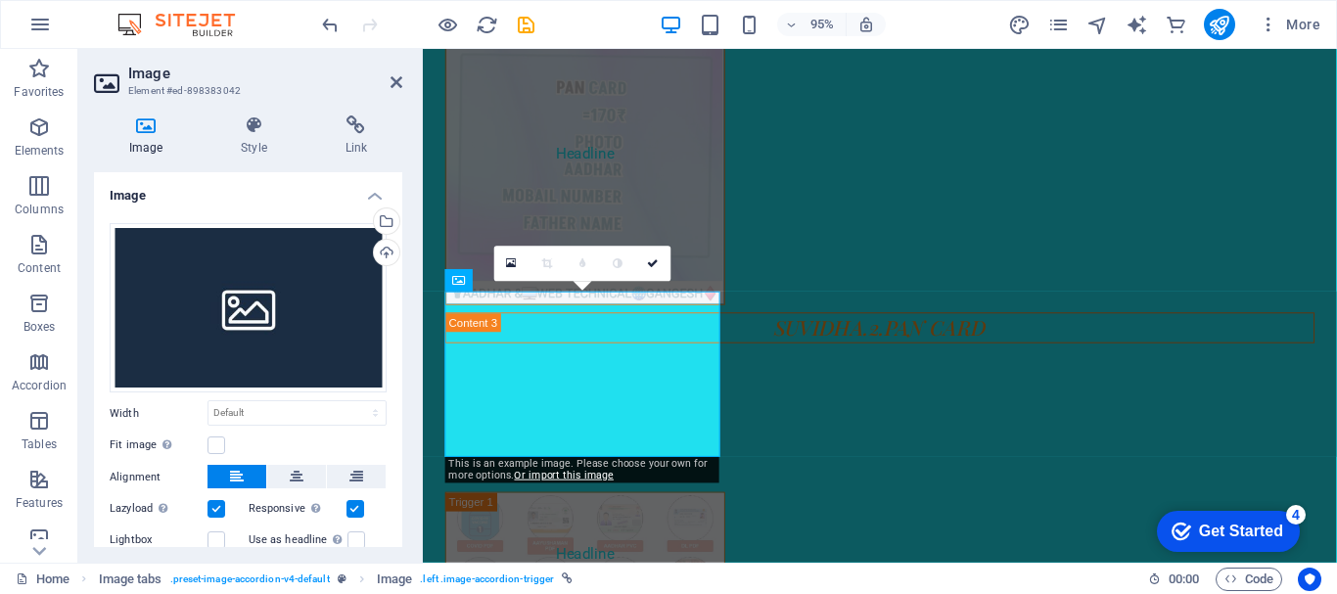
scroll to position [1954, 0]
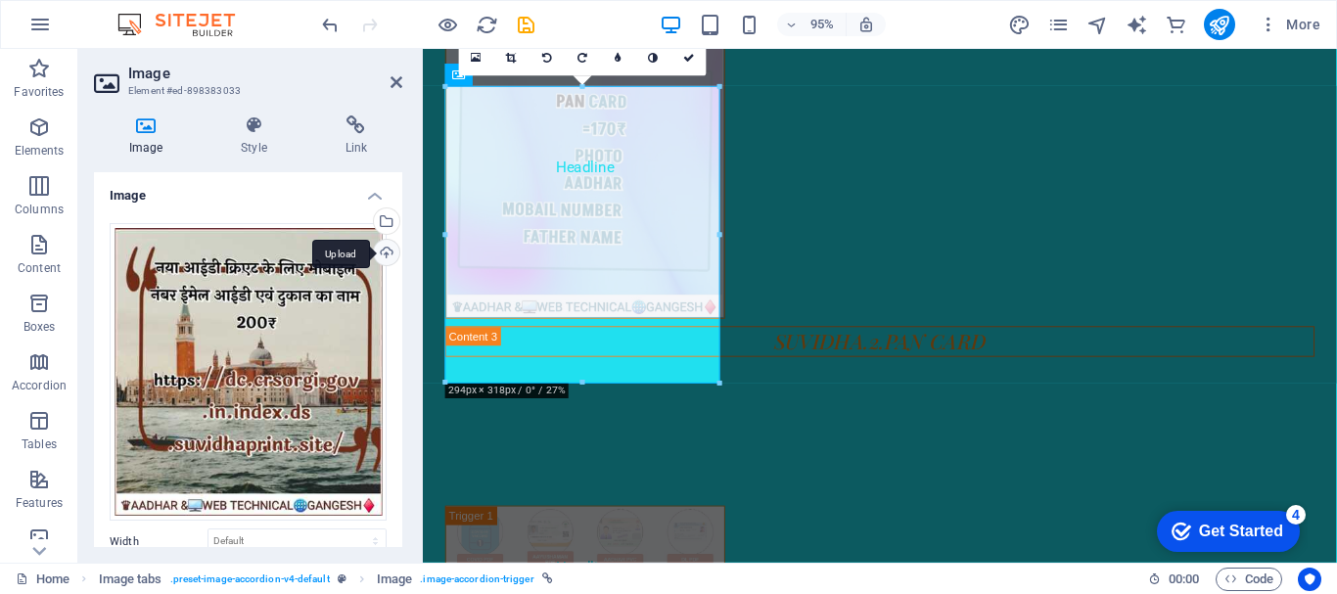
click at [374, 256] on div "Upload" at bounding box center [384, 254] width 29 height 29
click at [387, 249] on div "Upload" at bounding box center [384, 254] width 29 height 29
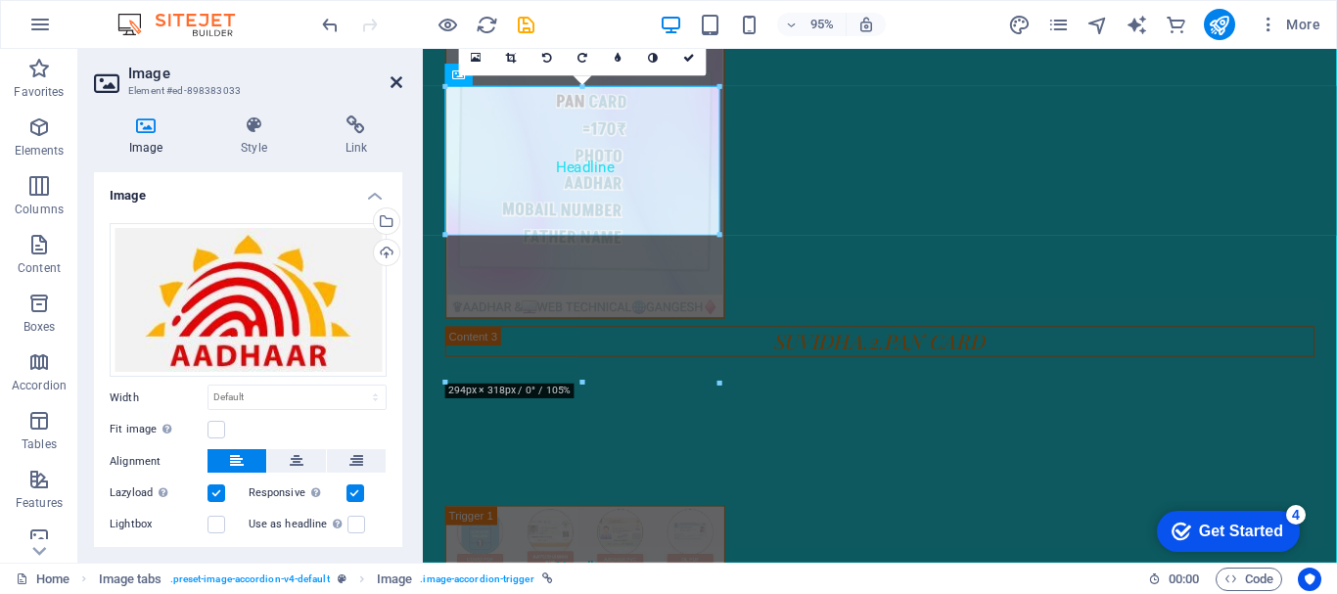
click at [396, 86] on icon at bounding box center [397, 82] width 12 height 16
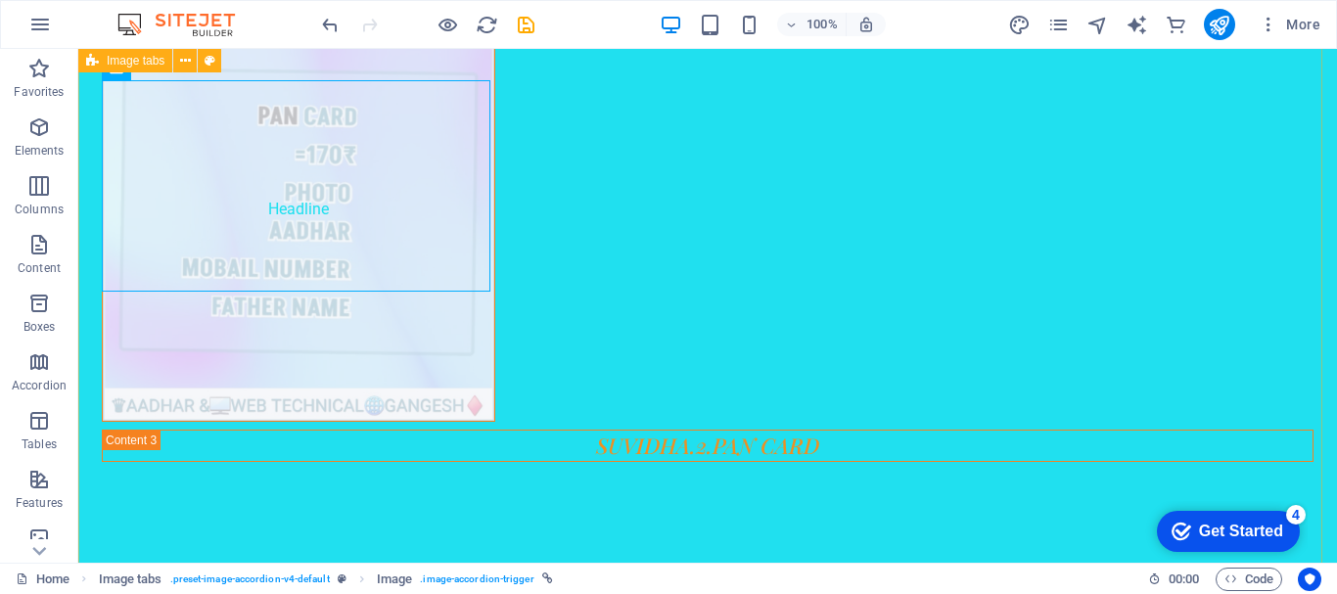
scroll to position [2483, 0]
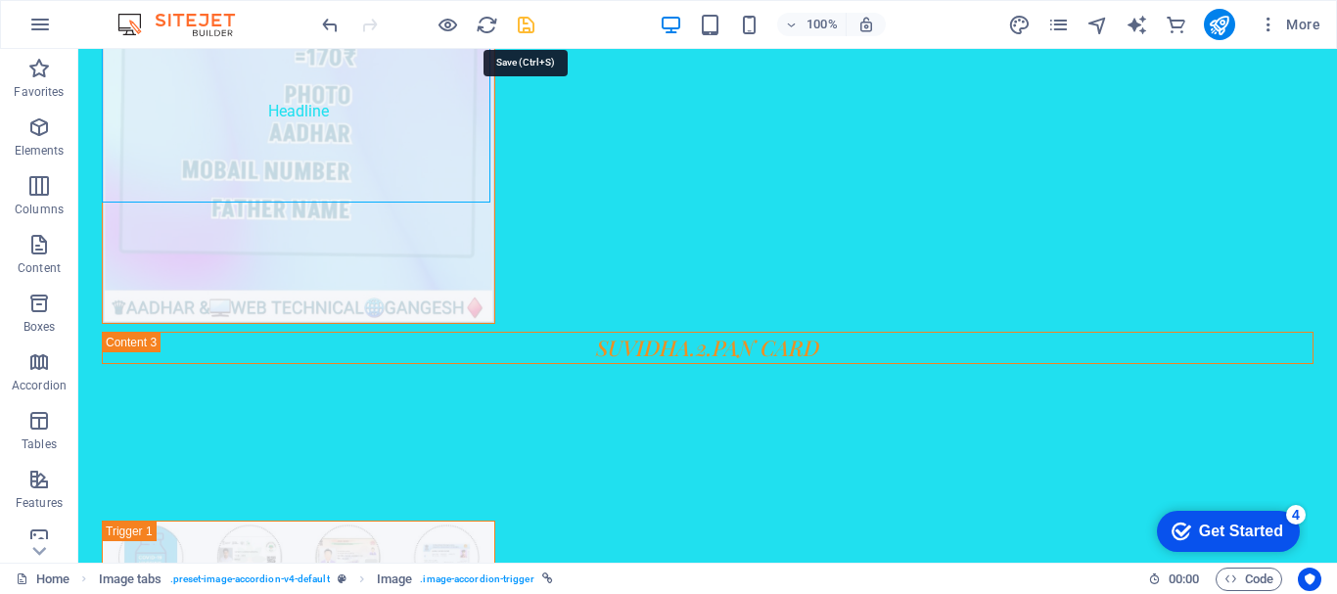
click at [531, 30] on icon "save" at bounding box center [526, 25] width 23 height 23
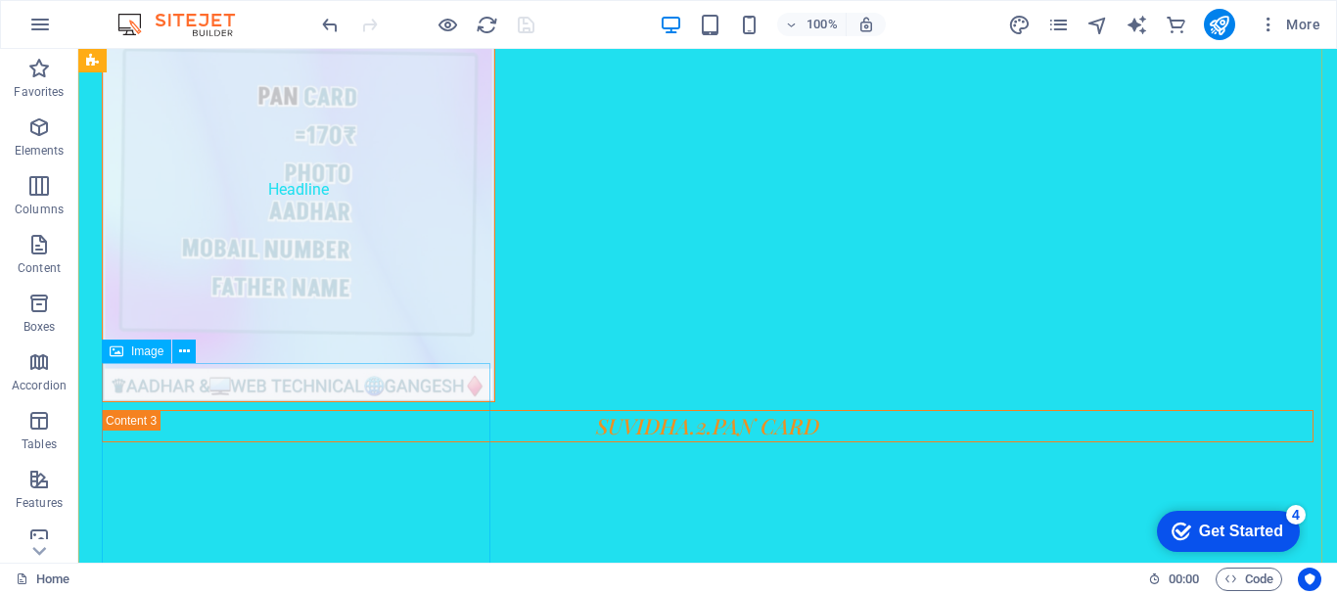
scroll to position [2581, 0]
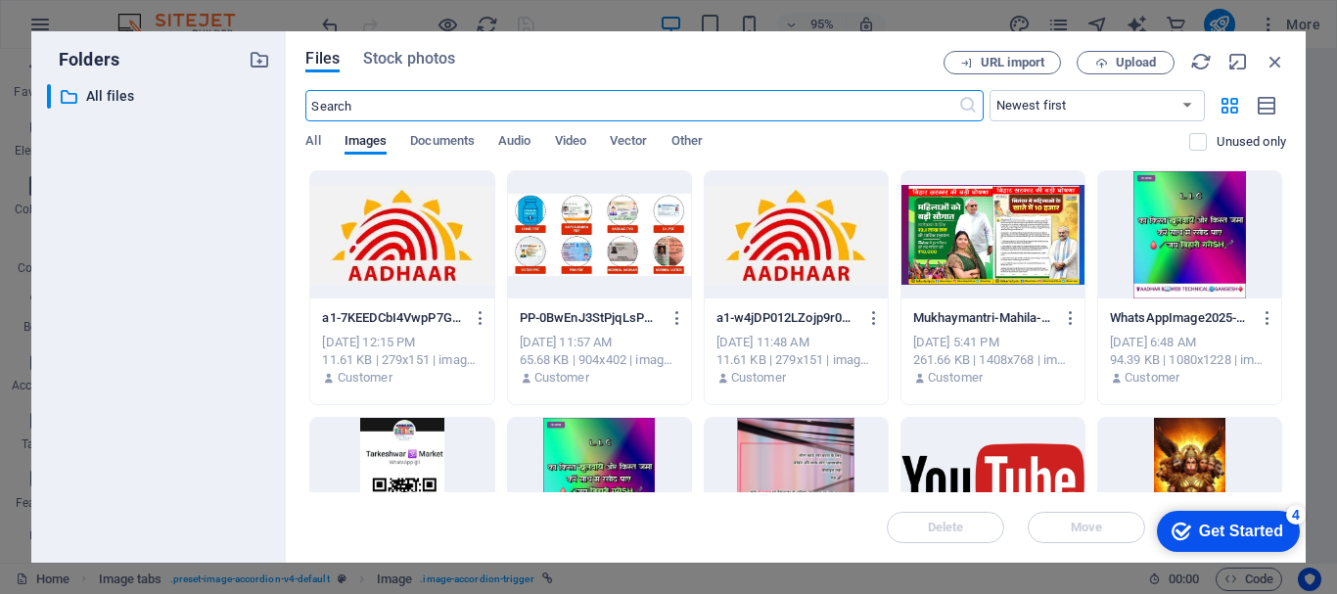
scroll to position [2155, 0]
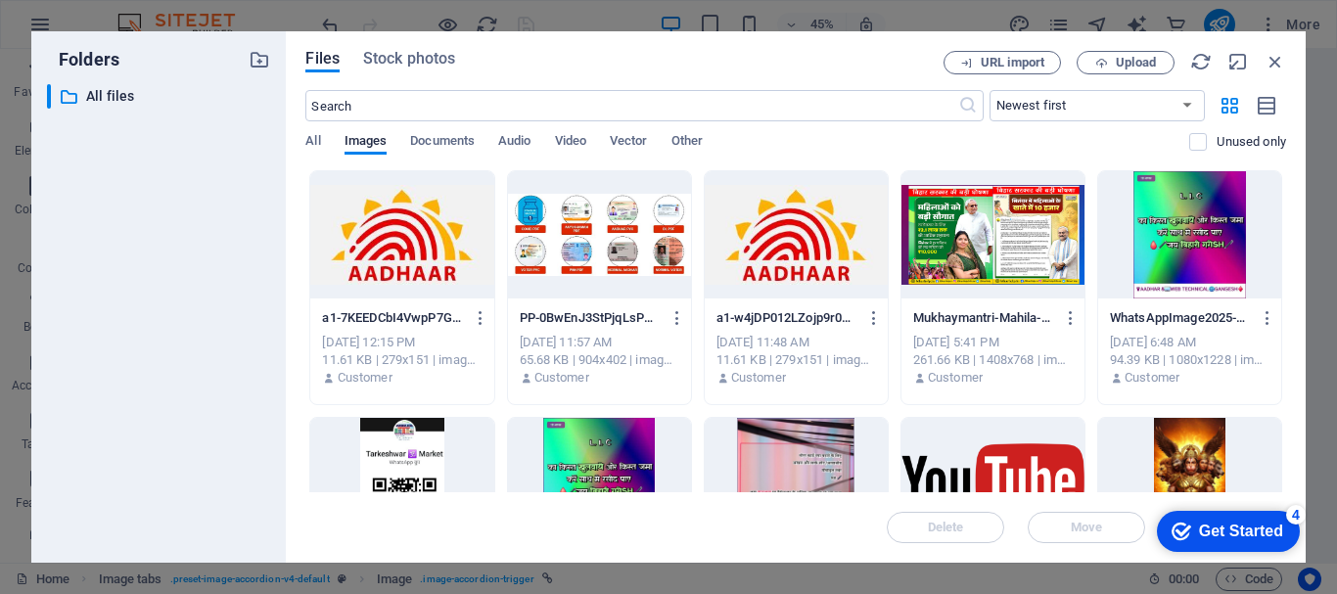
click at [967, 239] on div at bounding box center [993, 234] width 183 height 127
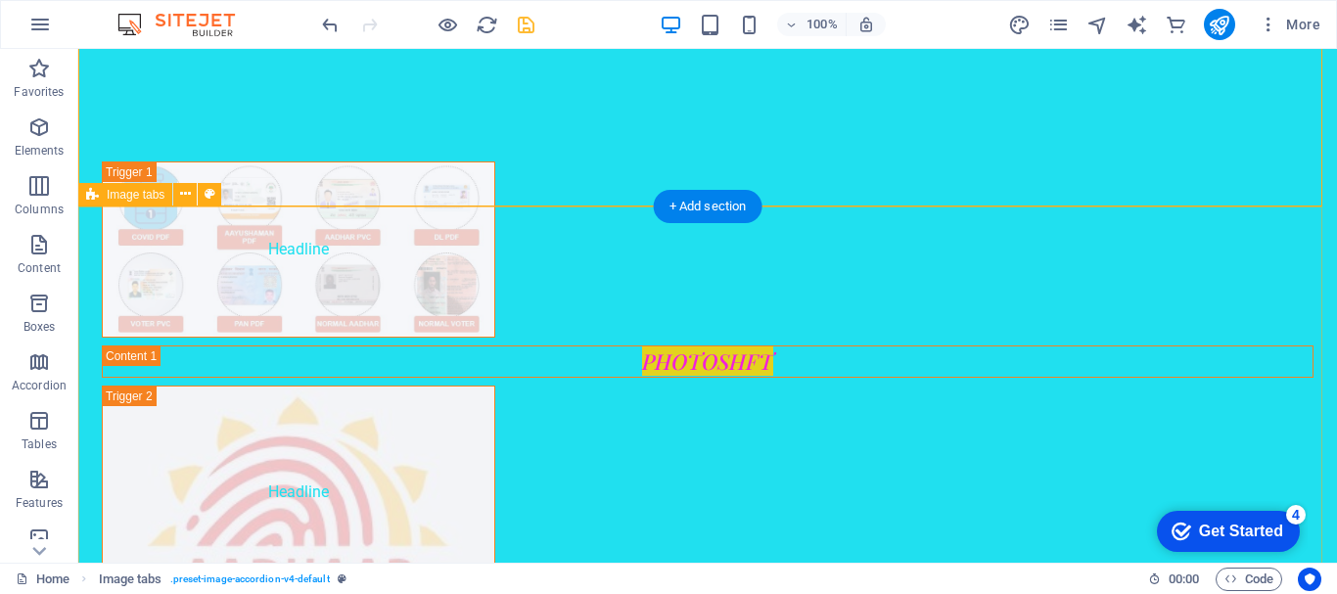
scroll to position [2874, 0]
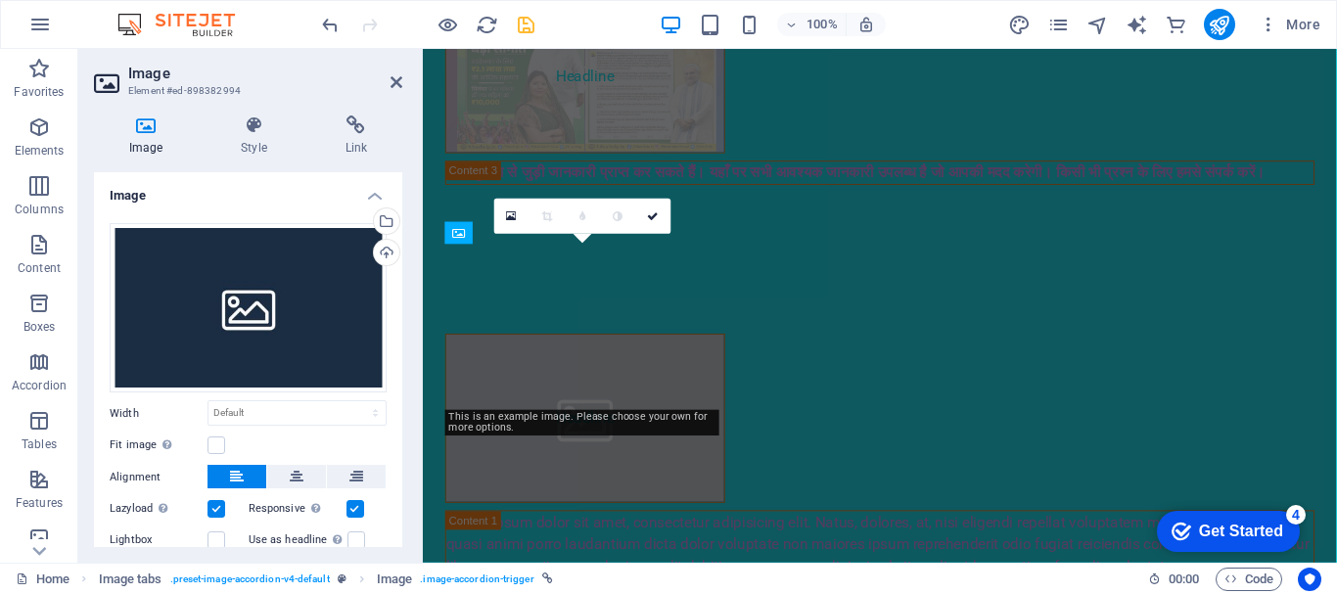
scroll to position [2390, 0]
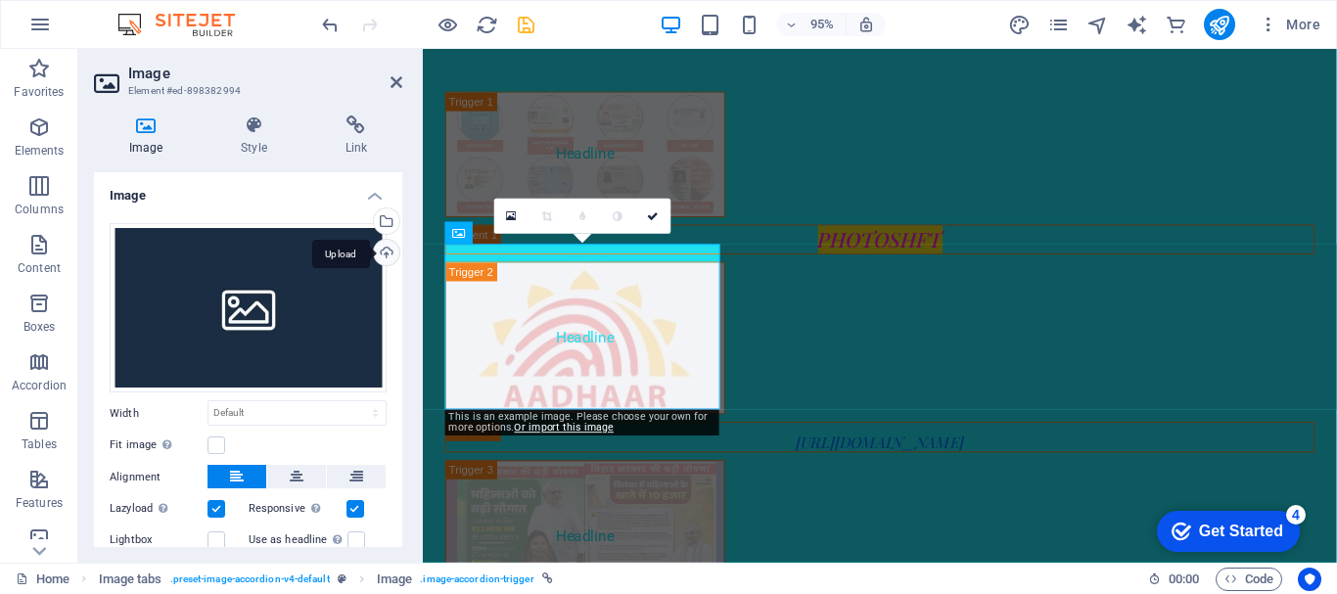
click at [378, 248] on div "Upload" at bounding box center [384, 254] width 29 height 29
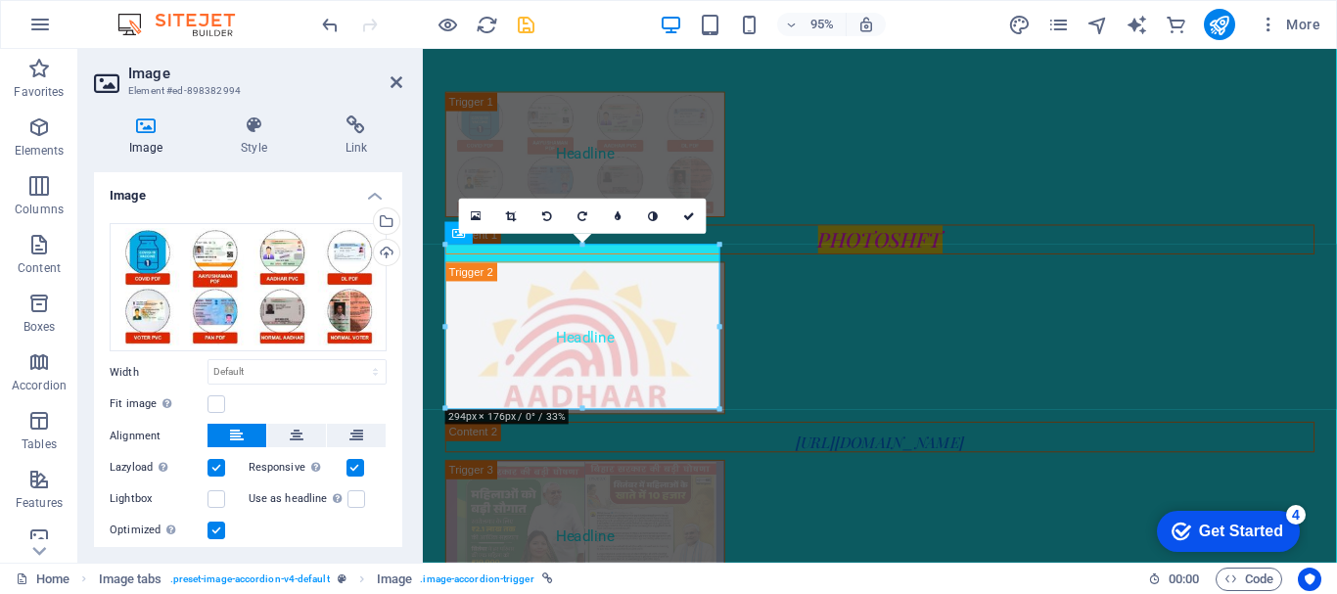
click at [650, 216] on icon at bounding box center [654, 215] width 10 height 11
click at [688, 210] on icon at bounding box center [689, 215] width 12 height 11
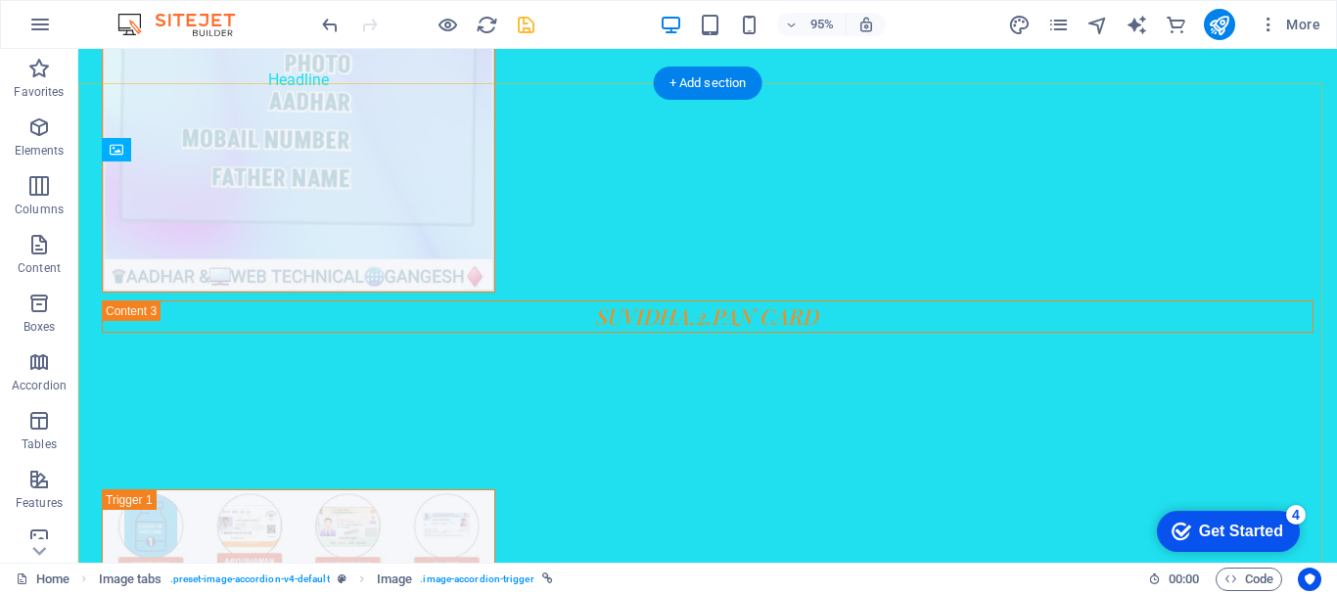
scroll to position [2874, 0]
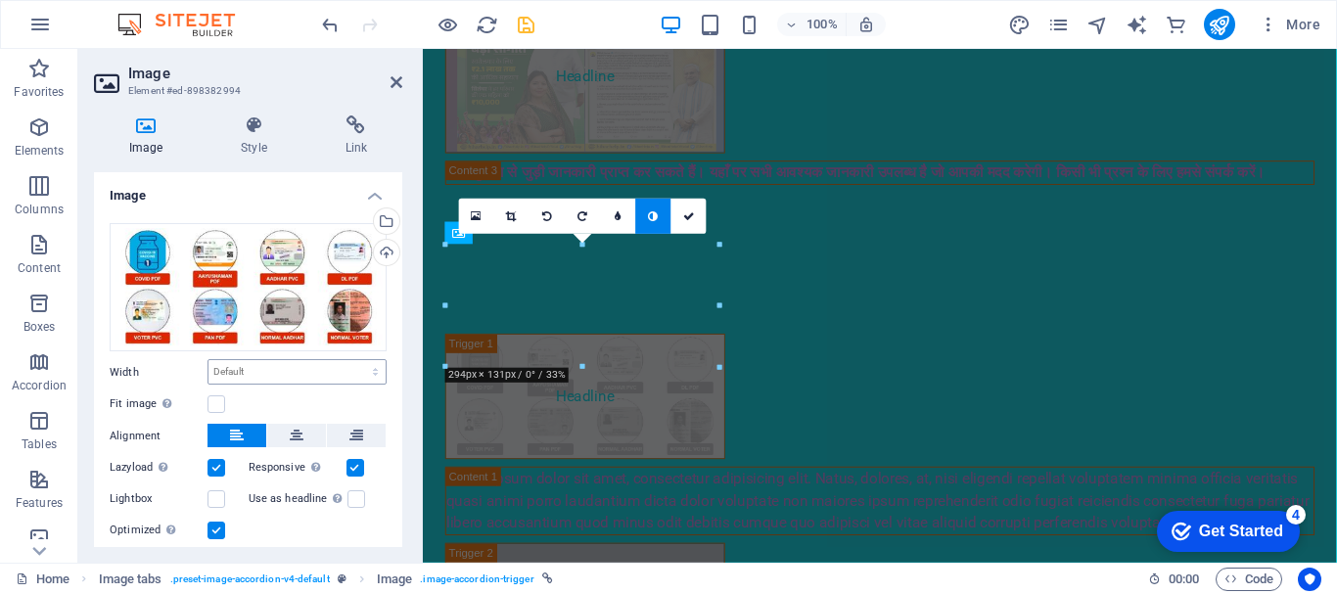
scroll to position [2390, 0]
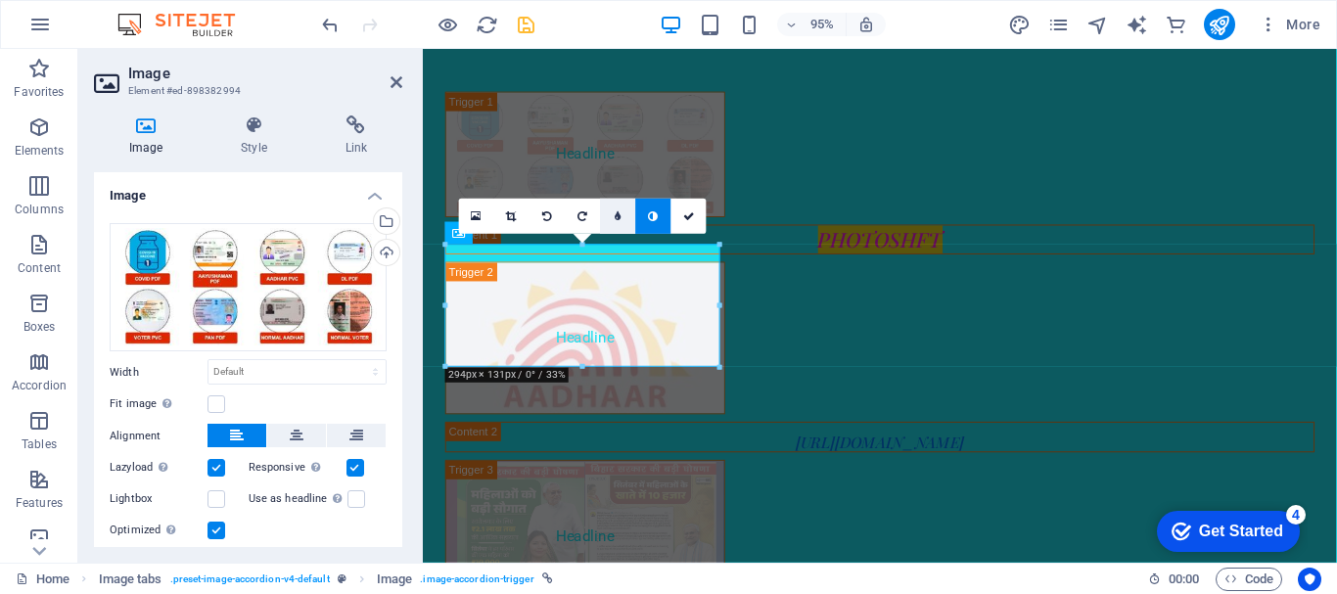
click at [615, 211] on icon at bounding box center [618, 215] width 7 height 11
click at [699, 211] on icon at bounding box center [703, 215] width 12 height 11
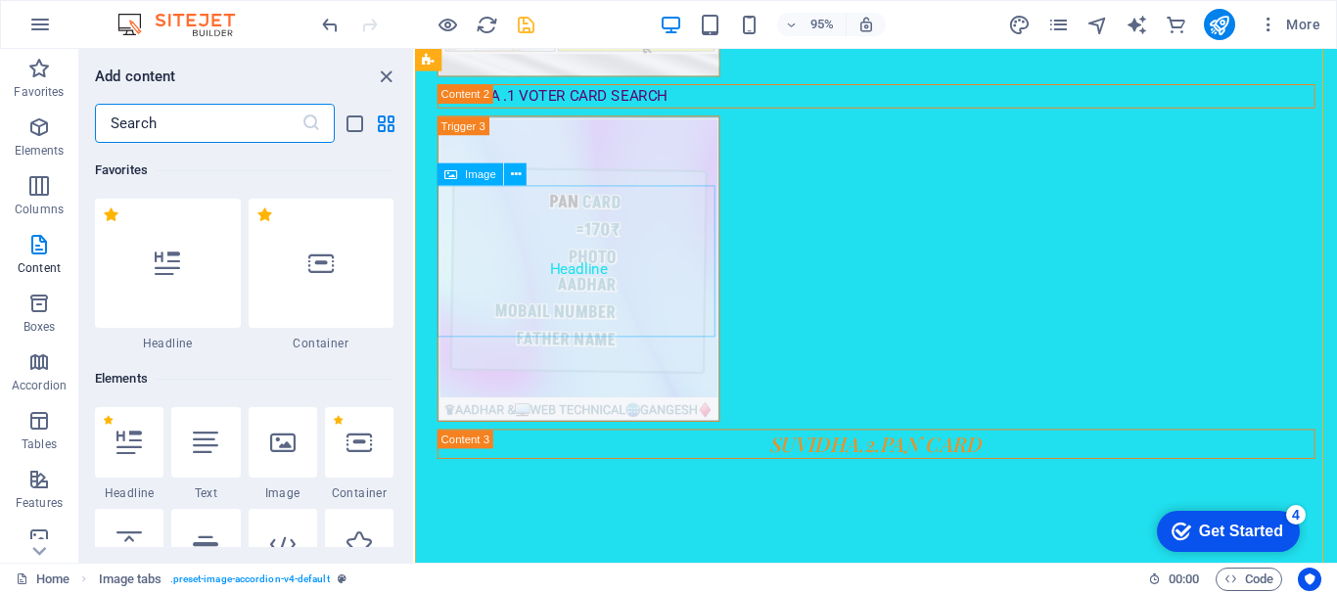
scroll to position [3425, 0]
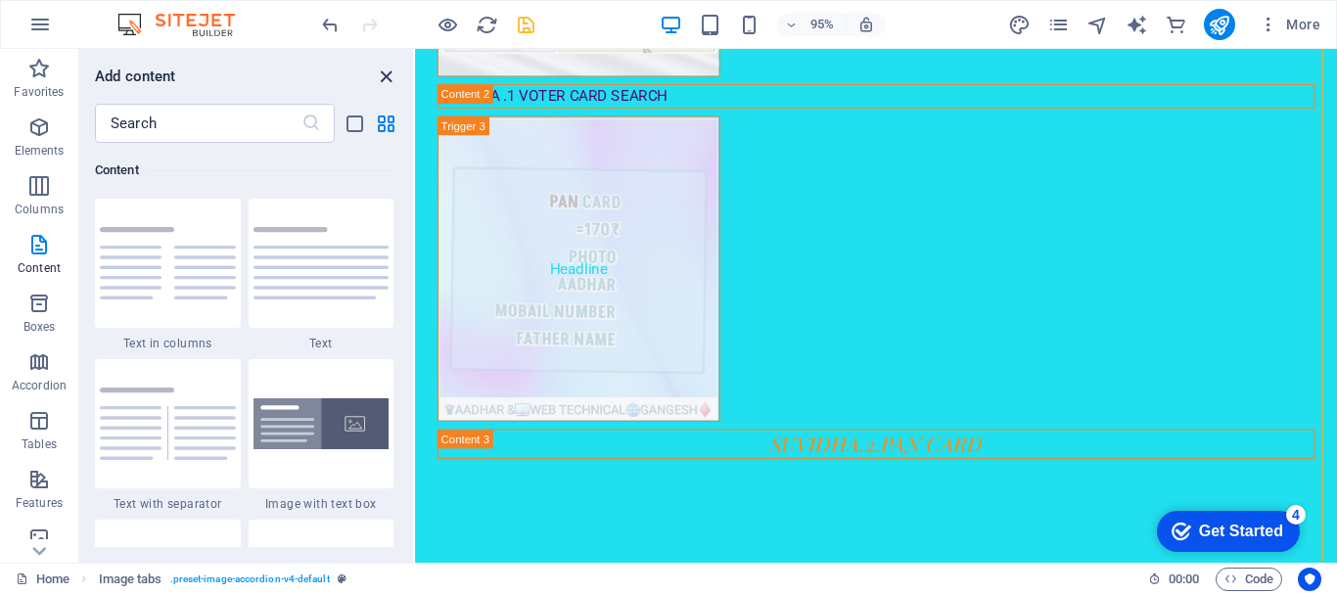
click at [395, 77] on icon "close panel" at bounding box center [386, 77] width 23 height 23
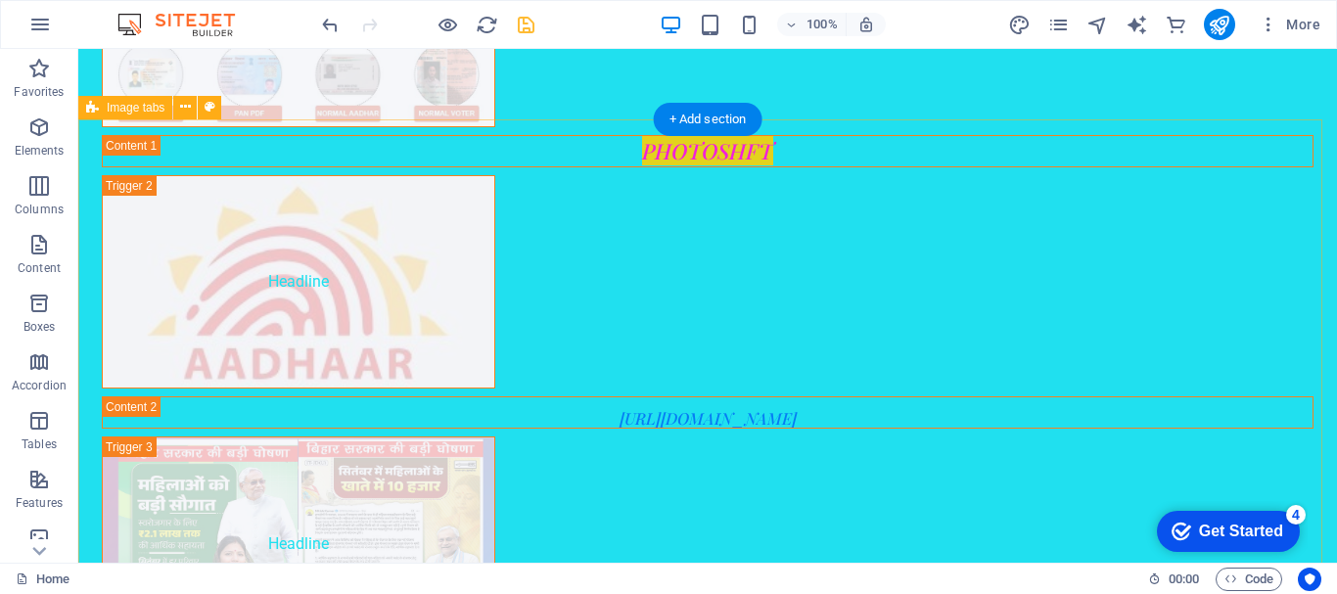
scroll to position [3118, 0]
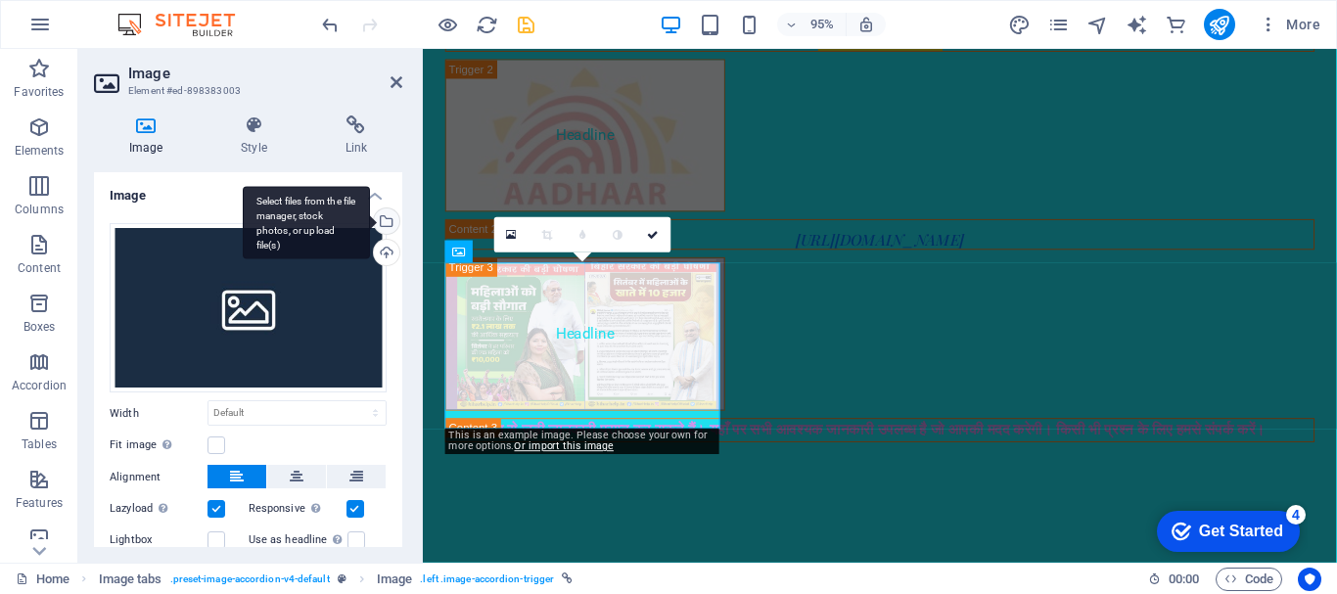
click at [384, 212] on div "Select files from the file manager, stock photos, or upload file(s)" at bounding box center [384, 223] width 29 height 29
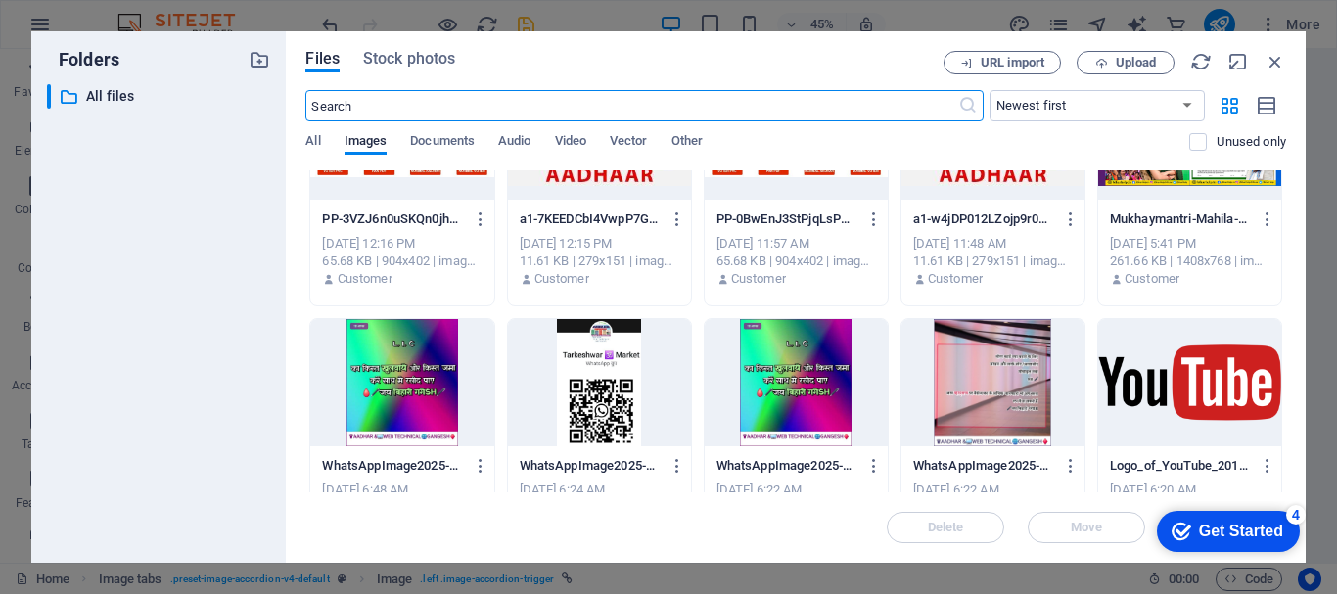
scroll to position [98, 0]
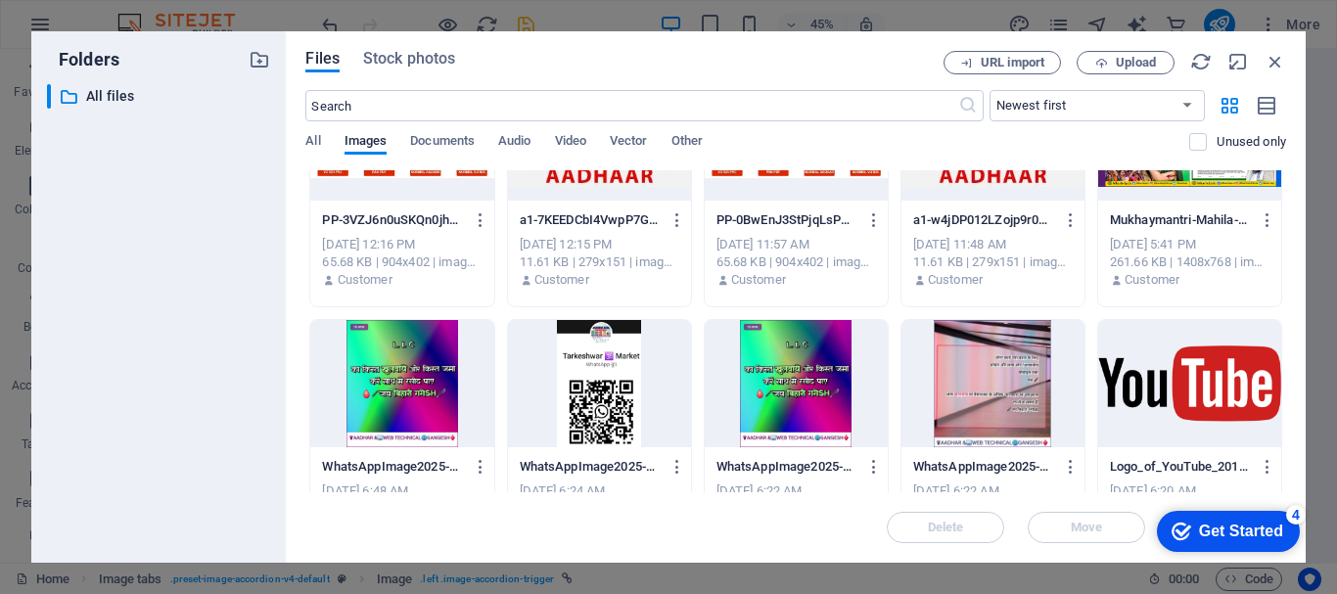
click at [596, 399] on div at bounding box center [599, 383] width 183 height 127
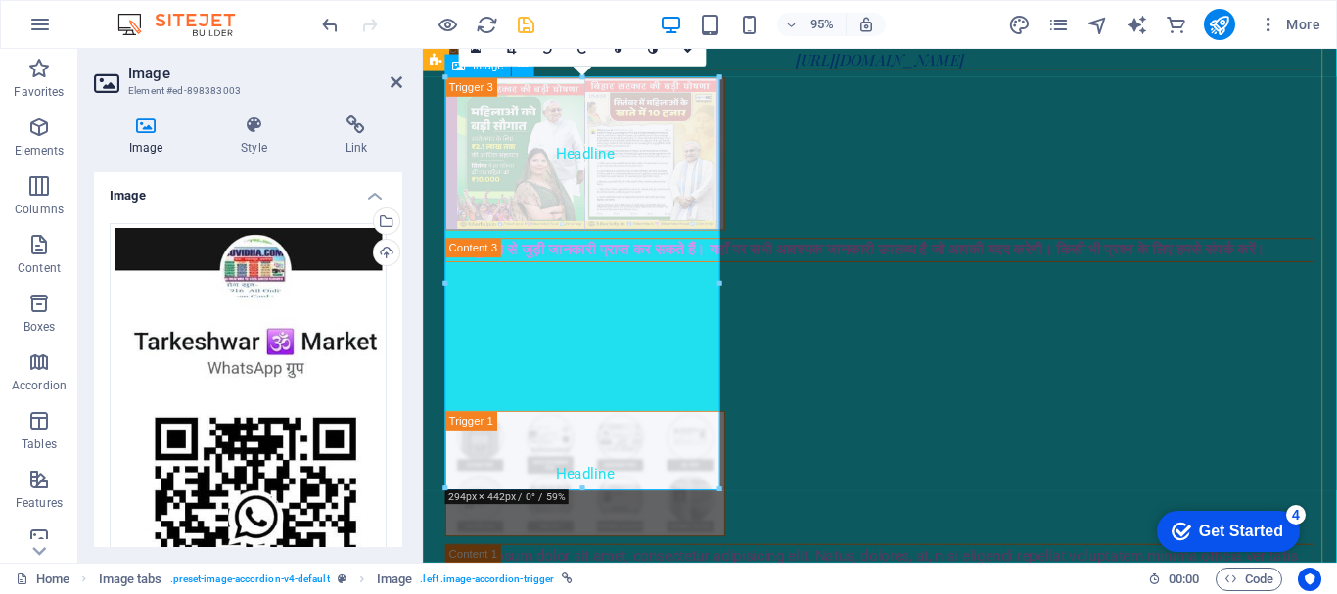
scroll to position [2799, 0]
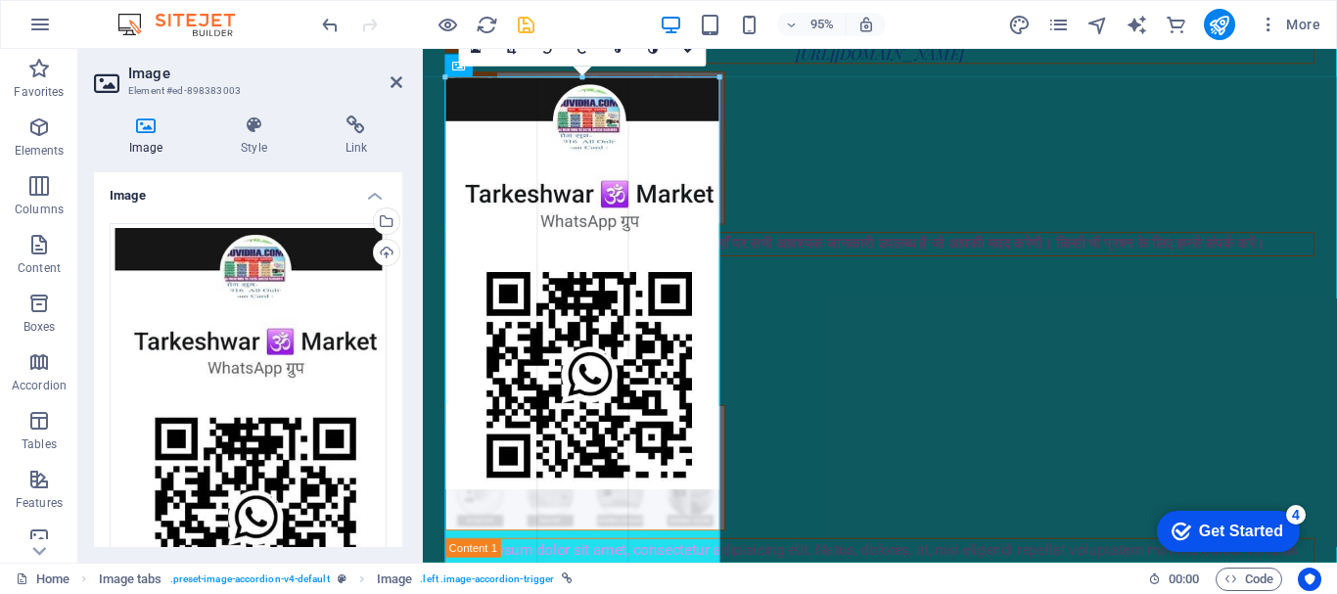
drag, startPoint x: 720, startPoint y: 78, endPoint x: 735, endPoint y: 147, distance: 70.3
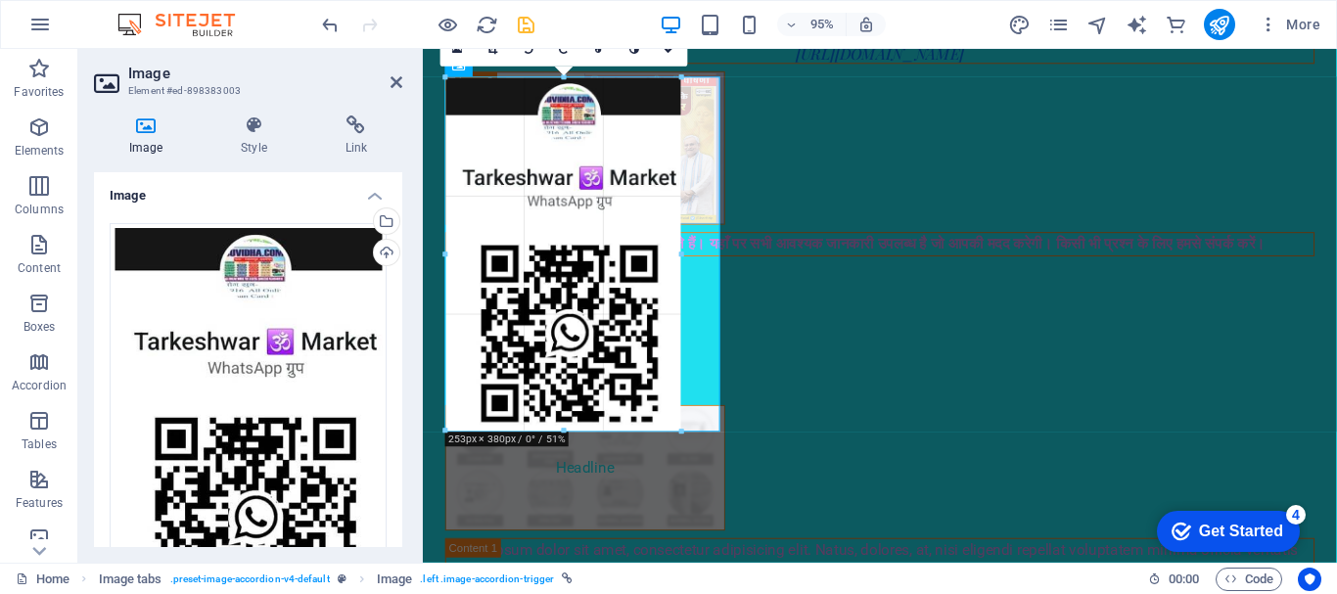
drag, startPoint x: 716, startPoint y: 80, endPoint x: 675, endPoint y: 193, distance: 119.9
type input "253"
select select "px"
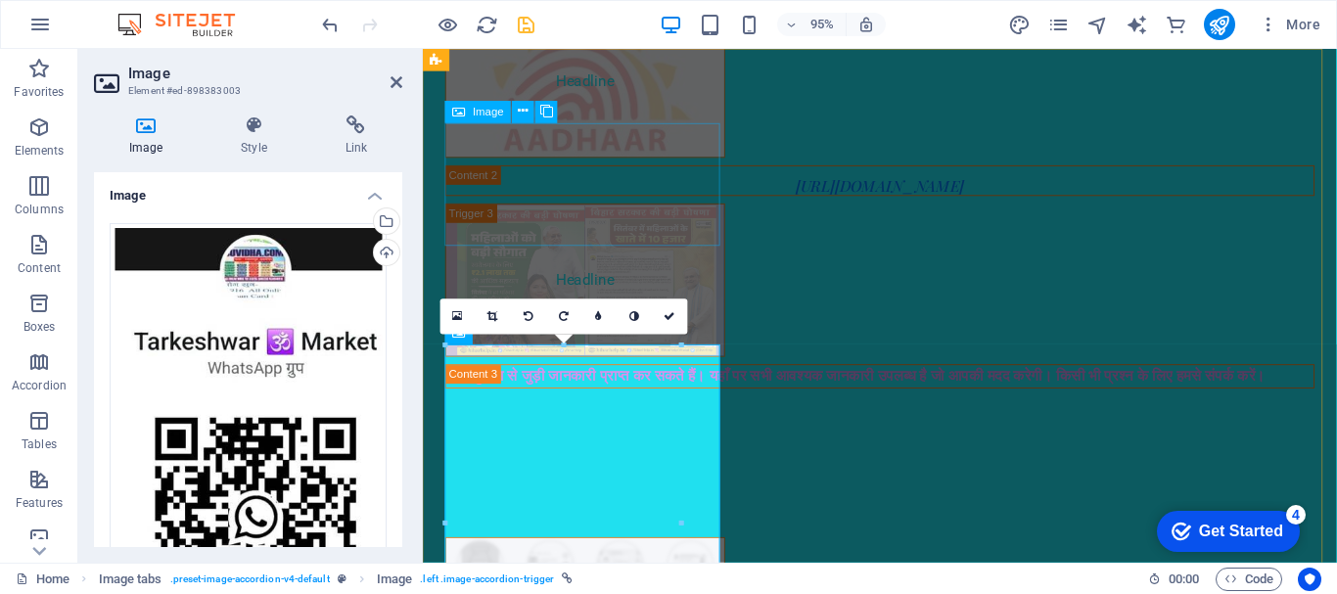
scroll to position [2505, 0]
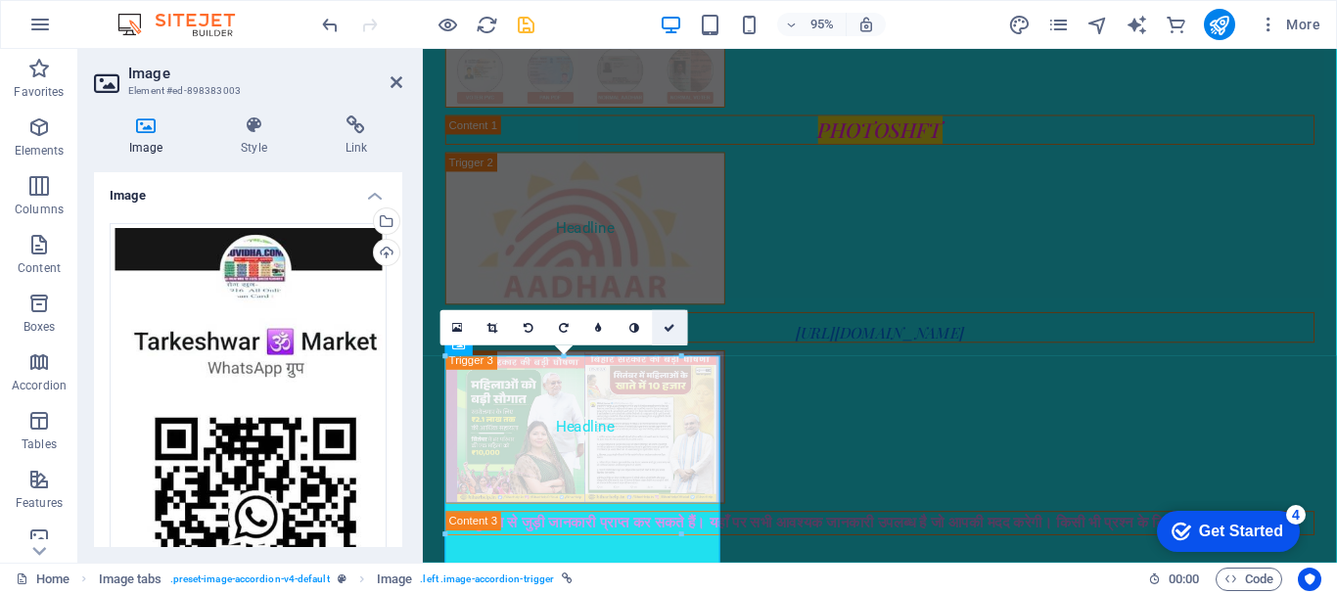
click at [674, 324] on icon at bounding box center [670, 328] width 12 height 11
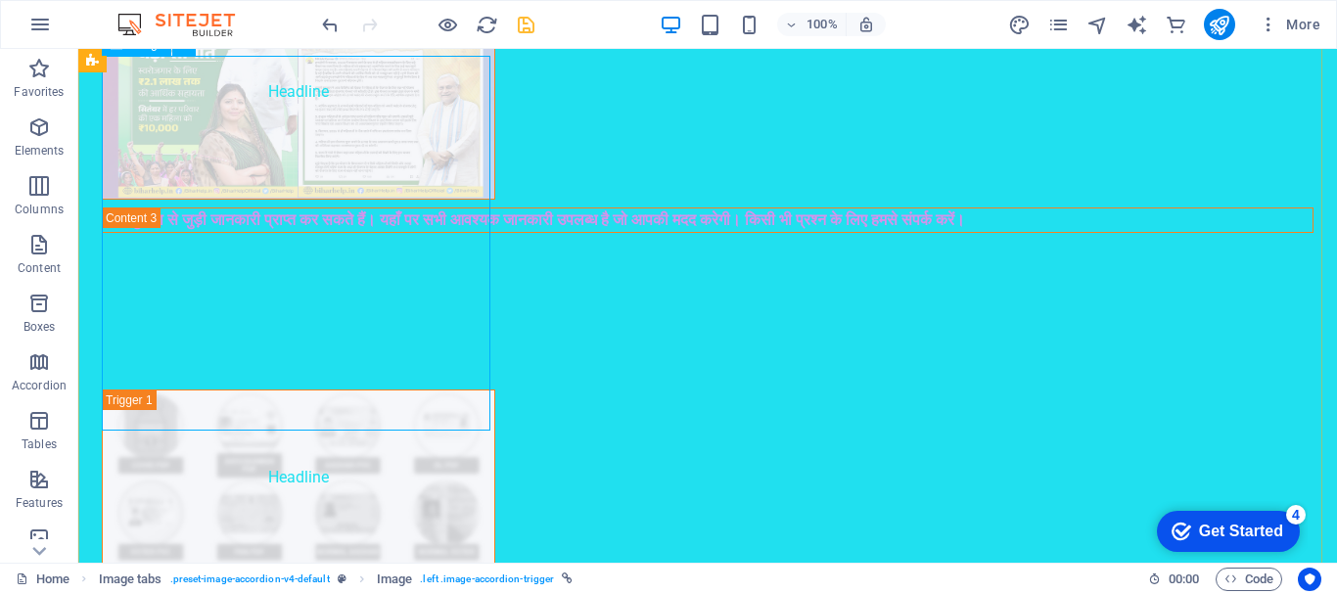
scroll to position [3381, 0]
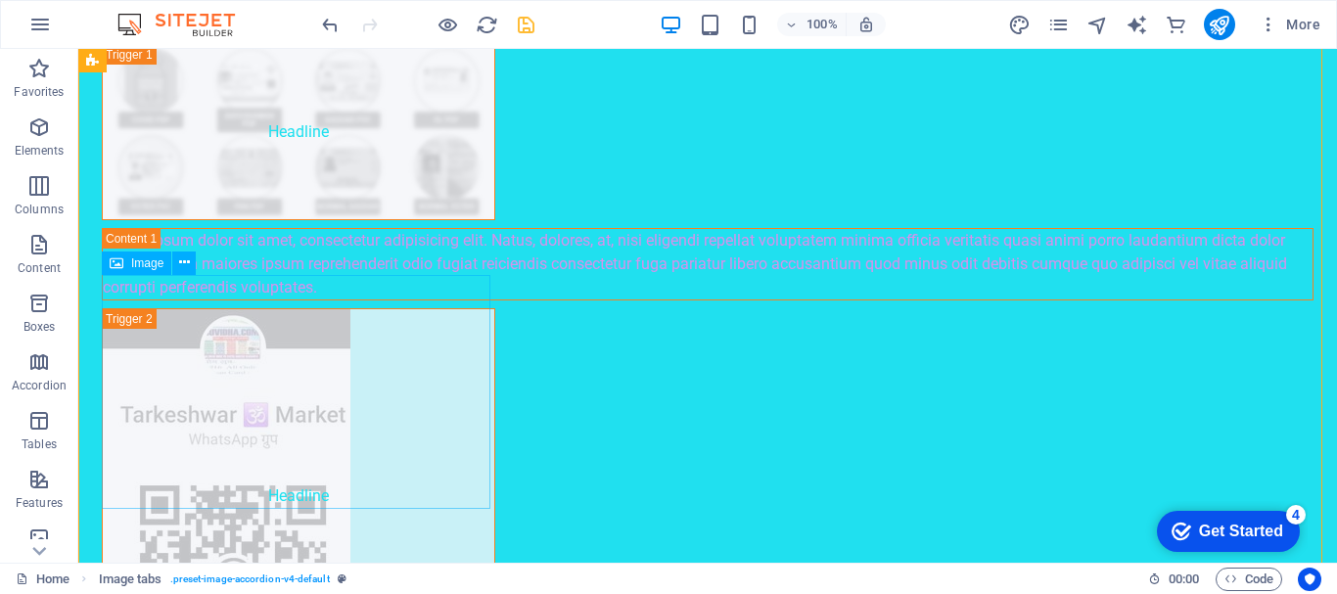
scroll to position [3986, 0]
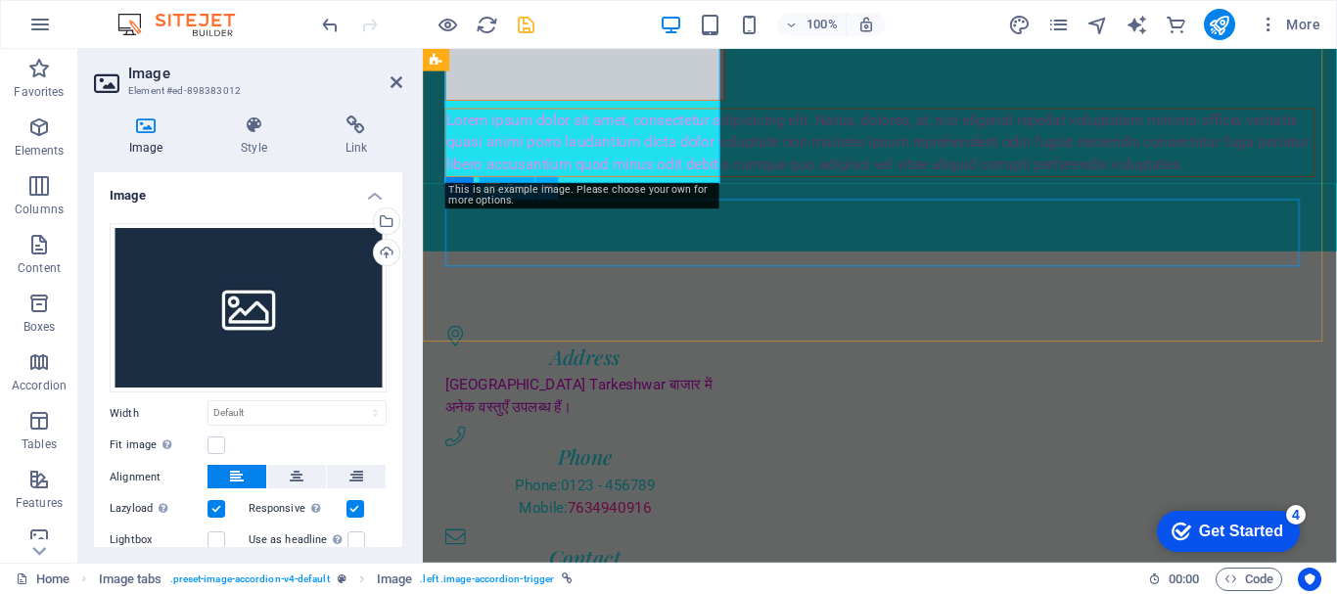
scroll to position [3340, 0]
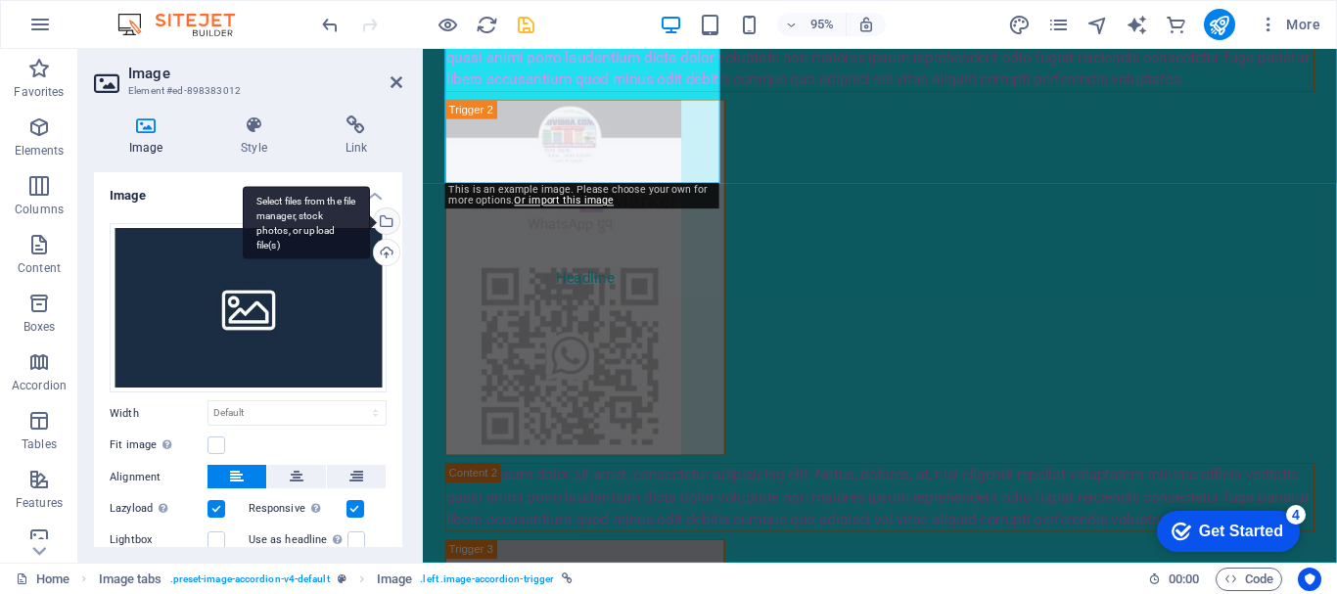
click at [384, 219] on div "Select files from the file manager, stock photos, or upload file(s)" at bounding box center [384, 223] width 29 height 29
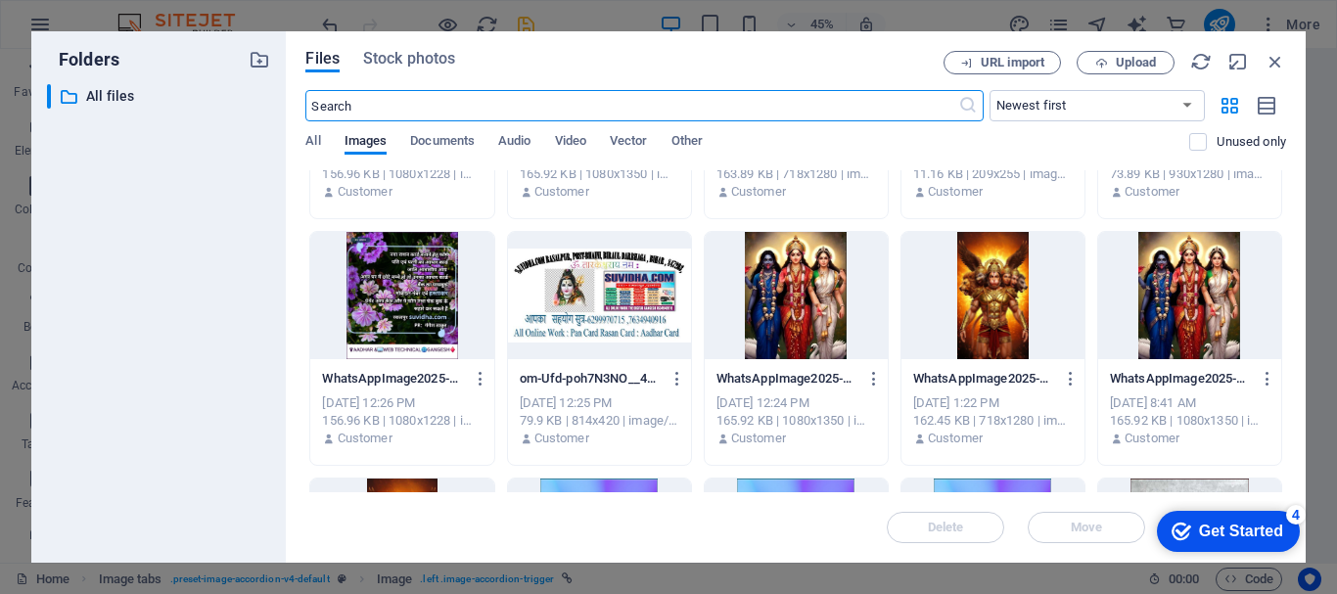
scroll to position [881, 0]
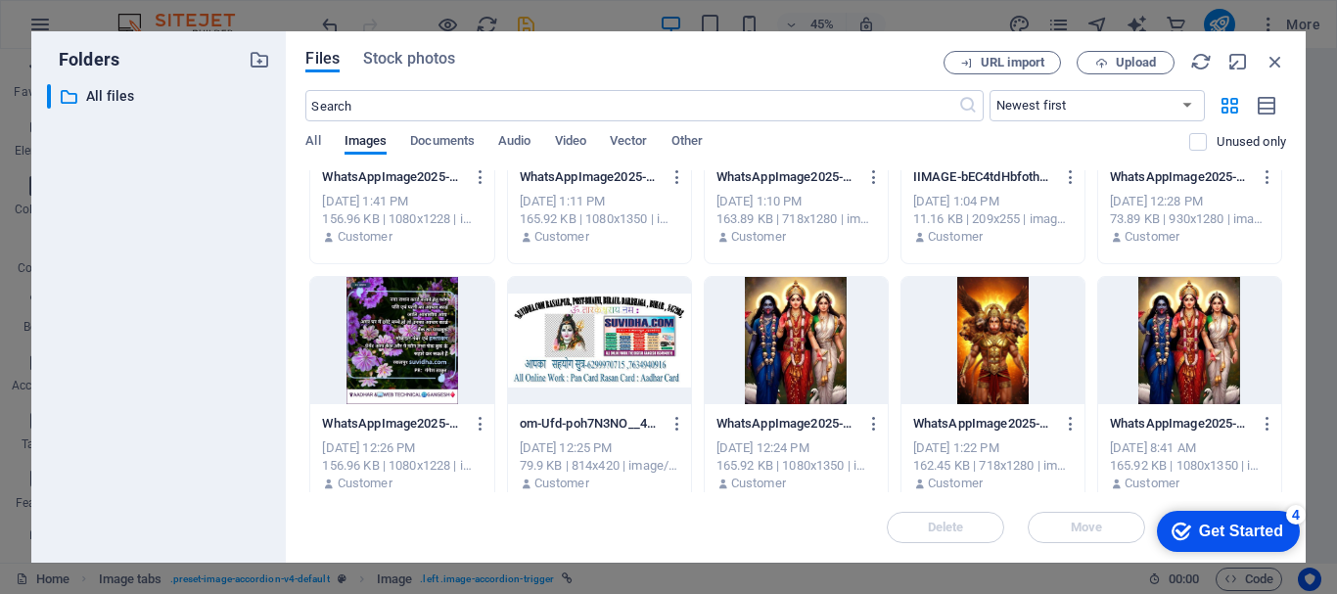
click at [615, 330] on div at bounding box center [599, 340] width 183 height 127
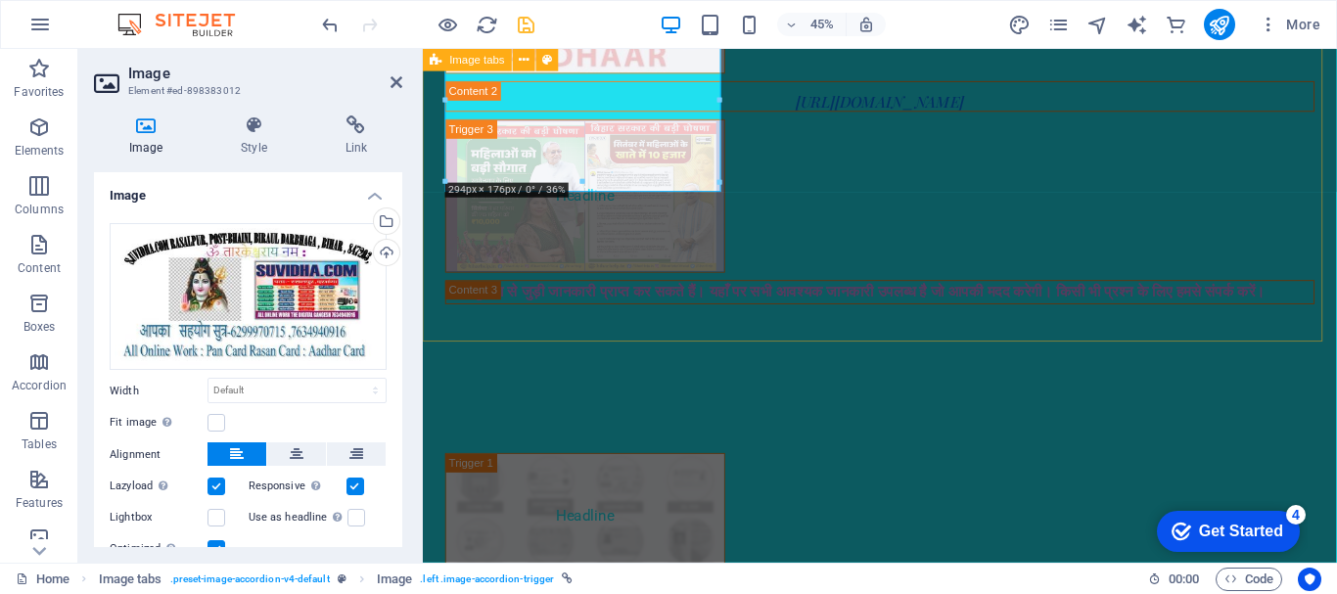
scroll to position [3316, 0]
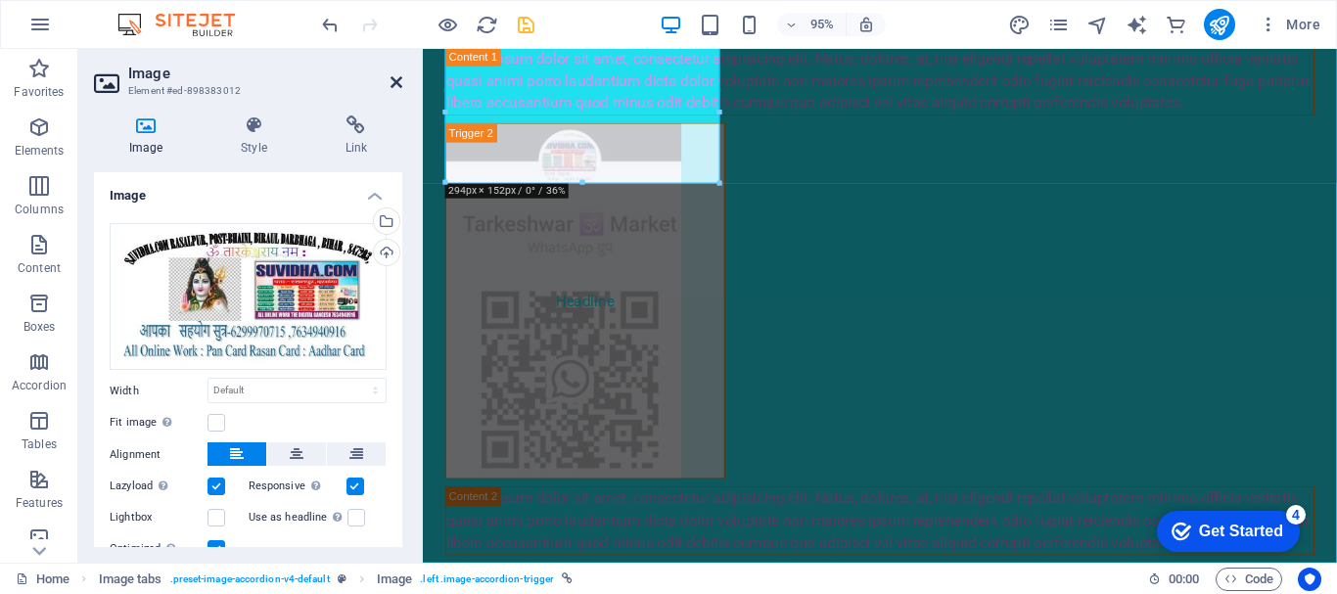
click at [396, 81] on icon at bounding box center [397, 82] width 12 height 16
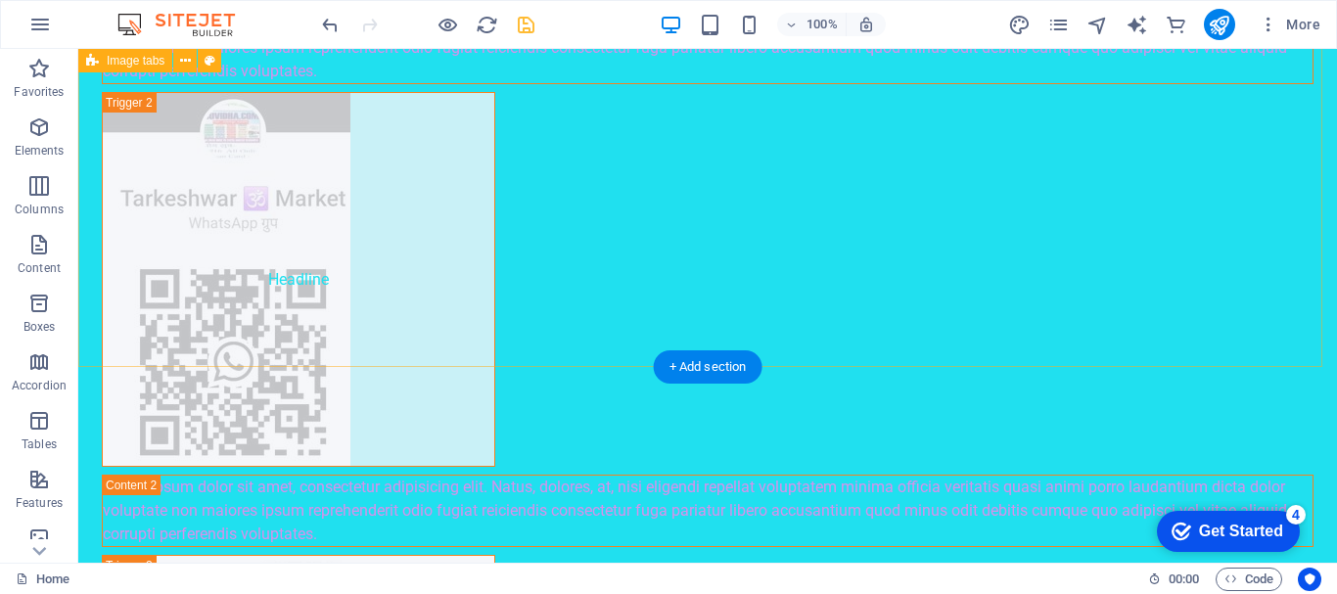
scroll to position [3953, 0]
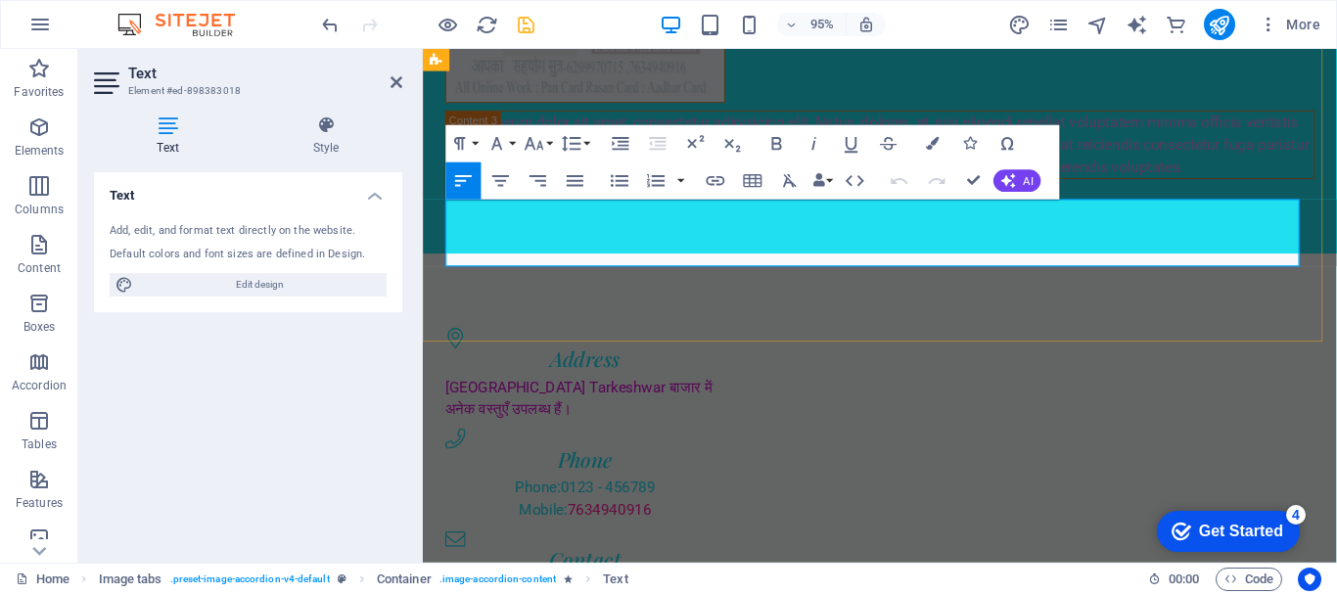
scroll to position [3316, 0]
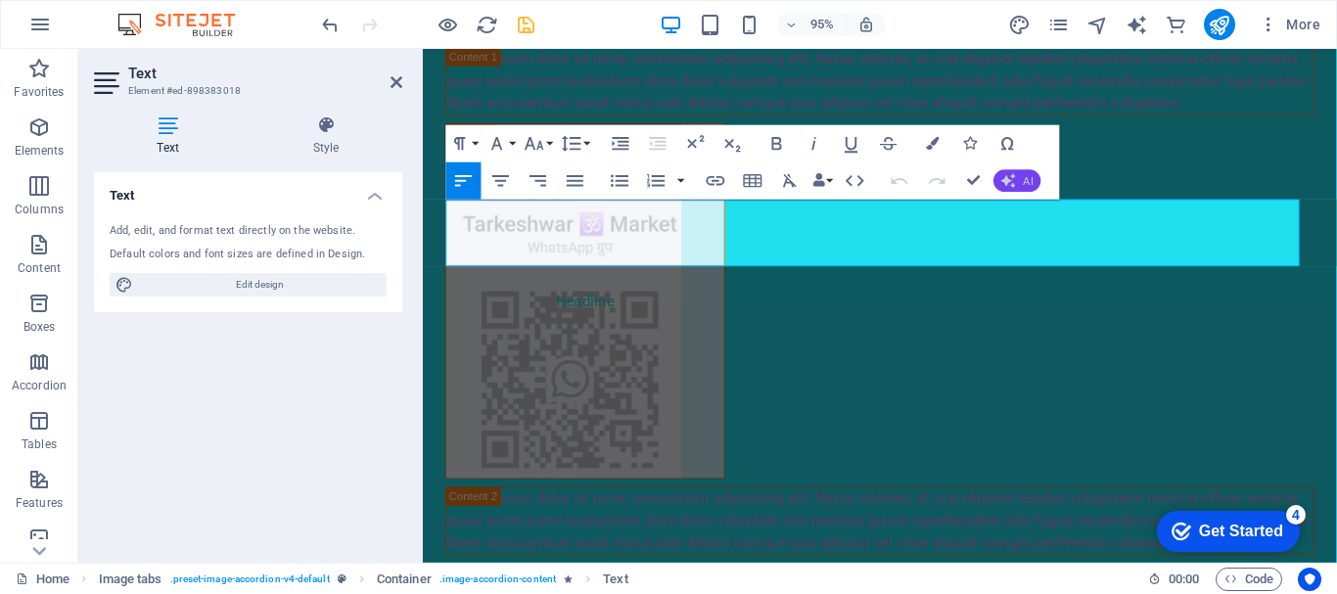
click at [1007, 170] on button "AI" at bounding box center [1017, 181] width 47 height 23
click at [1026, 180] on span "AI" at bounding box center [1029, 180] width 10 height 11
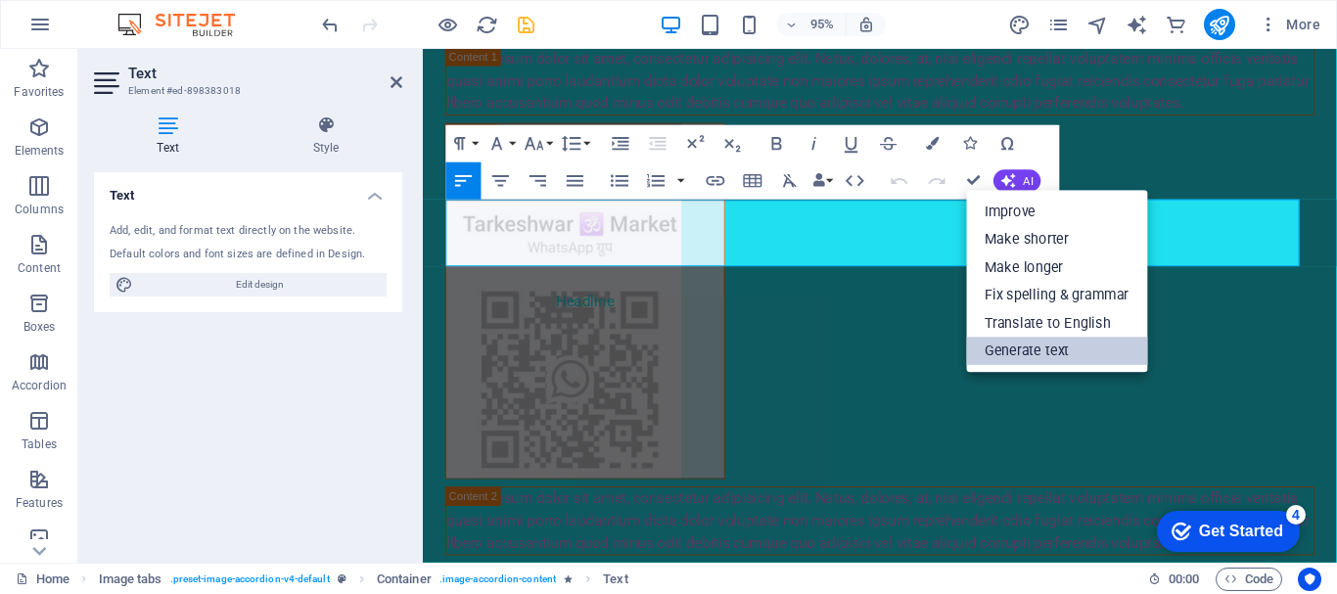
click at [1049, 342] on link "Generate text" at bounding box center [1056, 351] width 181 height 28
select select "English"
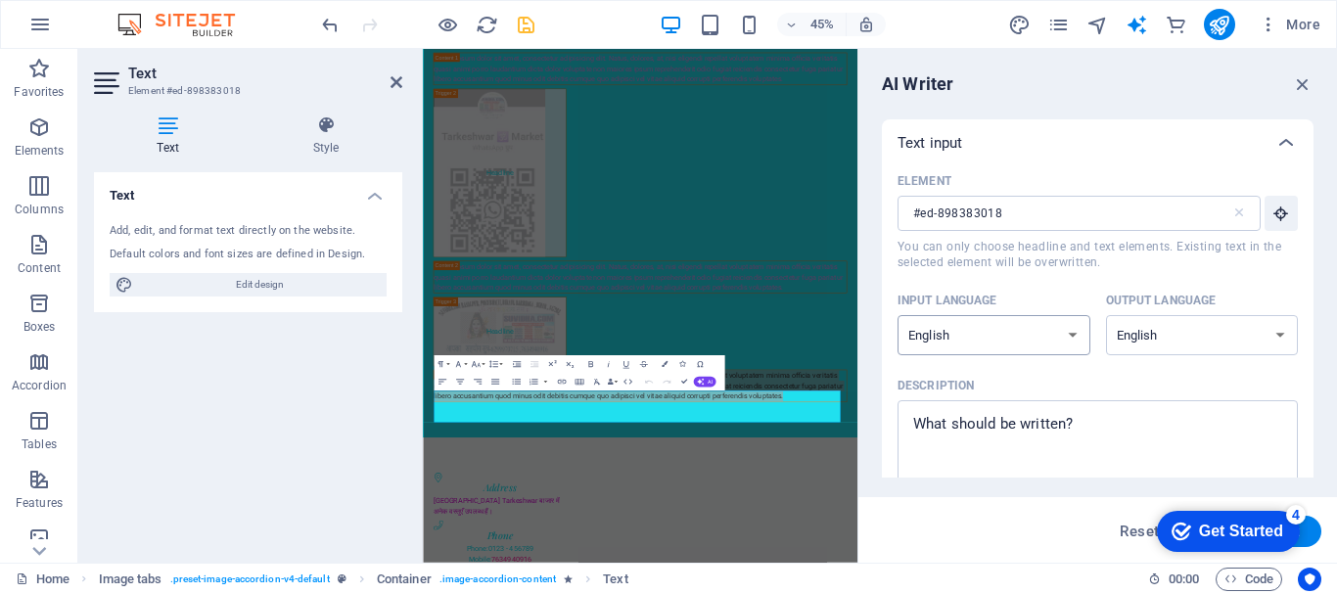
scroll to position [2724, 0]
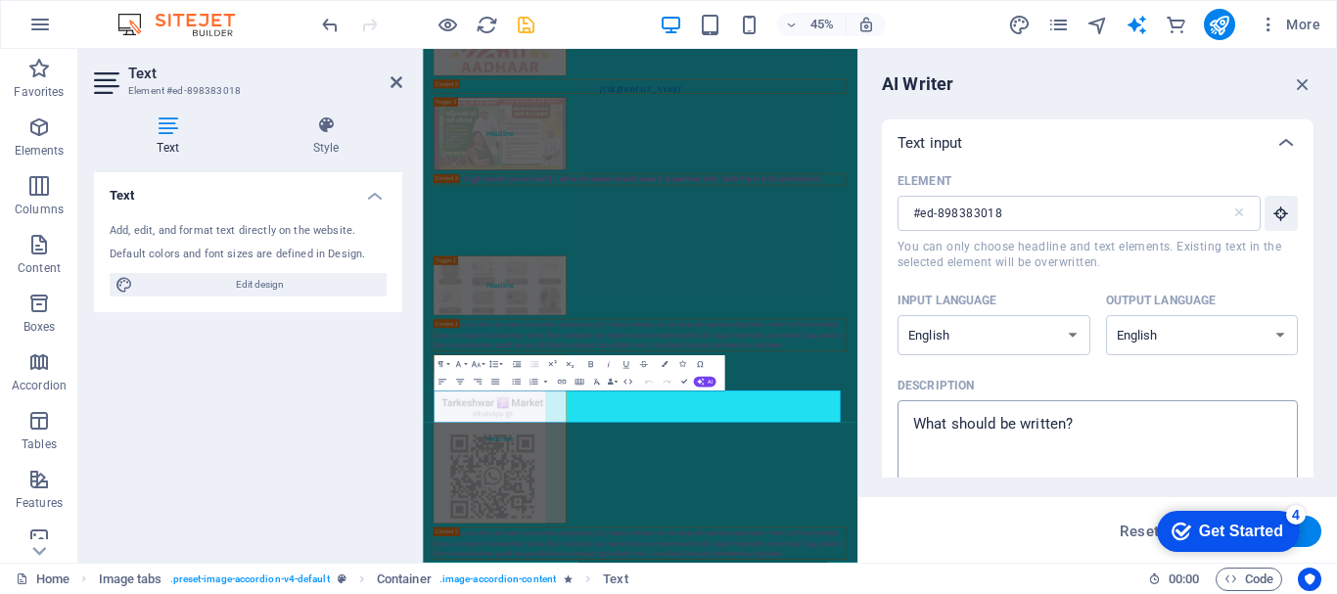
type textarea "x"
click at [1053, 432] on textarea "Description x ​" at bounding box center [1098, 442] width 381 height 64
click at [1053, 433] on textarea "Description x ​" at bounding box center [1098, 442] width 381 height 64
type textarea "O"
type textarea "x"
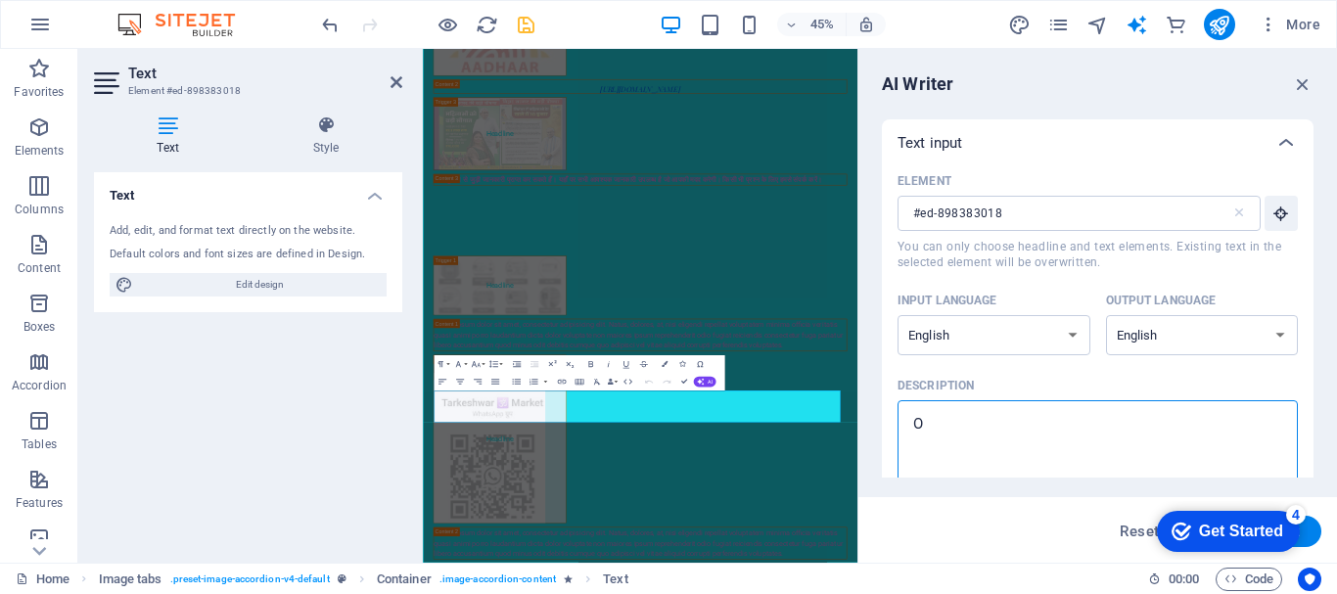
type textarea "ON"
type textarea "x"
type textarea "ONN"
type textarea "x"
type textarea "ONNIU"
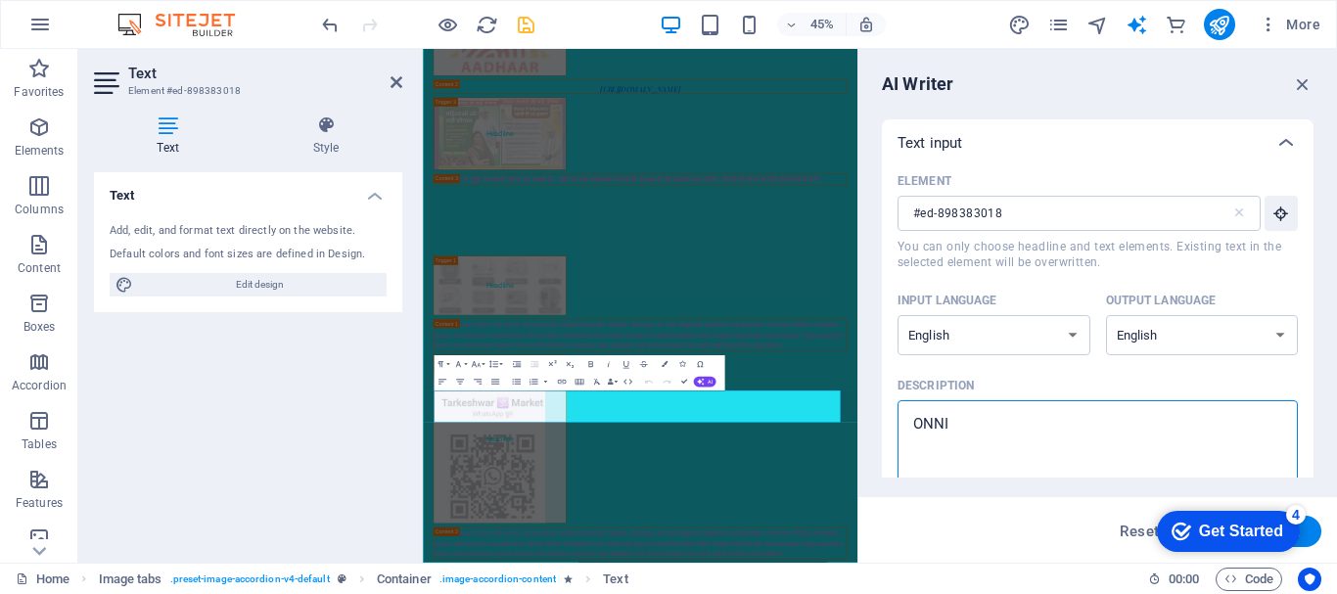
type textarea "x"
type textarea "ONNIUN"
type textarea "x"
type textarea "ONNIU"
type textarea "x"
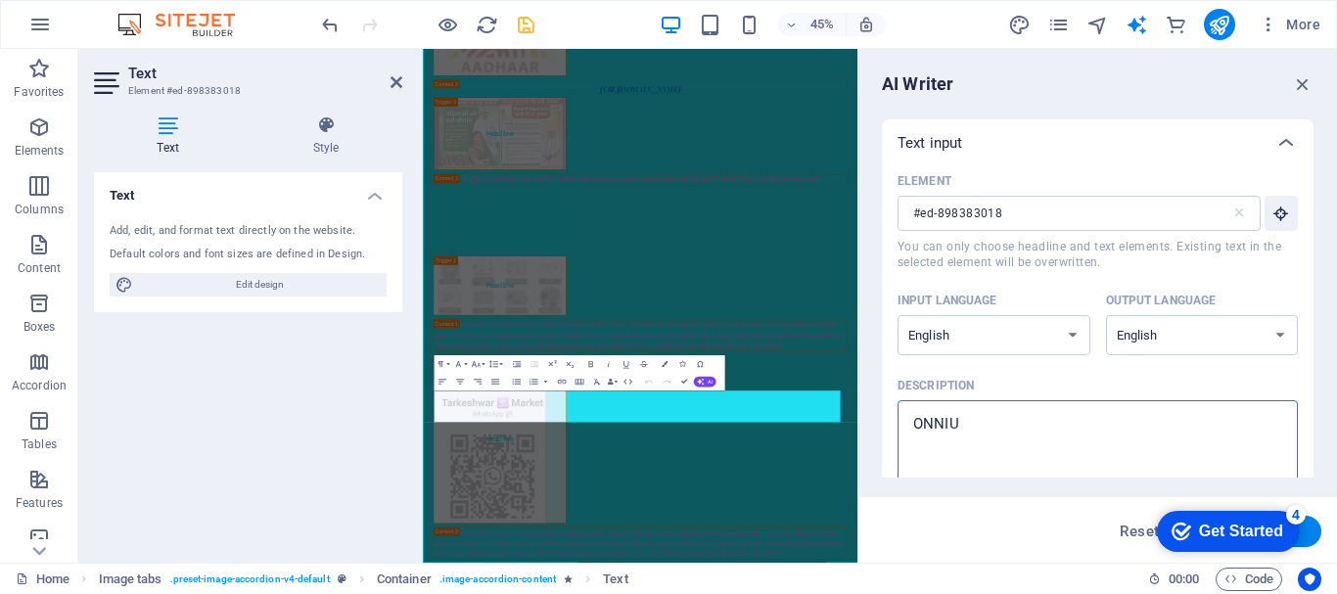
type textarea "ONNI"
type textarea "x"
type textarea "ONN"
type textarea "x"
type textarea "ON"
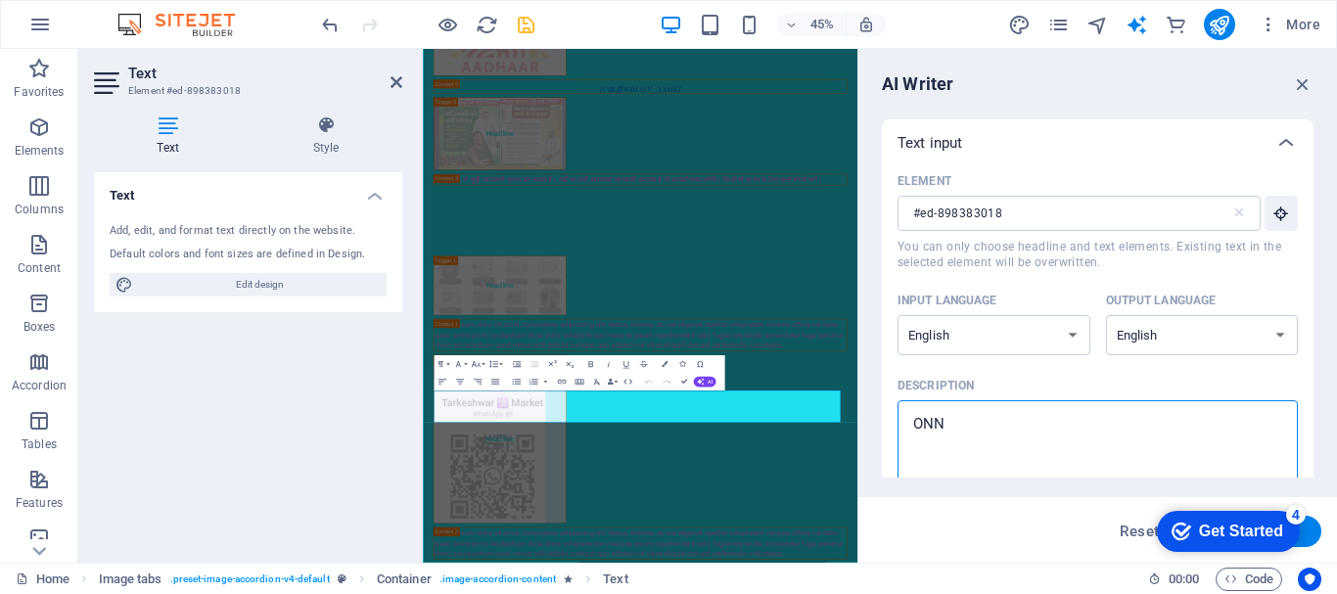
type textarea "x"
type textarea "O"
type textarea "x"
type textarea "I"
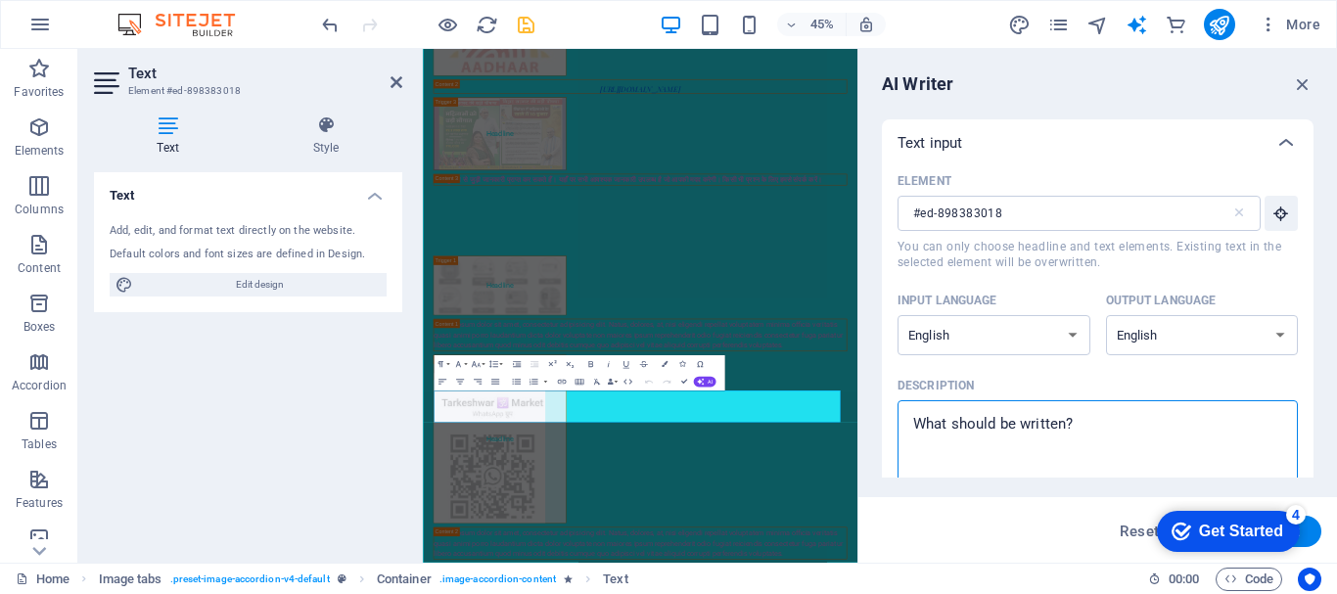
type textarea "x"
type textarea "O"
type textarea "x"
type textarea "ON"
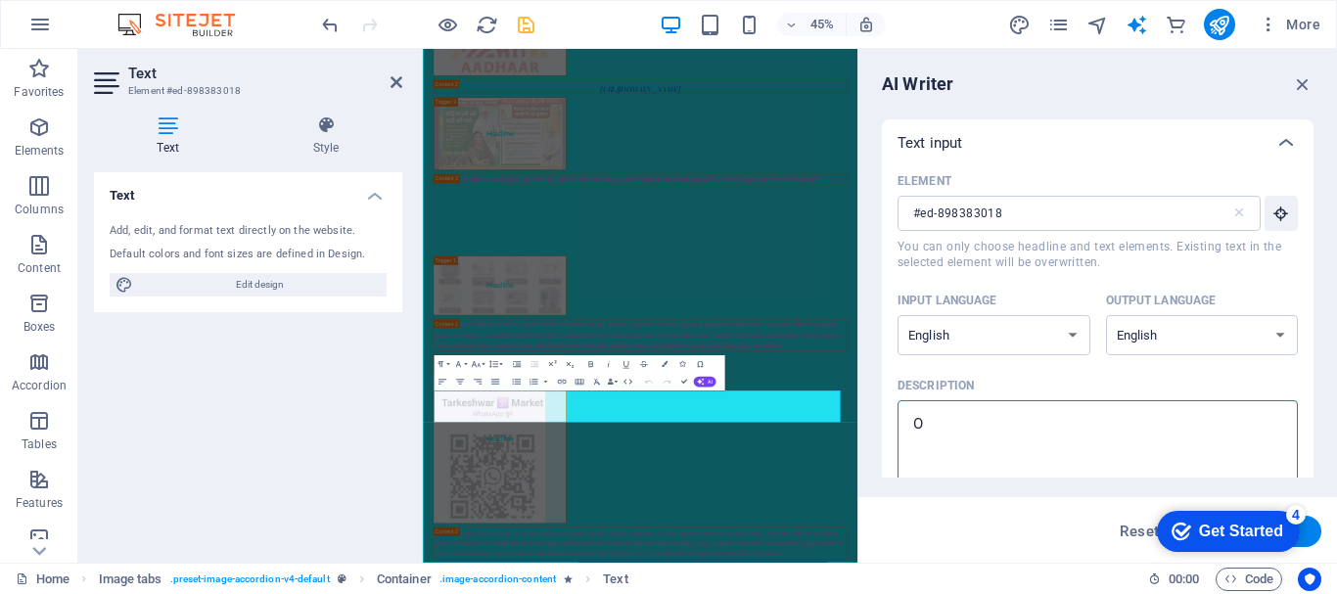
type textarea "x"
type textarea "ONE"
type textarea "x"
type textarea "ONEL"
type textarea "x"
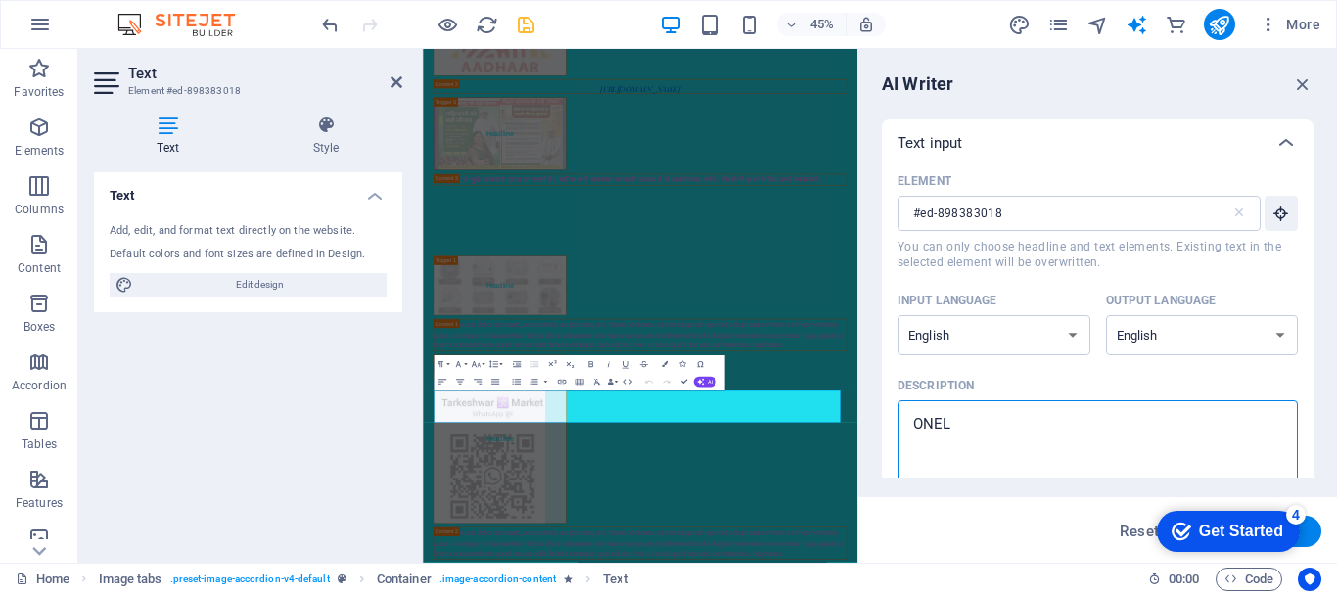
type textarea "ONELI"
type textarea "x"
type textarea "ONELIN"
type textarea "x"
type textarea "ONELINE"
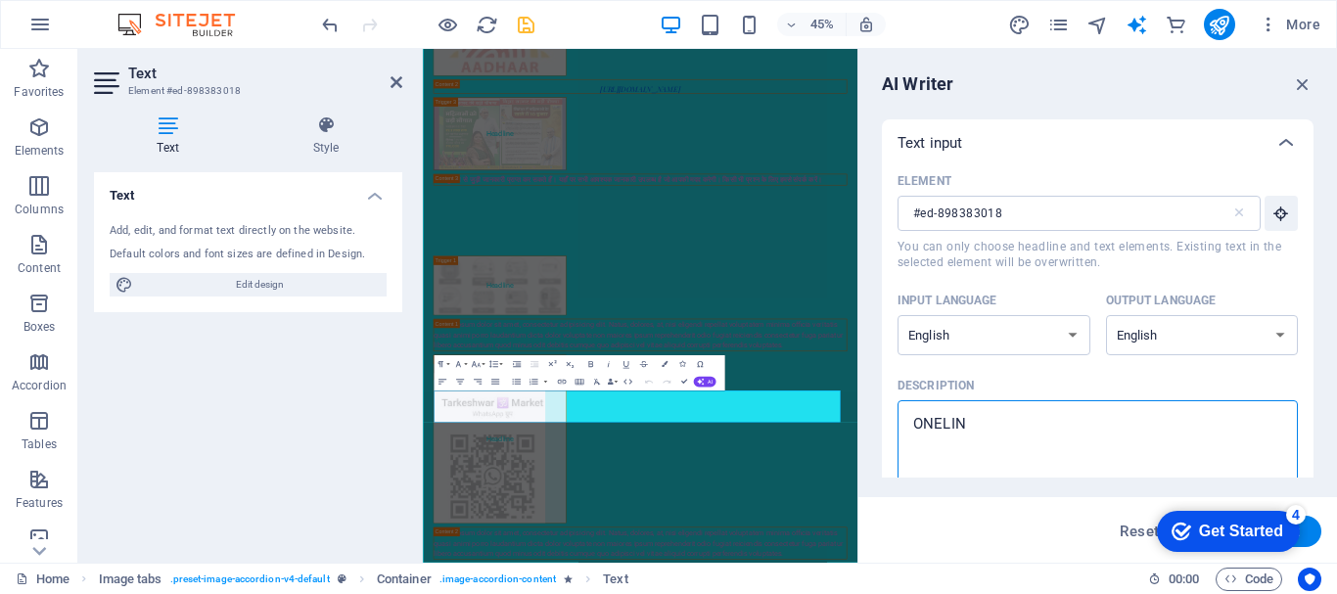
type textarea "x"
type textarea "ONELINE"
type textarea "x"
type textarea "ONELINE F"
type textarea "x"
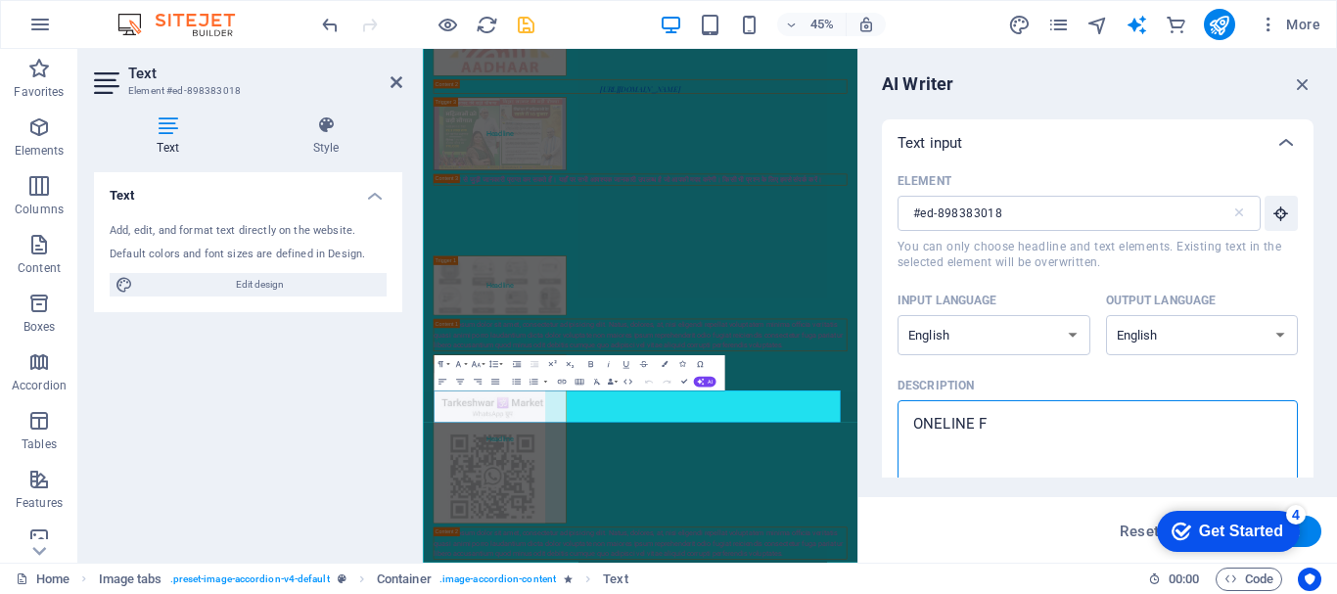
type textarea "ONELINE FR"
type textarea "x"
type textarea "ONELINE FRO"
type textarea "x"
type textarea "ONELINE FROM"
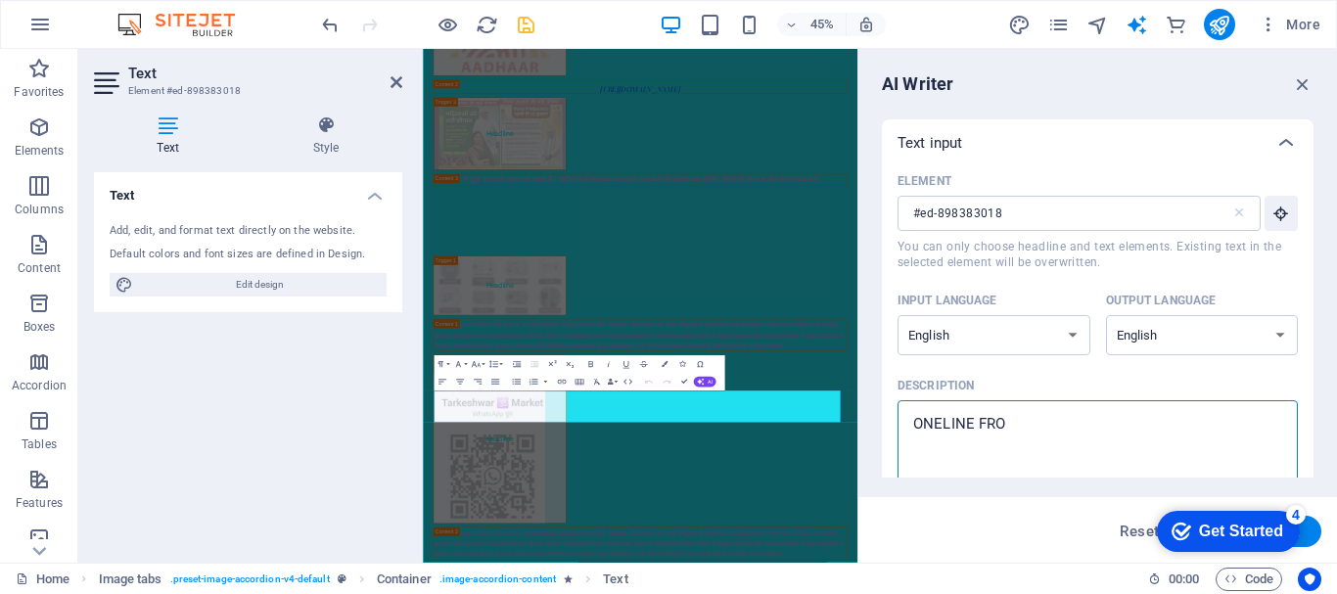
type textarea "x"
type textarea "ONELINE FROM"
type textarea "x"
type textarea "ONELINE FROM S"
type textarea "x"
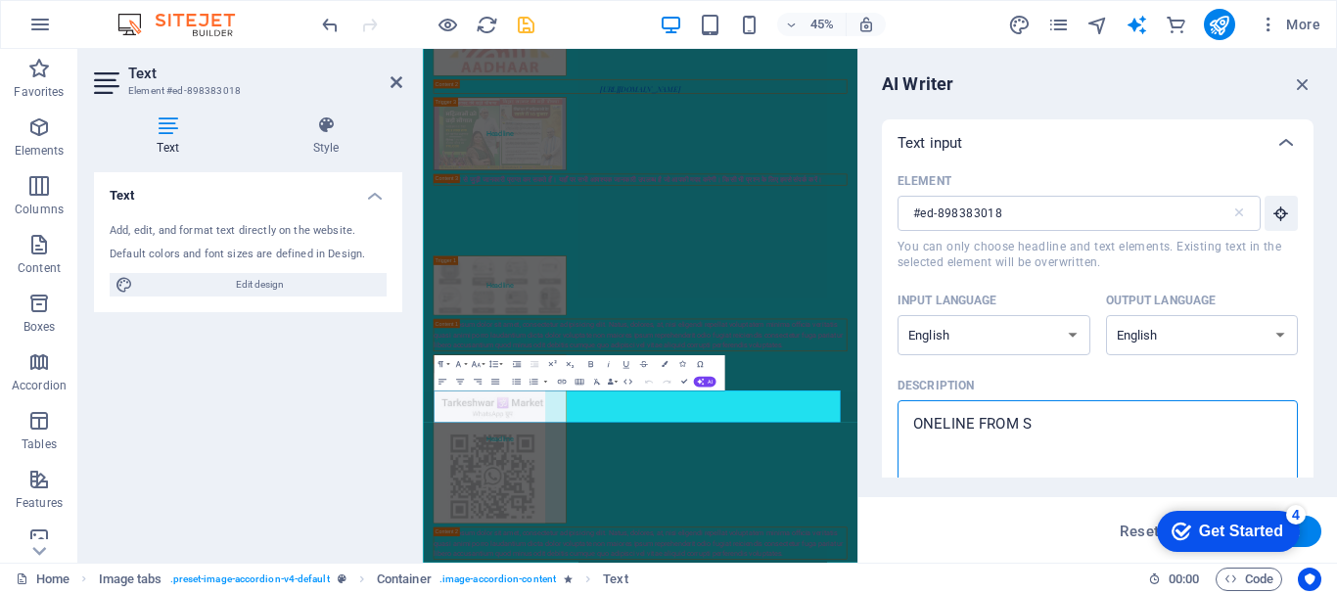
type textarea "ONELINE FROM SS"
type textarea "x"
type textarea "ONELINE FROM SSC"
type textarea "x"
type textarea "ONELINE FROM SSC"
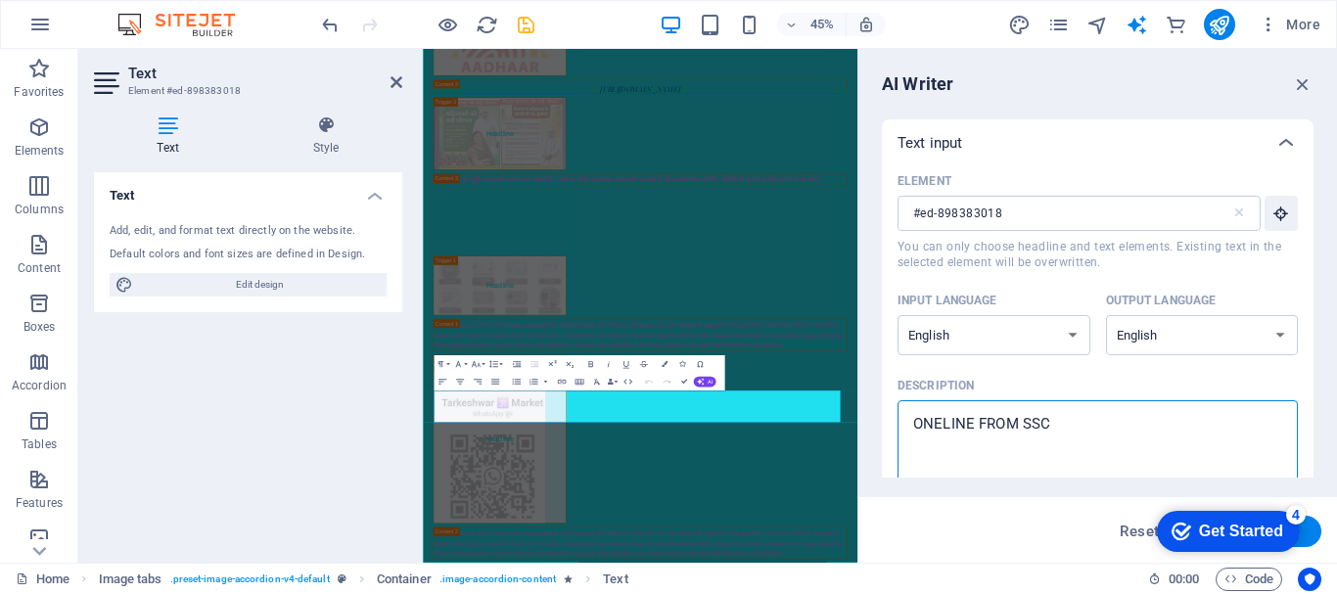
type textarea "x"
type textarea "ONELINE FROM SSC G"
type textarea "x"
type textarea "ONELINE FROM SSC GD"
type textarea "x"
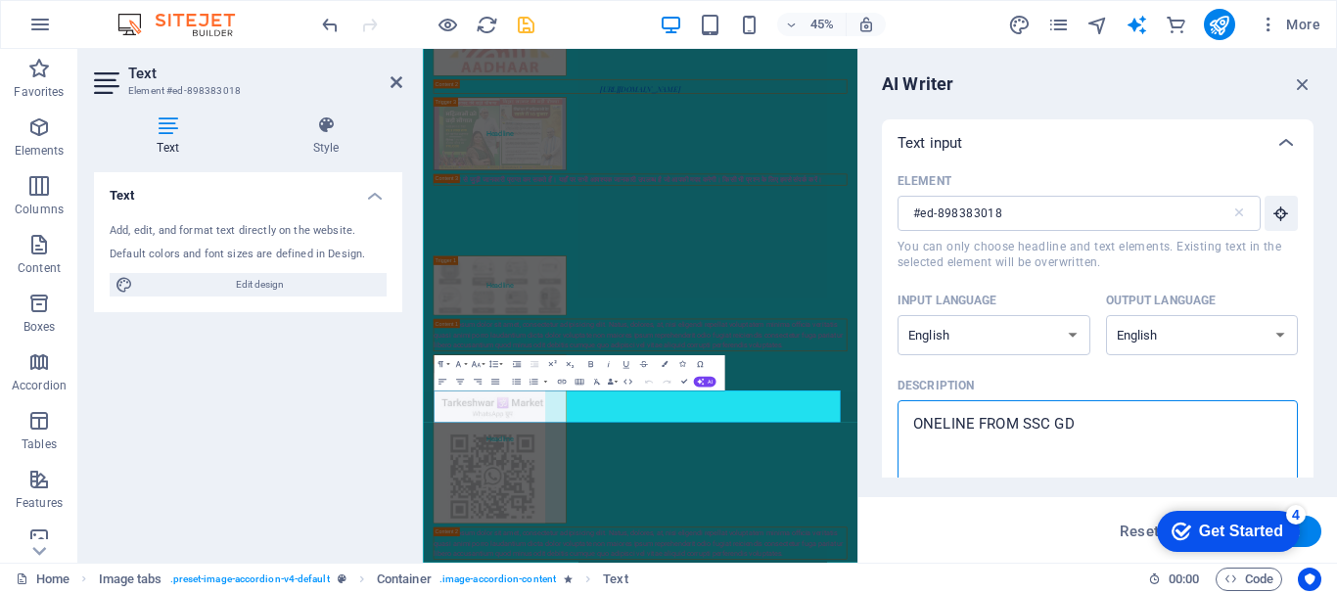
type textarea "ONELINE FROM SSC GD,"
type textarea "x"
type textarea "ONELINE FROM SSC GD,G"
type textarea "x"
type textarea "ONELINE FROM SSC GD,GR"
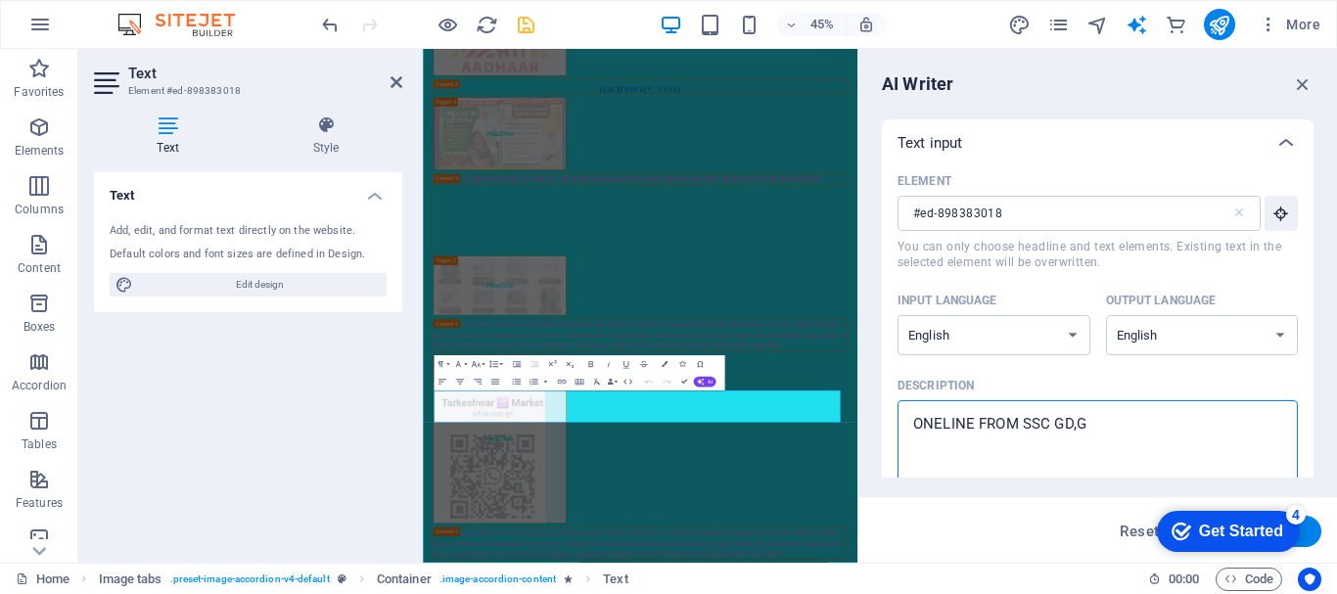
type textarea "x"
type textarea "ONELINE FROM SSC GD,GRO"
type textarea "x"
type textarea "ONELINE FROM SSC GD,GROP"
type textarea "x"
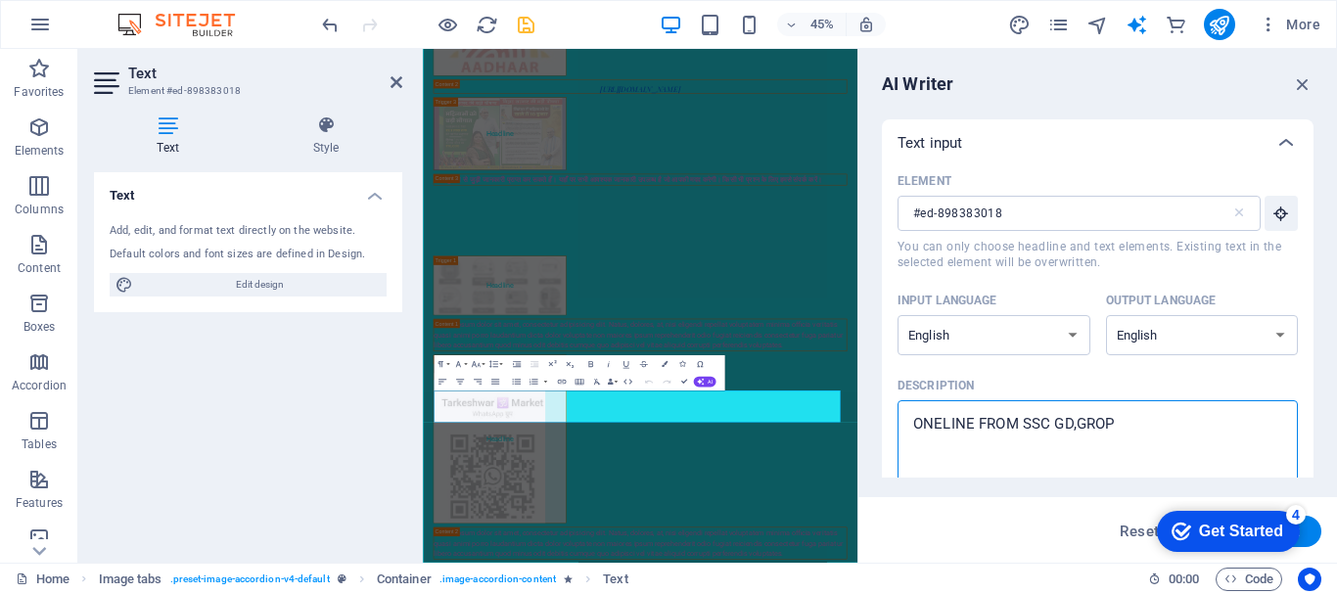
type textarea "ONELINE FROM SSC GD,GROP"
type textarea "x"
type textarea "ONELINE FROM SSC GD,GROP D"
type textarea "x"
type textarea "ONELINE FROM SSC GD,GROP D,"
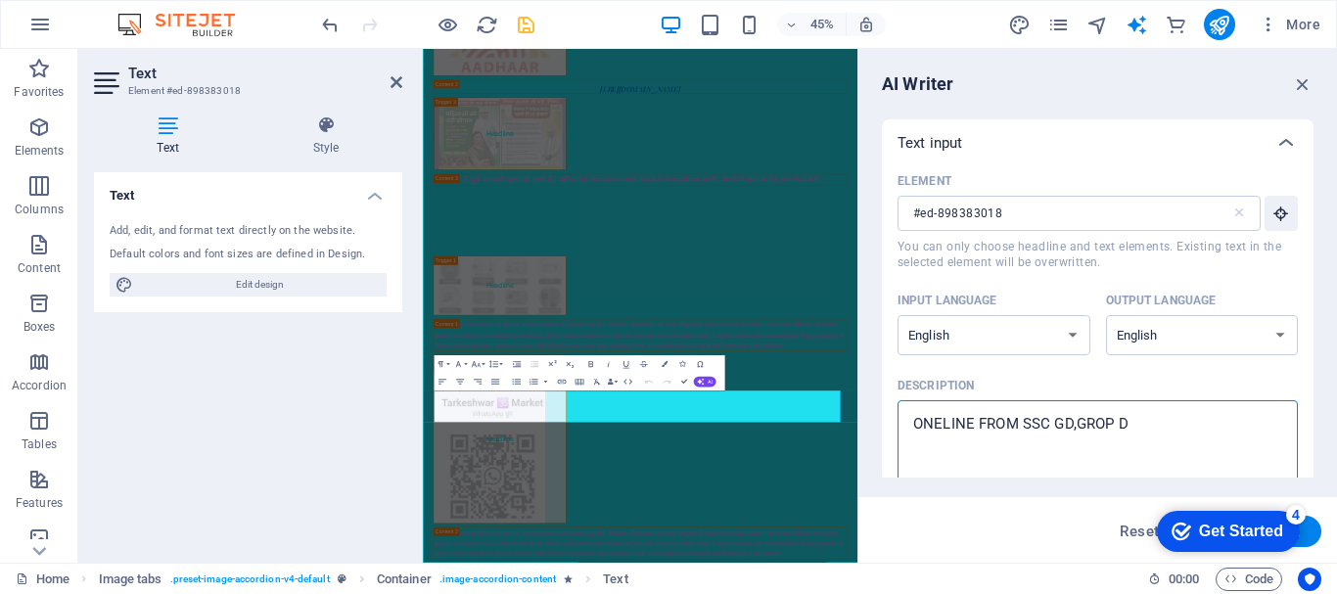
type textarea "x"
type textarea "ONELINE FROM SSC GD,GROP D,A"
type textarea "x"
type textarea "ONELINE FROM SSC GD,GROP D,AA"
type textarea "x"
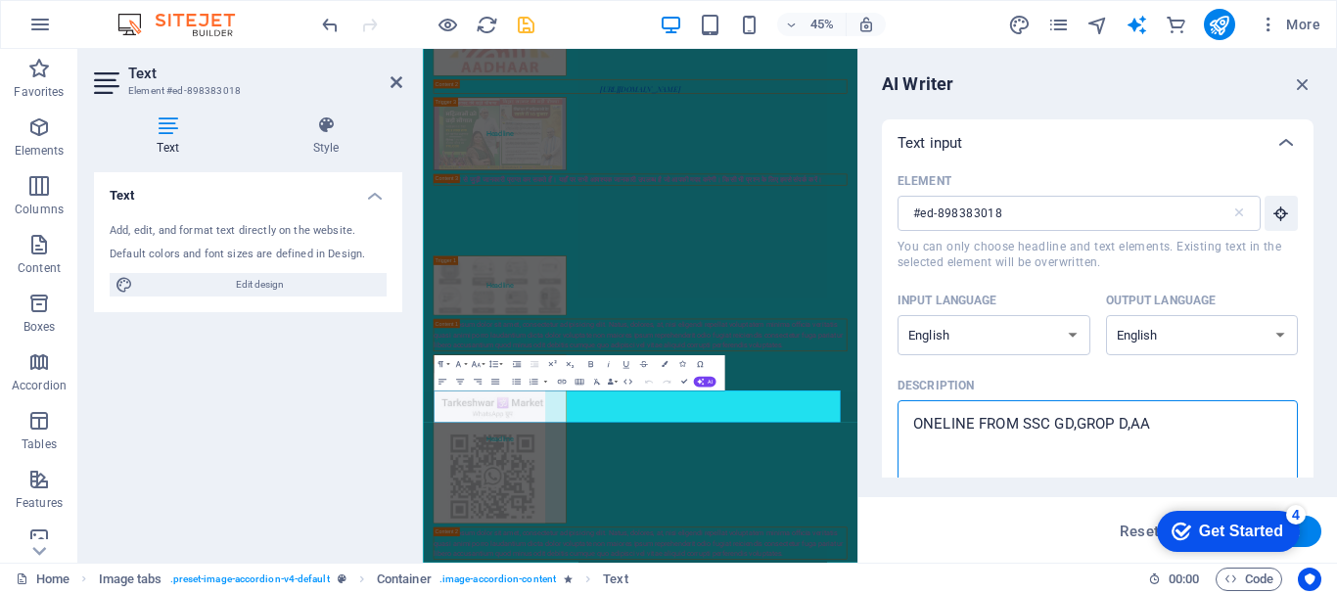
type textarea "ONELINE FROM SSC GD,GROP D,AAD"
type textarea "x"
type textarea "ONELINE FROM SSC GD,GROP D,AADH"
type textarea "x"
type textarea "ONELINE FROM SSC GD,GROP D,AADHI"
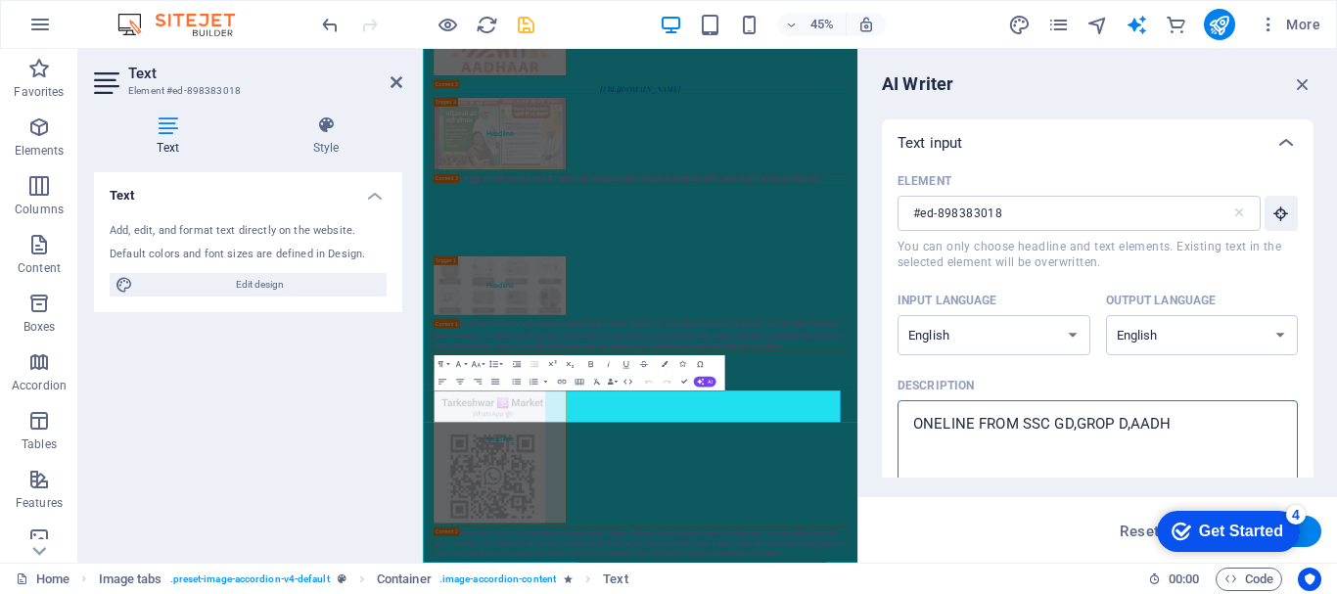
type textarea "x"
type textarea "ONELINE FROM SSC GD,GROP D,AADHI"
type textarea "x"
type textarea "ONELINE FROM SSC GD,GROP D,AADHI U"
type textarea "x"
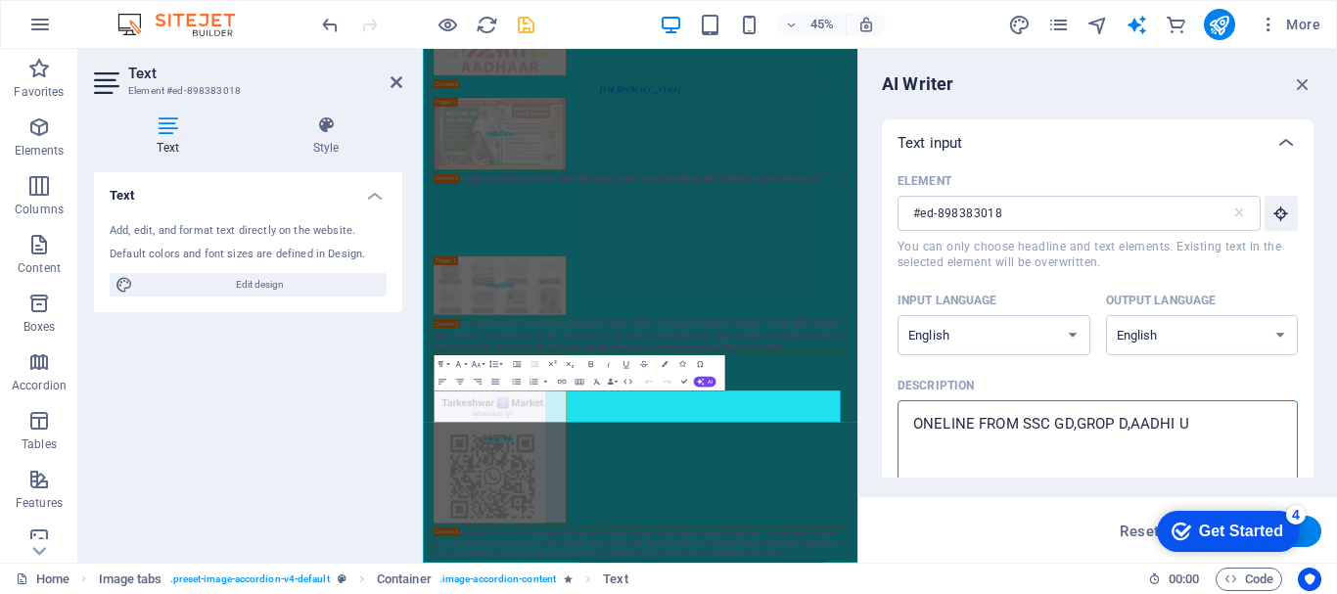
type textarea "ONELINE FROM SSC GD,GROP D,AADHI UC"
type textarea "x"
type textarea "ONELINE FROM SSC GD,GROP D,AADHI UCH"
type textarea "x"
type textarea "ONELINE FROM SSC GD,GROP D,AADHI UCHI"
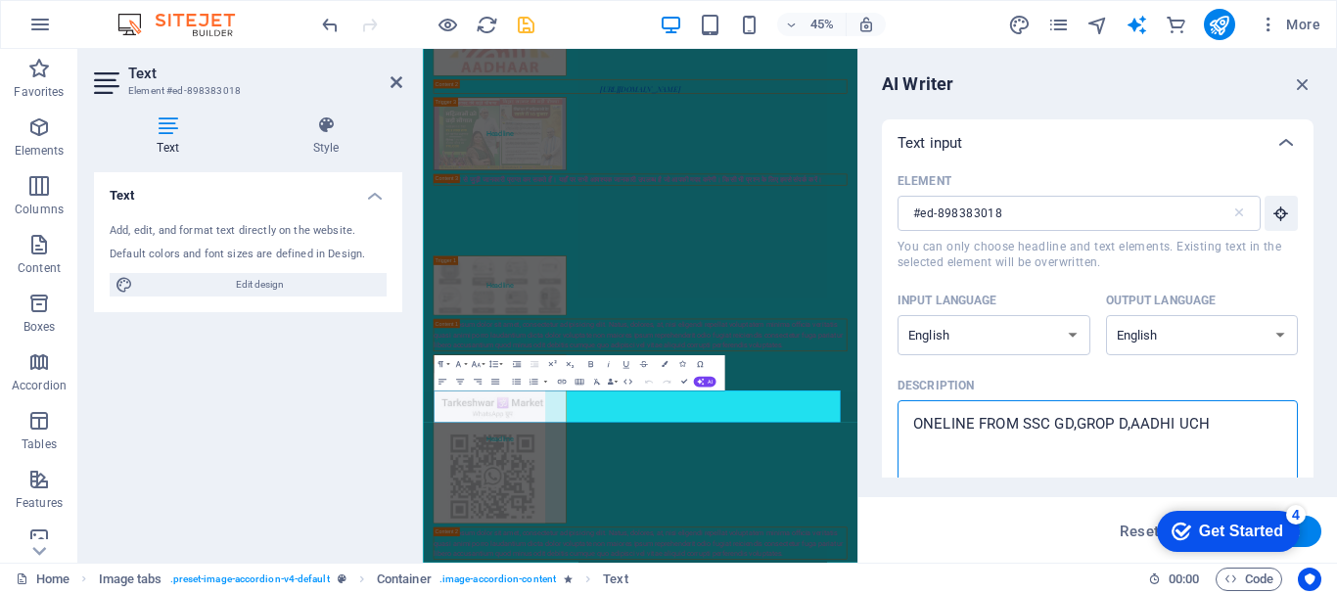
type textarea "x"
type textarea "ONELINE FROM SSC GD,GROP D,AADHI UCHIT"
type textarea "x"
type textarea "ONELINE FROM SSC GD,GROP D,AADHI UCHIT"
type textarea "x"
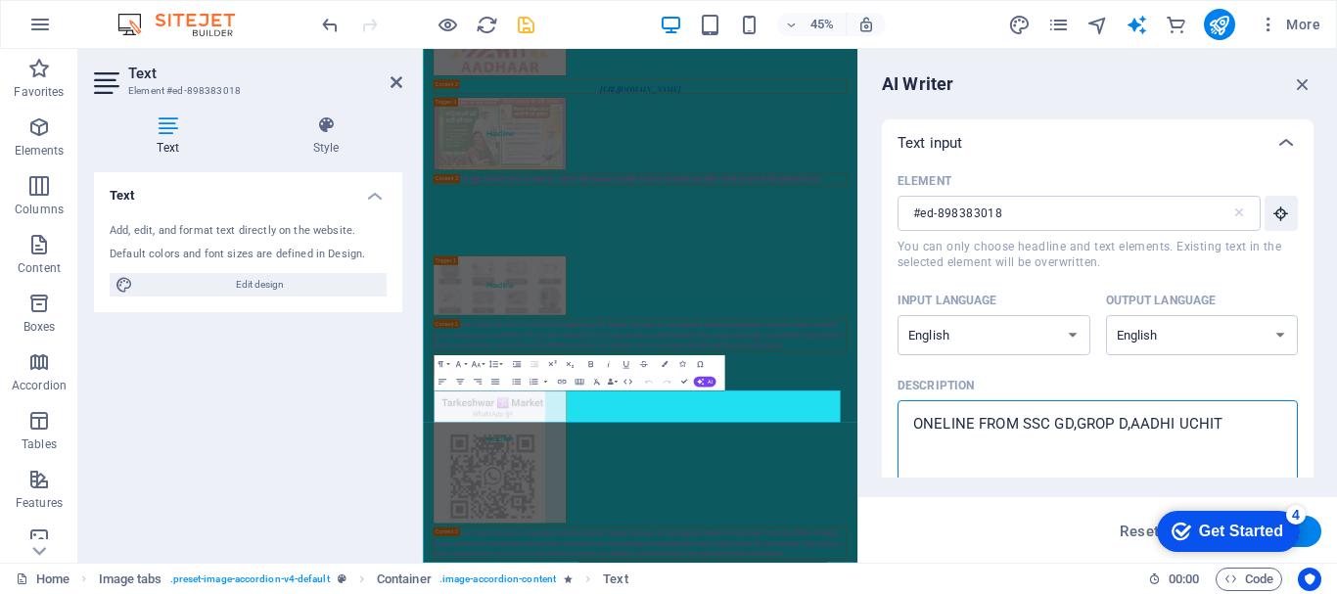
type textarea "ONELINE FROM SSC GD,GROP D,AADHI UCHIT U"
type textarea "x"
type textarea "ONELINE FROM SSC GD,GROP D,AADHI UCHIT UL"
type textarea "x"
type textarea "ONELINE FROM SSC GD,GROP D,AADHI UCHIT U"
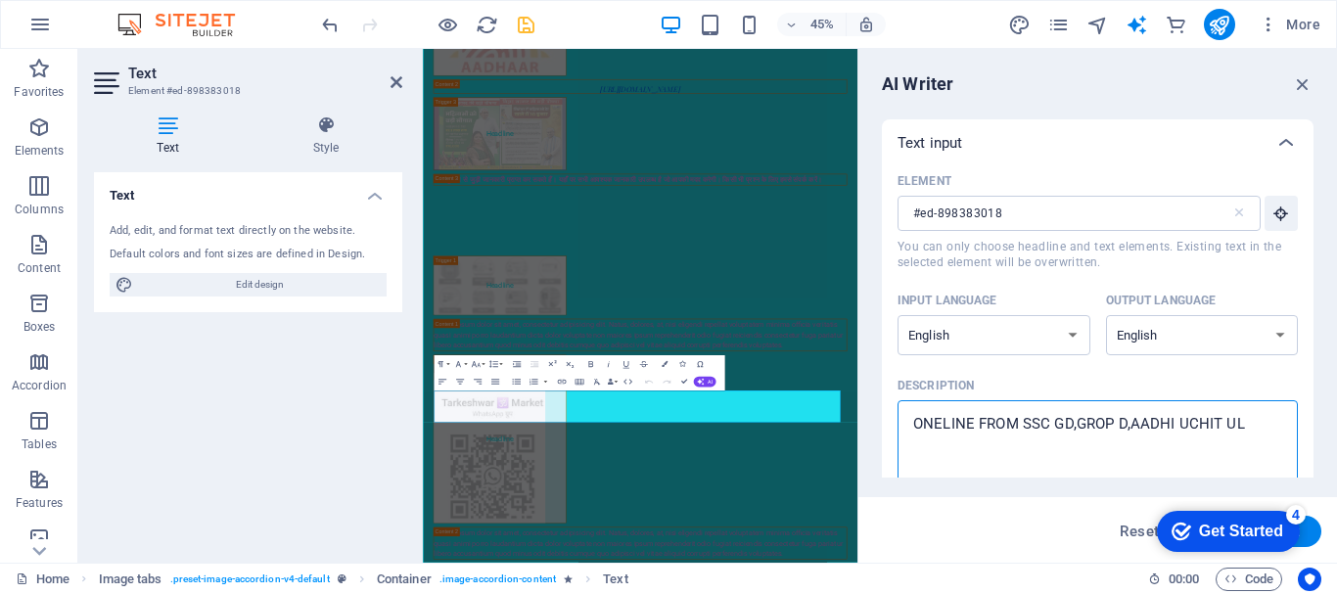
type textarea "x"
type textarea "ONELINE FROM SSC GD,GROP D,AADHI UCHIT"
type textarea "x"
type textarea "ONELINE FROM SSC GD,GROP D,AADHI UCHIT"
type textarea "x"
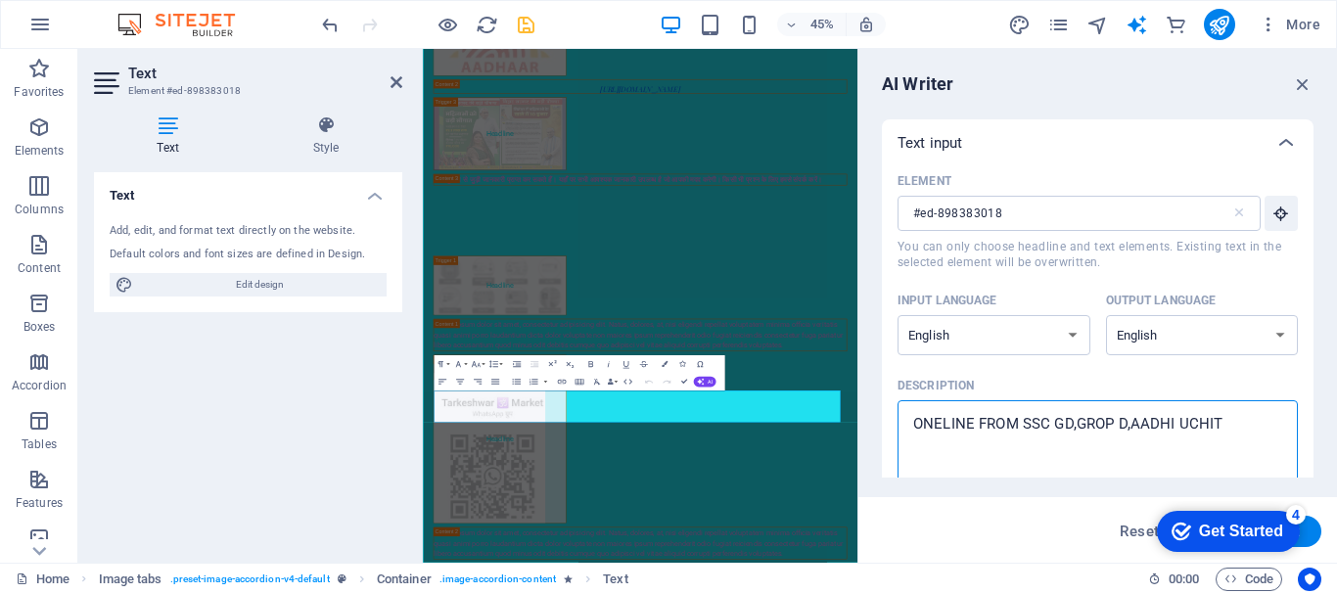
type textarea "ONELINE FROM SSC GD,GROP D,AADHI UCHI"
type textarea "x"
type textarea "ONELINE FROM SSC GD,GROP D,AADHI UCH"
type textarea "x"
type textarea "ONELINE FROM SSC GD,GROP D,AADHI UC"
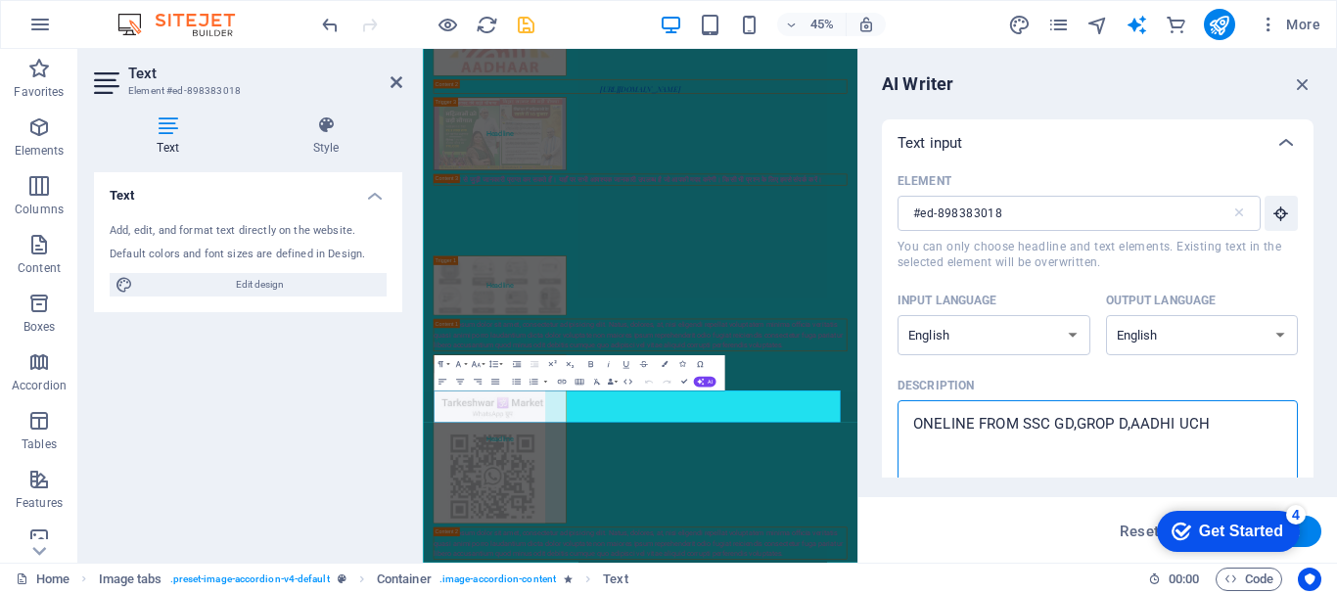
type textarea "x"
type textarea "ONELINE FROM SSC GD,GROP D,AADHI U"
type textarea "x"
type textarea "ONELINE FROM SSC GD,GROP D,AADHI"
type textarea "x"
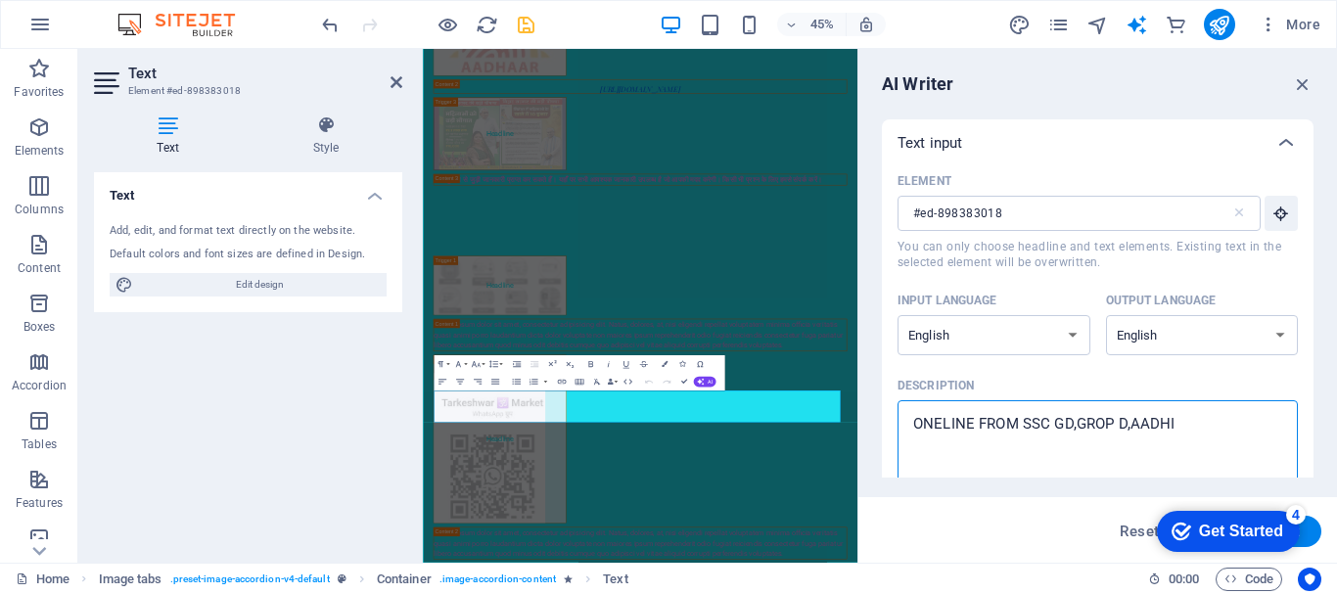
type textarea "ONELINE FROM SSC GD,GROP D,AADHI O"
type textarea "x"
type textarea "ONELINE FROM SSC GD,GROP D,AADHI ON"
type textarea "x"
type textarea "ONELINE FROM SSC GD,GROP D,AADHI ONL"
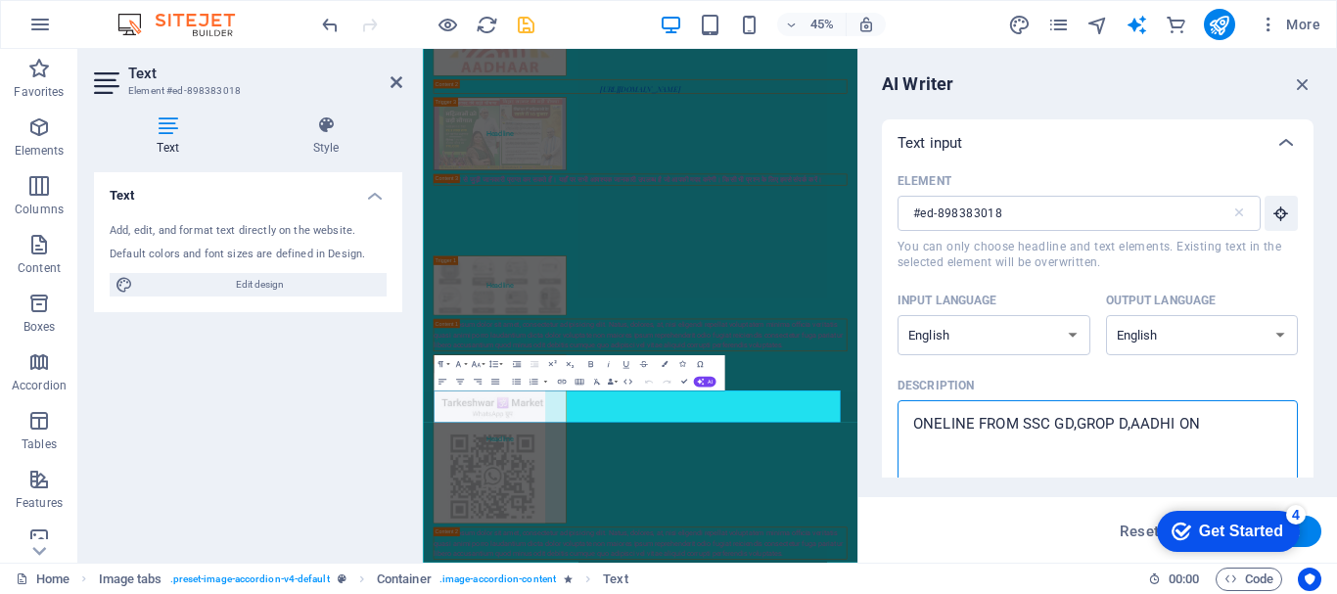
type textarea "x"
type textarea "ONELINE FROM SSC GD,GROP D,AADHI ONLI"
type textarea "x"
type textarea "ONELINE FROM SSC GD,GROP D,AADHI ONLIN"
type textarea "x"
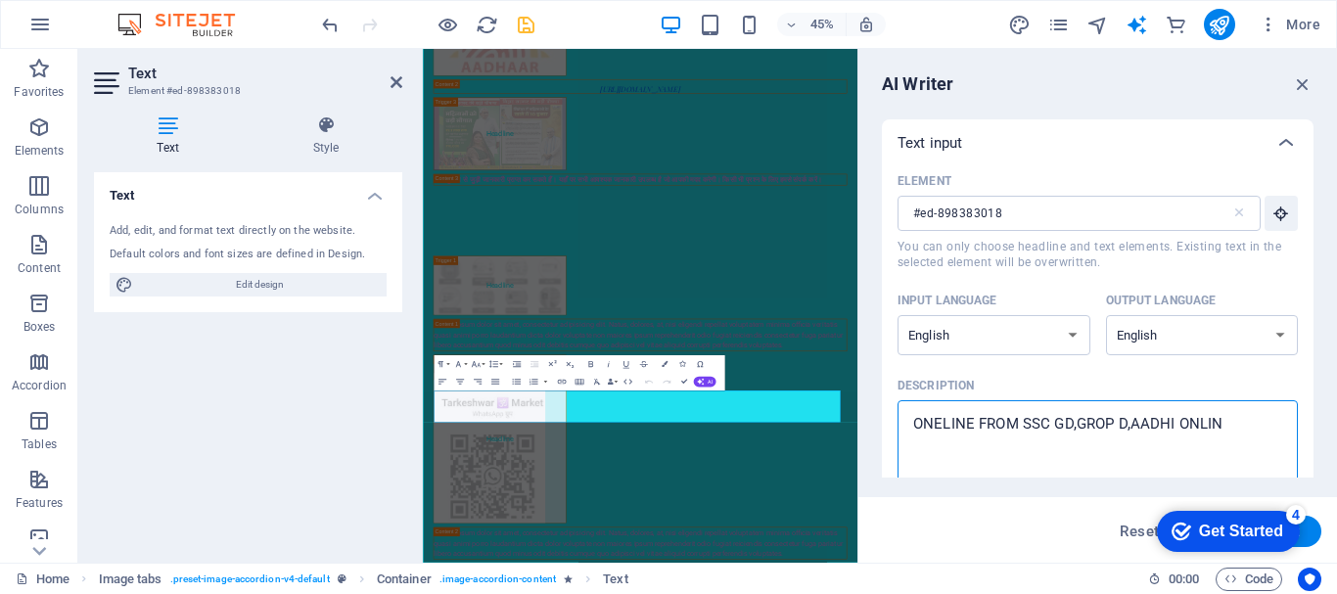
type textarea "ONELINE FROM SSC GD,GROP D,AADHI ONLINE"
type textarea "x"
type textarea "ONELINE FROM SSC GD,GROP D,AADHI ONLINE"
type textarea "x"
type textarea "ONELINE FROM SSC GD,GROP D,AADHI ONLINE S"
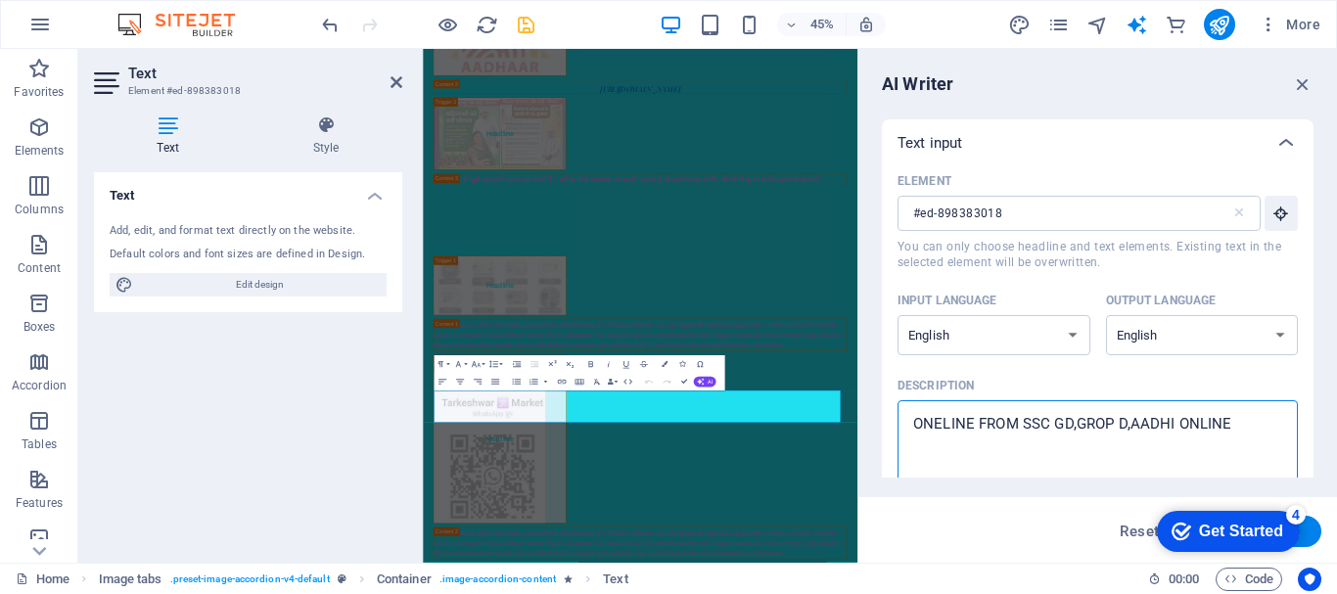
type textarea "x"
type textarea "ONELINE FROM SSC GD,GROP D,AADHI ONLINE SU"
type textarea "x"
type textarea "ONELINE FROM SSC GD,GROP D,AADHI ONLINE SUL"
type textarea "x"
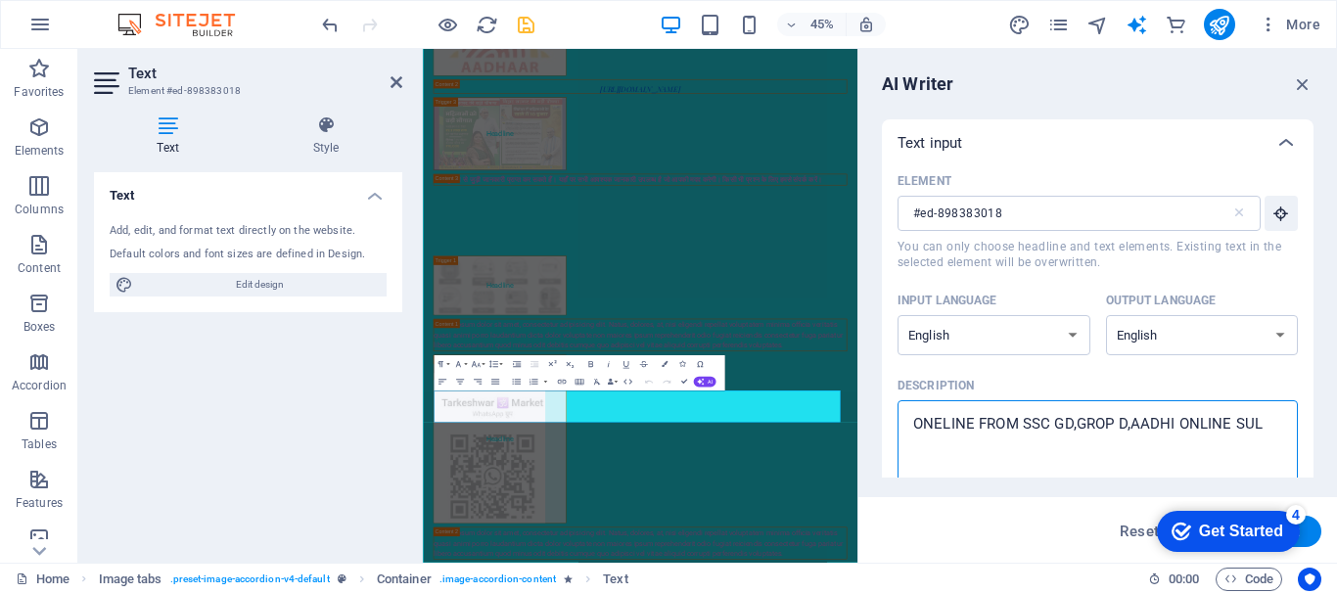
type textarea "ONELINE FROM SSC GD,GROP D,AADHI ONLINE SULK"
type textarea "x"
type textarea "ONELINE FROM SSC GD,GROP D,AADHI ONLINE SULK"
type textarea "x"
type textarea "ONELINE FROM SSC GD,GROP D,AADHI ONLINE SULK S"
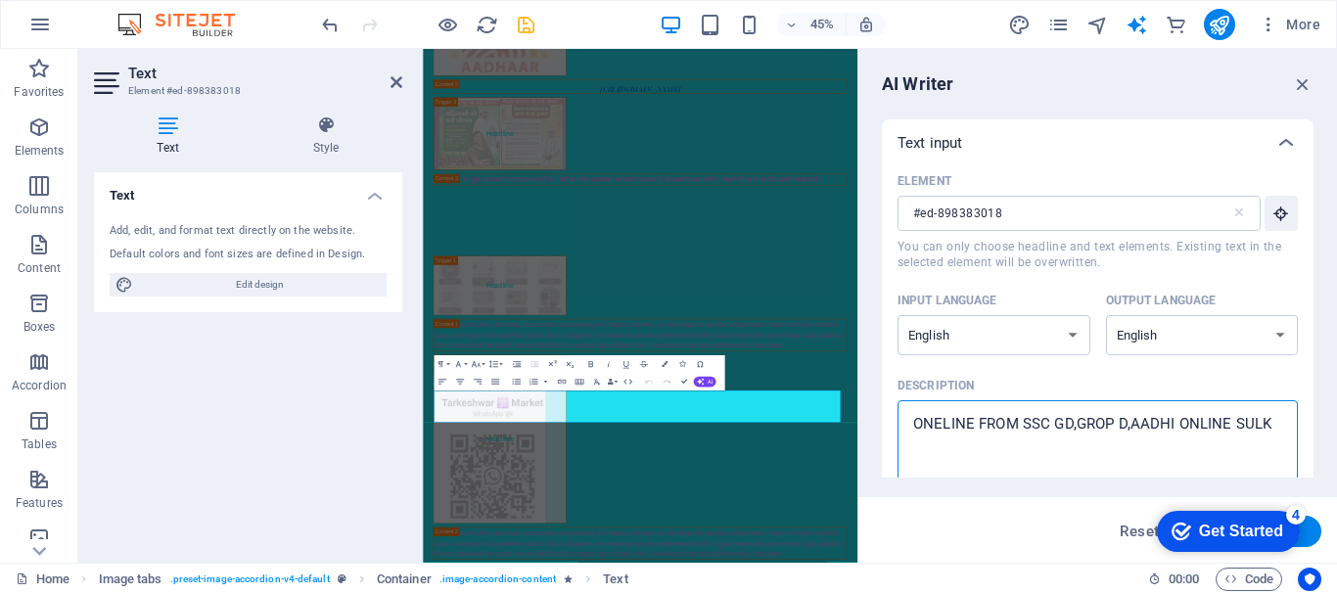
type textarea "x"
type textarea "ONELINE FROM SSC GD,GROP D,AADHI ONLINE SULK SI"
type textarea "x"
type textarea "ONELINE FROM SSC GD,GROP D,AADHI ONLINE SULK SIR"
type textarea "x"
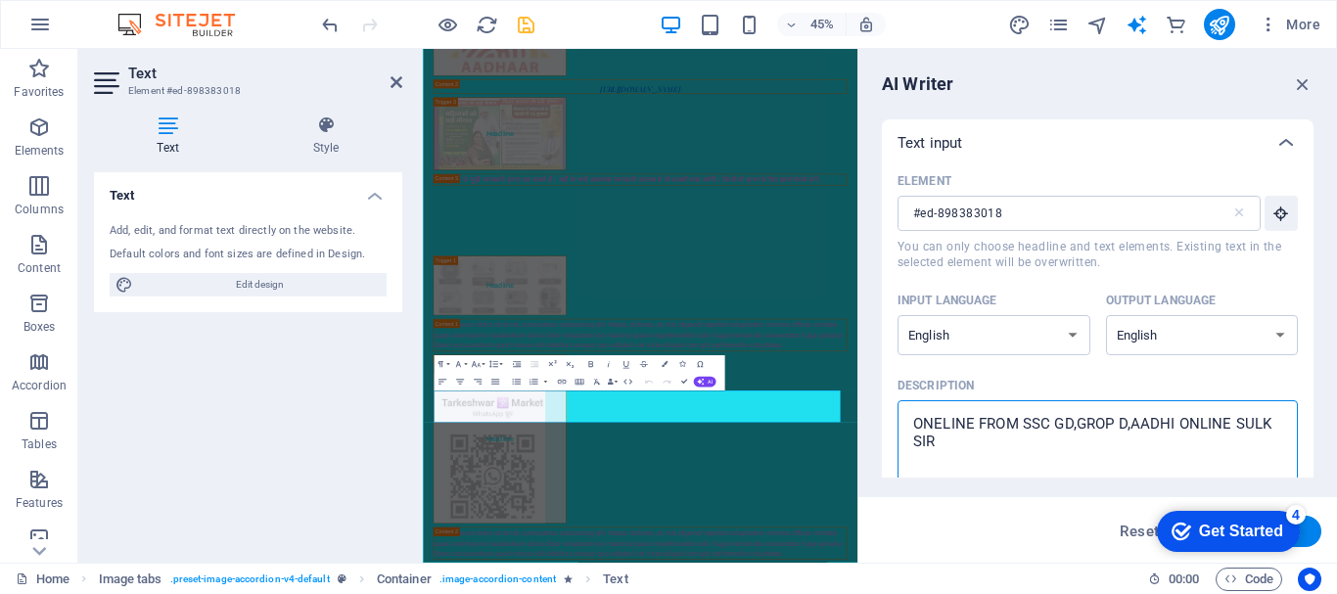
type textarea "ONELINE FROM SSC GD,GROP D,AADHI ONLINE SULK SIRF"
type textarea "x"
type textarea "ONELINE FROM SSC GD,GROP D,AADHI ONLINE SULK SIRF"
type textarea "x"
type textarea "ONELINE FROM SSC GD,GROP D,AADHI ONLINE SULK SIRF"
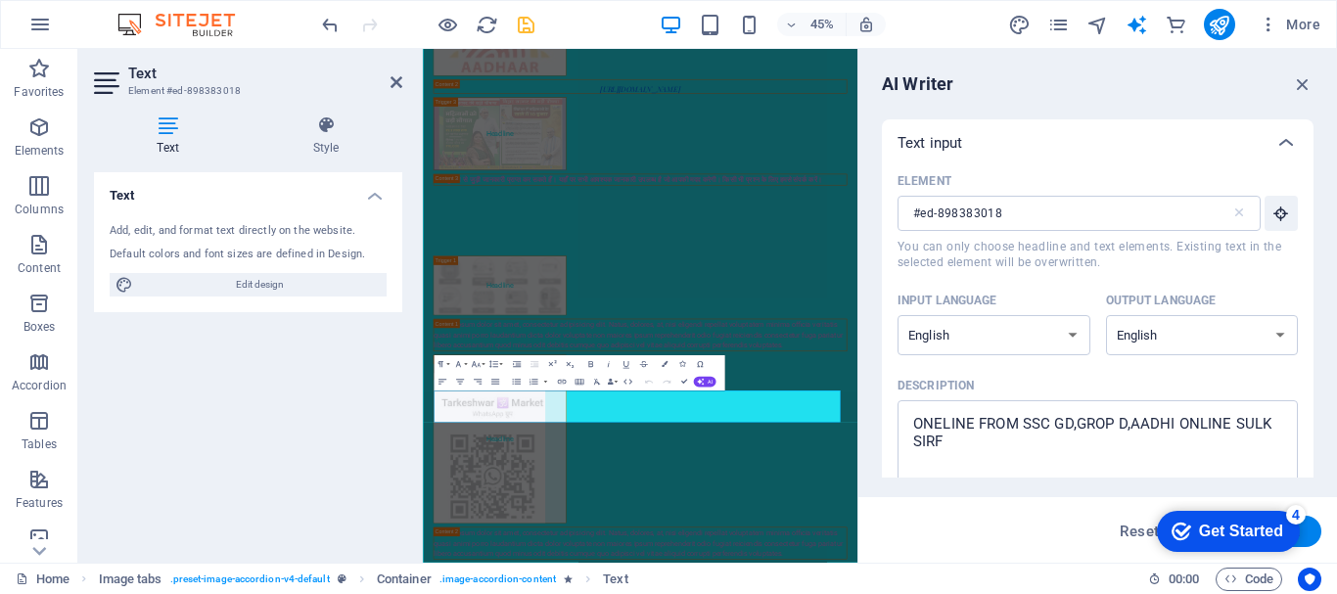
click at [1311, 537] on button "Generate text" at bounding box center [1254, 531] width 136 height 31
type textarea "x"
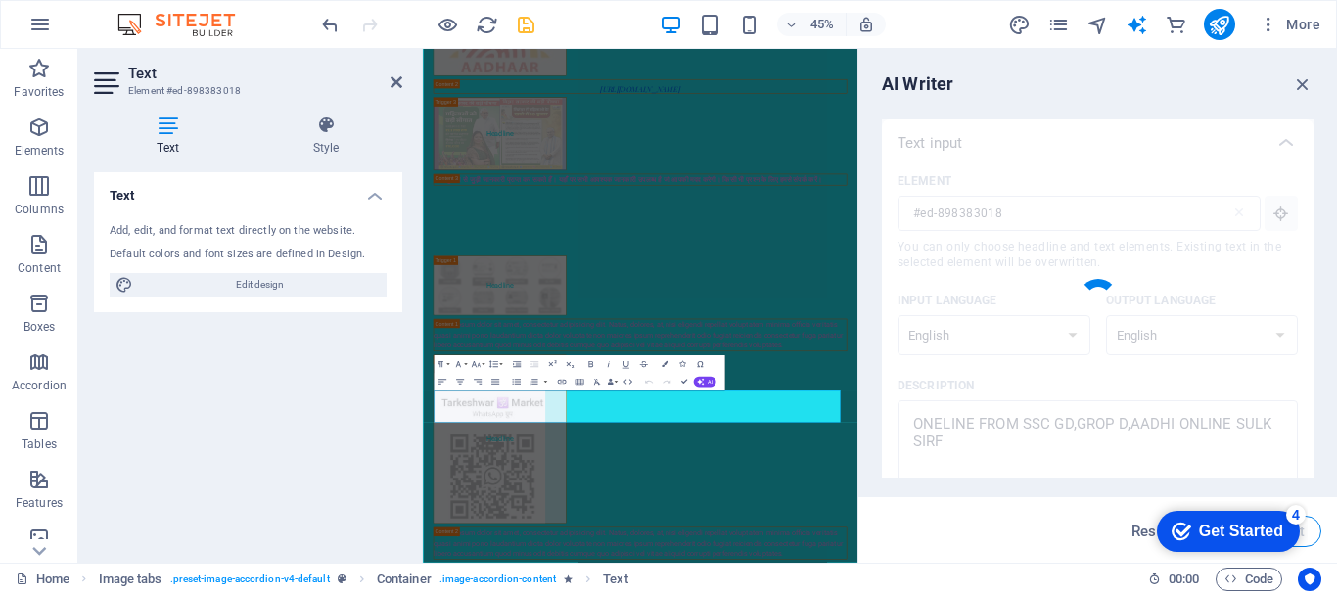
type textarea "x"
type textarea "Discover exclusive online resources for SSC GD Group D preparation, featuring t…"
type textarea "x"
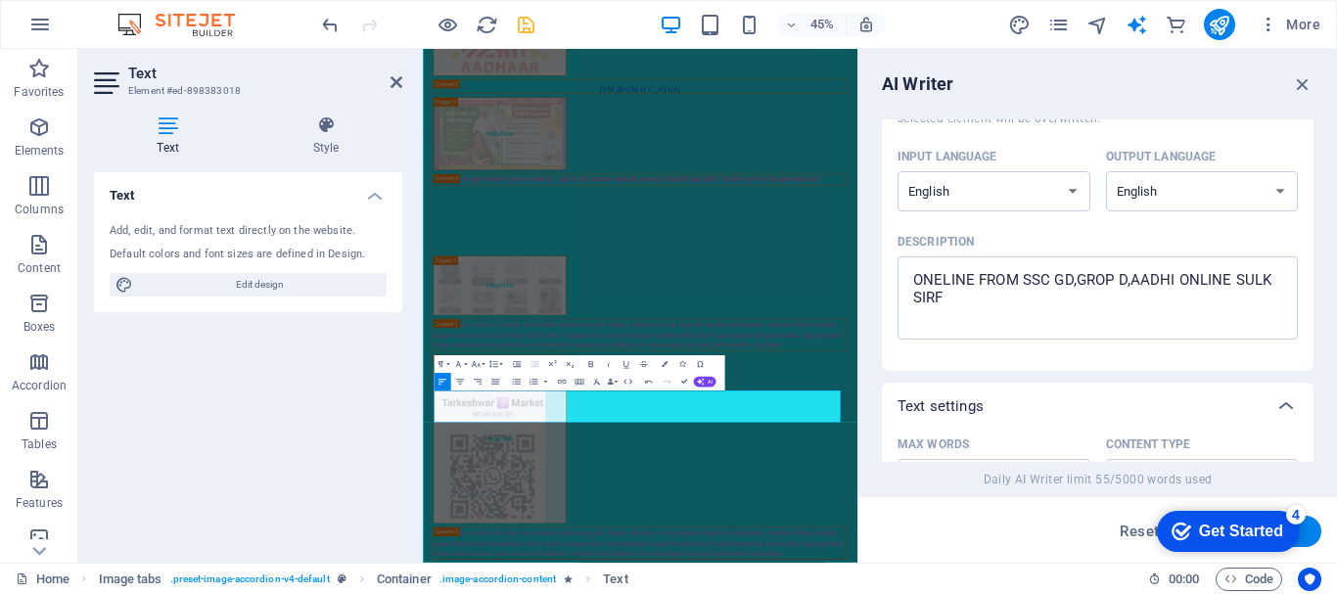
scroll to position [139, 0]
click at [1191, 212] on select "Albanian Arabic Armenian Awadhi Azerbaijani Bashkir Basque Belarusian Bengali B…" at bounding box center [1202, 196] width 193 height 40
click at [1184, 195] on select "Albanian Arabic Armenian Awadhi Azerbaijani Bashkir Basque Belarusian Bengali B…" at bounding box center [1202, 196] width 193 height 40
select select "Hindi"
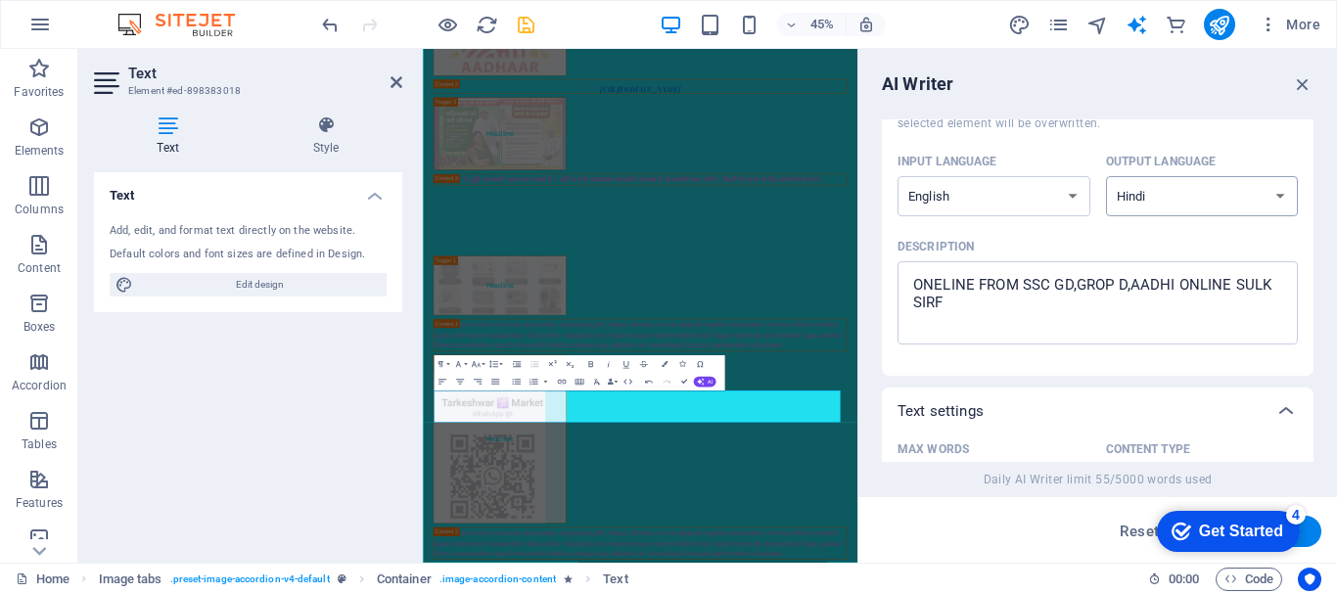
click at [1106, 176] on select "Albanian Arabic Armenian Awadhi Azerbaijani Bashkir Basque Belarusian Bengali B…" at bounding box center [1202, 196] width 193 height 40
click at [1314, 536] on button "Generate text" at bounding box center [1254, 531] width 136 height 31
type textarea "x"
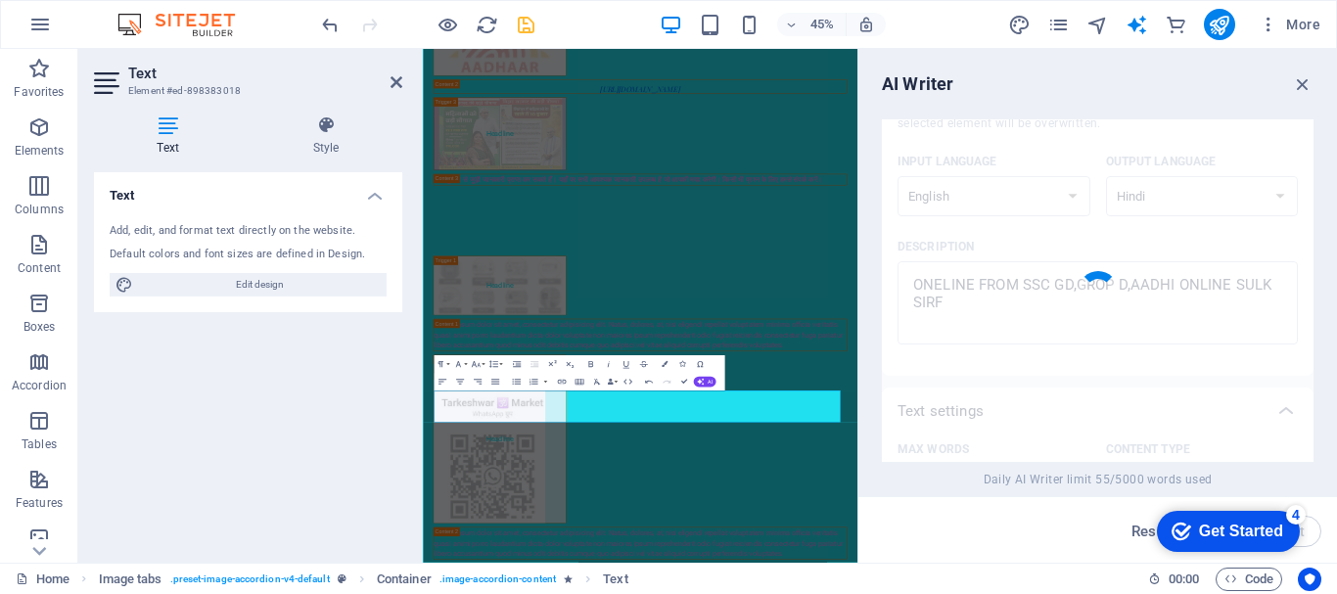
type textarea "x"
type textarea "SSC GD और ग्रुप D की आधिकारिक ऑनलाइन शुल्क केवल वेबसाइट पर उपलब्ध है। सभी जानका…"
type textarea "x"
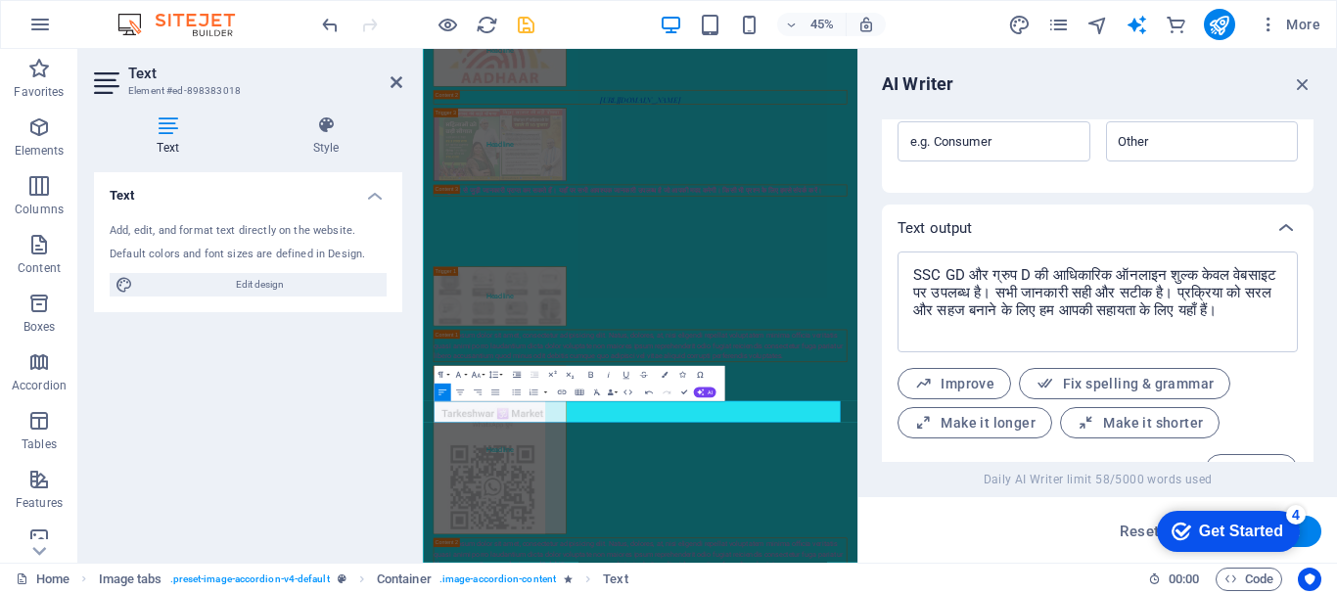
scroll to position [691, 0]
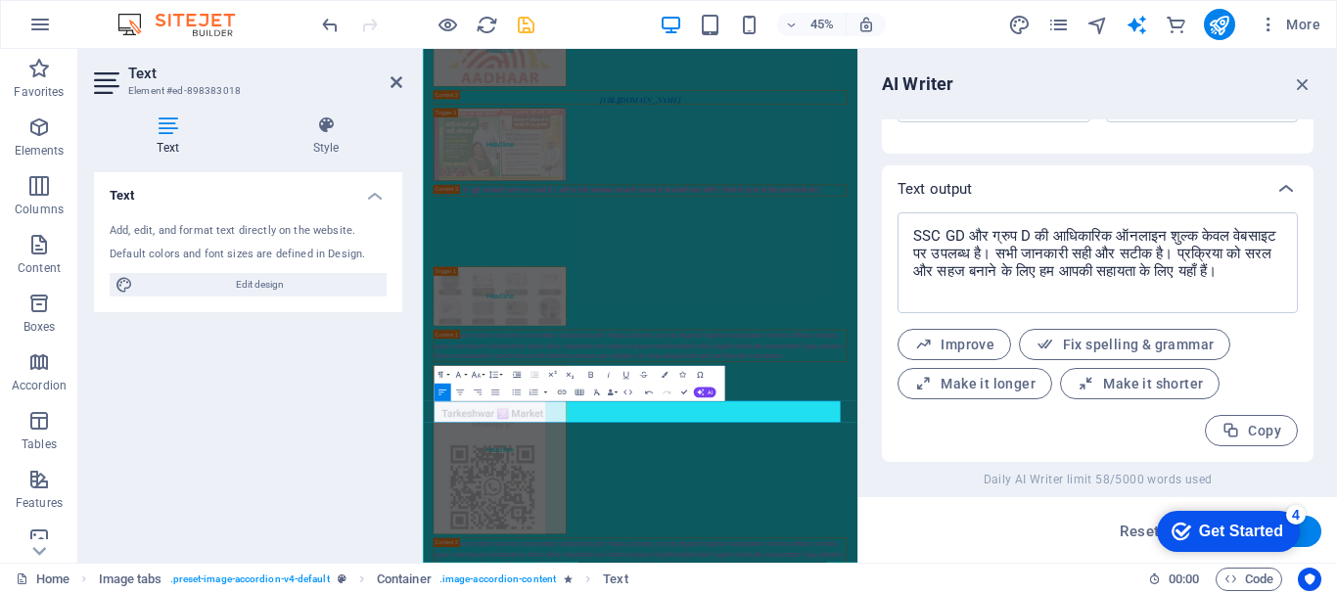
click at [1313, 536] on button "Generate text" at bounding box center [1254, 531] width 136 height 31
type textarea "x"
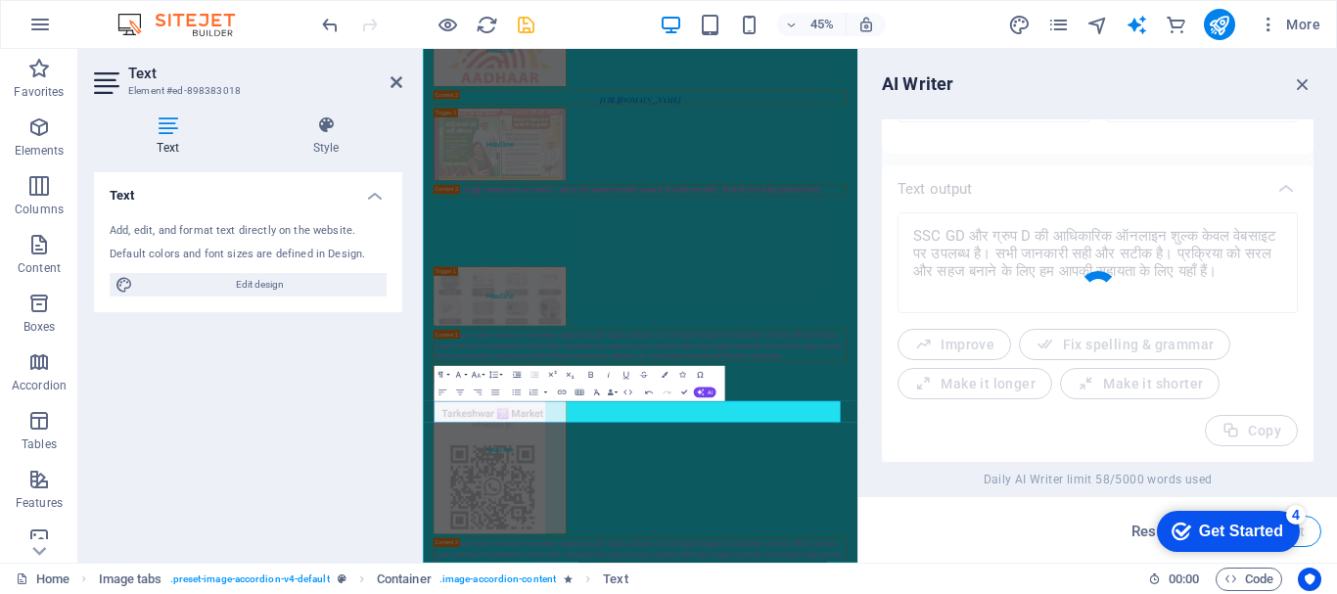
type textarea "x"
type textarea "SSC GD, Group D की ऑनलाइन फीस केवल अधि में उपलब्ध है। यह प्रक्रिया सरल और सुविध…"
type textarea "x"
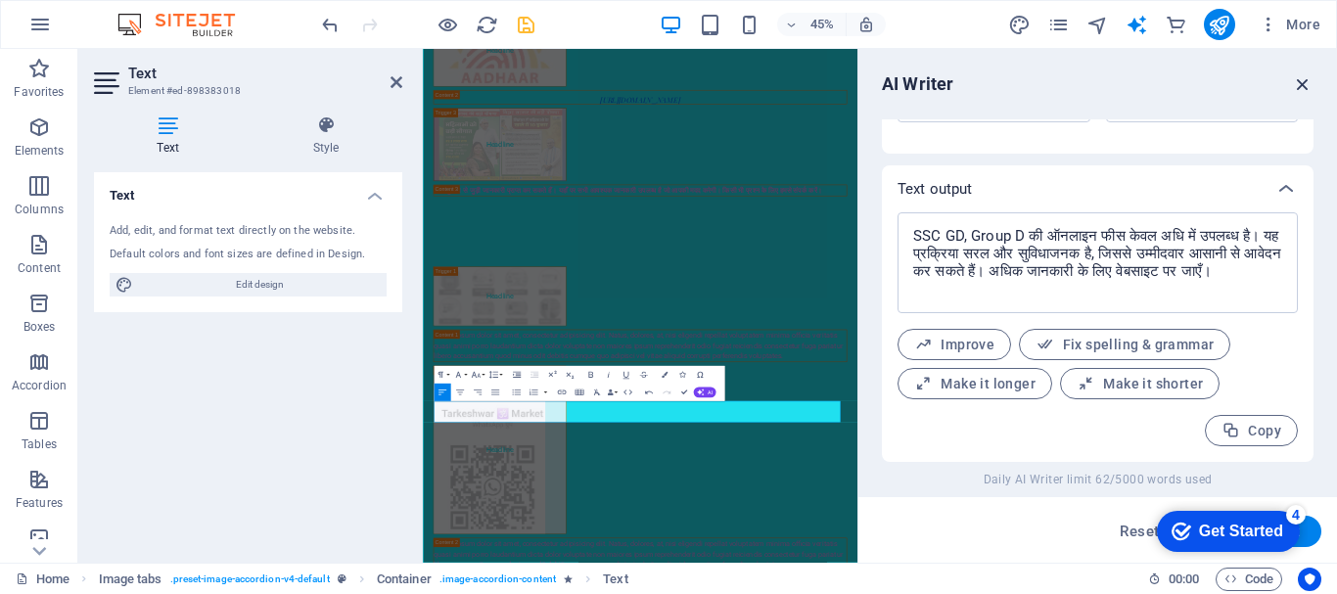
click at [1306, 77] on icon "button" at bounding box center [1303, 84] width 22 height 22
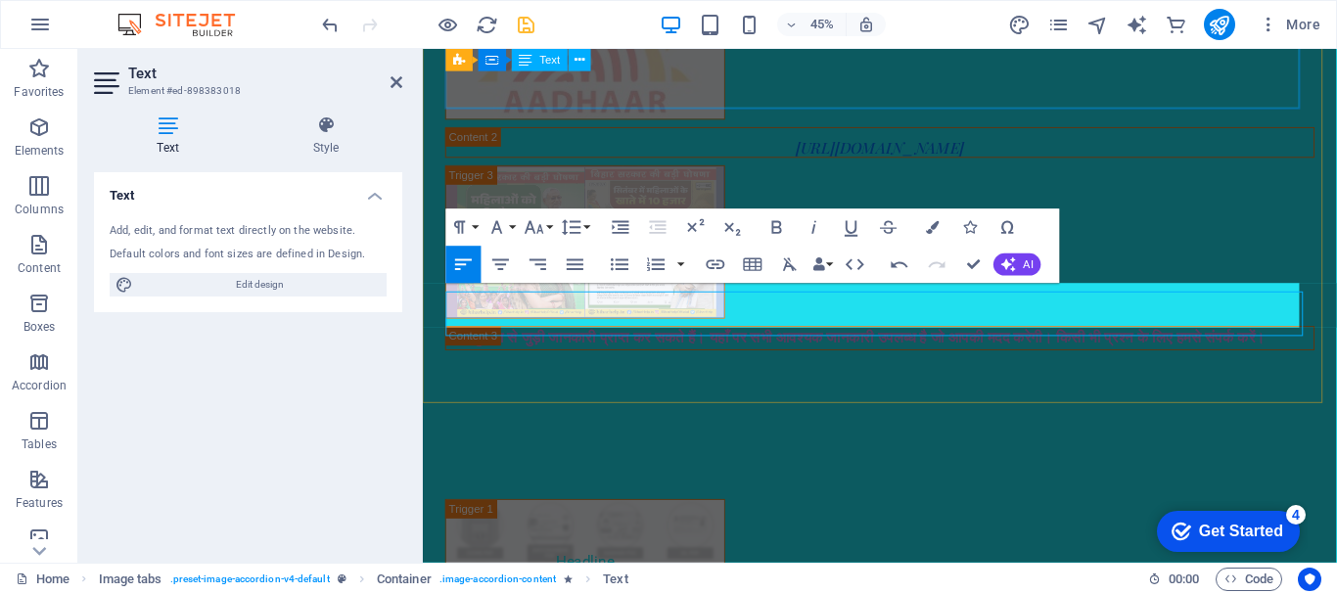
scroll to position [3228, 0]
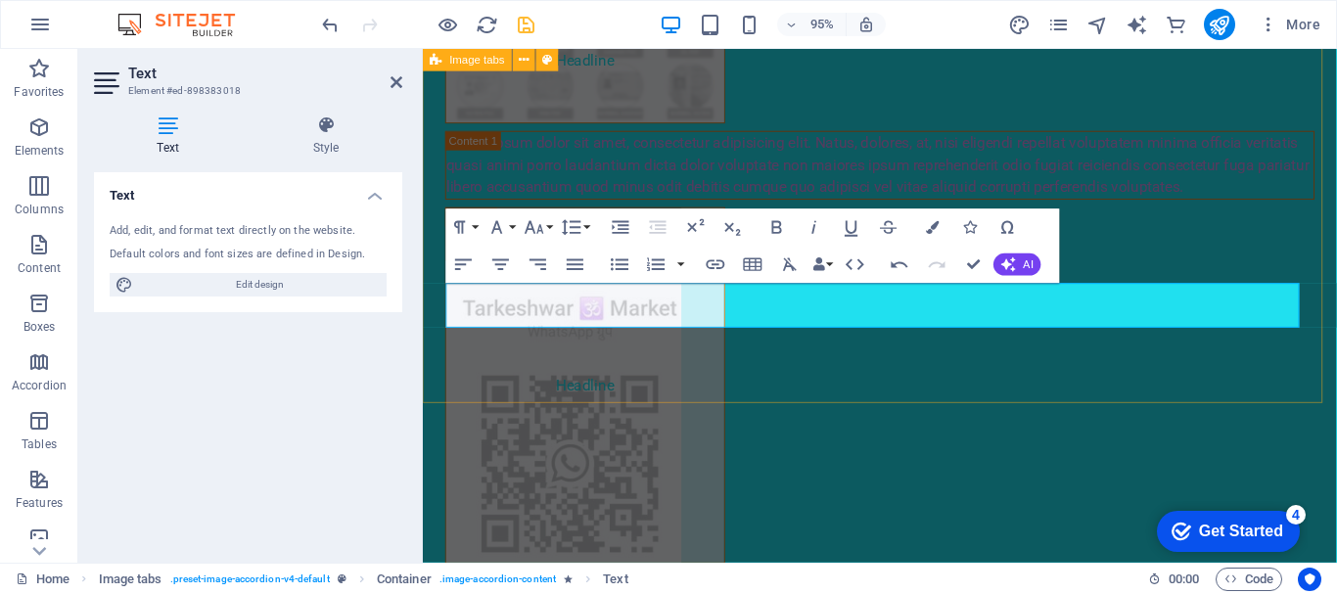
click at [803, 377] on div "Headline Lorem ipsum dolor sit amet, consectetur adipisicing elit. Natus, dolor…" at bounding box center [904, 441] width 962 height 1049
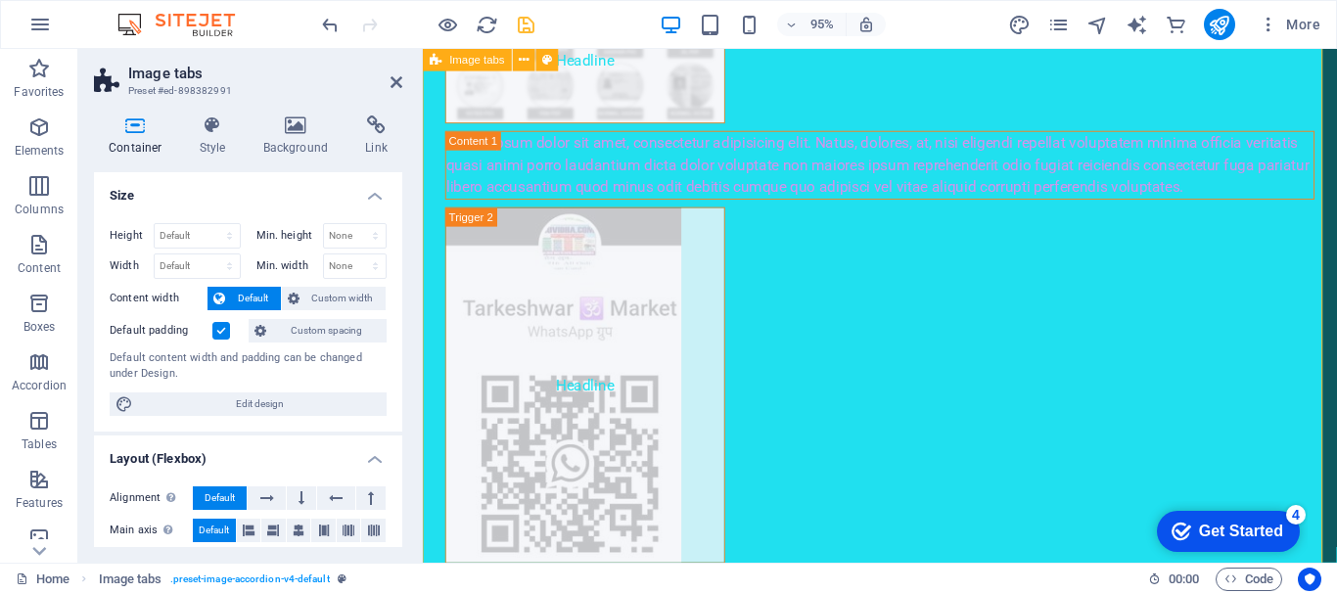
scroll to position [2640, 0]
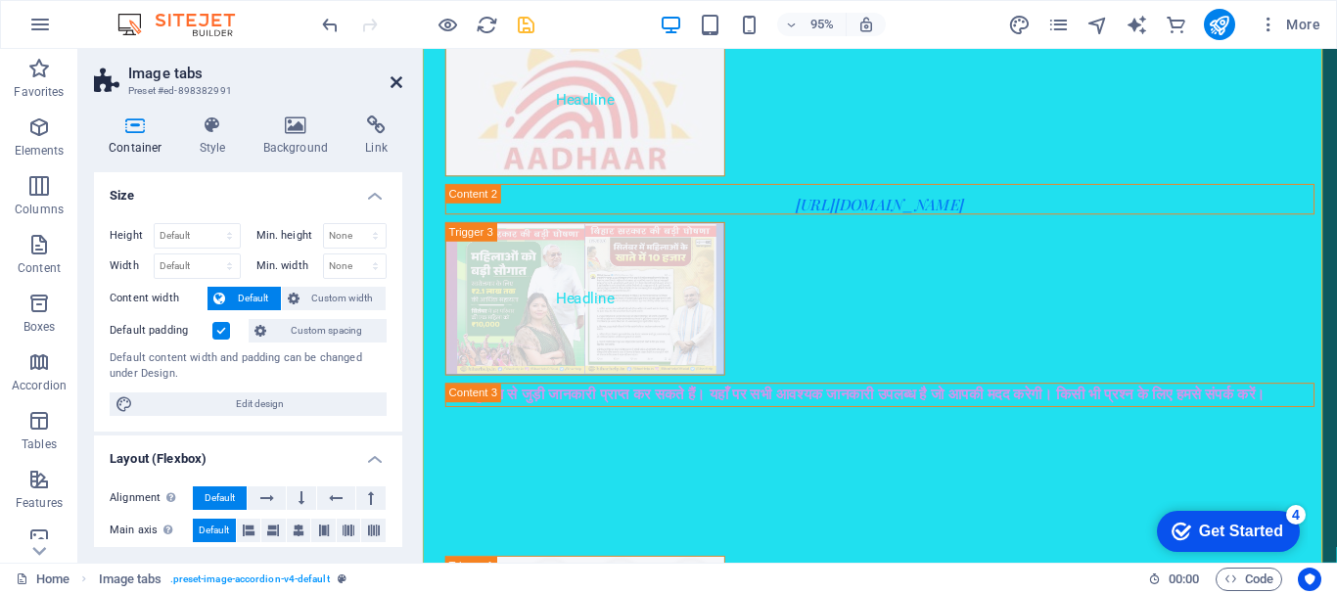
click at [398, 76] on icon at bounding box center [397, 82] width 12 height 16
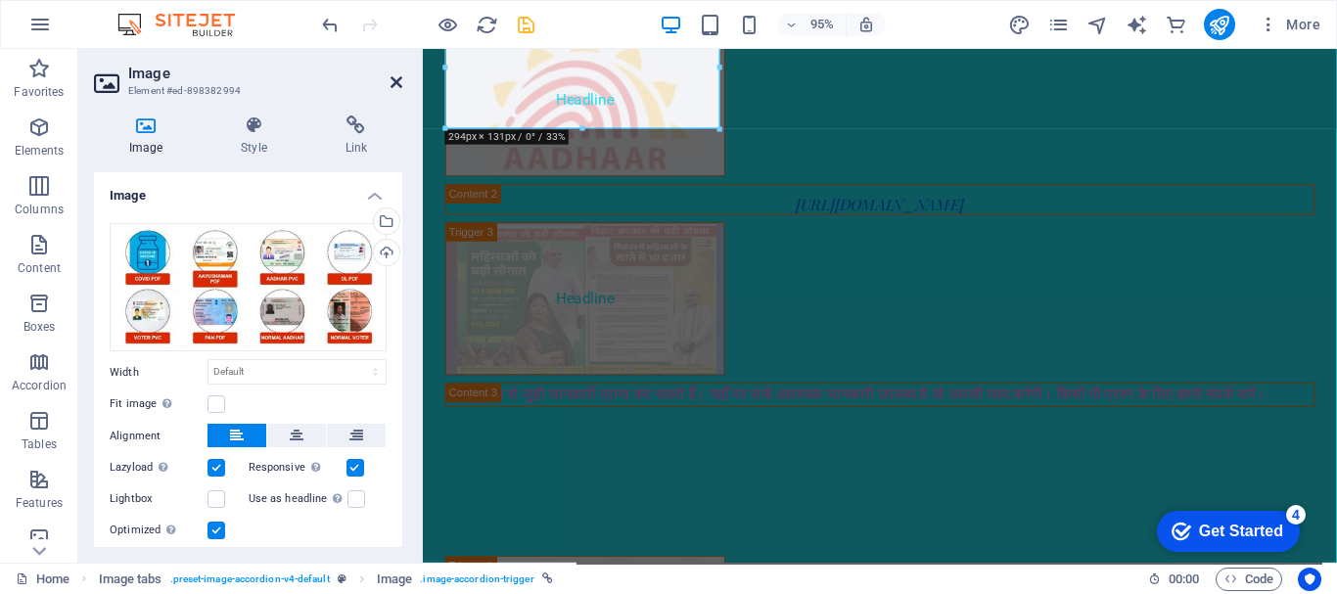
click at [395, 84] on icon at bounding box center [397, 82] width 12 height 16
drag, startPoint x: 817, startPoint y: 133, endPoint x: 739, endPoint y: 84, distance: 92.4
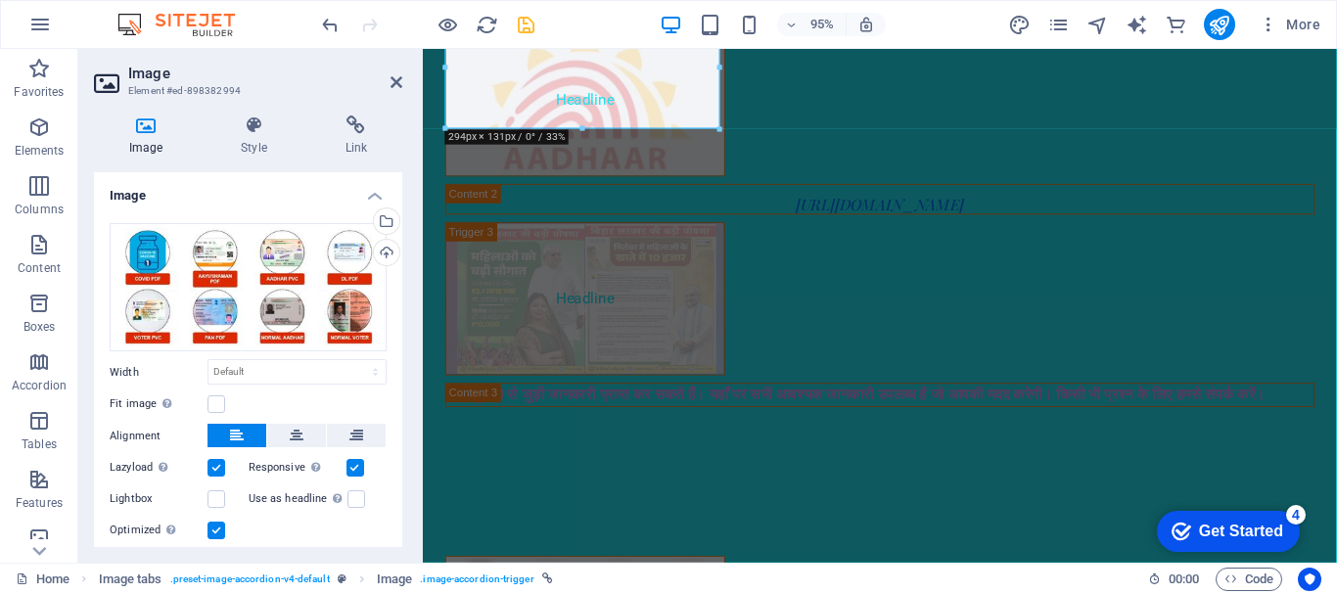
click at [395, 84] on icon at bounding box center [397, 82] width 12 height 16
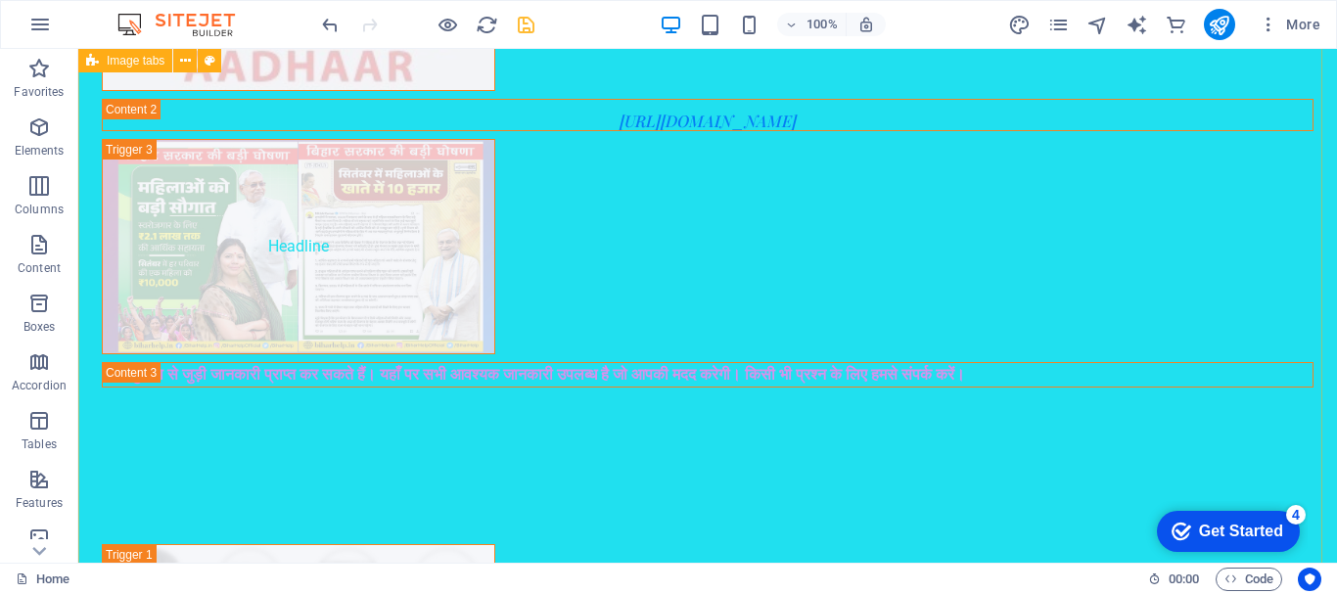
scroll to position [3351, 0]
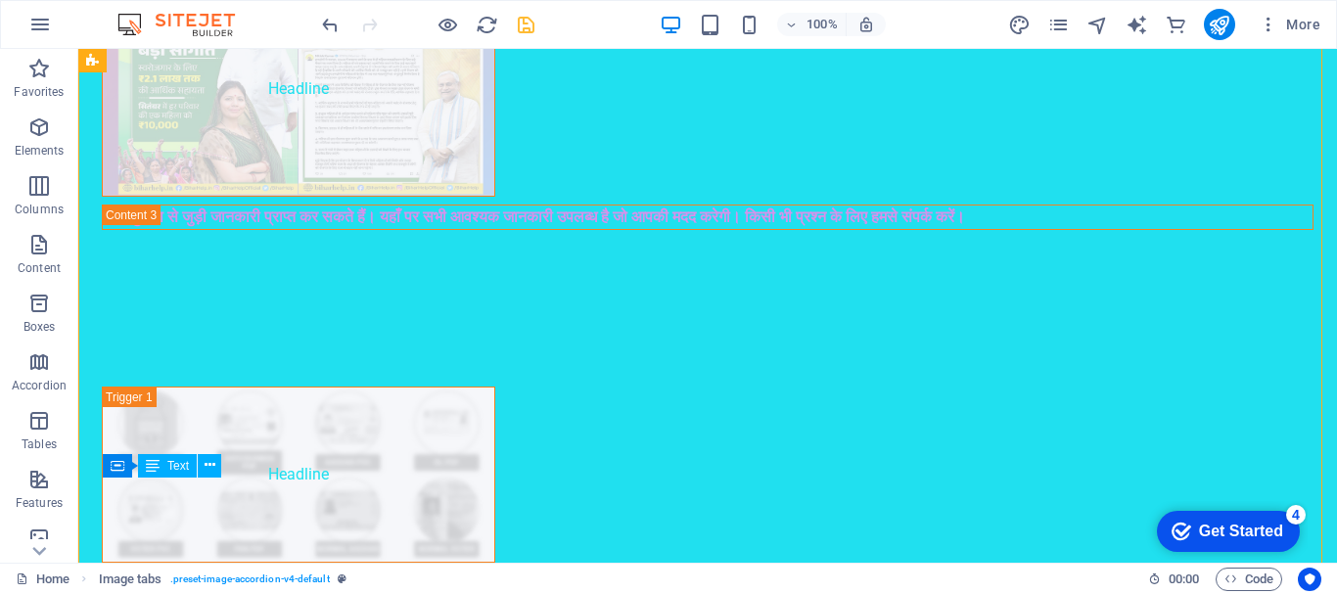
scroll to position [2791, 0]
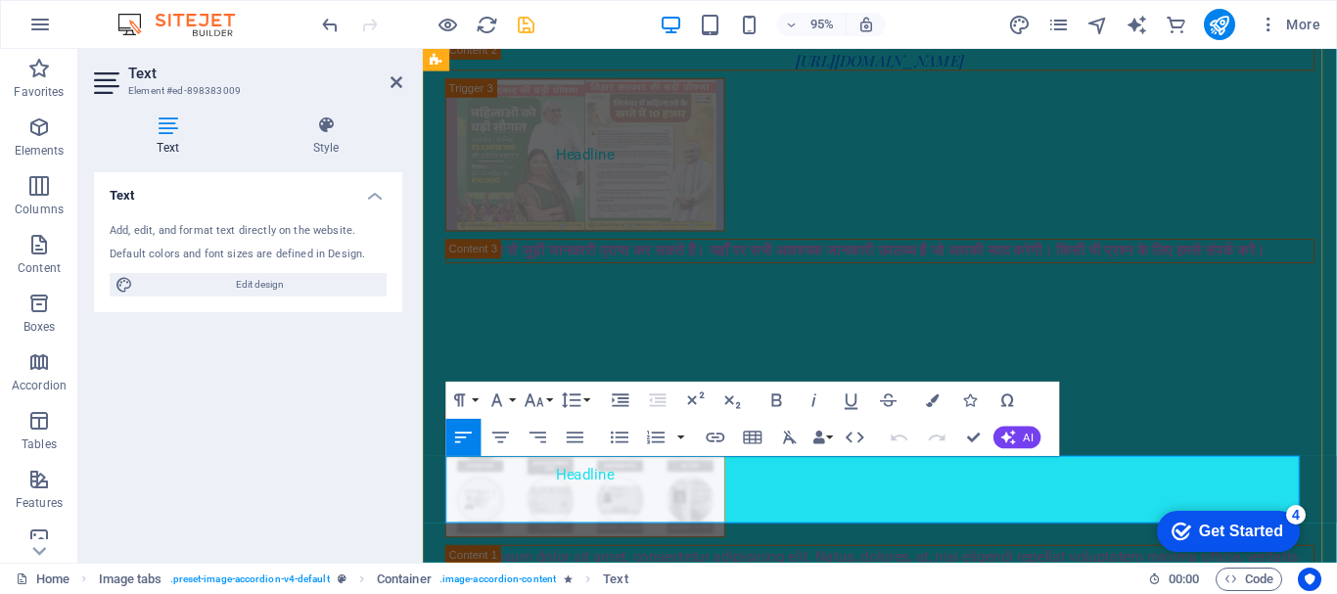
drag, startPoint x: 826, startPoint y: 439, endPoint x: 832, endPoint y: 456, distance: 18.6
click at [834, 455] on button "Data Bindings" at bounding box center [823, 438] width 26 height 37
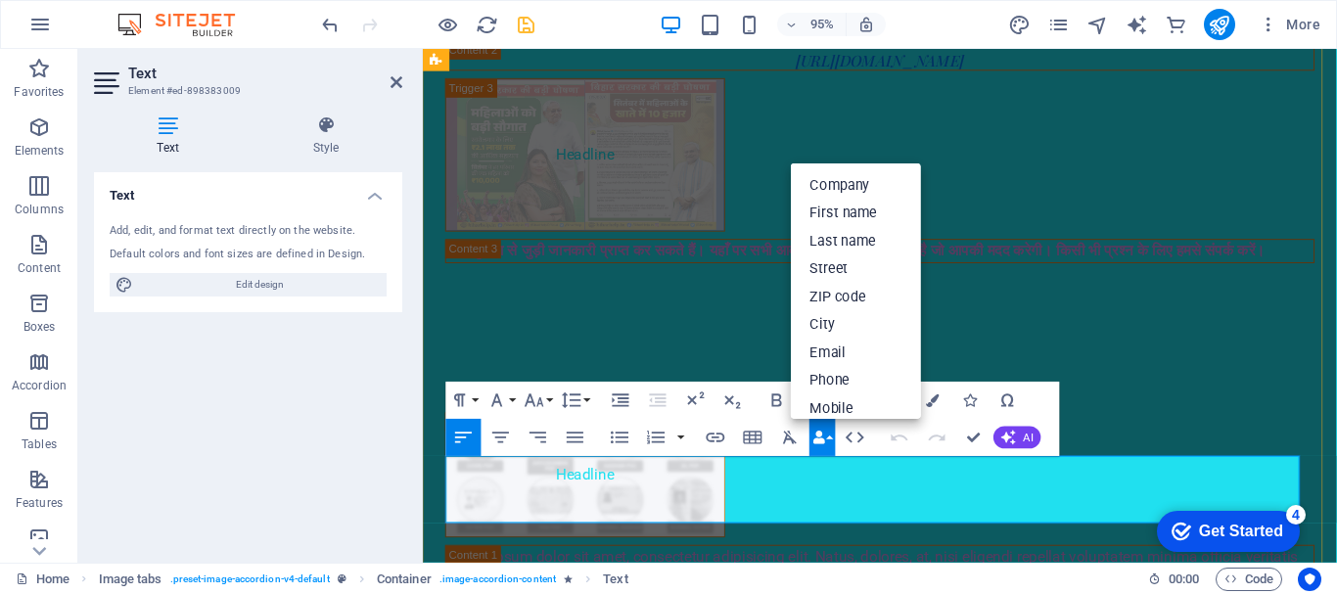
click at [1012, 434] on icon "button" at bounding box center [1009, 438] width 15 height 15
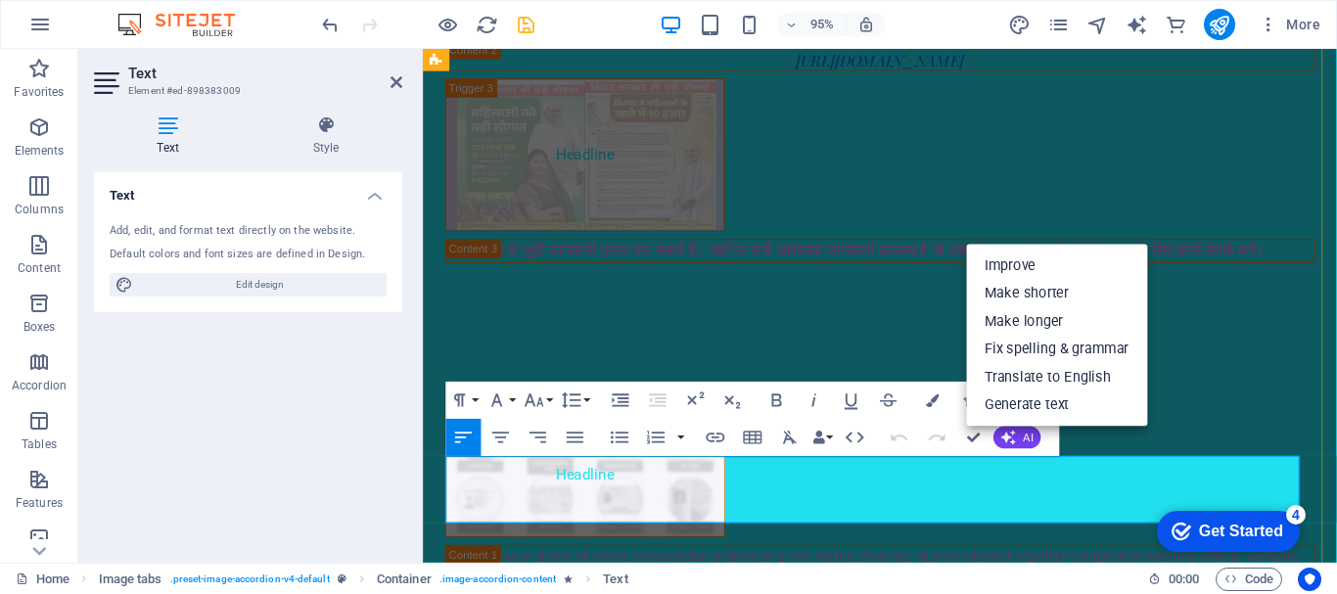
click at [1079, 401] on link "Generate text" at bounding box center [1056, 406] width 181 height 28
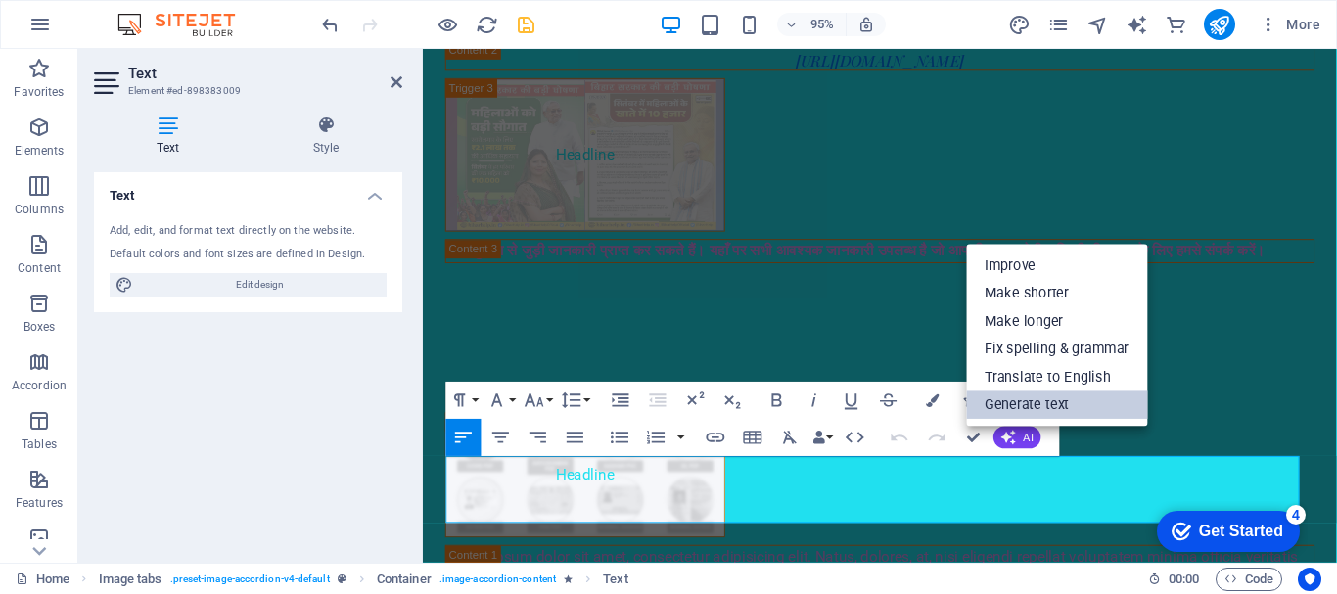
select select "English"
select select "Hindi"
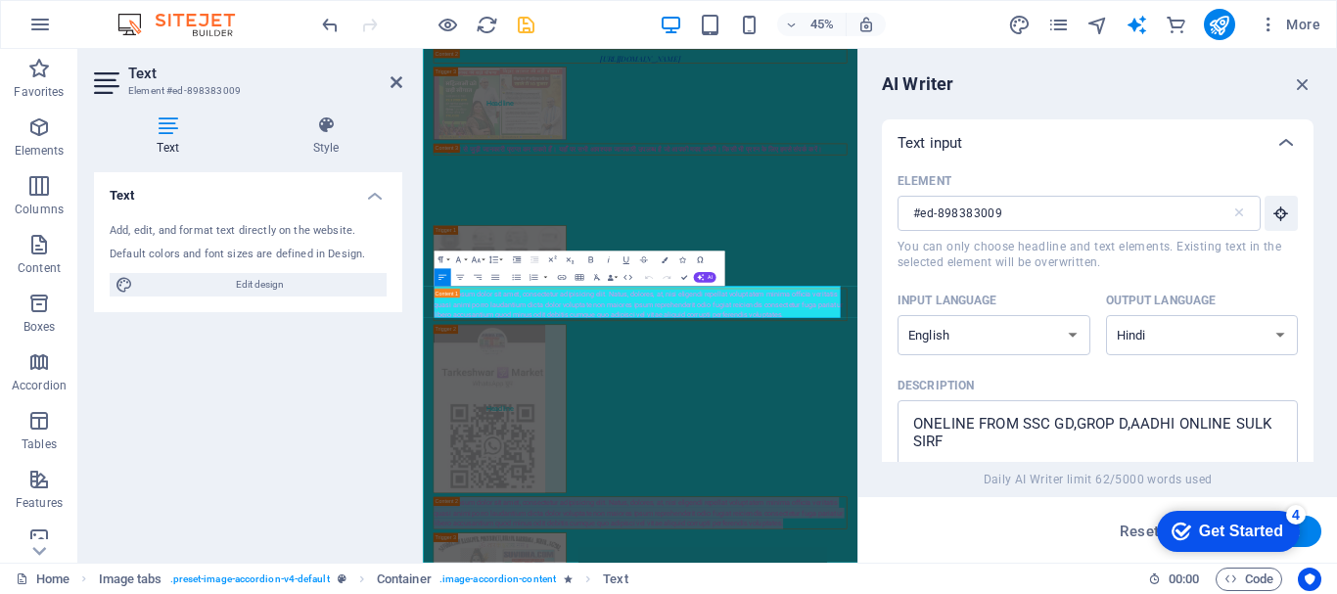
scroll to position [2700, 0]
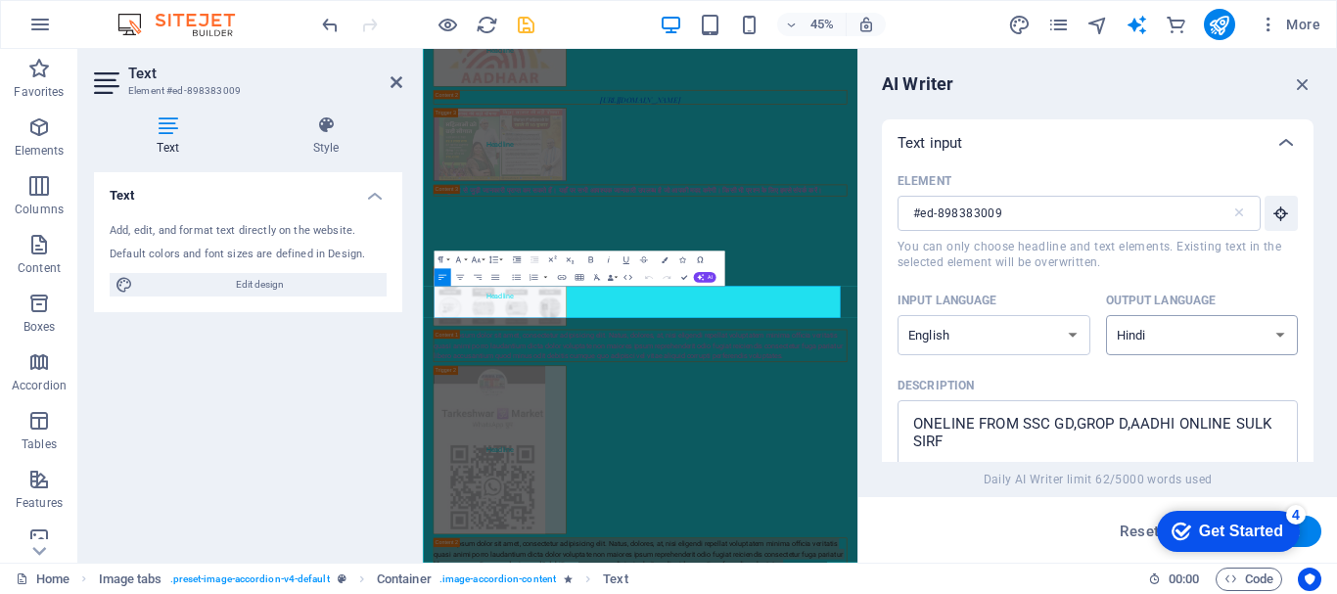
click at [1138, 334] on select "Albanian Arabic Armenian Awadhi Azerbaijani Bashkir Basque Belarusian Bengali B…" at bounding box center [1202, 335] width 193 height 40
click at [1106, 315] on select "Albanian Arabic Armenian Awadhi Azerbaijani Bashkir Basque Belarusian Bengali B…" at bounding box center [1202, 335] width 193 height 40
type textarea "x"
click at [1168, 434] on textarea "ONELINE FROM SSC GD,GROP D,AADHI ONLINE SULK SIRF" at bounding box center [1098, 442] width 381 height 64
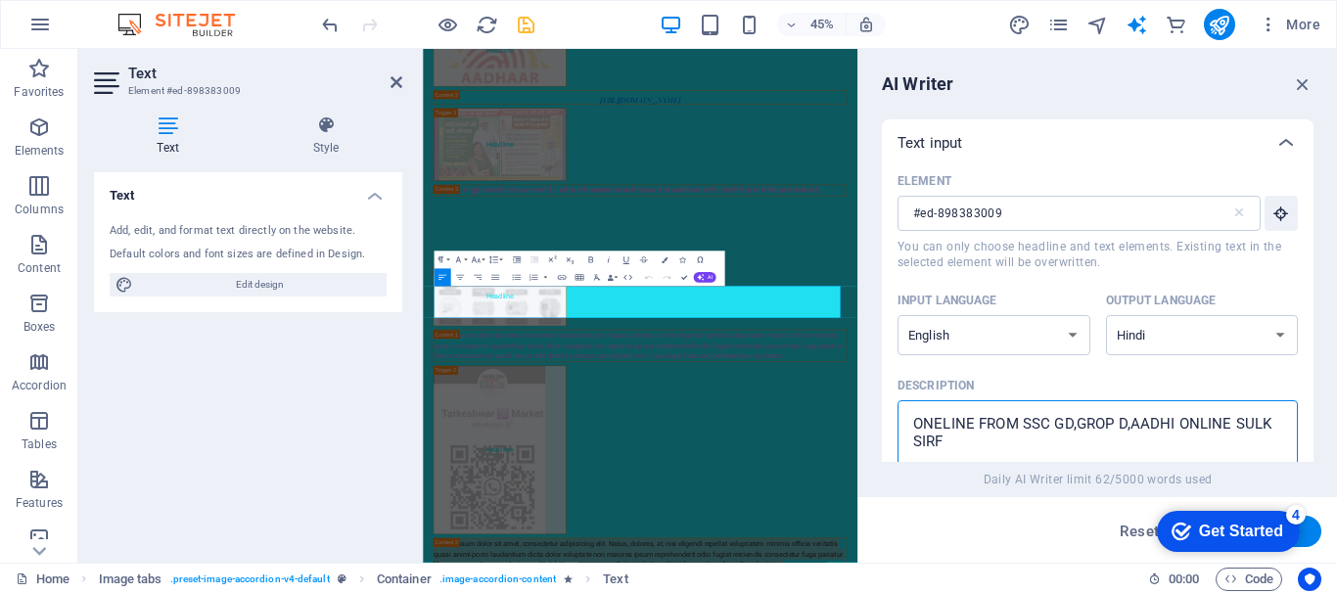
click at [1168, 434] on textarea "ONELINE FROM SSC GD,GROP D,AADHI ONLINE SULK SIRF" at bounding box center [1098, 442] width 381 height 64
type textarea "S"
type textarea "x"
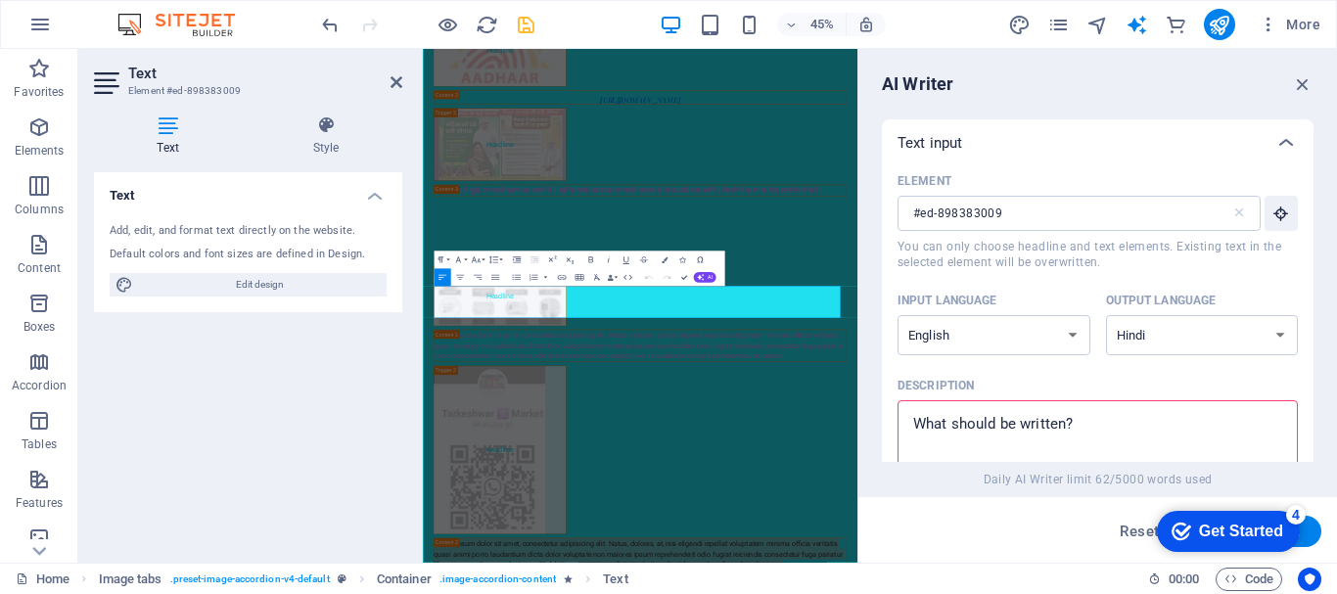
type textarea "A"
type textarea "x"
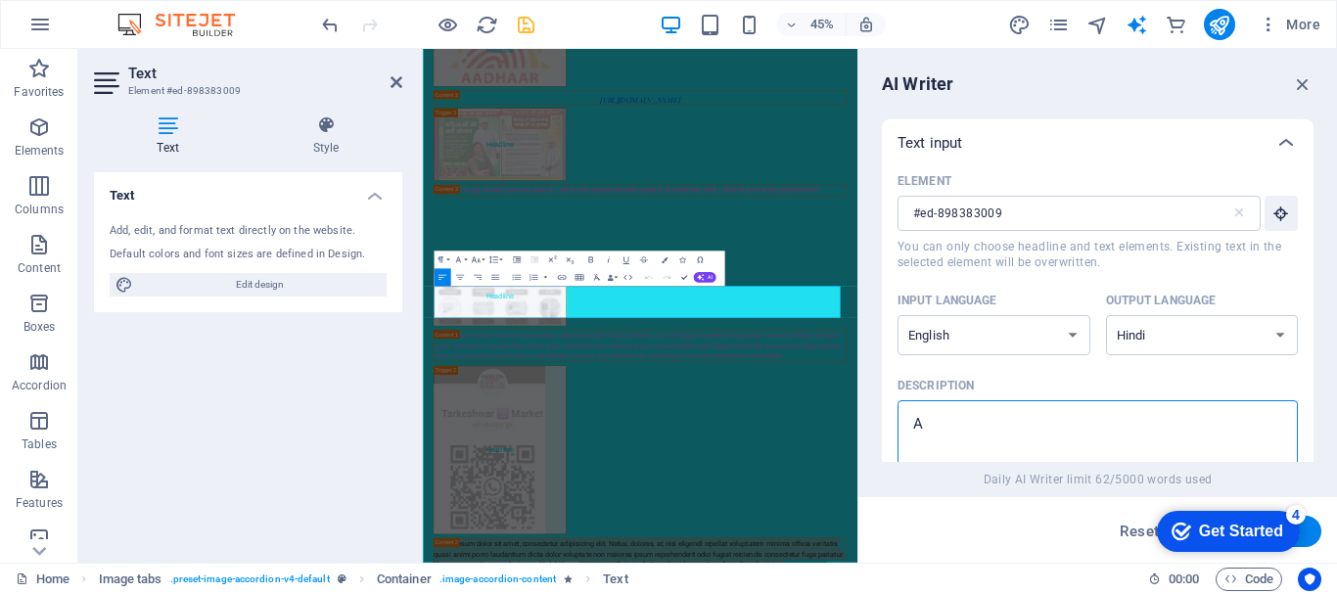
type textarea "AA"
type textarea "x"
type textarea "AAP"
type textarea "x"
type textarea "AAP"
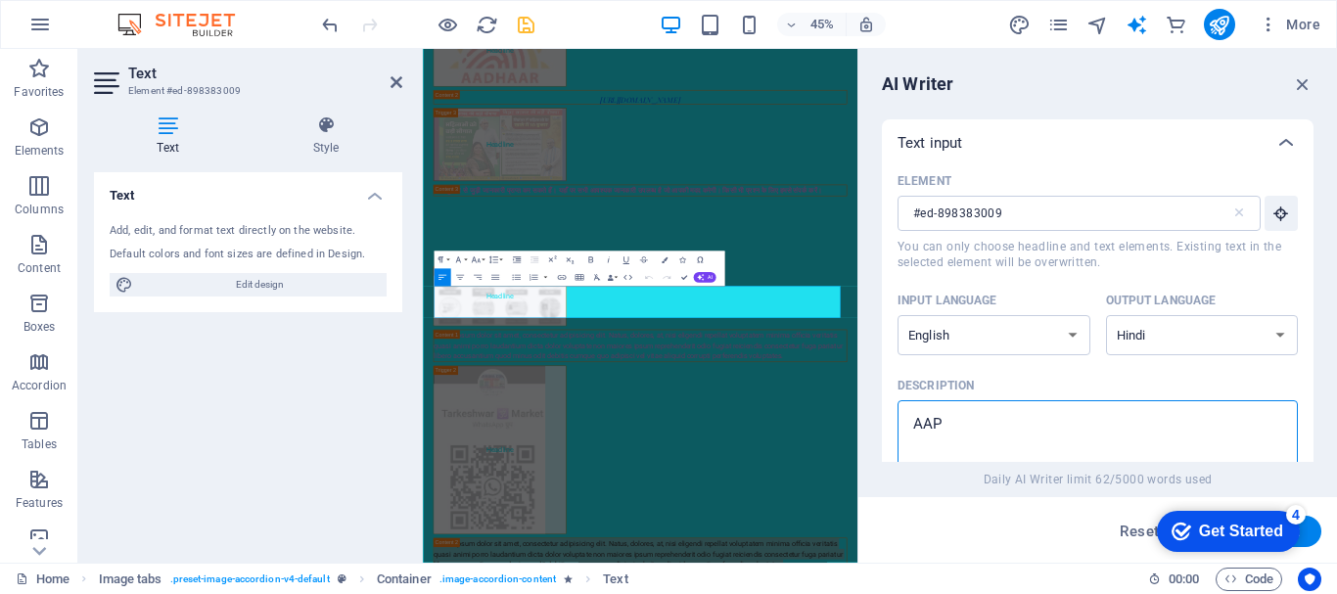
type textarea "x"
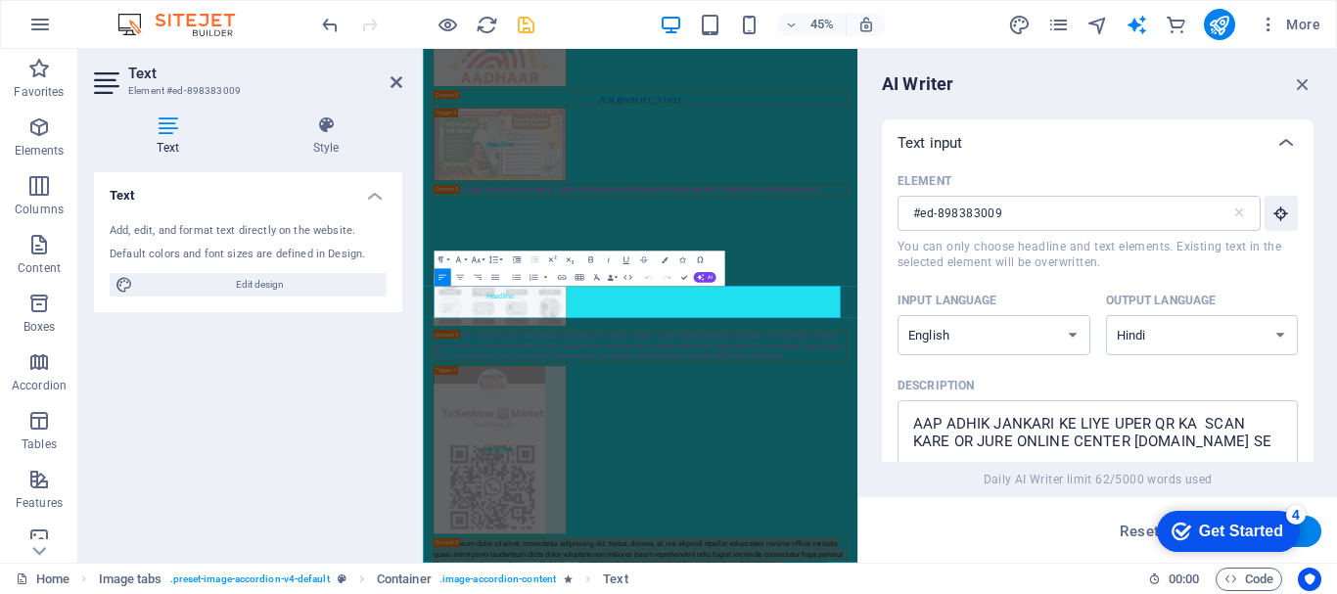
click at [1308, 525] on button "Generate text" at bounding box center [1254, 531] width 136 height 31
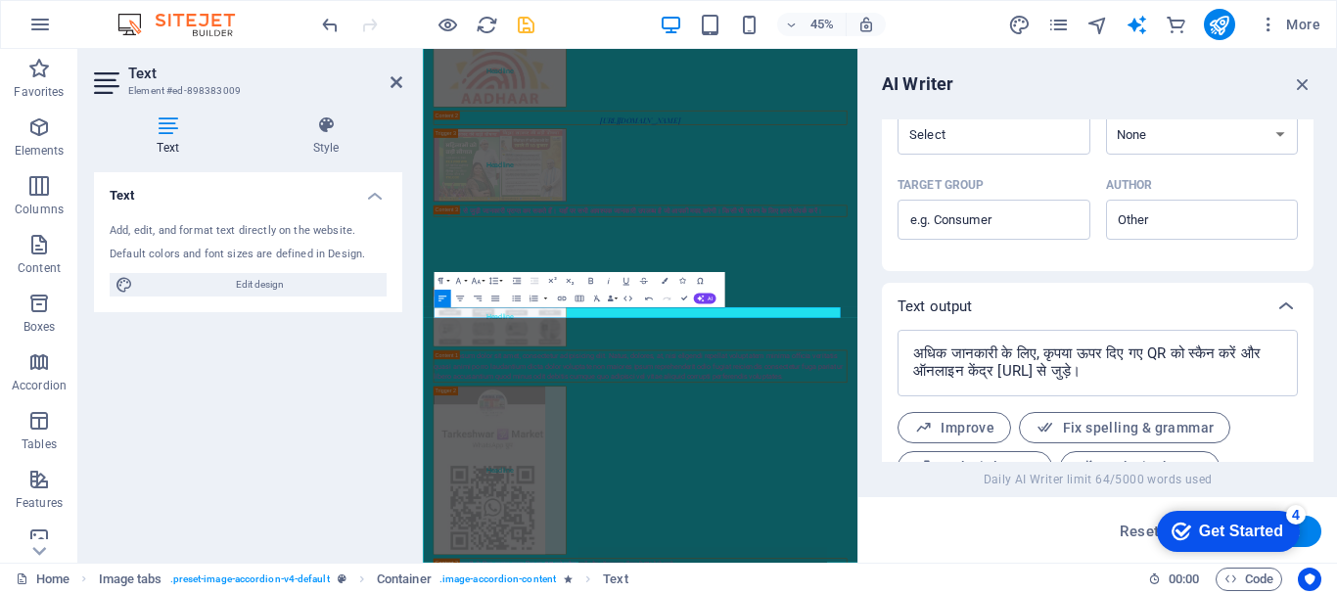
scroll to position [657, 0]
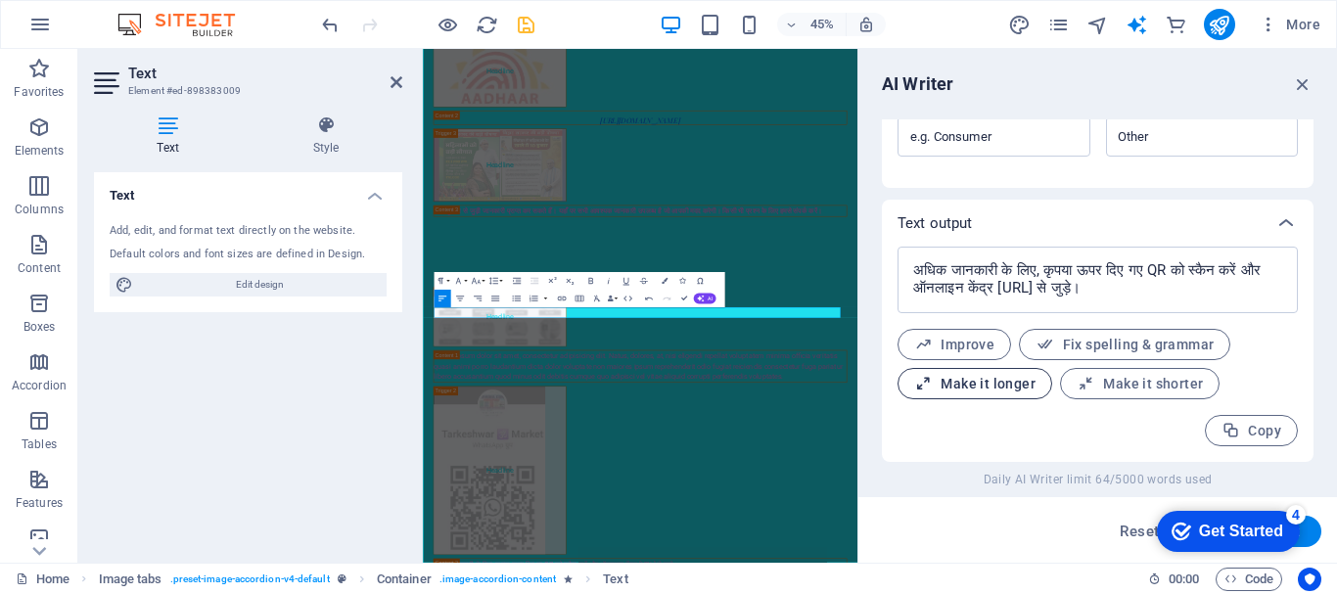
click at [949, 392] on span "Make it longer" at bounding box center [974, 384] width 121 height 19
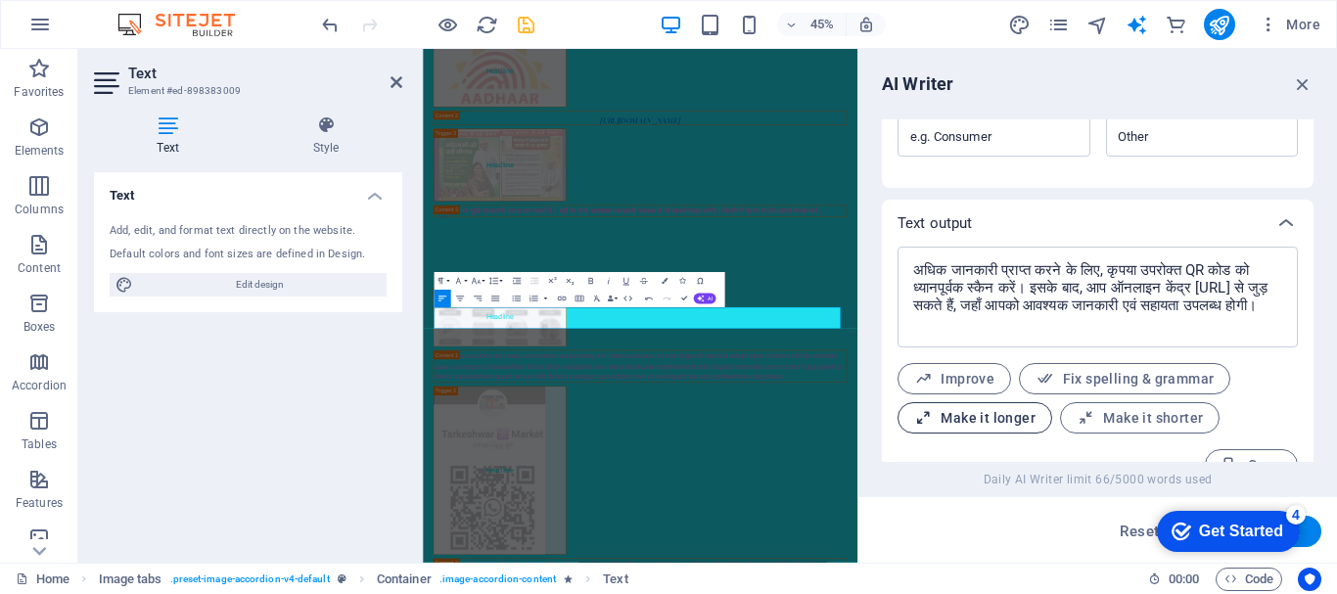
scroll to position [691, 0]
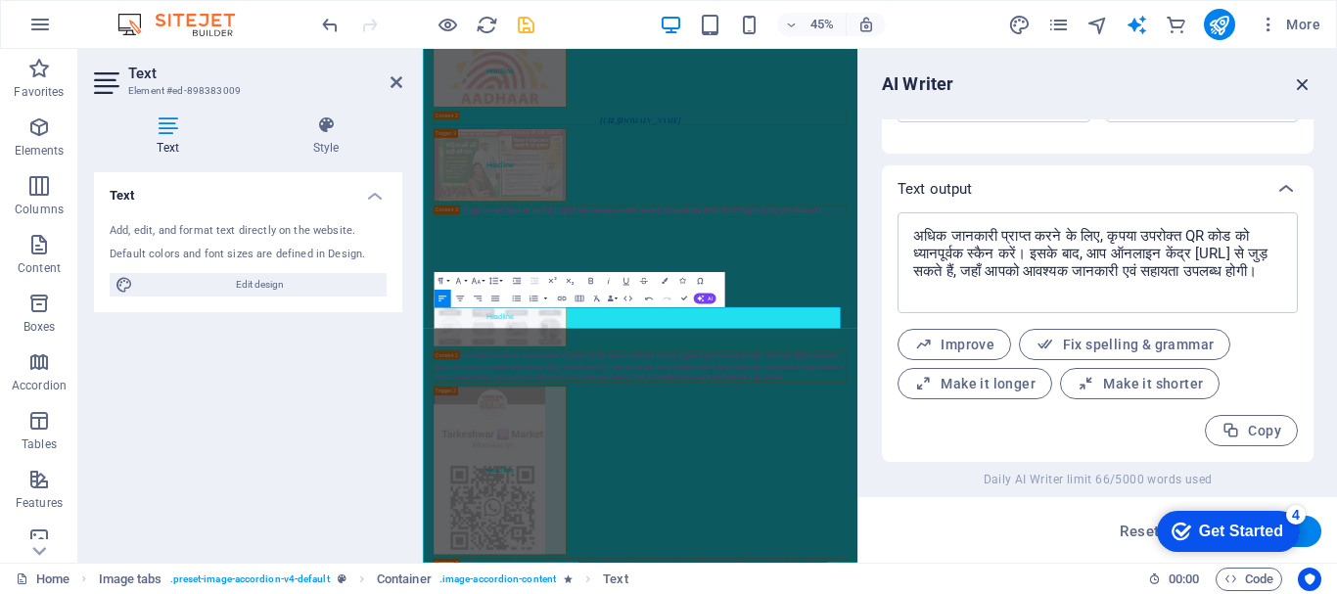
click at [1304, 78] on icon "button" at bounding box center [1303, 84] width 22 height 22
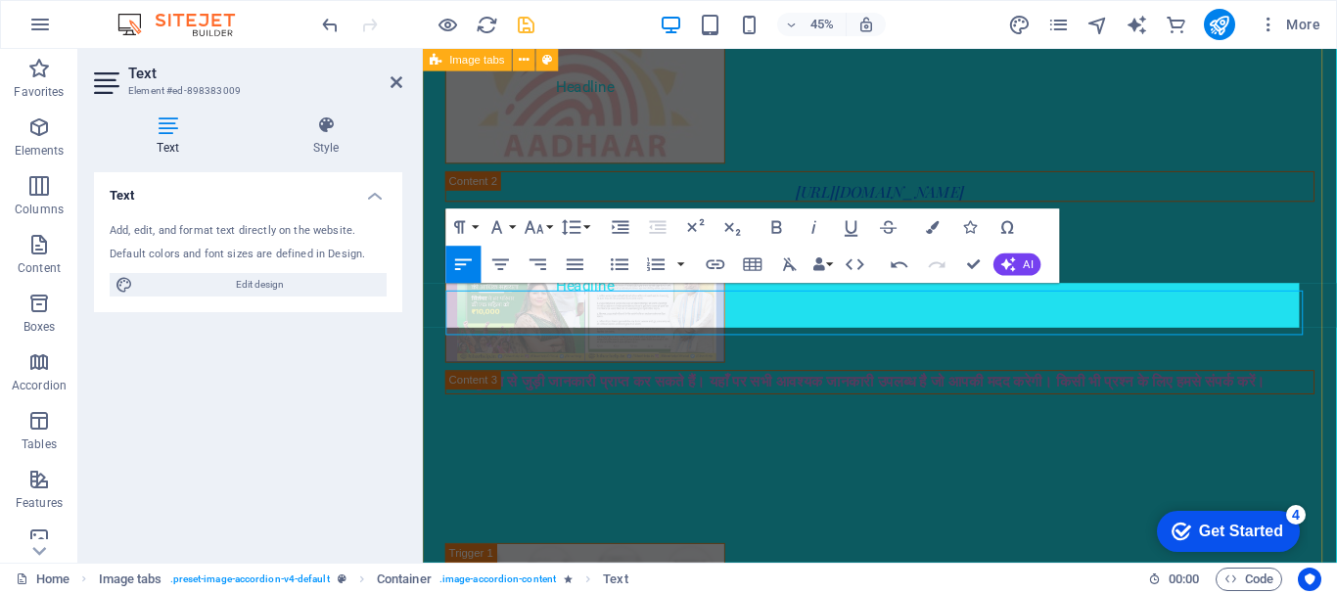
scroll to position [2973, 0]
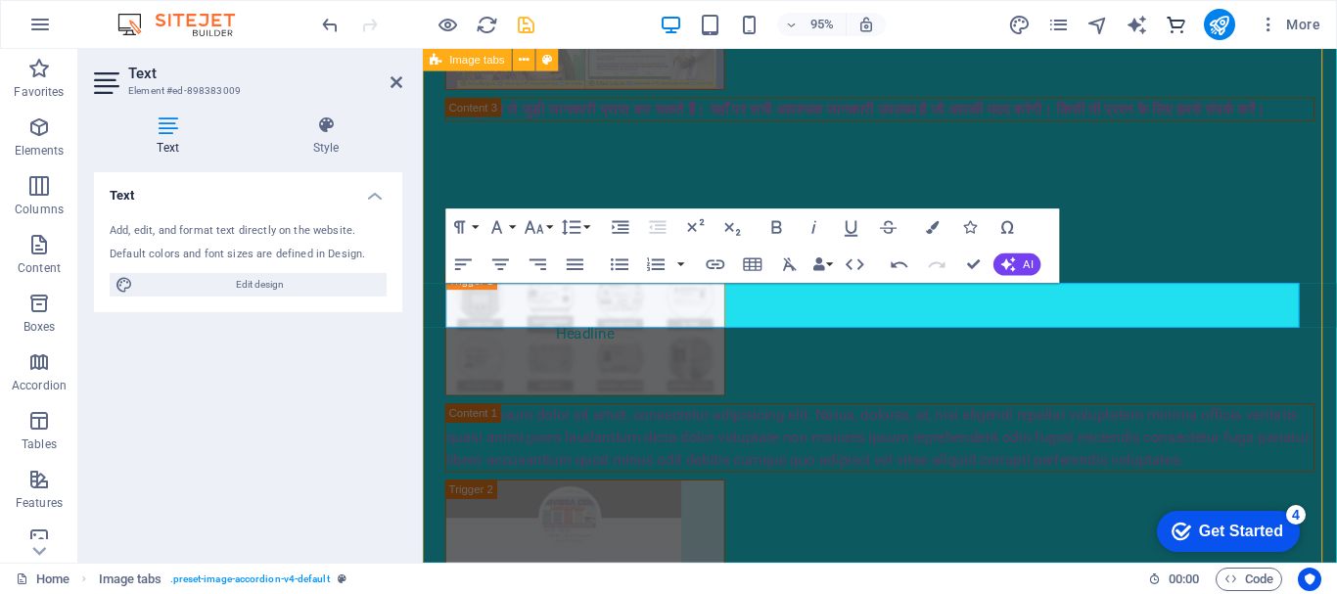
scroll to position [3533, 0]
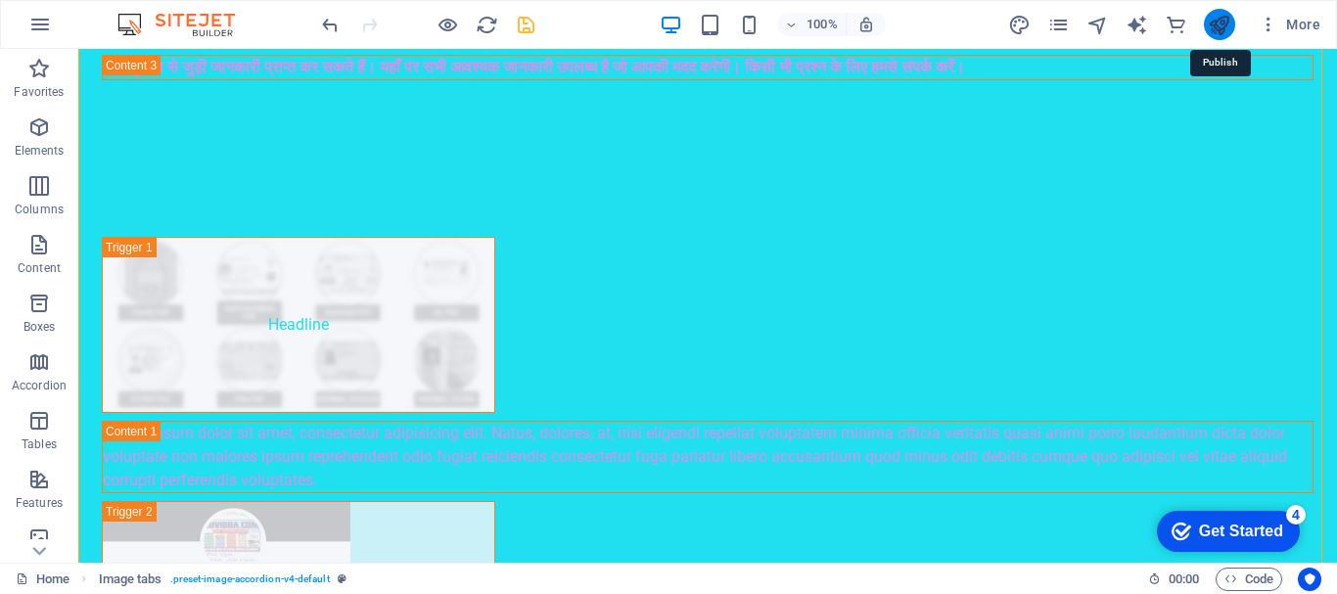
click at [1225, 23] on icon "publish" at bounding box center [1219, 25] width 23 height 23
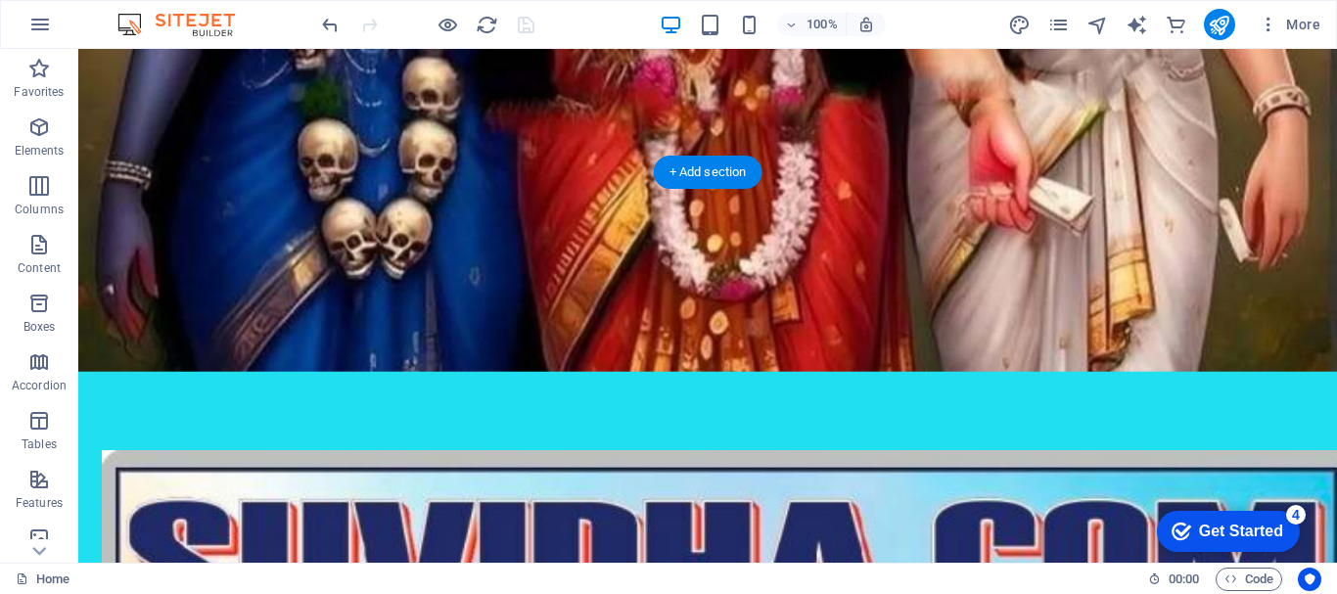
scroll to position [205, 0]
